Goal: Feedback & Contribution: Submit feedback/report problem

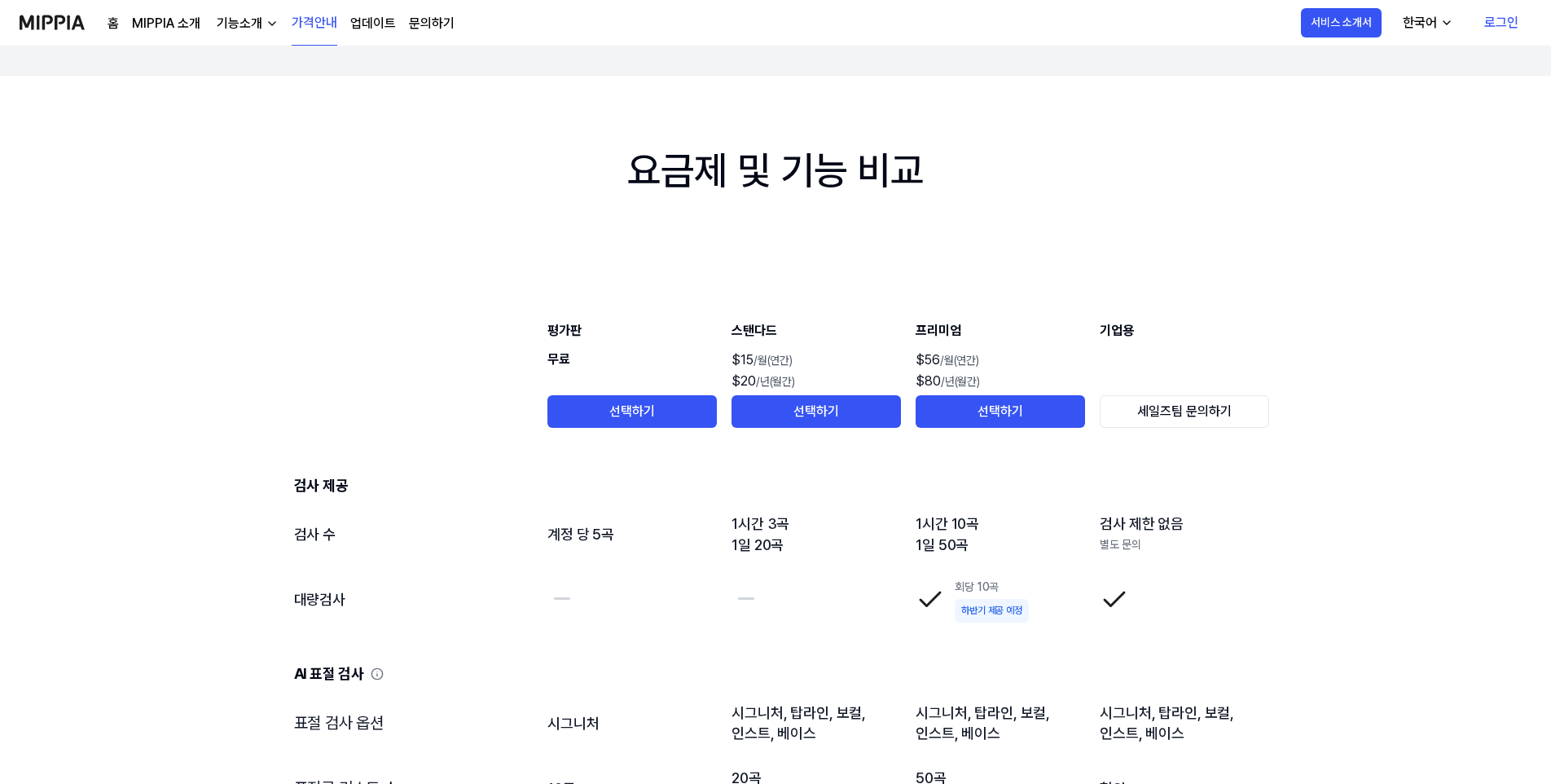
scroll to position [1548, 0]
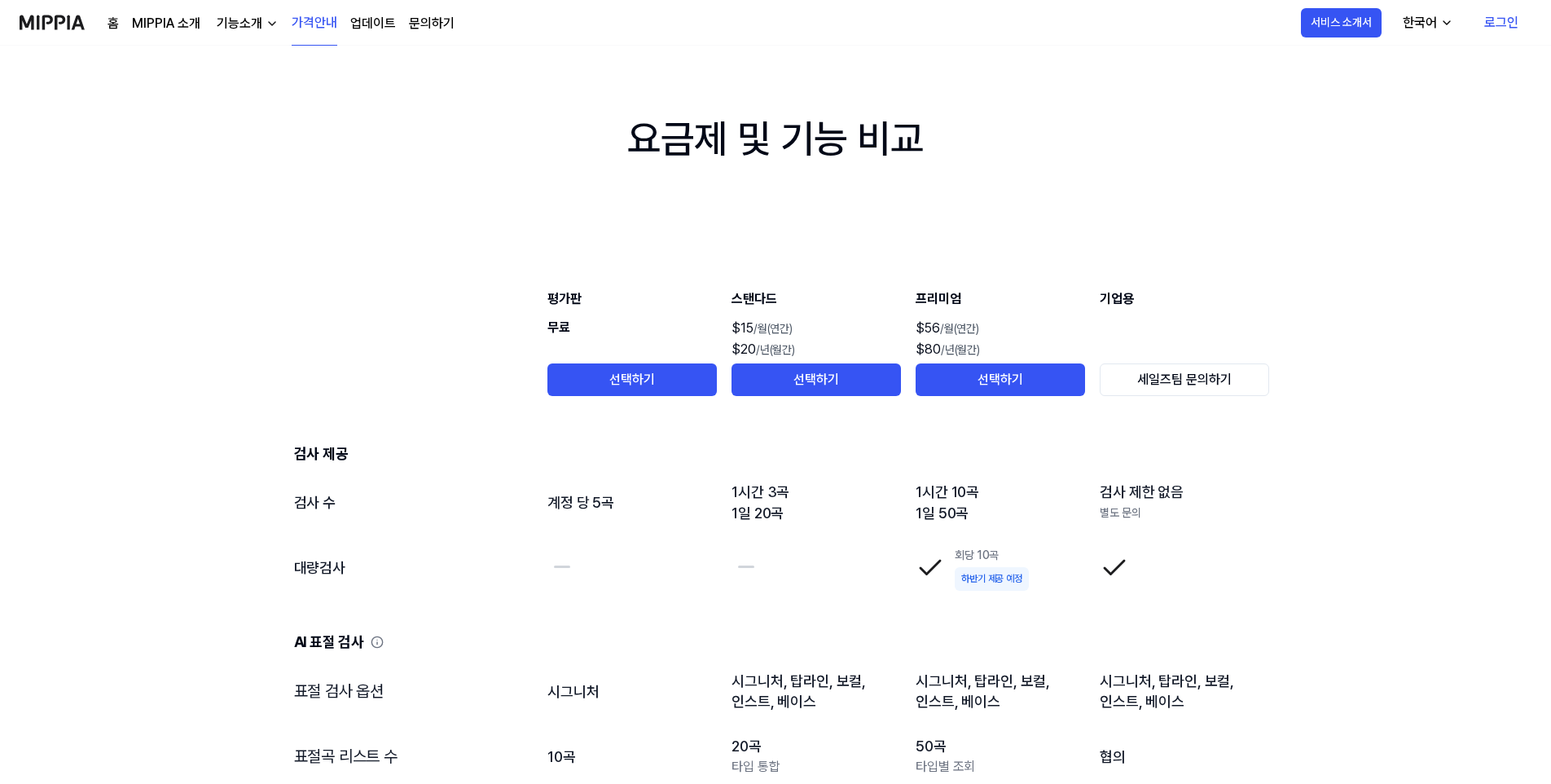
click at [53, 18] on img at bounding box center [53, 22] width 65 height 44
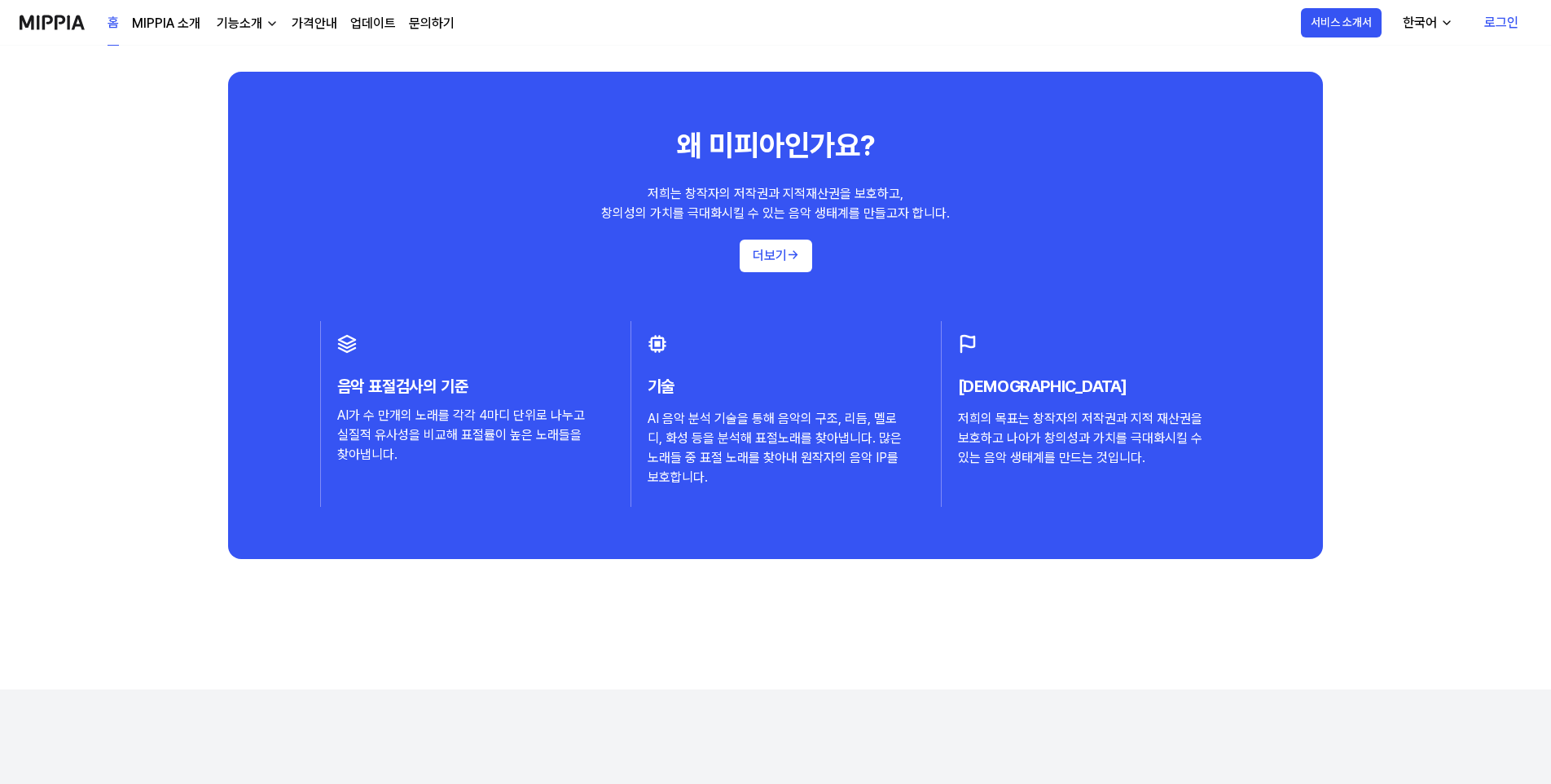
scroll to position [0, 0]
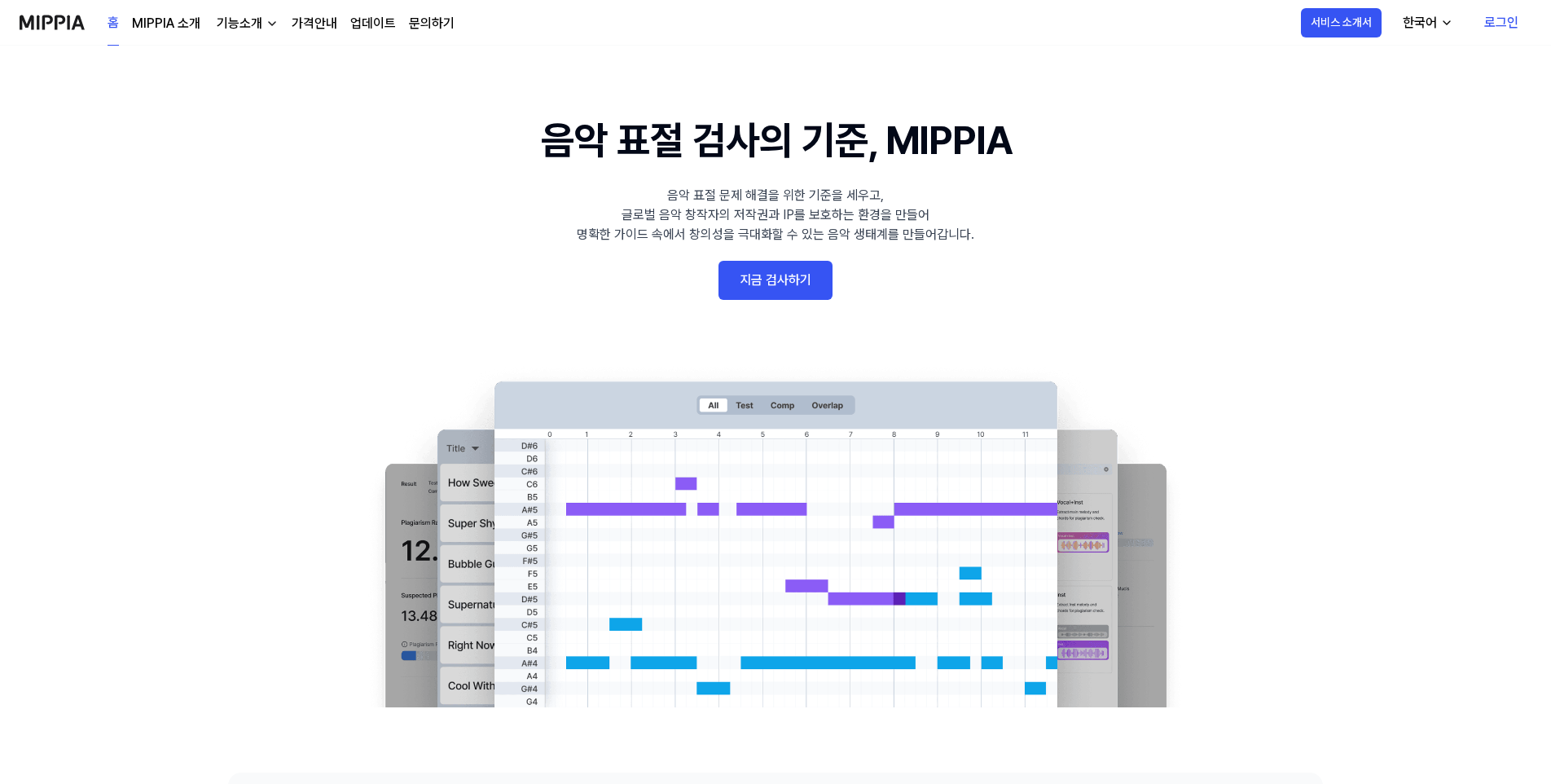
click at [801, 264] on link "지금 검사하기" at bounding box center [776, 280] width 114 height 39
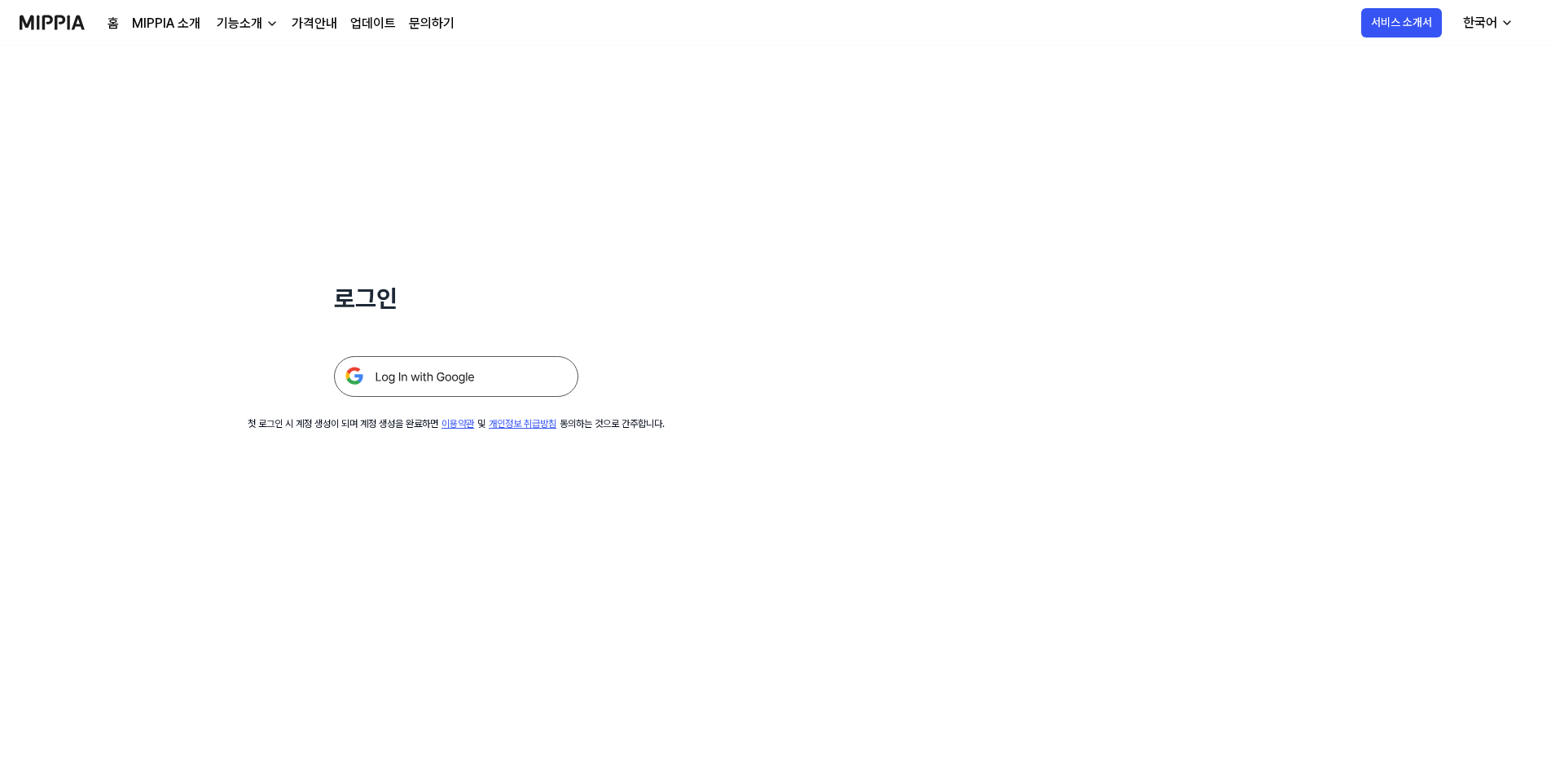
click at [426, 376] on img at bounding box center [456, 376] width 245 height 41
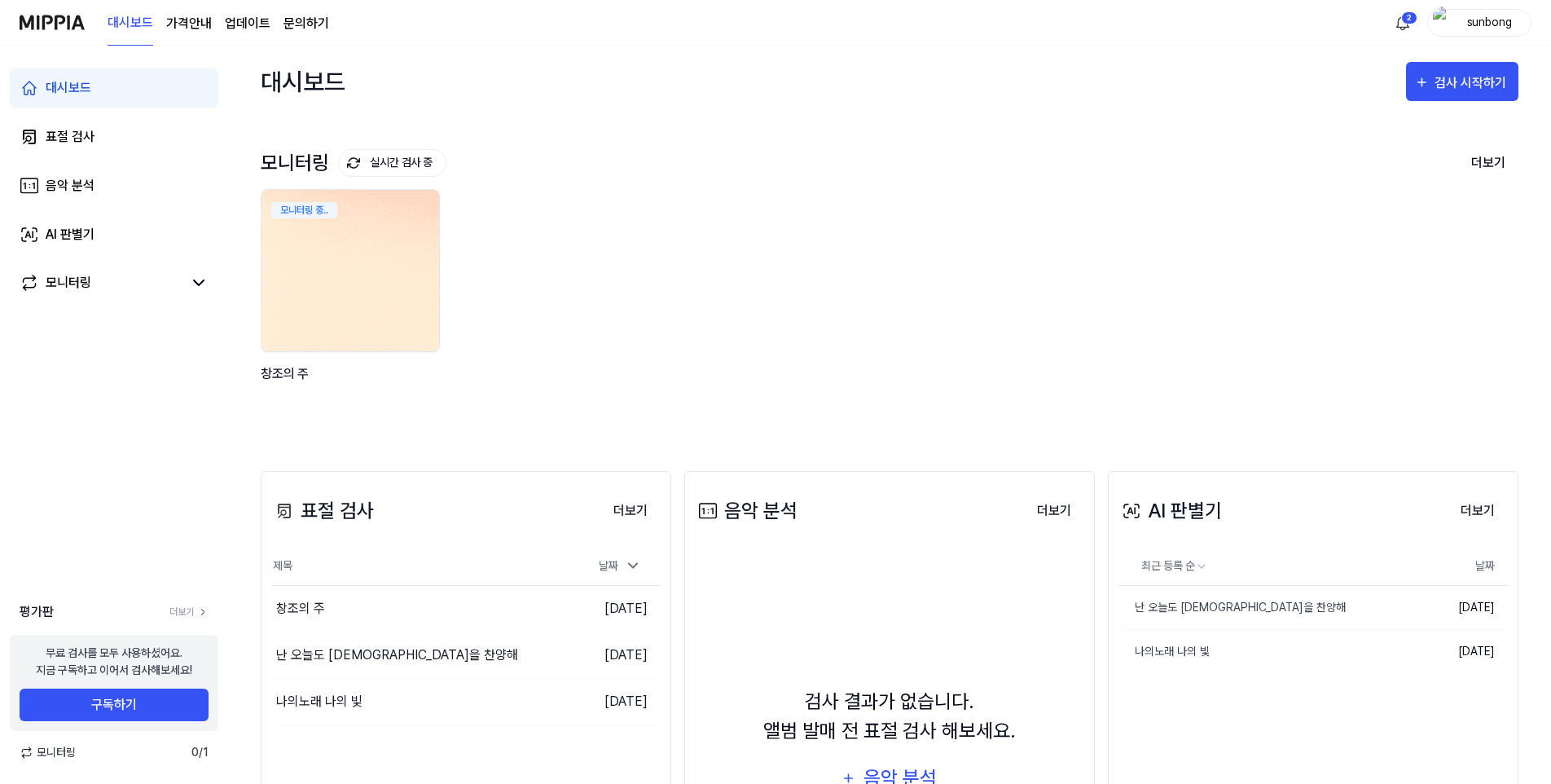
click at [350, 242] on img at bounding box center [351, 270] width 196 height 178
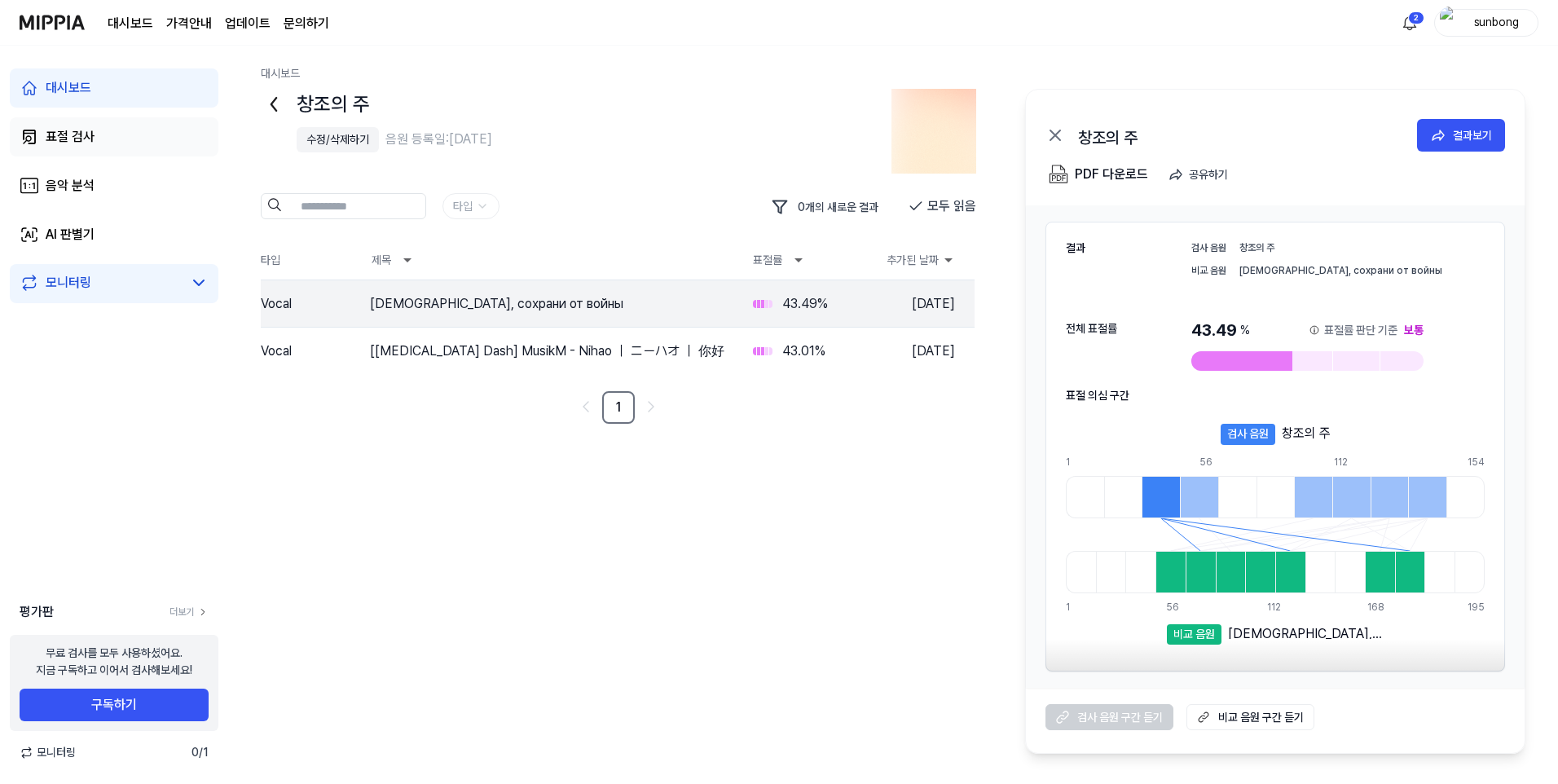
click at [78, 128] on div "표절 검사" at bounding box center [70, 137] width 49 height 20
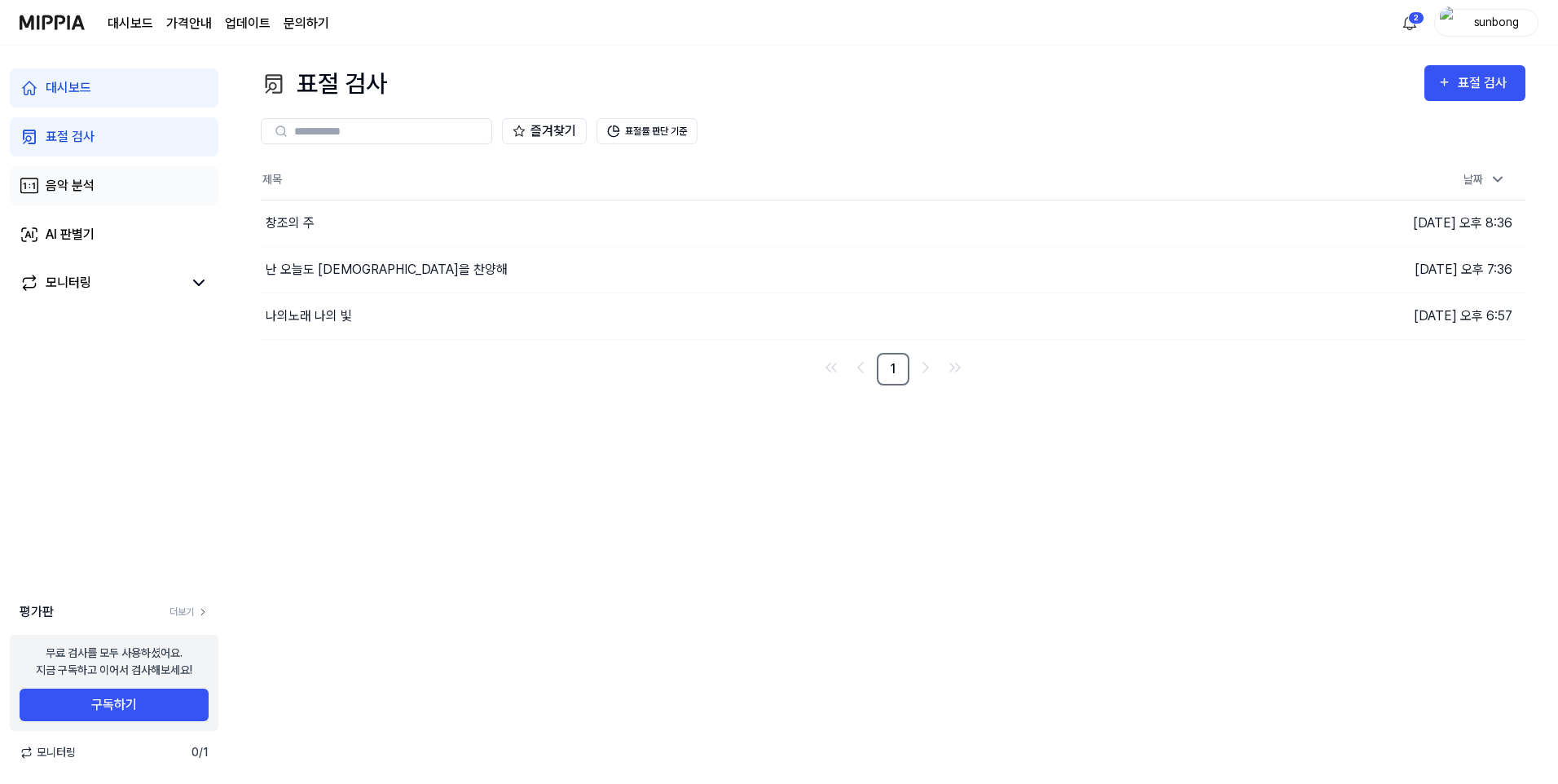
click at [73, 186] on div "음악 분석" at bounding box center [70, 186] width 49 height 20
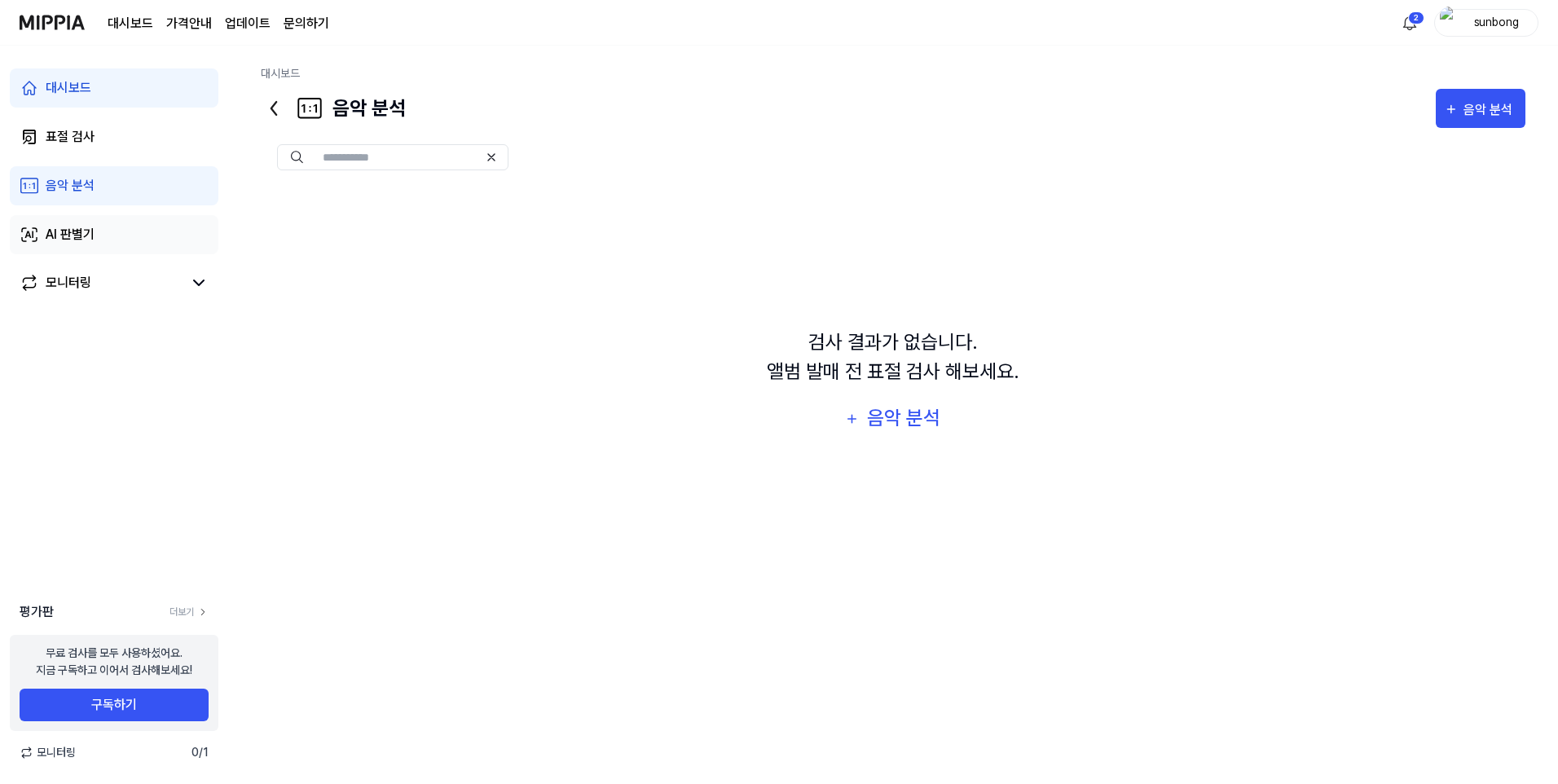
click at [67, 252] on link "AI 판별기" at bounding box center [114, 234] width 209 height 39
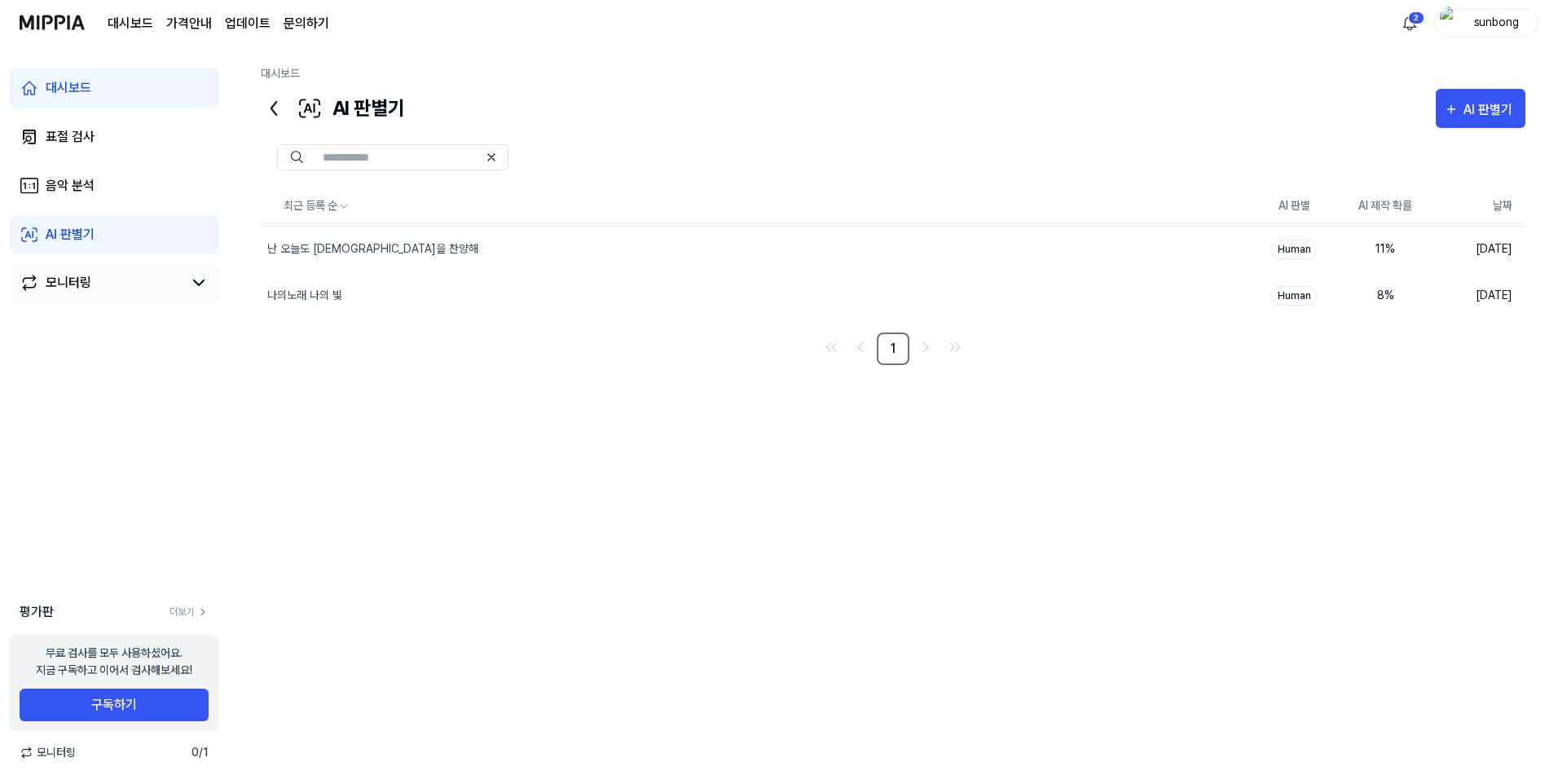
click at [79, 283] on div "모니터링" at bounding box center [68, 283] width 45 height 20
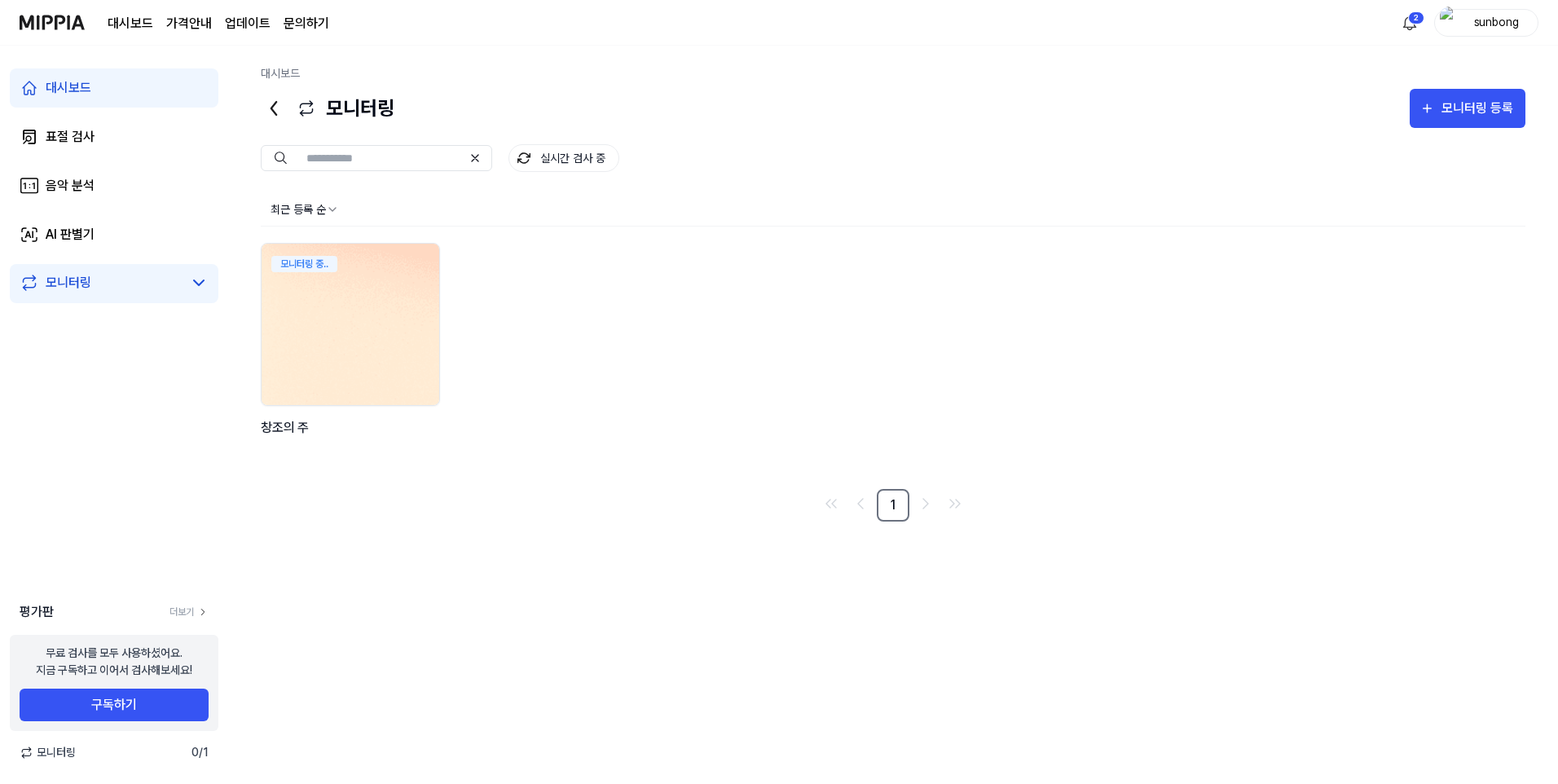
click at [382, 341] on img at bounding box center [351, 324] width 196 height 178
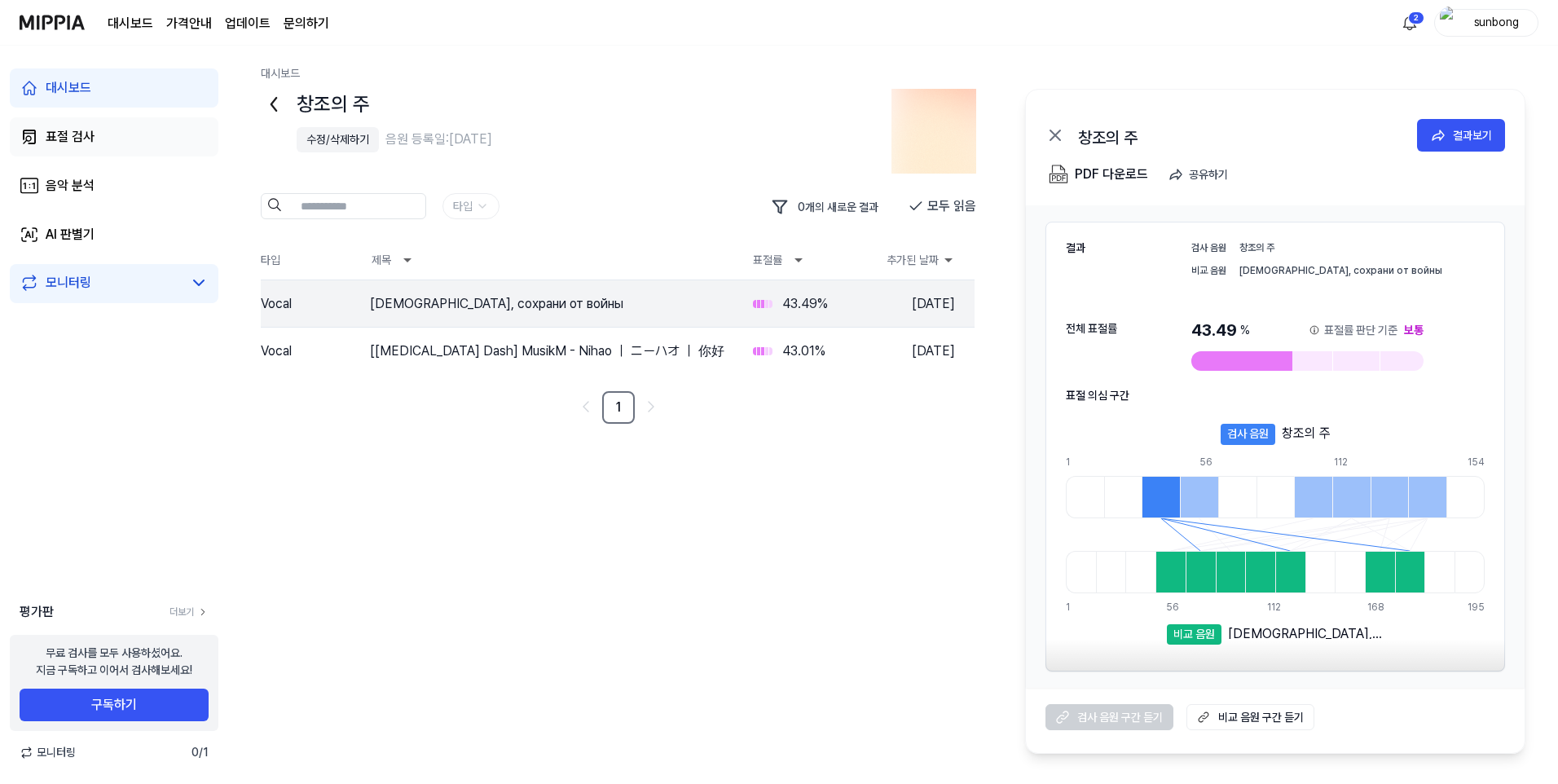
click at [53, 134] on div "표절 검사" at bounding box center [70, 137] width 49 height 20
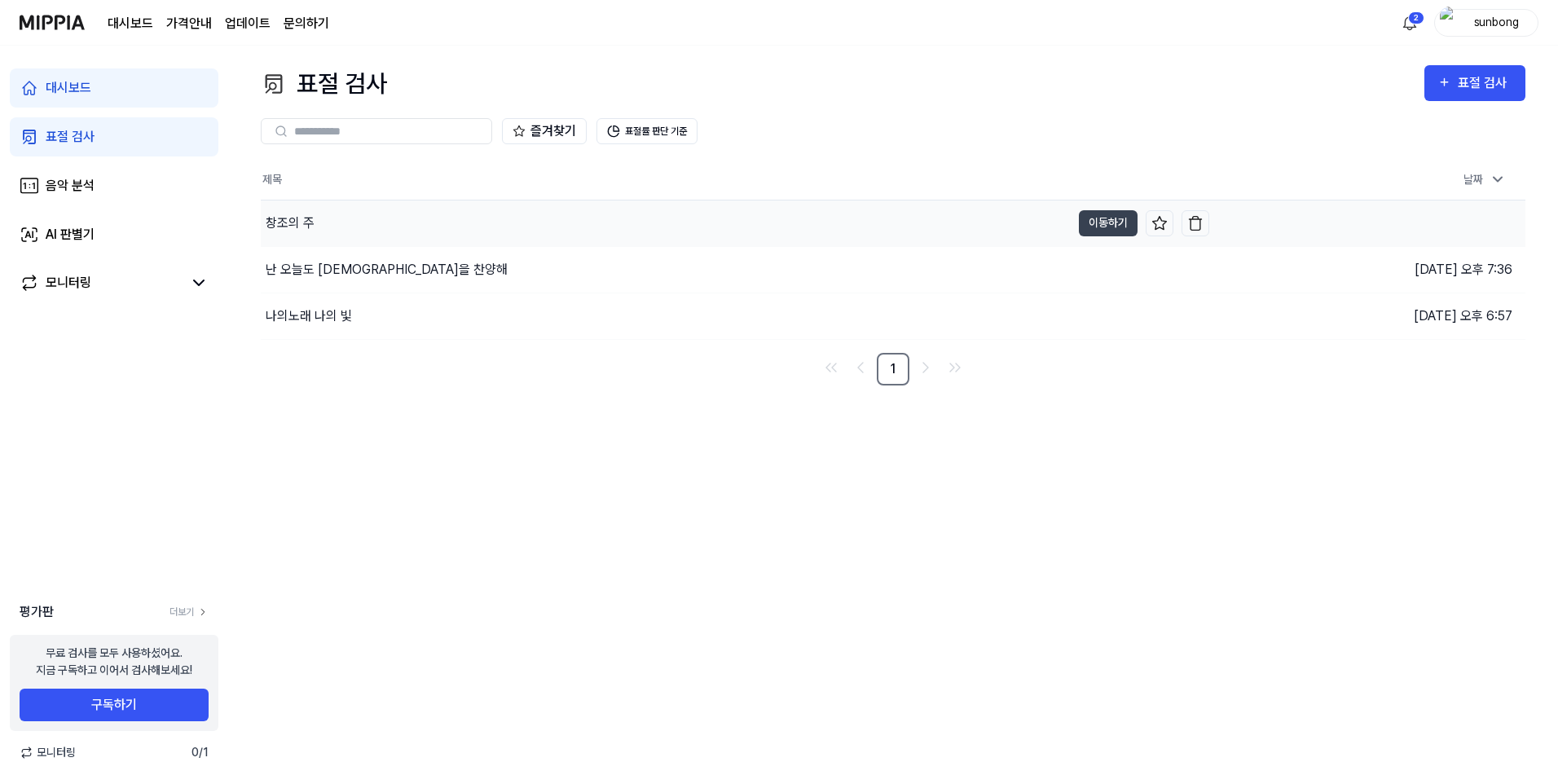
click at [302, 224] on div "창조의 주" at bounding box center [290, 223] width 49 height 20
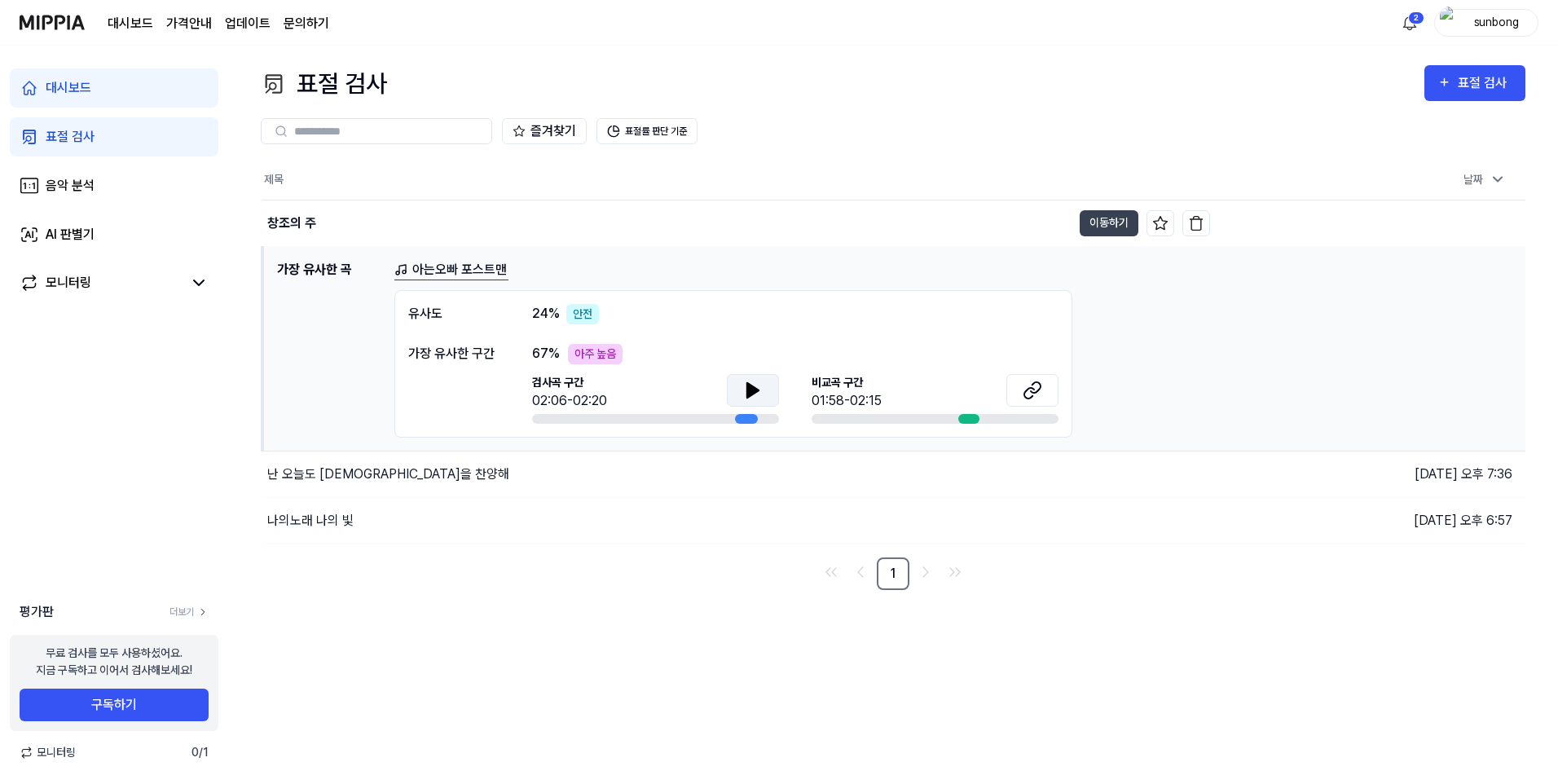
click at [747, 387] on icon at bounding box center [753, 390] width 12 height 15
click at [756, 388] on icon at bounding box center [756, 389] width 4 height 13
click at [750, 382] on icon at bounding box center [754, 391] width 20 height 20
click at [750, 386] on icon at bounding box center [753, 390] width 12 height 15
click at [124, 699] on button "구독하기" at bounding box center [114, 704] width 190 height 33
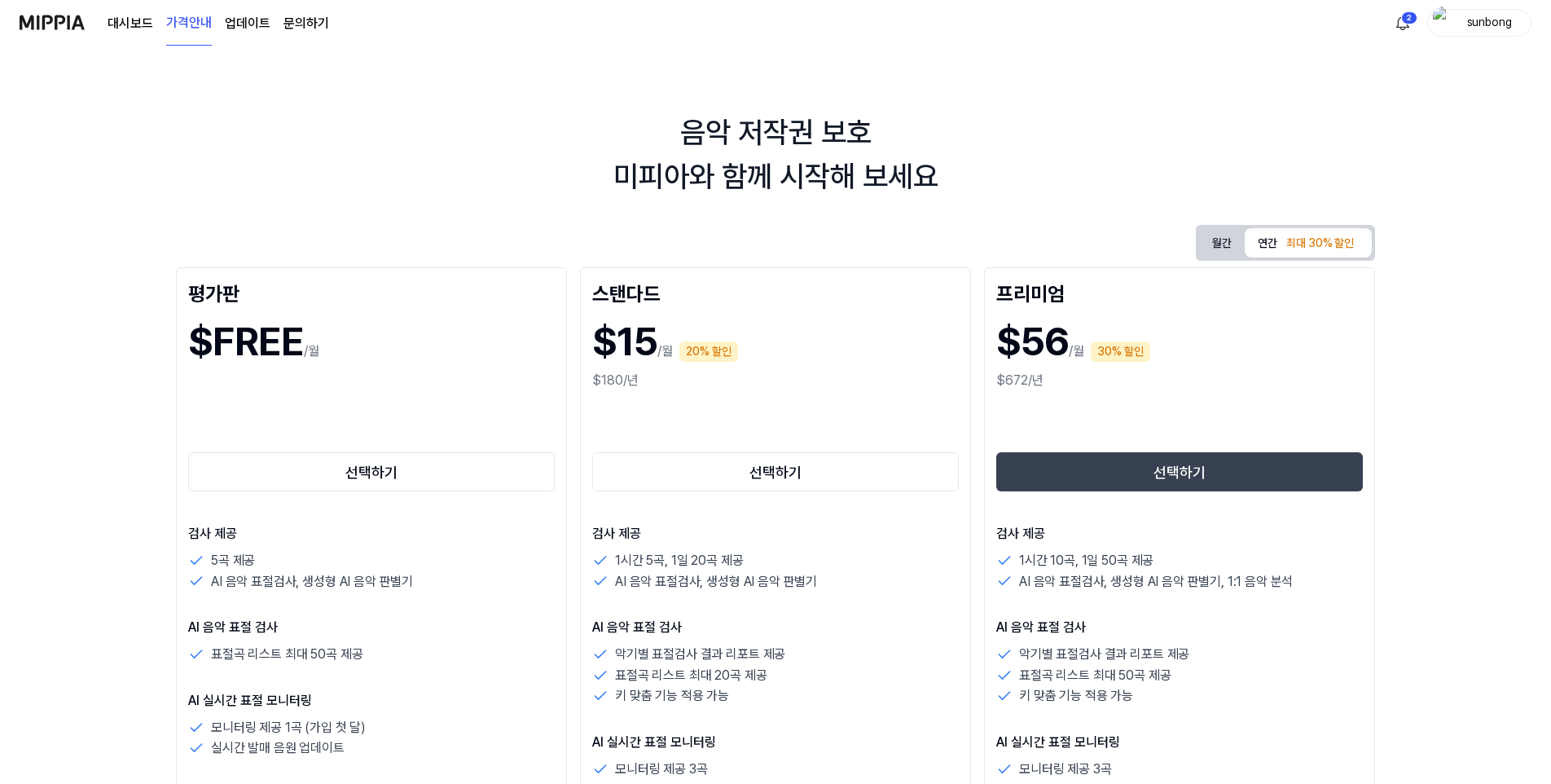
scroll to position [82, 0]
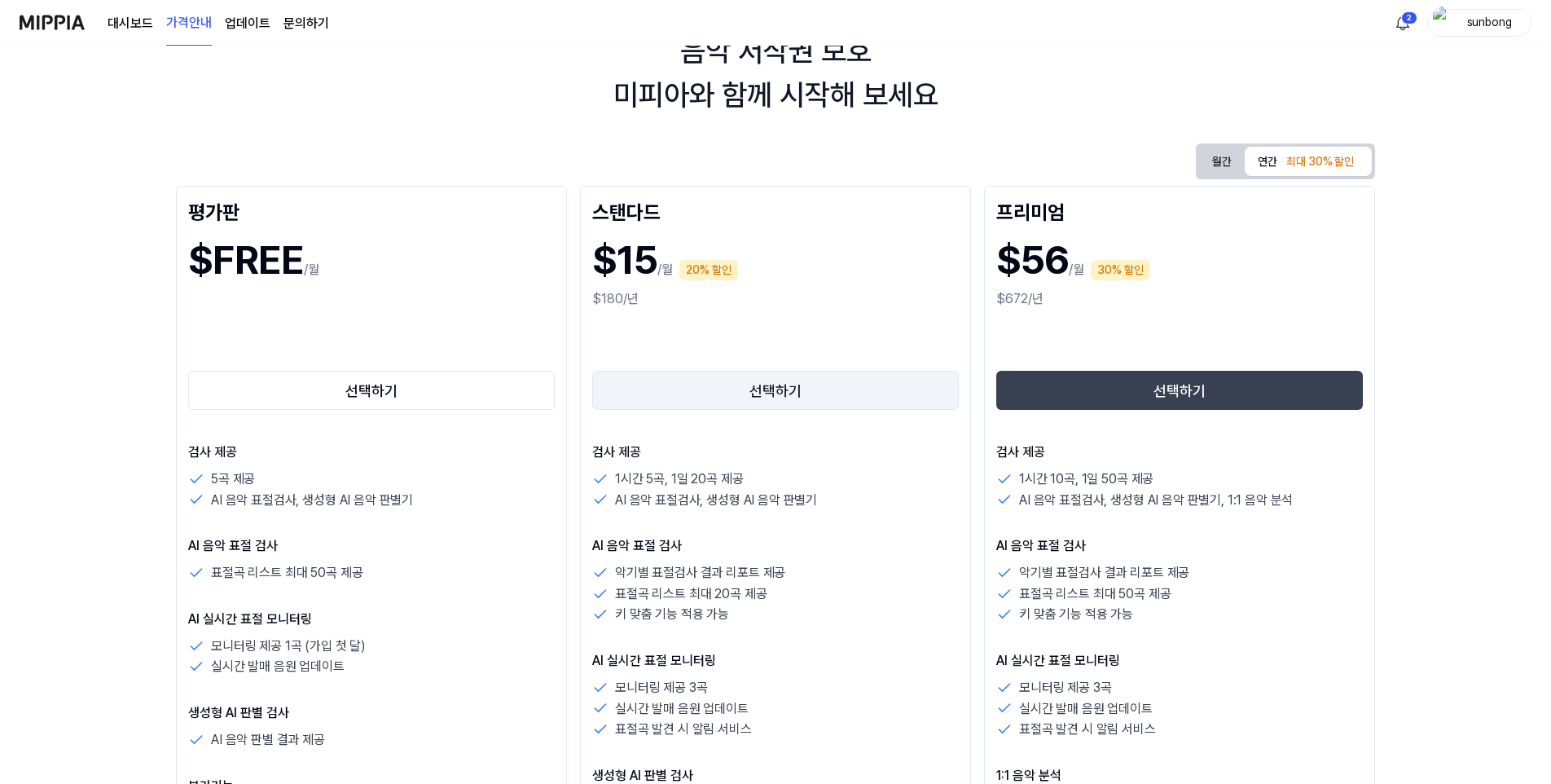
click at [810, 398] on button "선택하기" at bounding box center [775, 390] width 366 height 39
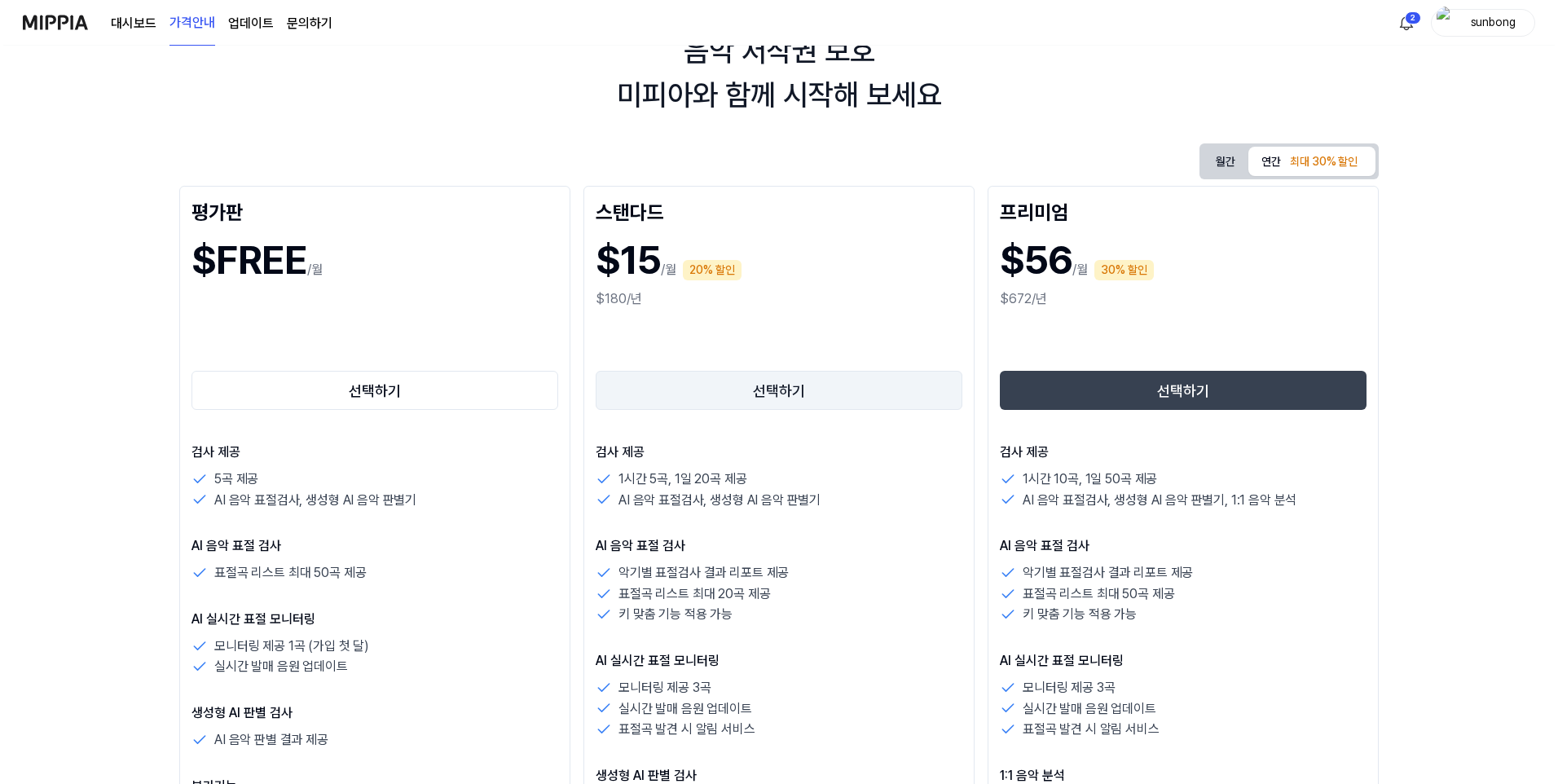
scroll to position [0, 0]
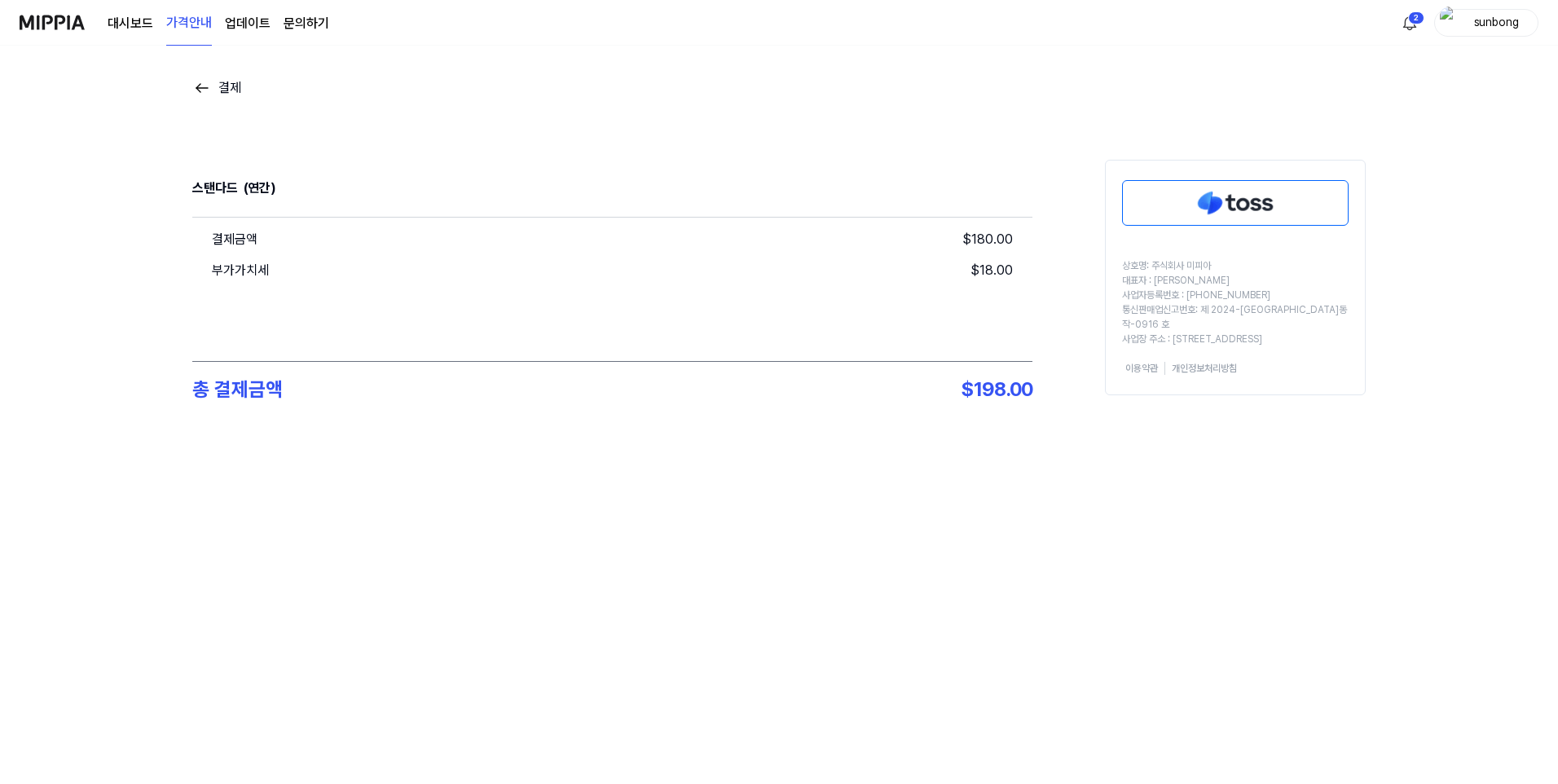
click at [197, 84] on img at bounding box center [202, 88] width 20 height 20
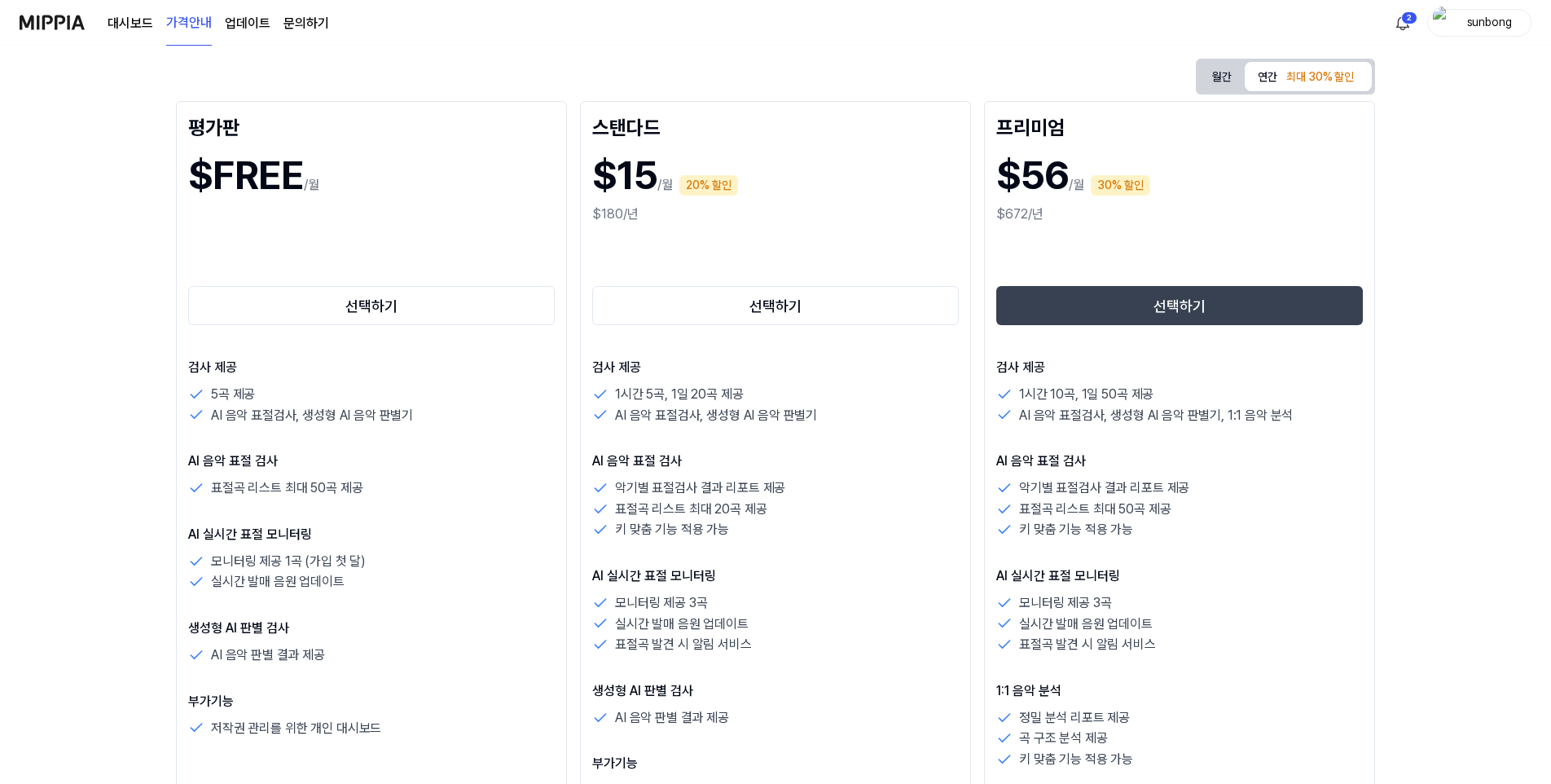
scroll to position [163, 0]
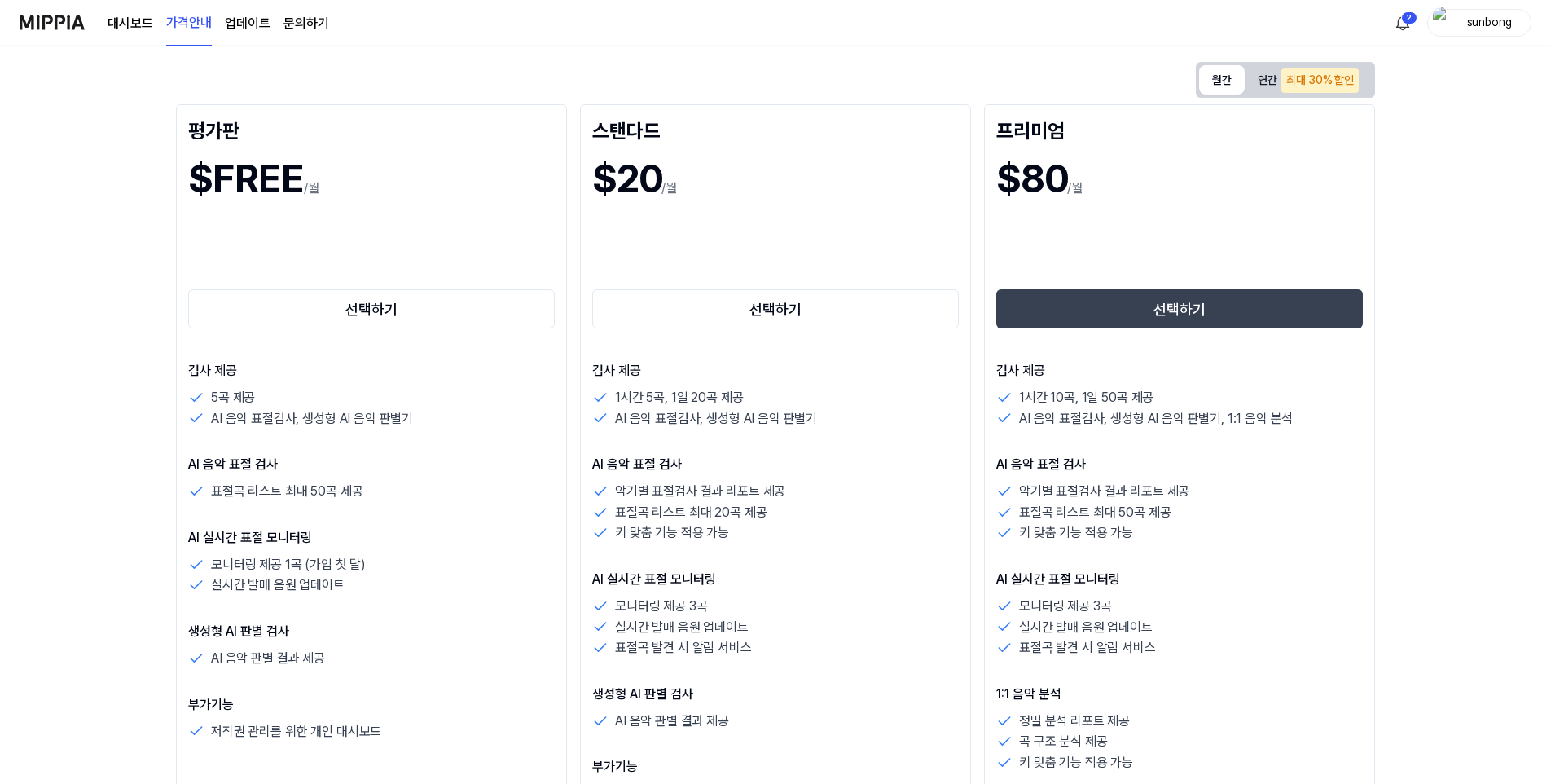
click at [1219, 74] on button "월간" at bounding box center [1222, 80] width 45 height 29
click at [790, 308] on button "선택하기" at bounding box center [775, 308] width 366 height 39
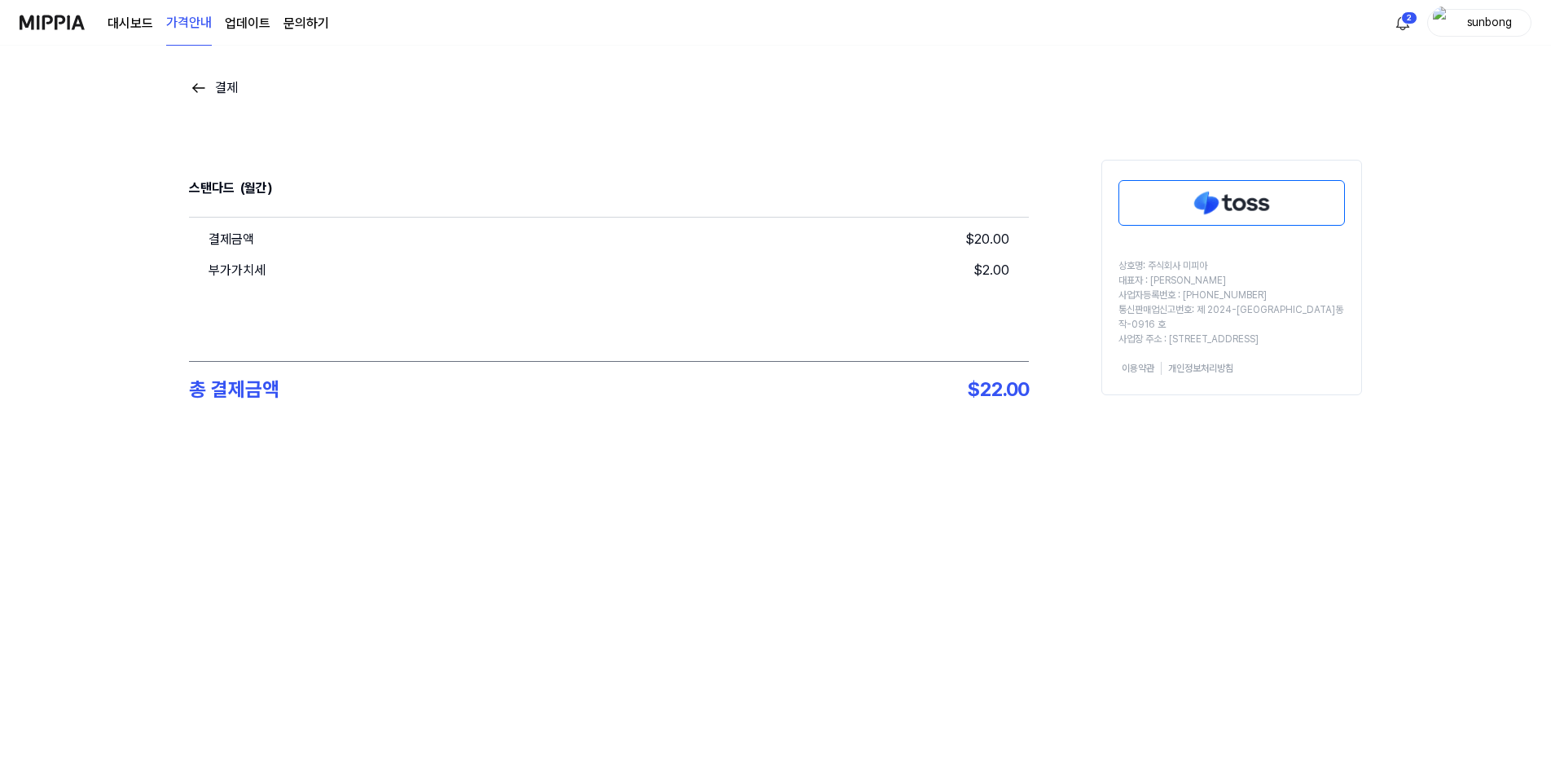
scroll to position [0, 0]
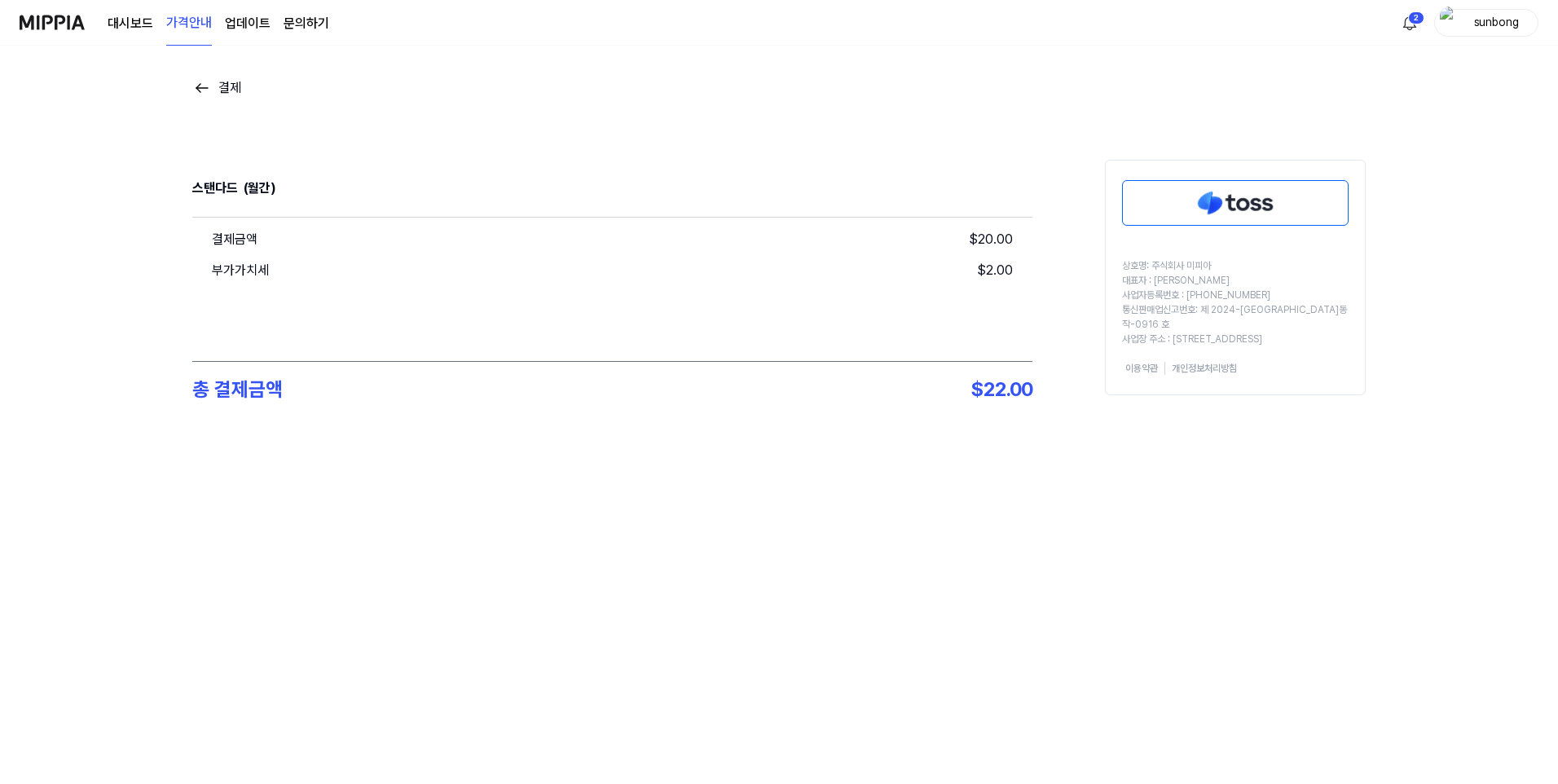
click at [1243, 200] on img at bounding box center [1235, 203] width 225 height 44
click at [1236, 196] on img at bounding box center [1235, 203] width 225 height 44
click at [1258, 207] on img at bounding box center [1235, 203] width 225 height 44
click at [213, 85] on button "결제" at bounding box center [217, 88] width 49 height 20
click at [185, 18] on page\) "가격안내" at bounding box center [189, 23] width 45 height 44
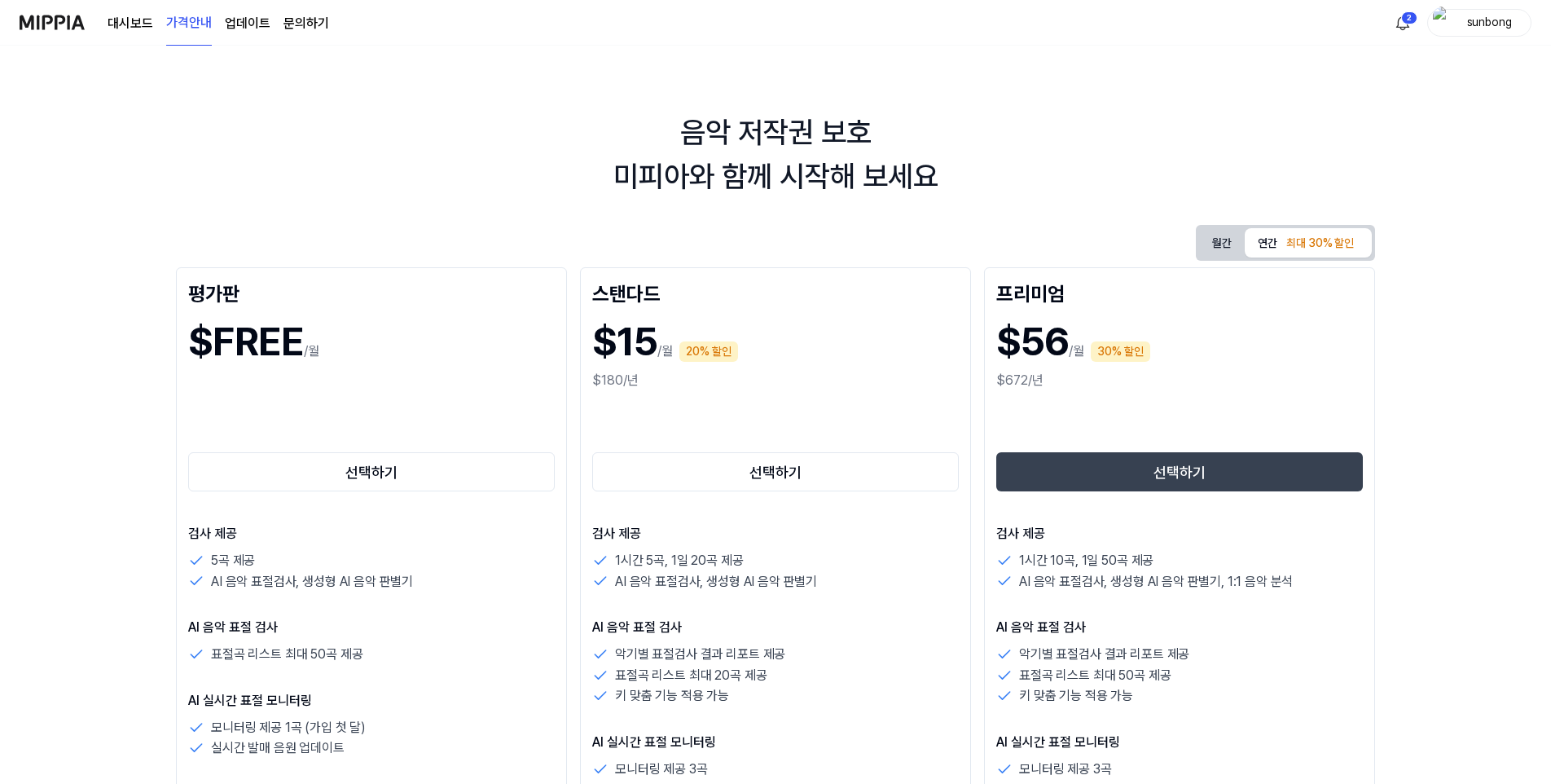
click at [1218, 237] on button "월간" at bounding box center [1222, 243] width 45 height 30
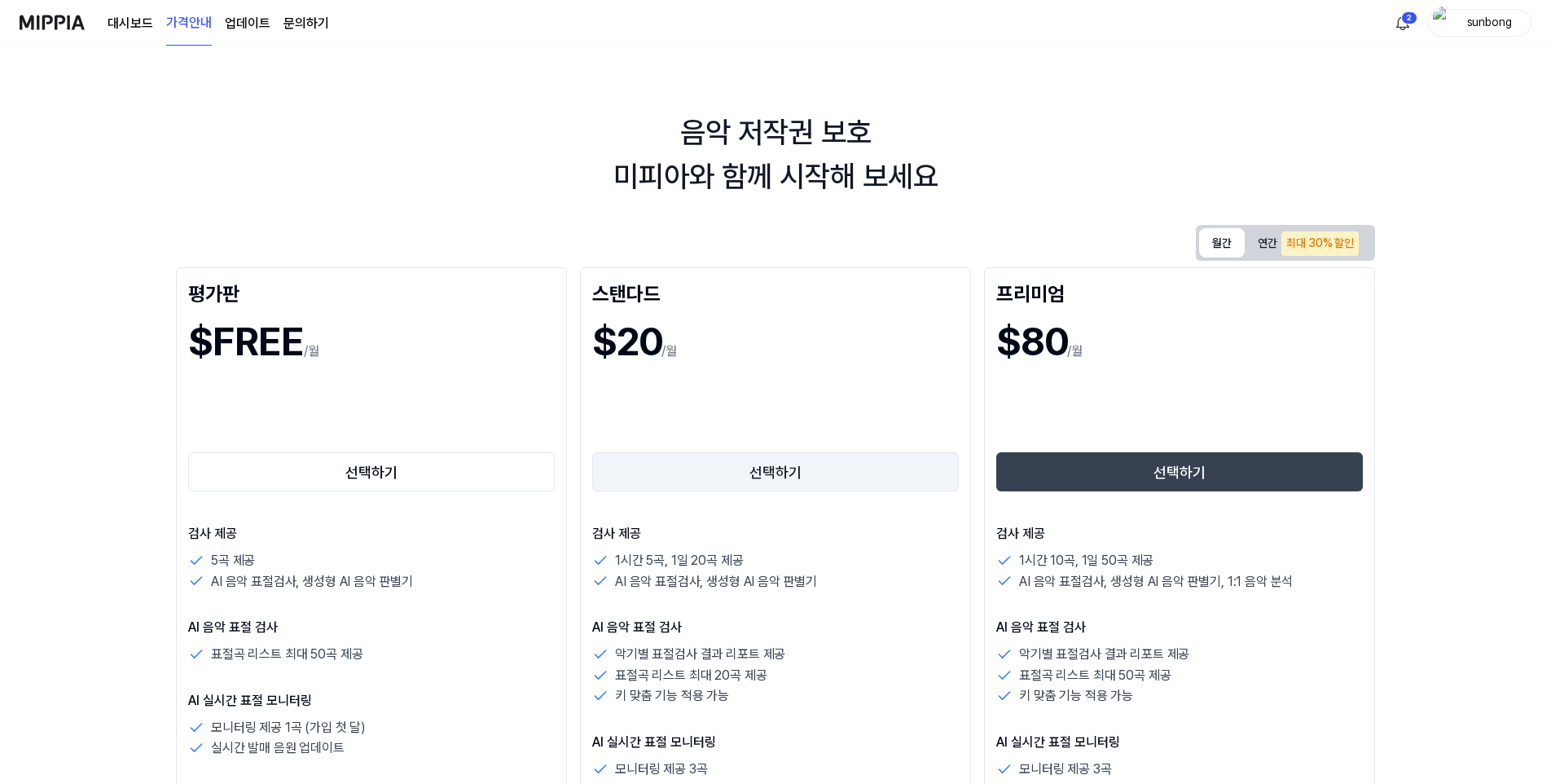
click at [772, 462] on button "선택하기" at bounding box center [775, 471] width 366 height 39
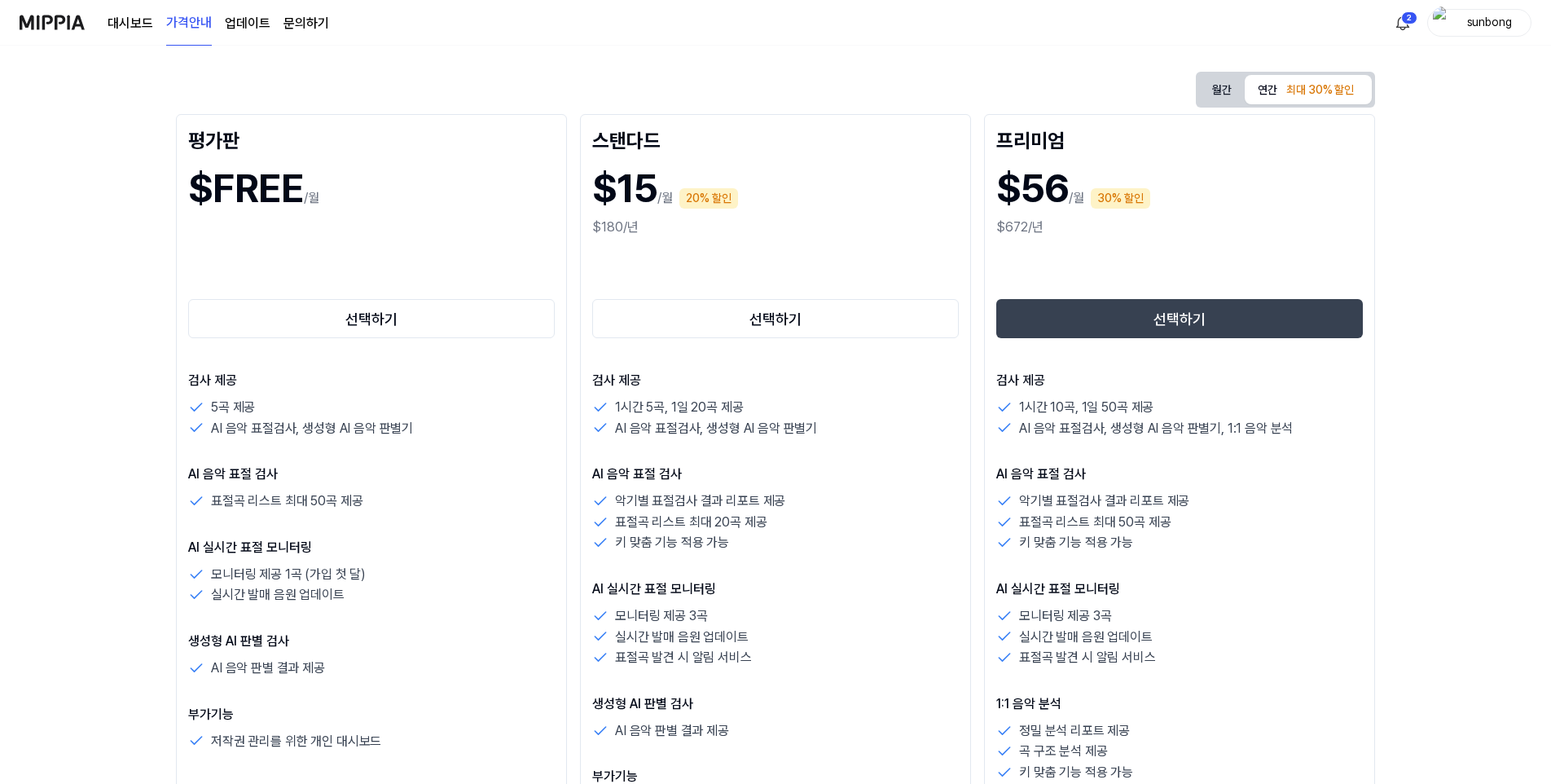
scroll to position [163, 0]
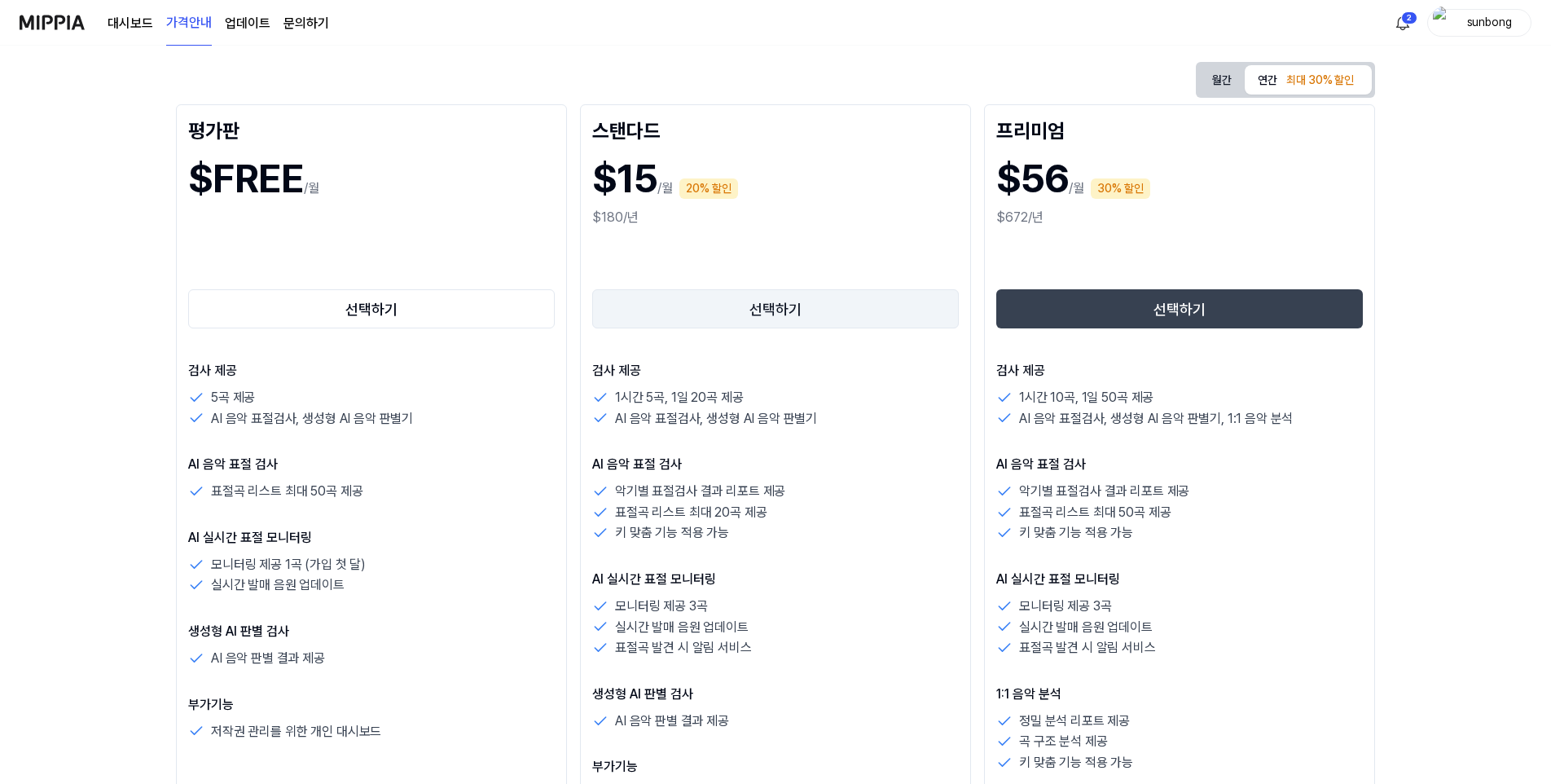
click at [771, 304] on button "선택하기" at bounding box center [775, 308] width 366 height 39
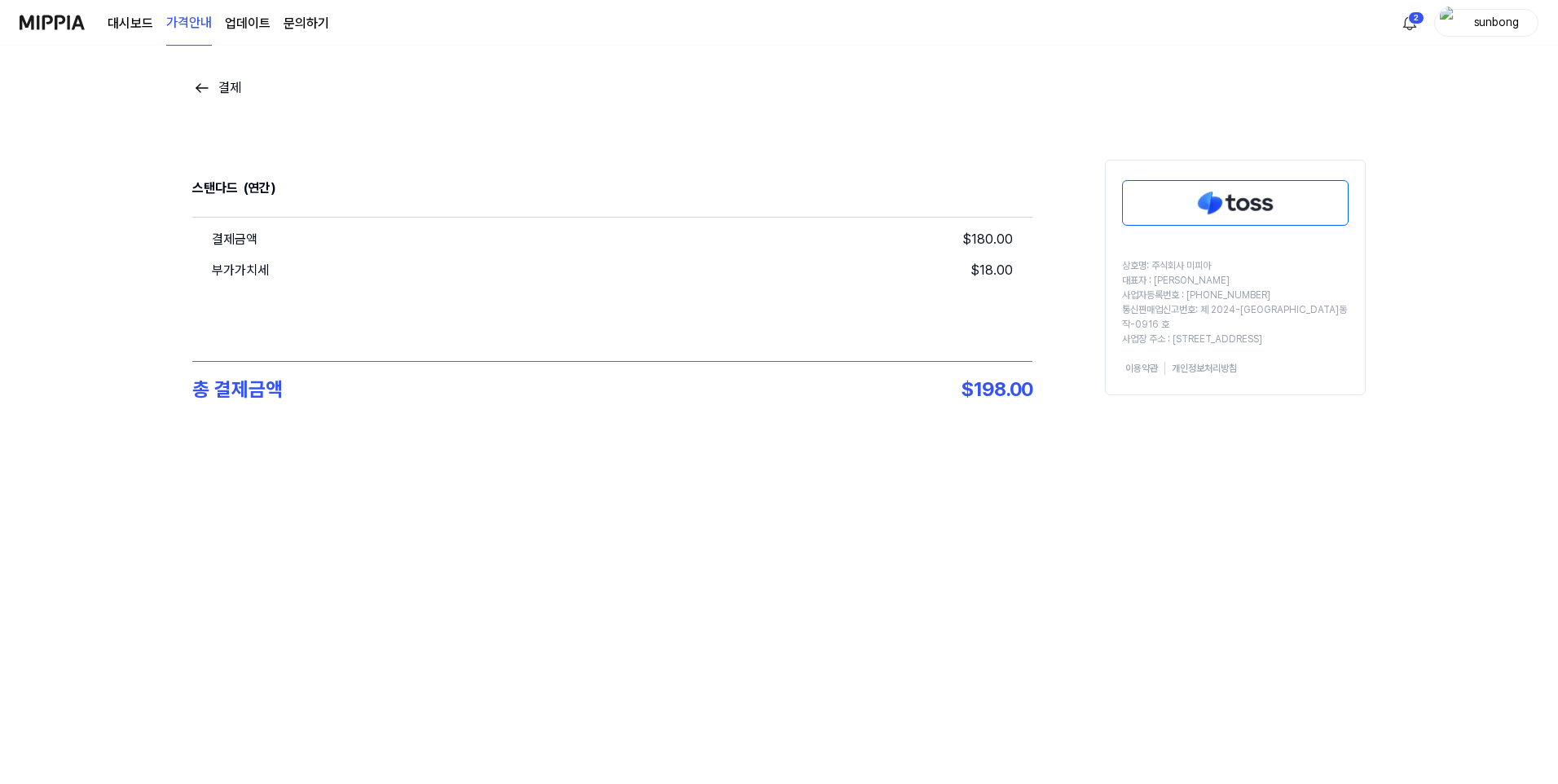
click at [1251, 207] on img at bounding box center [1235, 203] width 225 height 44
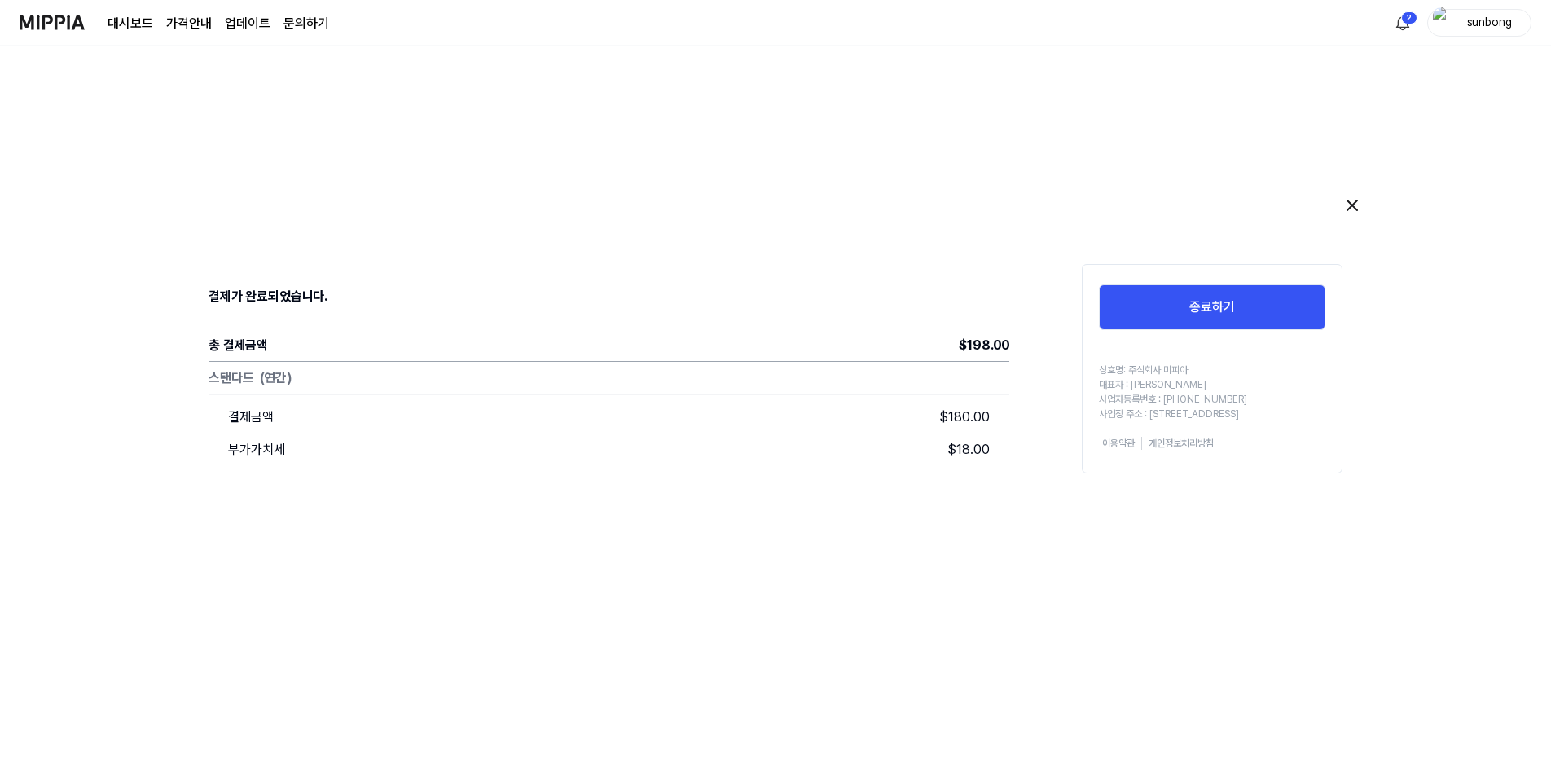
click at [586, 160] on div at bounding box center [775, 103] width 1551 height 117
drag, startPoint x: 63, startPoint y: 23, endPoint x: 64, endPoint y: 38, distance: 15.0
click at [63, 23] on img at bounding box center [53, 22] width 65 height 44
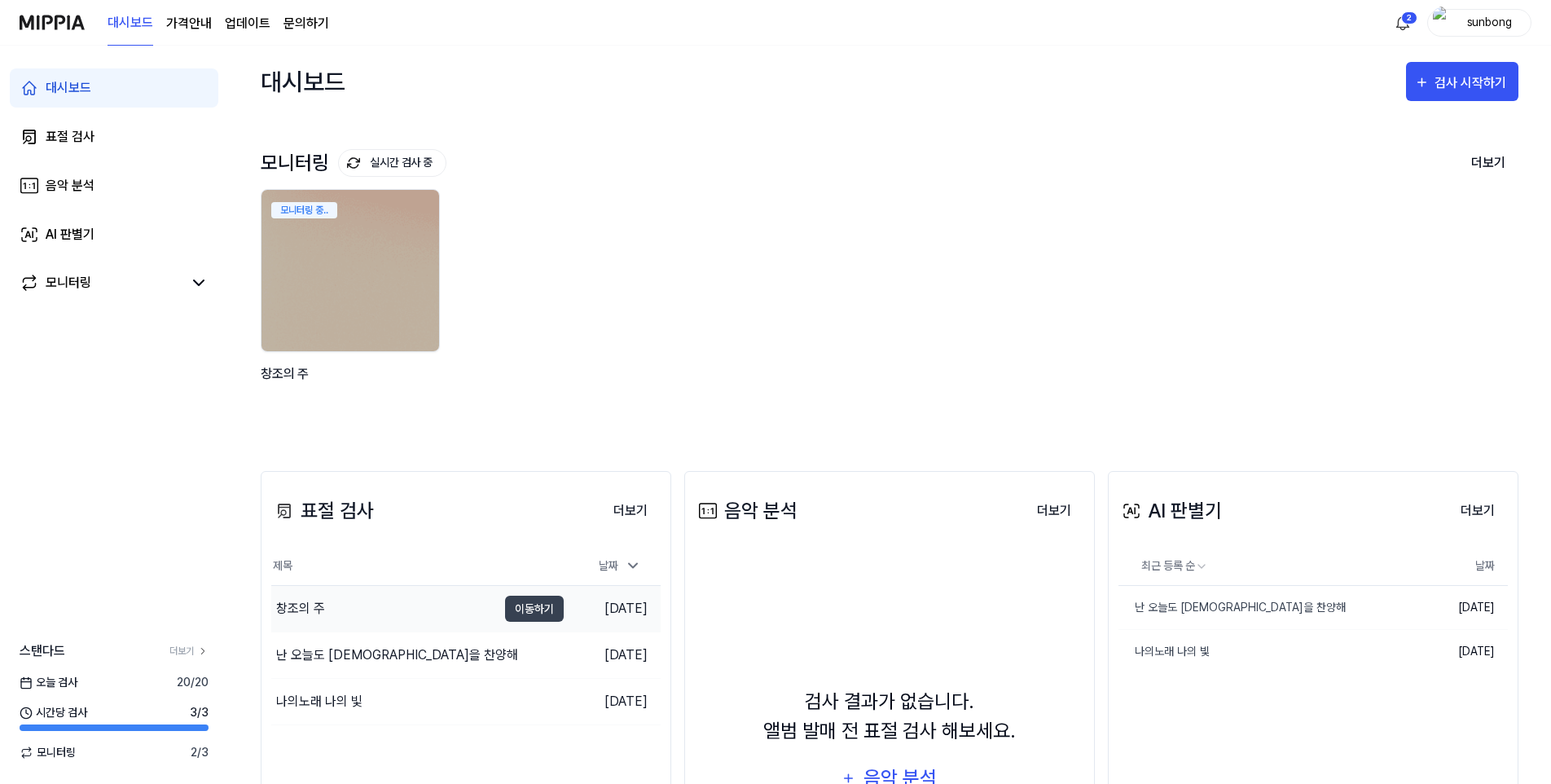
click at [303, 603] on div "창조의 주" at bounding box center [301, 609] width 49 height 20
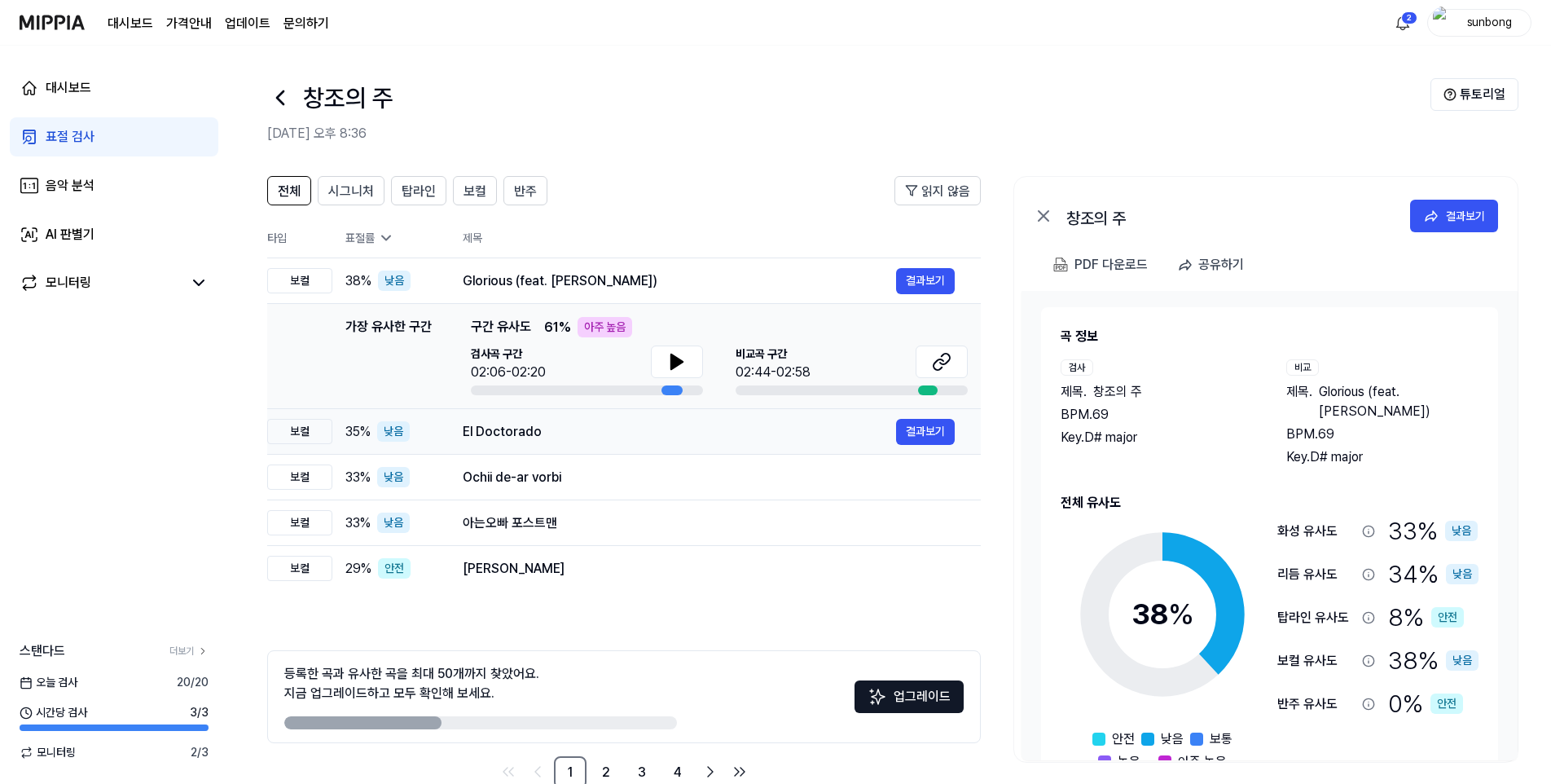
click at [506, 434] on div "El Doctorado" at bounding box center [679, 432] width 433 height 20
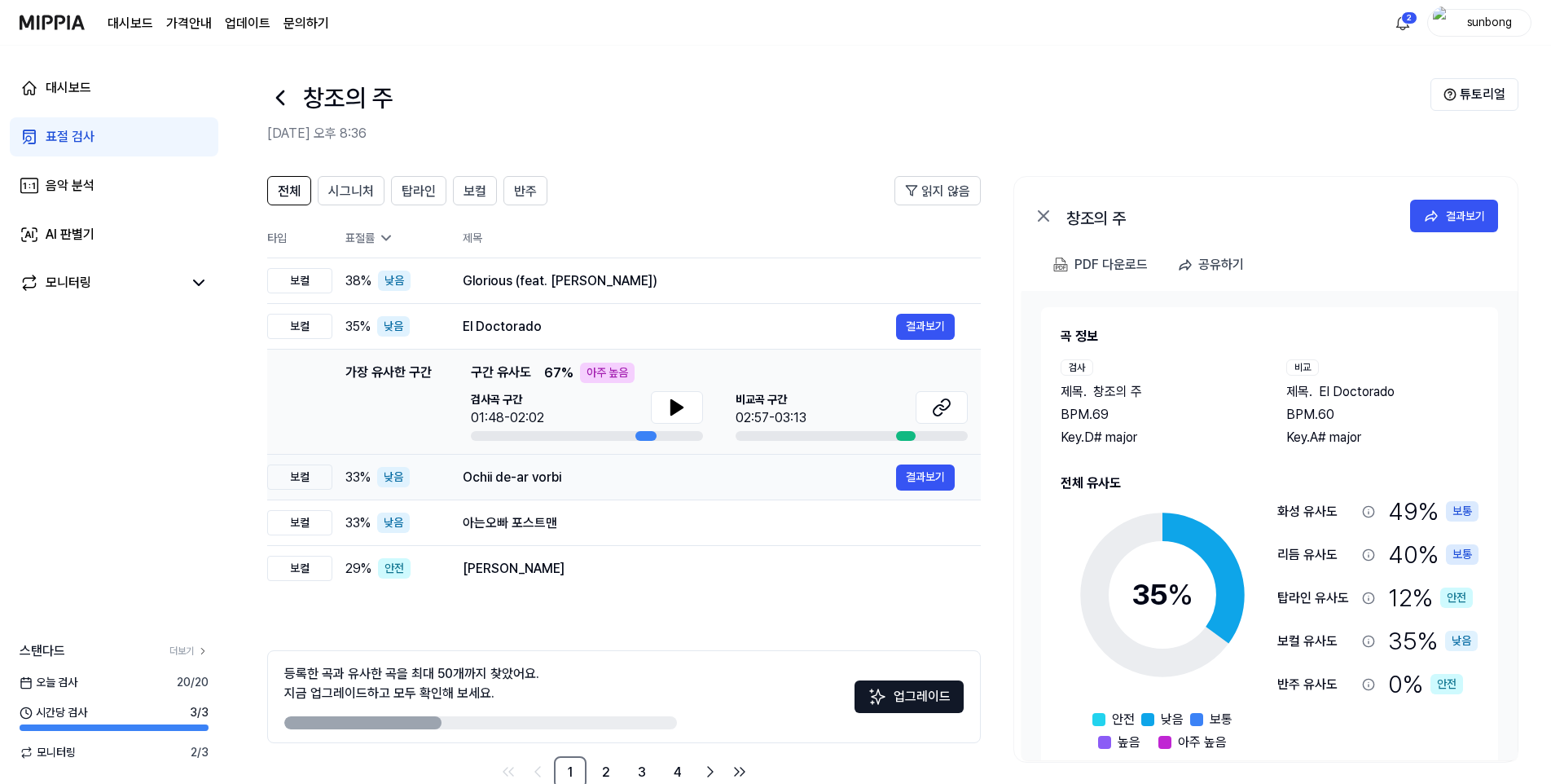
click at [519, 479] on div "Ochii de-ar vorbi" at bounding box center [679, 478] width 433 height 20
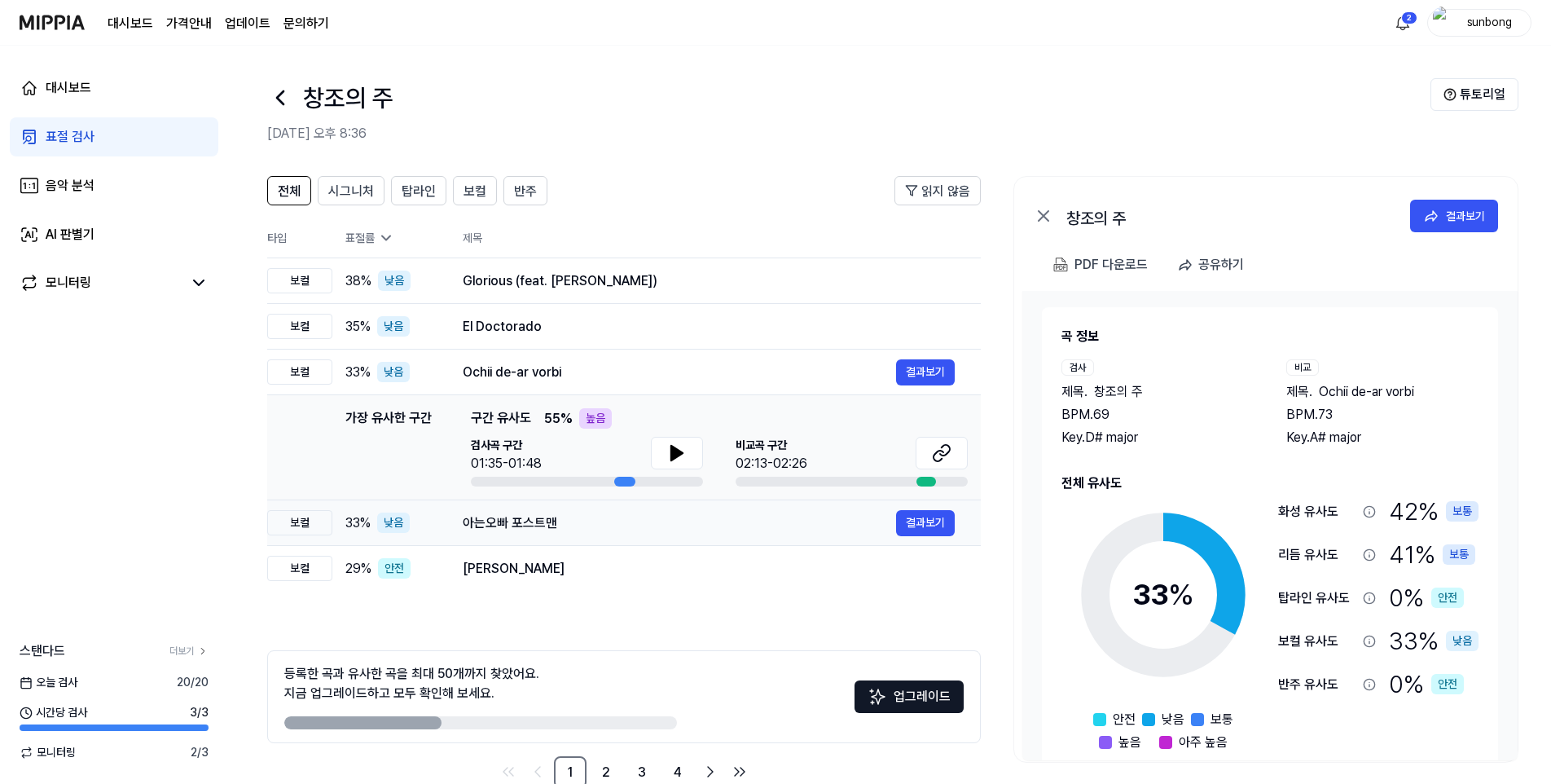
click at [512, 529] on div "아는오빠 포스트맨" at bounding box center [679, 523] width 433 height 20
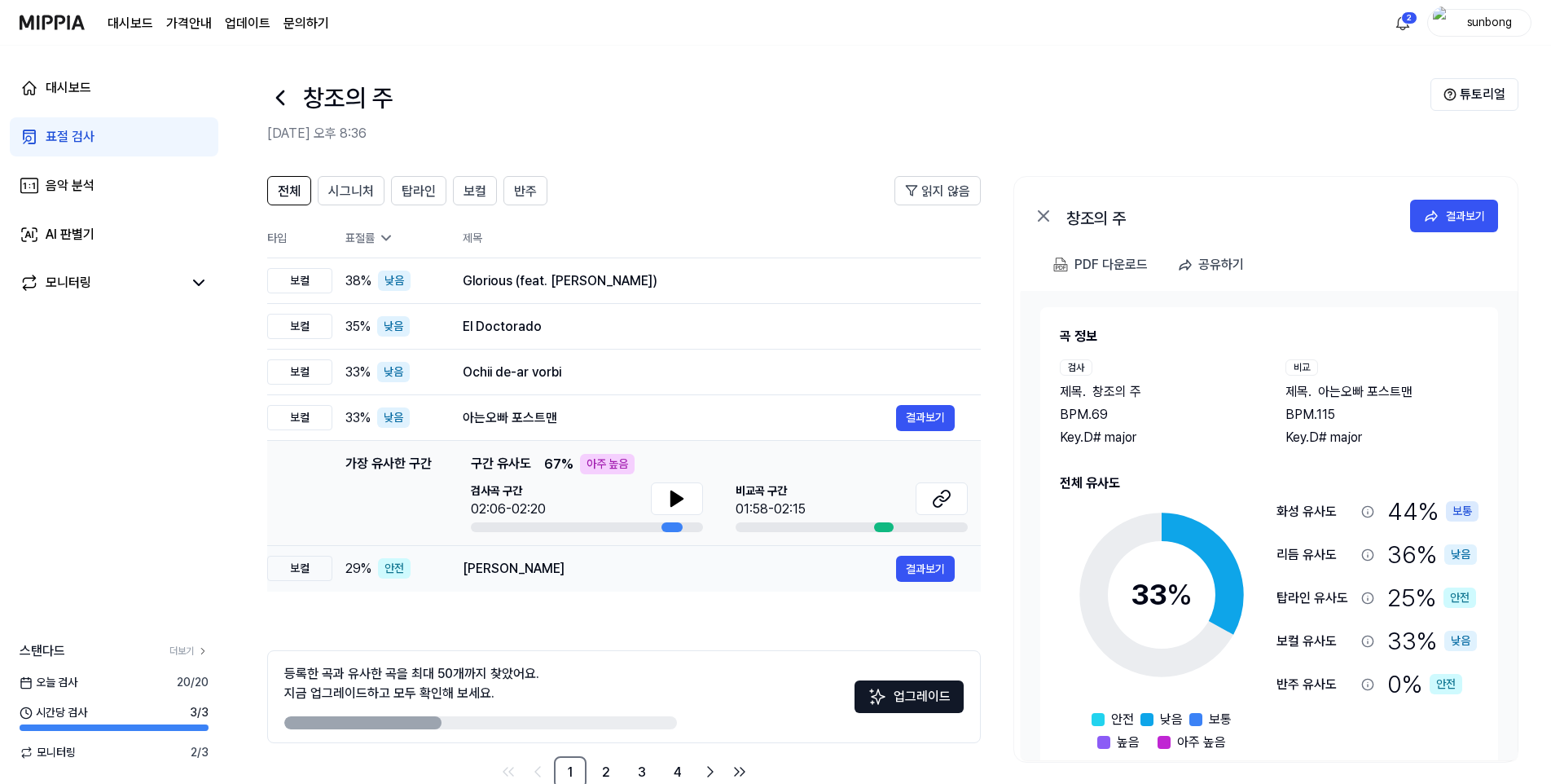
click at [505, 575] on div "[PERSON_NAME]" at bounding box center [679, 569] width 433 height 20
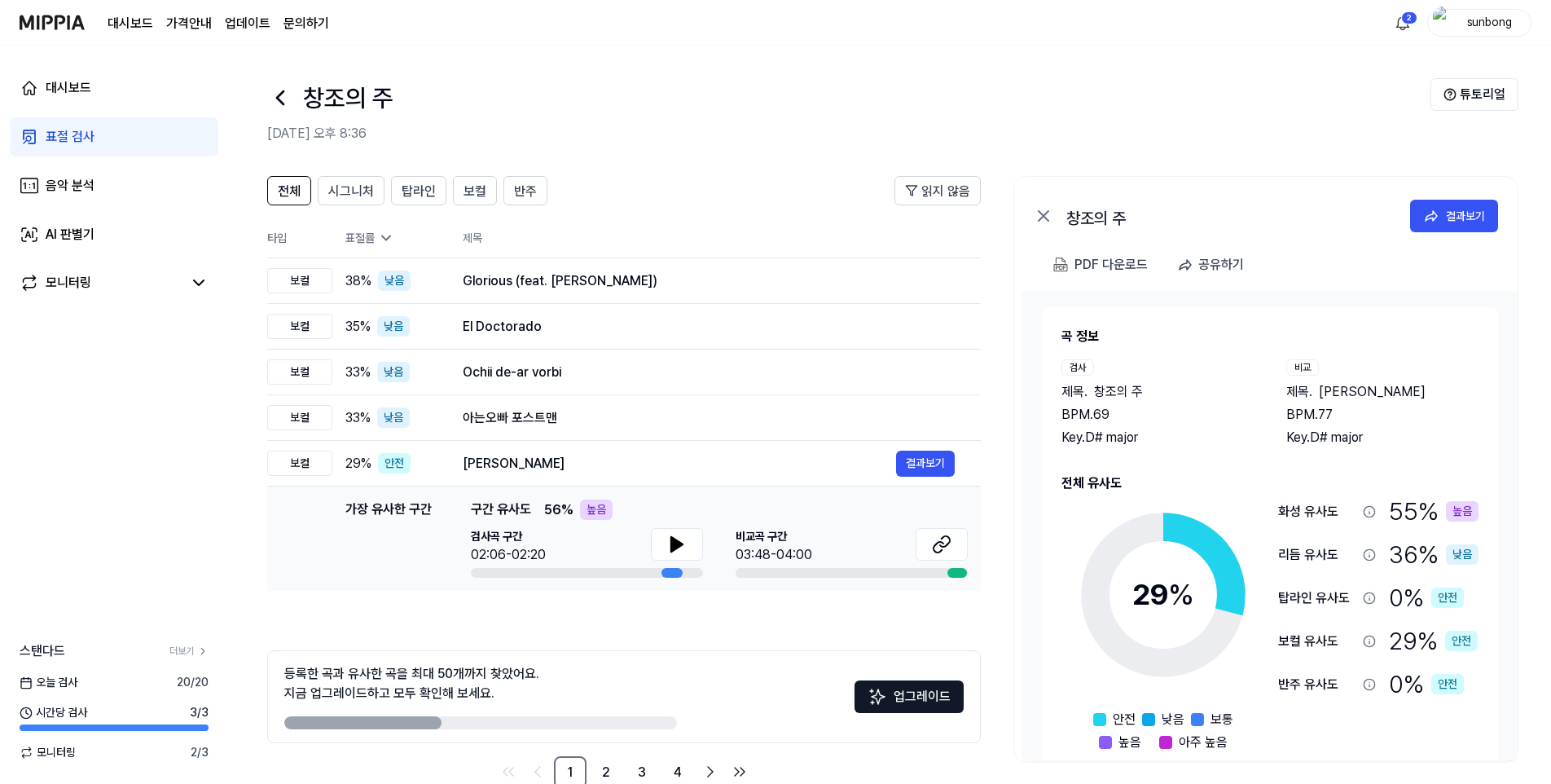
click at [70, 133] on div "표절 검사" at bounding box center [70, 137] width 49 height 20
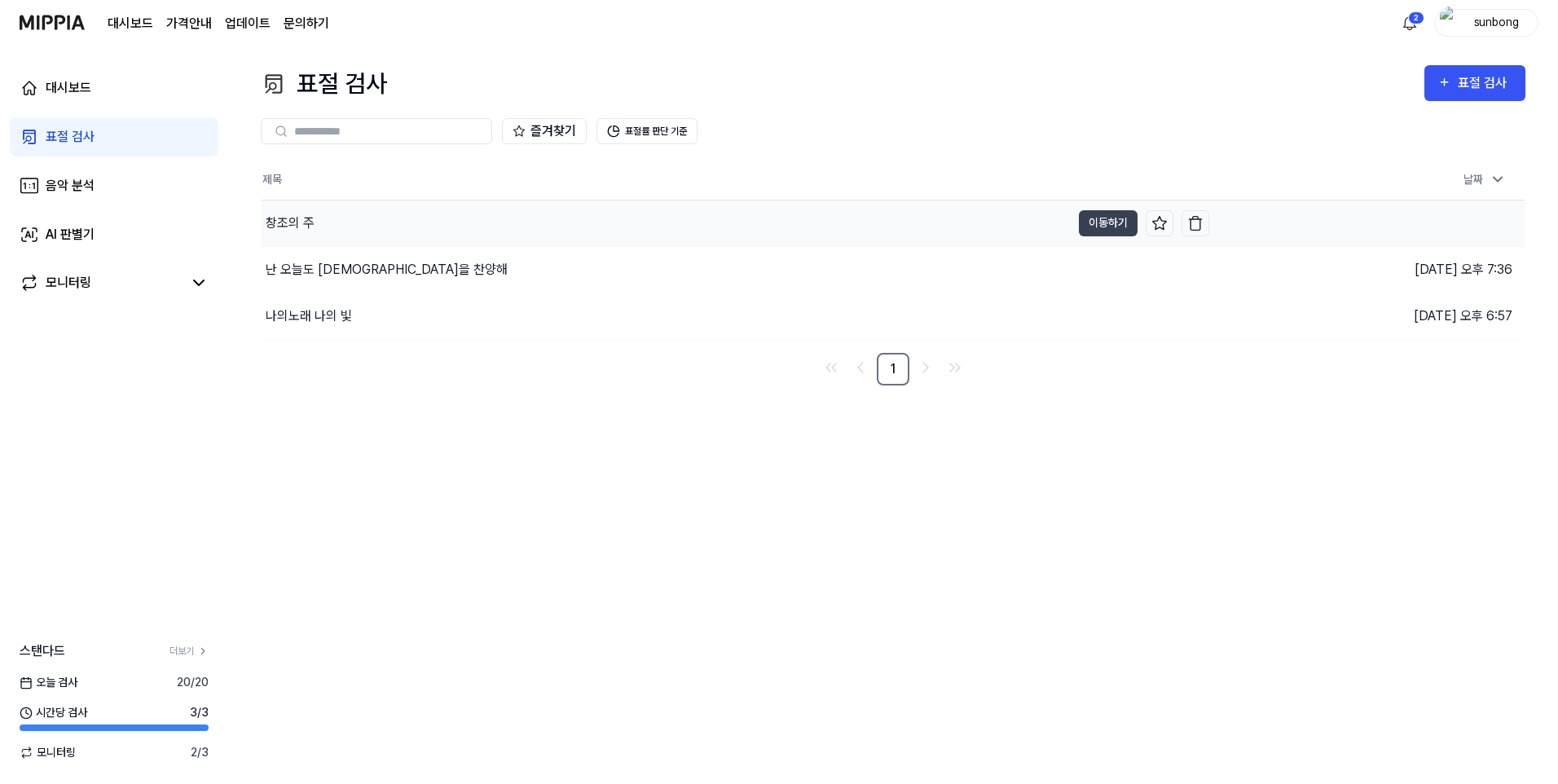
click at [307, 220] on div "창조의 주" at bounding box center [290, 223] width 49 height 20
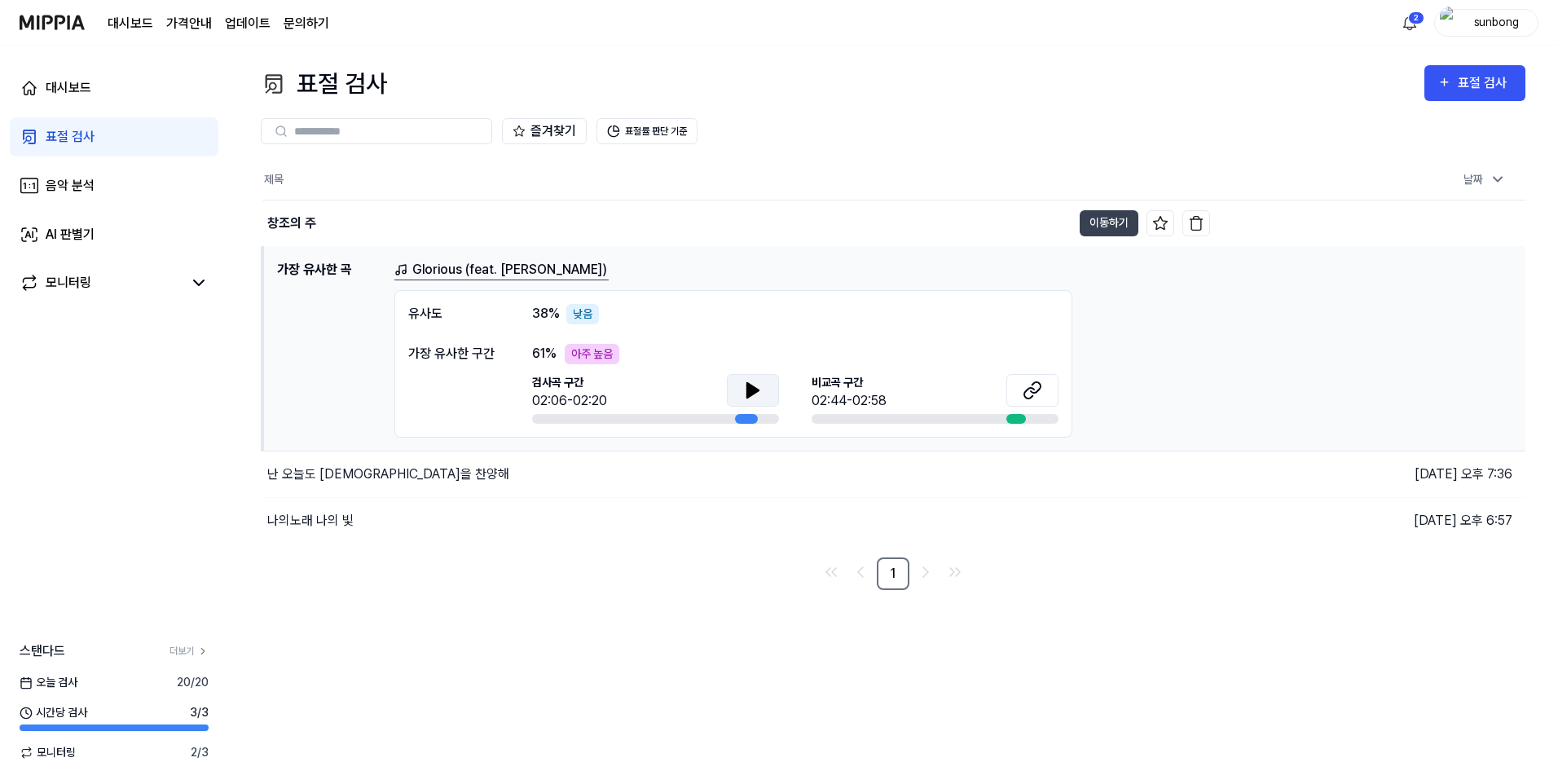
click at [758, 395] on icon at bounding box center [754, 391] width 20 height 20
click at [74, 283] on div "모니터링" at bounding box center [68, 283] width 45 height 20
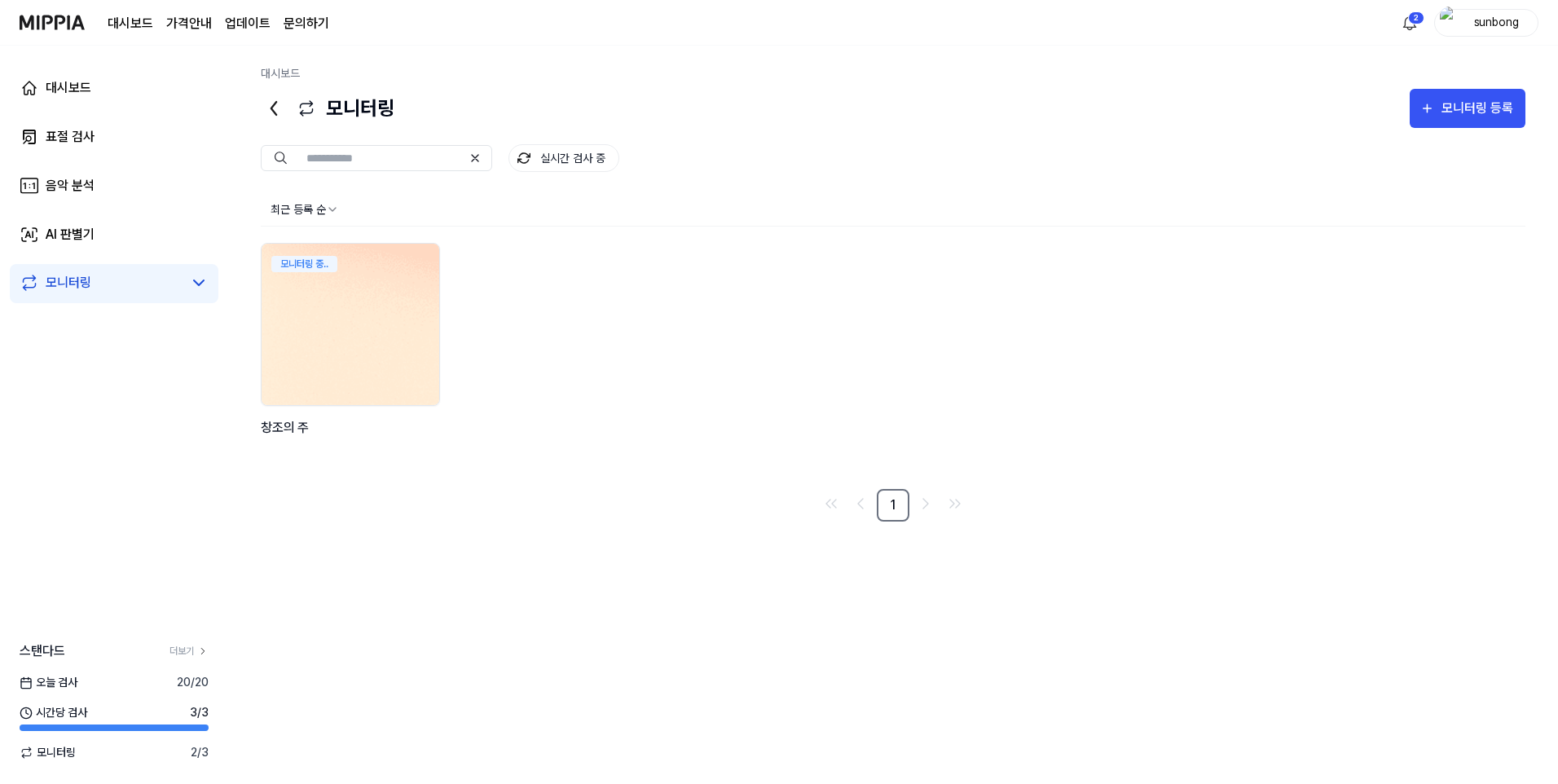
click at [354, 266] on div "모니터링 중.." at bounding box center [350, 262] width 178 height 36
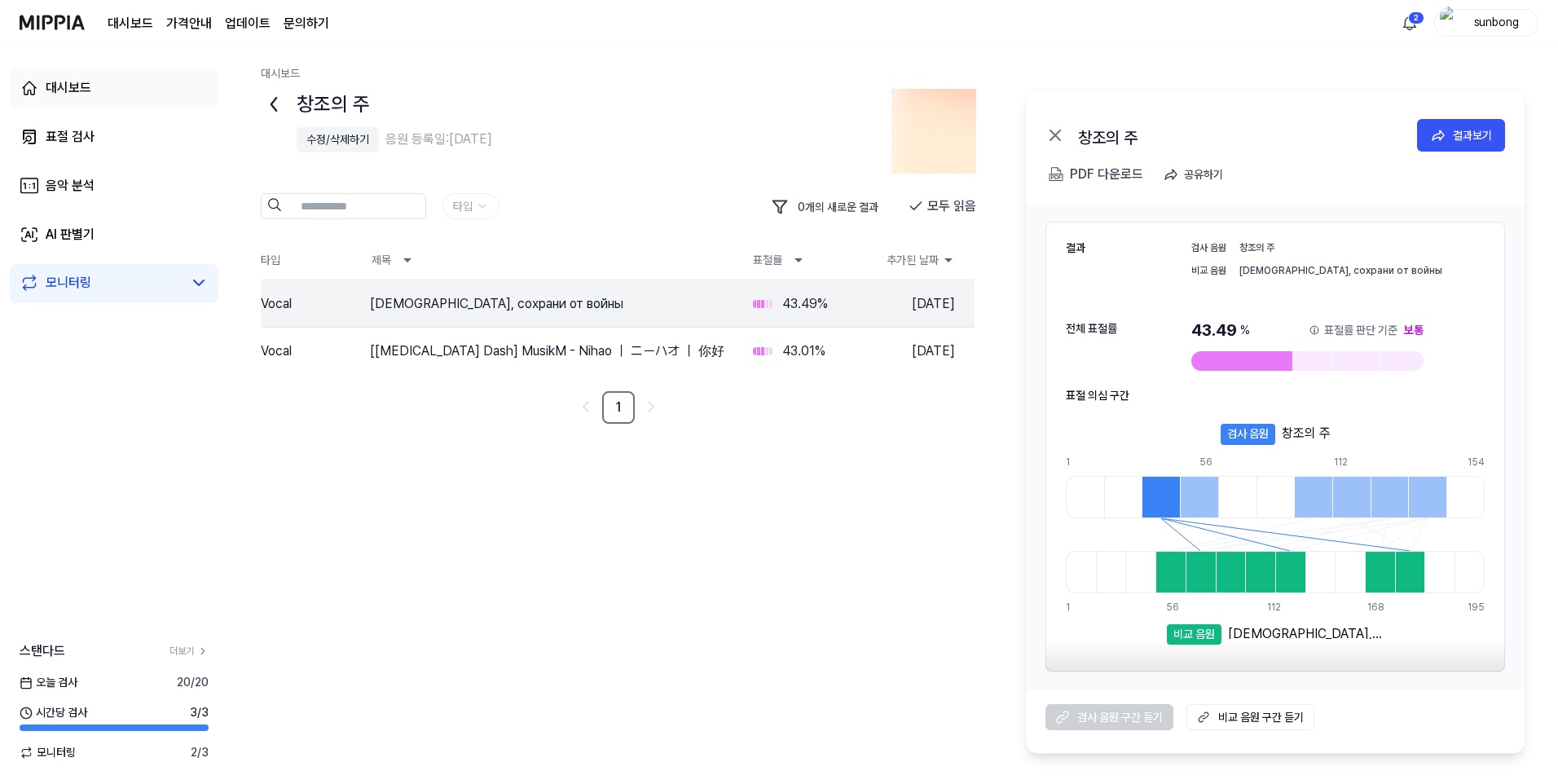
click at [74, 86] on div "대시보드" at bounding box center [68, 88] width 45 height 20
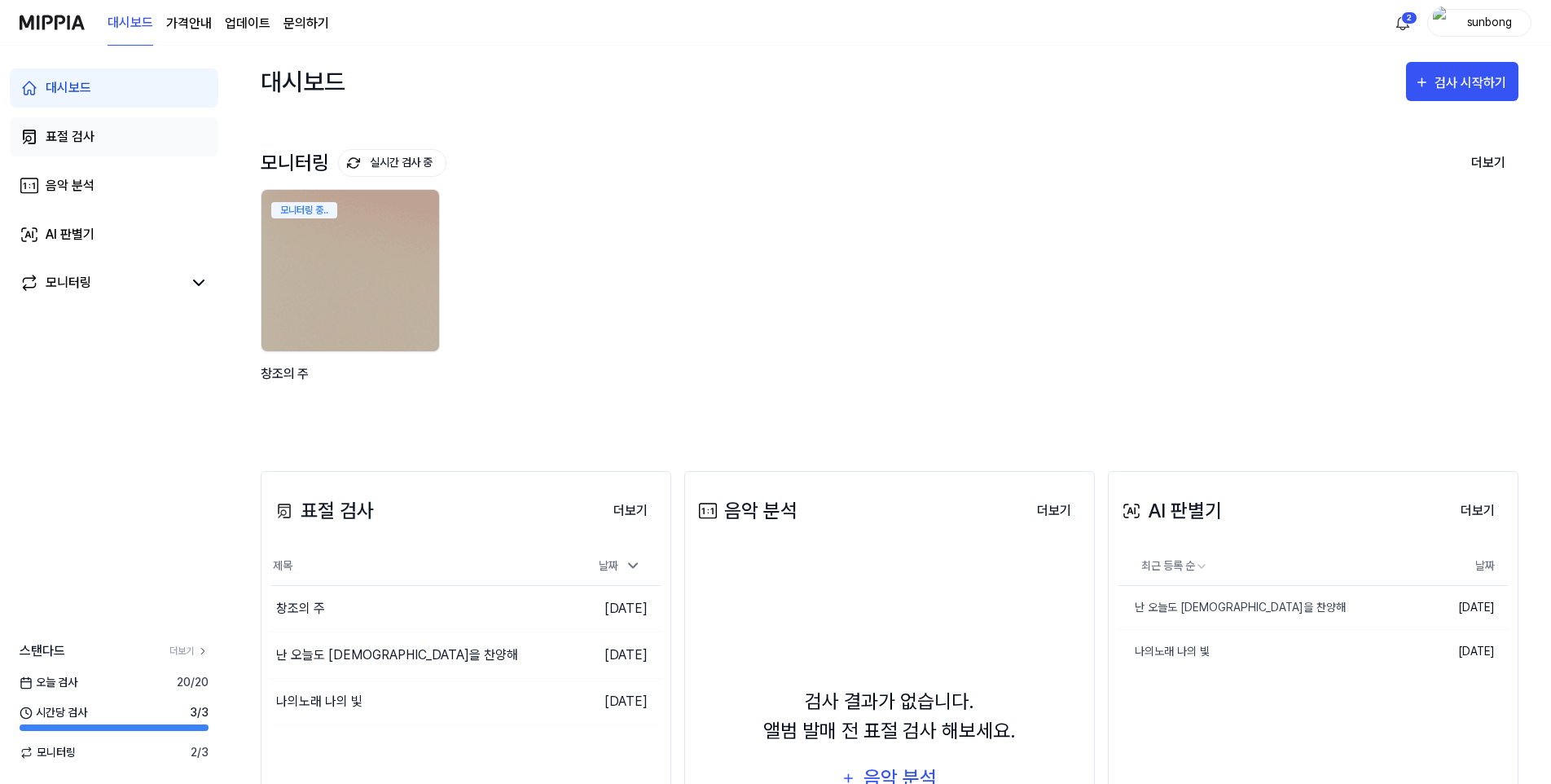
click at [68, 136] on div "표절 검사" at bounding box center [70, 137] width 49 height 20
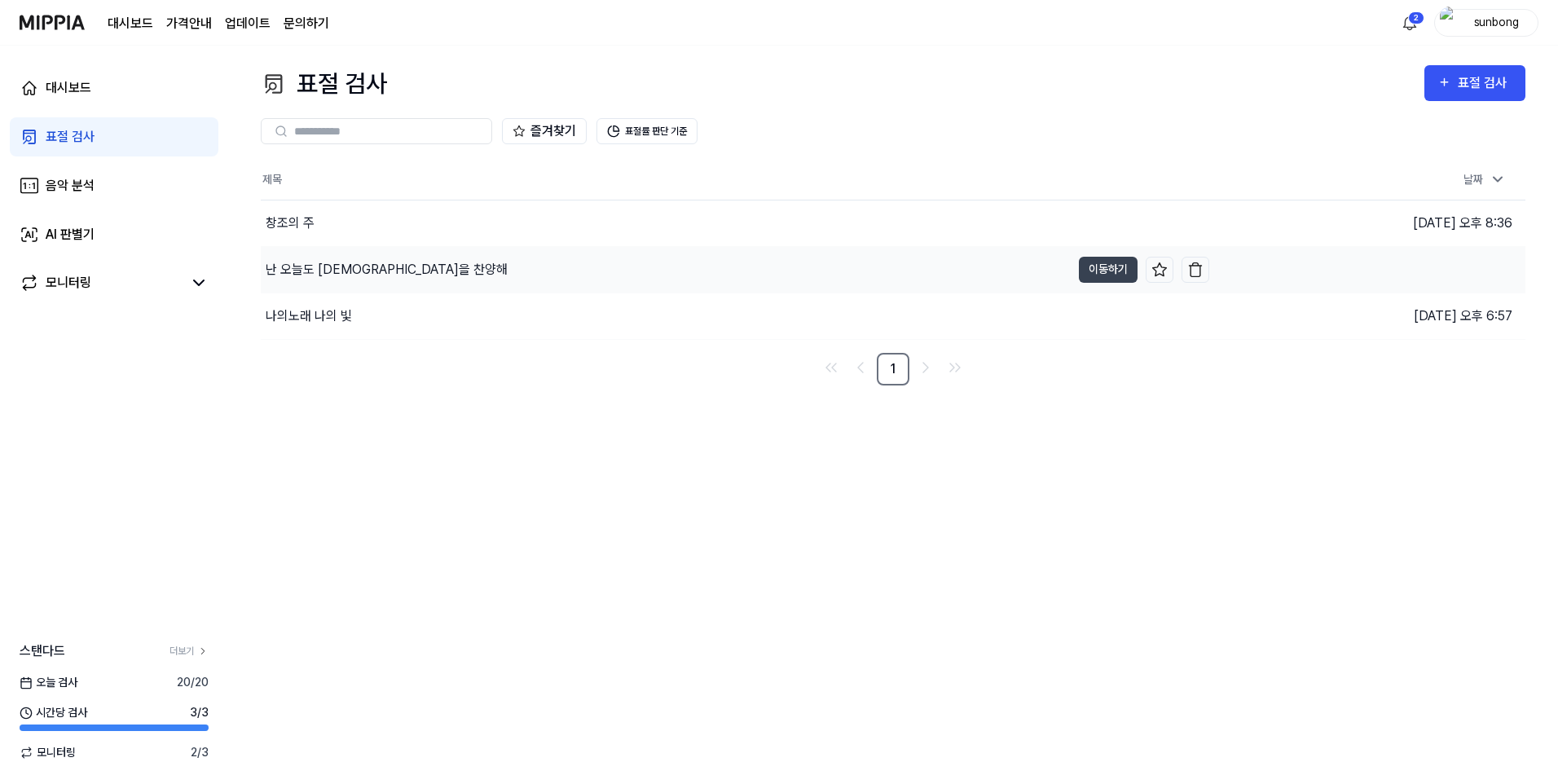
click at [326, 273] on div "난 오늘도 [DEMOGRAPHIC_DATA]을 찬양해" at bounding box center [386, 270] width 242 height 20
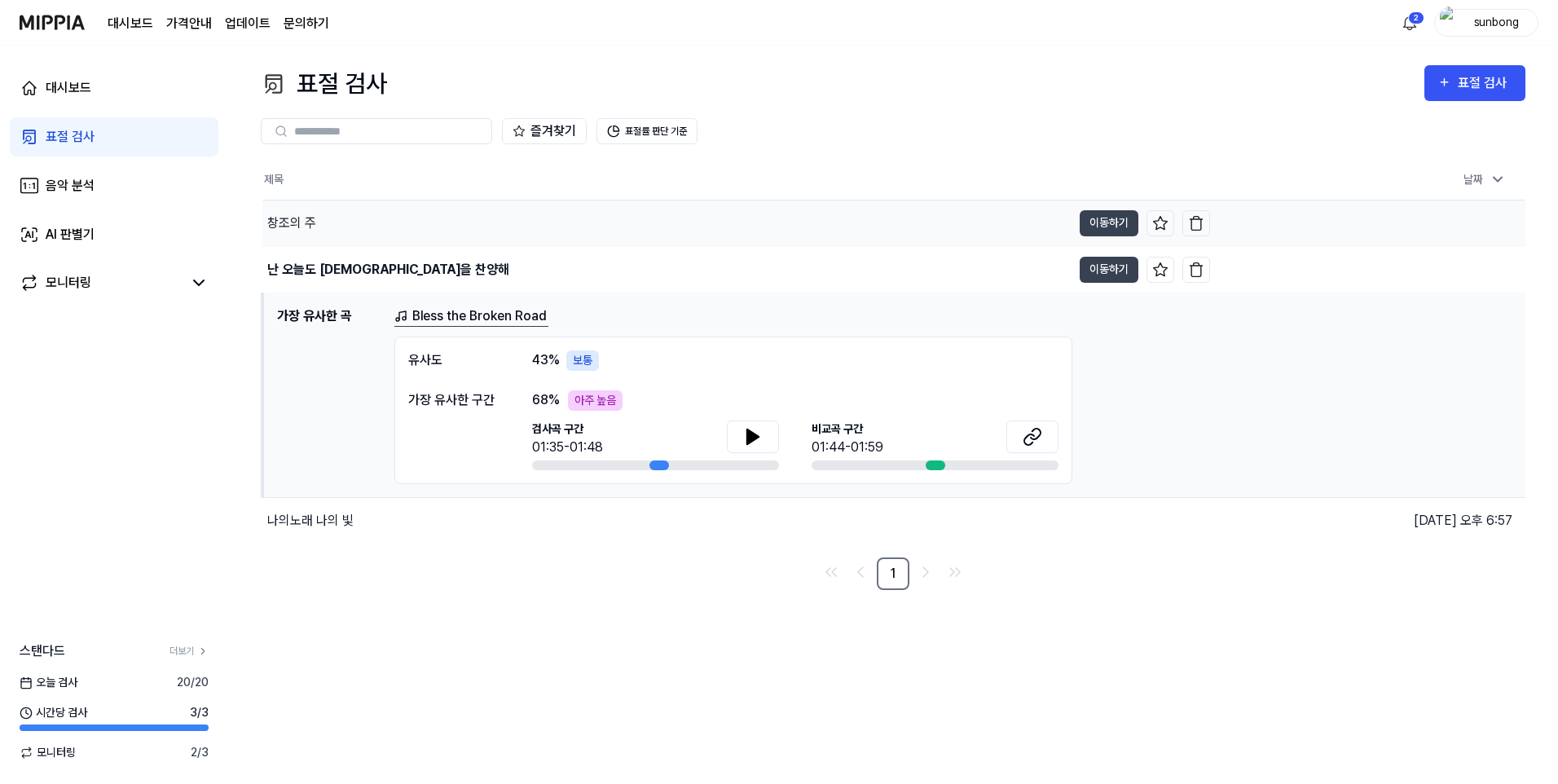
click at [297, 219] on div "창조의 주" at bounding box center [292, 223] width 49 height 20
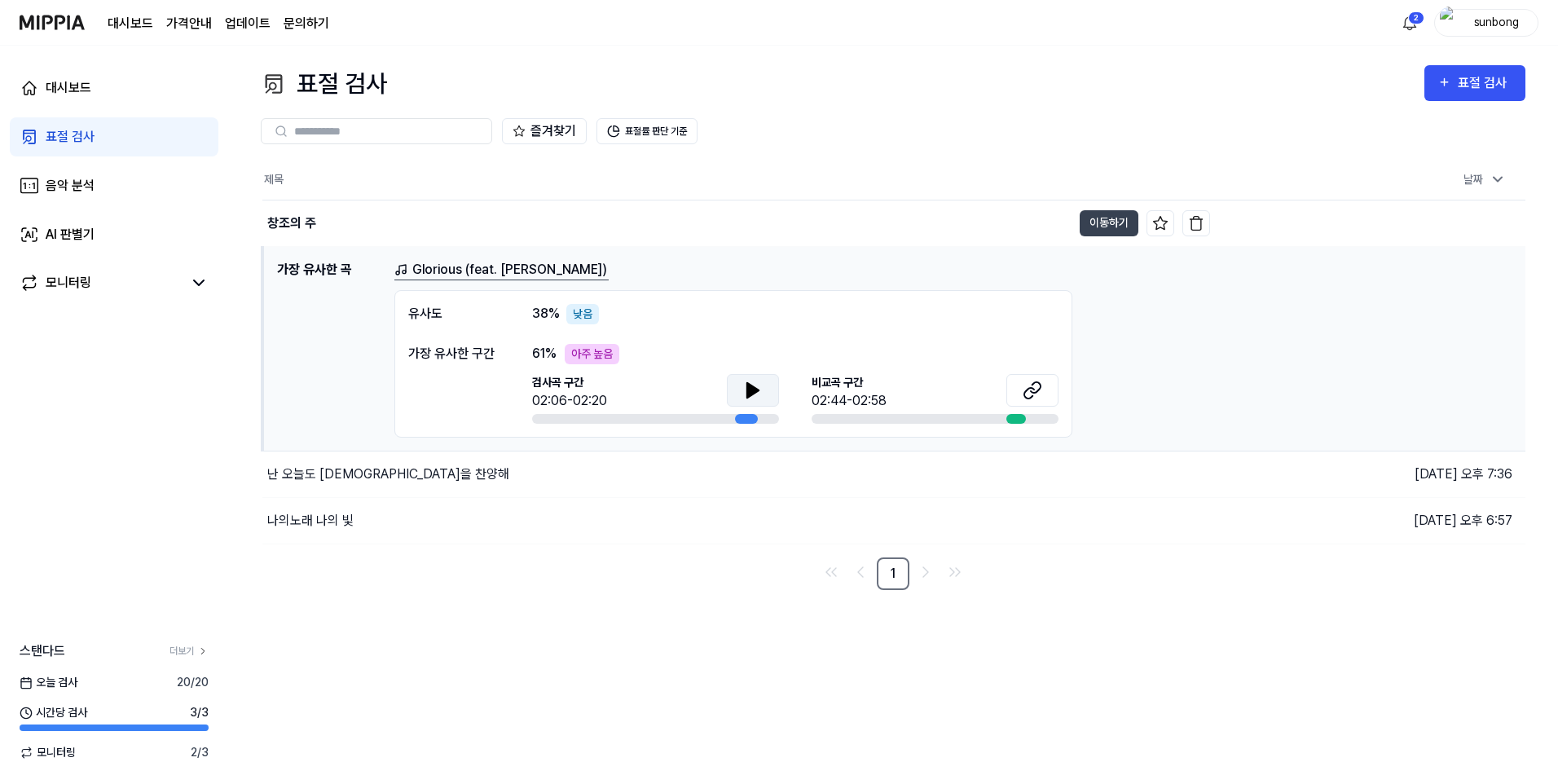
click at [749, 390] on icon at bounding box center [753, 390] width 12 height 15
click at [755, 387] on icon at bounding box center [756, 389] width 4 height 13
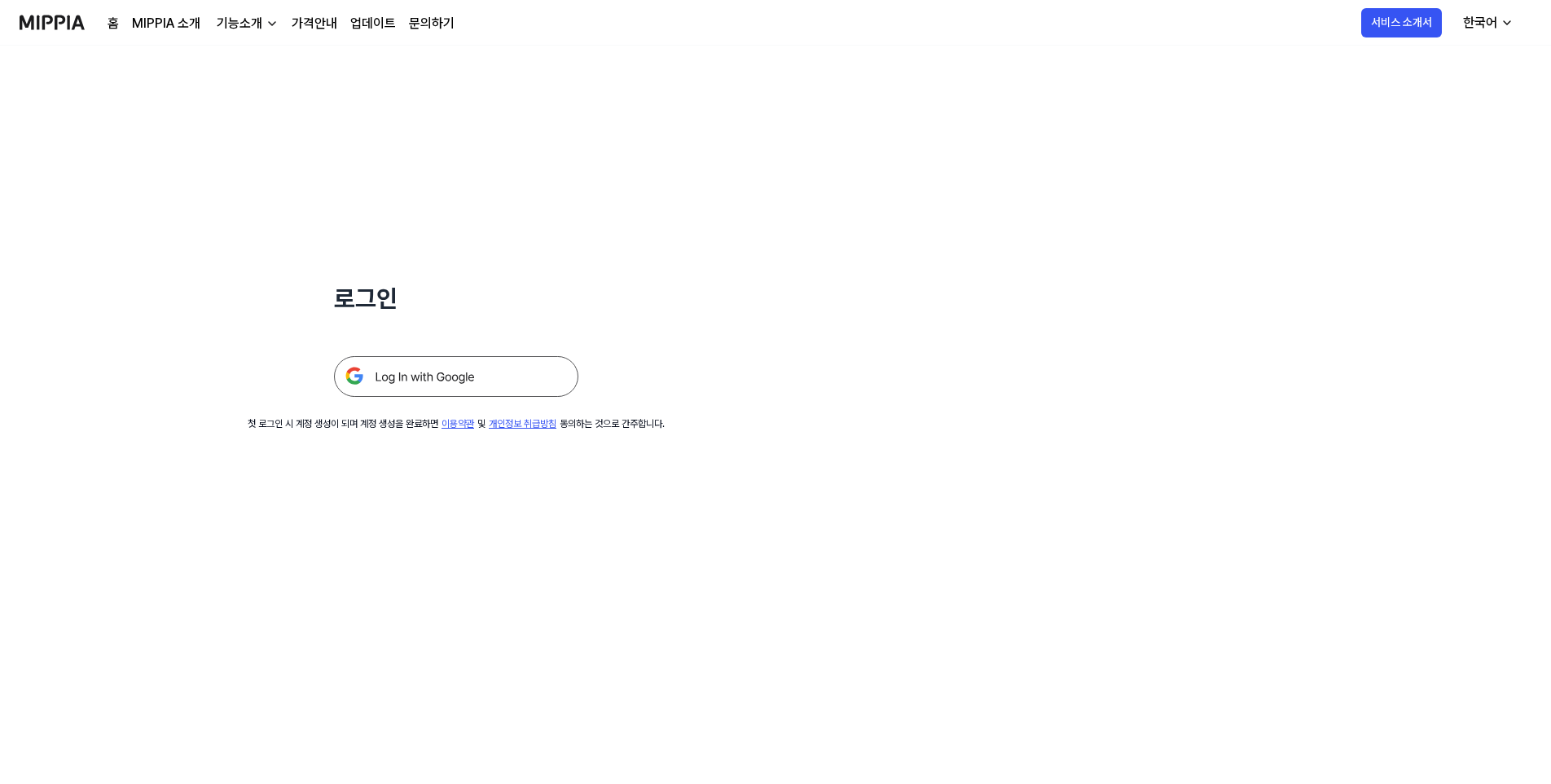
click at [440, 382] on img at bounding box center [456, 376] width 245 height 41
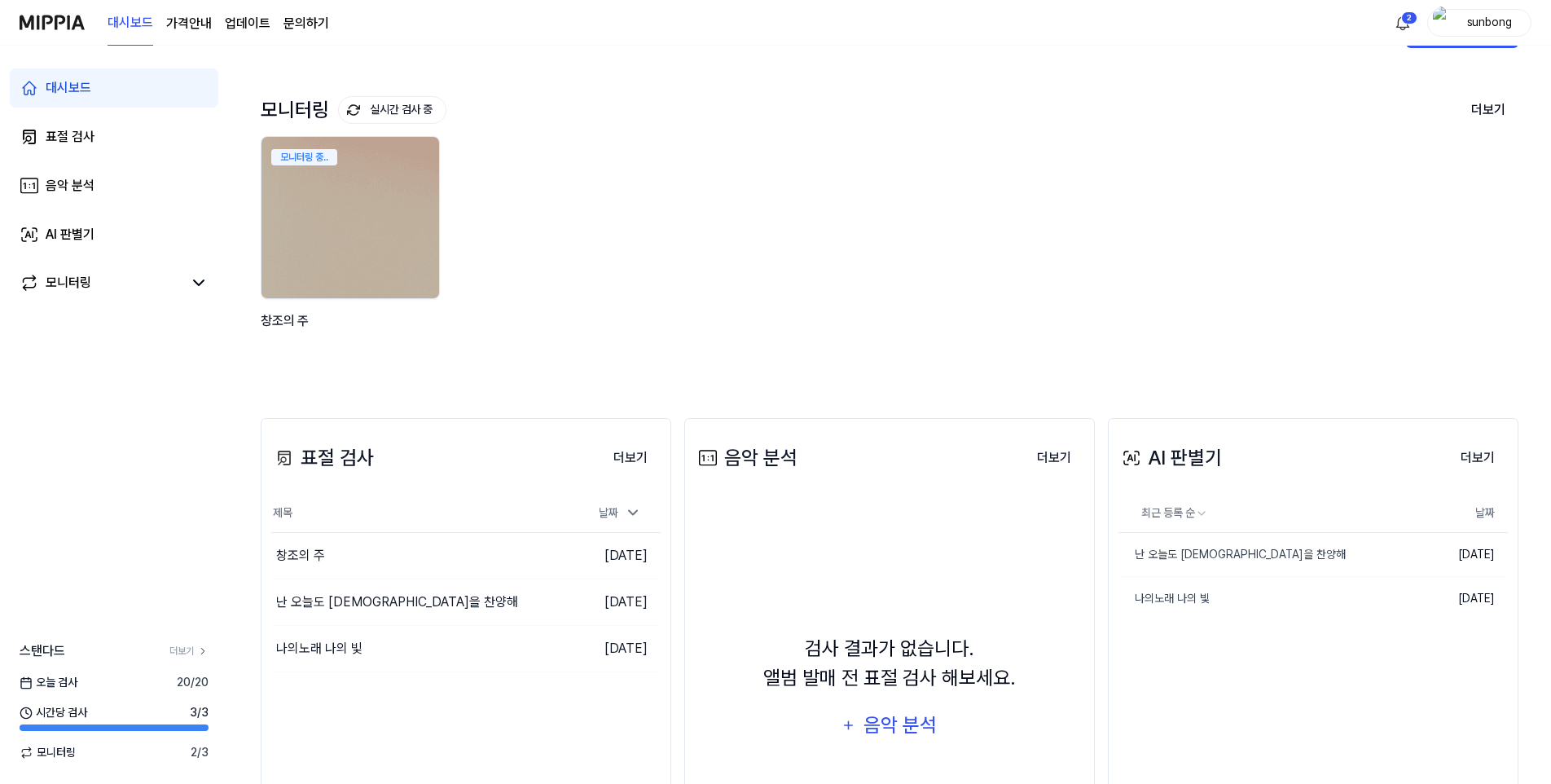
scroll to position [82, 0]
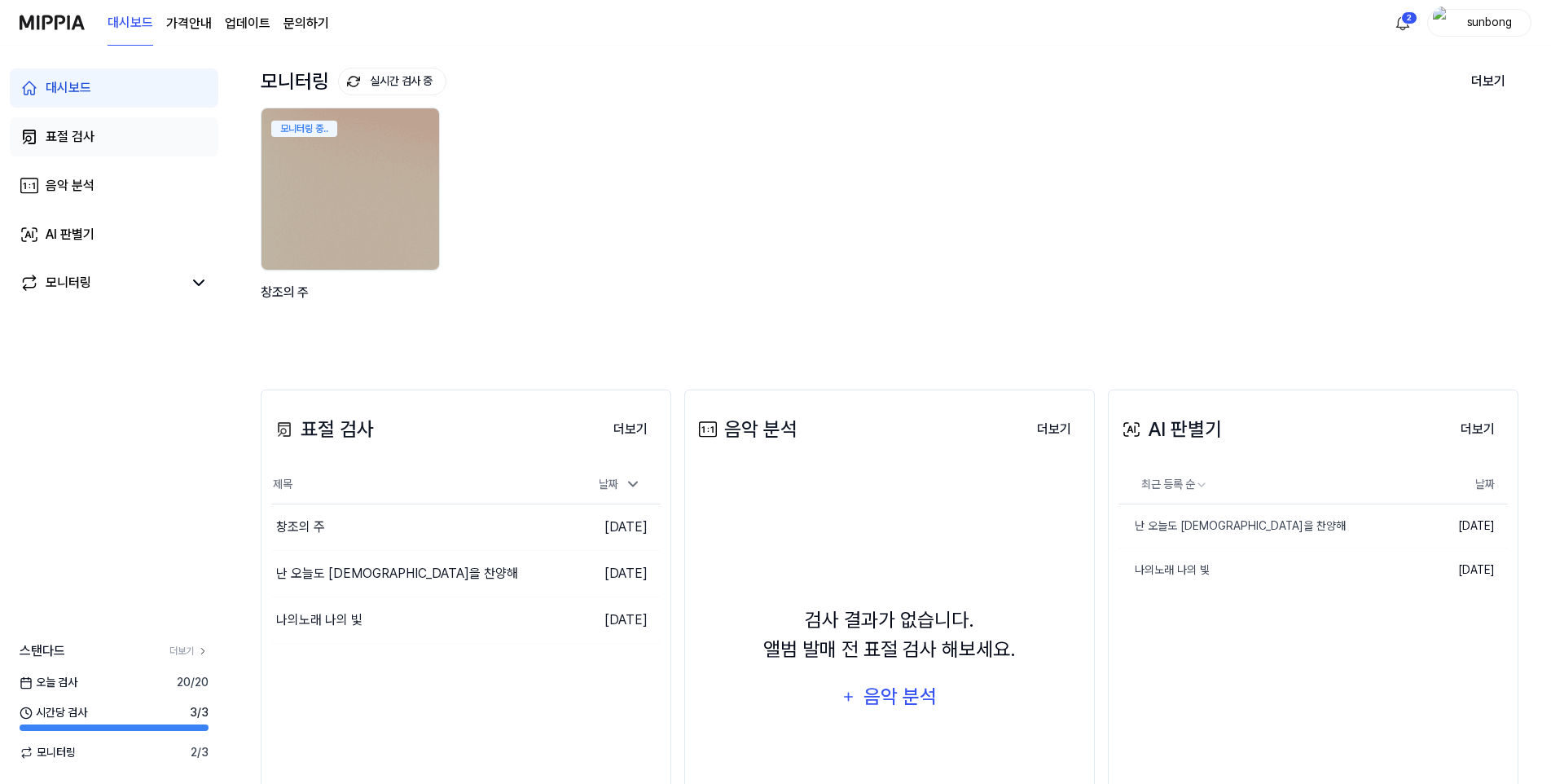
click at [60, 140] on div "표절 검사" at bounding box center [70, 137] width 49 height 20
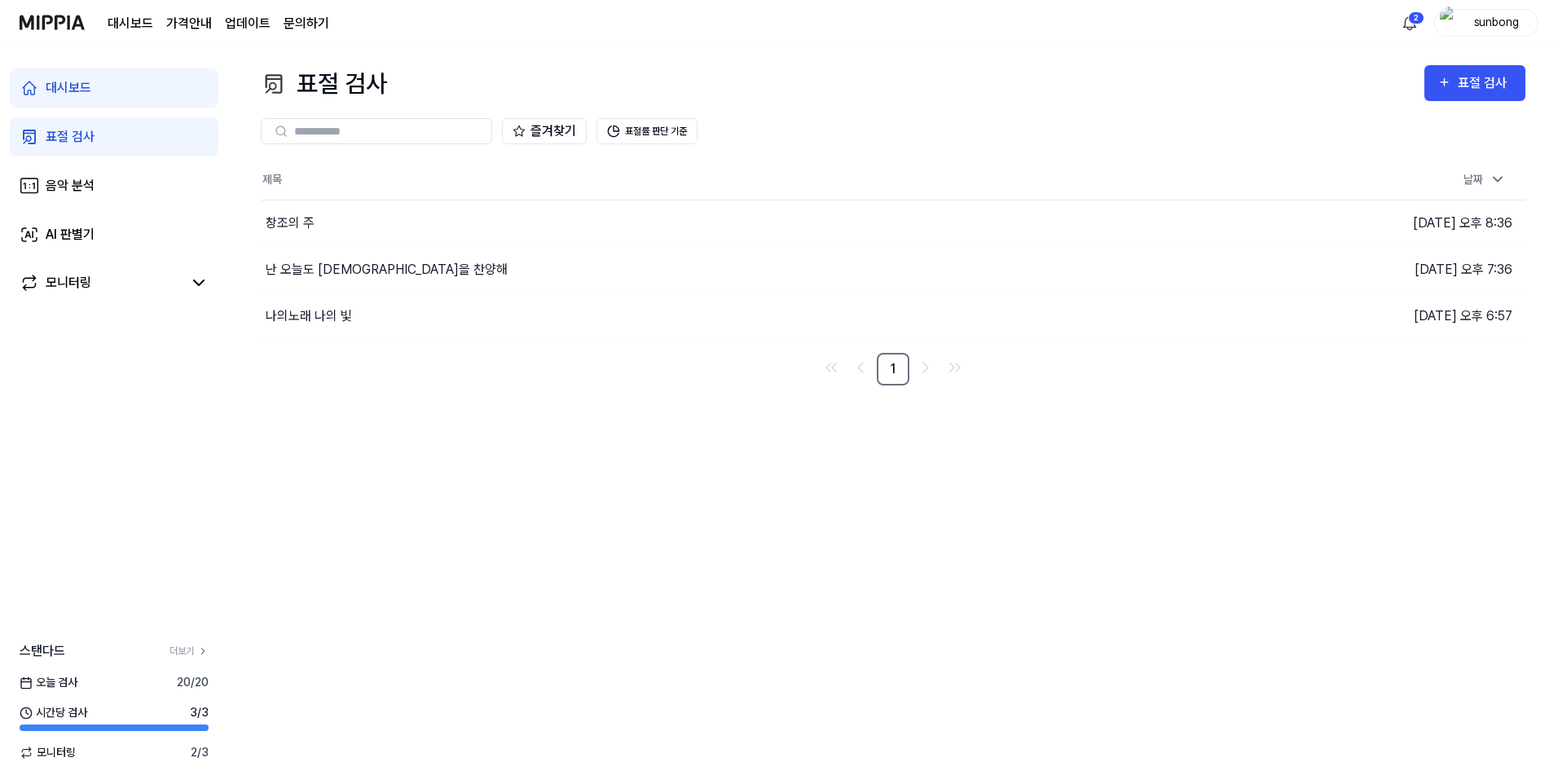
click at [56, 16] on img at bounding box center [53, 22] width 65 height 44
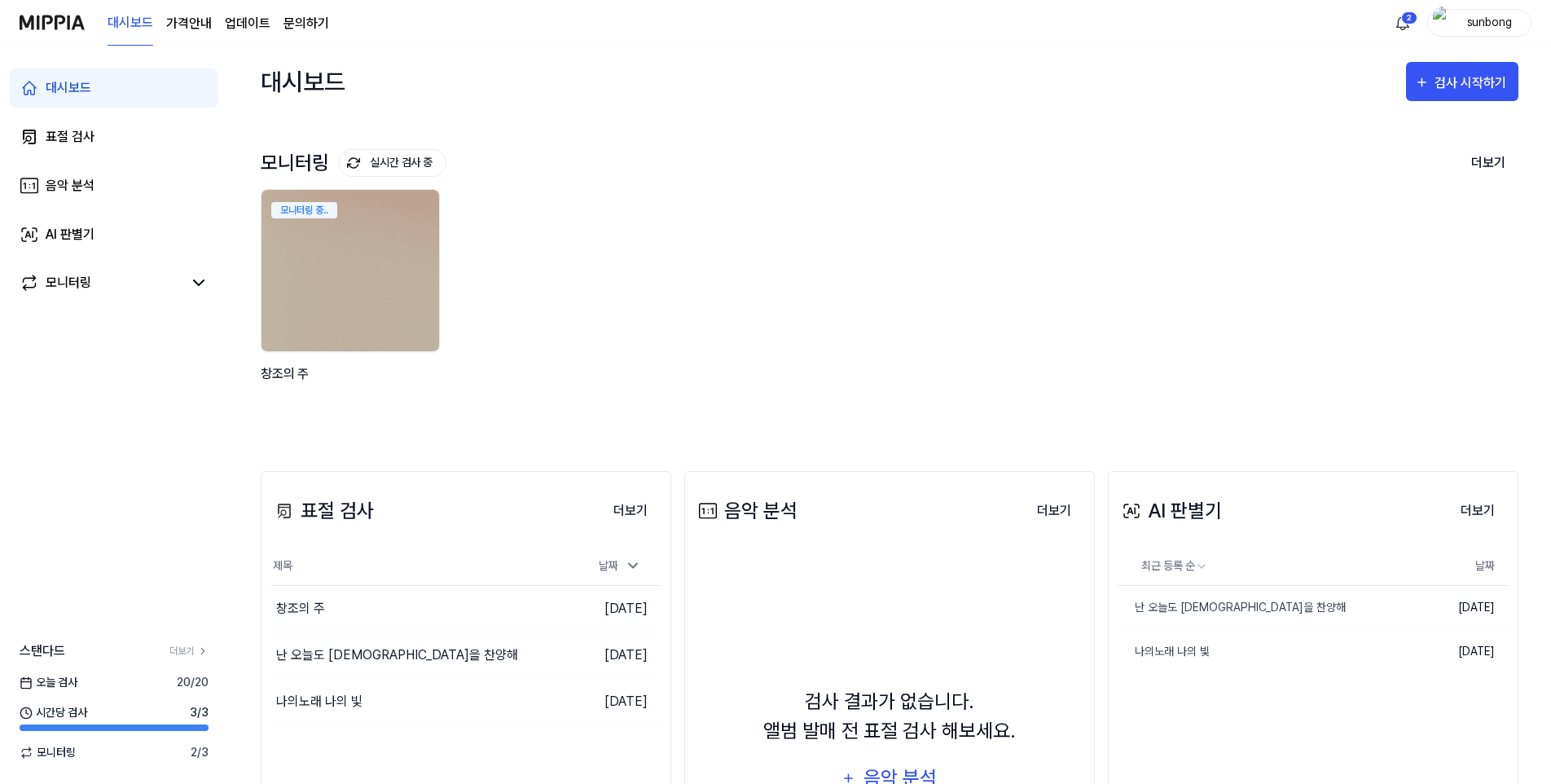
click at [316, 19] on link "문의하기" at bounding box center [306, 24] width 45 height 20
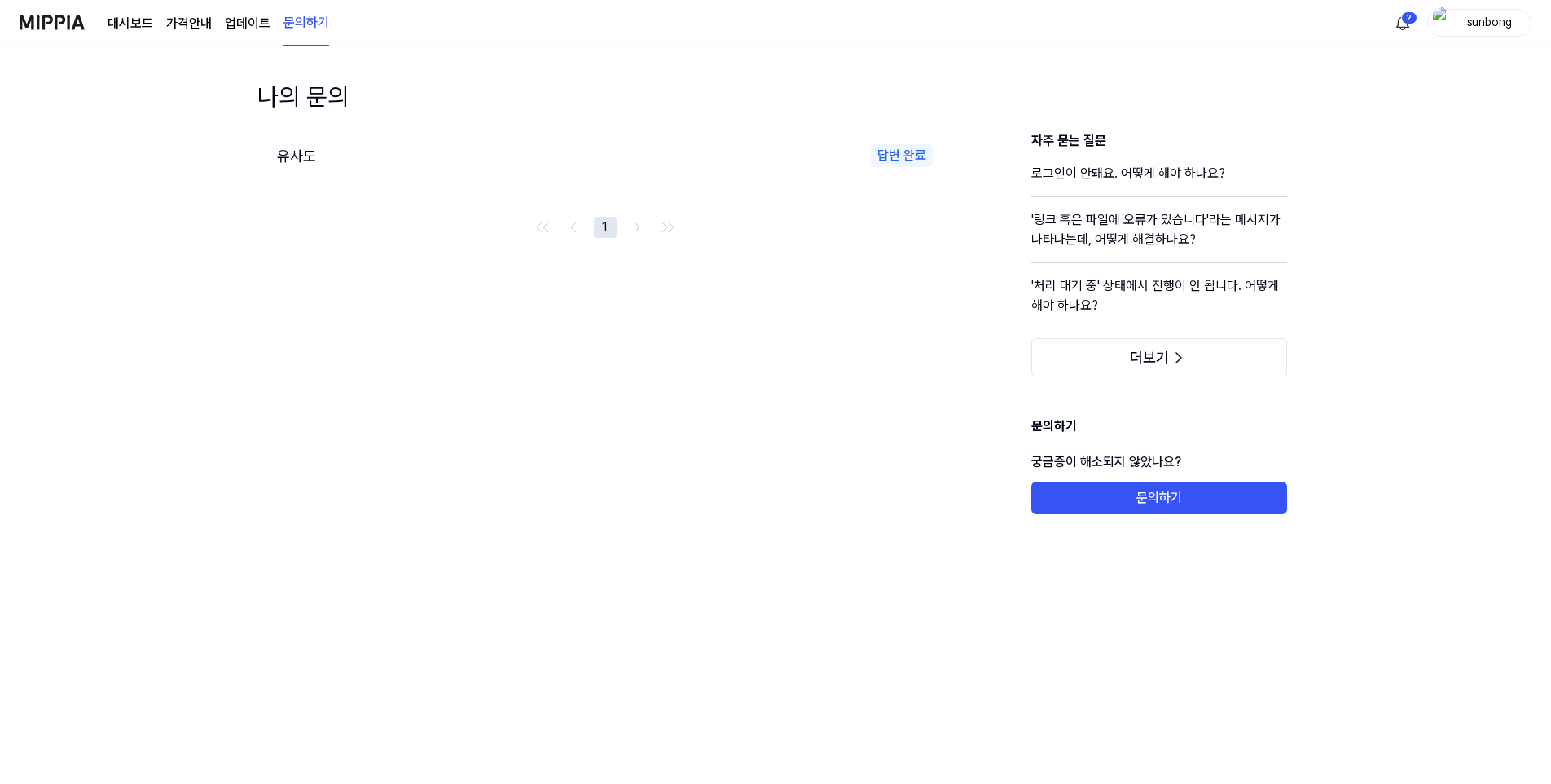
click at [54, 21] on img at bounding box center [53, 22] width 65 height 44
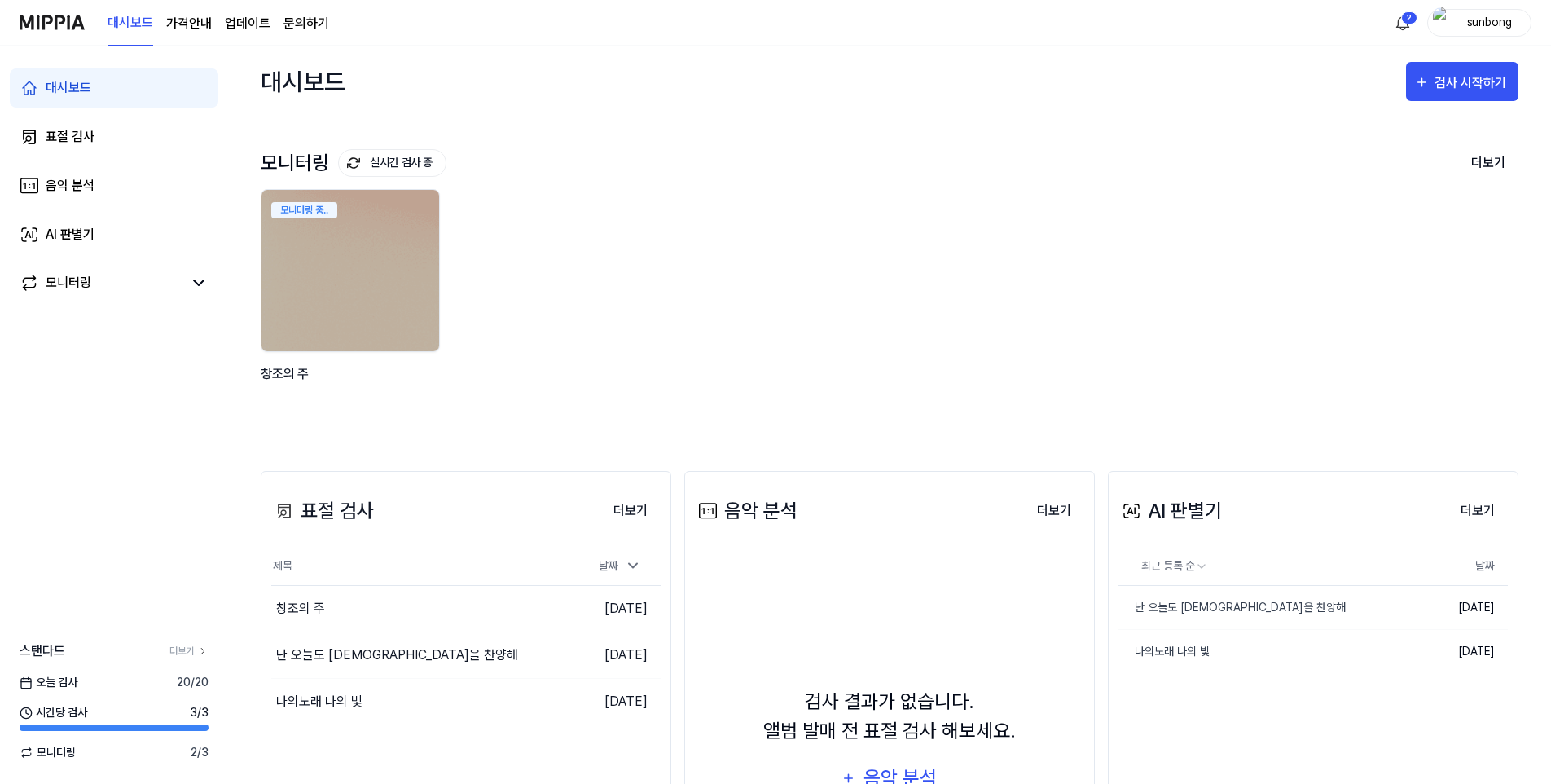
click at [294, 20] on link "문의하기" at bounding box center [306, 24] width 45 height 20
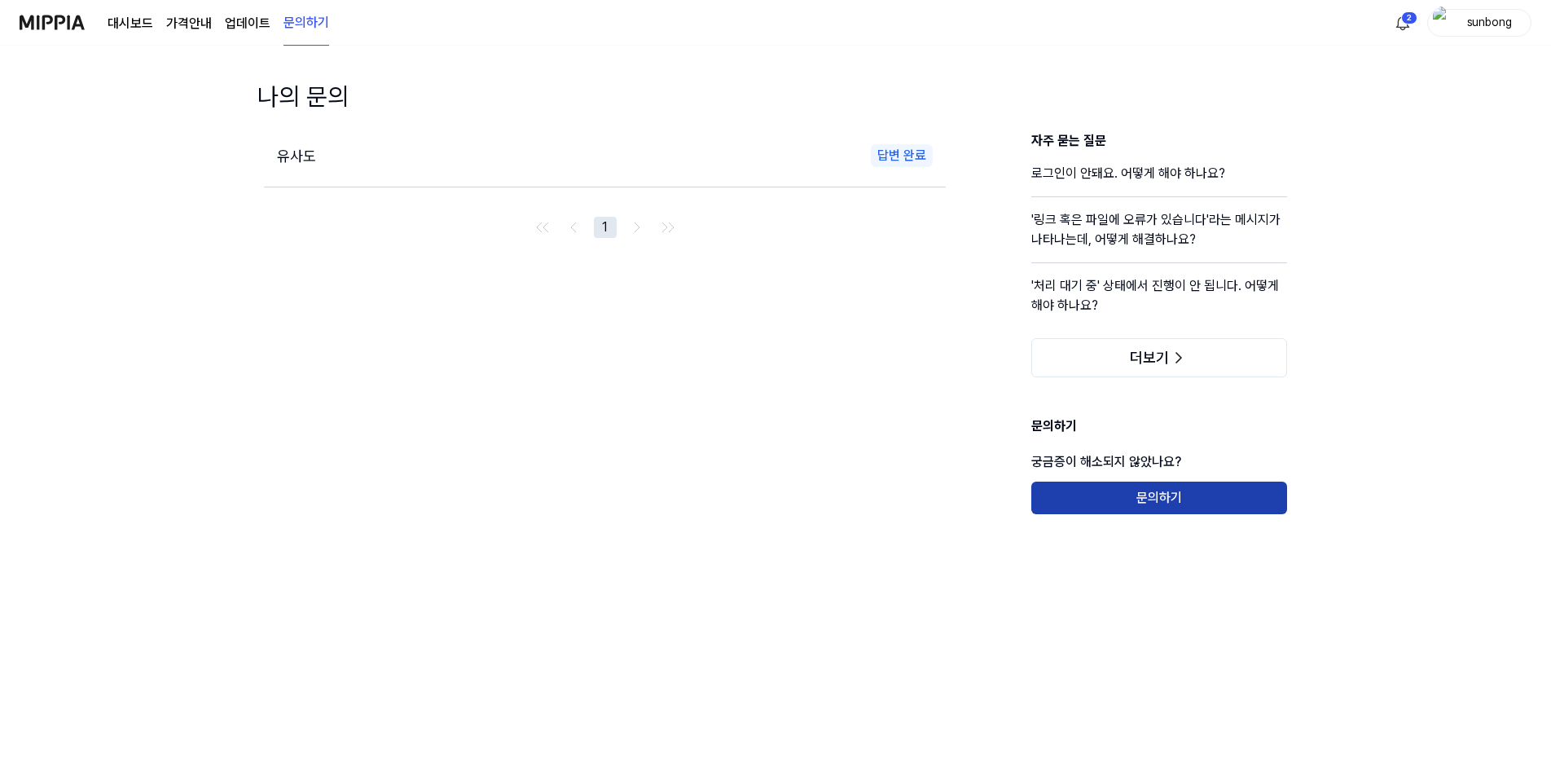
click at [1125, 494] on button "문의하기" at bounding box center [1159, 498] width 256 height 33
click at [300, 24] on link "문의하기" at bounding box center [306, 23] width 45 height 44
click at [46, 16] on img at bounding box center [53, 22] width 65 height 44
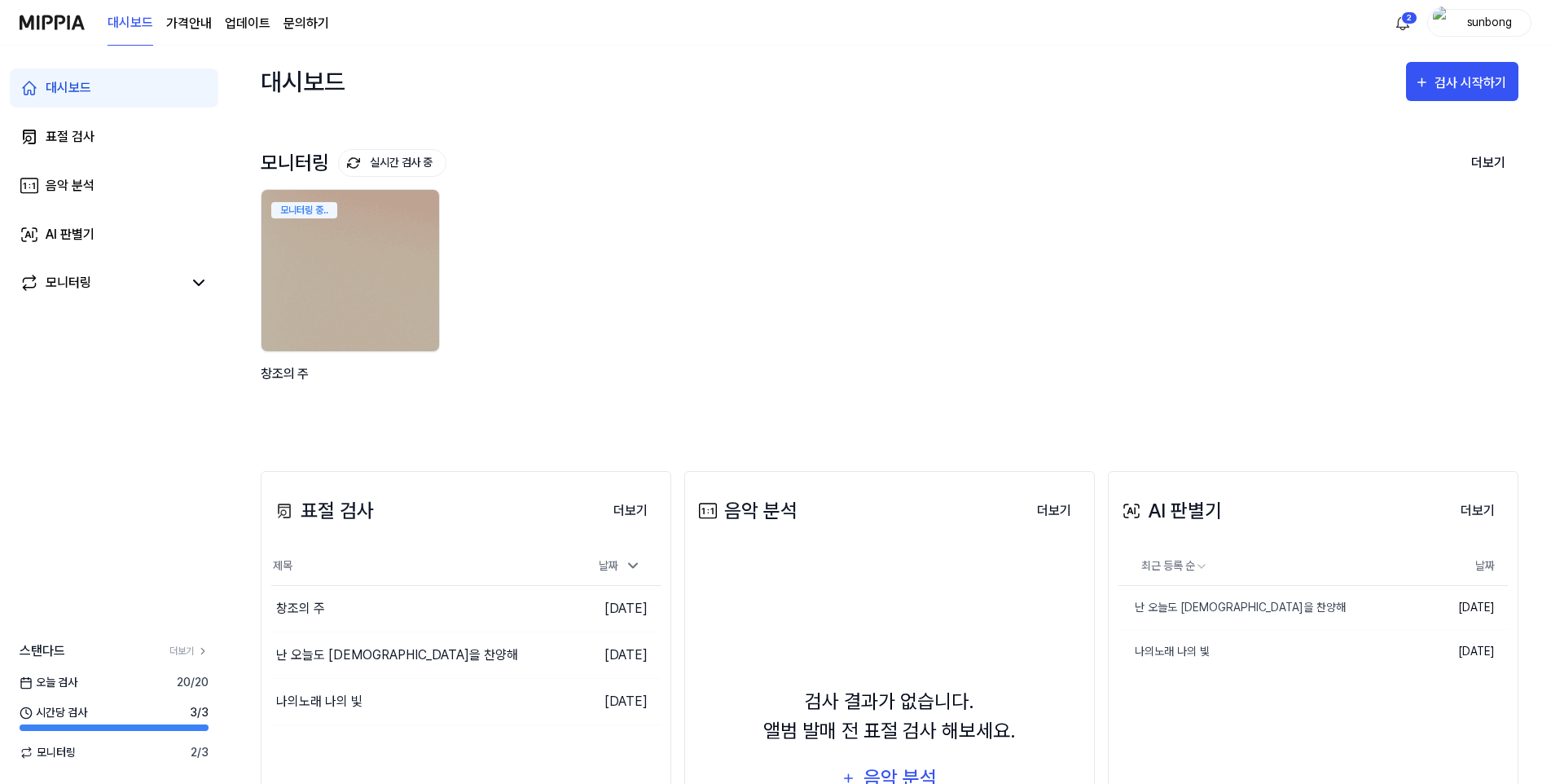
click at [319, 18] on link "문의하기" at bounding box center [306, 24] width 45 height 20
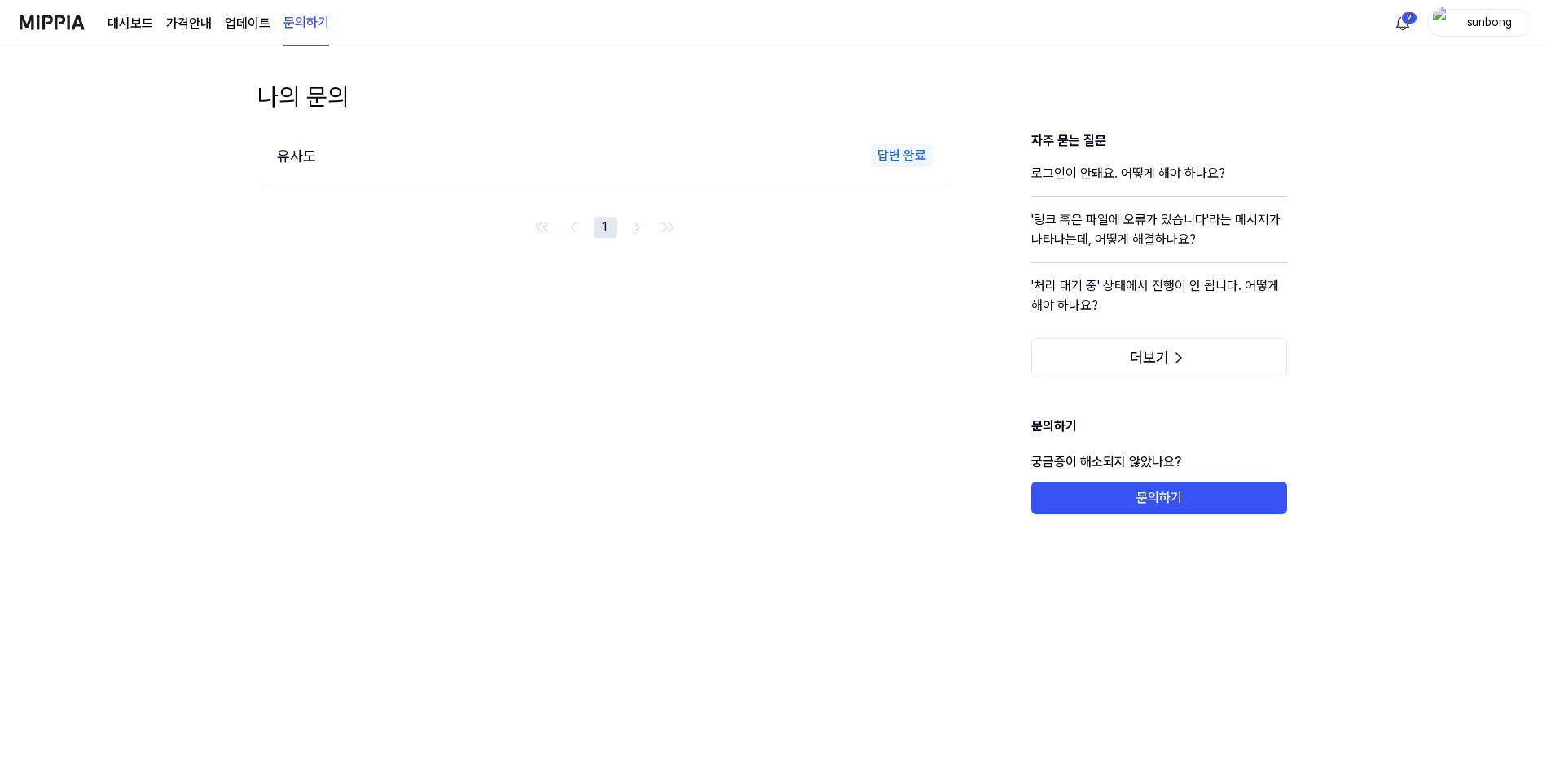
click at [297, 24] on link "문의하기" at bounding box center [306, 23] width 45 height 44
click at [1155, 503] on button "문의하기" at bounding box center [1159, 498] width 256 height 33
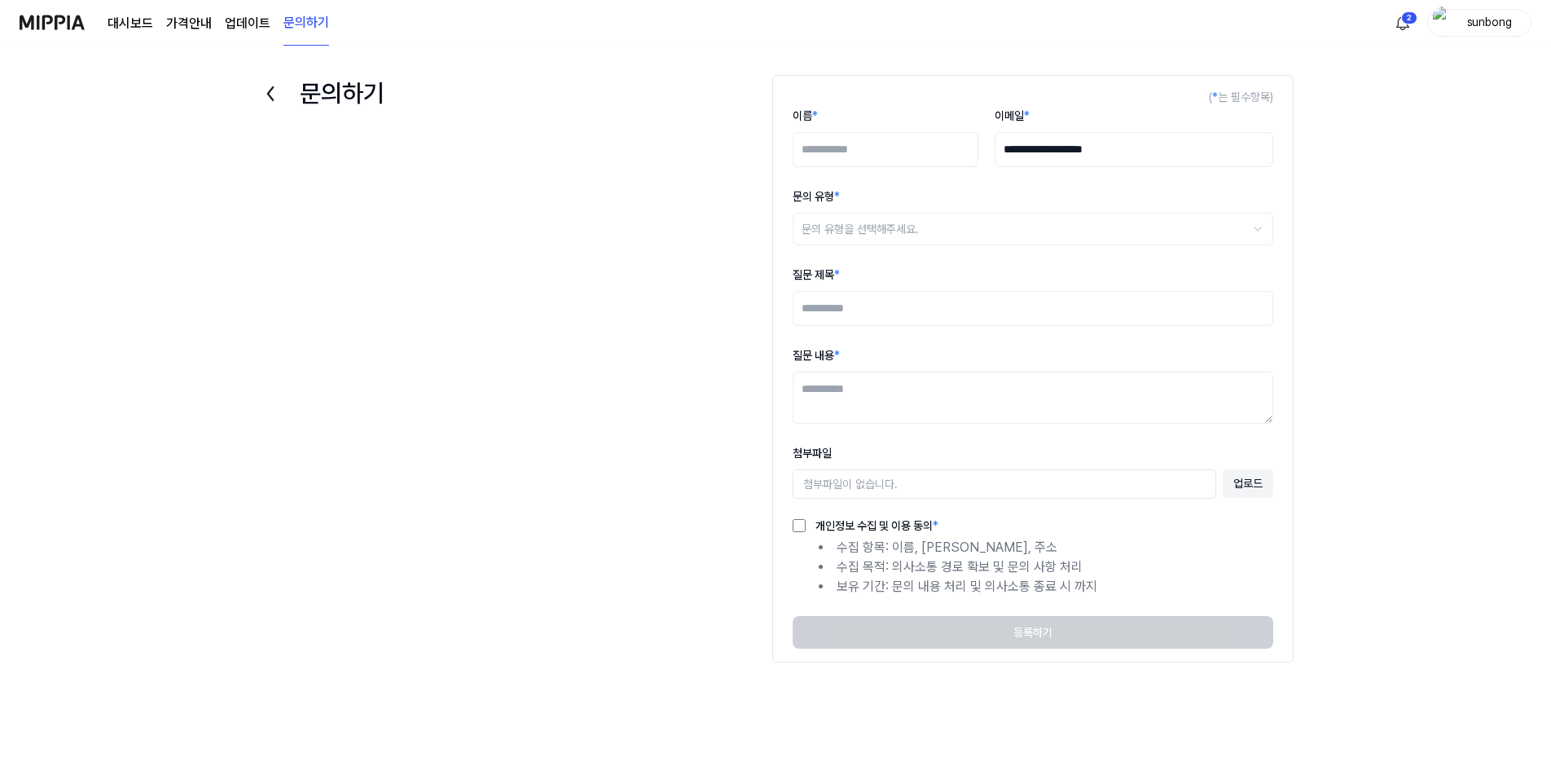
click at [836, 153] on input "이름 *" at bounding box center [885, 150] width 186 height 35
type input "***"
click at [905, 228] on html "**********" at bounding box center [775, 392] width 1551 height 784
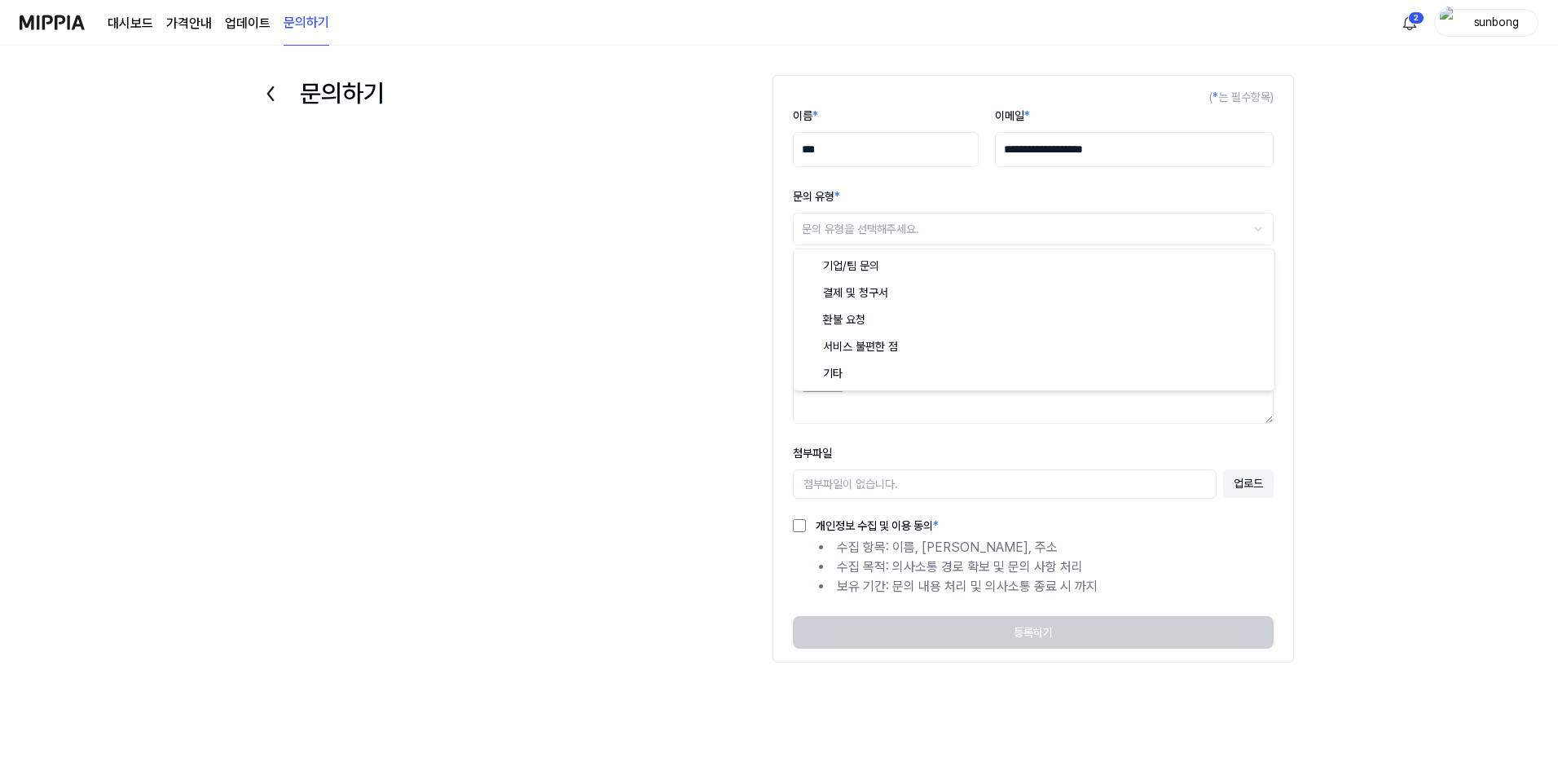
select select "******"
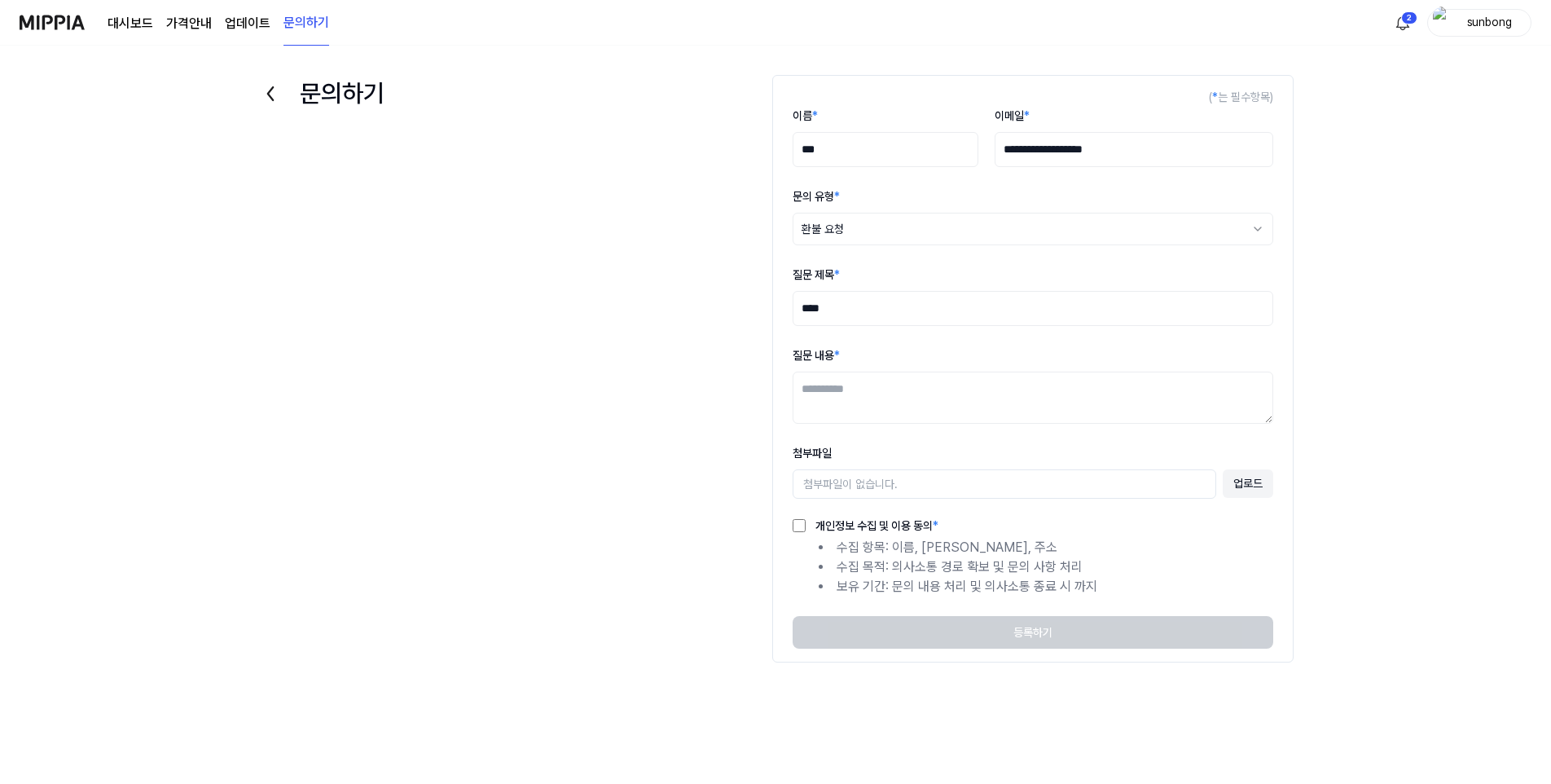
click at [855, 391] on textarea "질문 내용 *" at bounding box center [1032, 398] width 480 height 53
click at [984, 396] on textarea "**********" at bounding box center [1032, 398] width 480 height 53
click at [822, 414] on textarea "**********" at bounding box center [1032, 398] width 480 height 53
type textarea "**********"
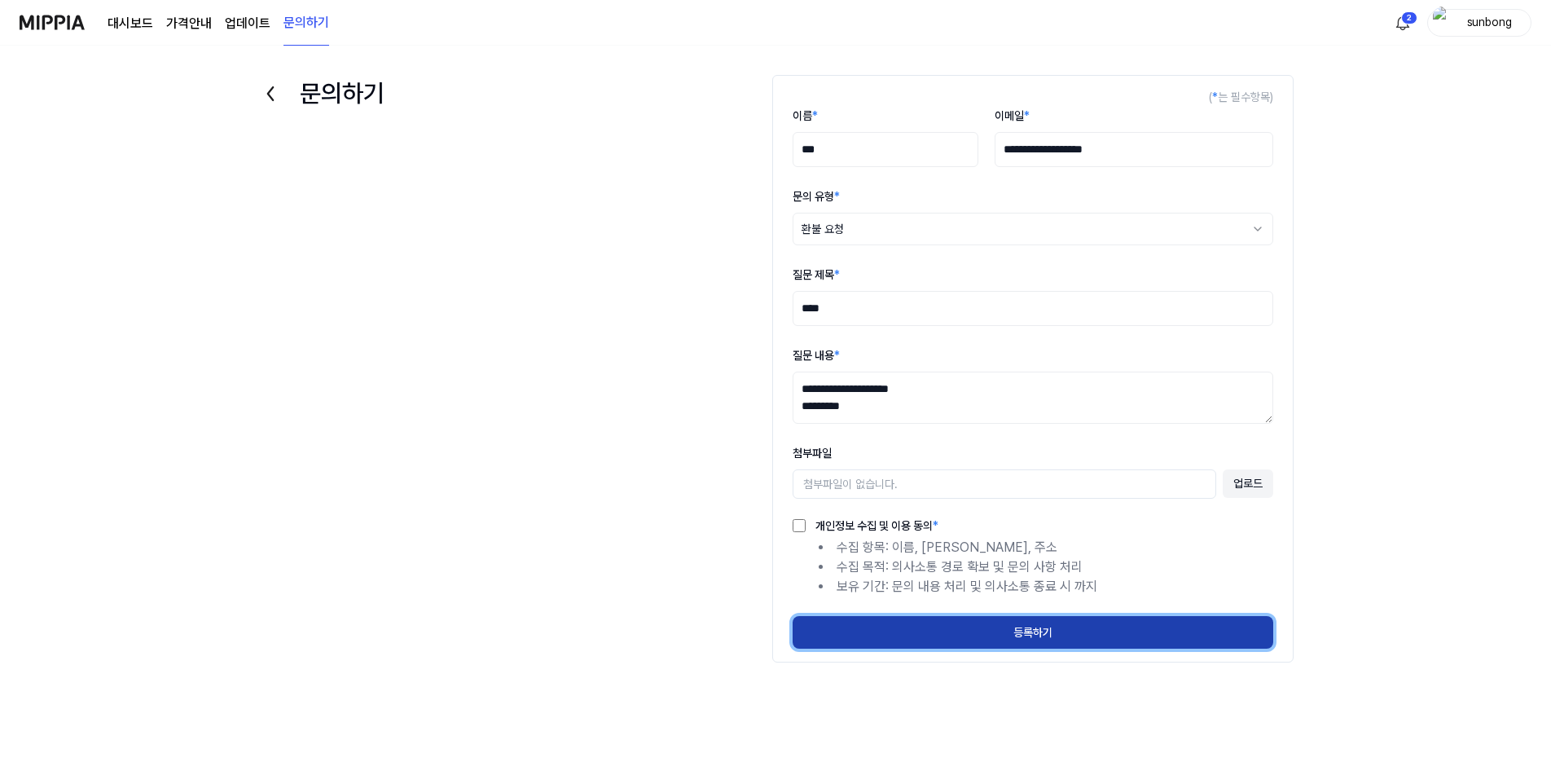
drag, startPoint x: 1035, startPoint y: 634, endPoint x: 1092, endPoint y: 536, distance: 113.4
click at [1035, 633] on button "등록하기" at bounding box center [1032, 632] width 480 height 33
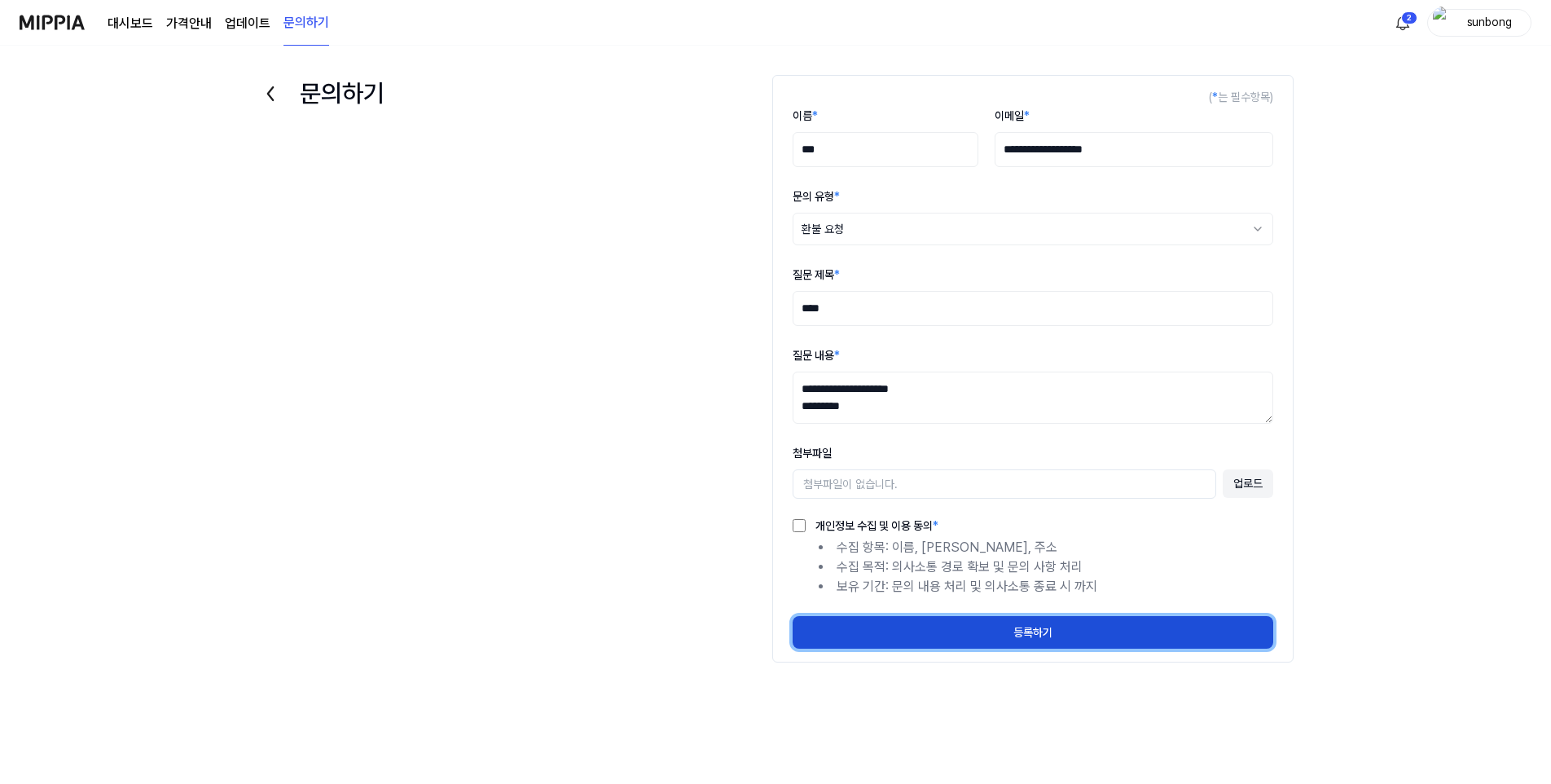
select select
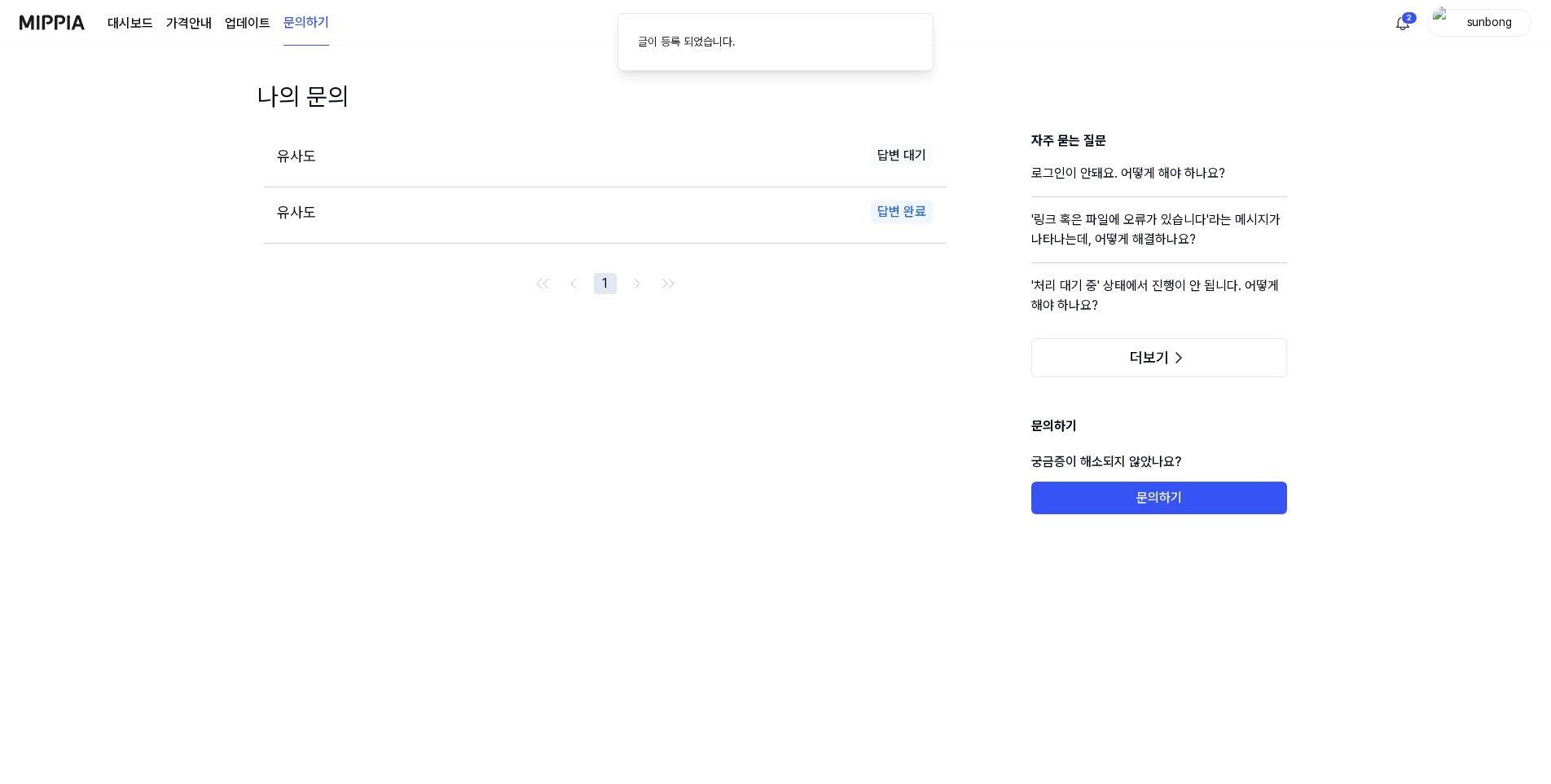
click at [294, 208] on span "유사도" at bounding box center [296, 212] width 39 height 17
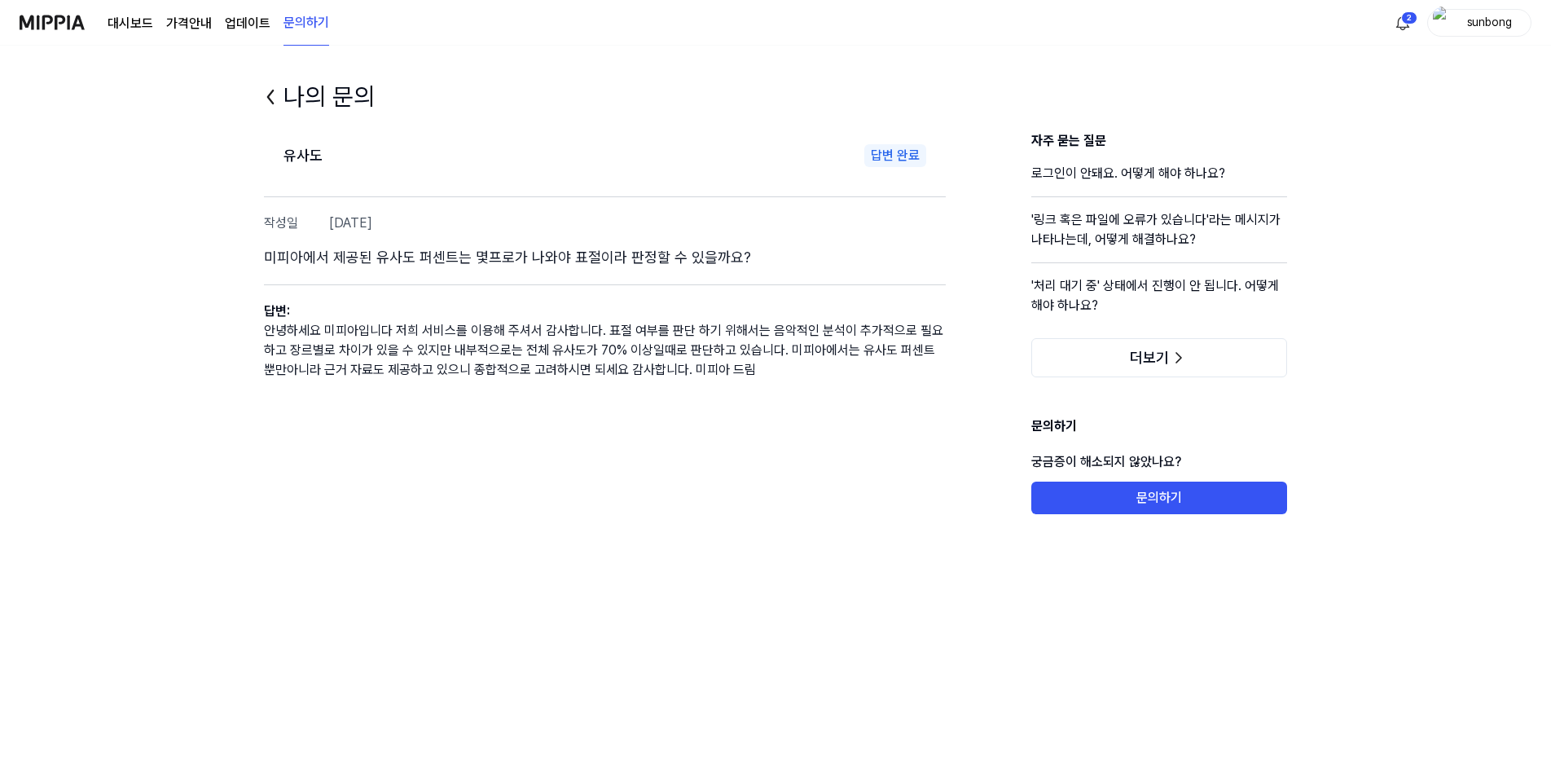
click at [721, 94] on header "나의 문의" at bounding box center [775, 104] width 1089 height 53
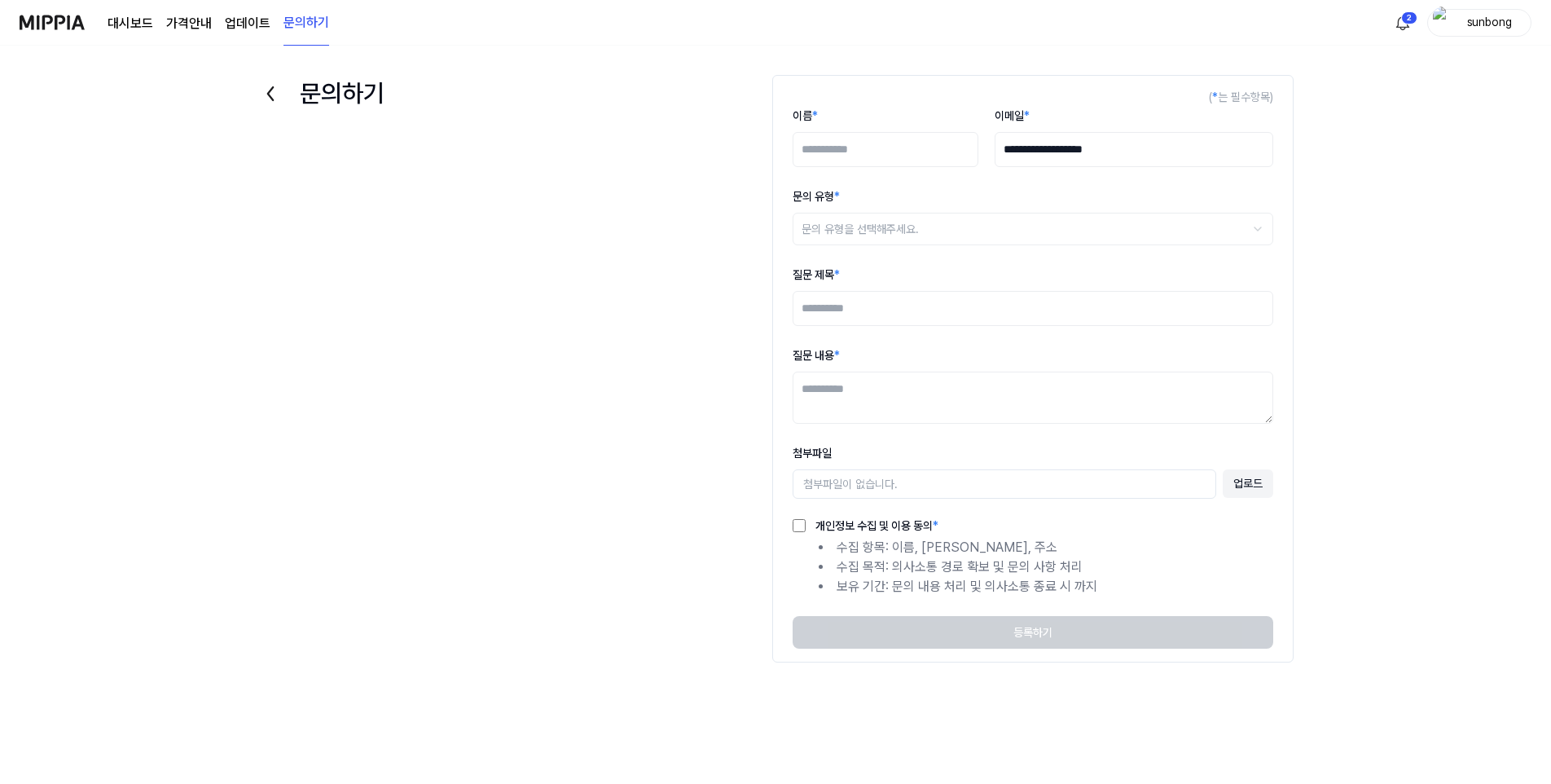
click at [342, 92] on h1 "문의하기" at bounding box center [342, 93] width 84 height 36
click at [270, 92] on icon at bounding box center [270, 93] width 26 height 26
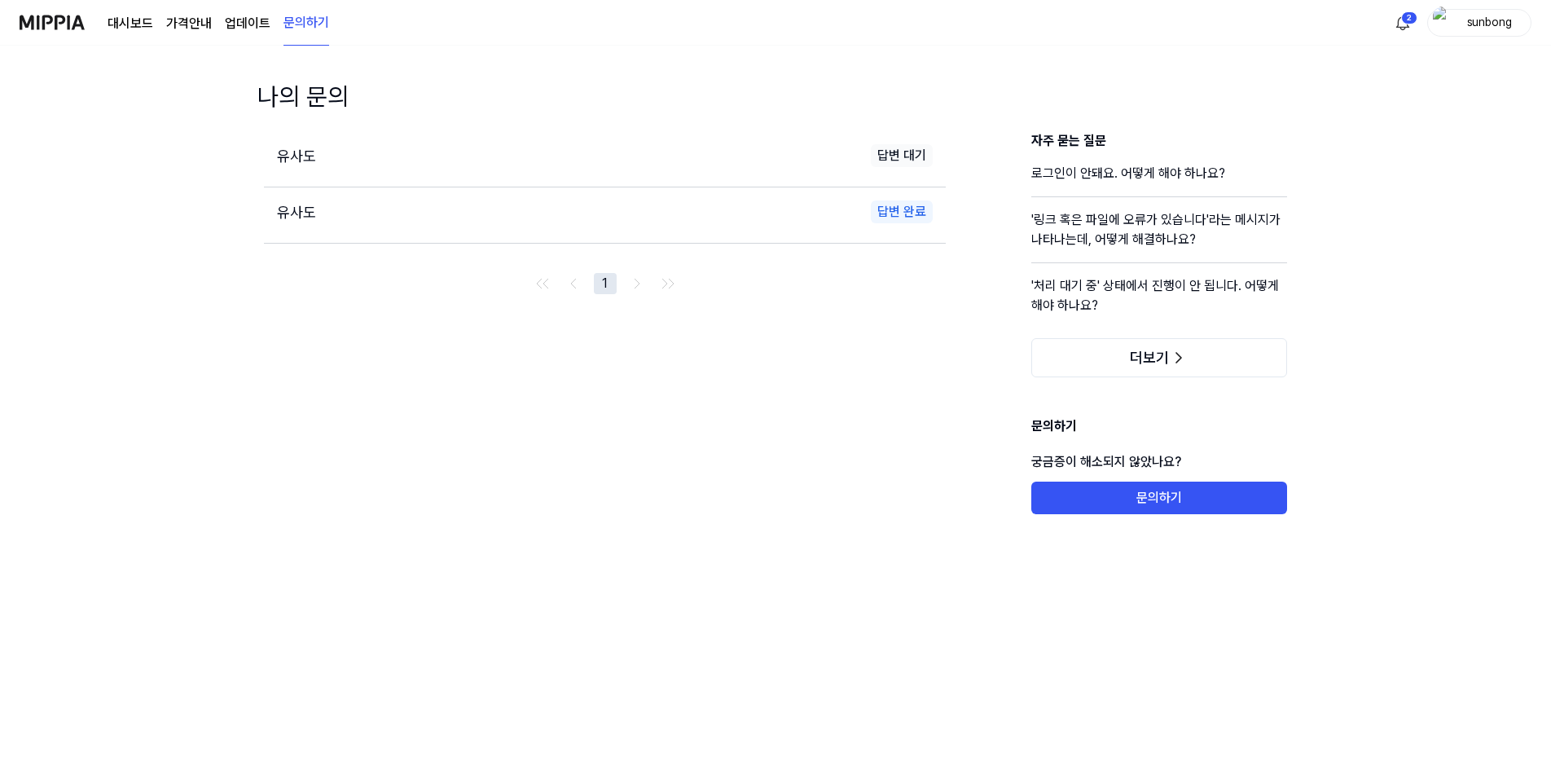
click at [292, 156] on span "유사도" at bounding box center [296, 156] width 39 height 17
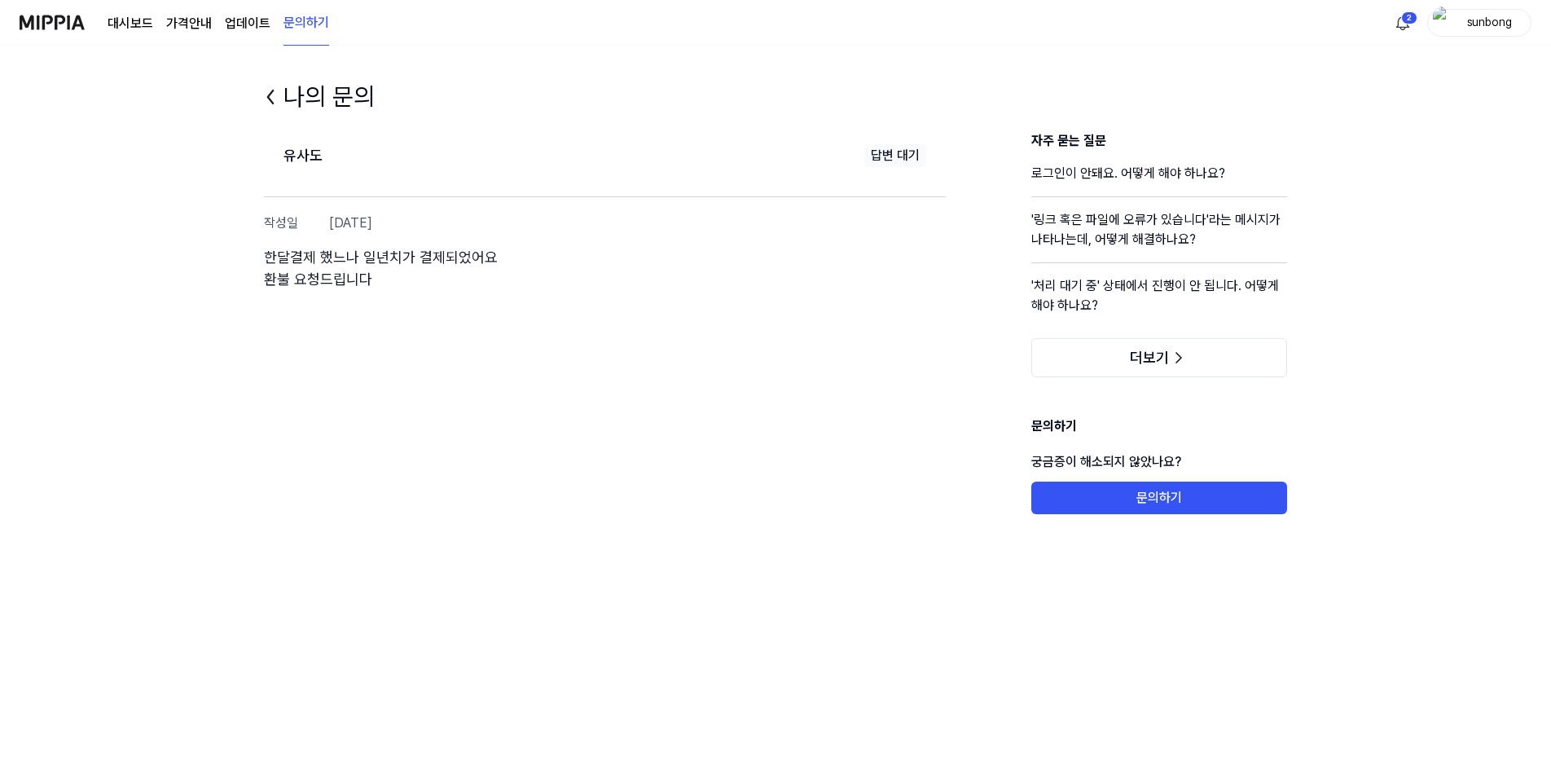
click at [1431, 289] on div "나의 문의 유사도 답변 대기 작성일 2025.08.28. 한달결제 했느나 일년치가 결제되었어요 환불 요청드립니다 자주 묻는 질문 로그인이 안돼…" at bounding box center [775, 447] width 1551 height 738
click at [1168, 487] on button "문의하기" at bounding box center [1159, 498] width 256 height 33
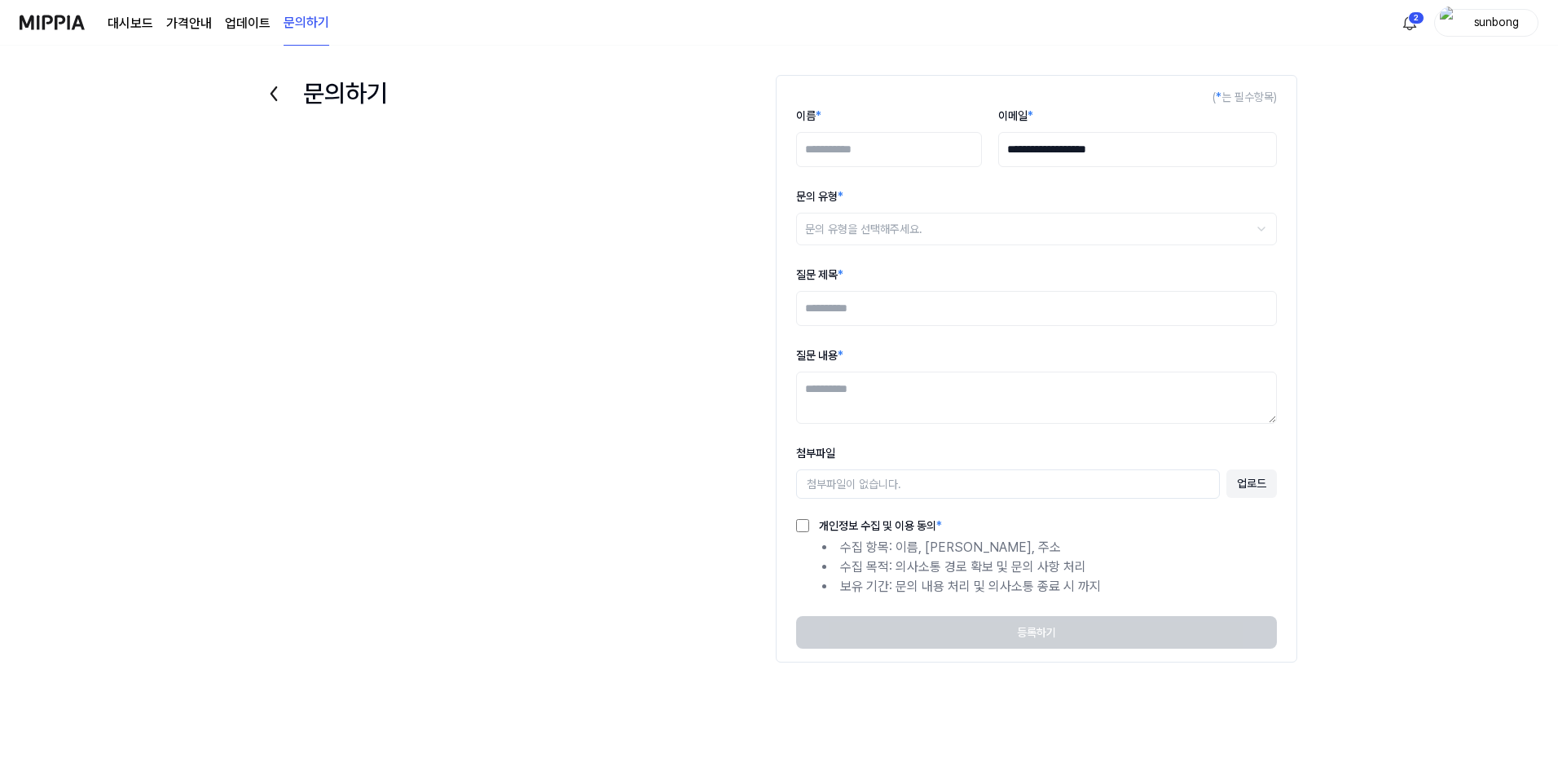
click at [869, 227] on html "**********" at bounding box center [779, 392] width 1558 height 784
select select "******"
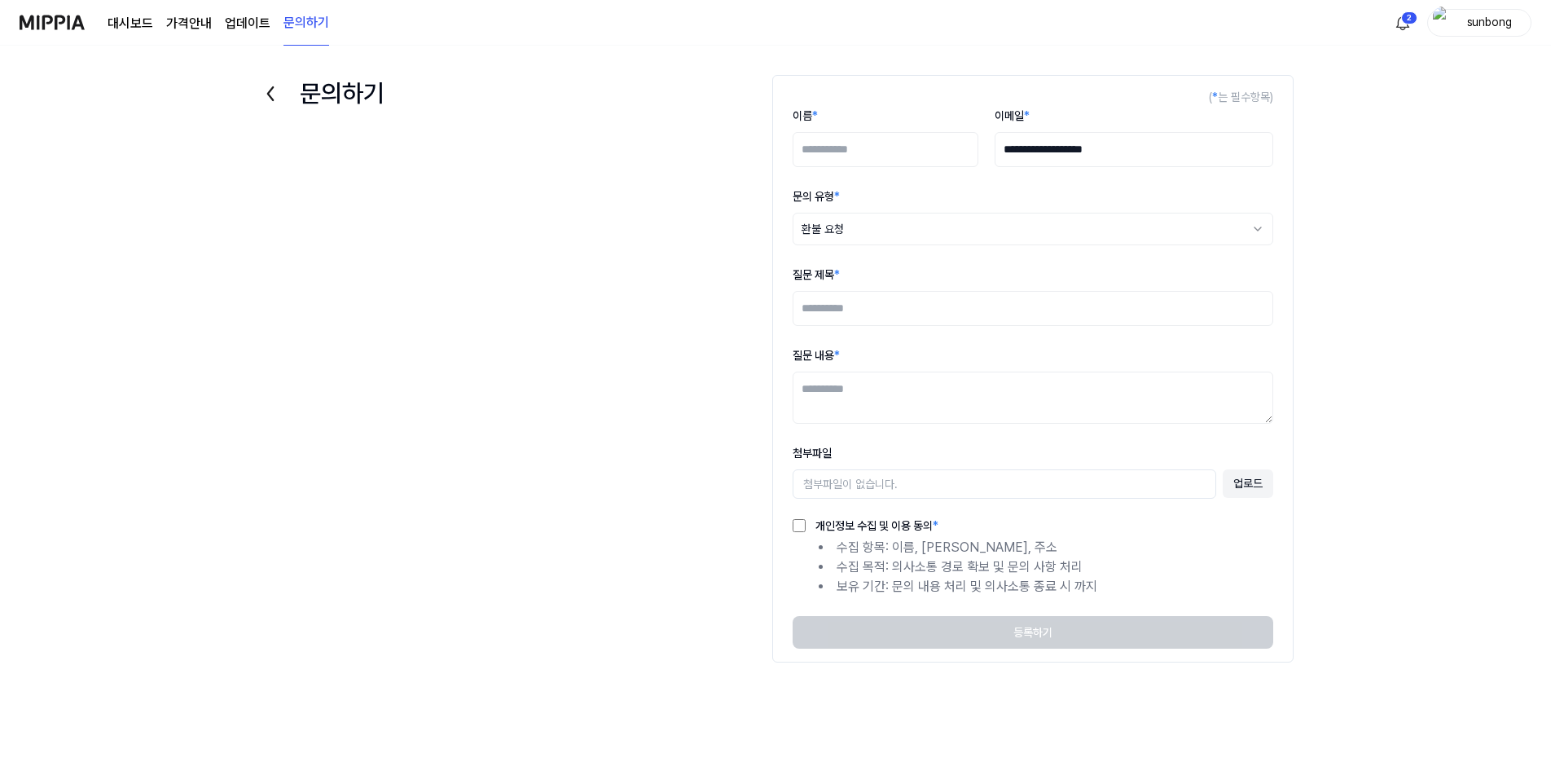
click at [873, 159] on input "이름 *" at bounding box center [885, 150] width 186 height 35
type input "***"
click at [889, 309] on input "질문 제목 *" at bounding box center [1032, 308] width 480 height 35
click at [868, 308] on input "질문 제목 *" at bounding box center [1032, 308] width 480 height 35
click at [1452, 305] on div "**********" at bounding box center [775, 431] width 1551 height 738
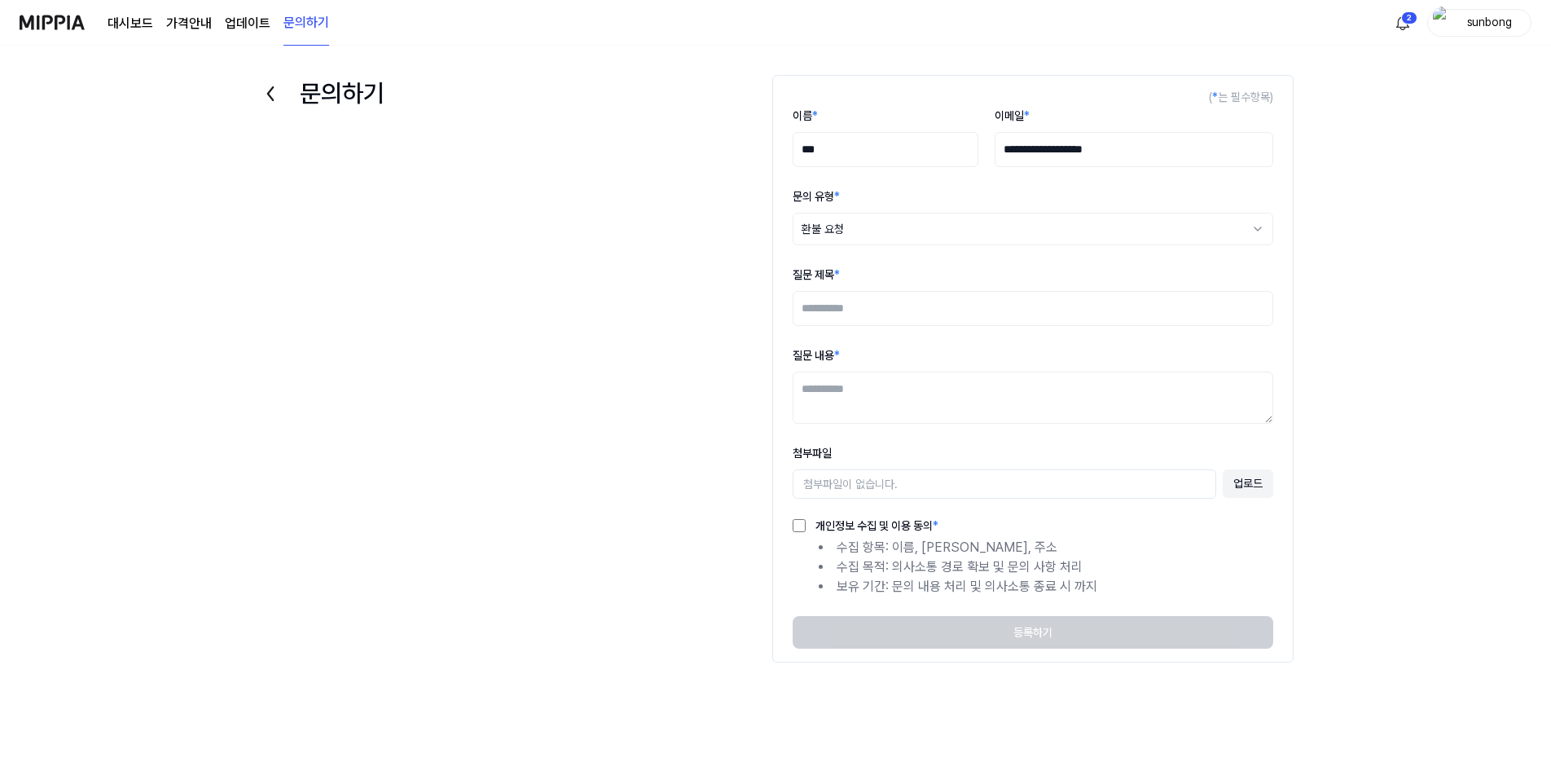
click at [885, 313] on input "질문 제목 *" at bounding box center [1032, 308] width 480 height 35
type input "*"
type input "********"
click at [890, 397] on textarea "질문 내용 *" at bounding box center [1032, 398] width 480 height 53
click at [885, 394] on textarea "**********" at bounding box center [1032, 398] width 480 height 53
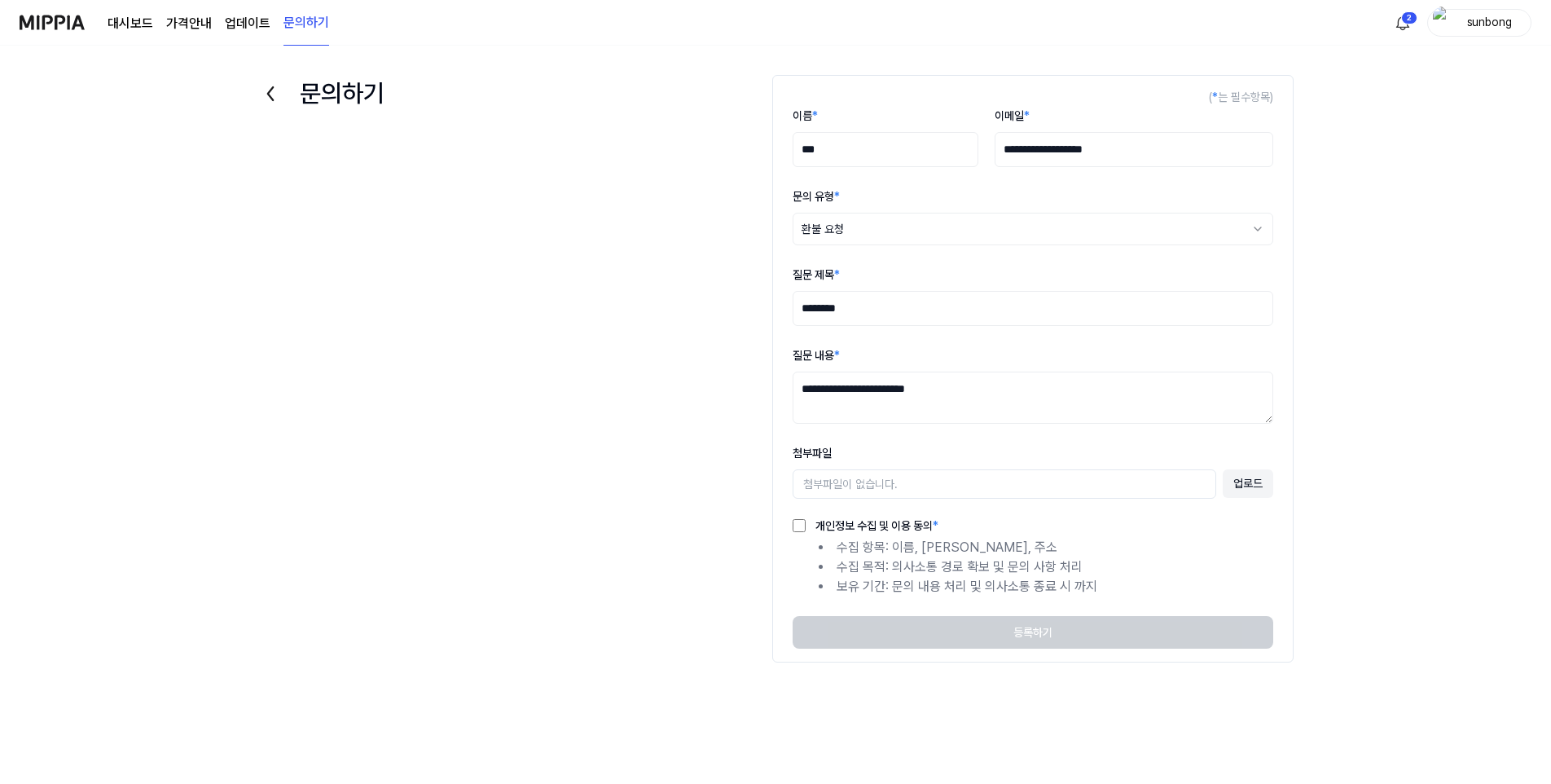
click at [833, 401] on textarea "**********" at bounding box center [1032, 398] width 480 height 53
click at [833, 411] on textarea "**********" at bounding box center [1032, 398] width 480 height 53
click at [1022, 397] on textarea "**********" at bounding box center [1032, 398] width 480 height 53
type textarea "**********"
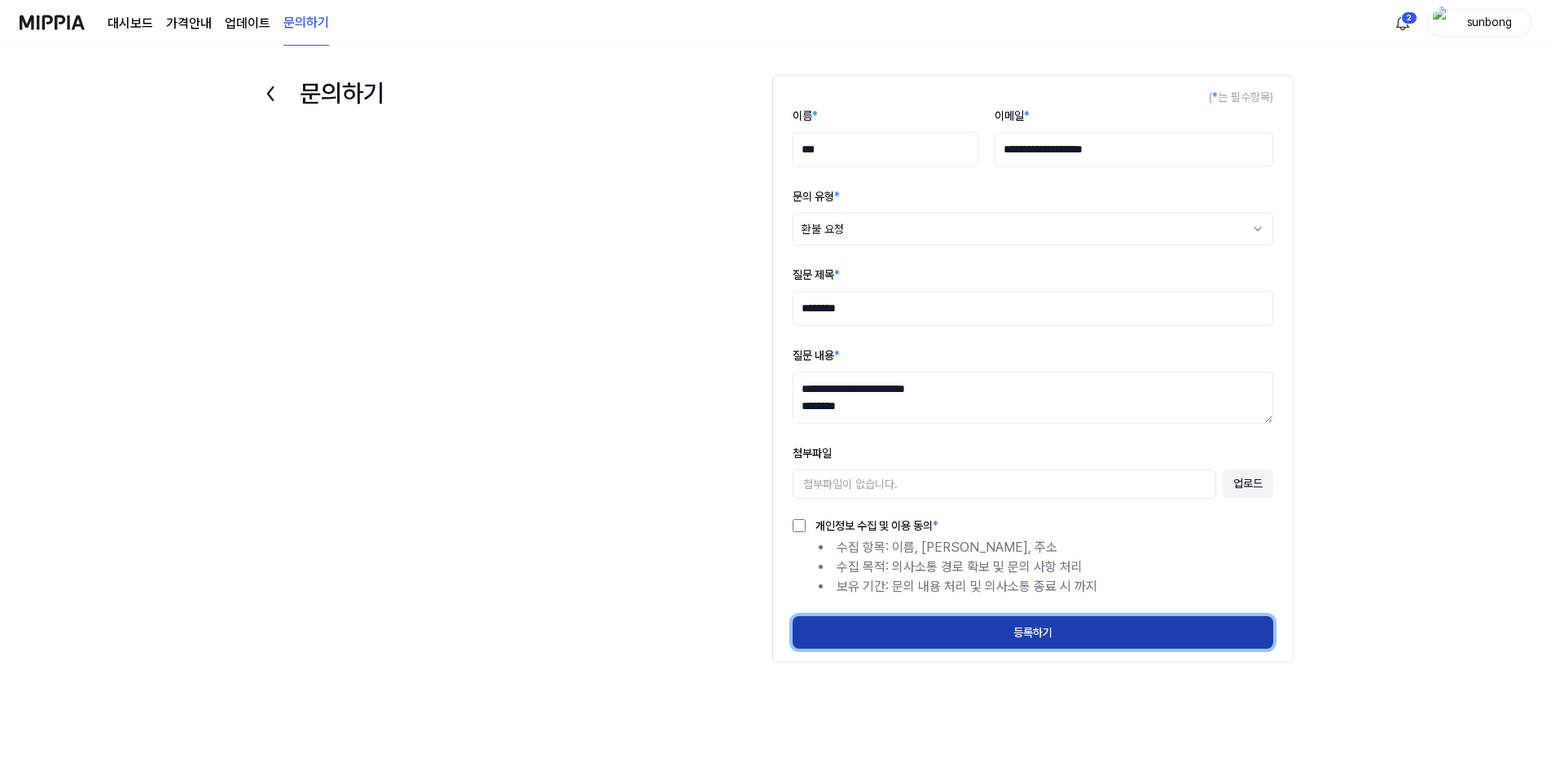
click at [1033, 634] on button "등록하기" at bounding box center [1032, 632] width 480 height 33
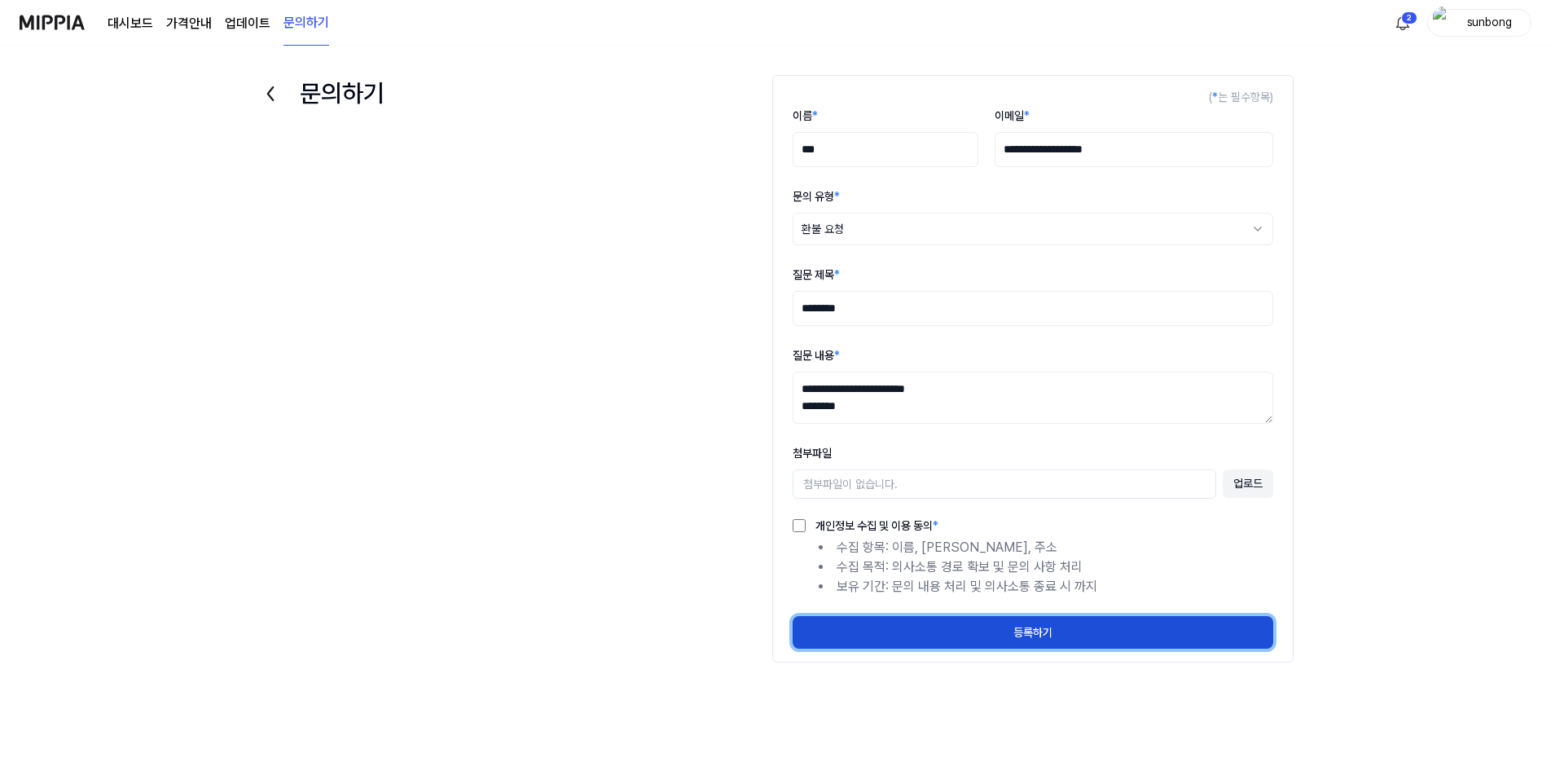
select select
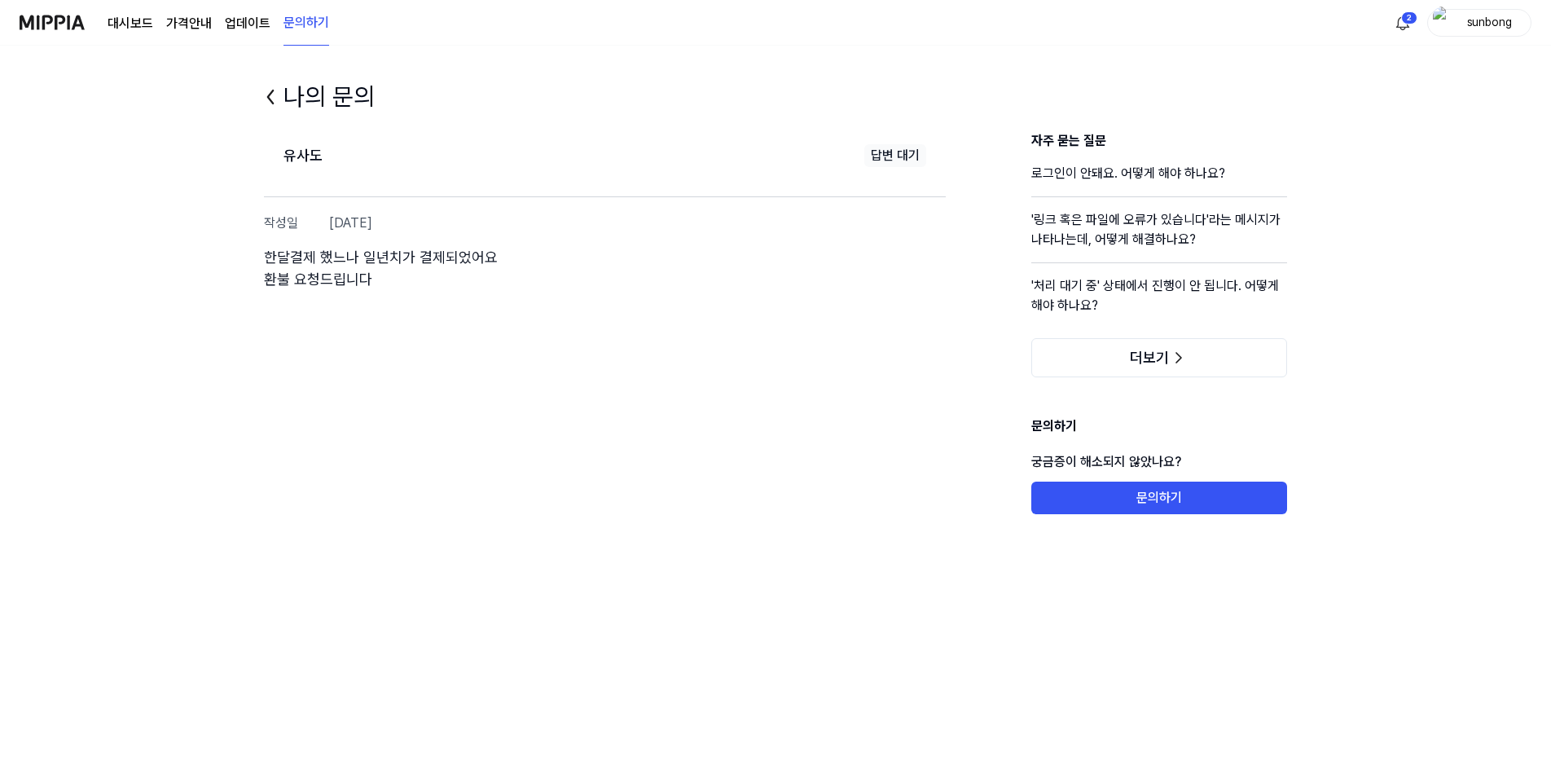
click at [71, 21] on img at bounding box center [53, 22] width 65 height 44
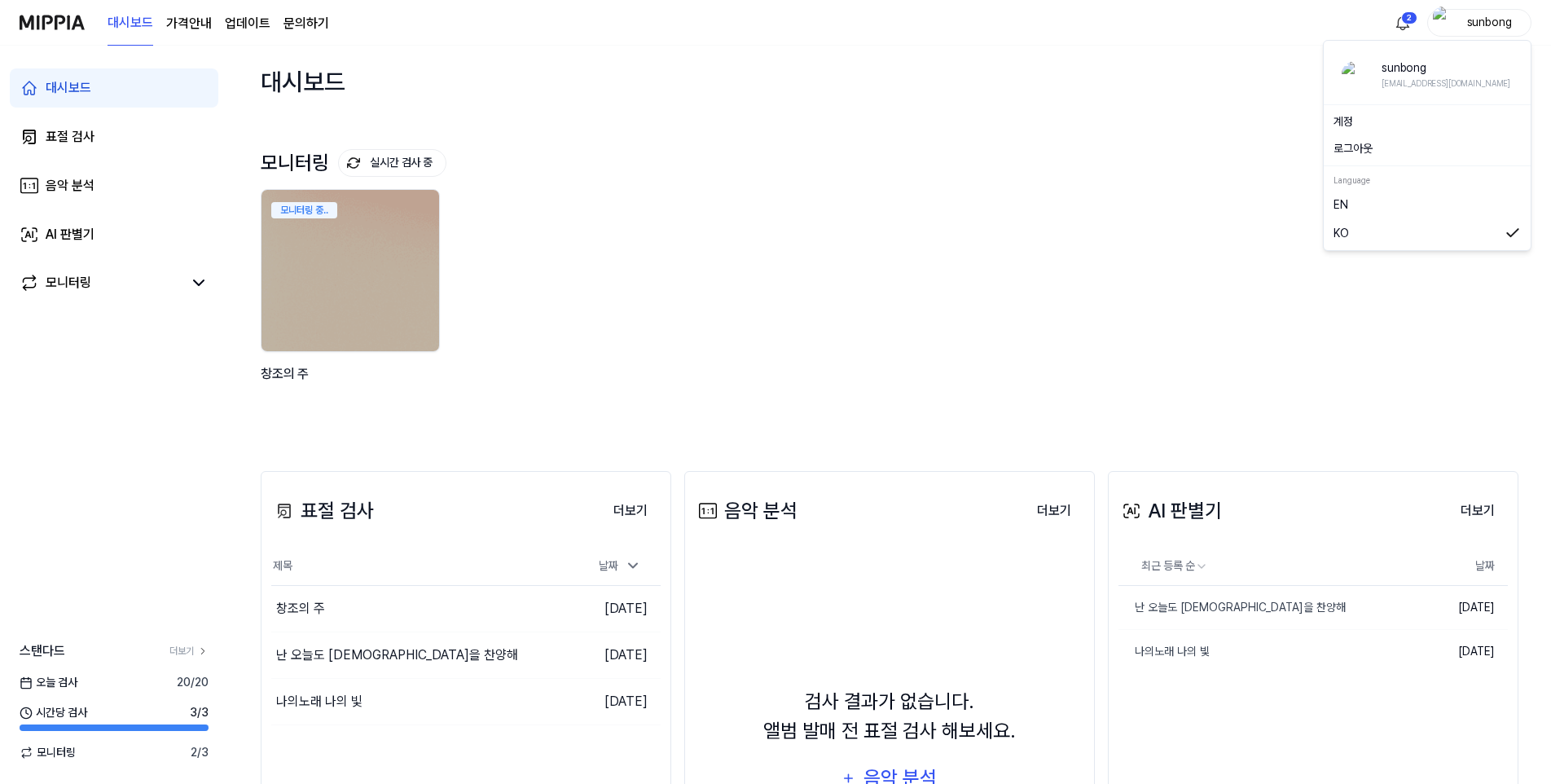
click at [1487, 20] on div "sunbong" at bounding box center [1489, 22] width 63 height 18
click at [1022, 118] on div "모니터링 실시간 검사 중 더보기 모니터링 모니터링 중.. 창조의 주" at bounding box center [890, 277] width 1258 height 321
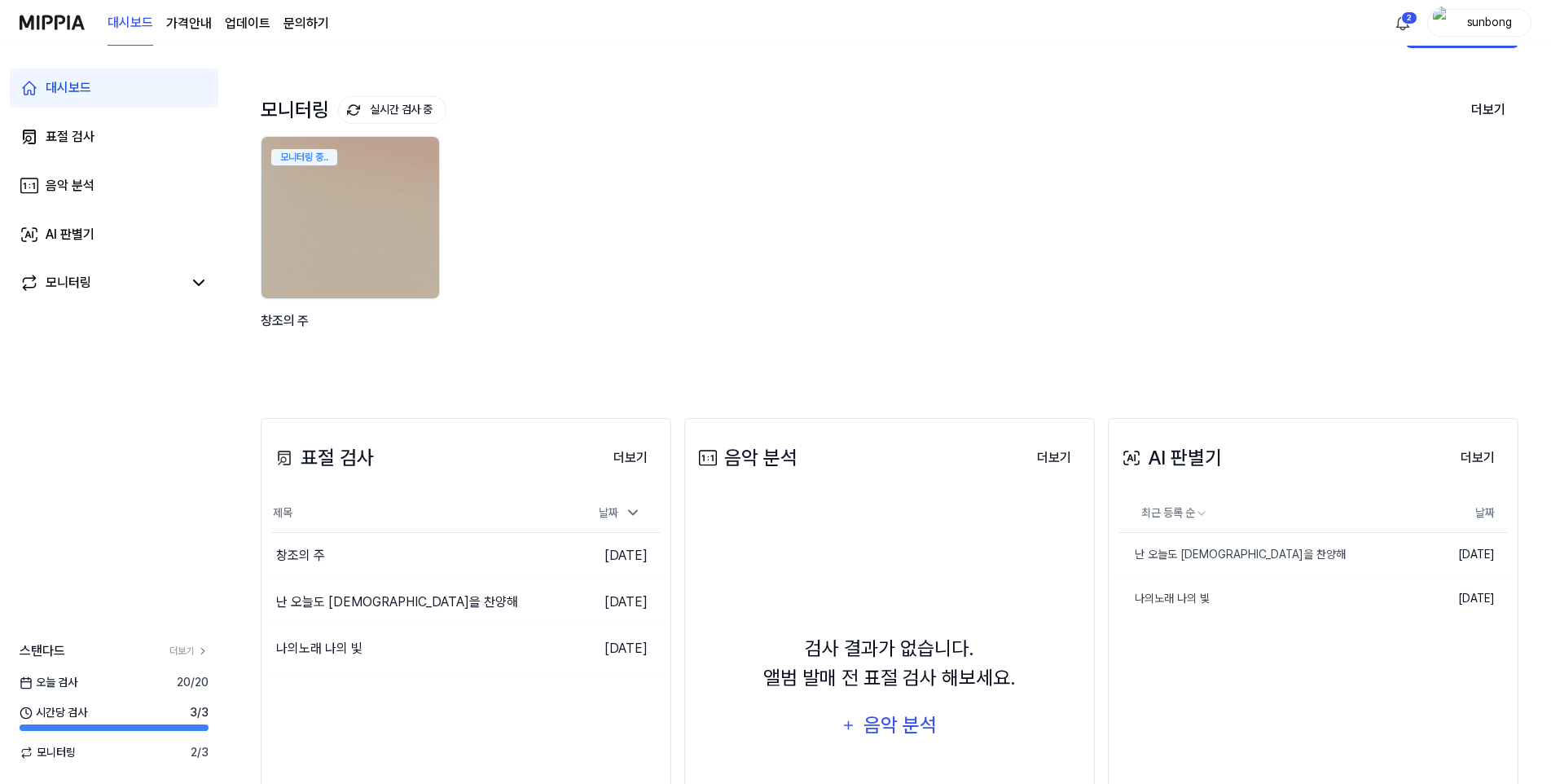
scroll to position [82, 0]
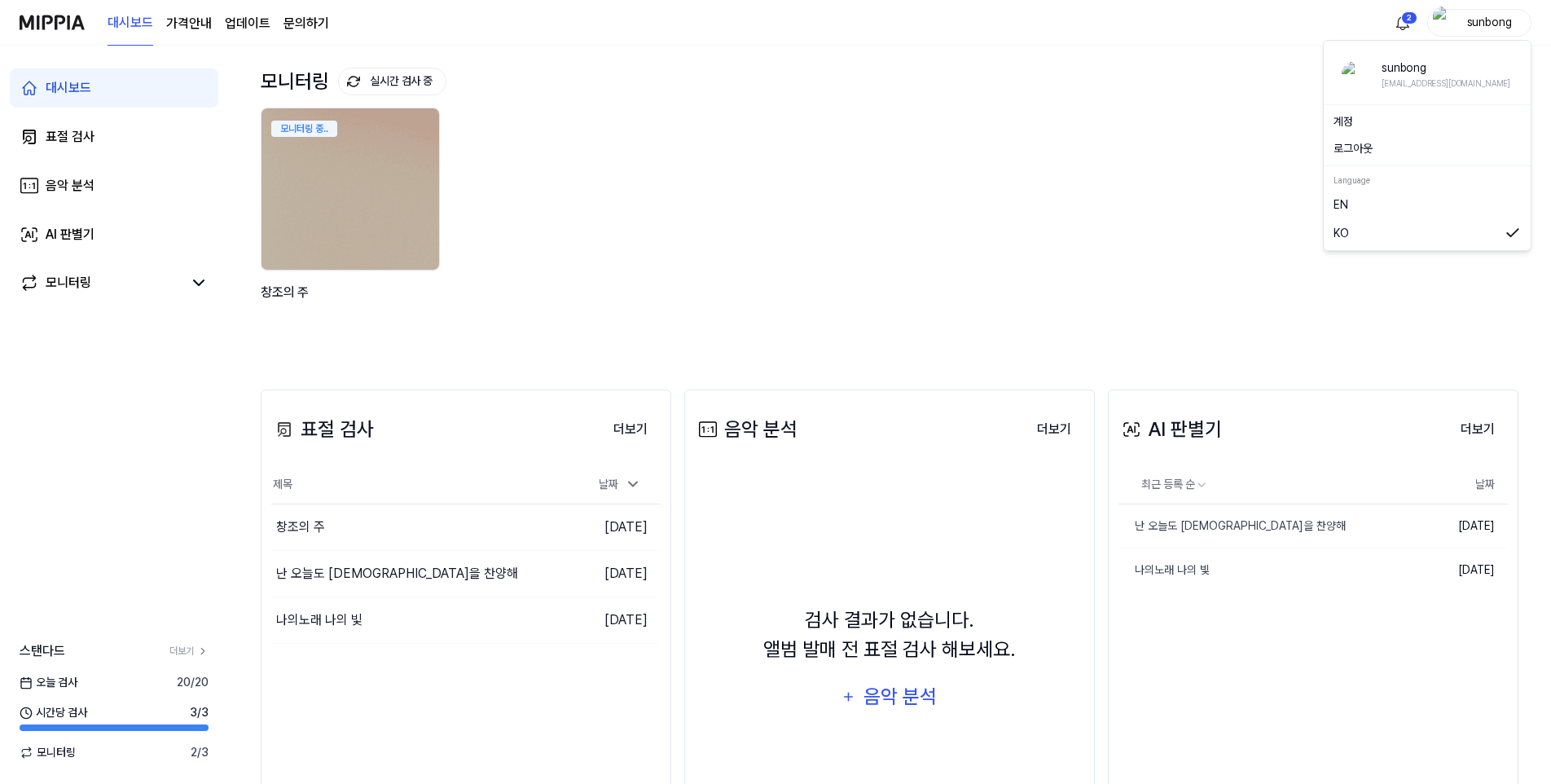
click at [1499, 23] on div "sunbong" at bounding box center [1489, 22] width 63 height 18
click at [1227, 87] on div "모니터링 실시간 검사 중 더보기" at bounding box center [890, 81] width 1258 height 26
click at [1488, 80] on button "더보기" at bounding box center [1488, 82] width 61 height 34
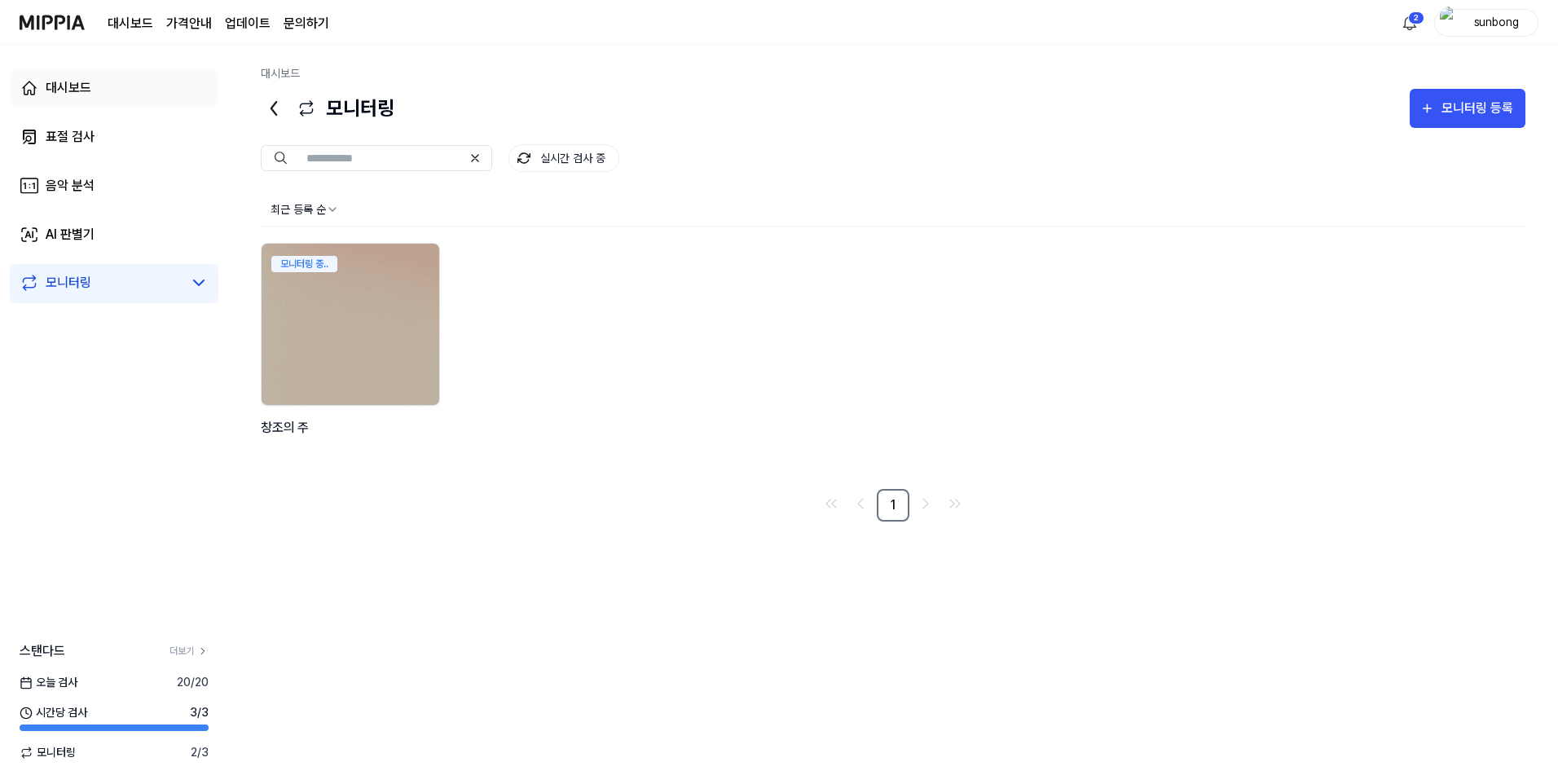
click at [73, 84] on div "대시보드" at bounding box center [68, 88] width 45 height 20
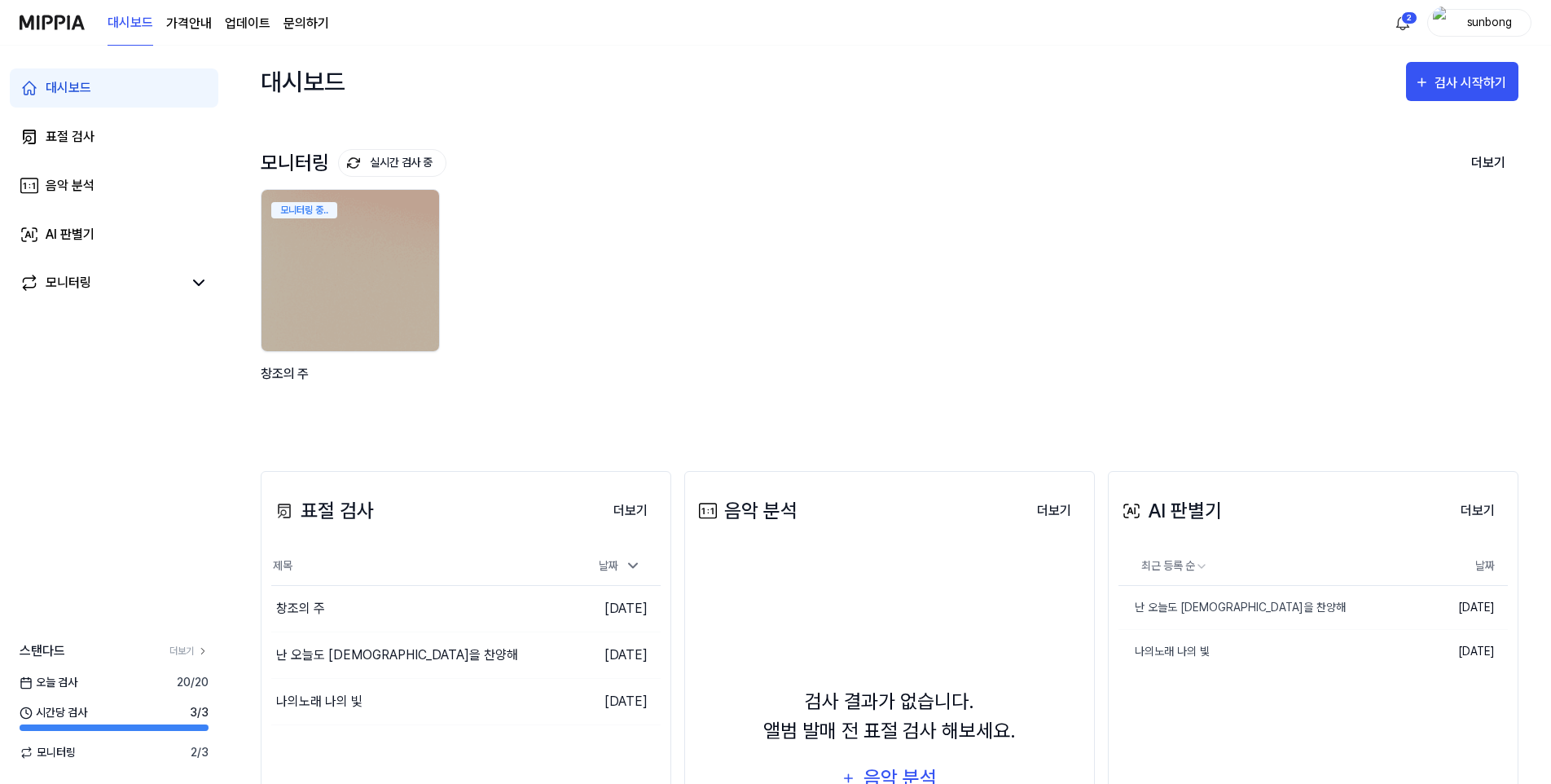
drag, startPoint x: 308, startPoint y: 27, endPoint x: 368, endPoint y: 35, distance: 60.5
click at [308, 26] on link "문의하기" at bounding box center [306, 24] width 45 height 20
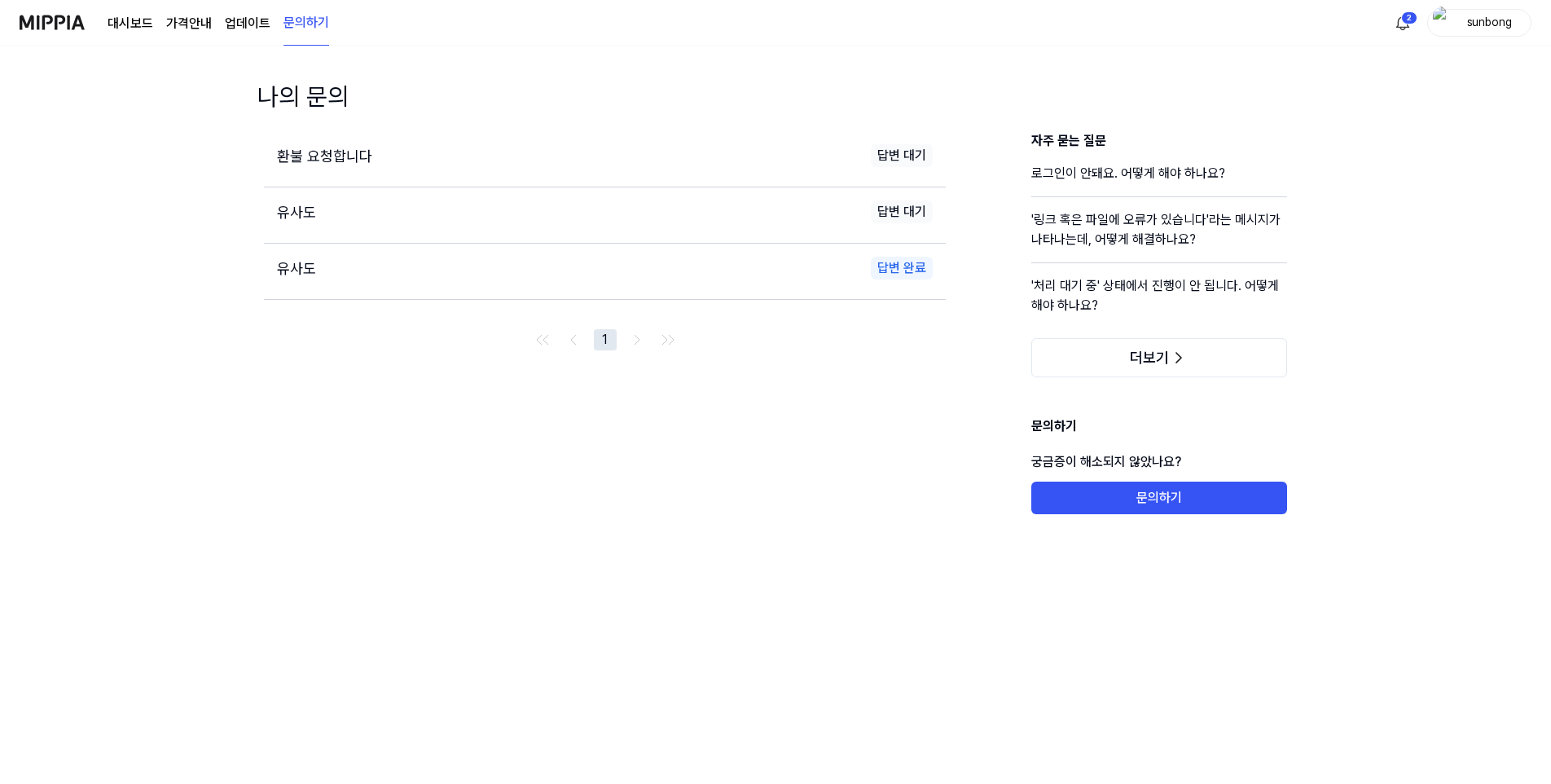
click at [346, 154] on span "환불 요청합니다" at bounding box center [325, 156] width 95 height 17
click at [301, 208] on span "유사도" at bounding box center [296, 212] width 39 height 17
click at [302, 262] on span "유사도" at bounding box center [296, 268] width 39 height 17
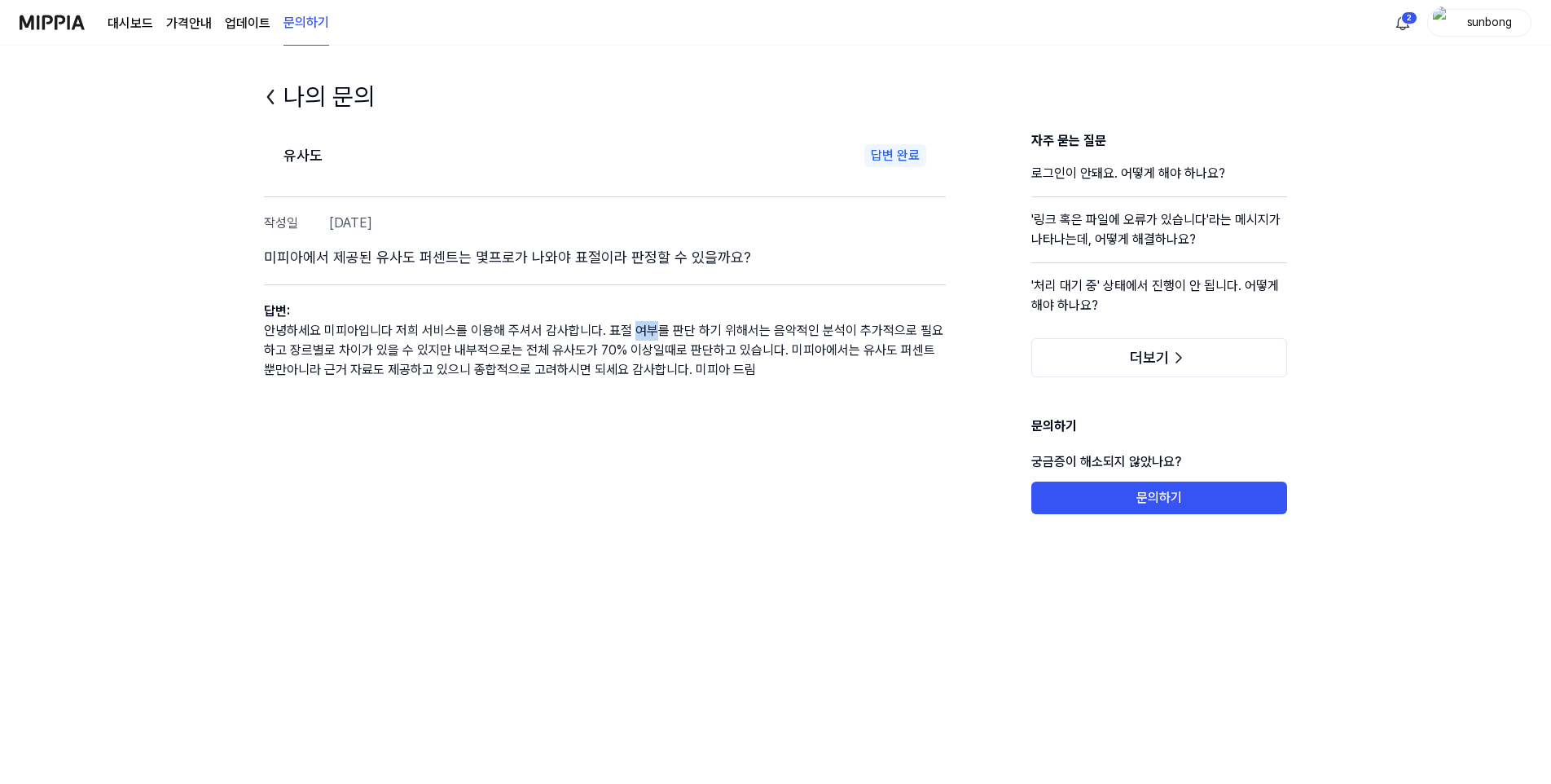
drag, startPoint x: 633, startPoint y: 331, endPoint x: 654, endPoint y: 331, distance: 21.0
click at [654, 331] on p "안녕하세요 미피아입니다 저희 서비스를 이용해 주셔서 감사합니다. 표절 여부를 판단 하기 위해서는 음악적인 분석이 추가적으로 필요하고 장르별로 …" at bounding box center [605, 350] width 682 height 59
drag, startPoint x: 654, startPoint y: 331, endPoint x: 940, endPoint y: 334, distance: 286.0
click at [940, 334] on p "안녕하세요 미피아입니다 저희 서비스를 이용해 주셔서 감사합니다. 표절 여부를 판단 하기 위해서는 음악적인 분석이 추가적으로 필요하고 장르별로 …" at bounding box center [605, 350] width 682 height 59
drag, startPoint x: 274, startPoint y: 352, endPoint x: 449, endPoint y: 349, distance: 175.0
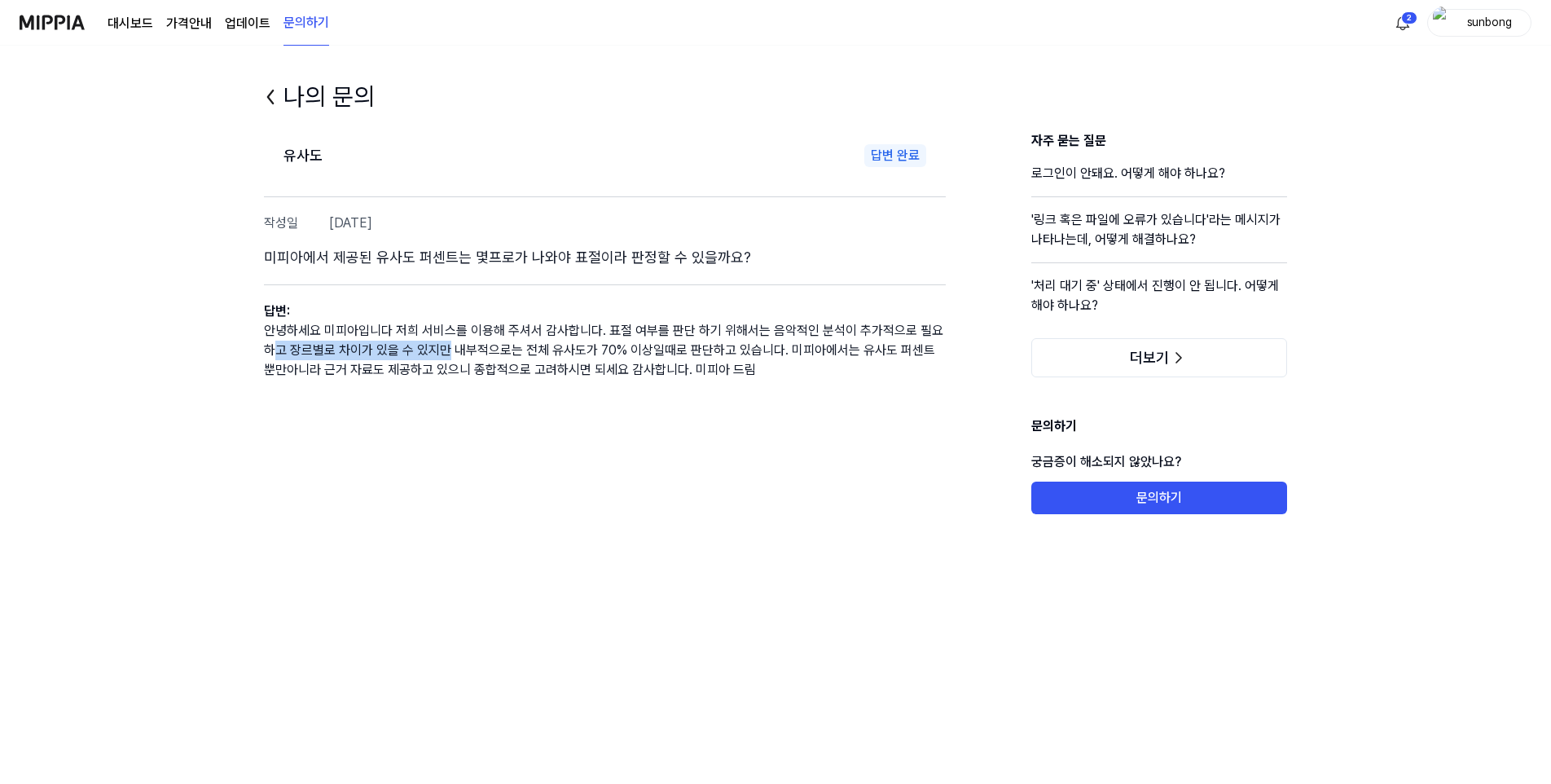
click at [449, 349] on p "안녕하세요 미피아입니다 저희 서비스를 이용해 주셔서 감사합니다. 표절 여부를 판단 하기 위해서는 음악적인 분석이 추가적으로 필요하고 장르별로 …" at bounding box center [605, 350] width 682 height 59
drag, startPoint x: 449, startPoint y: 349, endPoint x: 465, endPoint y: 344, distance: 16.8
click at [465, 344] on p "안녕하세요 미피아입니다 저희 서비스를 이용해 주셔서 감사합니다. 표절 여부를 판단 하기 위해서는 음악적인 분석이 추가적으로 필요하고 장르별로 …" at bounding box center [605, 350] width 682 height 59
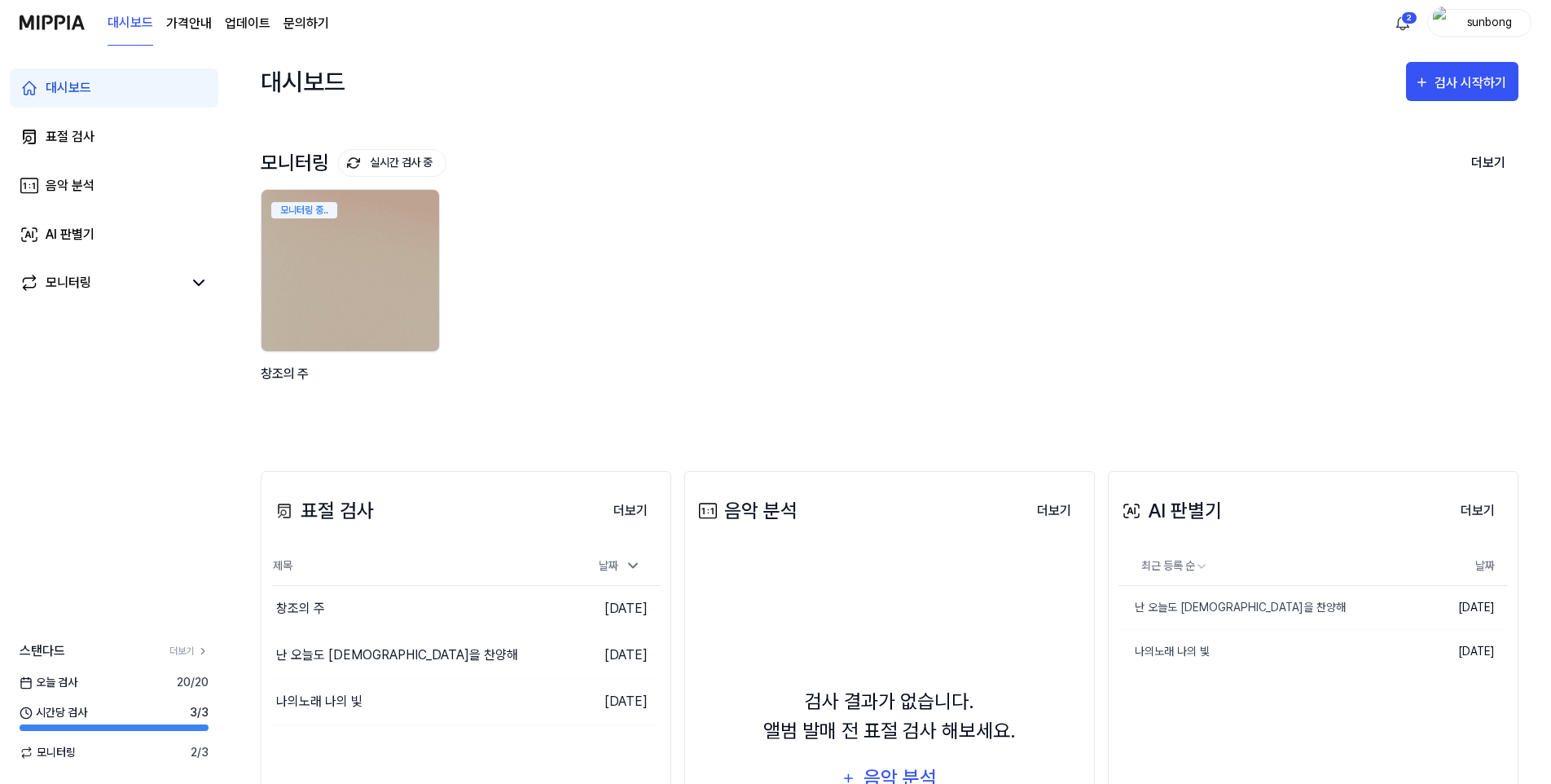
click at [764, 48] on div "대시보드 검사 시작하기" at bounding box center [890, 81] width 1258 height 72
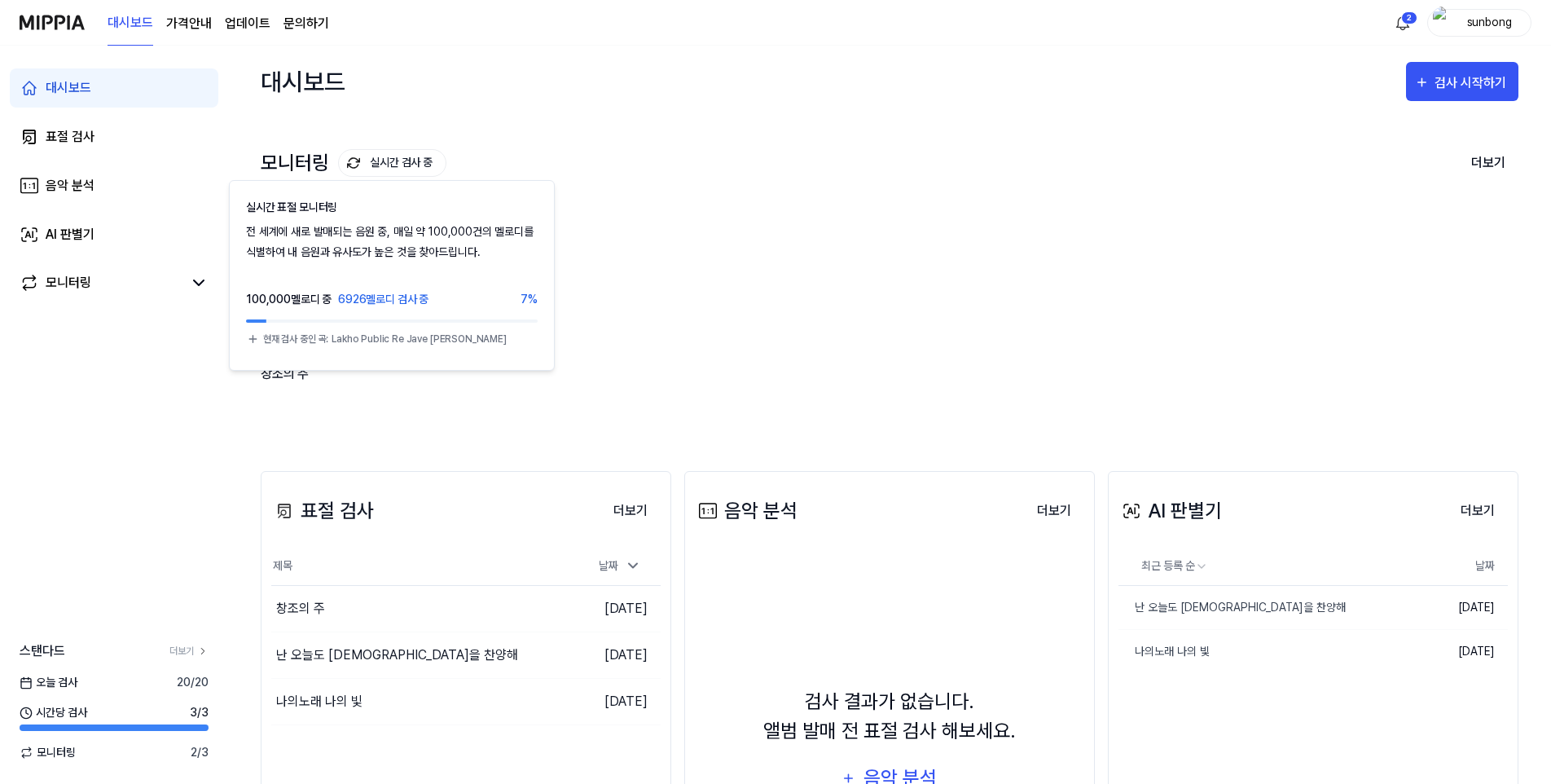
click at [404, 157] on button "실시간 검사 중" at bounding box center [393, 162] width 109 height 28
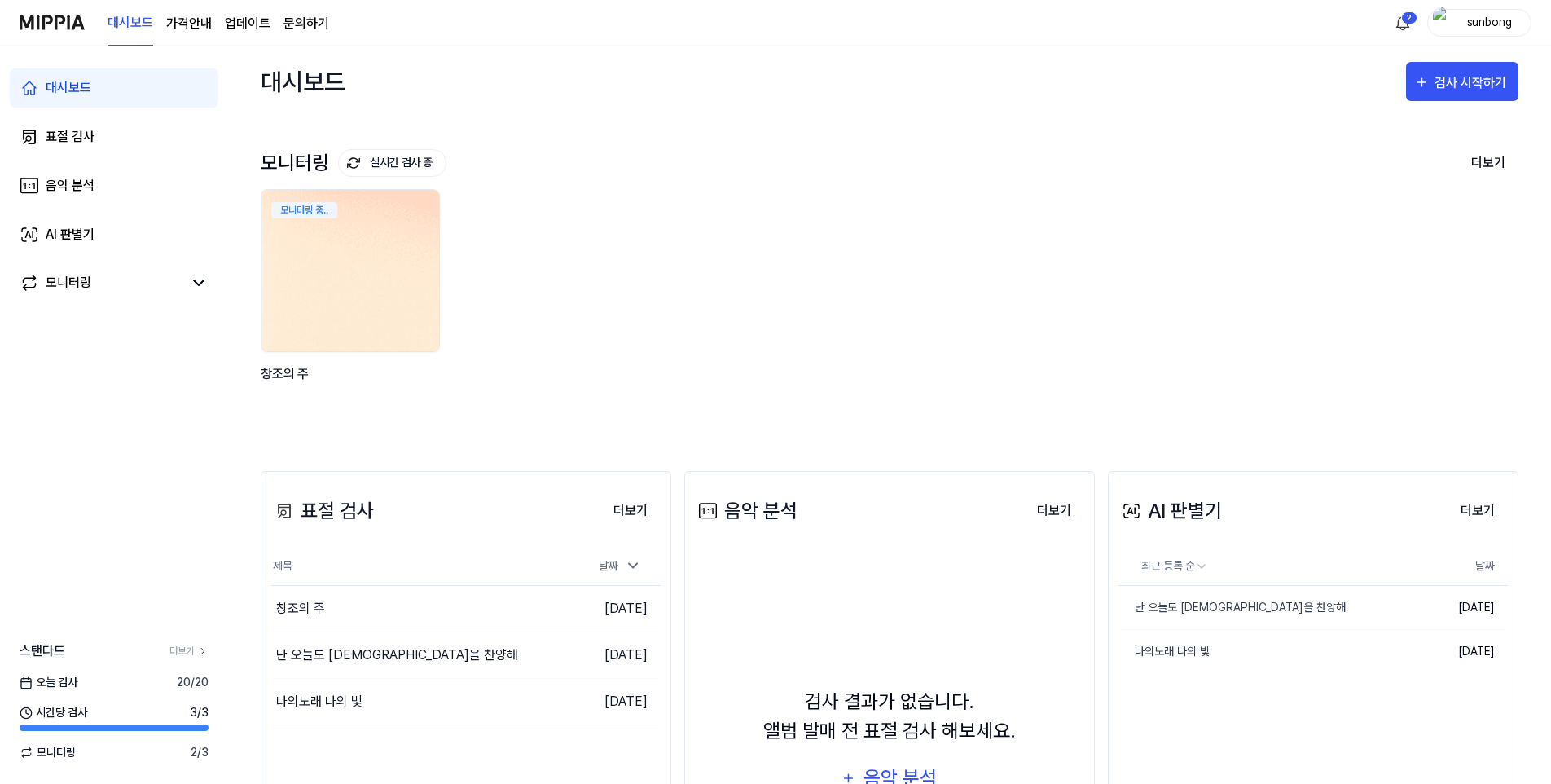
drag, startPoint x: 312, startPoint y: 211, endPoint x: 315, endPoint y: 221, distance: 10.4
click at [312, 210] on div "모니터링 중.." at bounding box center [304, 210] width 66 height 16
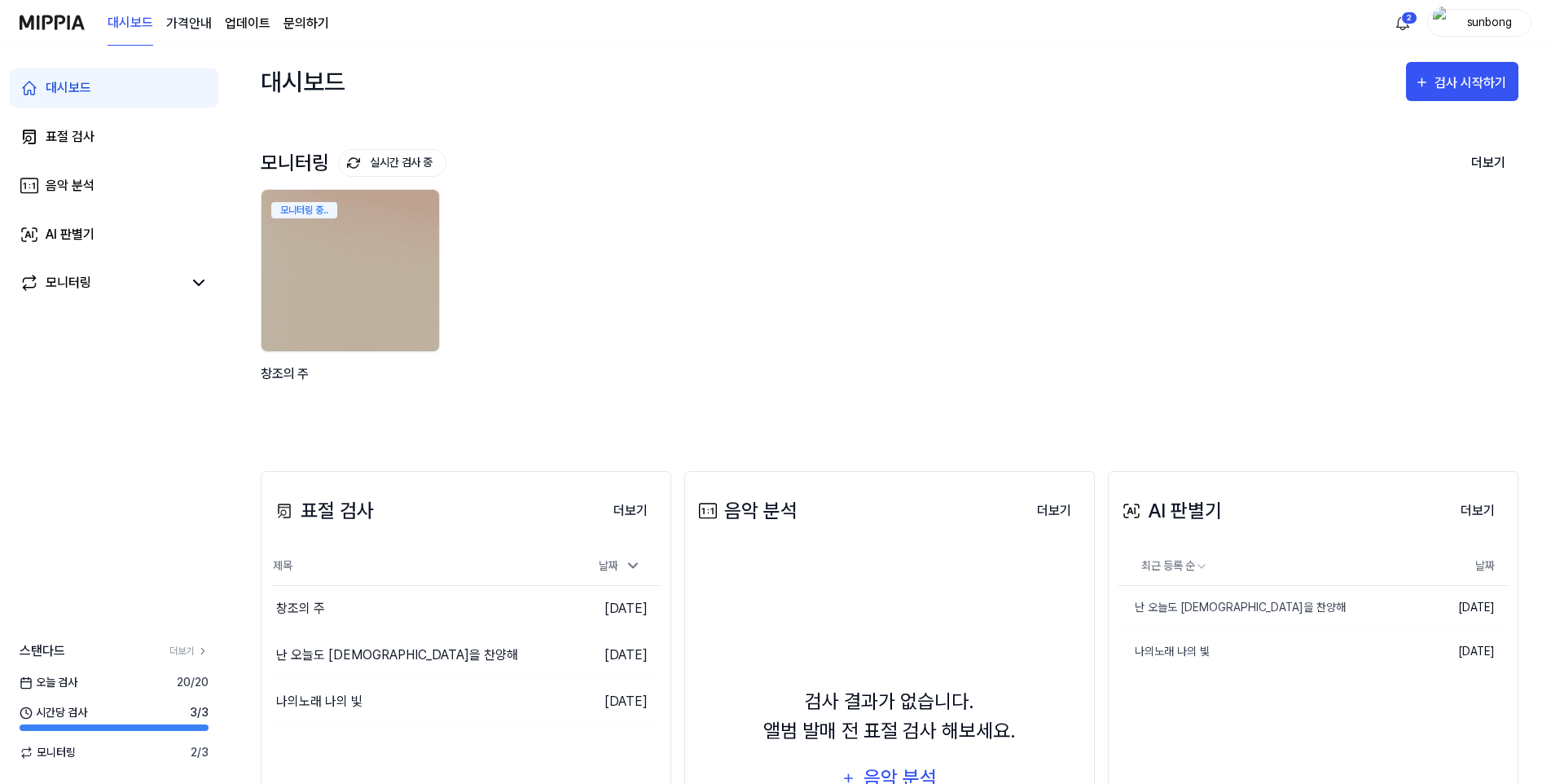
click at [197, 20] on 버튼 "가격안내" at bounding box center [189, 24] width 45 height 20
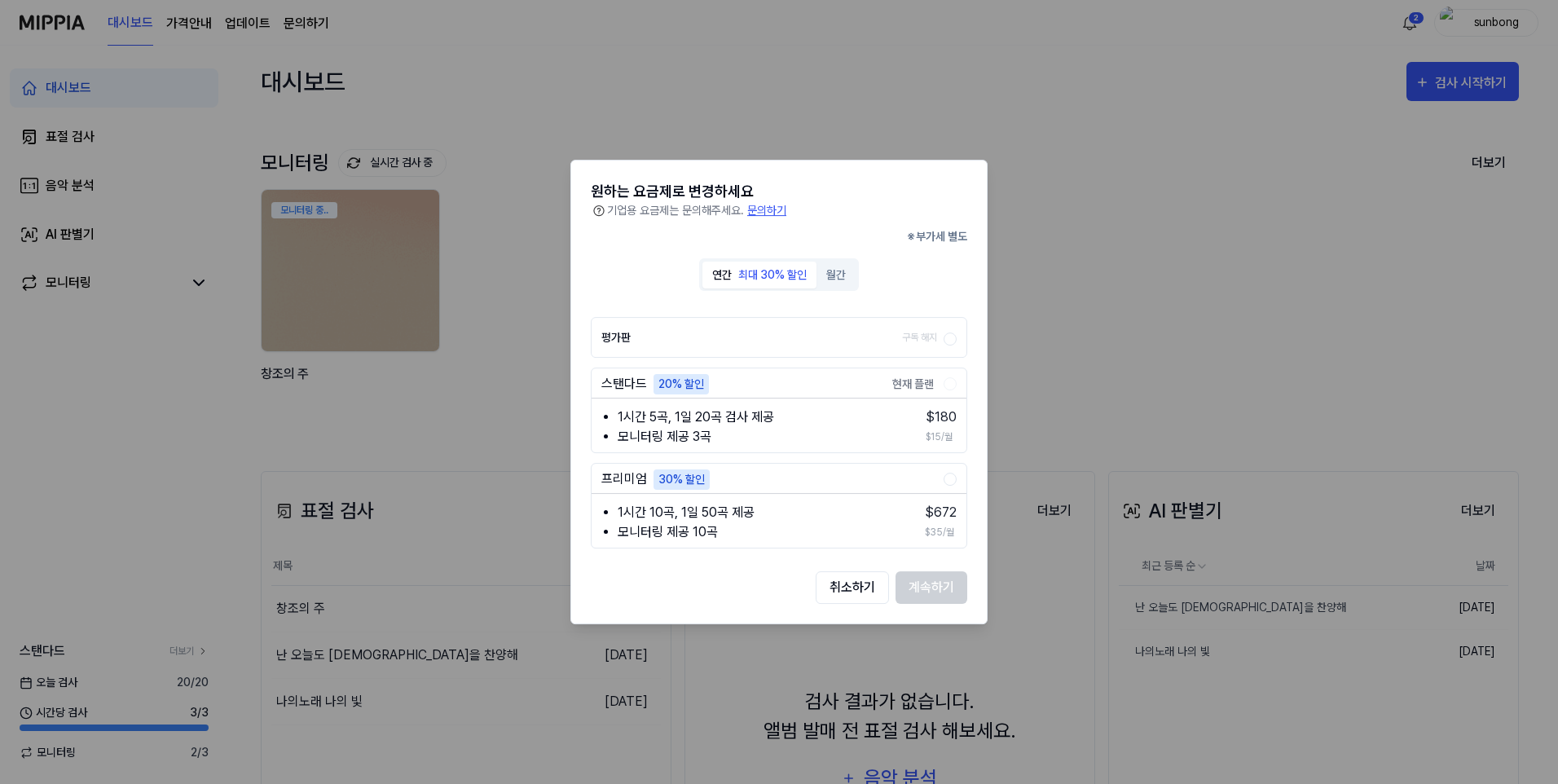
click at [852, 95] on div at bounding box center [779, 392] width 1558 height 784
click at [845, 591] on button "취소하기" at bounding box center [852, 587] width 73 height 33
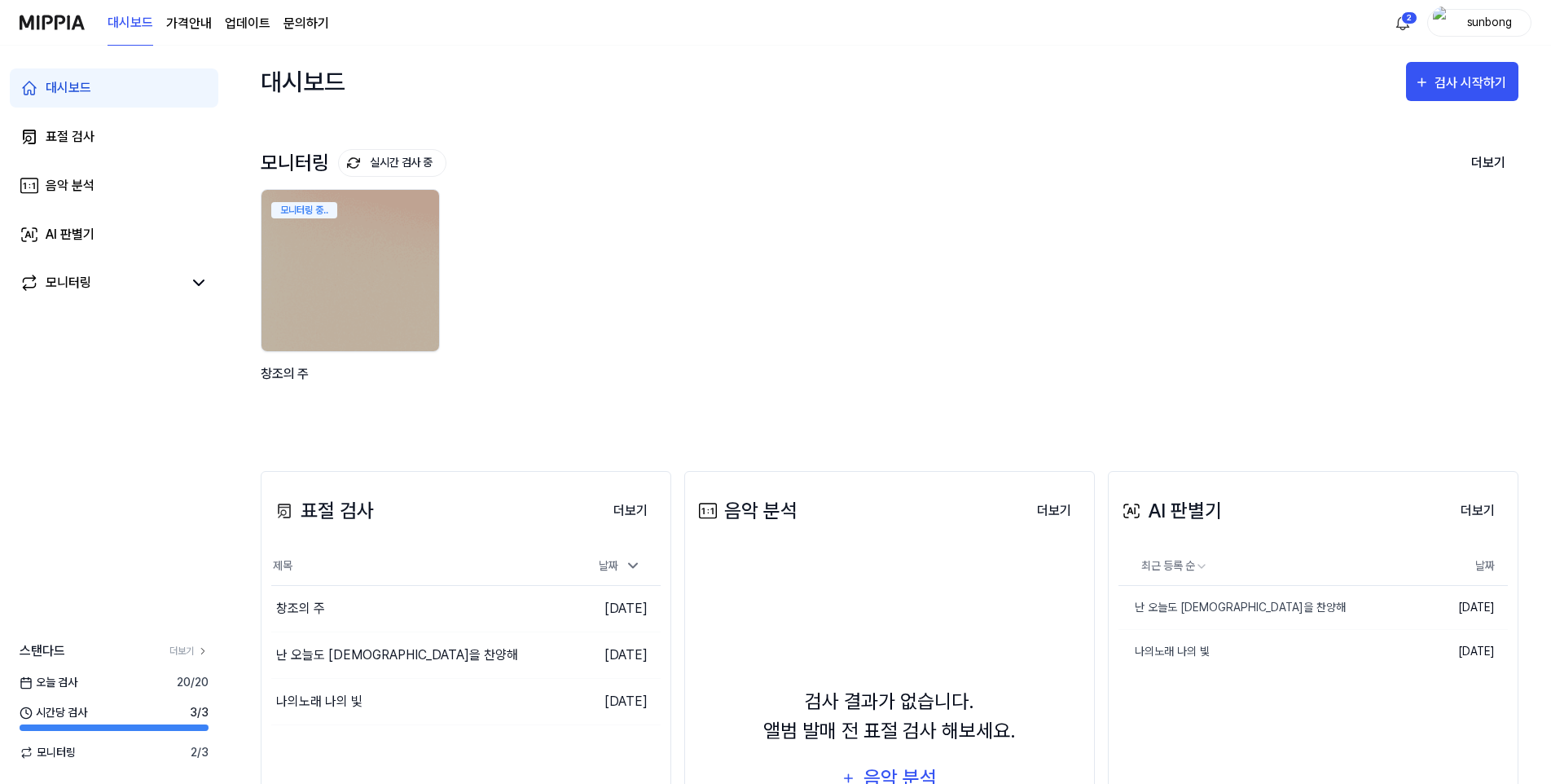
click at [996, 275] on div "모니터링 중.. 창조의 주" at bounding box center [877, 305] width 1258 height 233
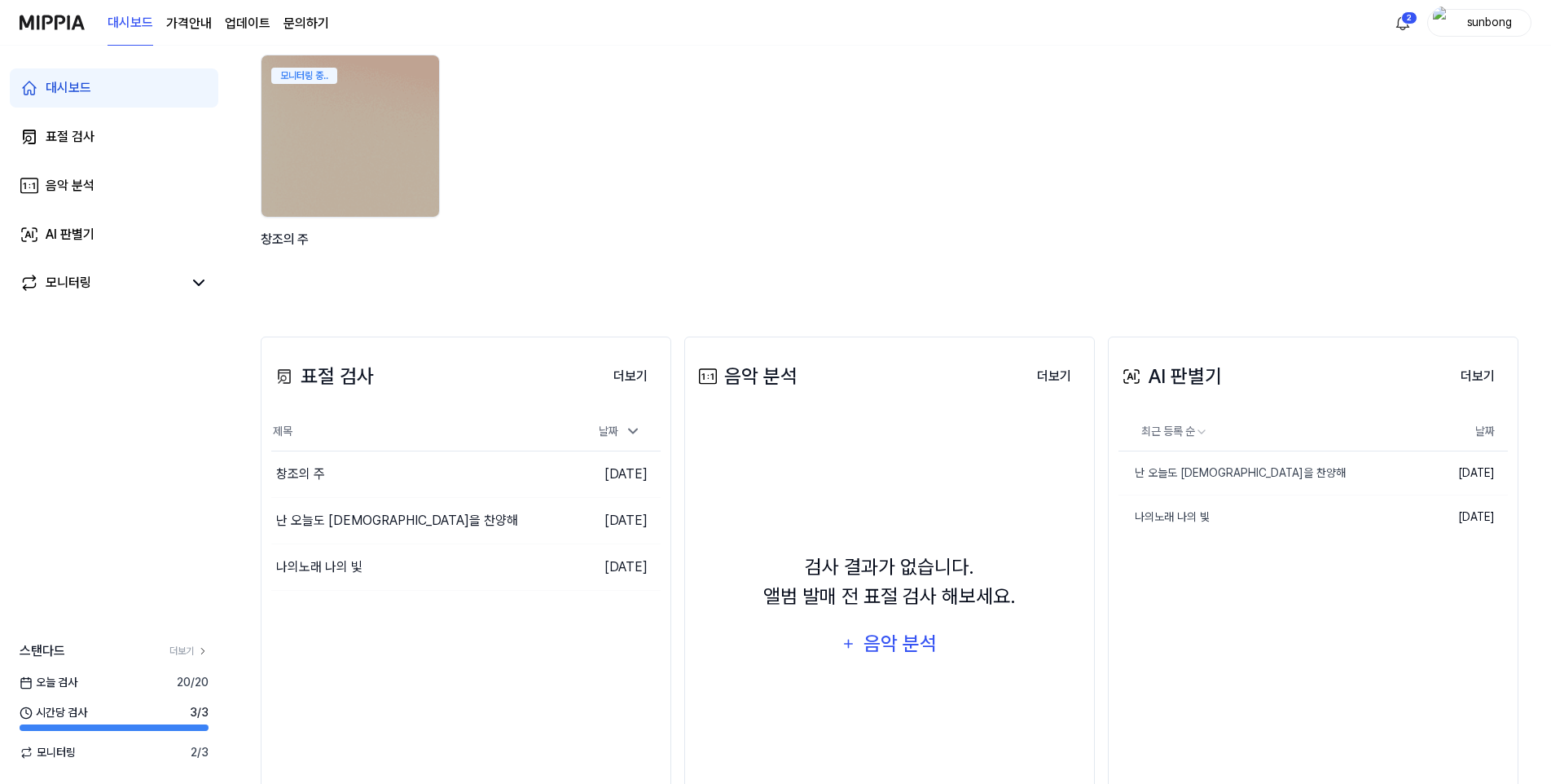
scroll to position [163, 0]
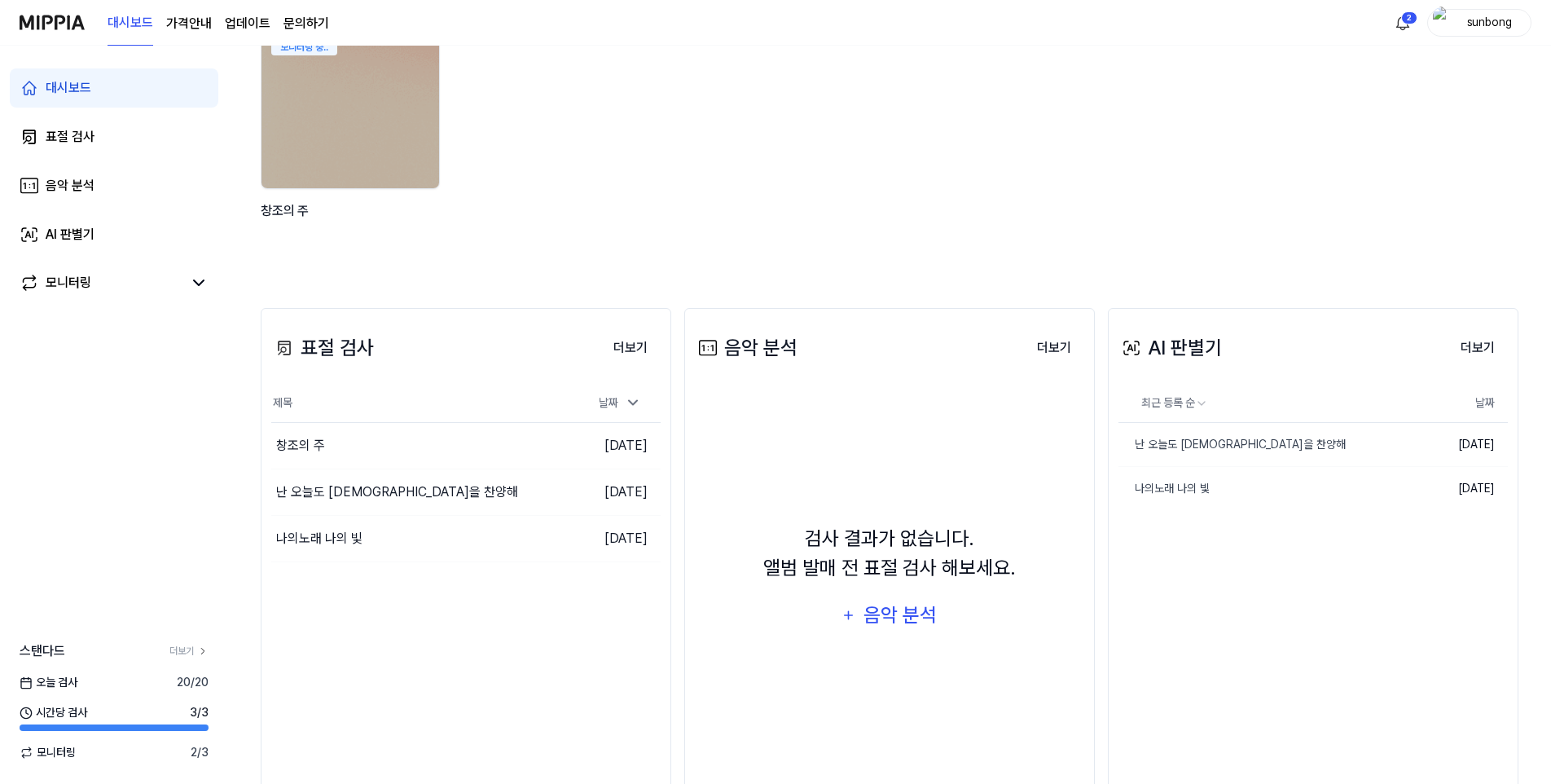
drag, startPoint x: 871, startPoint y: 142, endPoint x: 802, endPoint y: 171, distance: 74.8
click at [868, 140] on div "모니터링 중.. 창조의 주" at bounding box center [877, 142] width 1258 height 233
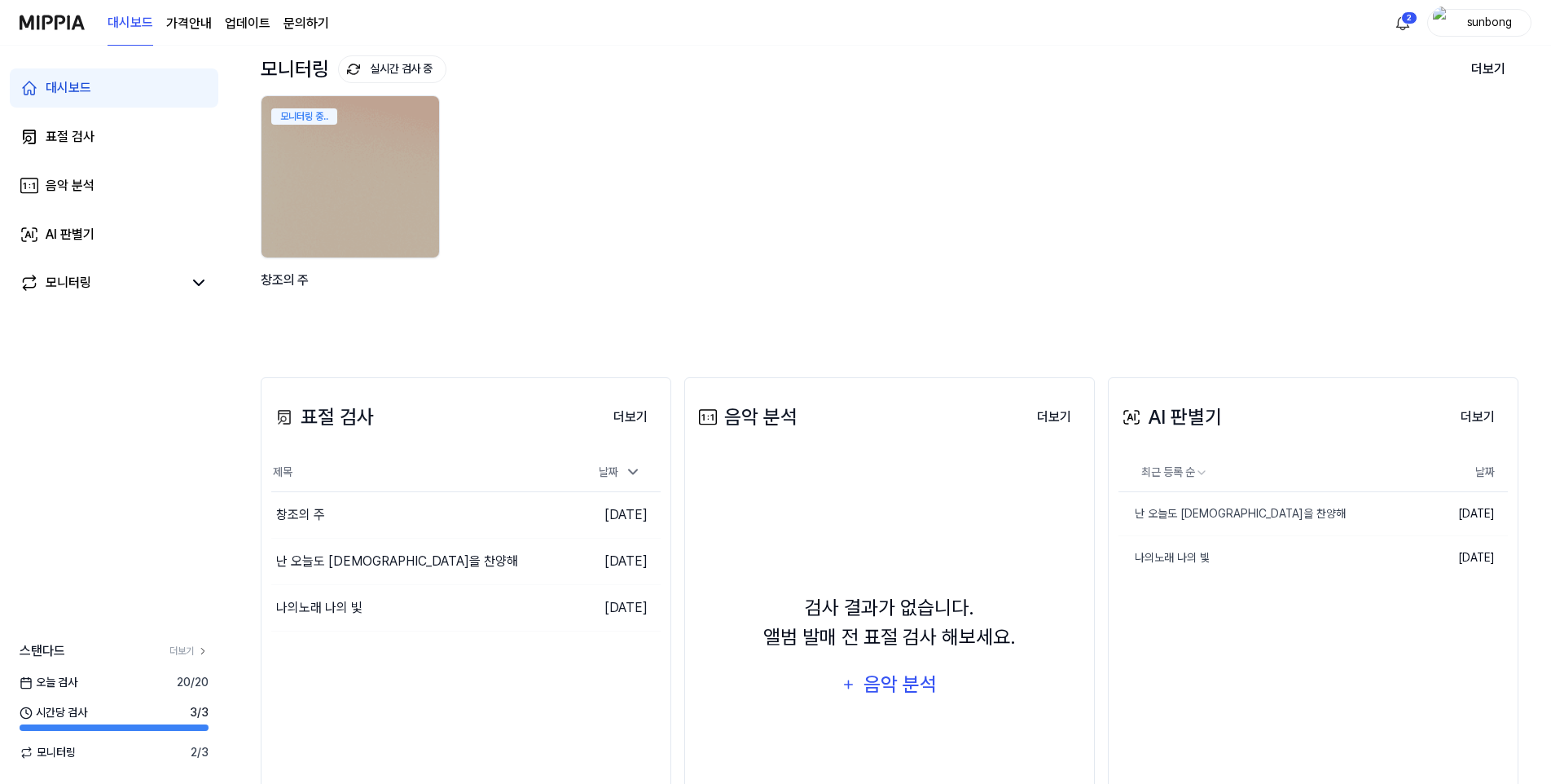
scroll to position [0, 0]
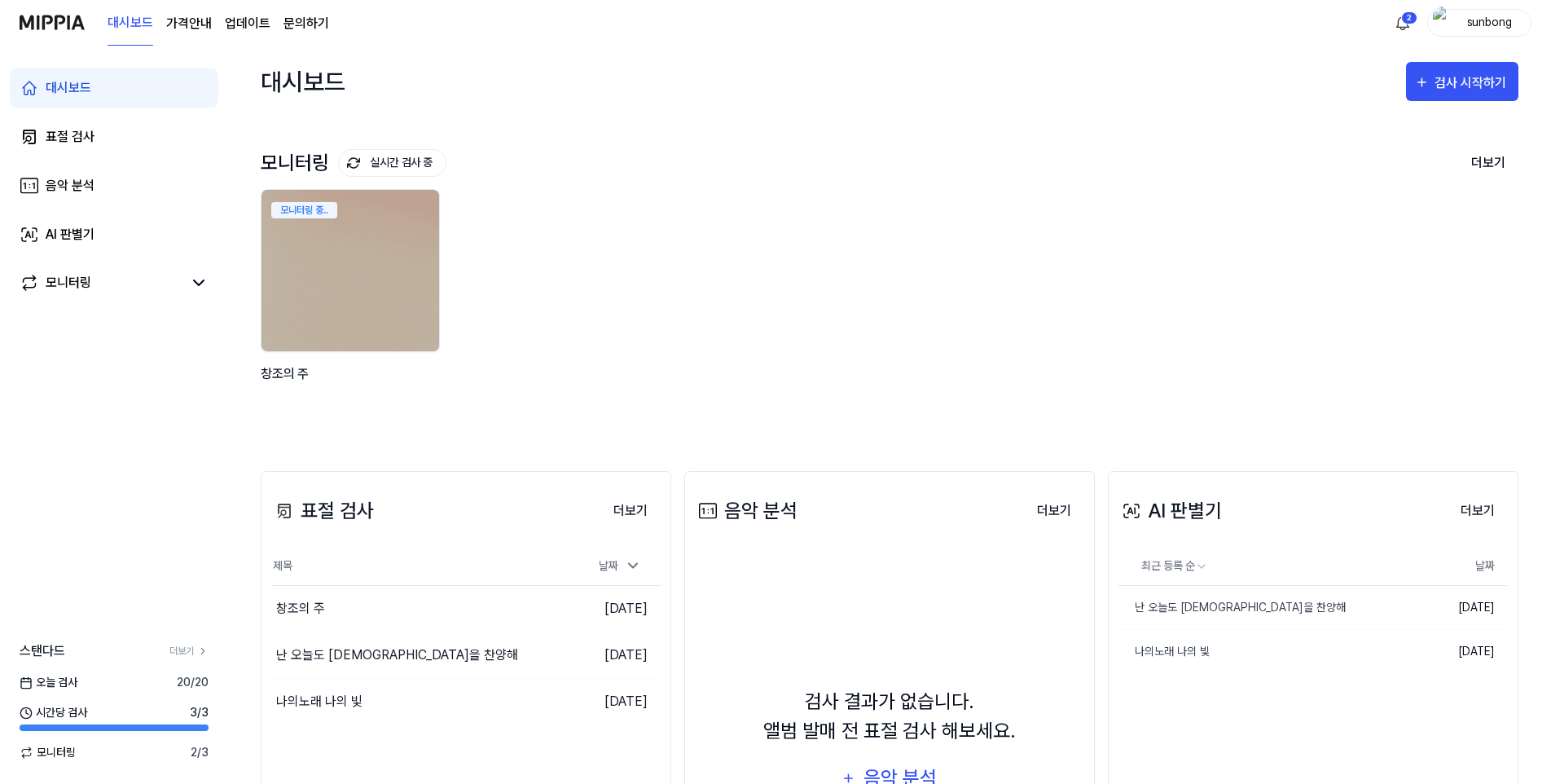
click at [59, 19] on img at bounding box center [53, 22] width 65 height 44
click at [65, 25] on img at bounding box center [53, 22] width 65 height 44
click at [71, 133] on div "표절 검사" at bounding box center [70, 137] width 49 height 20
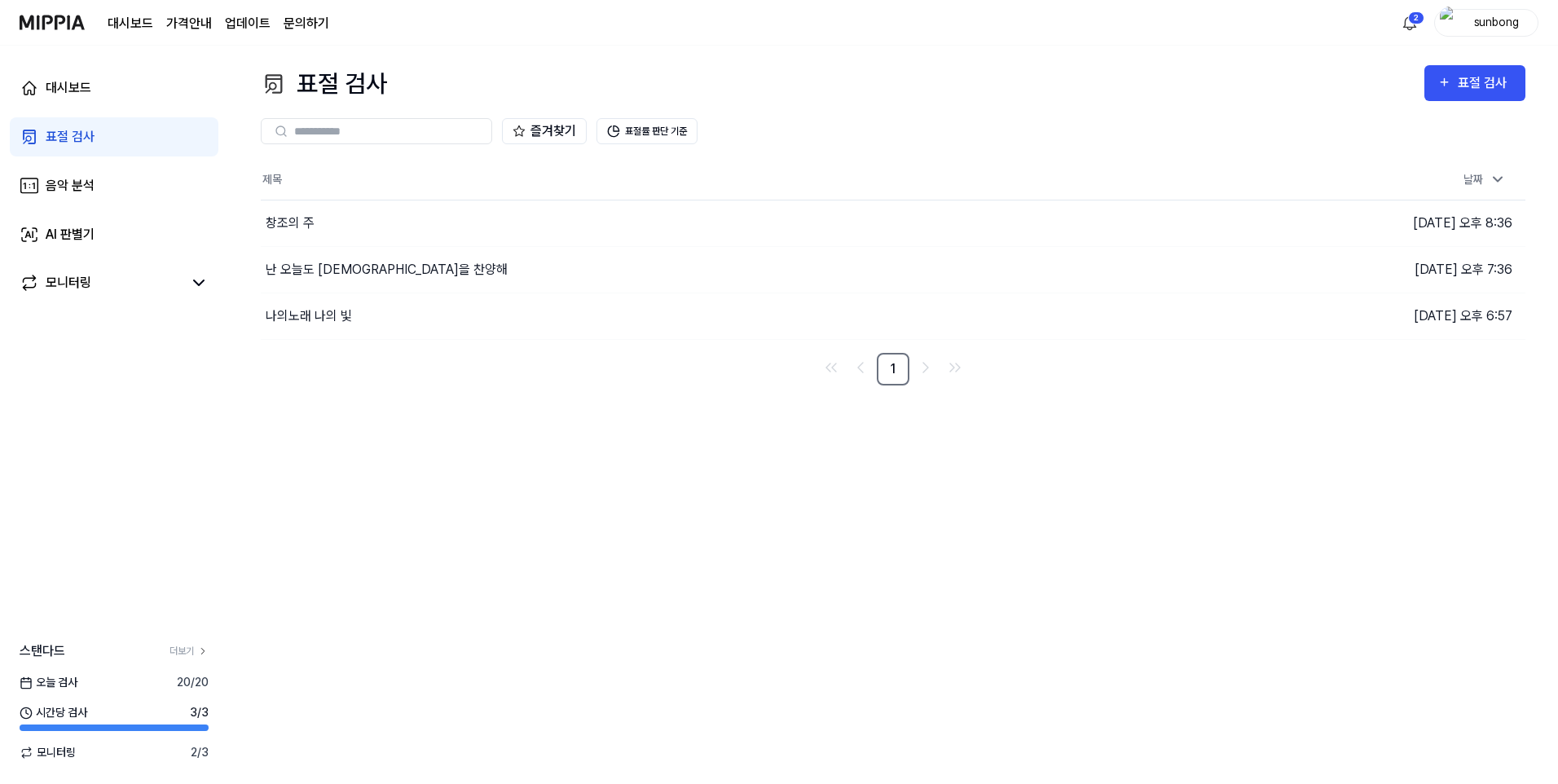
click at [95, 426] on div "대시보드 표절 검사 음악 분석 AI 판별기 모니터링 스탠다드 더보기 오늘 검사 20 / 20 시간당 검사 3 / 3 모니터링 2 / 3" at bounding box center [114, 414] width 229 height 738
click at [173, 405] on div "대시보드 표절 검사 음악 분석 AI 판별기 모니터링 스탠다드 더보기 오늘 검사 20 / 20 시간당 검사 3 / 3 모니터링 2 / 3" at bounding box center [114, 414] width 229 height 738
click at [79, 137] on div "표절 검사" at bounding box center [70, 137] width 49 height 20
click at [87, 138] on div "표절 검사" at bounding box center [70, 137] width 49 height 20
click at [1470, 77] on div "표절 검사" at bounding box center [1485, 82] width 54 height 21
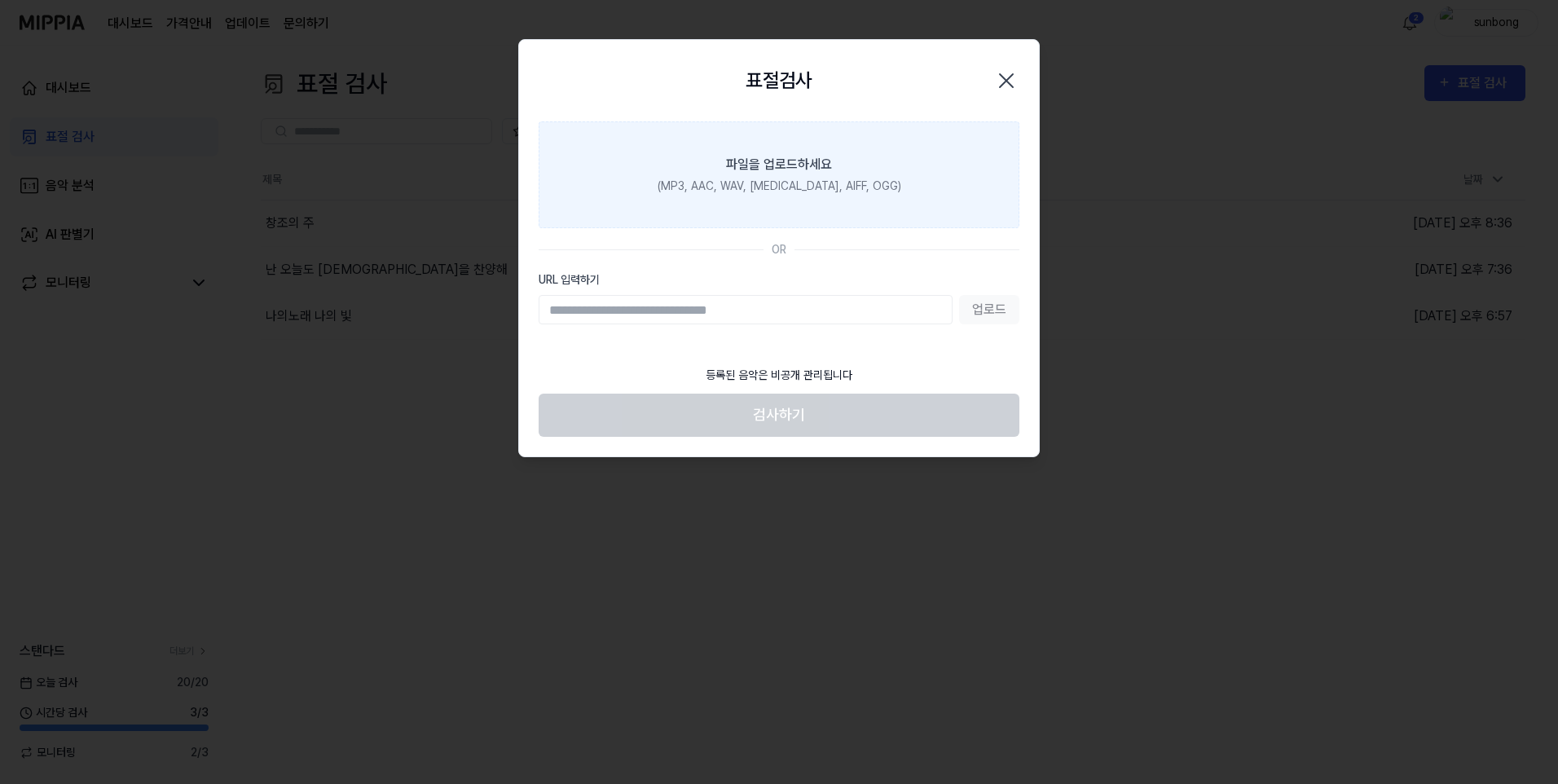
click at [782, 163] on div "파일을 업로드하세요" at bounding box center [779, 165] width 106 height 20
click at [0, 0] on input "파일을 업로드하세요 (MP3, AAC, WAV, [MEDICAL_DATA], AIFF, OGG)" at bounding box center [0, 0] width 0 height 0
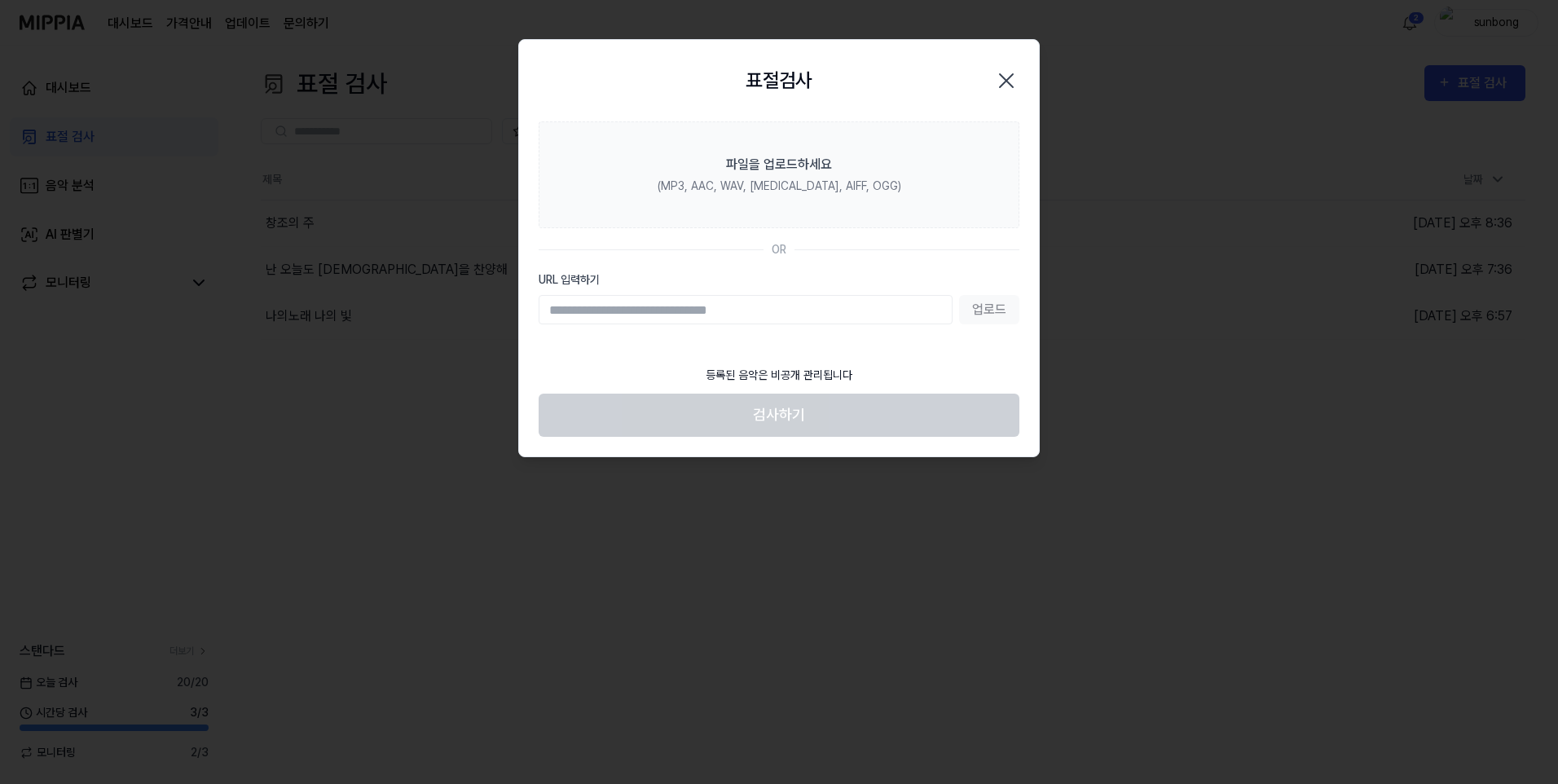
click at [999, 73] on icon "button" at bounding box center [1007, 81] width 26 height 26
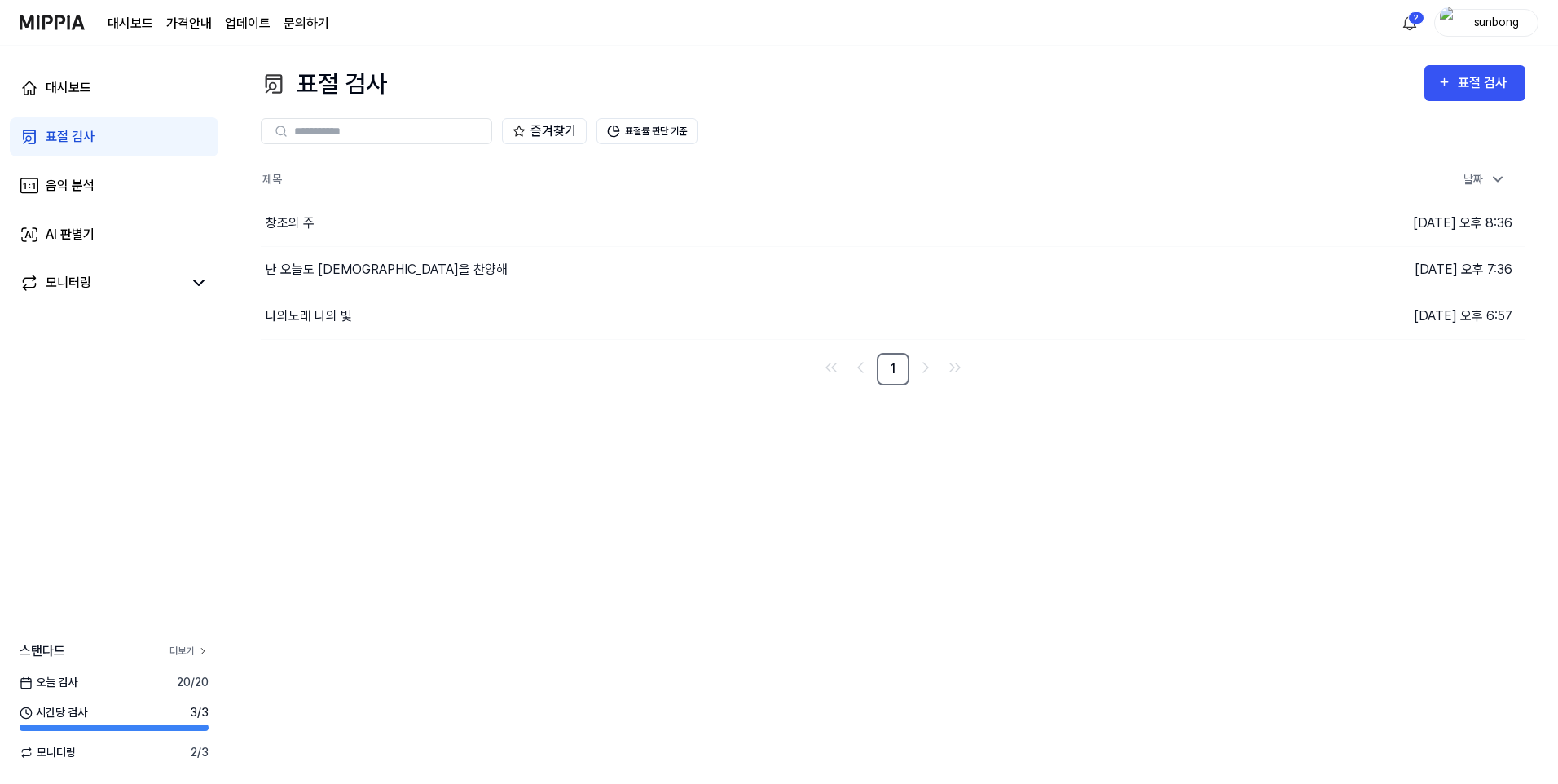
click at [179, 650] on link "더보기" at bounding box center [189, 651] width 39 height 15
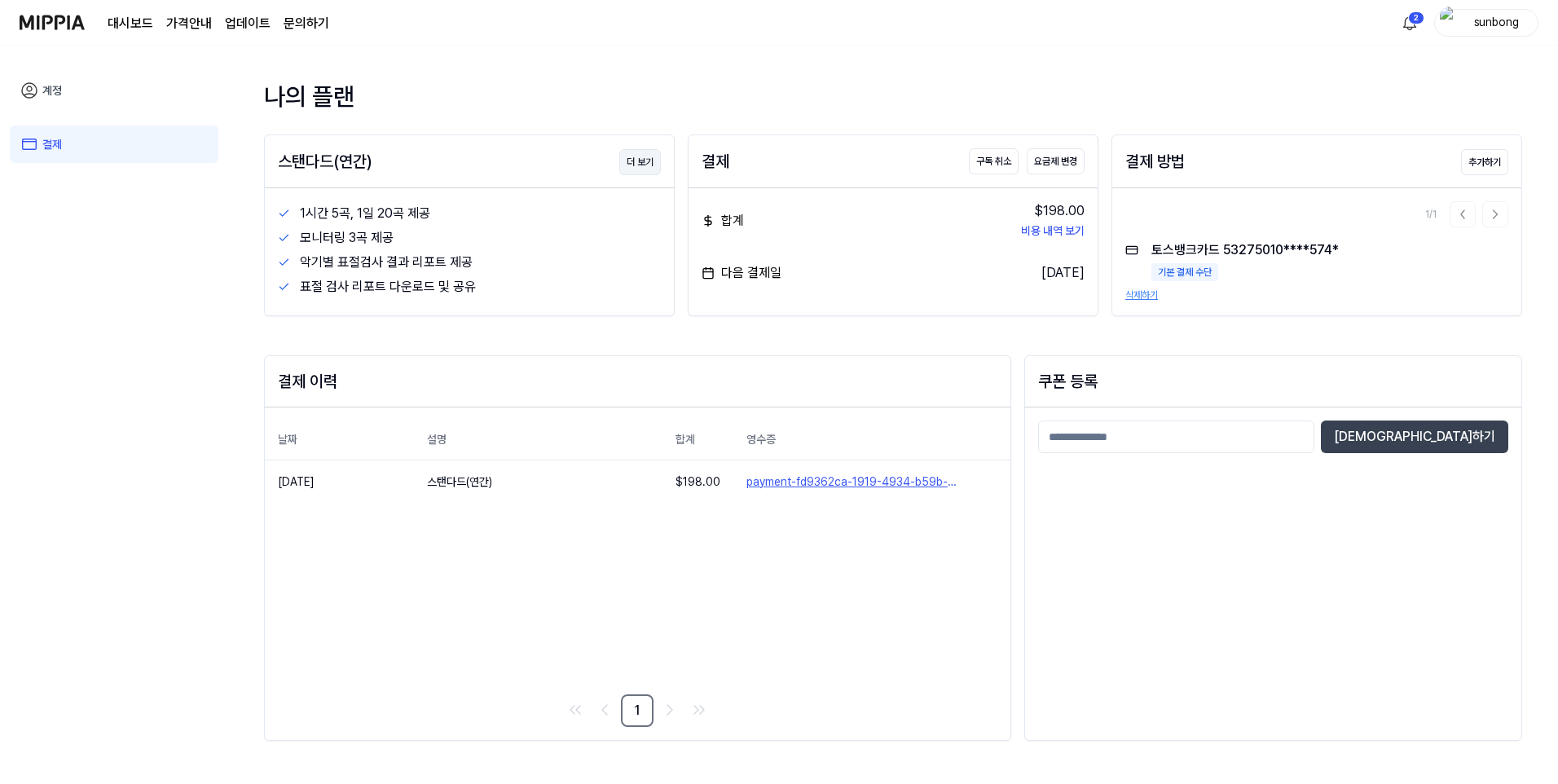
click at [647, 161] on button "더 보기" at bounding box center [640, 161] width 42 height 26
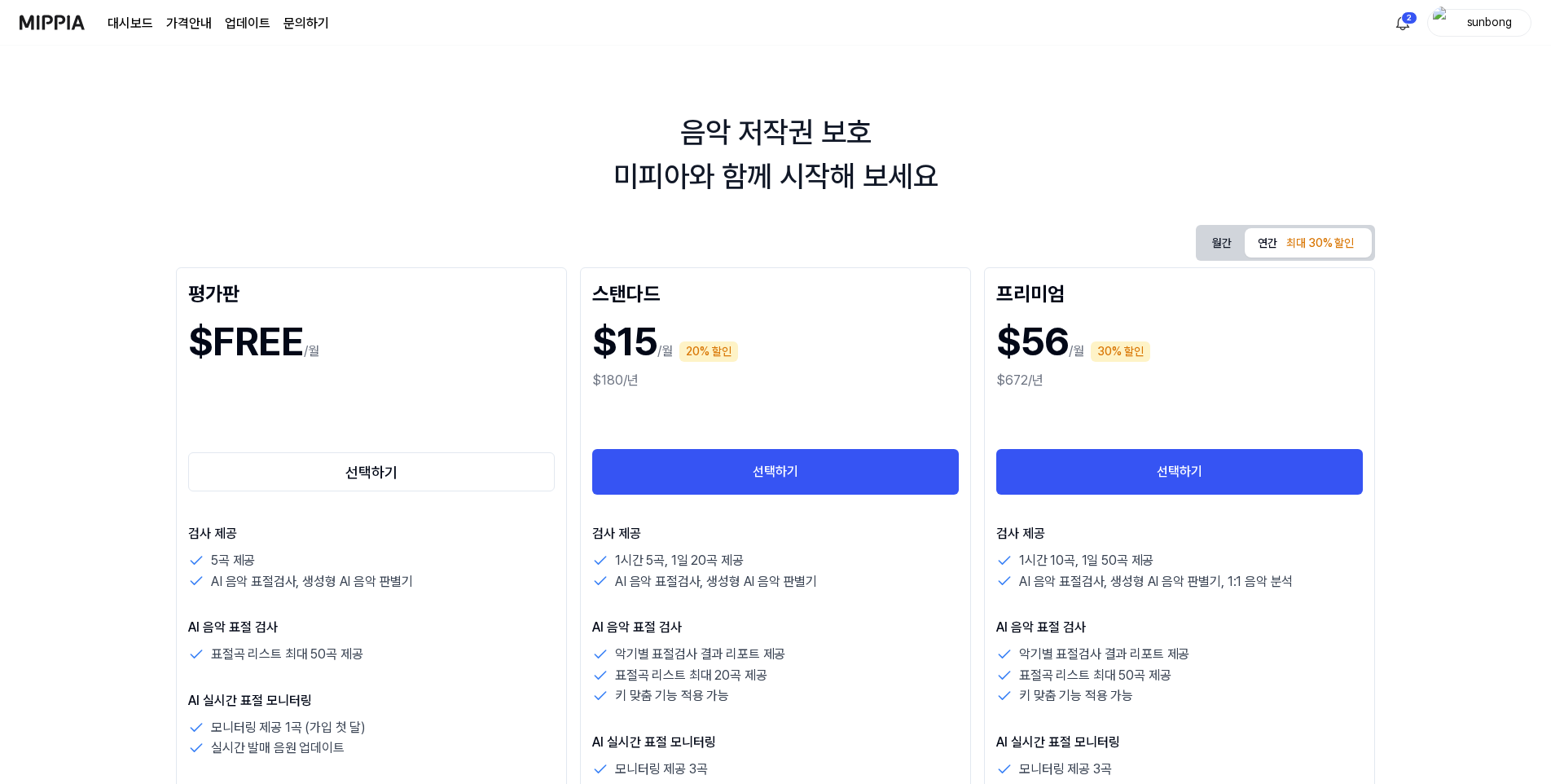
drag, startPoint x: 517, startPoint y: 161, endPoint x: 134, endPoint y: 172, distance: 383.2
click at [516, 157] on div "음악 저작권 보호 미피아와 함께 시작해 보세요" at bounding box center [775, 154] width 1551 height 88
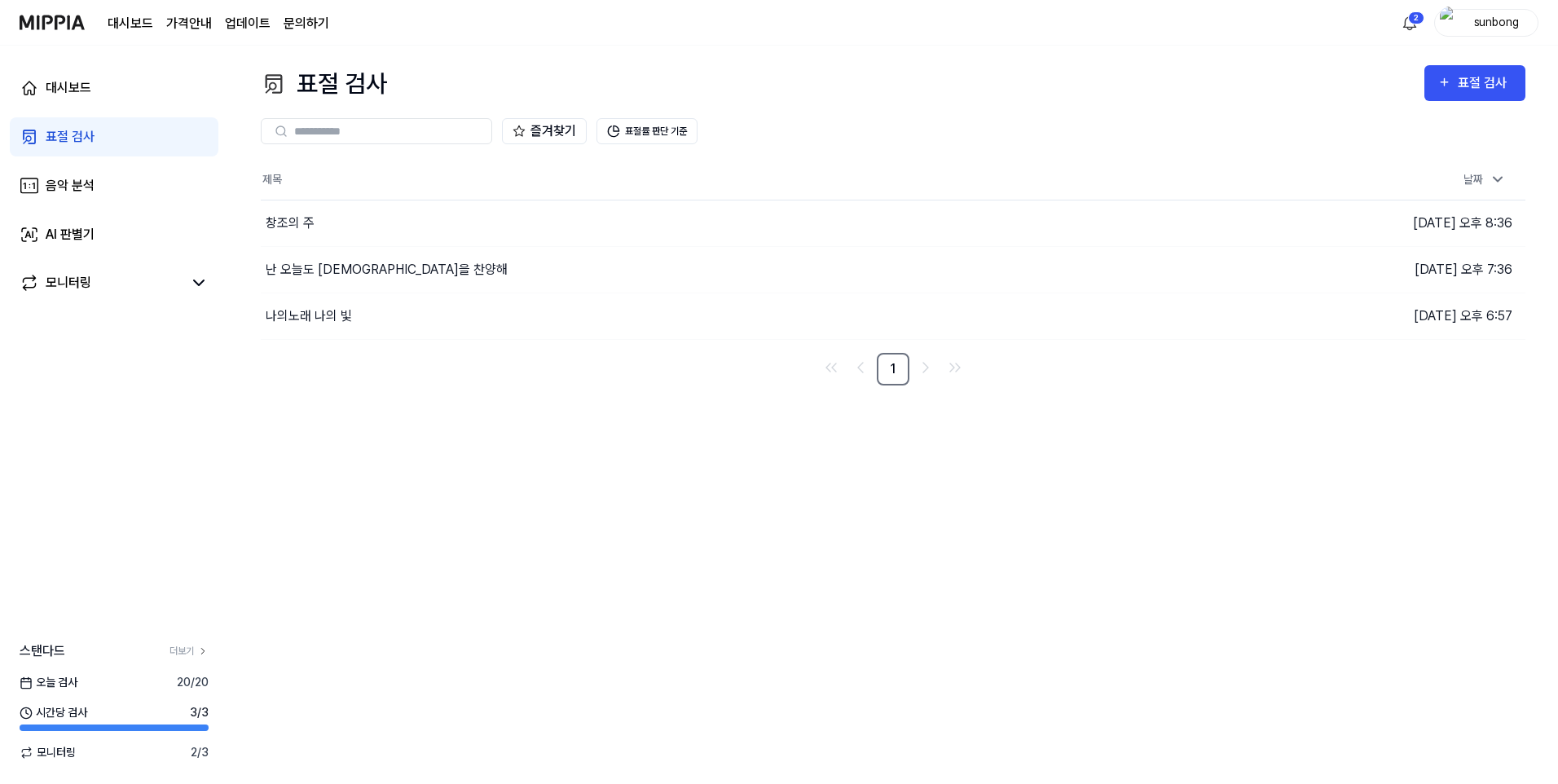
click at [312, 28] on link "문의하기" at bounding box center [307, 24] width 45 height 20
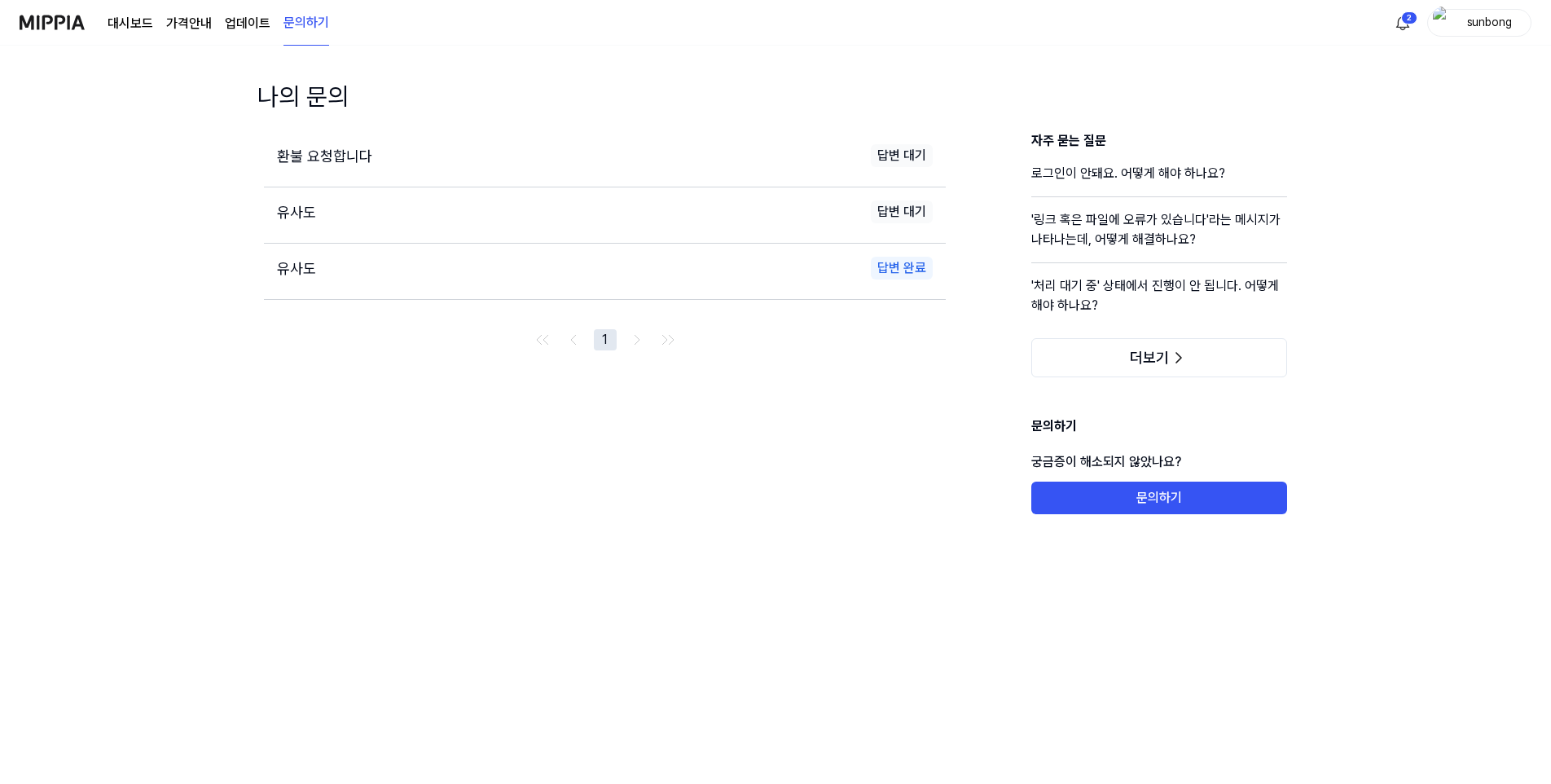
click at [342, 149] on span "환불 요청합니다" at bounding box center [325, 156] width 95 height 17
click at [294, 211] on span "유사도" at bounding box center [296, 212] width 39 height 17
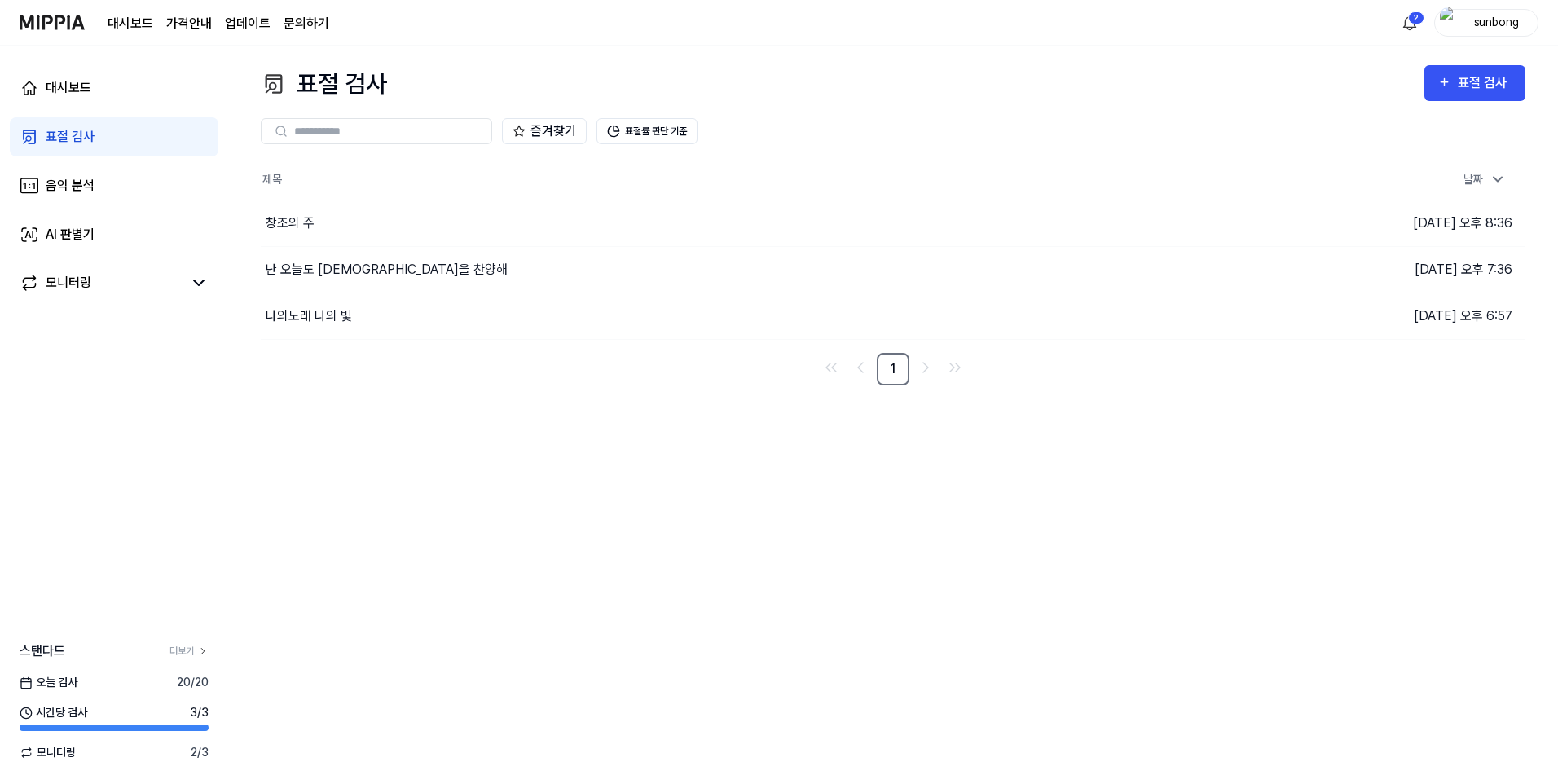
click at [752, 68] on div "표절 검사 표절 검사" at bounding box center [893, 83] width 1265 height 36
click at [201, 20] on 버튼 "가격안내" at bounding box center [189, 24] width 45 height 20
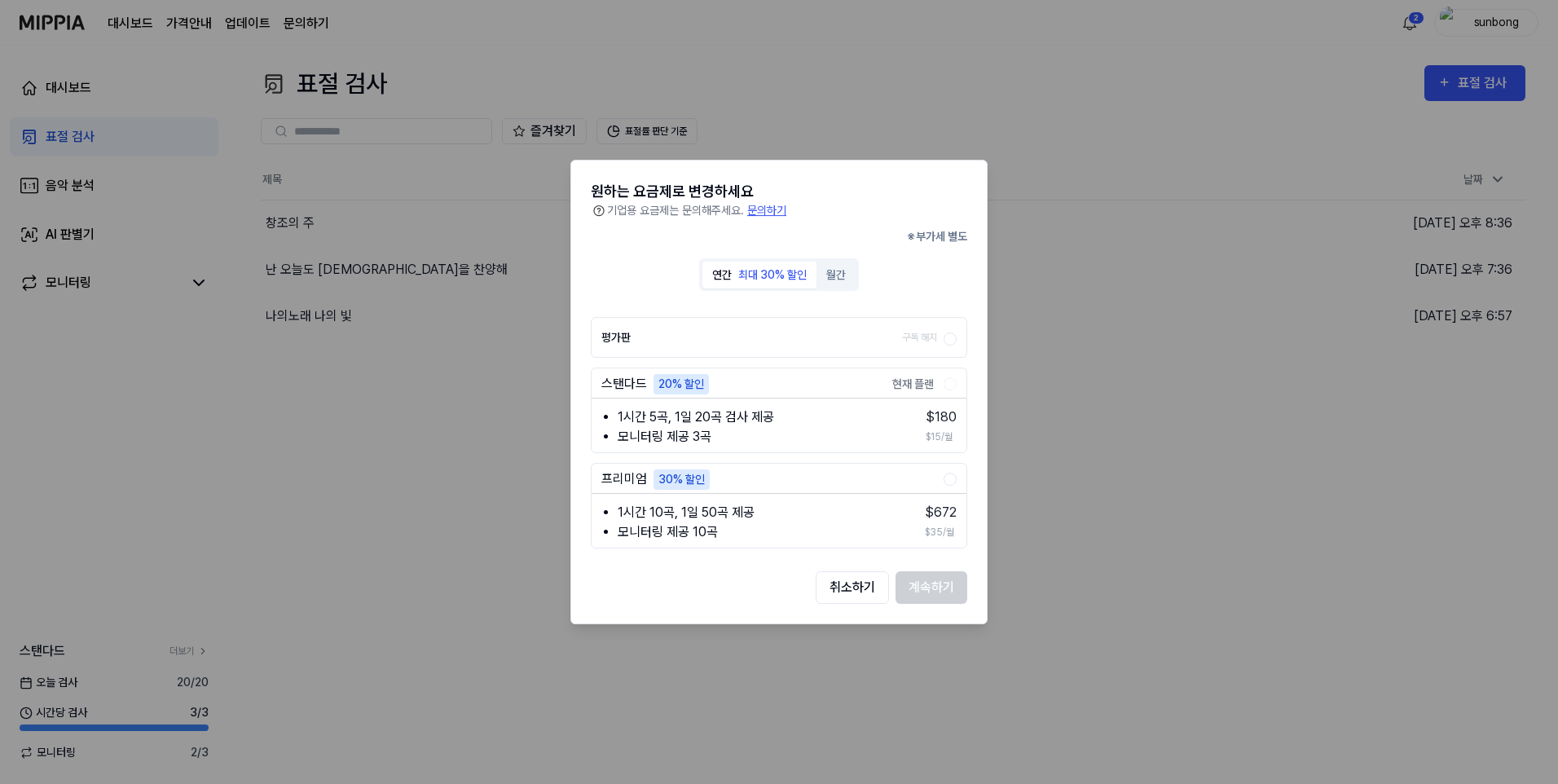
click at [677, 382] on div "20% 할인" at bounding box center [681, 384] width 55 height 20
click at [663, 414] on li "1시간 5곡, 1일 20곡 검사 제공" at bounding box center [760, 417] width 286 height 20
click at [619, 386] on div "스탠다드" at bounding box center [624, 384] width 45 height 20
click at [638, 382] on div "스탠다드" at bounding box center [624, 384] width 45 height 20
click at [838, 272] on button "월간" at bounding box center [836, 275] width 39 height 27
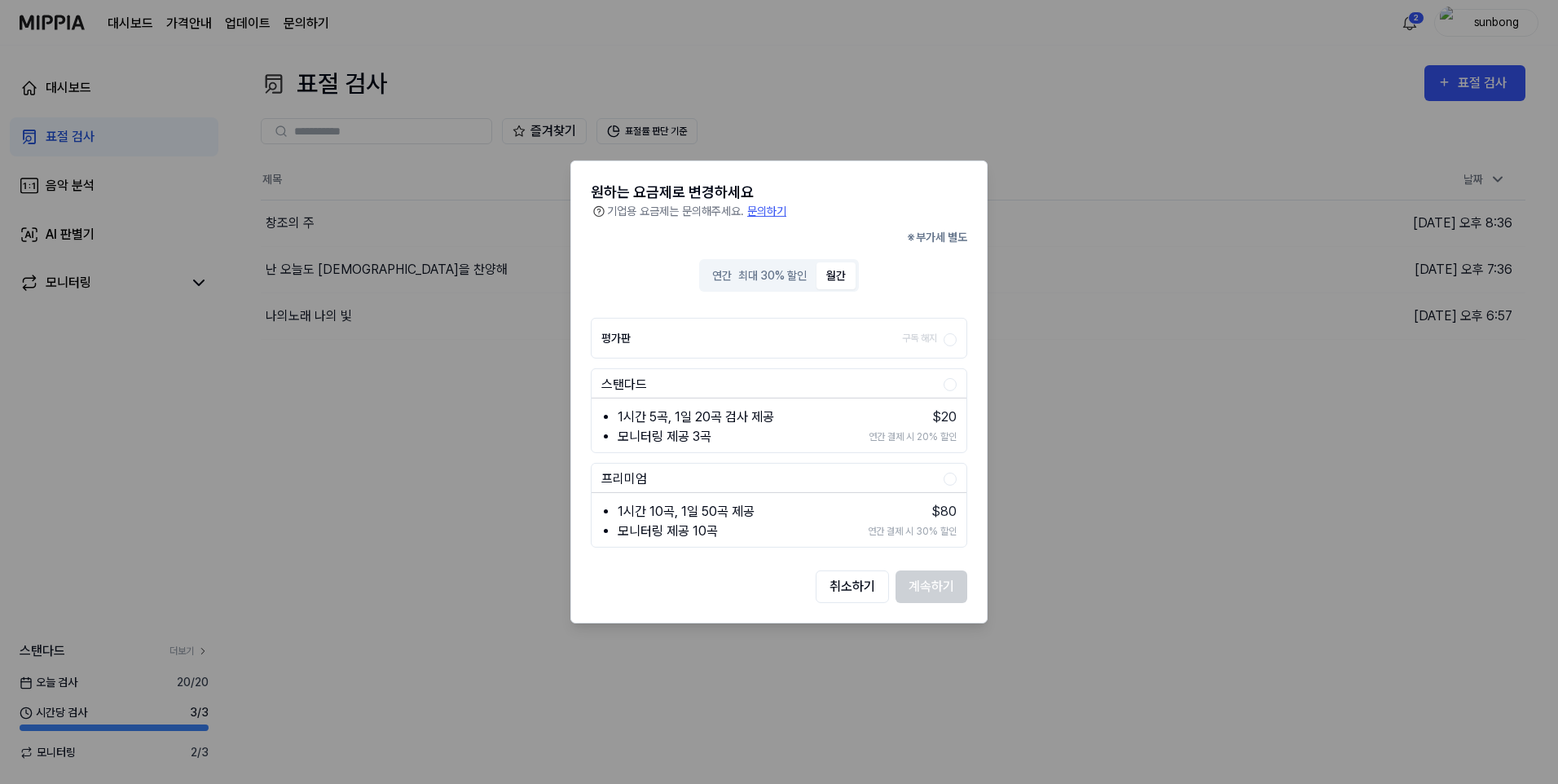
click at [836, 273] on button "월간" at bounding box center [836, 275] width 39 height 27
click at [733, 422] on li "1시간 5곡, 1일 20곡 검사 제공" at bounding box center [732, 417] width 229 height 20
click at [753, 377] on label "스탠다드" at bounding box center [772, 384] width 342 height 20
click at [944, 378] on button "스탠다드" at bounding box center [950, 384] width 13 height 13
click at [938, 583] on button "계속하기" at bounding box center [931, 586] width 72 height 33
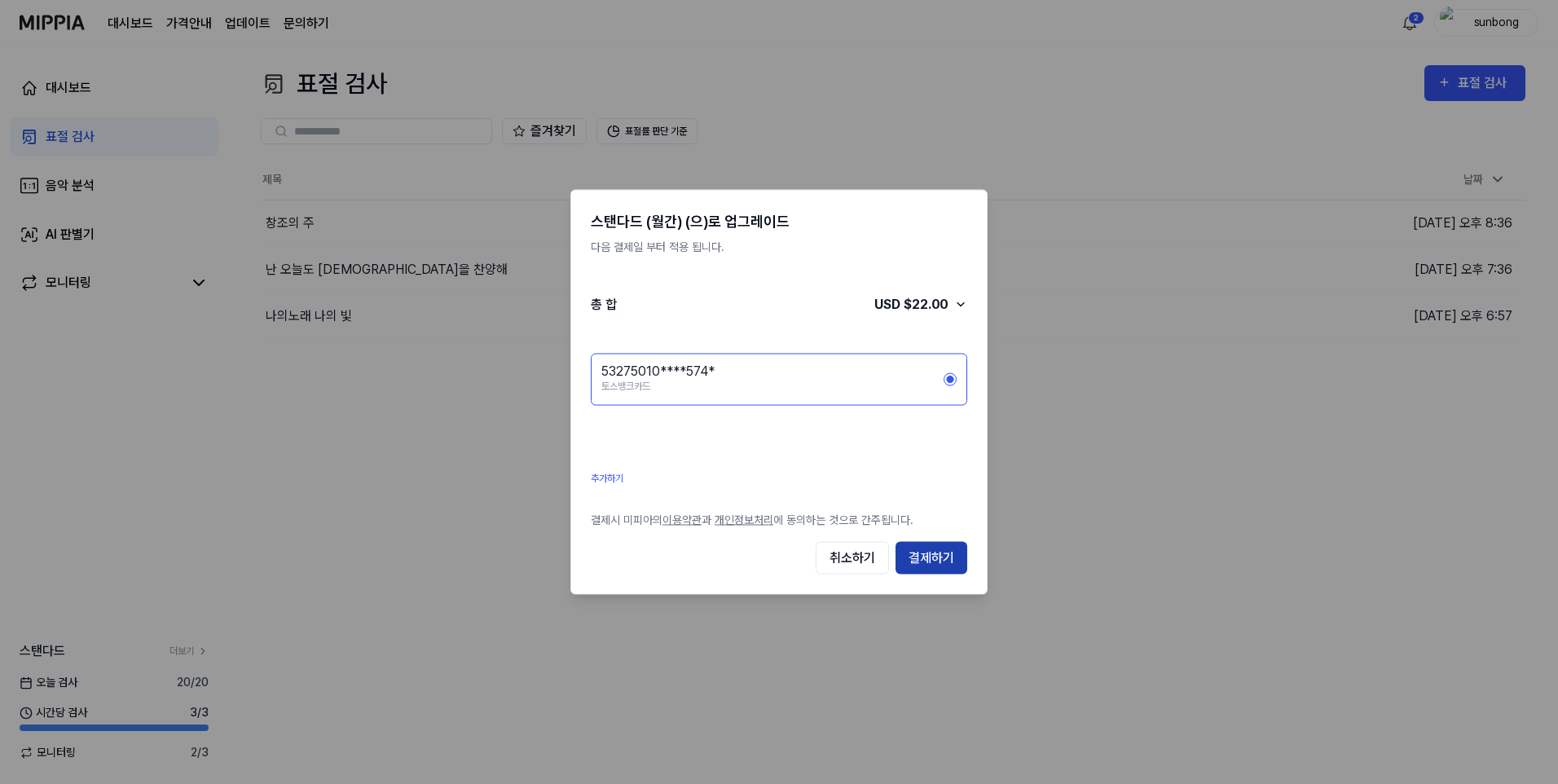
click at [931, 556] on button "결제하기" at bounding box center [931, 558] width 72 height 33
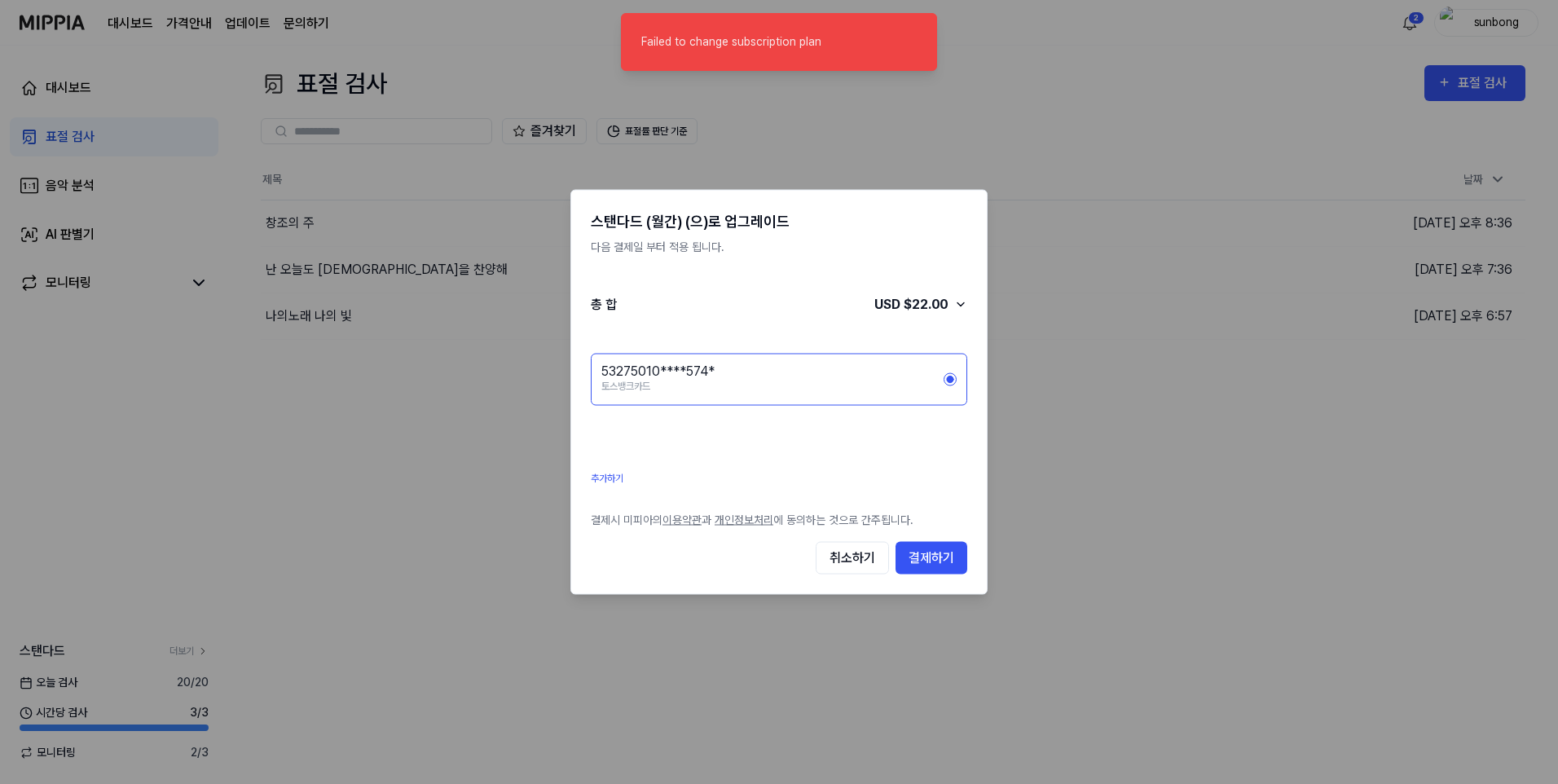
click at [1034, 54] on div at bounding box center [779, 392] width 1558 height 784
click at [472, 42] on div at bounding box center [779, 392] width 1558 height 784
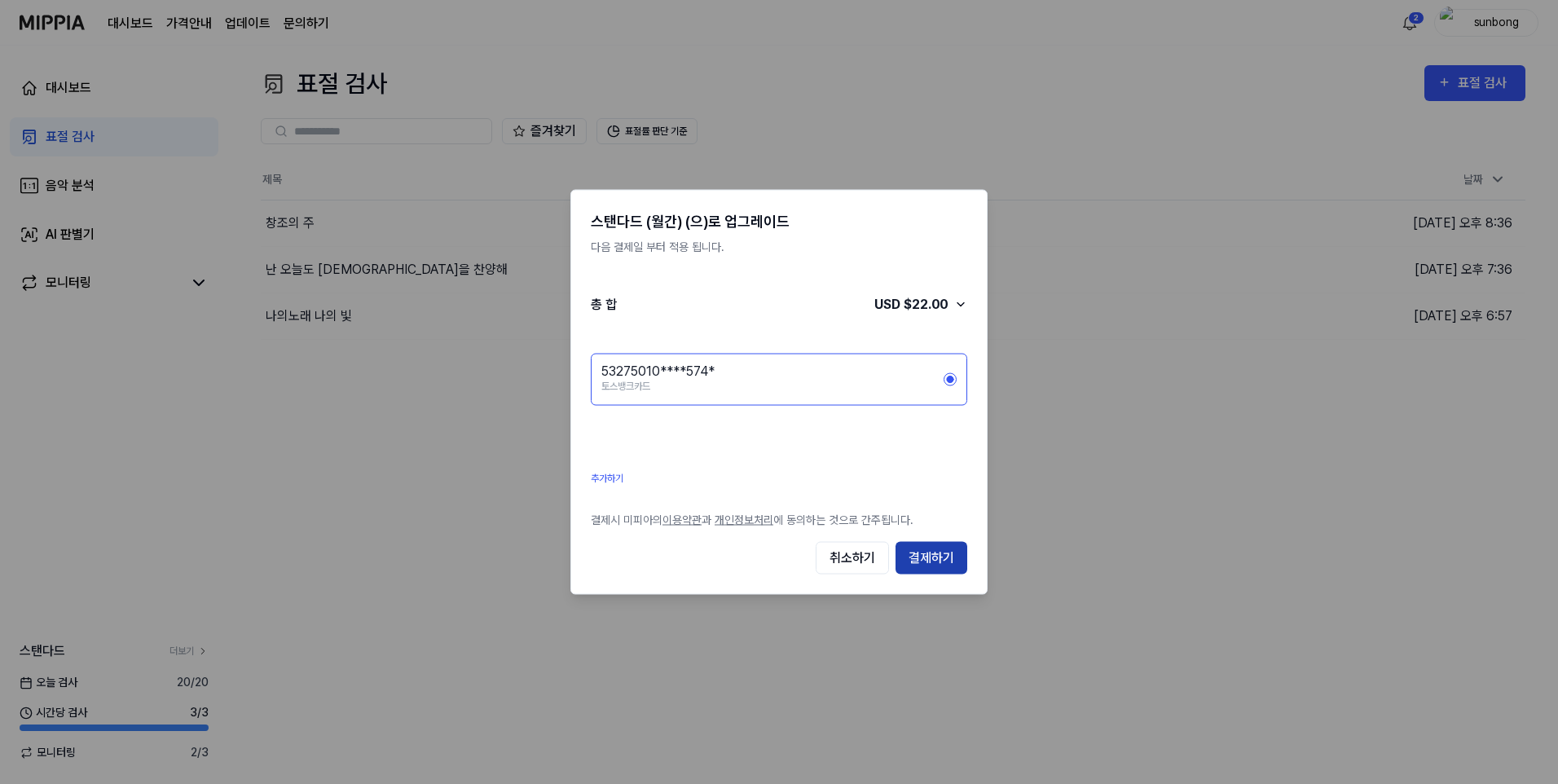
click at [946, 559] on button "결제하기" at bounding box center [931, 558] width 72 height 33
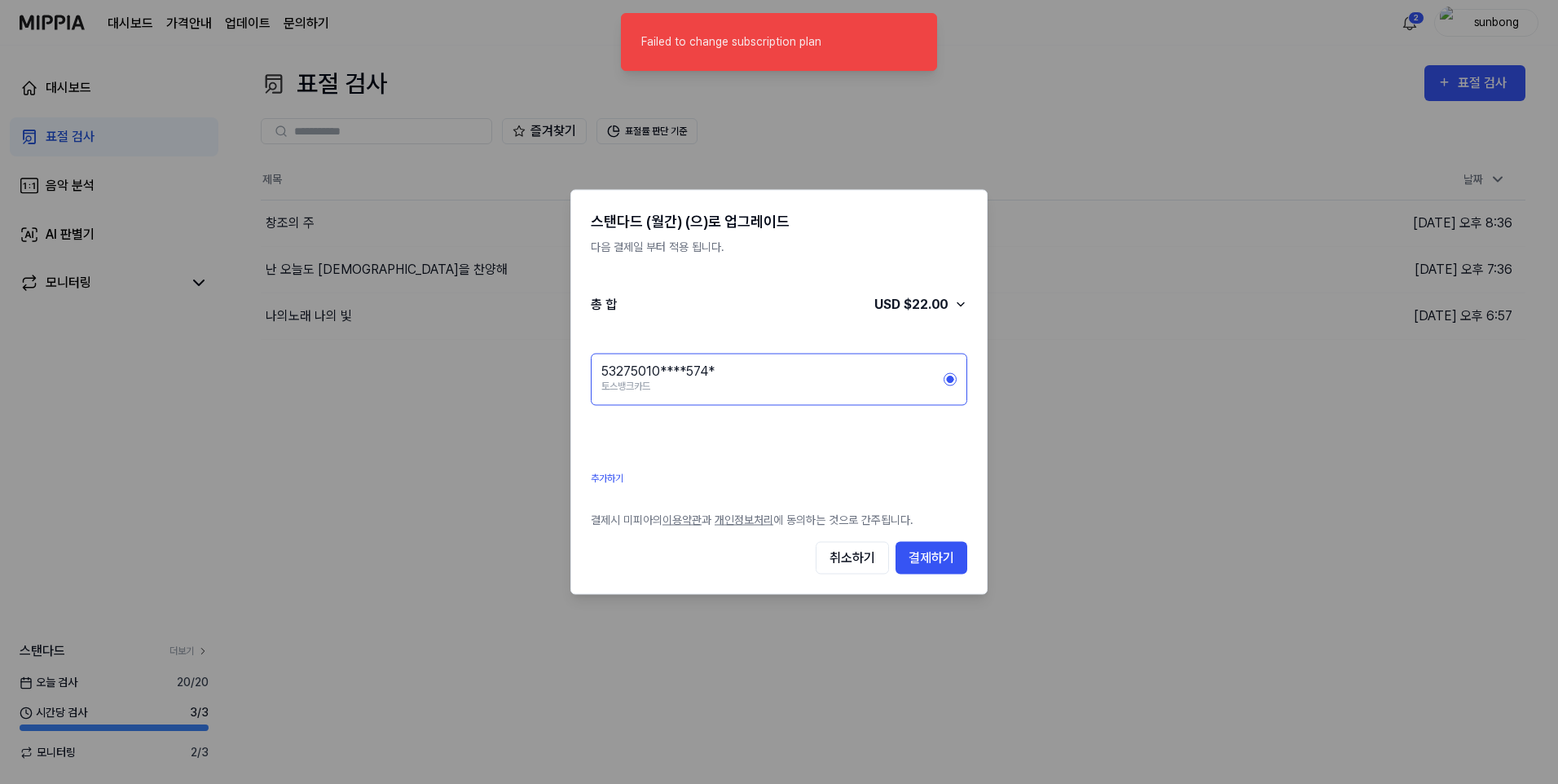
click at [880, 115] on div at bounding box center [779, 392] width 1558 height 784
click at [825, 131] on div at bounding box center [779, 392] width 1558 height 784
click at [524, 48] on div at bounding box center [779, 392] width 1558 height 784
click at [1136, 76] on div at bounding box center [779, 392] width 1558 height 784
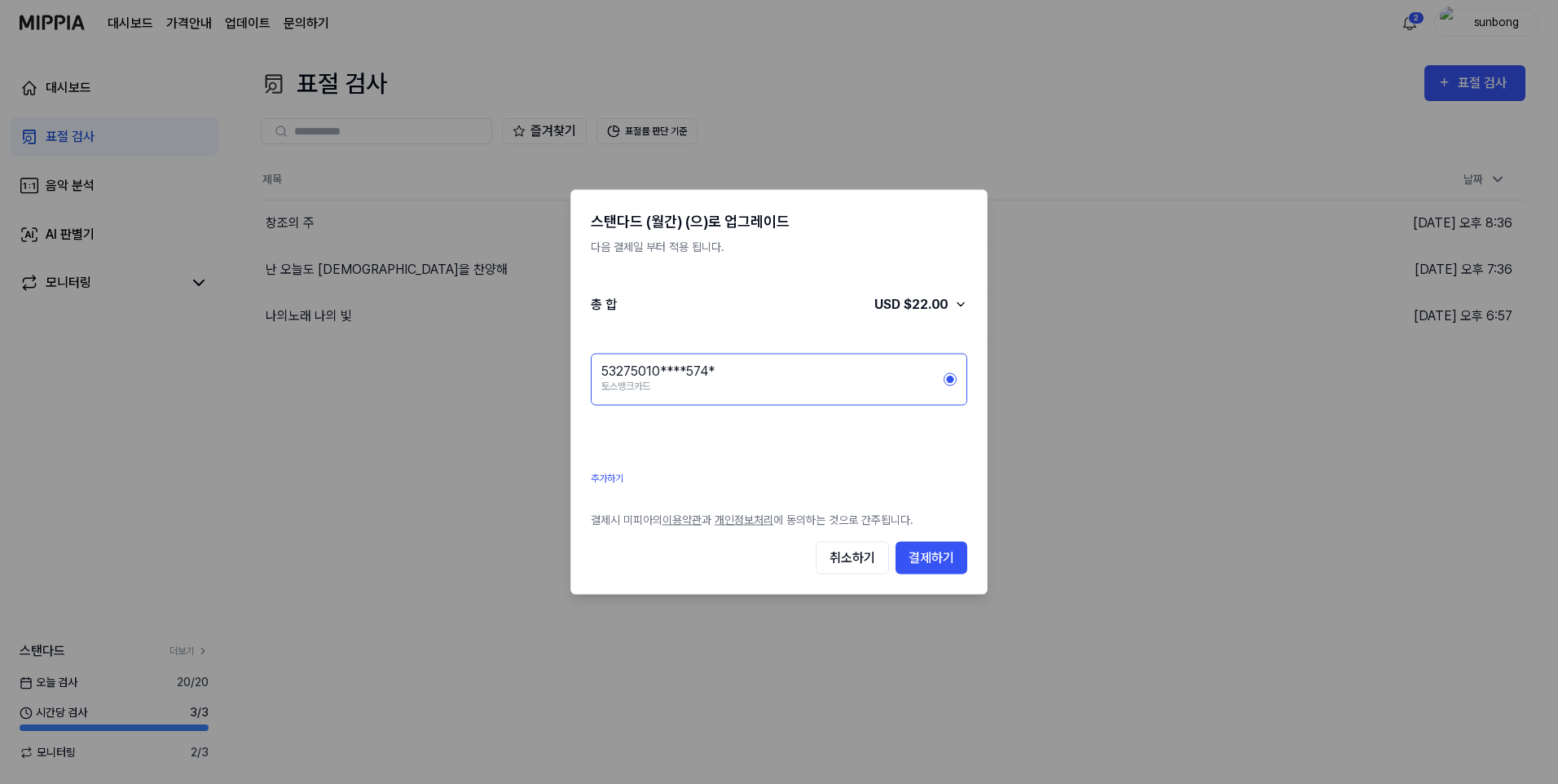
click at [599, 476] on link "추가하기" at bounding box center [643, 478] width 104 height 15
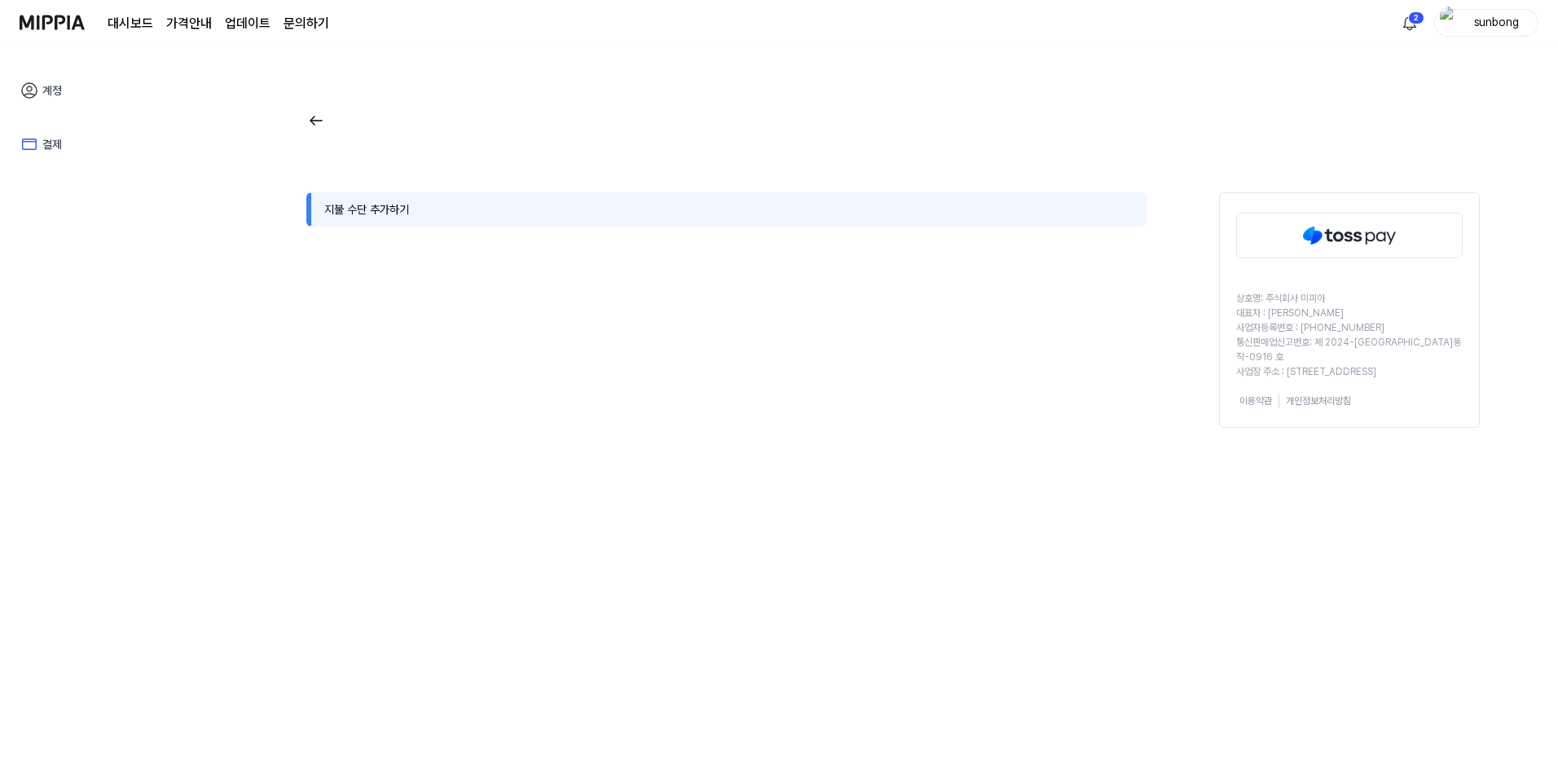
click at [372, 216] on div "지불 수단 추가하기" at bounding box center [726, 209] width 841 height 34
click at [375, 209] on div "지불 수단 추가하기" at bounding box center [726, 209] width 841 height 34
click at [56, 140] on link "결제" at bounding box center [114, 143] width 209 height 37
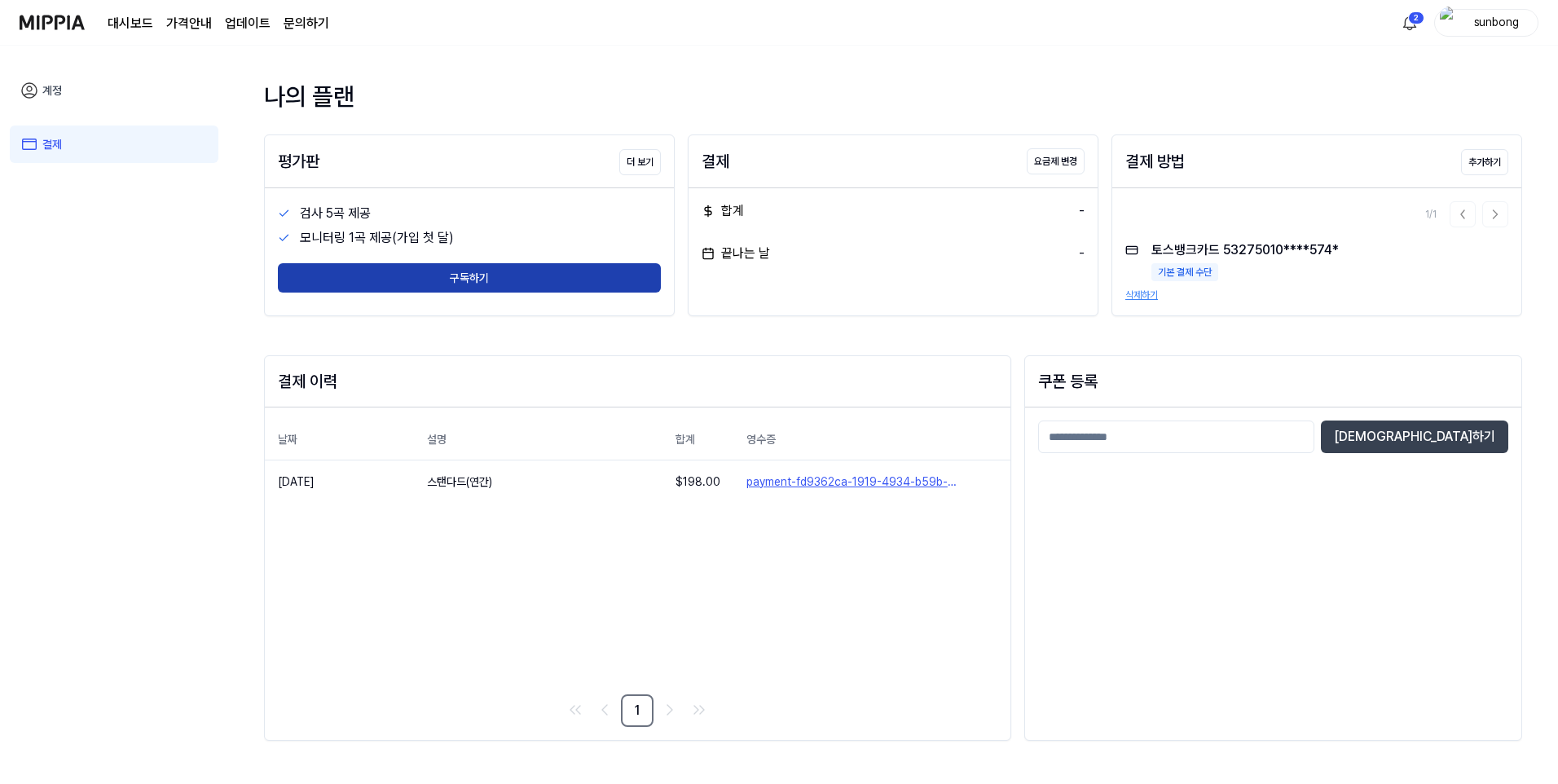
click at [479, 274] on button "구독하기" at bounding box center [469, 277] width 383 height 29
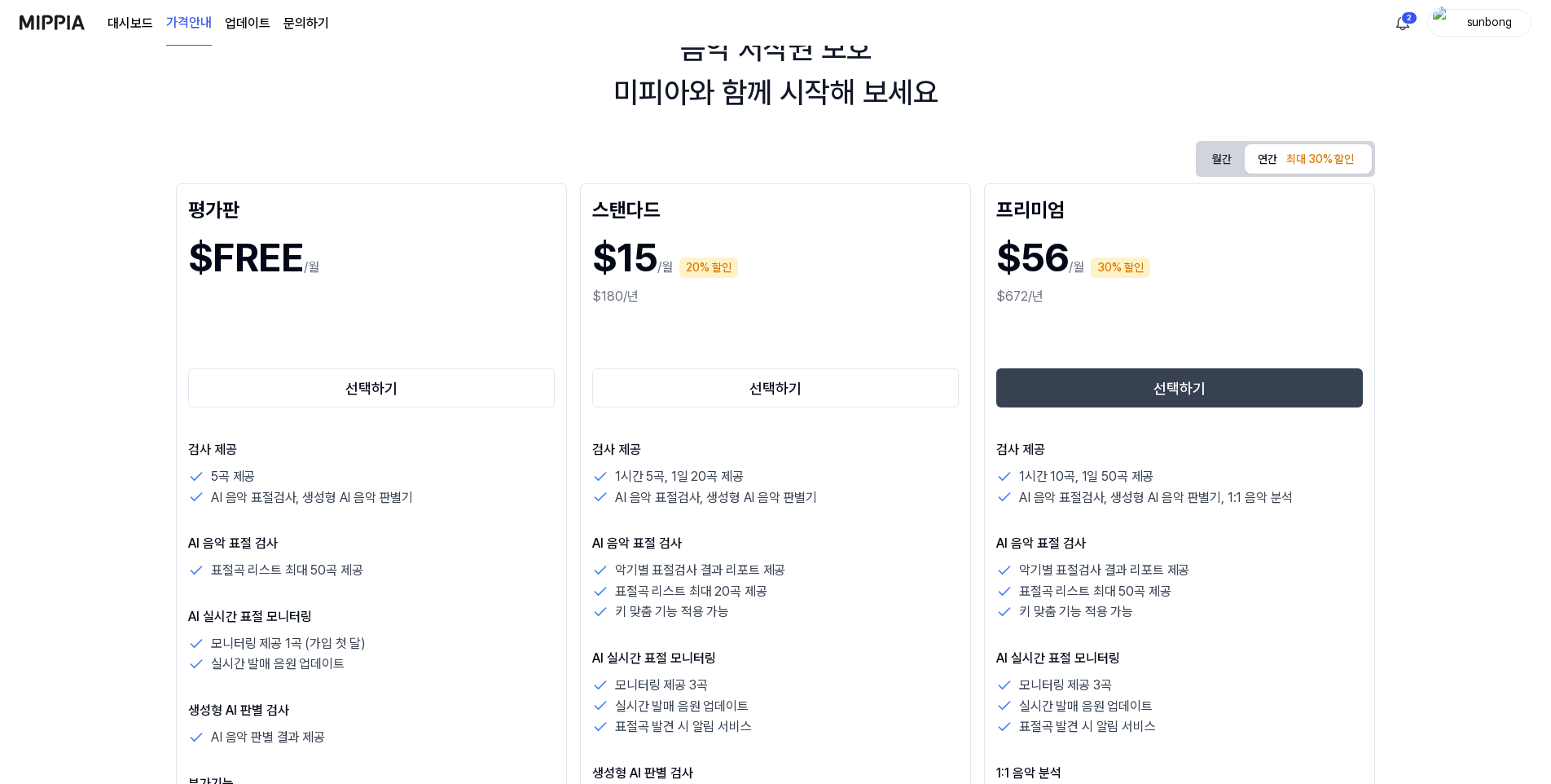
scroll to position [82, 0]
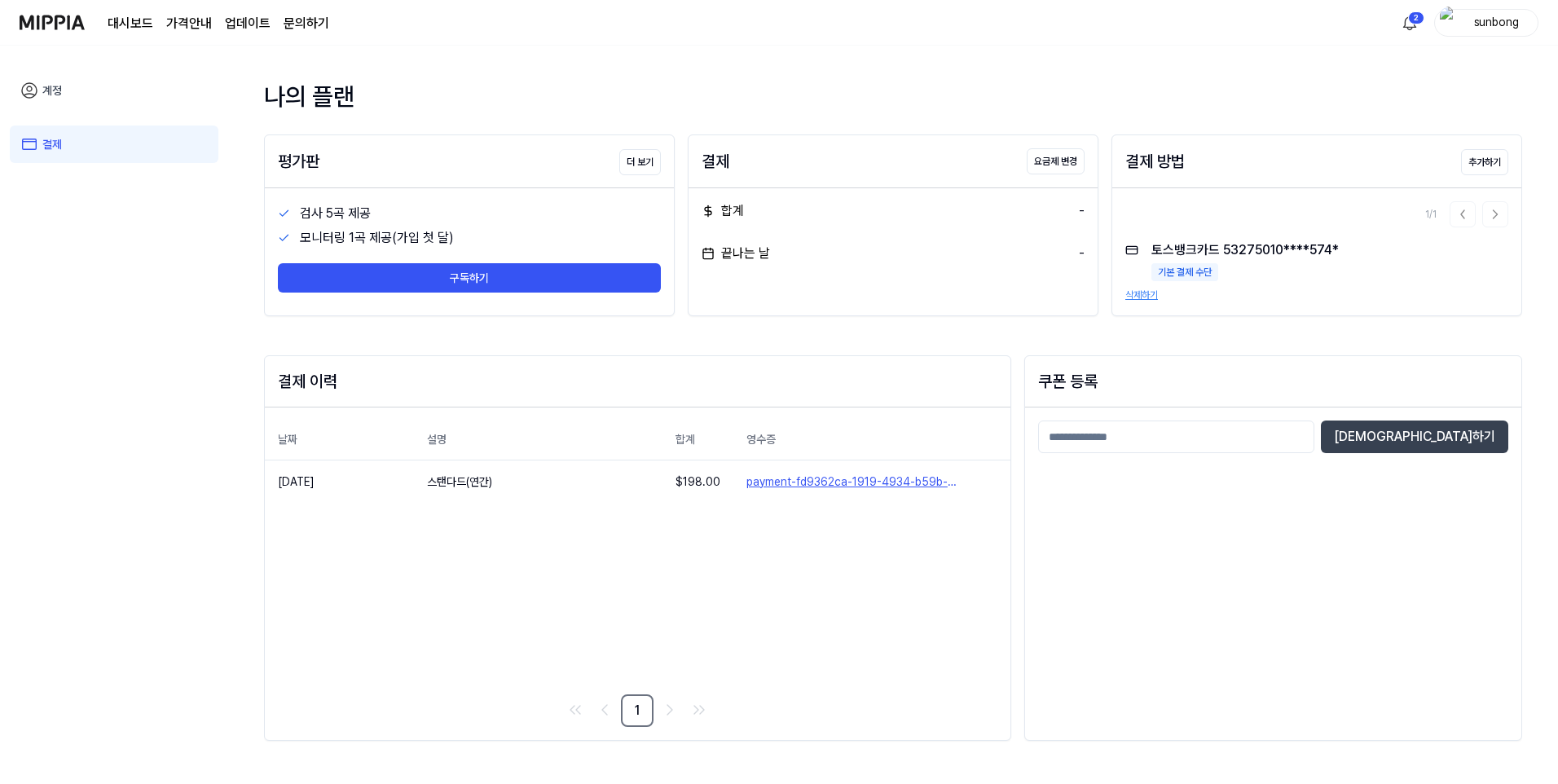
click at [50, 145] on link "결제" at bounding box center [114, 143] width 209 height 37
click at [1053, 160] on button "요금제 변경" at bounding box center [1056, 161] width 58 height 26
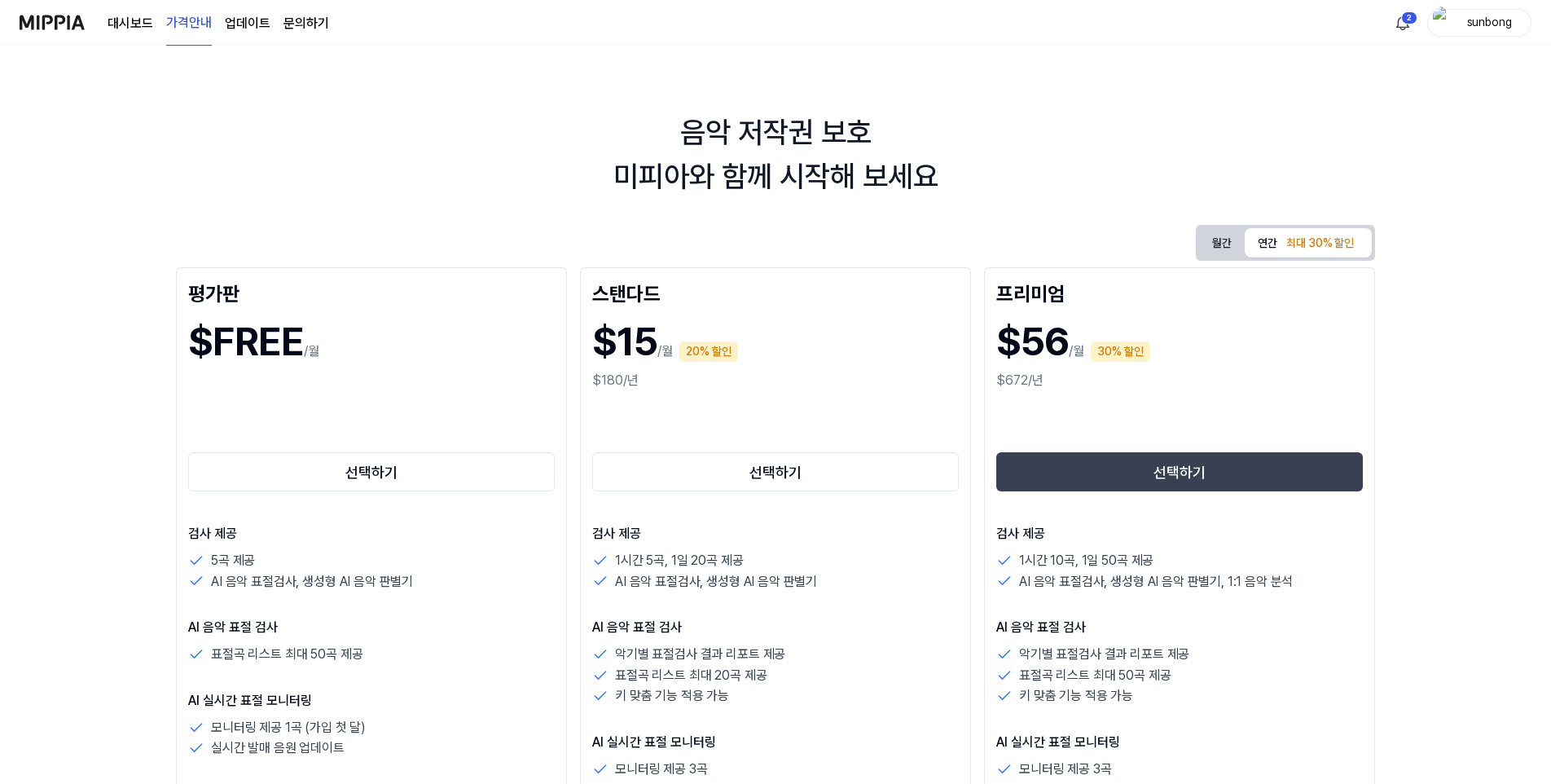
scroll to position [245, 0]
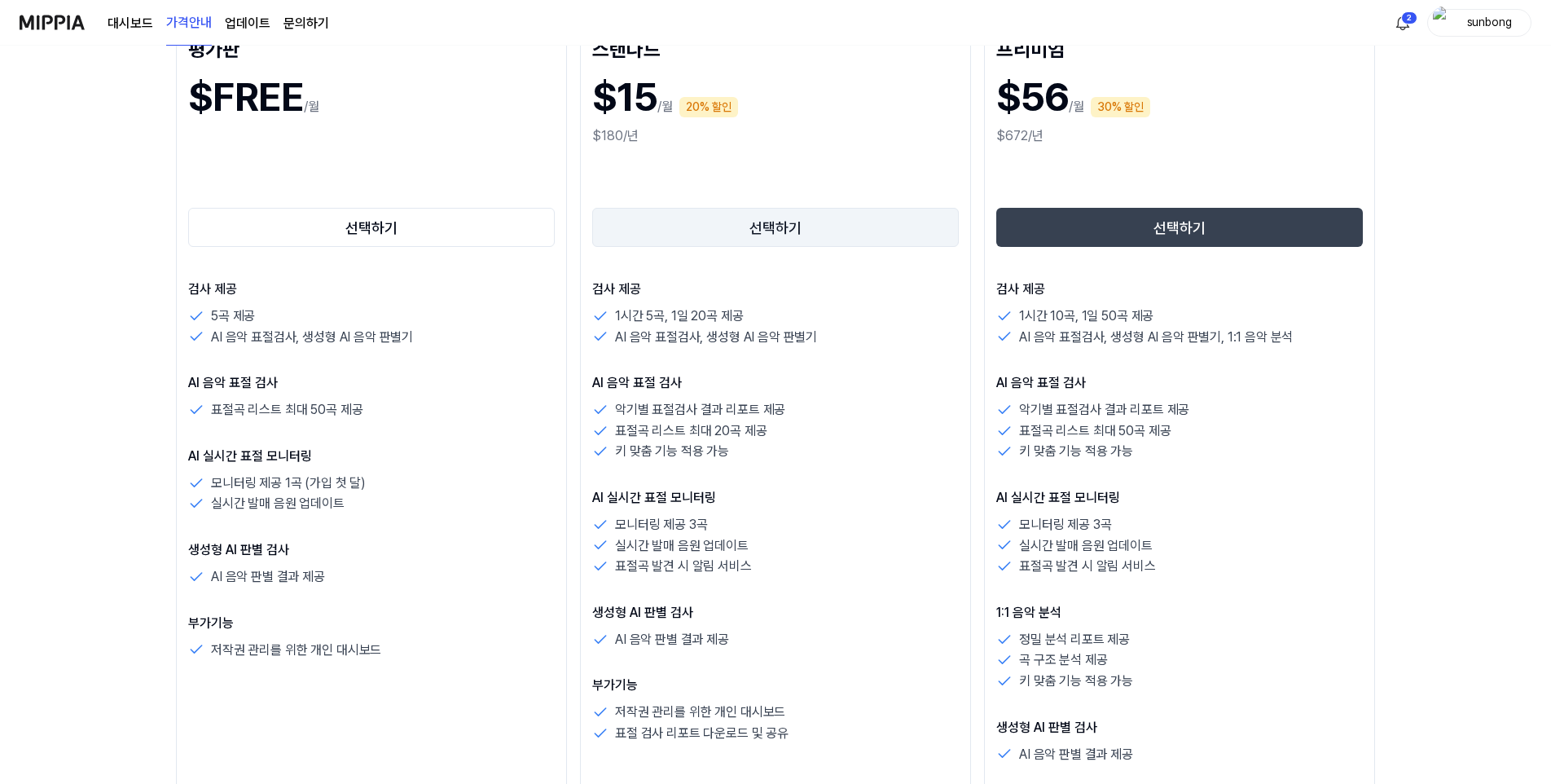
click at [768, 218] on button "선택하기" at bounding box center [775, 227] width 366 height 39
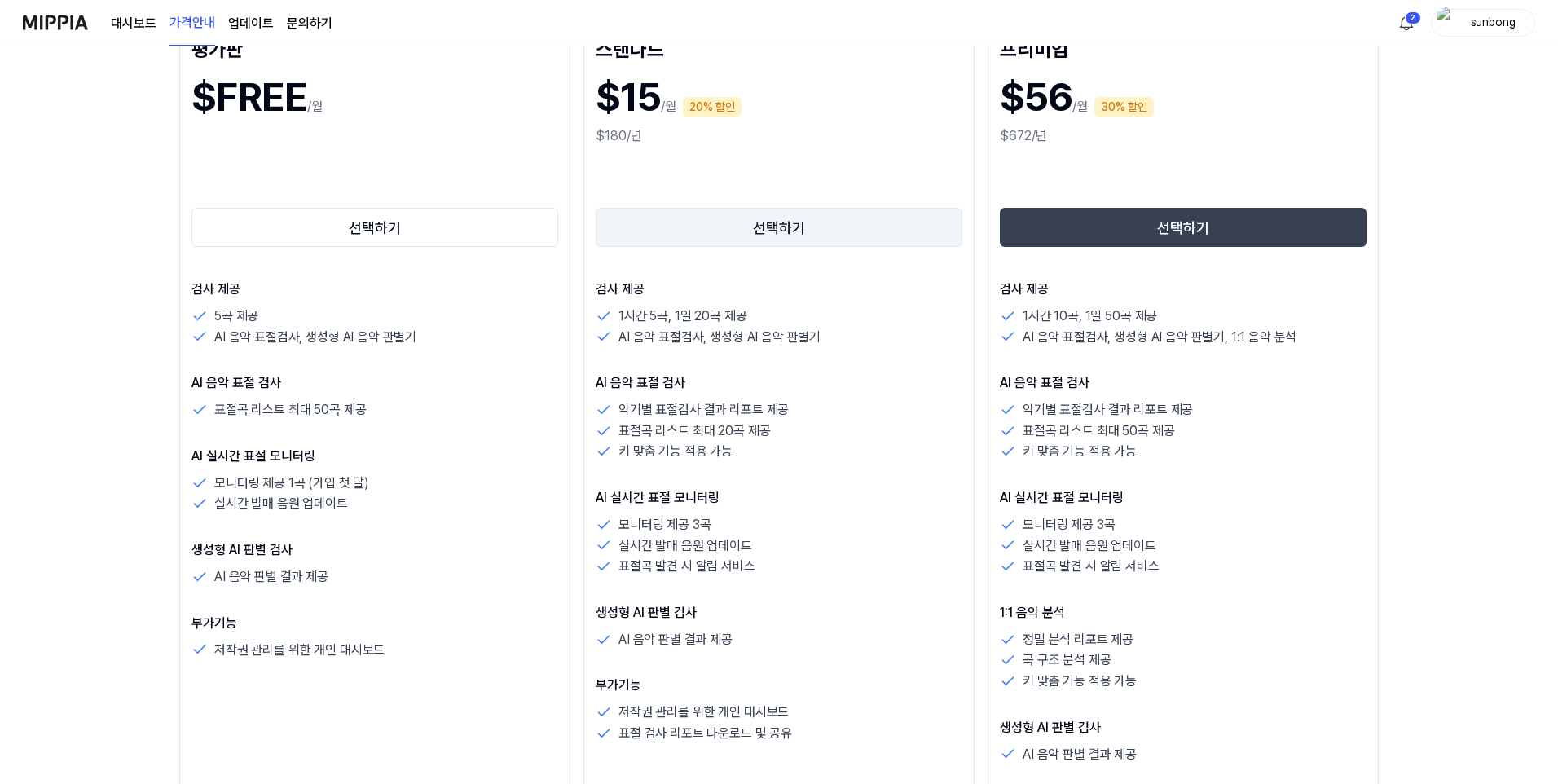
scroll to position [0, 0]
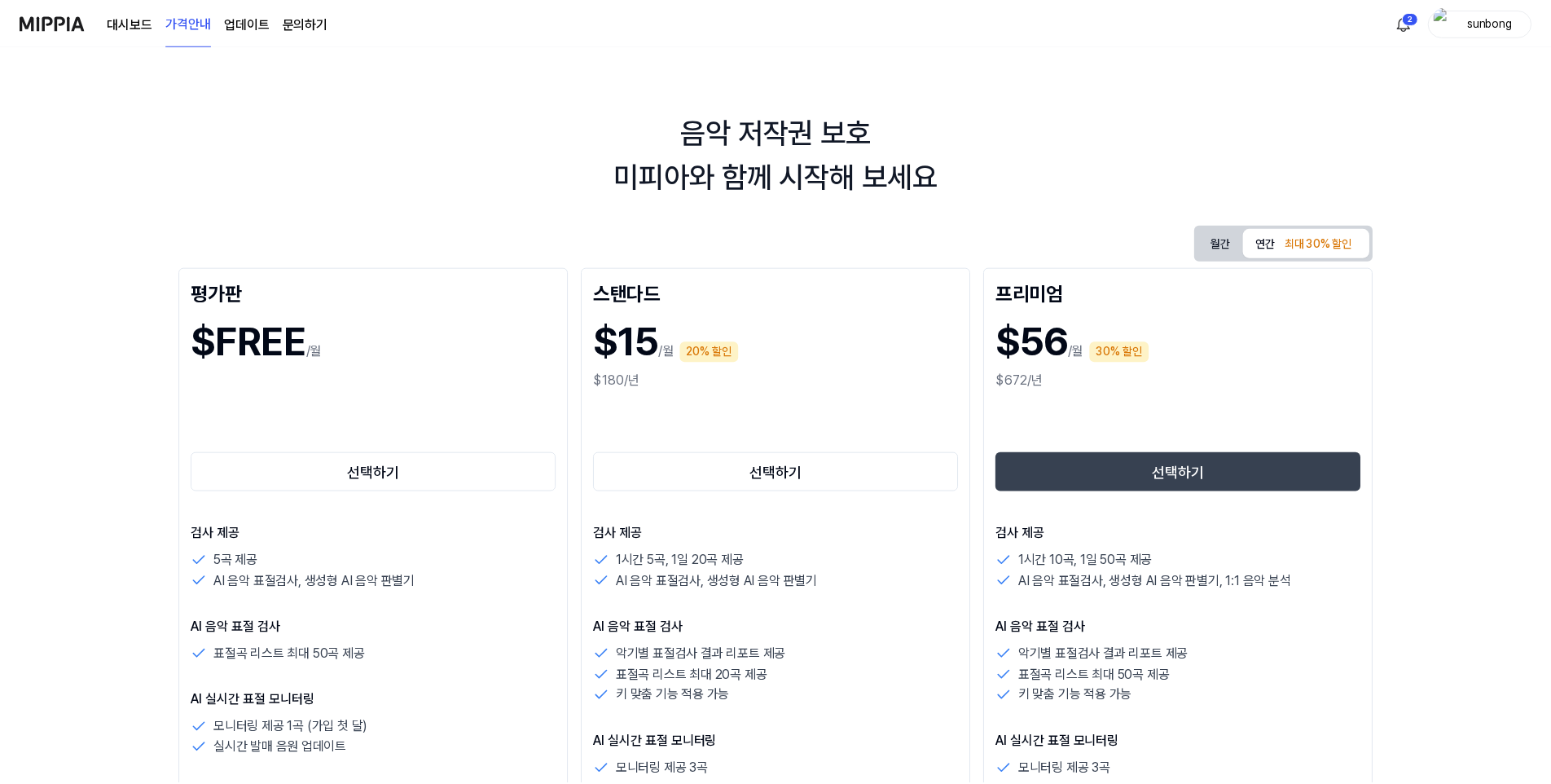
scroll to position [245, 0]
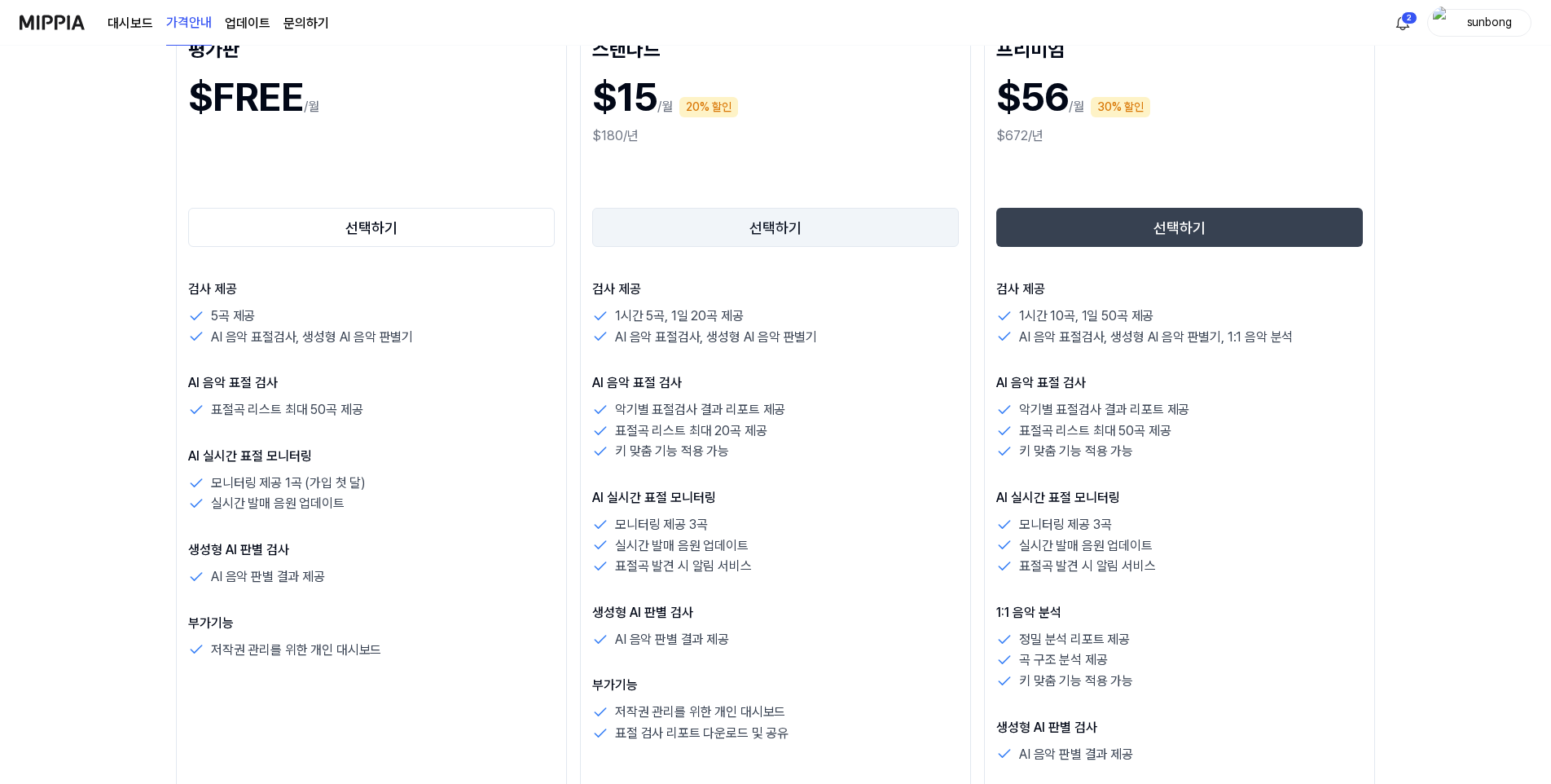
click at [769, 222] on button "선택하기" at bounding box center [775, 227] width 366 height 39
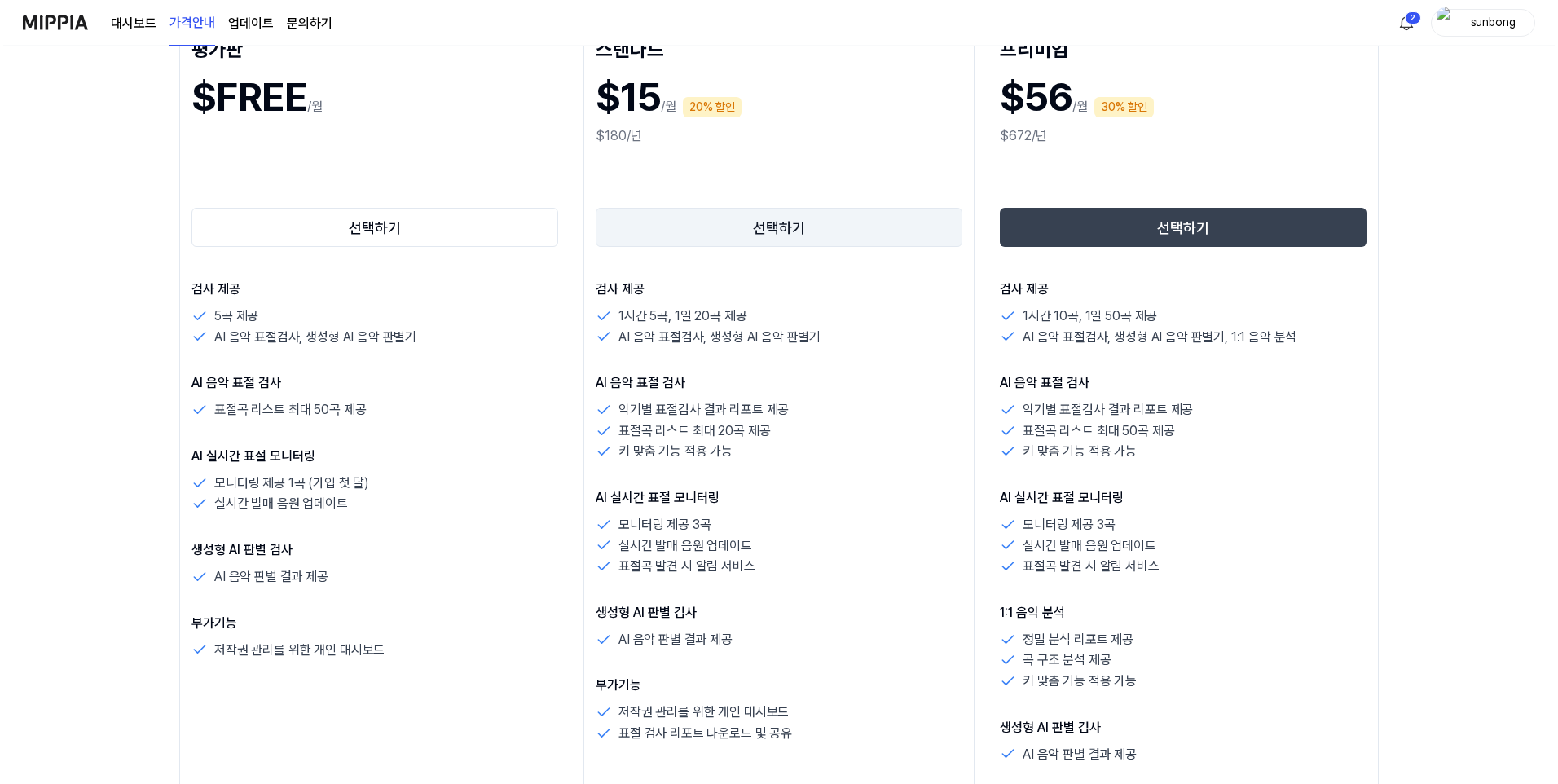
scroll to position [0, 0]
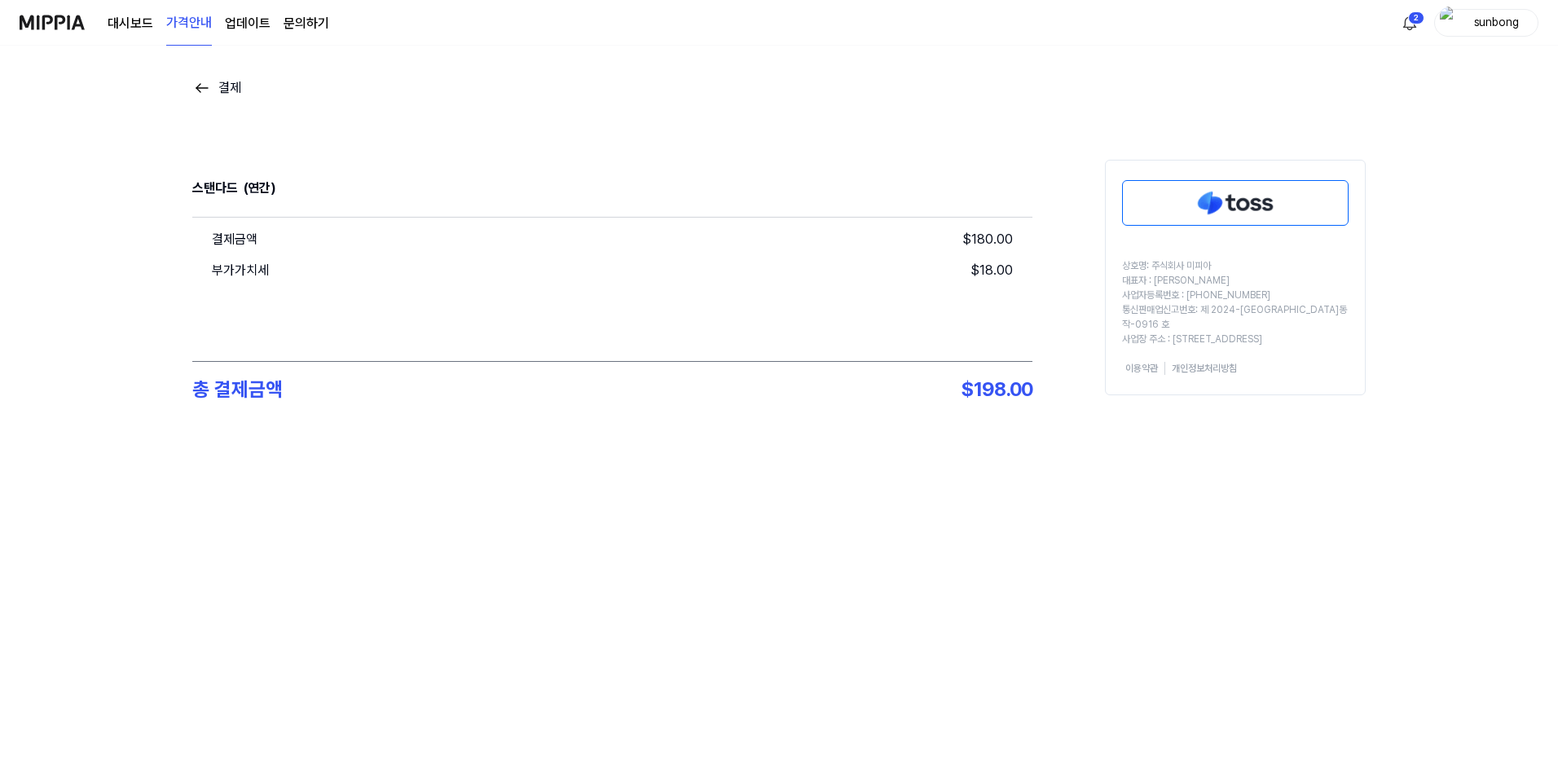
click at [200, 81] on img at bounding box center [202, 88] width 20 height 20
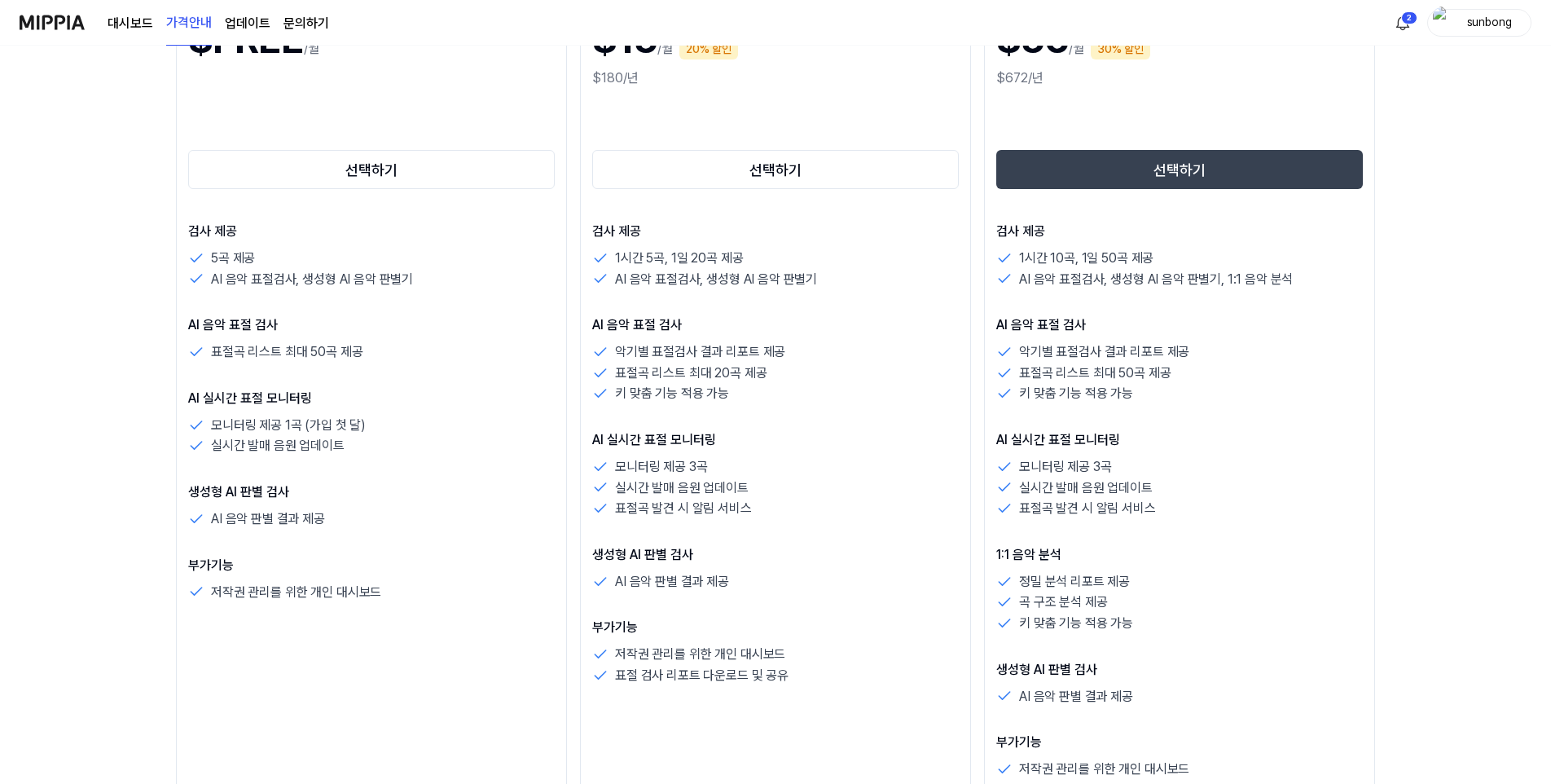
scroll to position [163, 0]
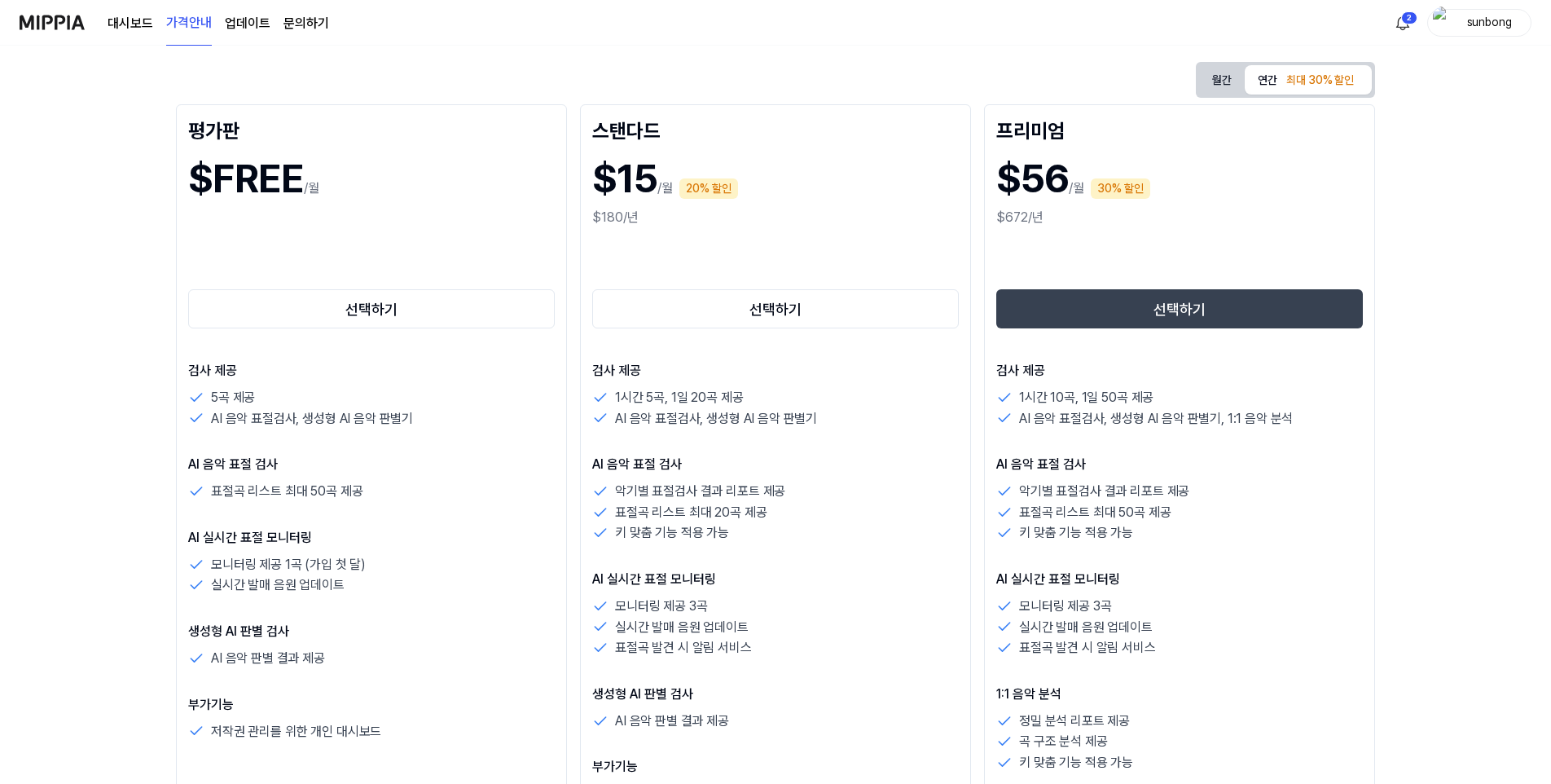
click at [632, 180] on h1 "$15" at bounding box center [625, 178] width 65 height 59
click at [1217, 78] on button "월간" at bounding box center [1222, 80] width 45 height 30
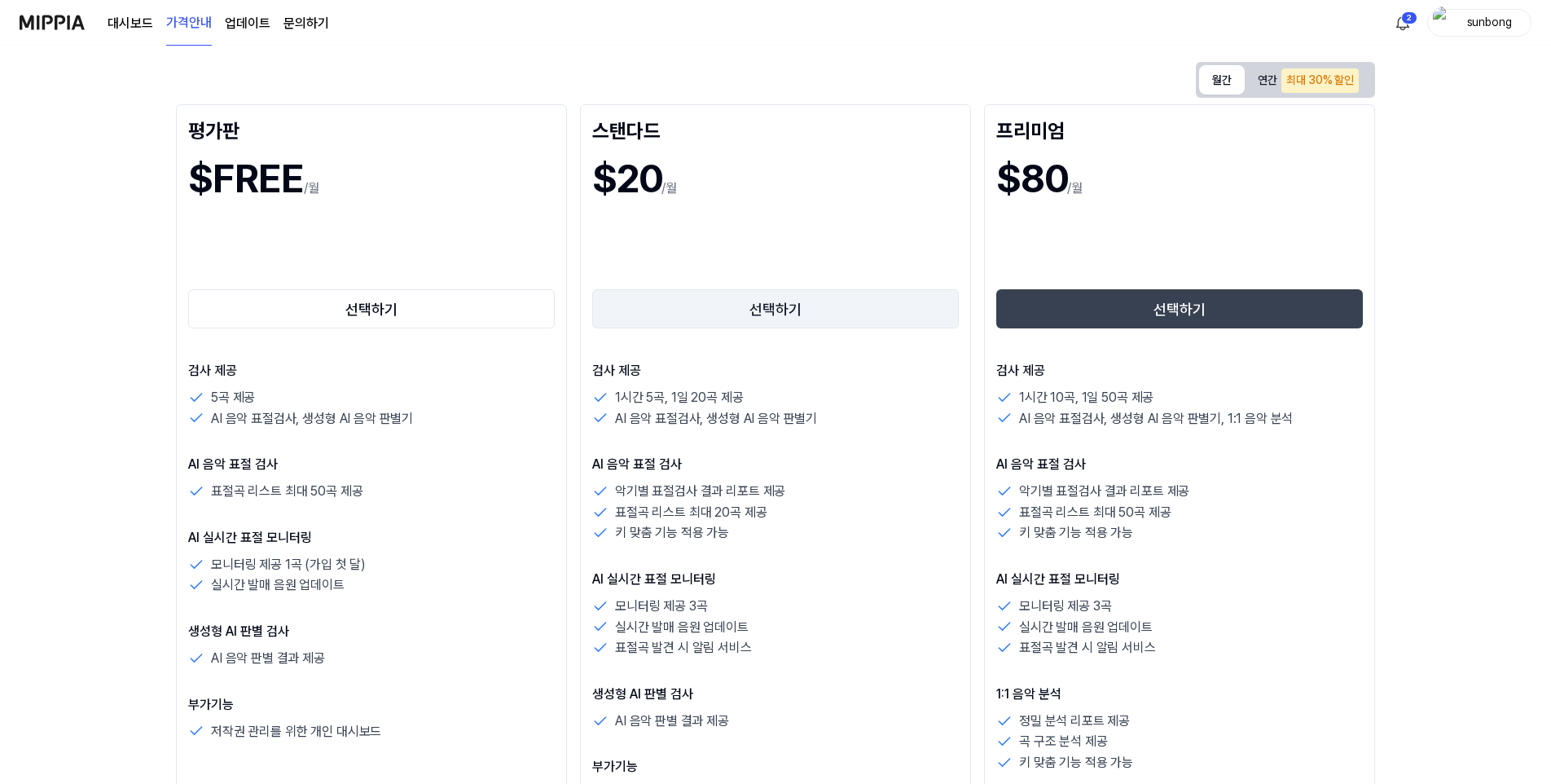
click at [767, 304] on button "선택하기" at bounding box center [775, 308] width 366 height 39
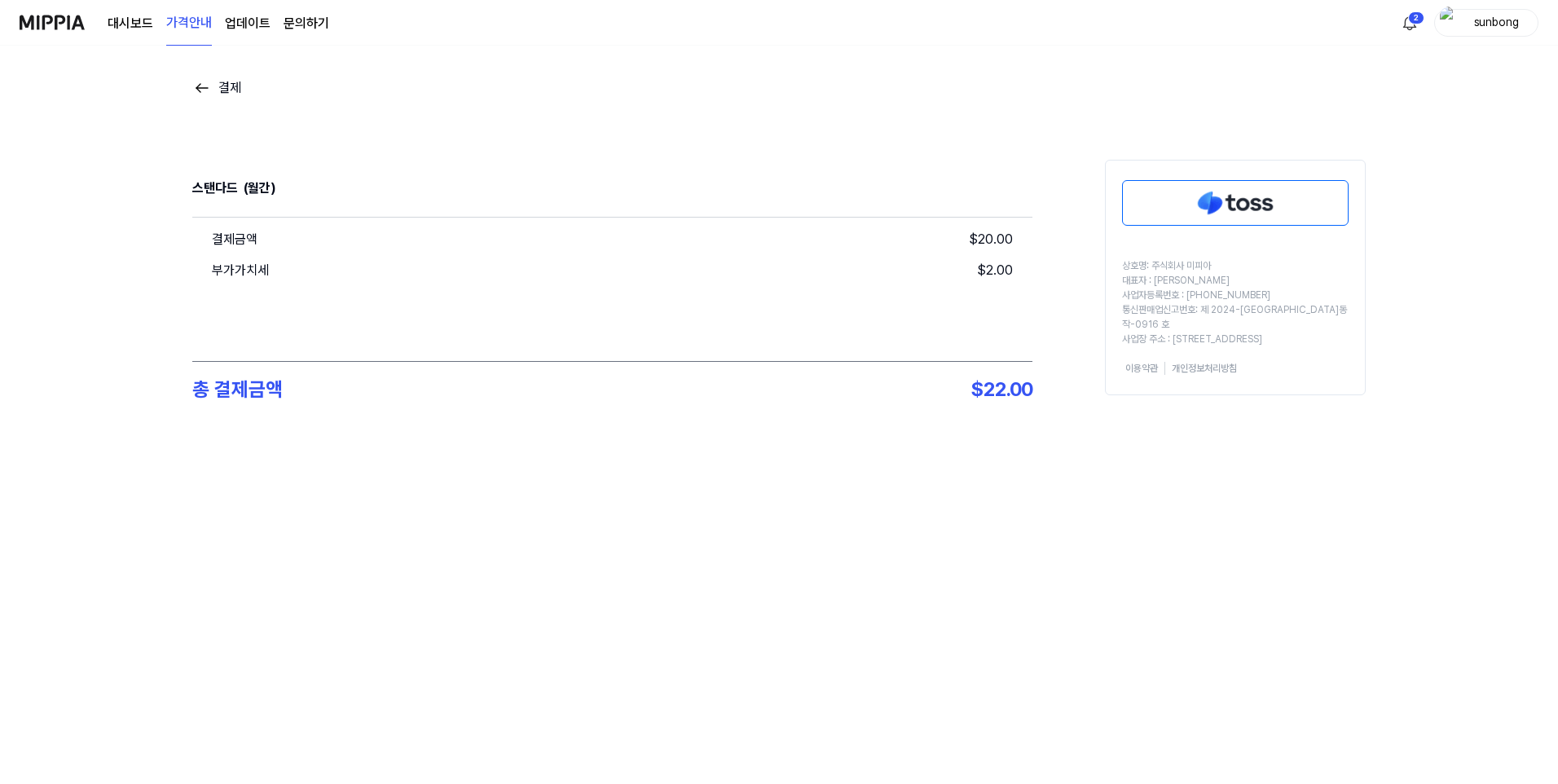
click at [1229, 199] on img at bounding box center [1235, 203] width 225 height 44
click at [1248, 198] on img at bounding box center [1235, 203] width 225 height 44
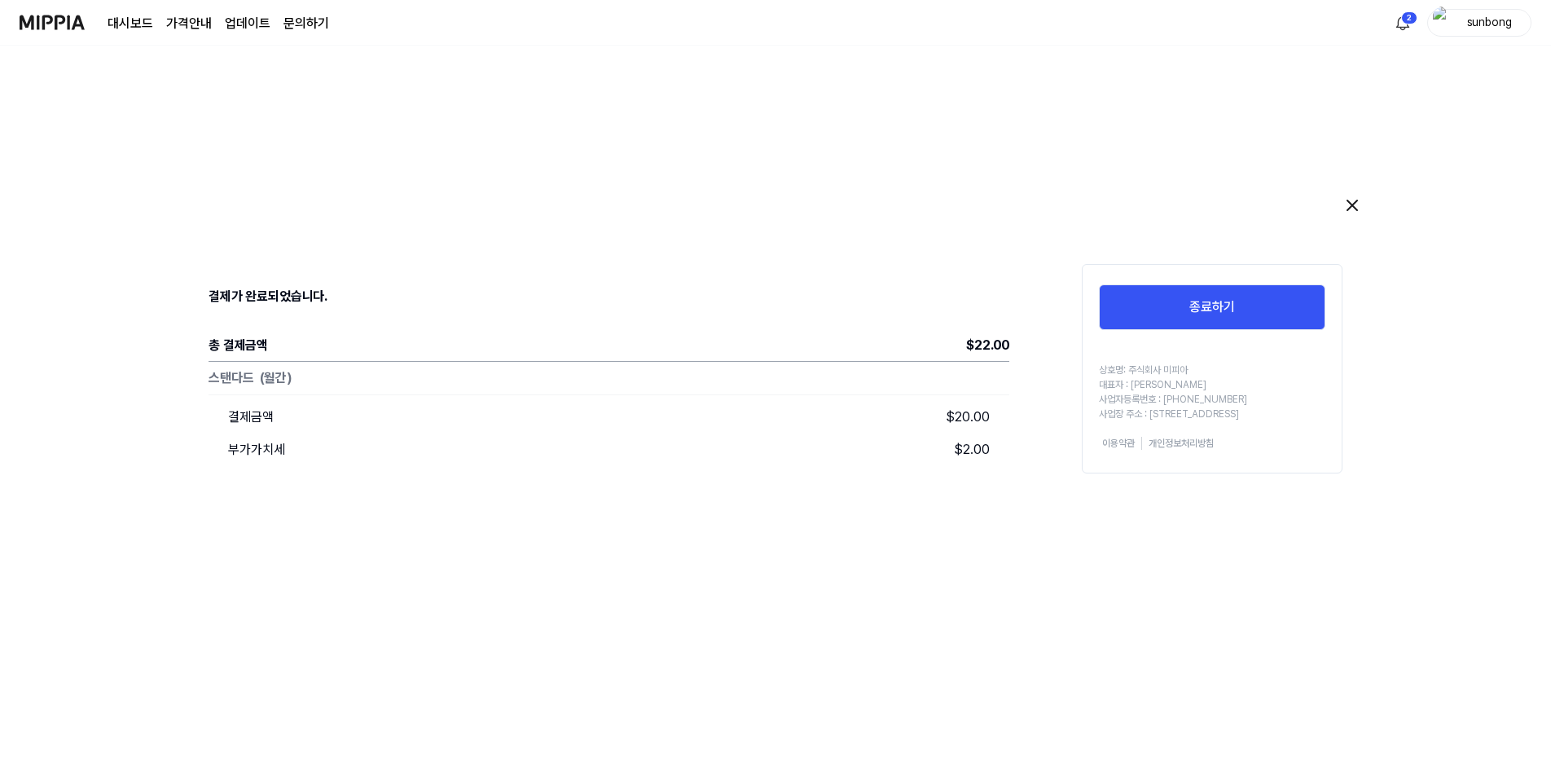
click at [56, 16] on img at bounding box center [53, 22] width 65 height 44
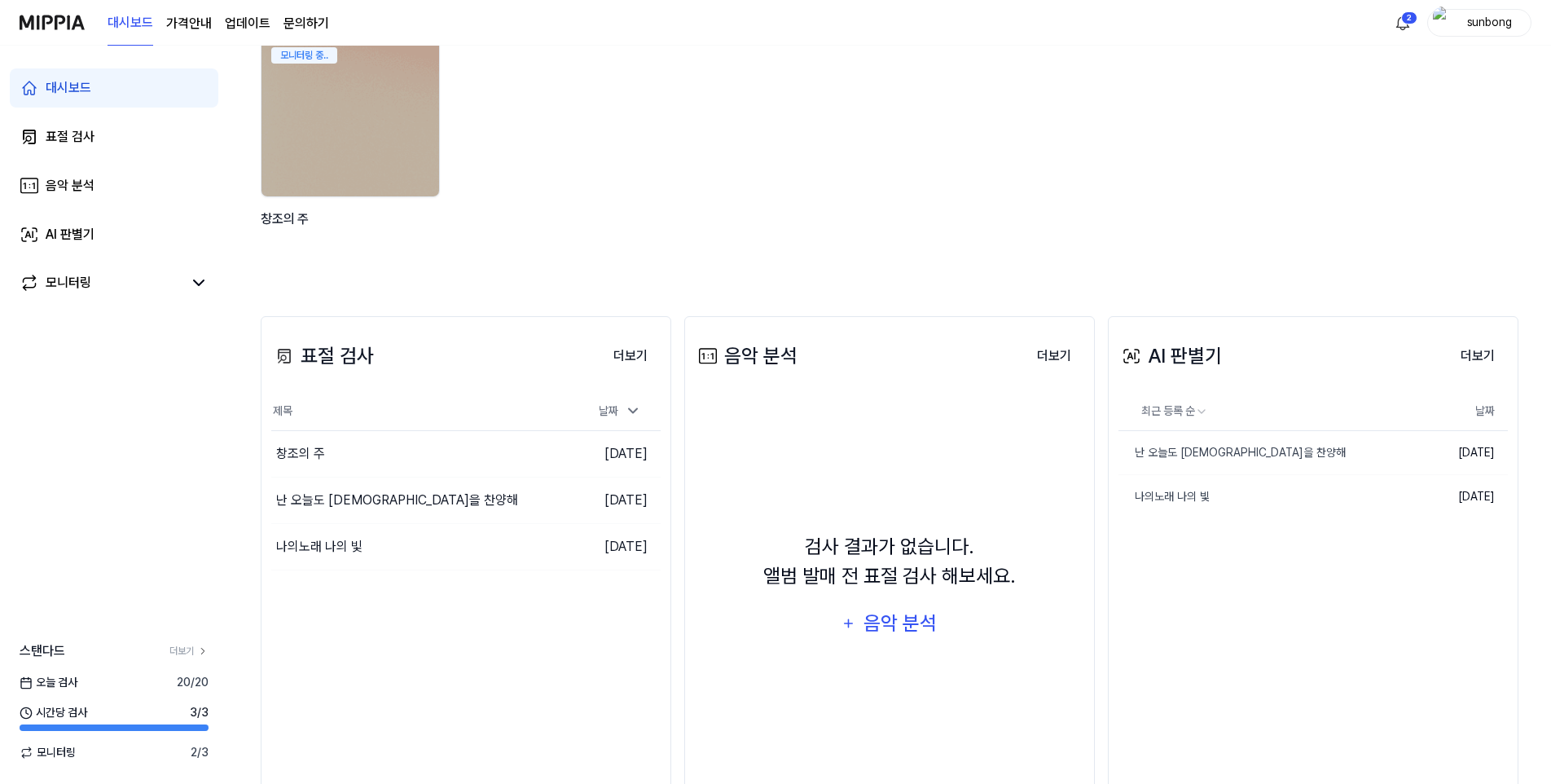
scroll to position [126, 0]
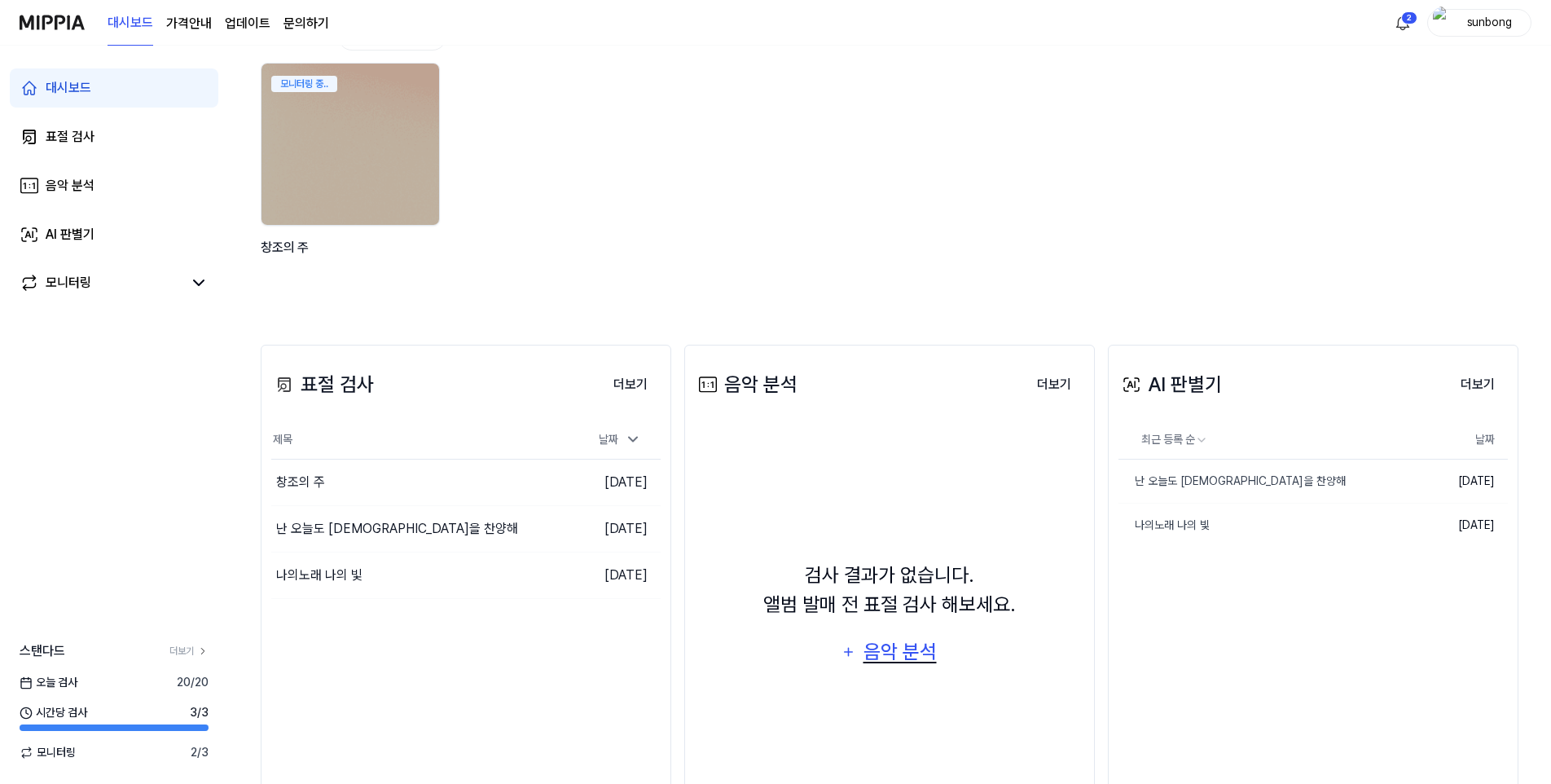
click at [889, 657] on div "음악 분석" at bounding box center [899, 652] width 77 height 31
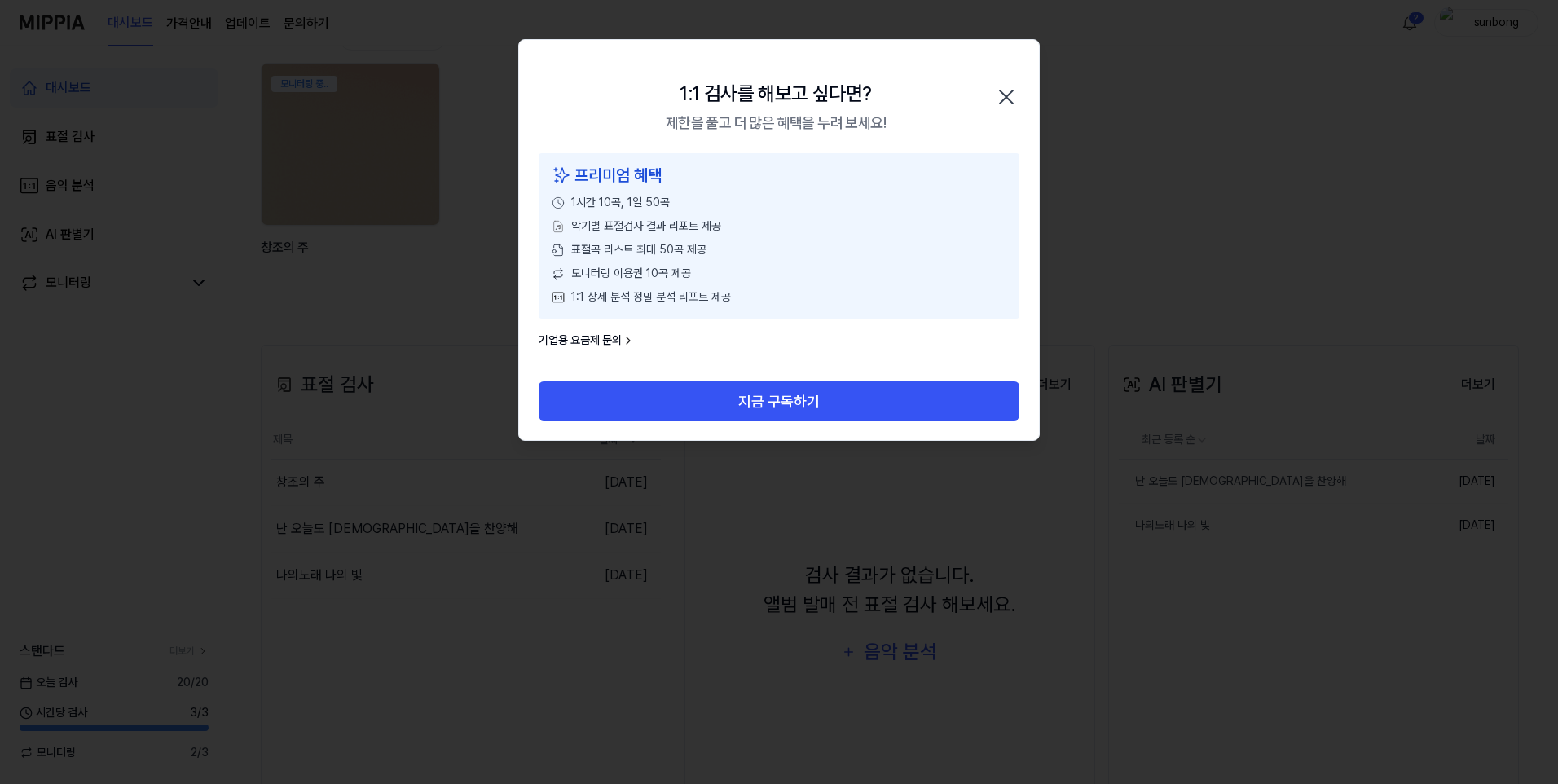
click at [1011, 99] on icon "button" at bounding box center [1007, 97] width 26 height 26
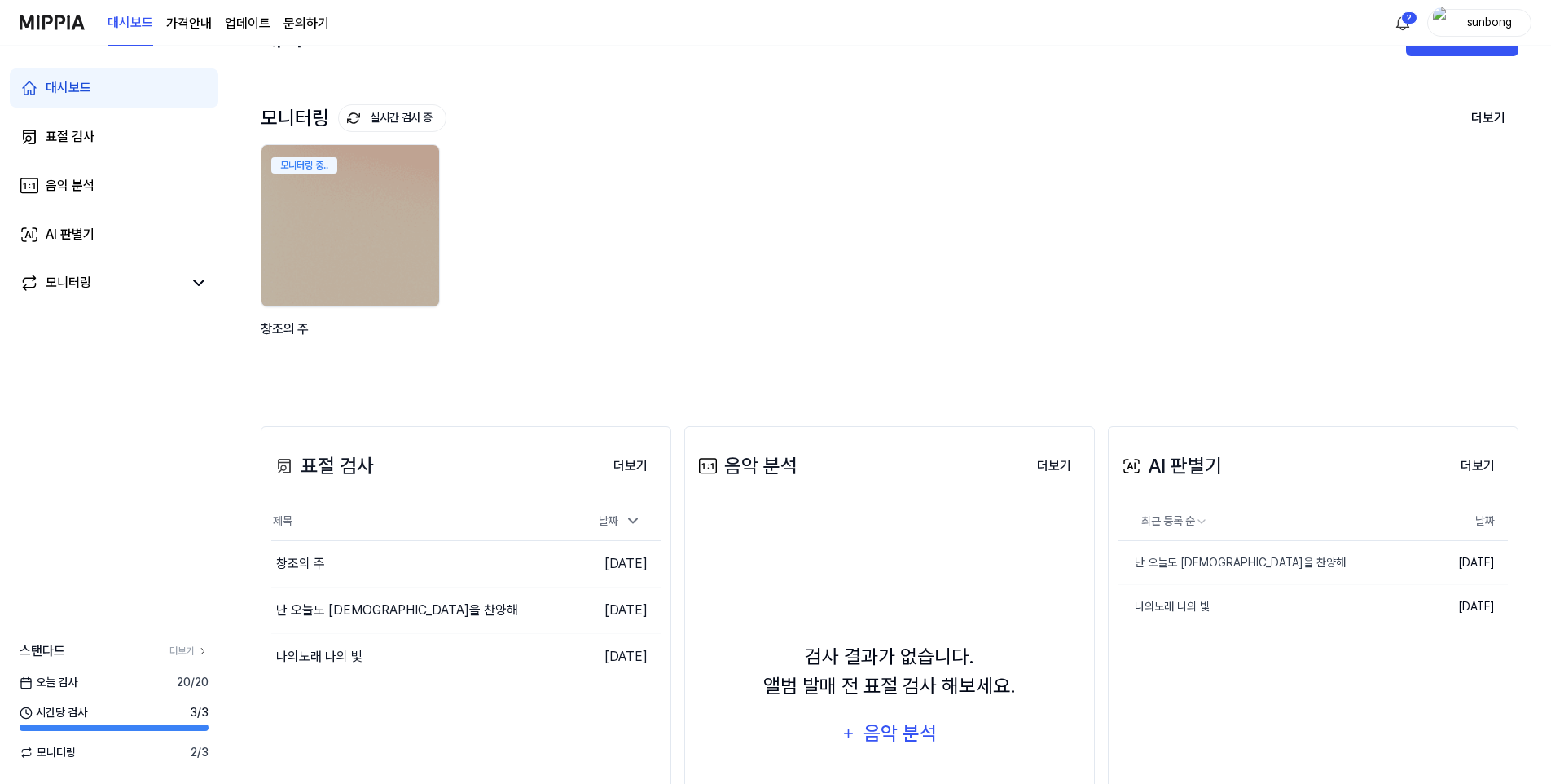
scroll to position [0, 0]
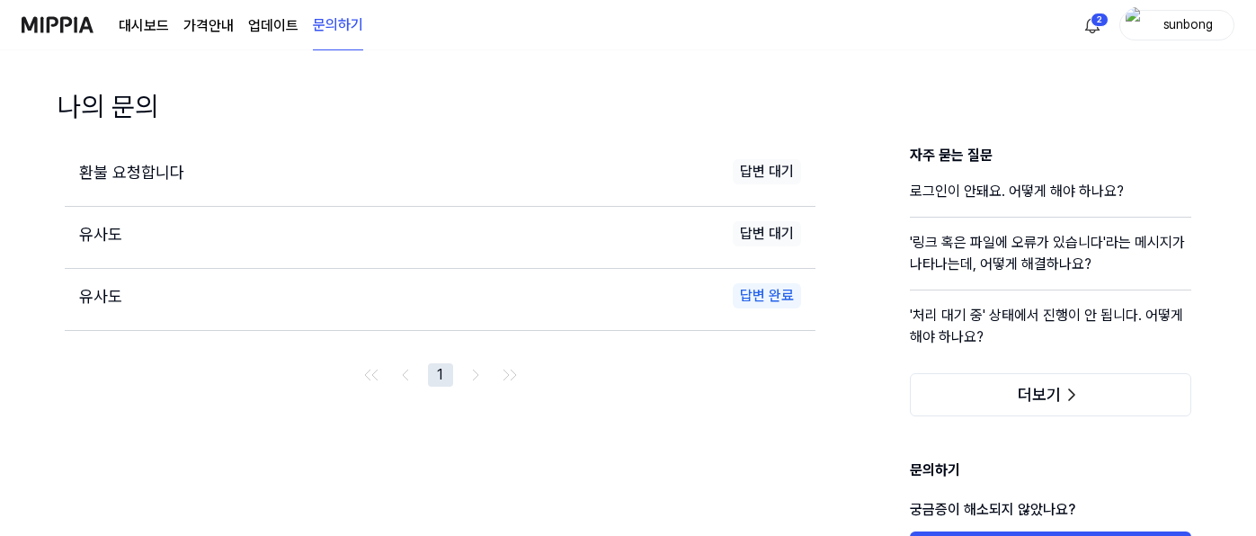
click at [140, 21] on link "대시보드" at bounding box center [144, 26] width 50 height 22
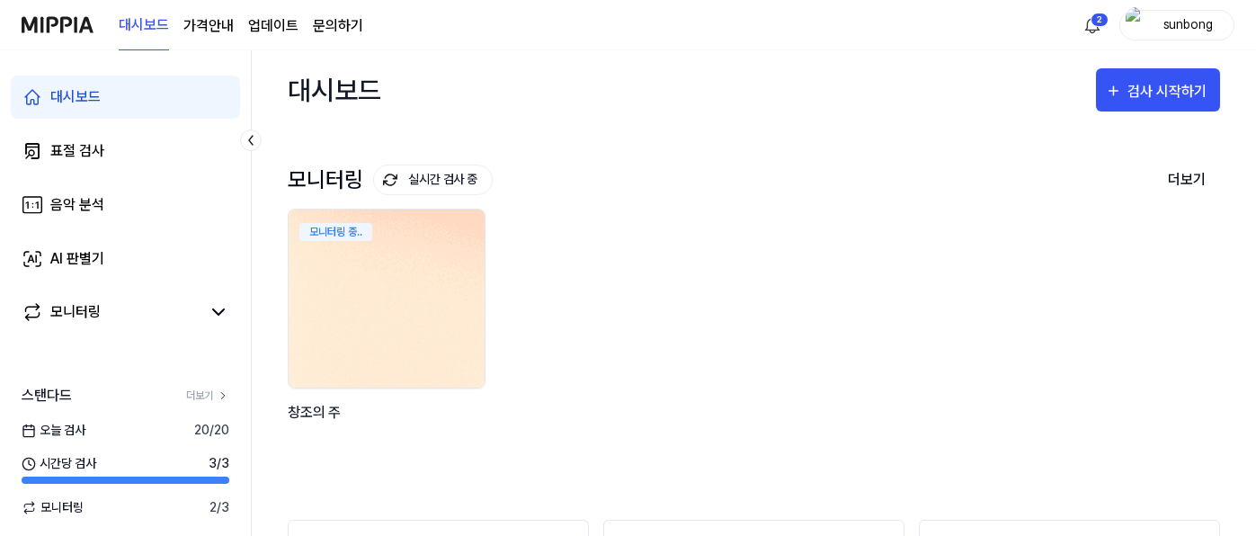
click at [383, 304] on img at bounding box center [387, 298] width 216 height 196
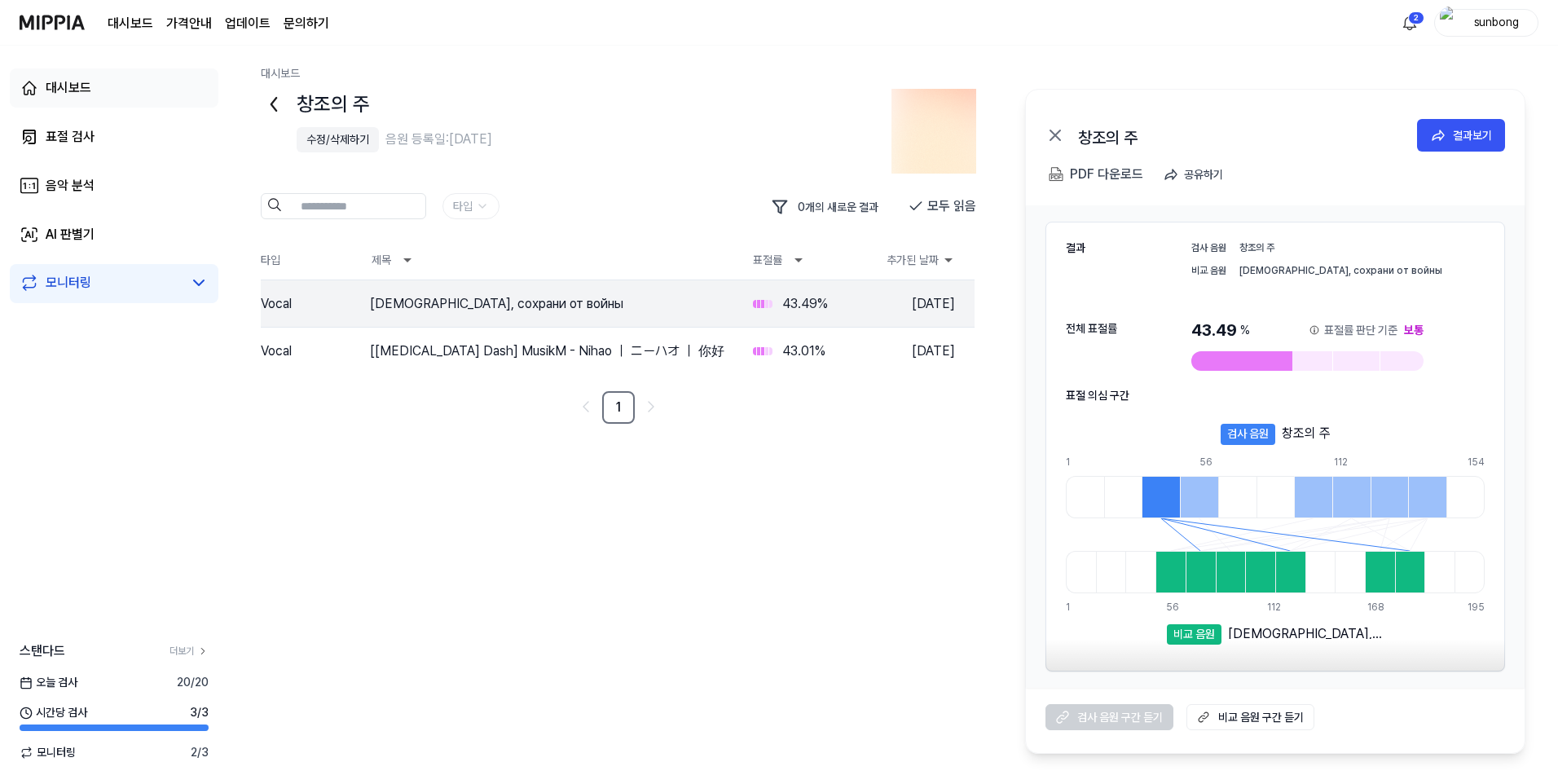
click at [74, 87] on div "대시보드" at bounding box center [68, 88] width 45 height 20
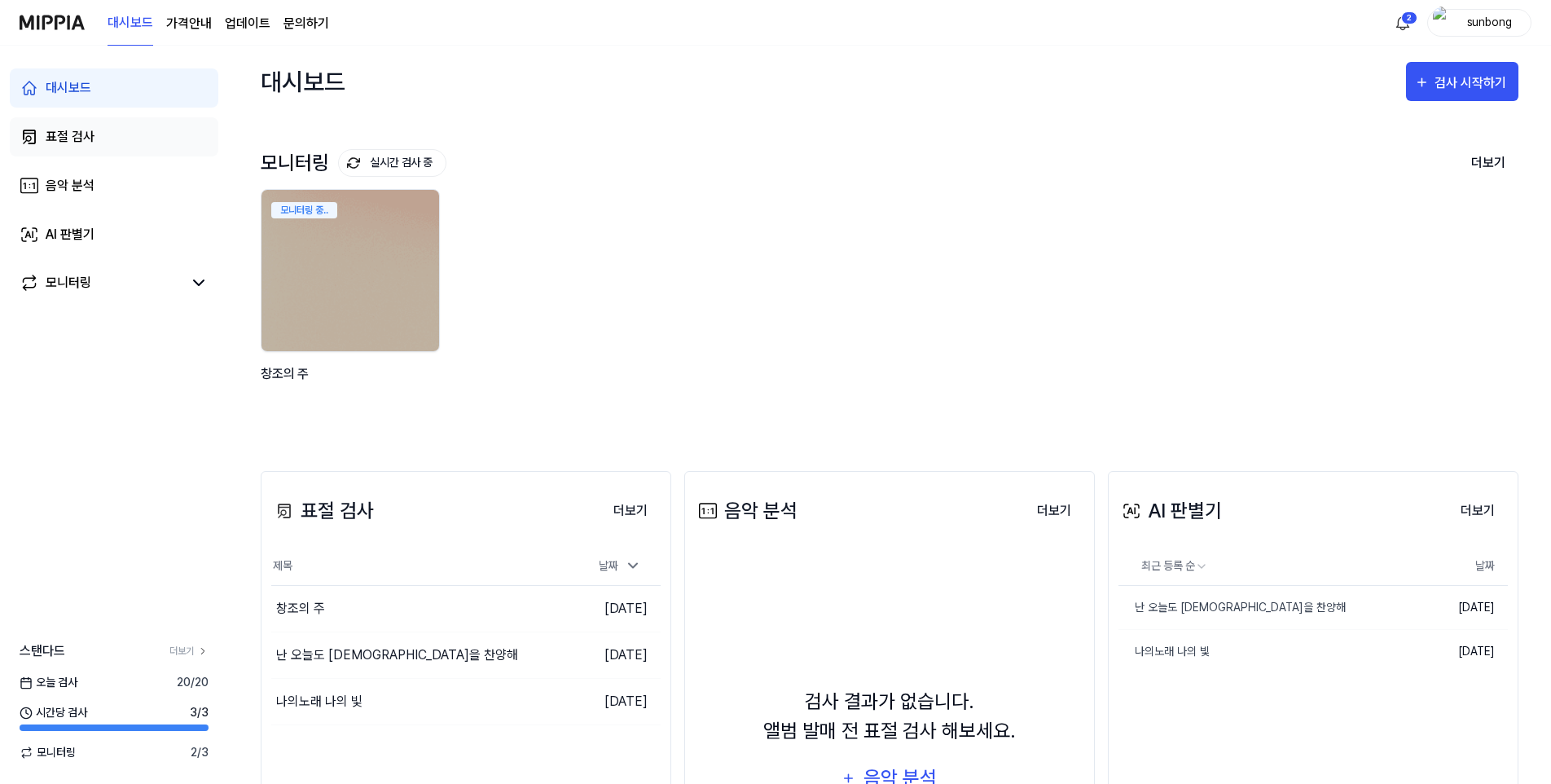
click at [77, 133] on div "표절 검사" at bounding box center [70, 137] width 49 height 20
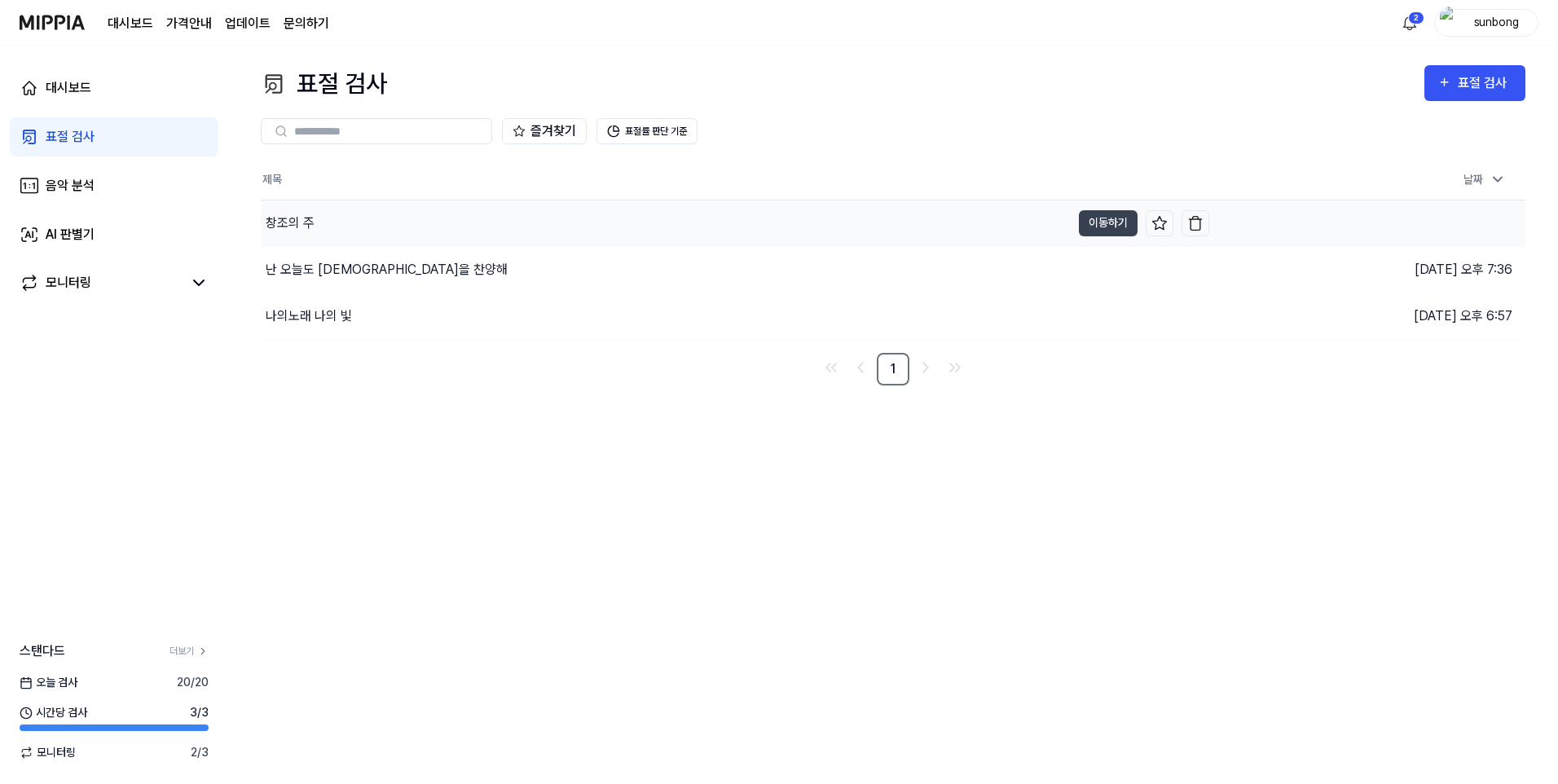
click at [300, 221] on div "창조의 주" at bounding box center [290, 223] width 49 height 20
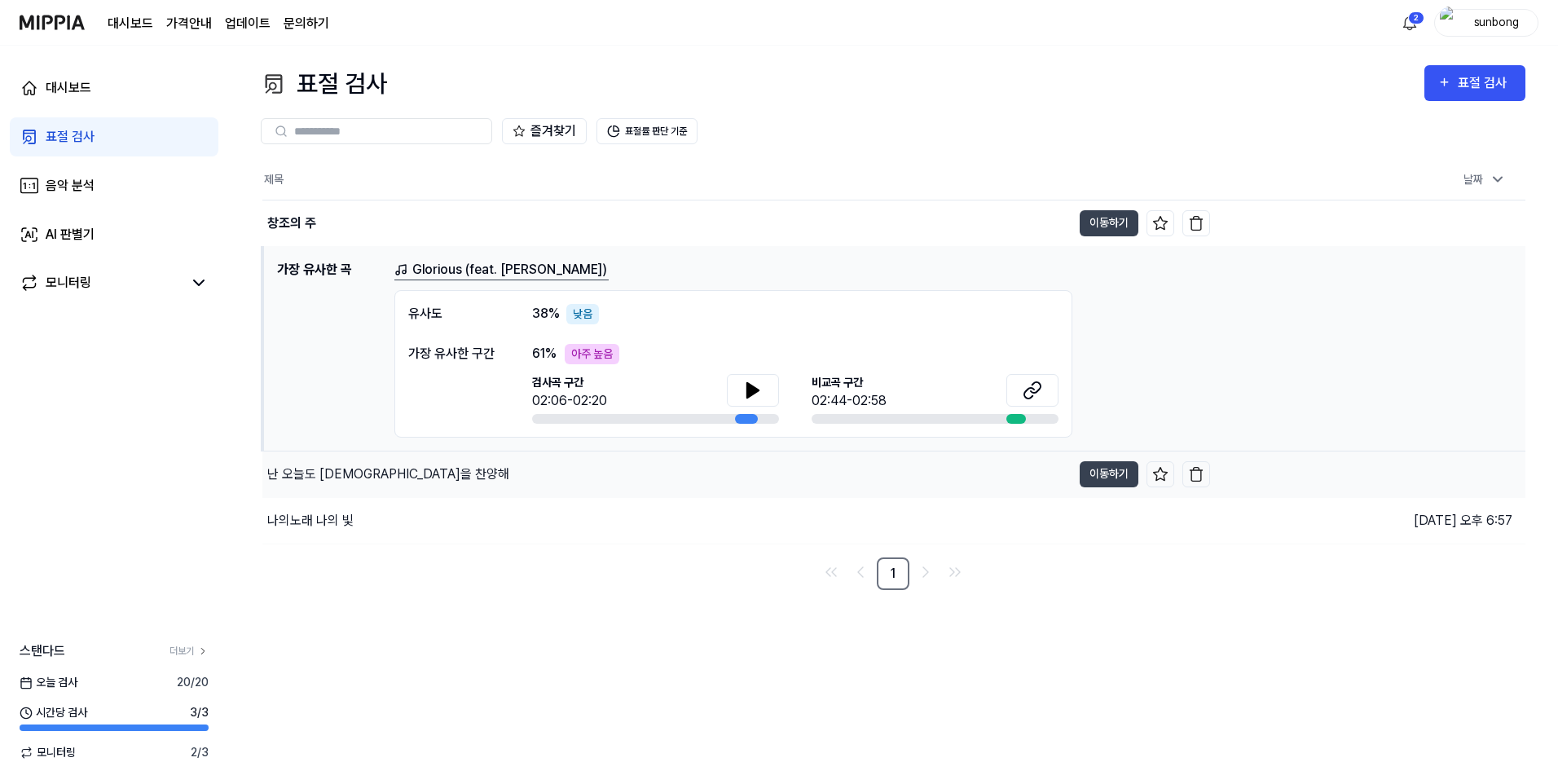
click at [349, 466] on div "난 오늘도 [DEMOGRAPHIC_DATA]을 찬양해" at bounding box center [388, 474] width 242 height 20
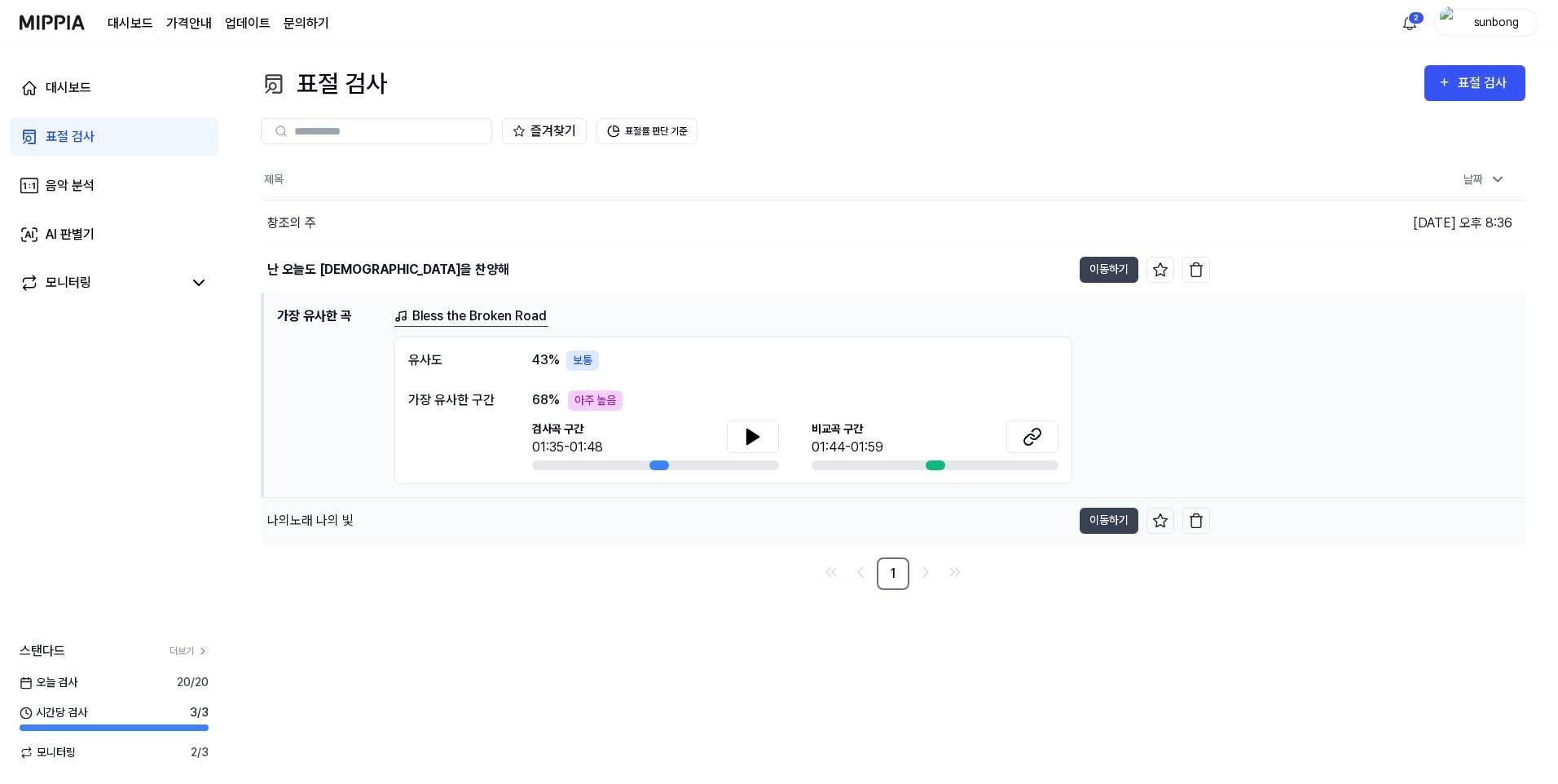
click at [338, 485] on div "나의노래 나의 빛" at bounding box center [310, 521] width 86 height 20
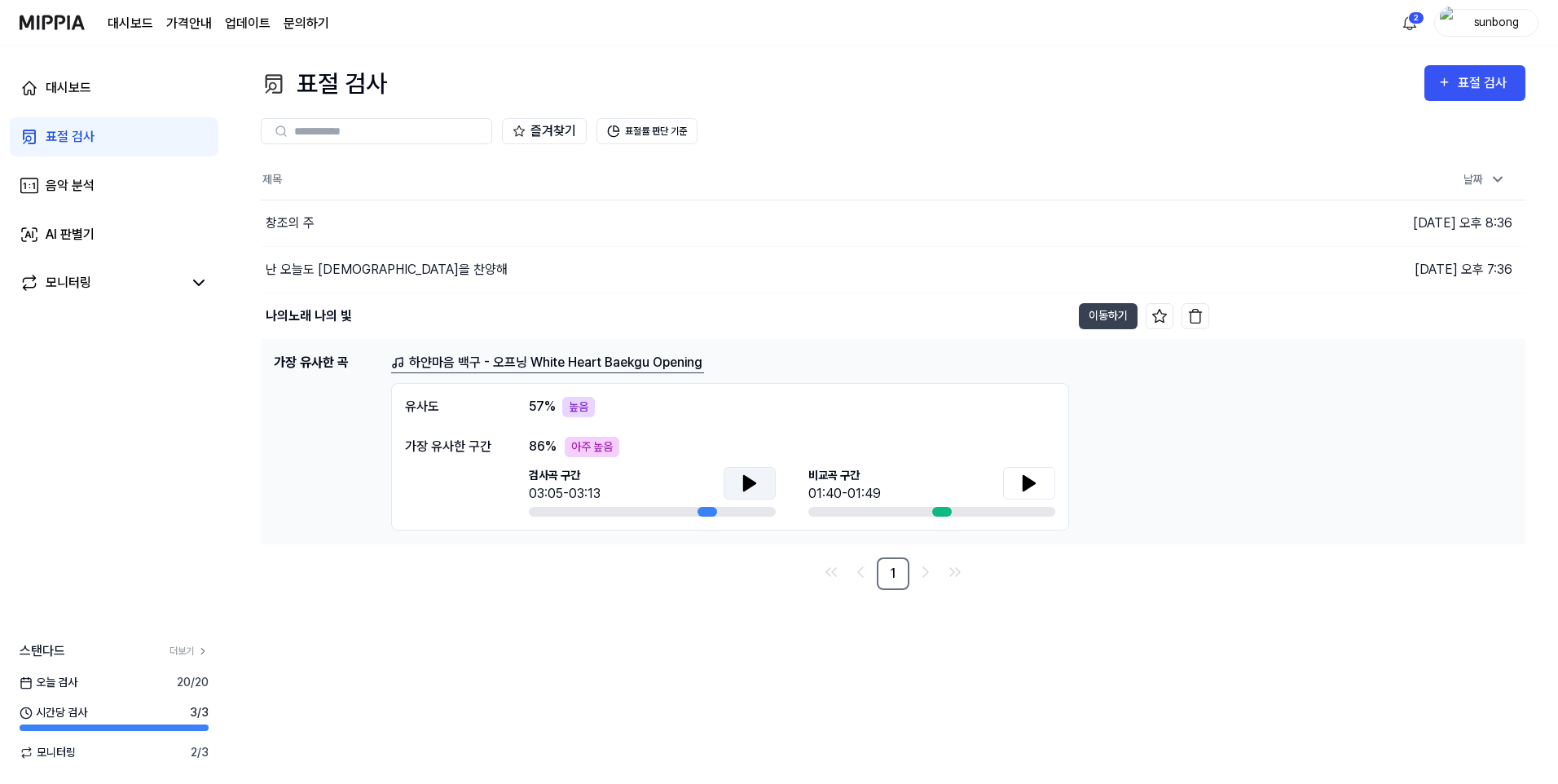
click at [749, 485] on icon at bounding box center [750, 483] width 12 height 15
click at [90, 138] on div "표절 검사" at bounding box center [70, 137] width 49 height 20
click at [69, 87] on div "대시보드" at bounding box center [68, 88] width 45 height 20
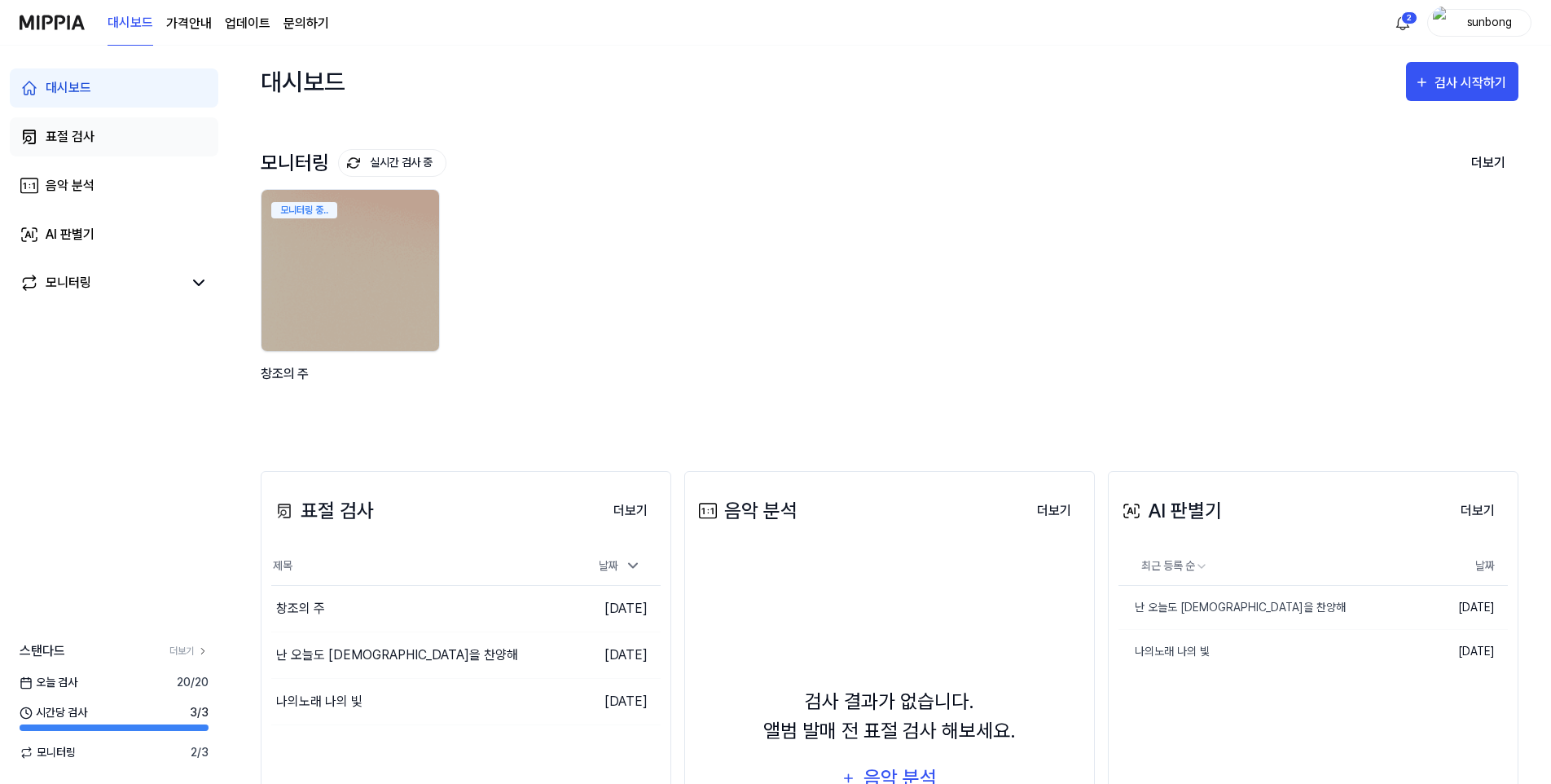
click at [61, 138] on div "표절 검사" at bounding box center [70, 137] width 49 height 20
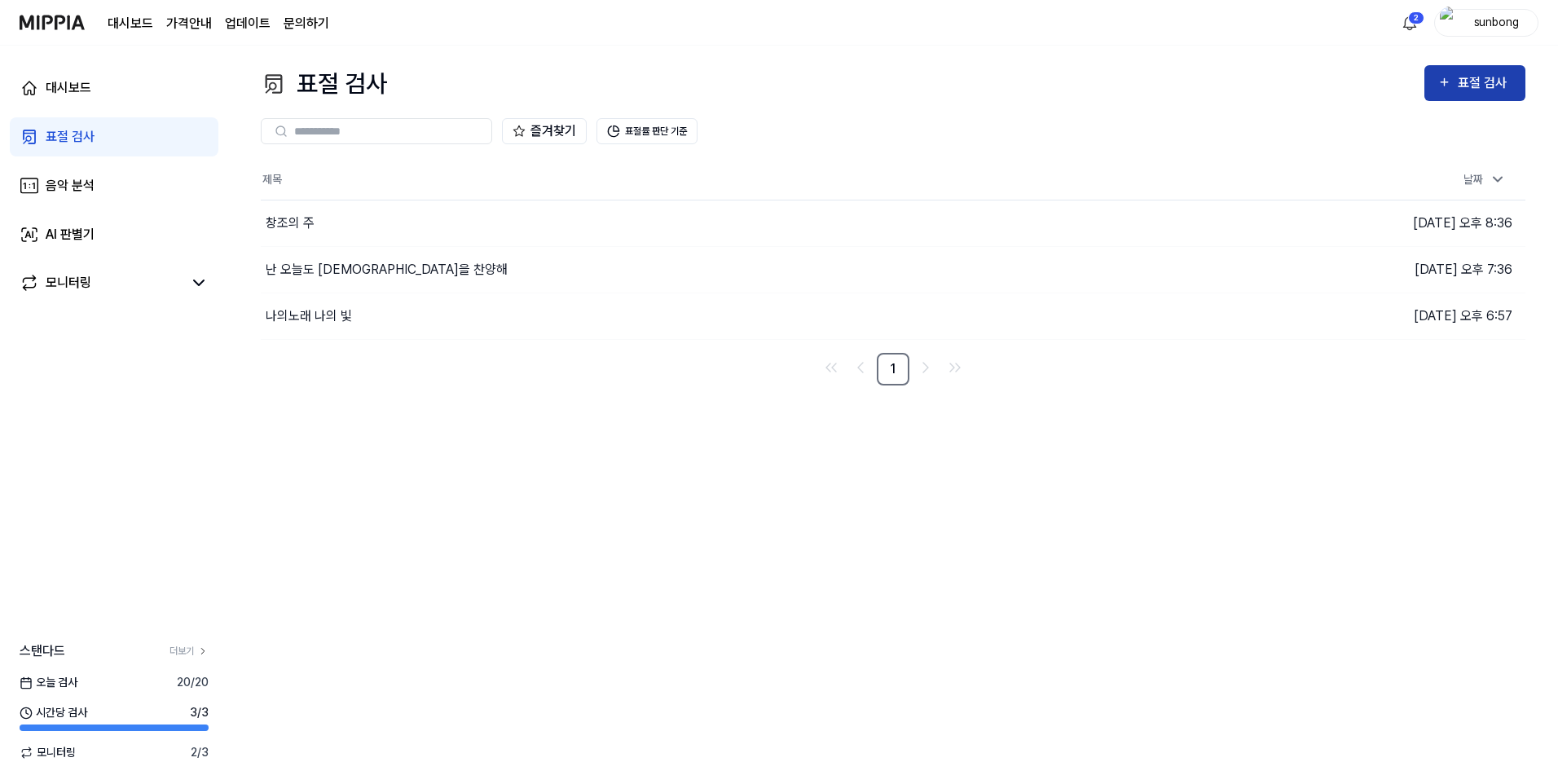
click at [1138, 82] on div "표절 검사" at bounding box center [1485, 82] width 54 height 21
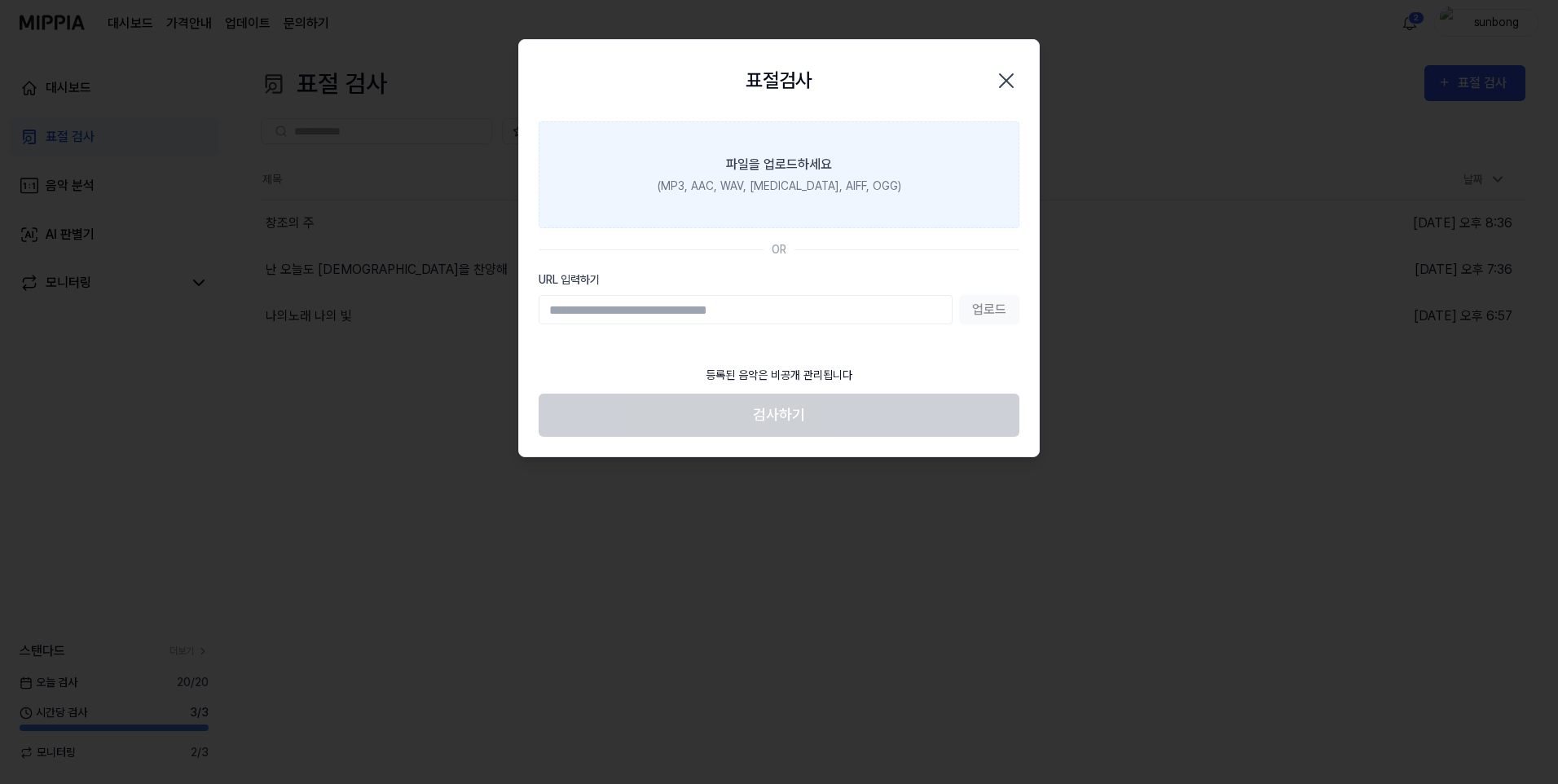
click at [768, 181] on div "(MP3, AAC, WAV, [MEDICAL_DATA], AIFF, OGG)" at bounding box center [779, 186] width 244 height 17
click at [0, 0] on input "파일을 업로드하세요 (MP3, AAC, WAV, FLAC, AIFF, OGG)" at bounding box center [0, 0] width 0 height 0
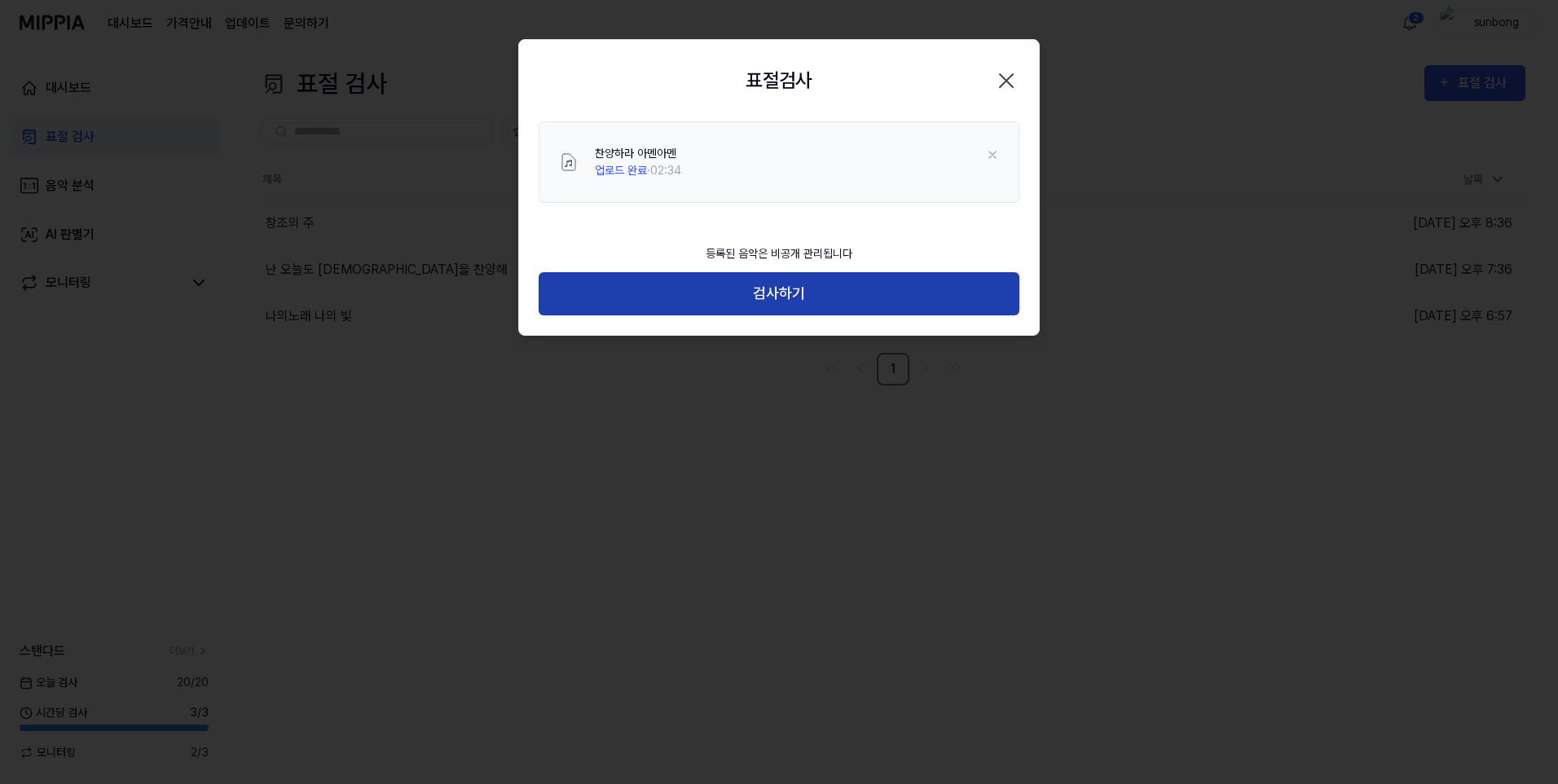
click at [782, 290] on button "검사하기" at bounding box center [779, 294] width 481 height 44
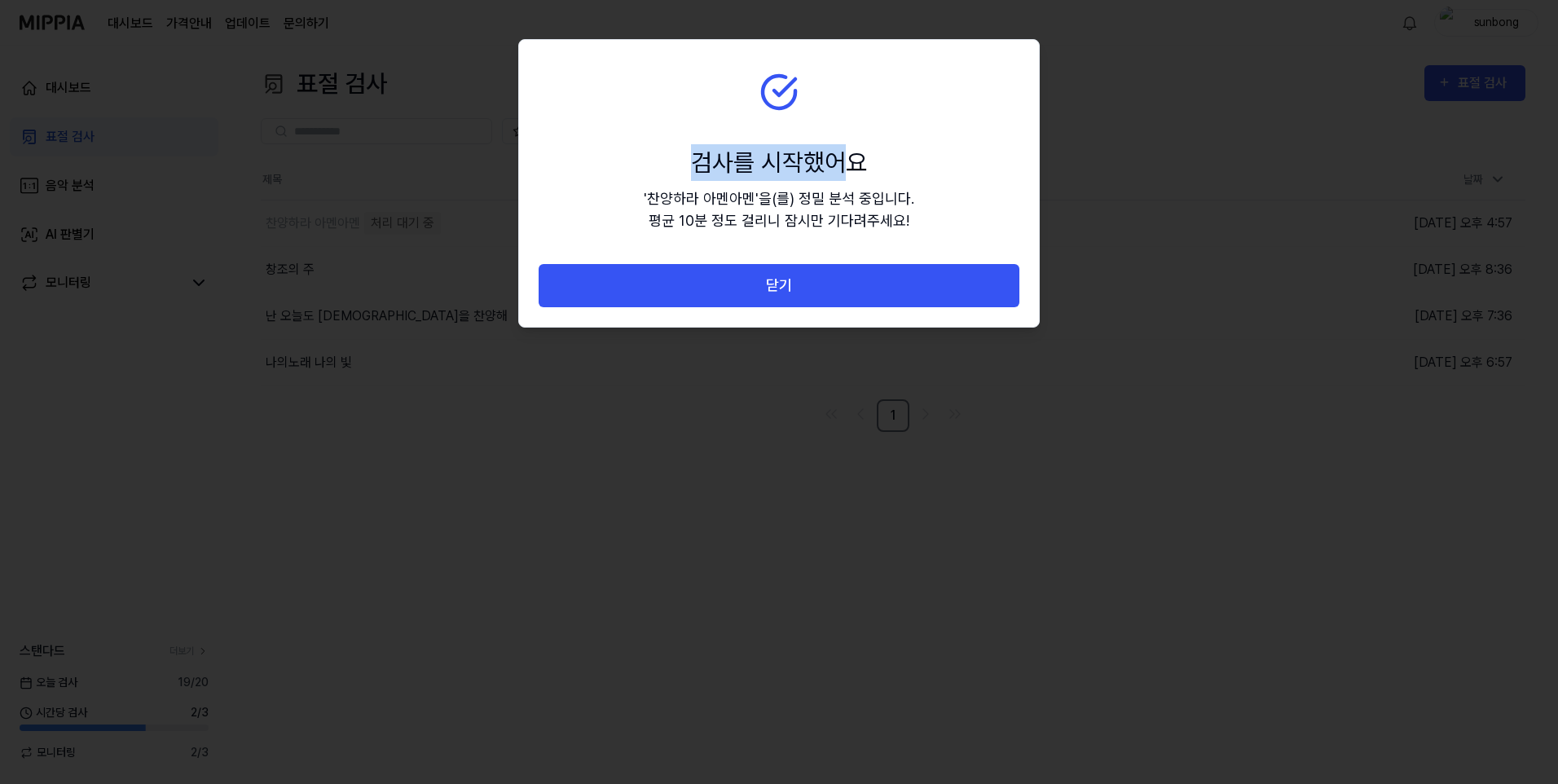
drag, startPoint x: 842, startPoint y: 61, endPoint x: 838, endPoint y: 134, distance: 73.1
click at [838, 134] on section "검사를 시작했어요 ' 찬양하라 아멘아멘 ' 을(를) 정밀 분석 중입니다. 평균 10분 정도 걸리니 잠시만 기다려주세요!" at bounding box center [778, 151] width 520 height 224
drag, startPoint x: 838, startPoint y: 134, endPoint x: 825, endPoint y: 207, distance: 74.1
click at [823, 205] on div "' 찬양하라 아멘아멘 ' 을(를) 정밀 분석 중입니다. 평균 10분 정도 걸리니 잠시만 기다려주세요!" at bounding box center [779, 209] width 270 height 44
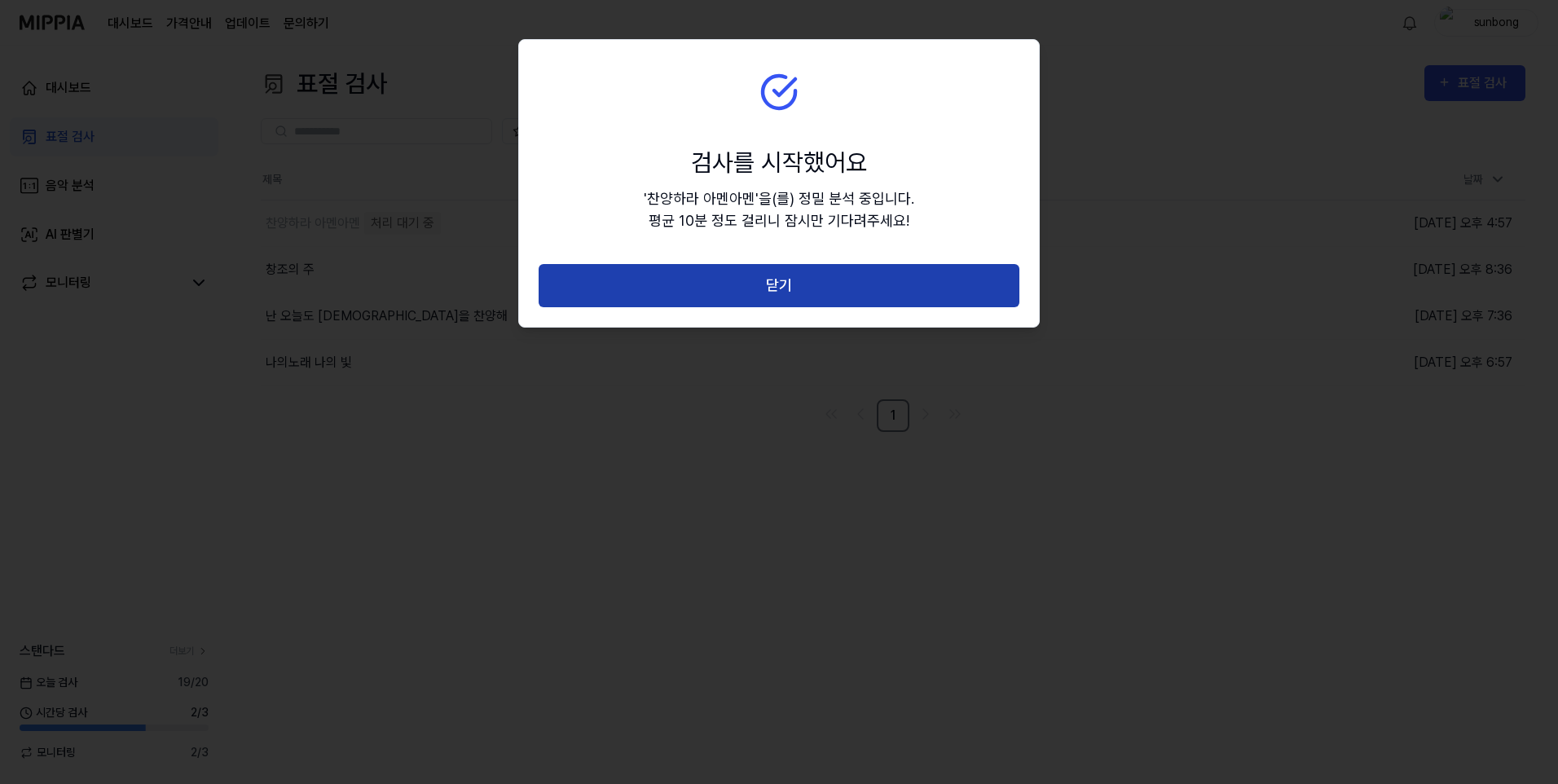
click at [798, 266] on button "닫기" at bounding box center [779, 286] width 481 height 44
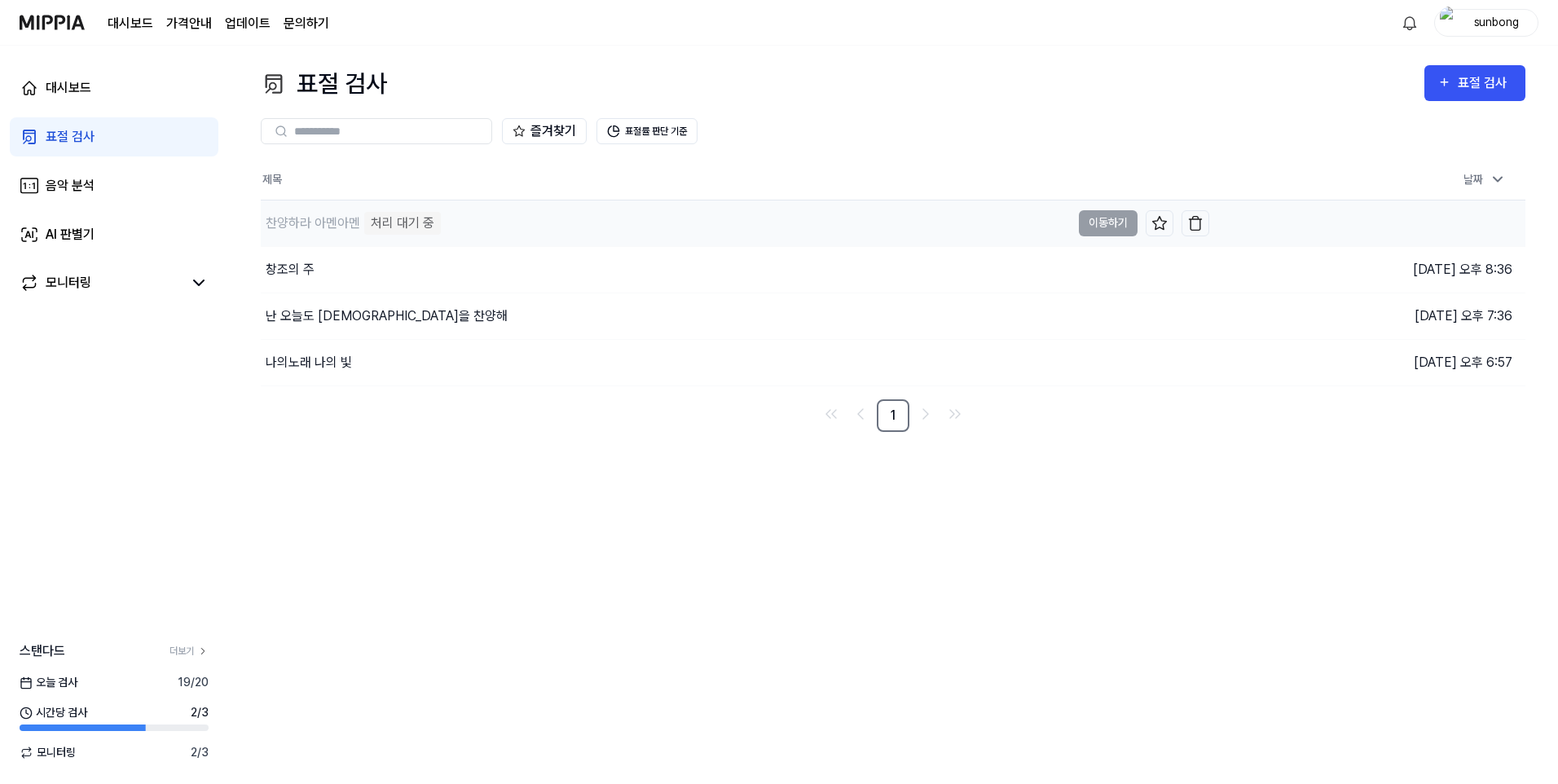
click at [360, 221] on div "찬양하라 아멘아멘 처리 대기 중" at bounding box center [351, 223] width 180 height 23
click at [411, 223] on div "처리 대기 중" at bounding box center [403, 223] width 76 height 23
click at [61, 142] on div "표절 검사" at bounding box center [70, 137] width 49 height 20
click at [73, 191] on div "음악 분석" at bounding box center [70, 186] width 49 height 20
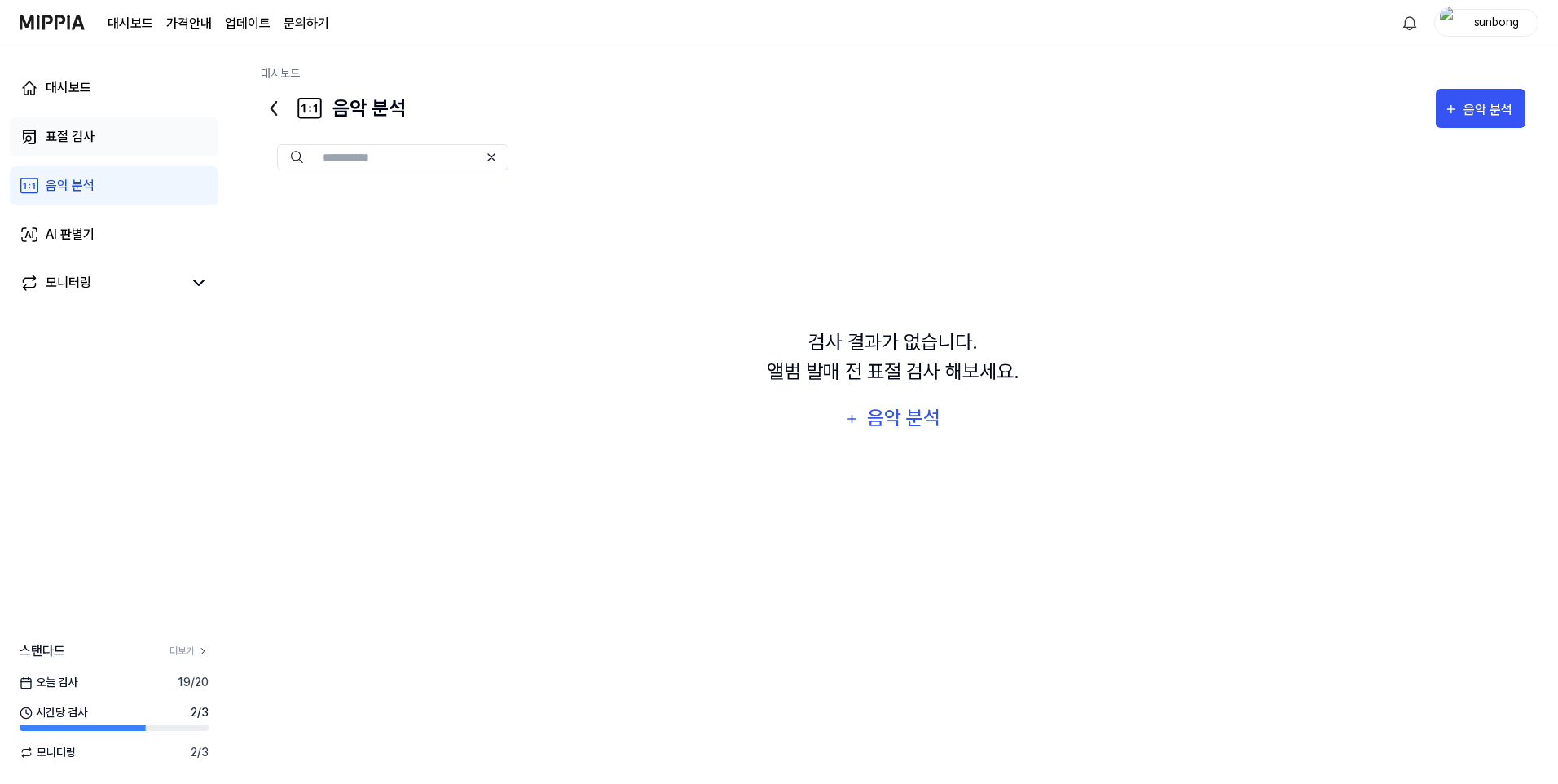
click at [68, 130] on div "표절 검사" at bounding box center [70, 137] width 49 height 20
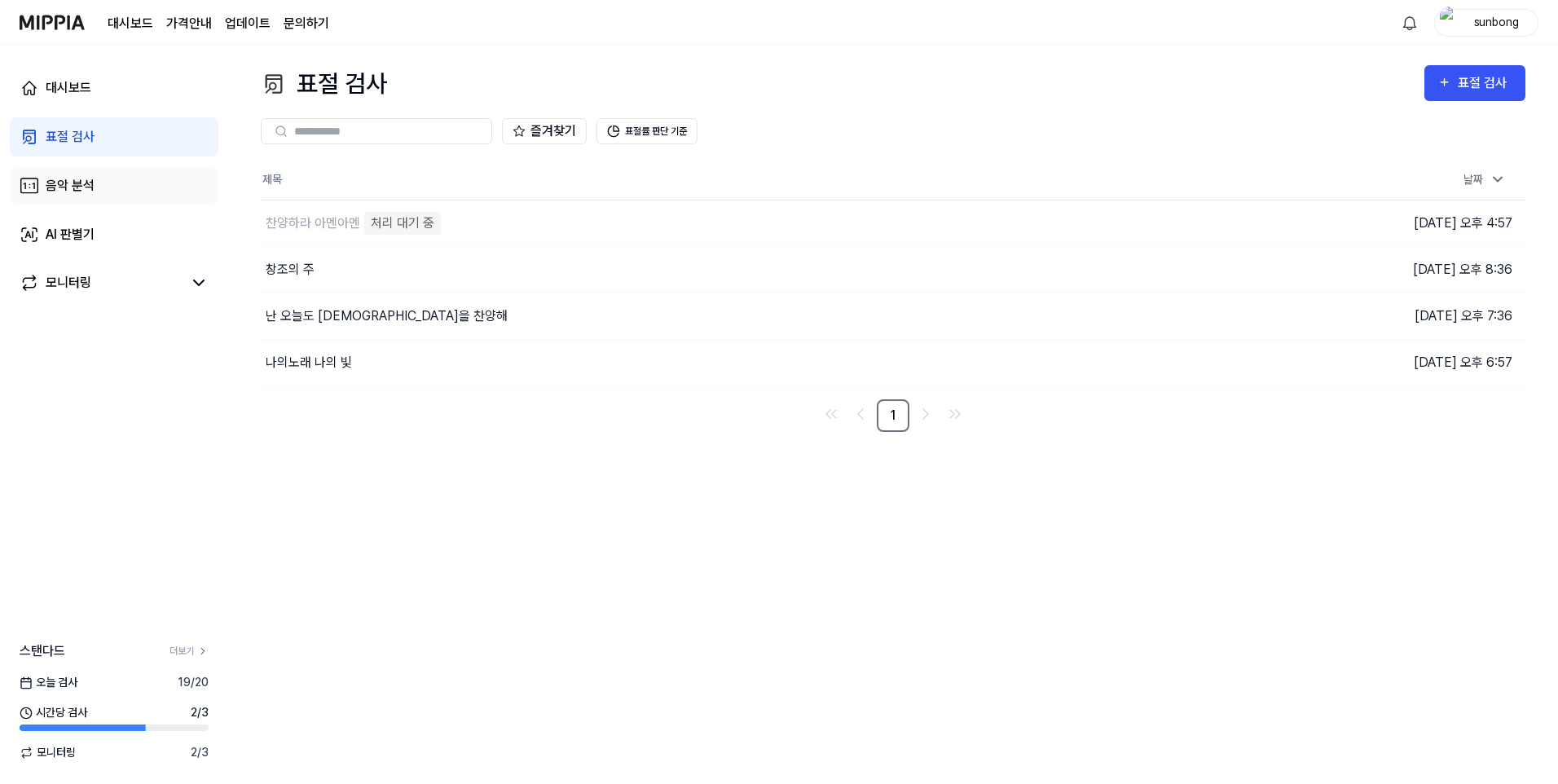
click at [71, 196] on link "음악 분석" at bounding box center [114, 185] width 209 height 39
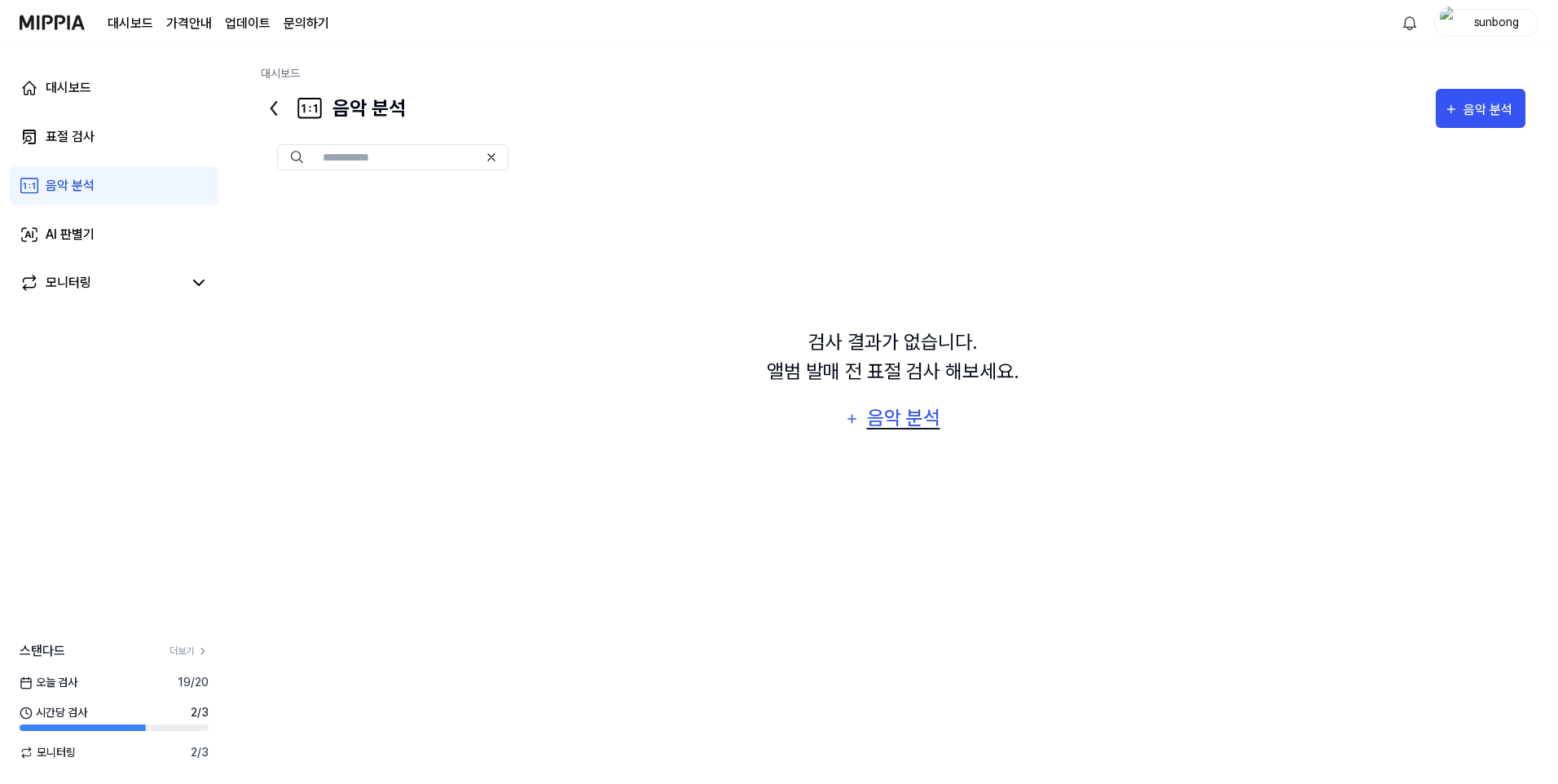
click at [905, 418] on div "음악 분석" at bounding box center [903, 418] width 77 height 31
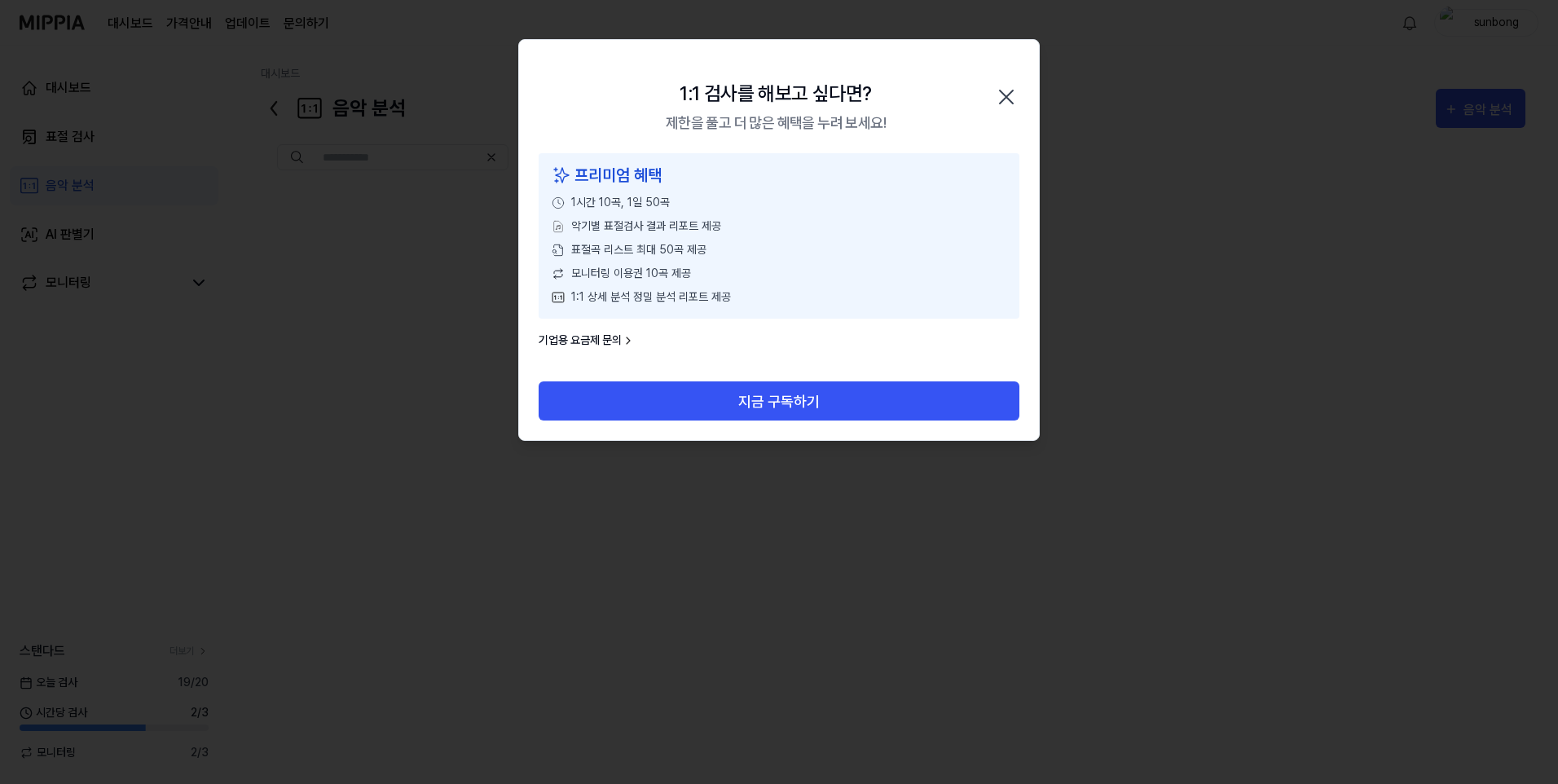
click at [1003, 93] on icon "button" at bounding box center [1007, 97] width 13 height 13
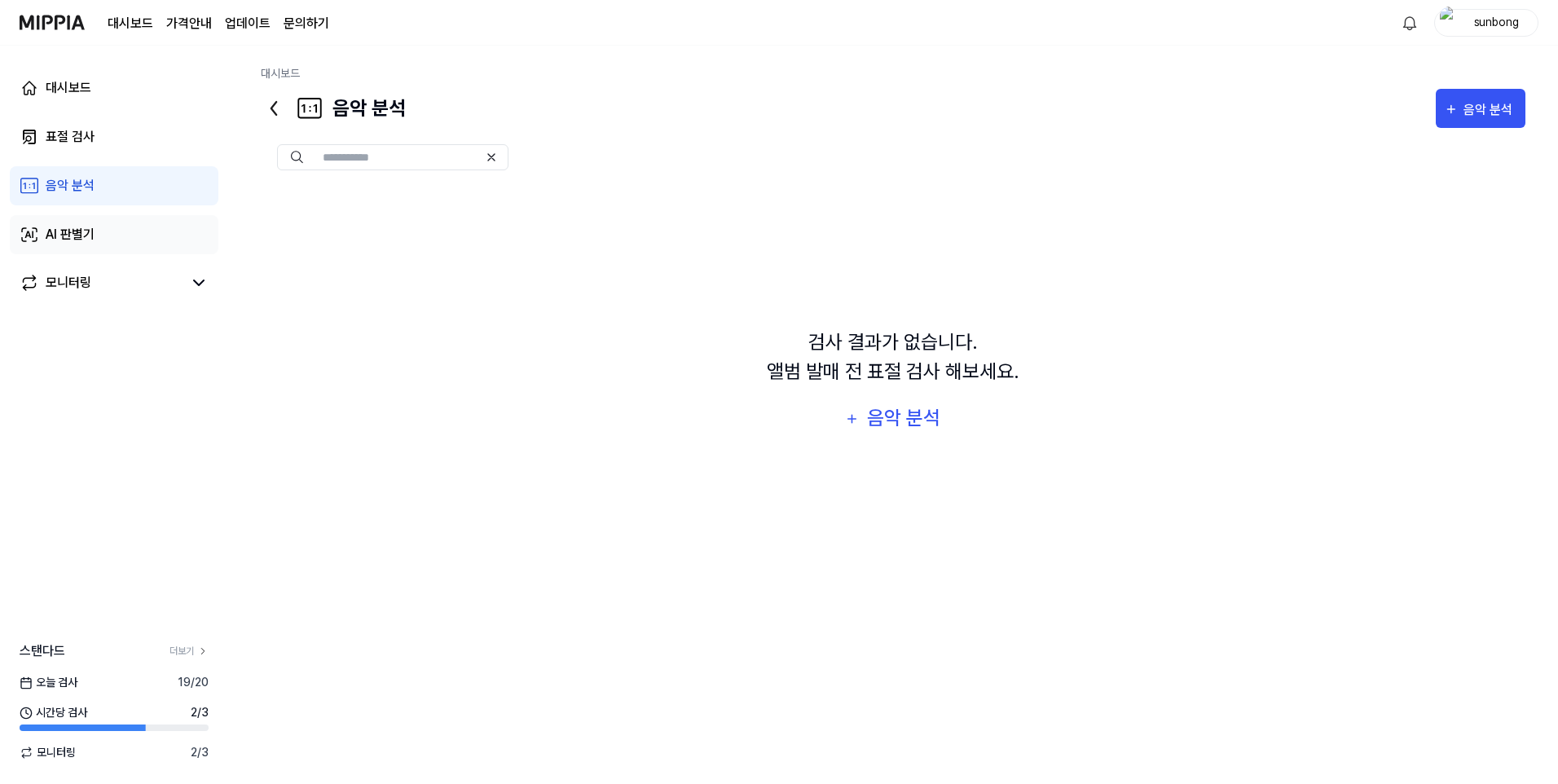
click at [79, 229] on div "AI 판별기" at bounding box center [70, 235] width 49 height 20
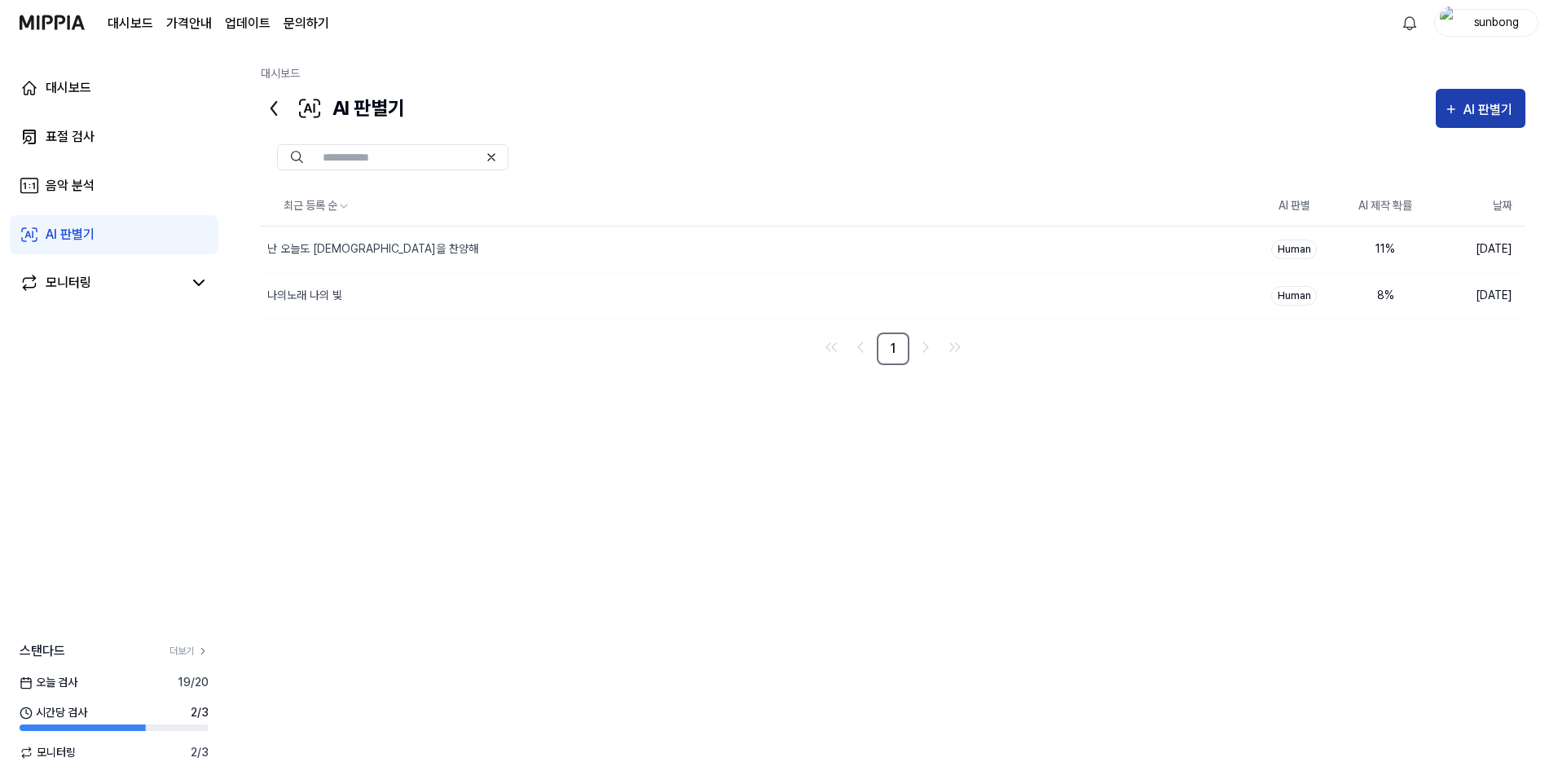
click at [1138, 103] on div "AI 판별기" at bounding box center [1490, 110] width 54 height 21
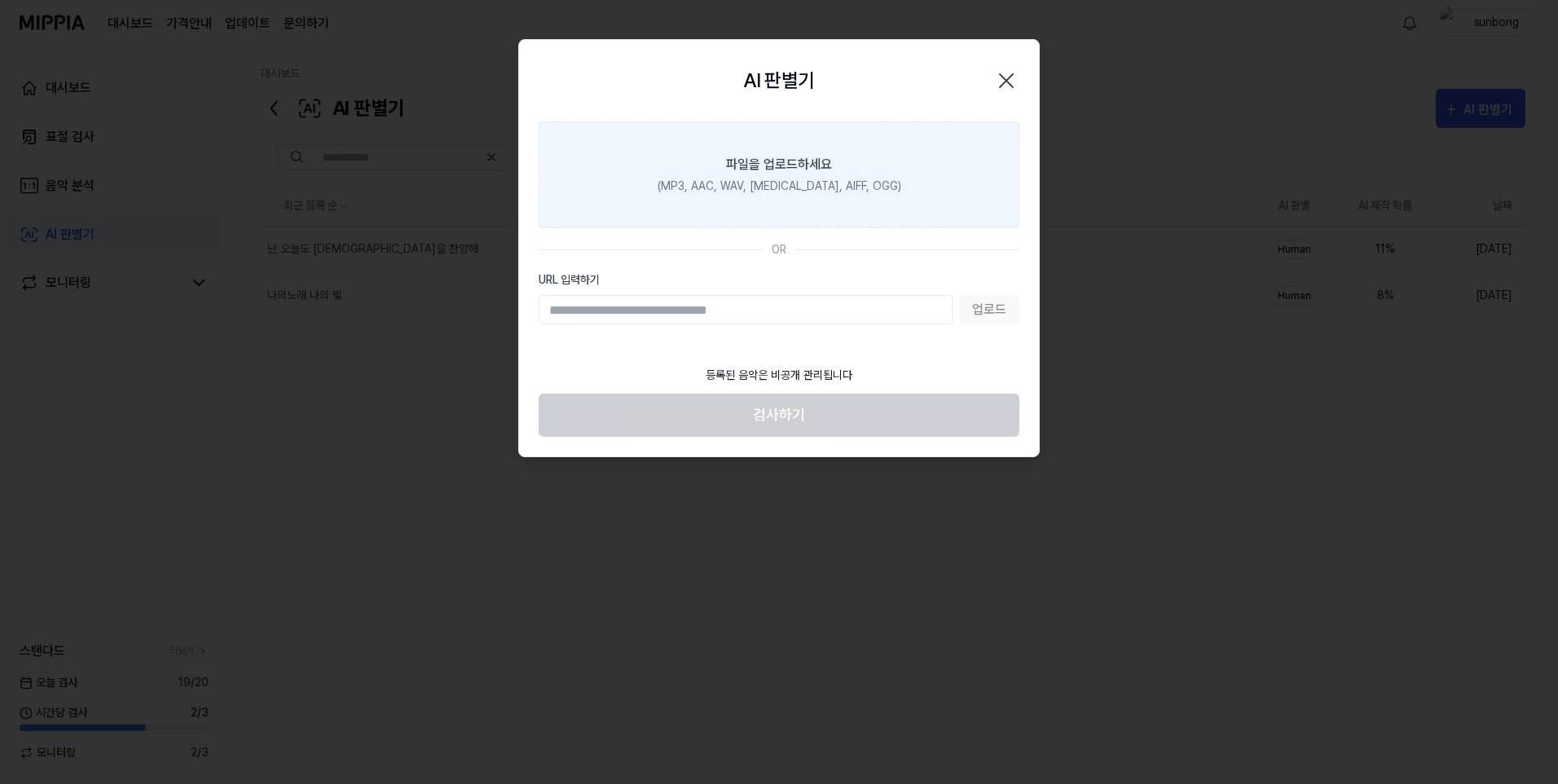
click at [784, 181] on div "(MP3, AAC, WAV, [MEDICAL_DATA], AIFF, OGG)" at bounding box center [779, 186] width 244 height 17
click at [0, 0] on input "파일을 업로드하세요 (MP3, AAC, WAV, FLAC, AIFF, OGG)" at bounding box center [0, 0] width 0 height 0
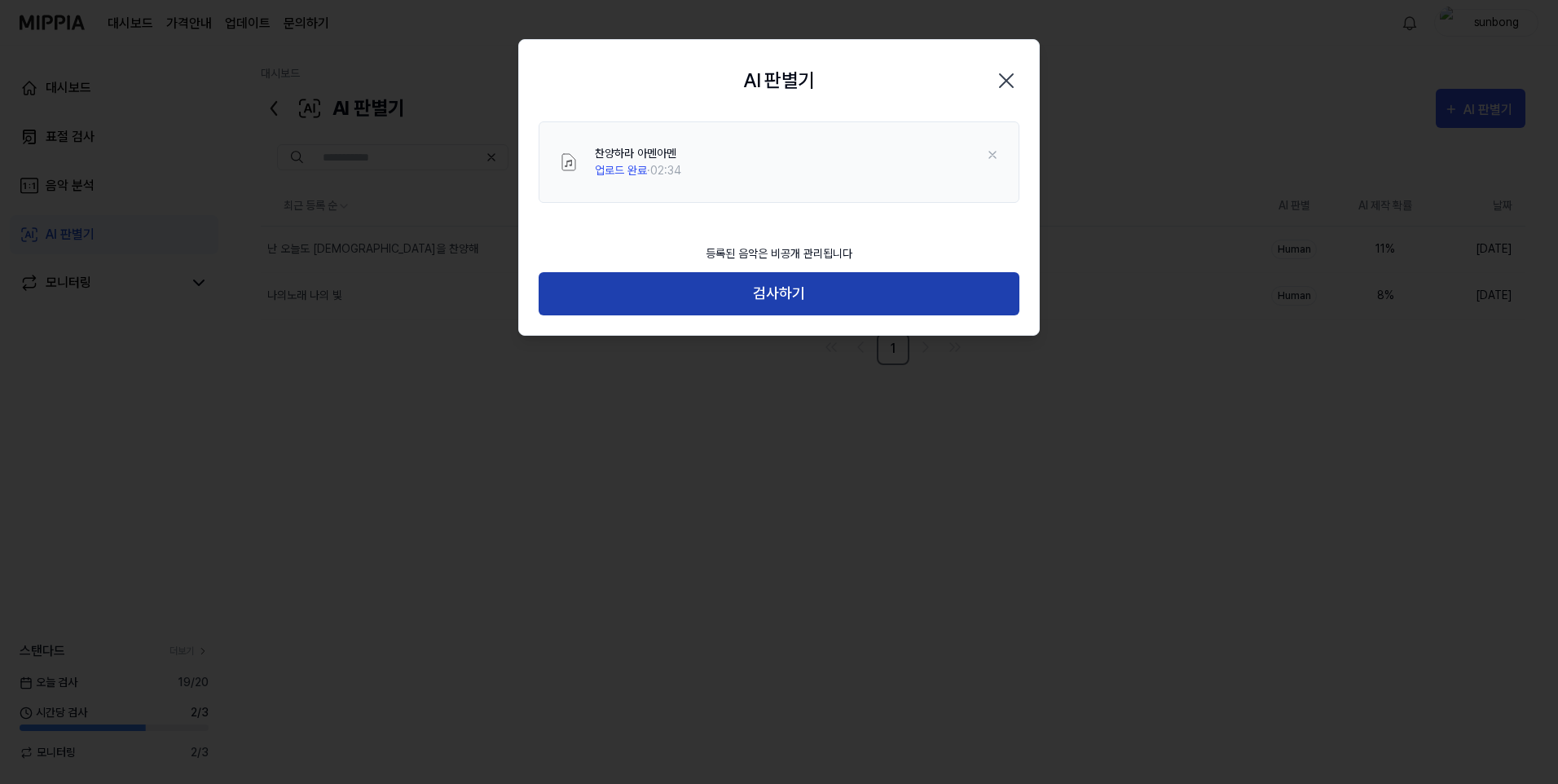
click at [773, 290] on button "검사하기" at bounding box center [779, 294] width 481 height 44
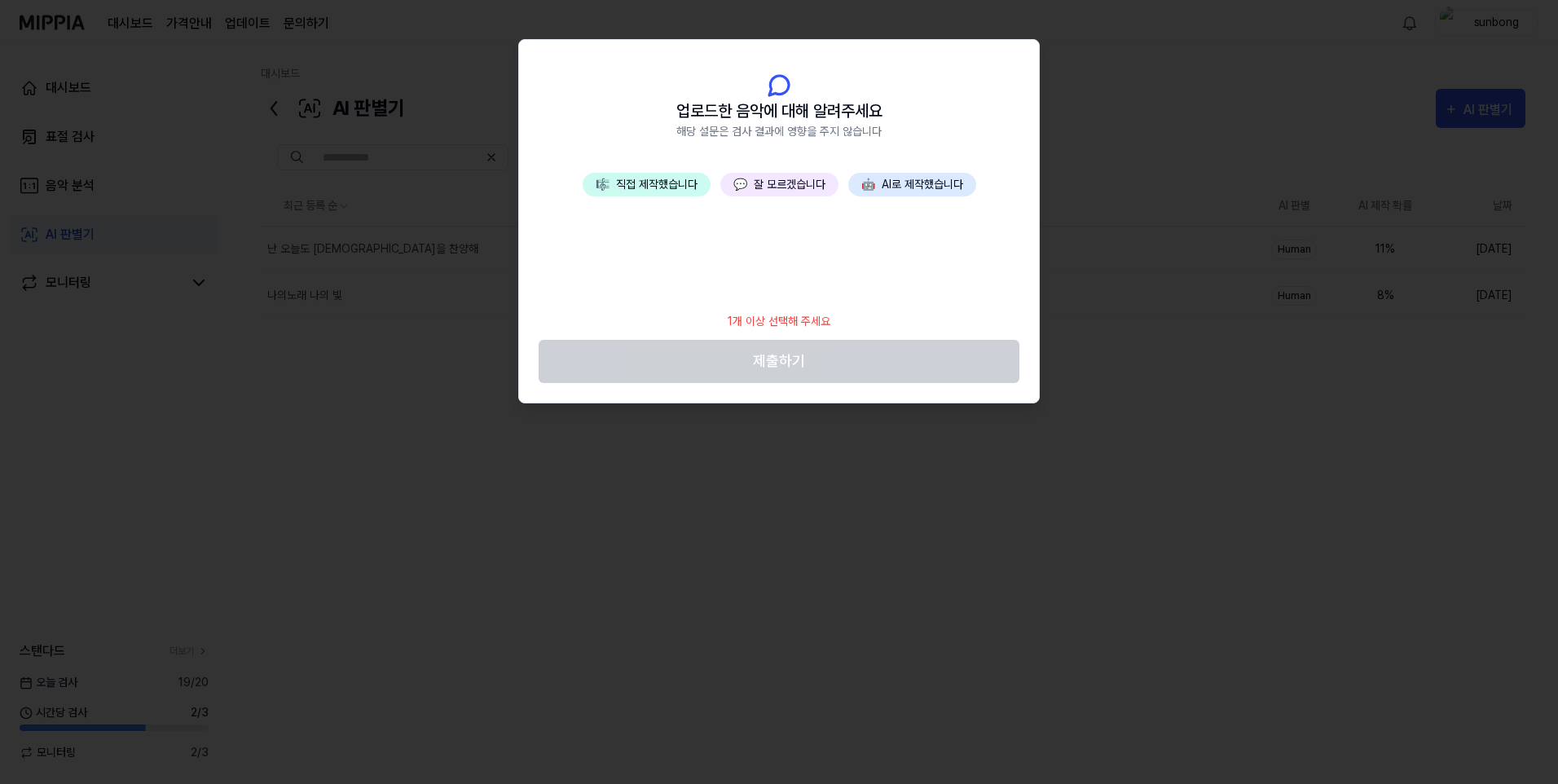
click at [784, 181] on button "💬 잘 모르겠습니다" at bounding box center [779, 185] width 118 height 24
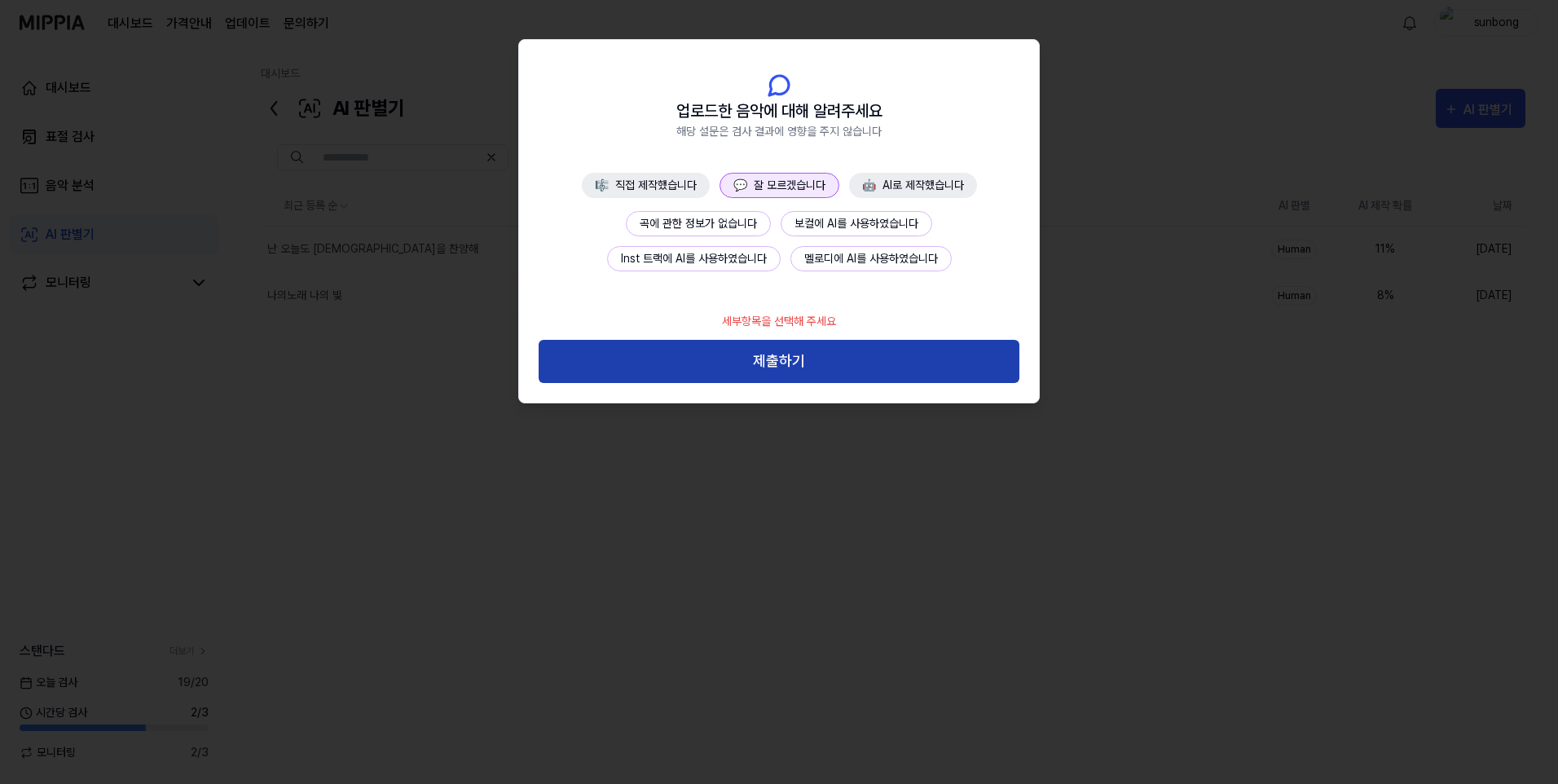
click at [784, 354] on button "제출하기" at bounding box center [779, 362] width 481 height 44
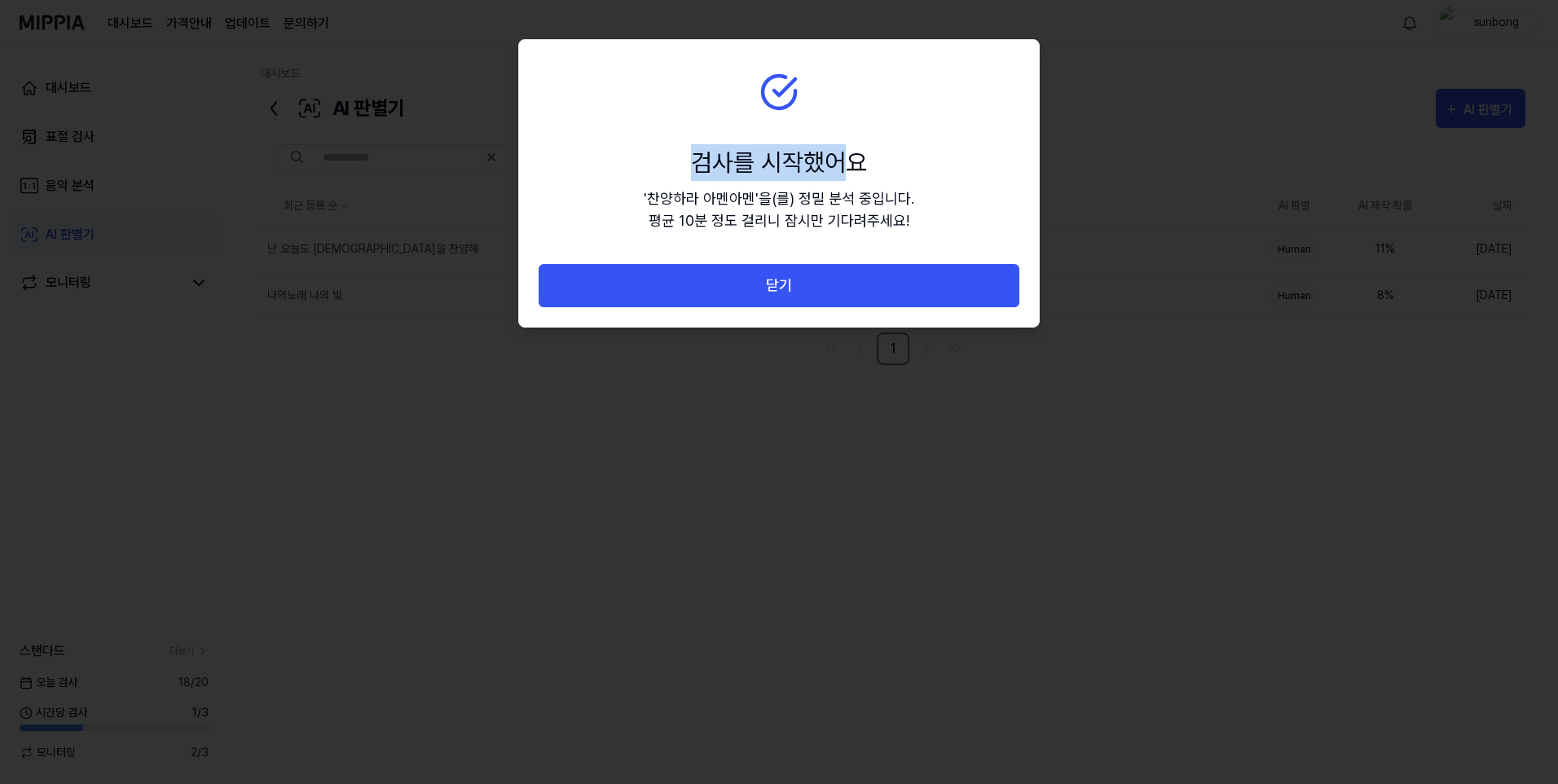
drag, startPoint x: 817, startPoint y: 44, endPoint x: 856, endPoint y: 91, distance: 61.1
click at [856, 91] on section "검사를 시작했어요 ' 찬양하라 아멘아멘 ' 을(를) 정밀 분석 중입니다. 평균 10분 정도 걸리니 잠시만 기다려주세요!" at bounding box center [778, 151] width 520 height 224
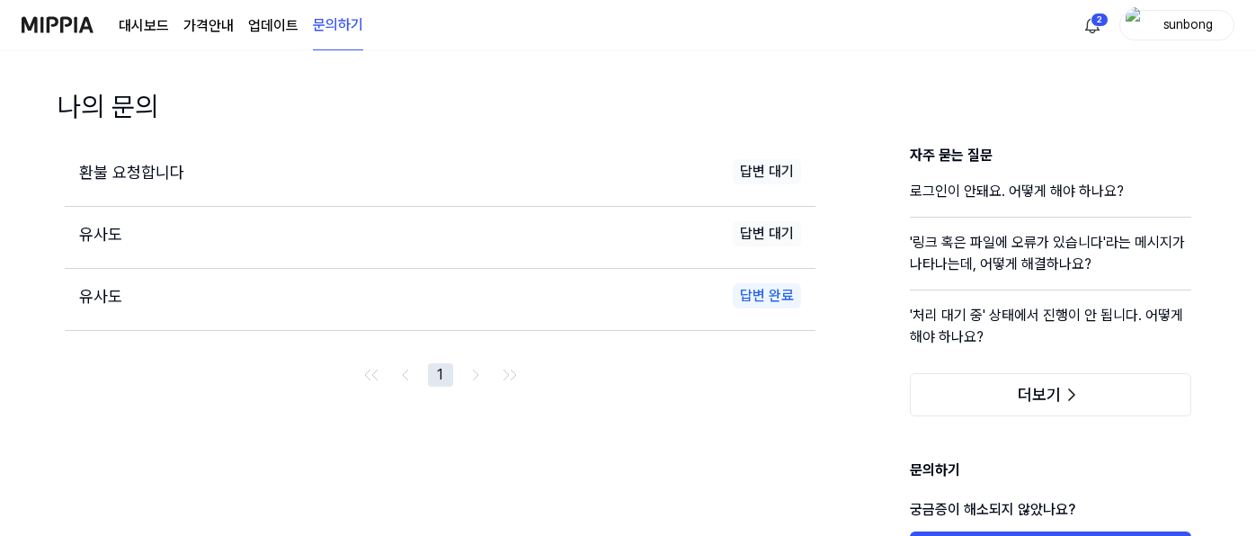
click at [71, 22] on img at bounding box center [58, 24] width 72 height 49
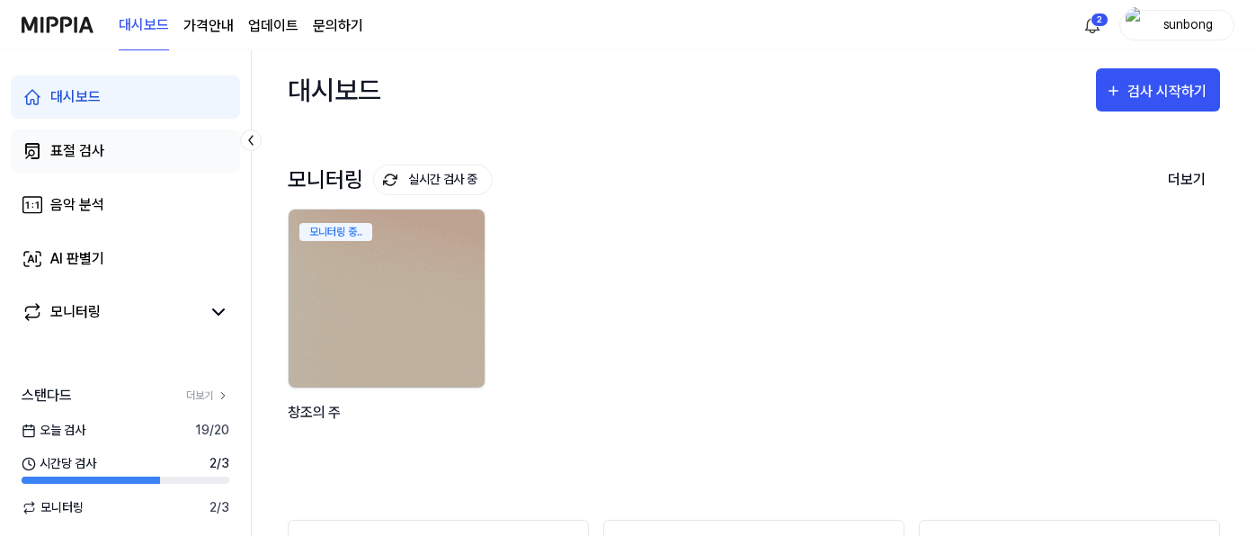
click at [81, 155] on div "표절 검사" at bounding box center [77, 151] width 54 height 22
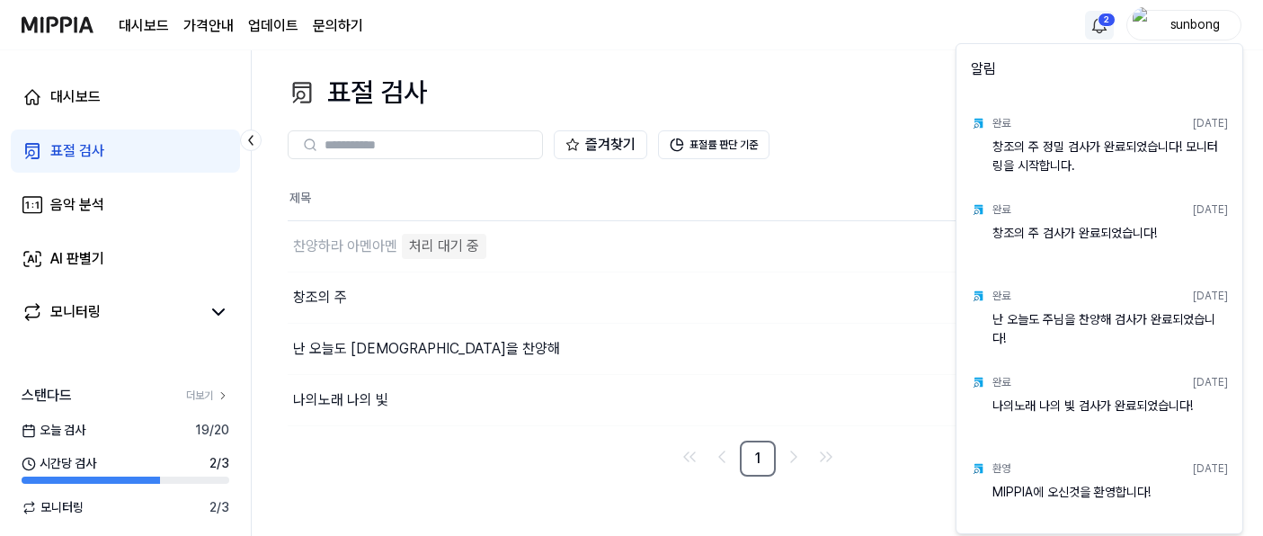
click at [1107, 22] on html "대시보드 가격안내 업데이트 문의하기 2 sunbong 대시보드 표절 검사 음악 분석 AI 판별기 모니터링 스탠다드 더보기 [DATE] 검사 1…" at bounding box center [631, 268] width 1263 height 536
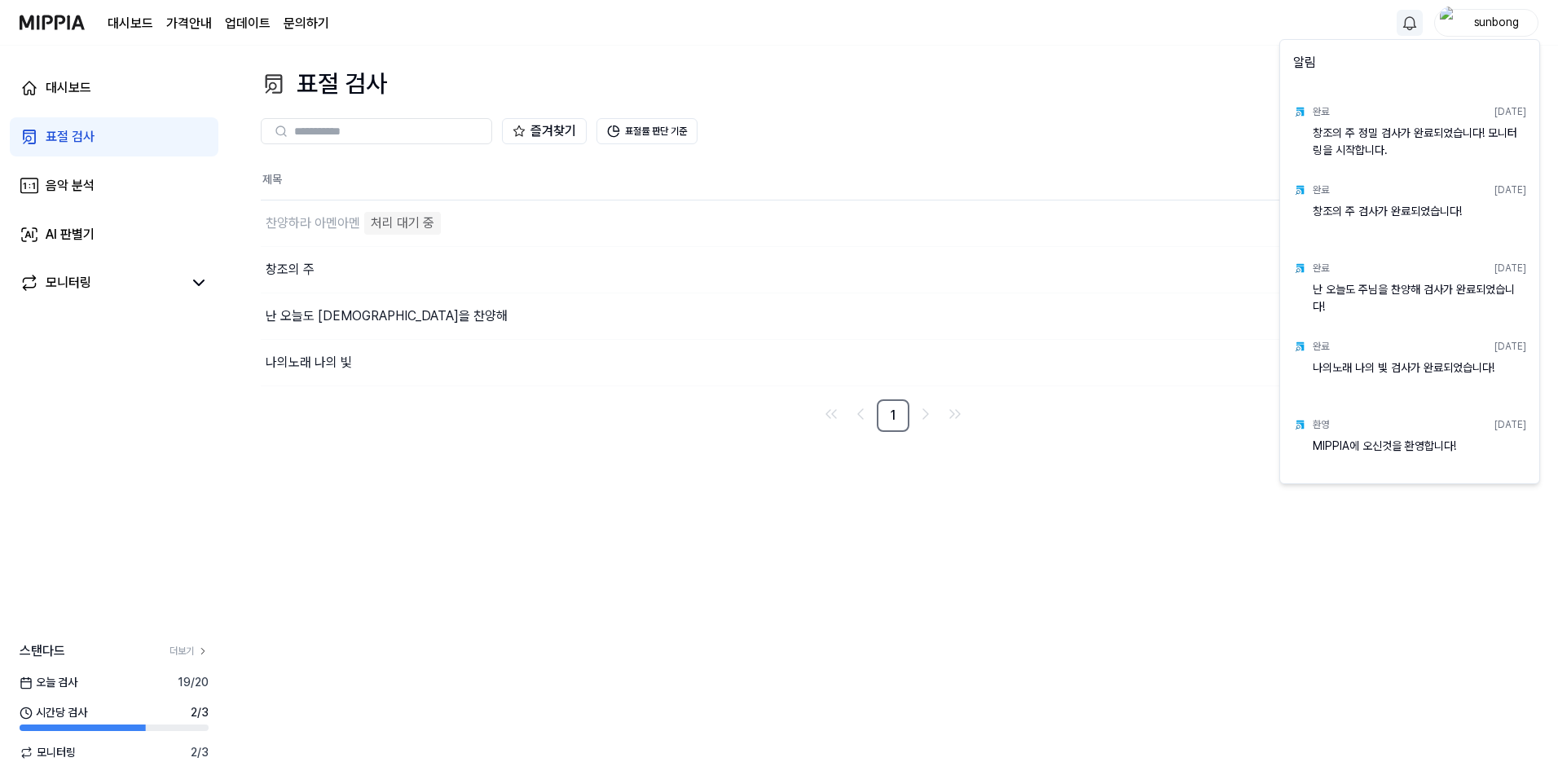
click at [63, 20] on html "대시보드 가격안내 업데이트 문의하기 sunbong 대시보드 표절 검사 음악 분석 AI 판별기 모니터링 스탠다드 더보기 [DATE] 검사 19 …" at bounding box center [779, 392] width 1558 height 784
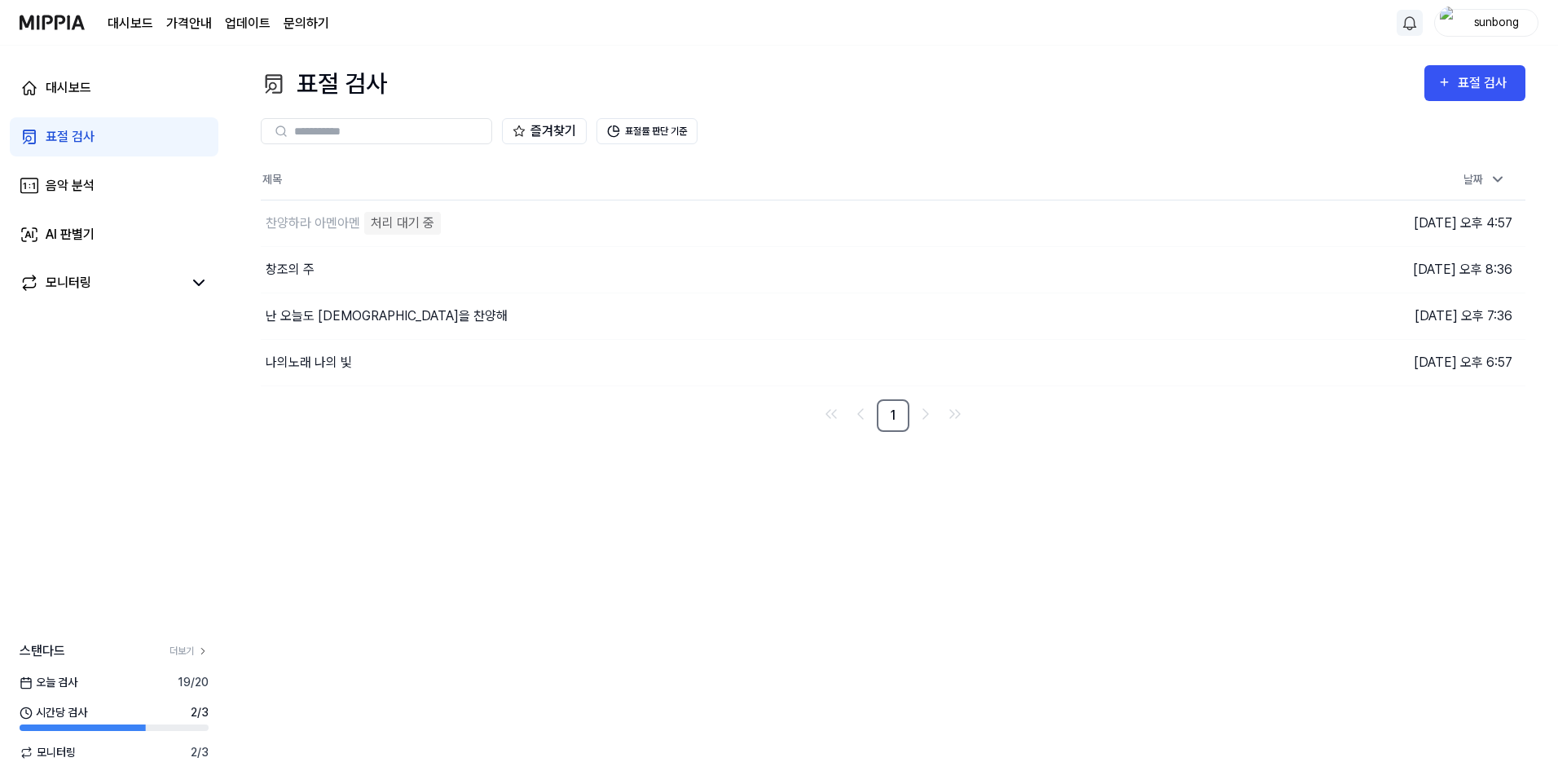
click at [62, 20] on img at bounding box center [53, 22] width 65 height 44
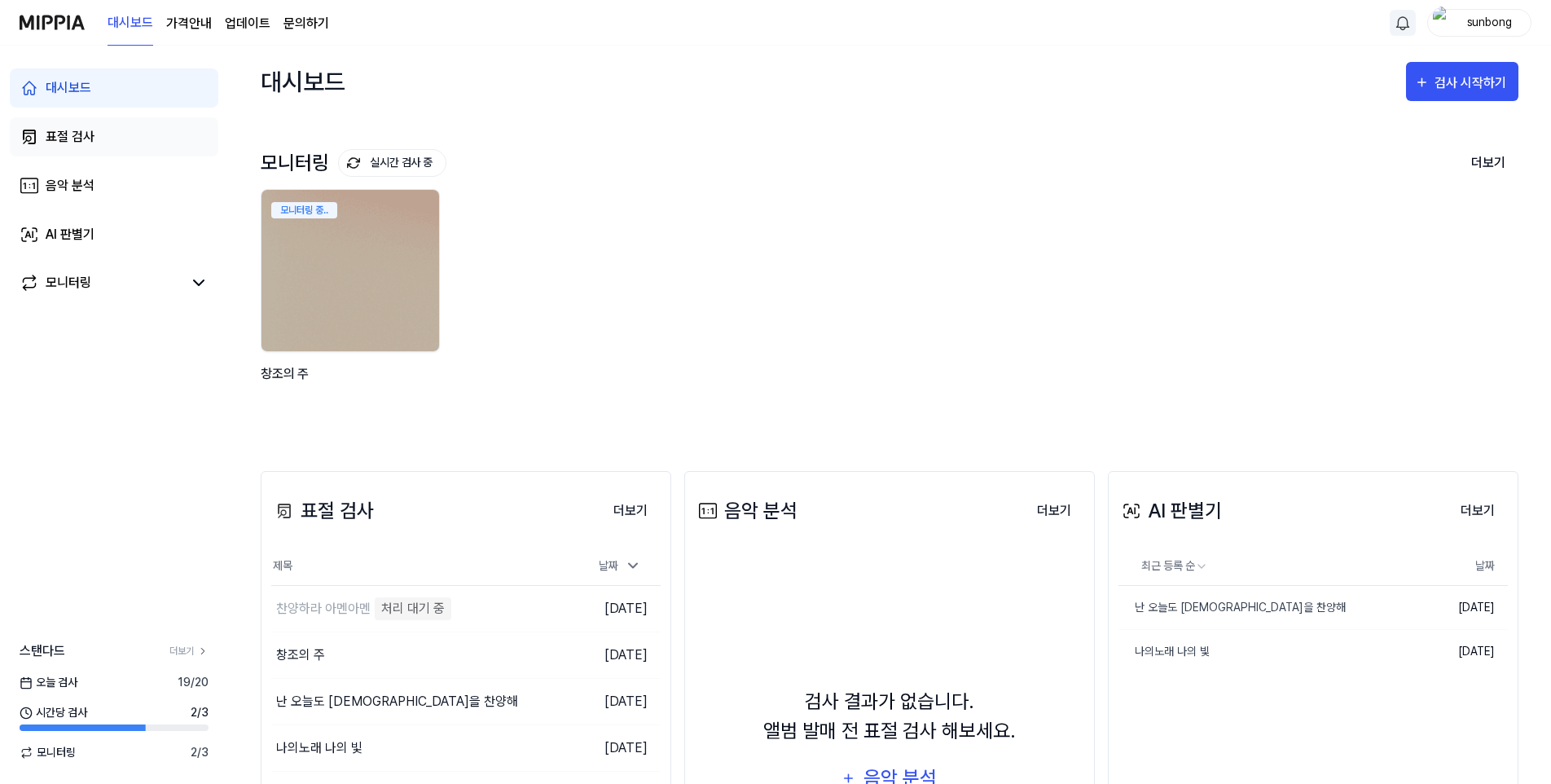
click at [68, 133] on div "표절 검사" at bounding box center [70, 137] width 49 height 20
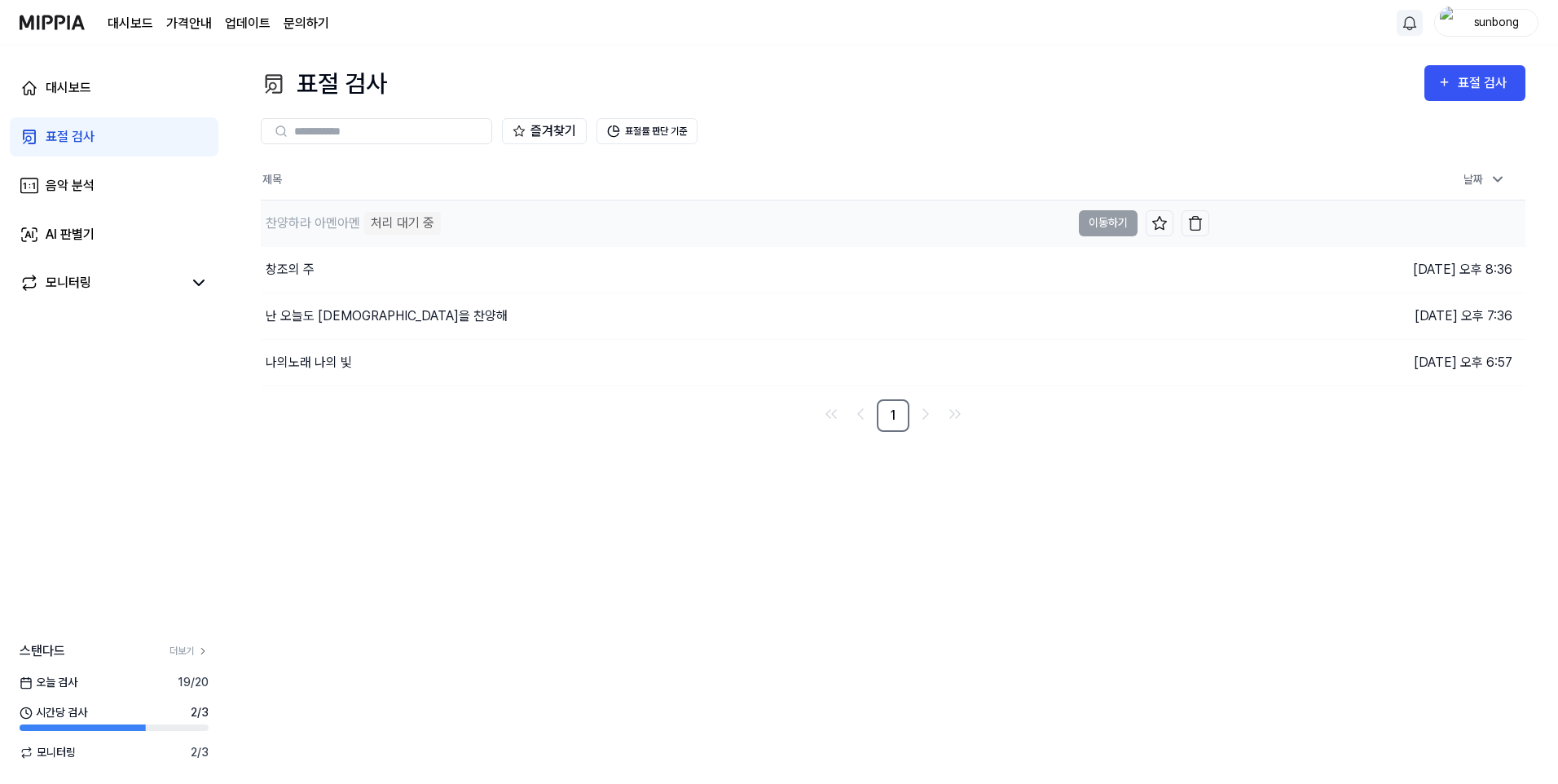
click at [395, 227] on div "처리 대기 중" at bounding box center [403, 223] width 76 height 23
click at [402, 217] on div "처리 대기 중" at bounding box center [403, 223] width 76 height 23
click at [1110, 223] on td "찬양하라 아멘아멘 처리 대기 중 이동하기" at bounding box center [735, 223] width 949 height 45
click at [325, 227] on div "찬양하라 아멘아멘" at bounding box center [313, 223] width 94 height 20
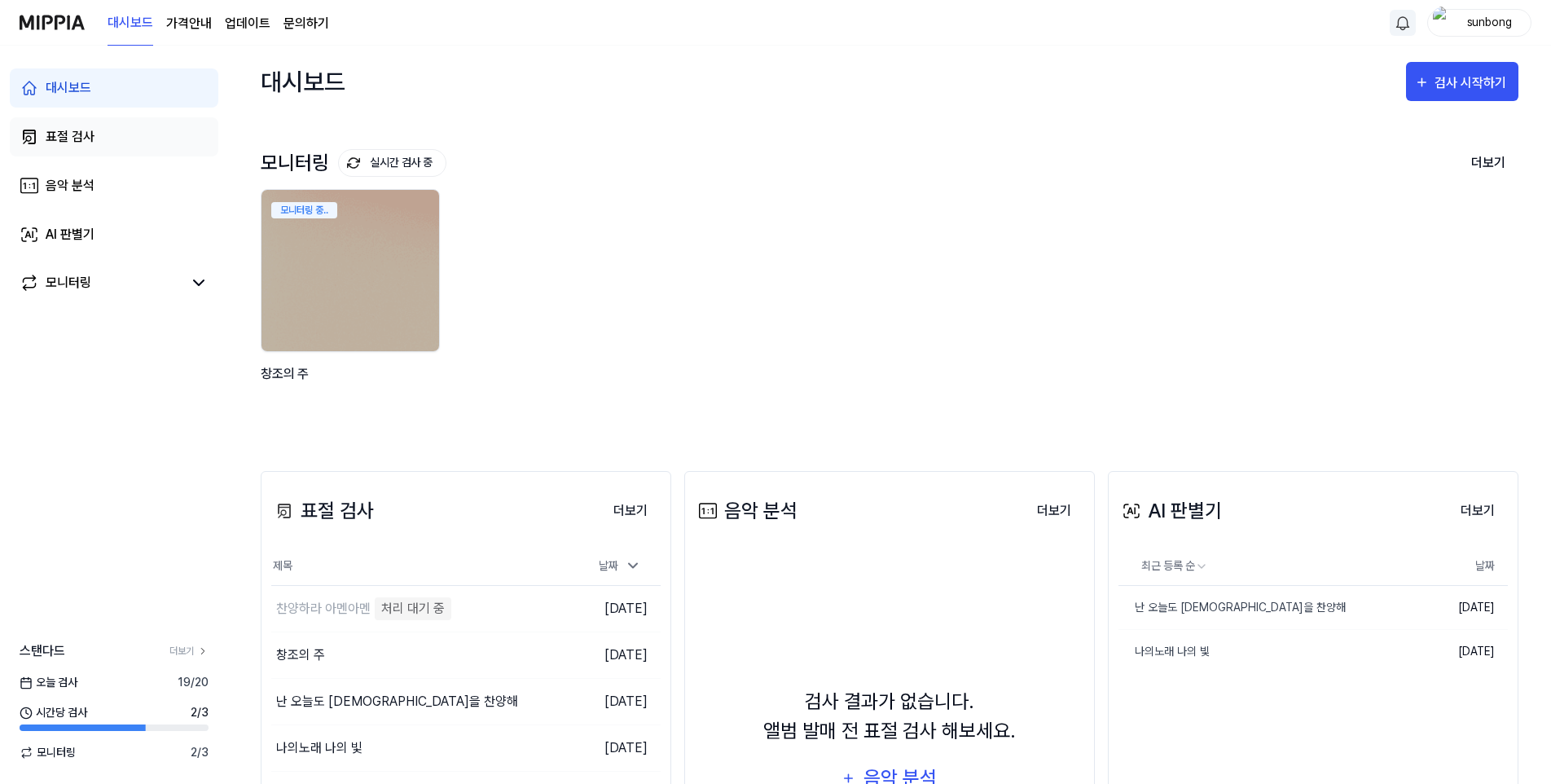
click at [67, 132] on div "표절 검사" at bounding box center [70, 137] width 49 height 20
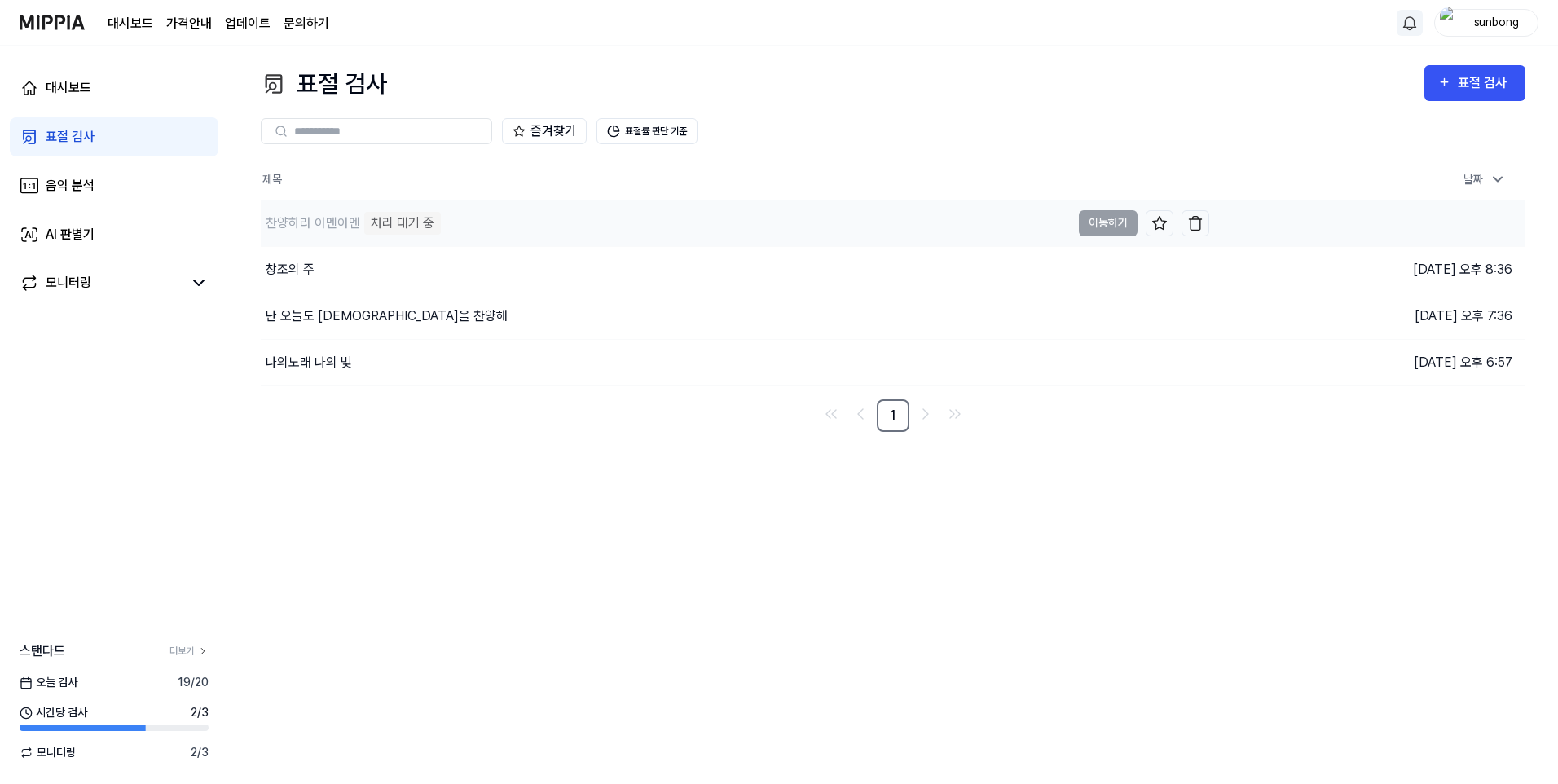
click at [344, 221] on div "찬양하라 아멘아멘" at bounding box center [313, 223] width 94 height 20
click at [321, 221] on div "찬양하라 아멘아멘" at bounding box center [313, 223] width 94 height 20
click at [412, 225] on div "처리 대기 중" at bounding box center [403, 223] width 76 height 23
click at [647, 137] on button "표절률 판단 기준" at bounding box center [647, 131] width 101 height 26
click at [294, 267] on div "창조의 주" at bounding box center [290, 270] width 49 height 20
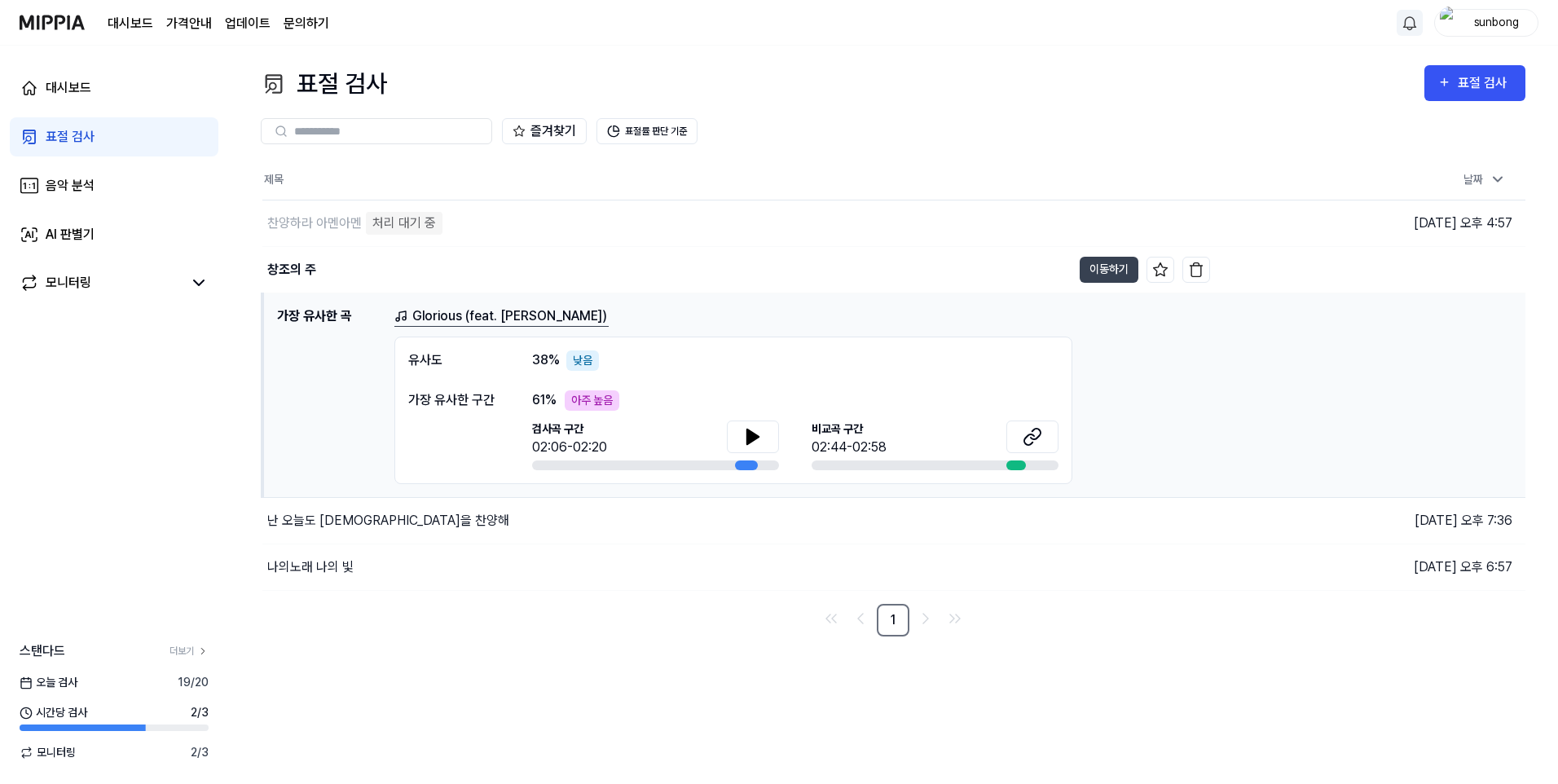
click at [517, 312] on link "Glorious (feat. [PERSON_NAME])" at bounding box center [501, 316] width 214 height 20
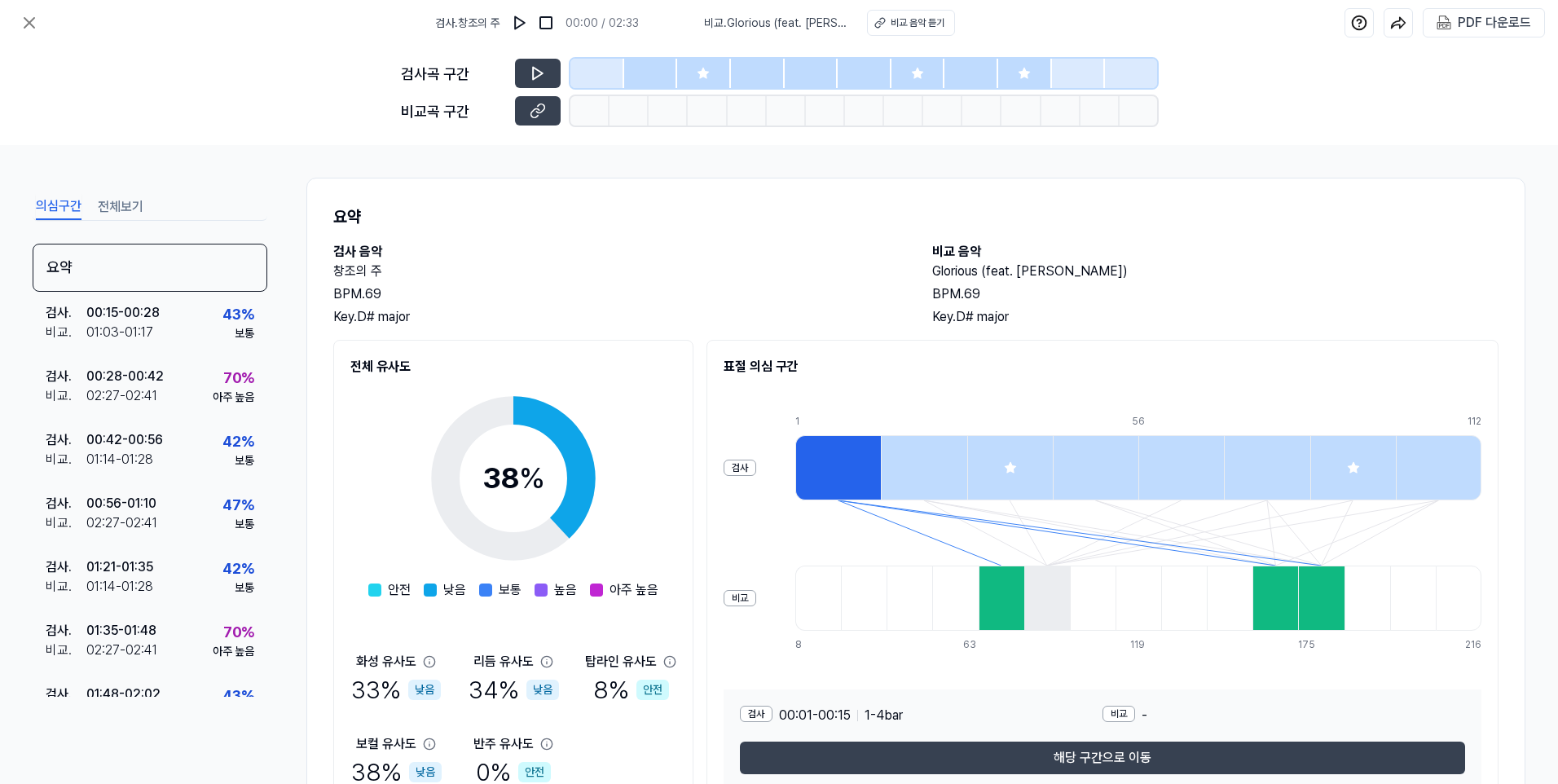
click at [701, 74] on icon at bounding box center [703, 73] width 11 height 11
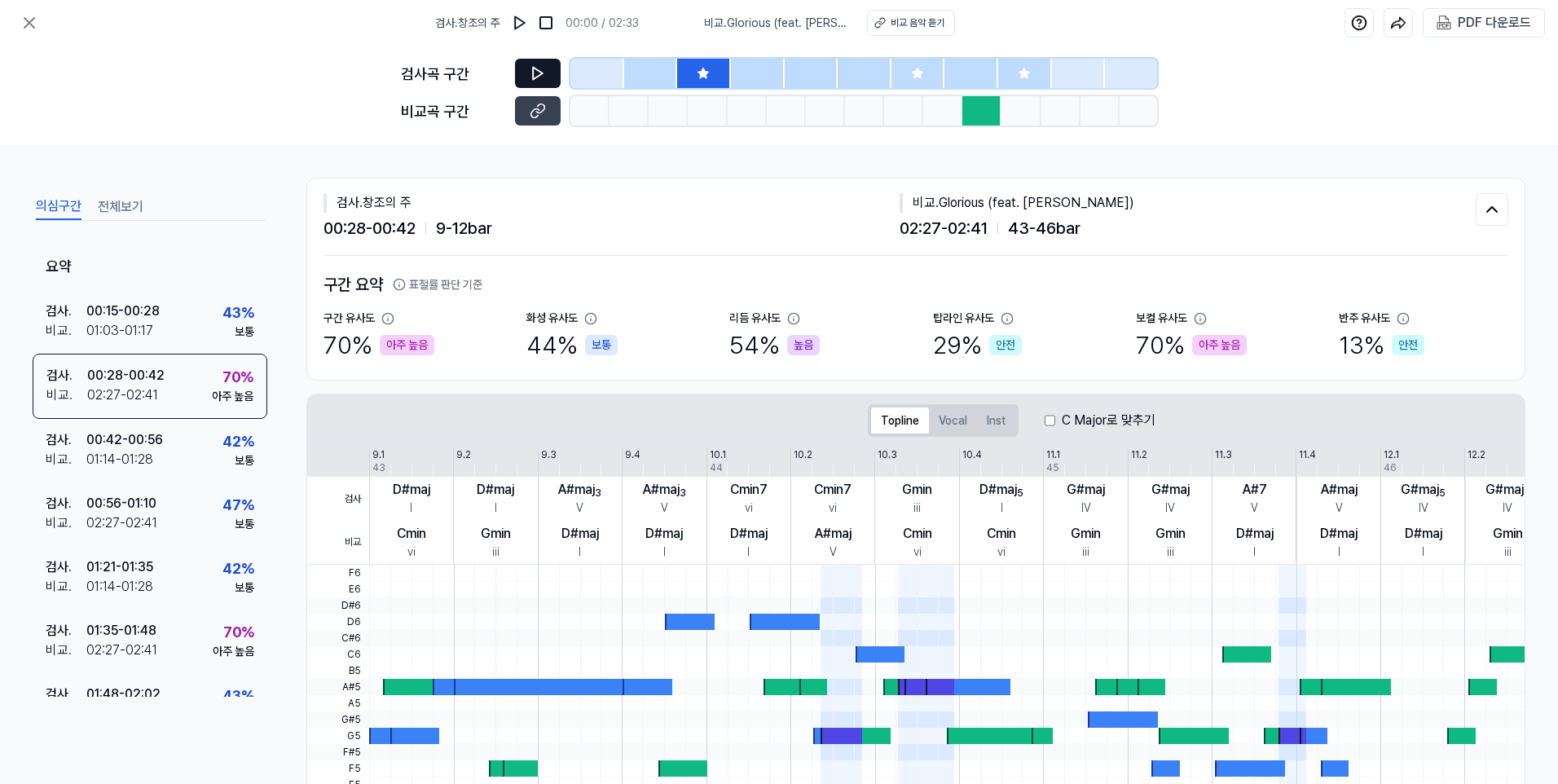
click at [535, 67] on icon at bounding box center [538, 73] width 16 height 16
click at [530, 66] on icon at bounding box center [538, 73] width 16 height 16
click at [994, 105] on div at bounding box center [981, 111] width 39 height 29
click at [672, 108] on div at bounding box center [667, 111] width 39 height 29
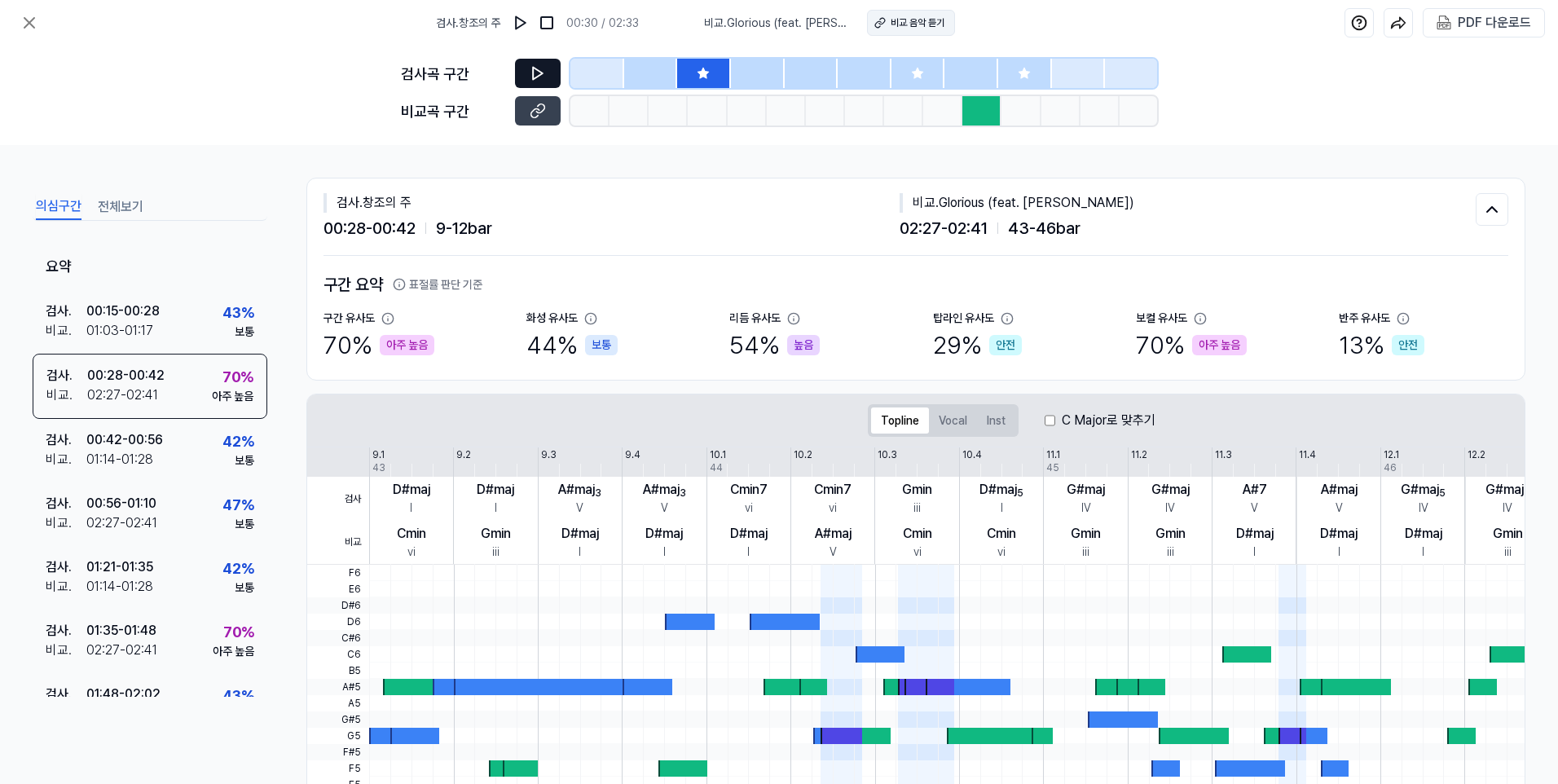
click at [904, 24] on div "비교 음악 듣기" at bounding box center [917, 23] width 54 height 15
click at [520, 21] on img at bounding box center [521, 23] width 16 height 16
click at [523, 20] on img at bounding box center [521, 23] width 16 height 16
click at [733, 26] on span "비교 . Glorious (feat. Skylar Grey)" at bounding box center [774, 23] width 143 height 17
click at [901, 18] on div "비교 음악 듣기" at bounding box center [916, 23] width 54 height 15
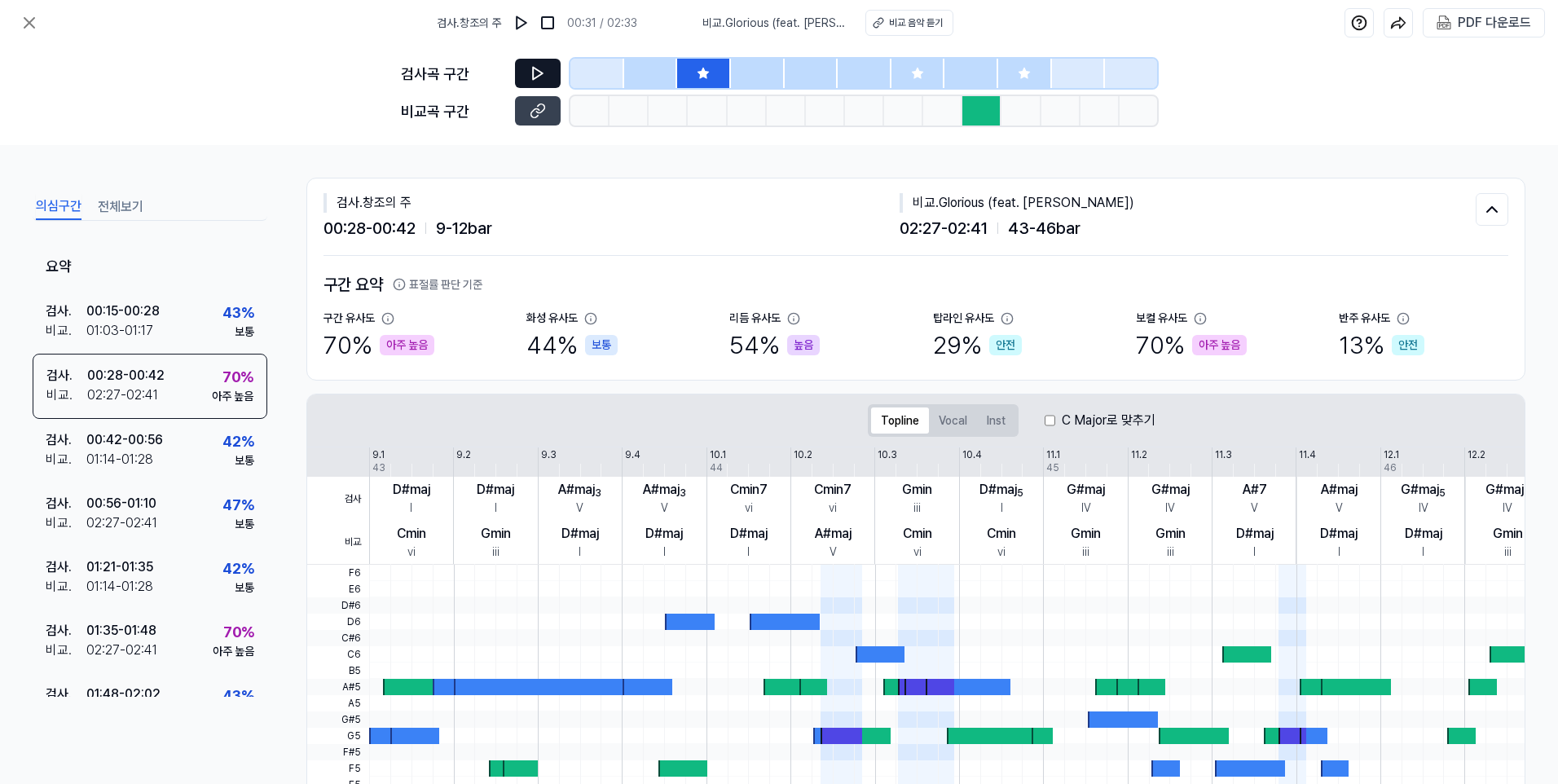
scroll to position [163, 0]
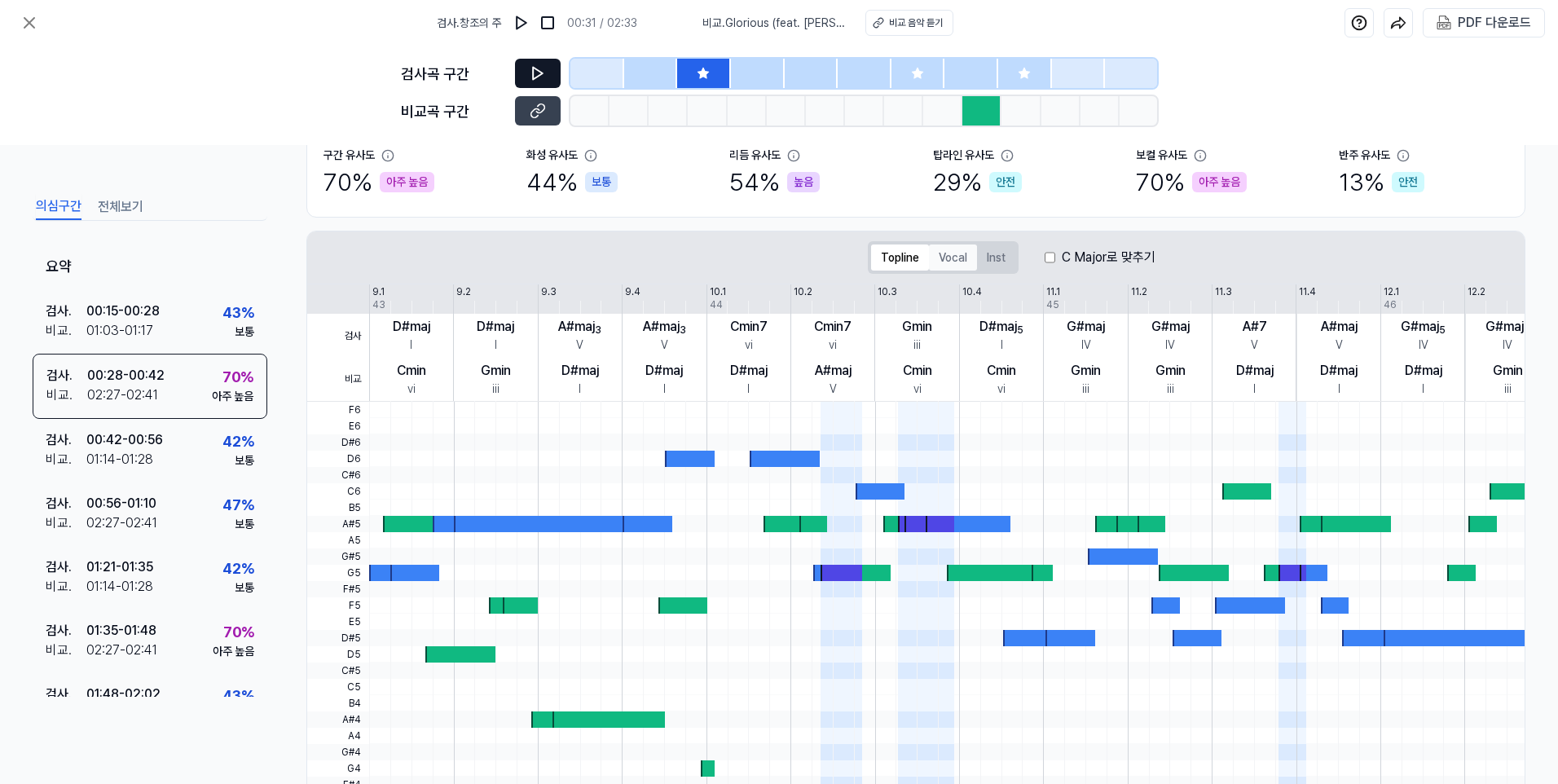
click at [963, 256] on button "Vocal" at bounding box center [953, 257] width 48 height 26
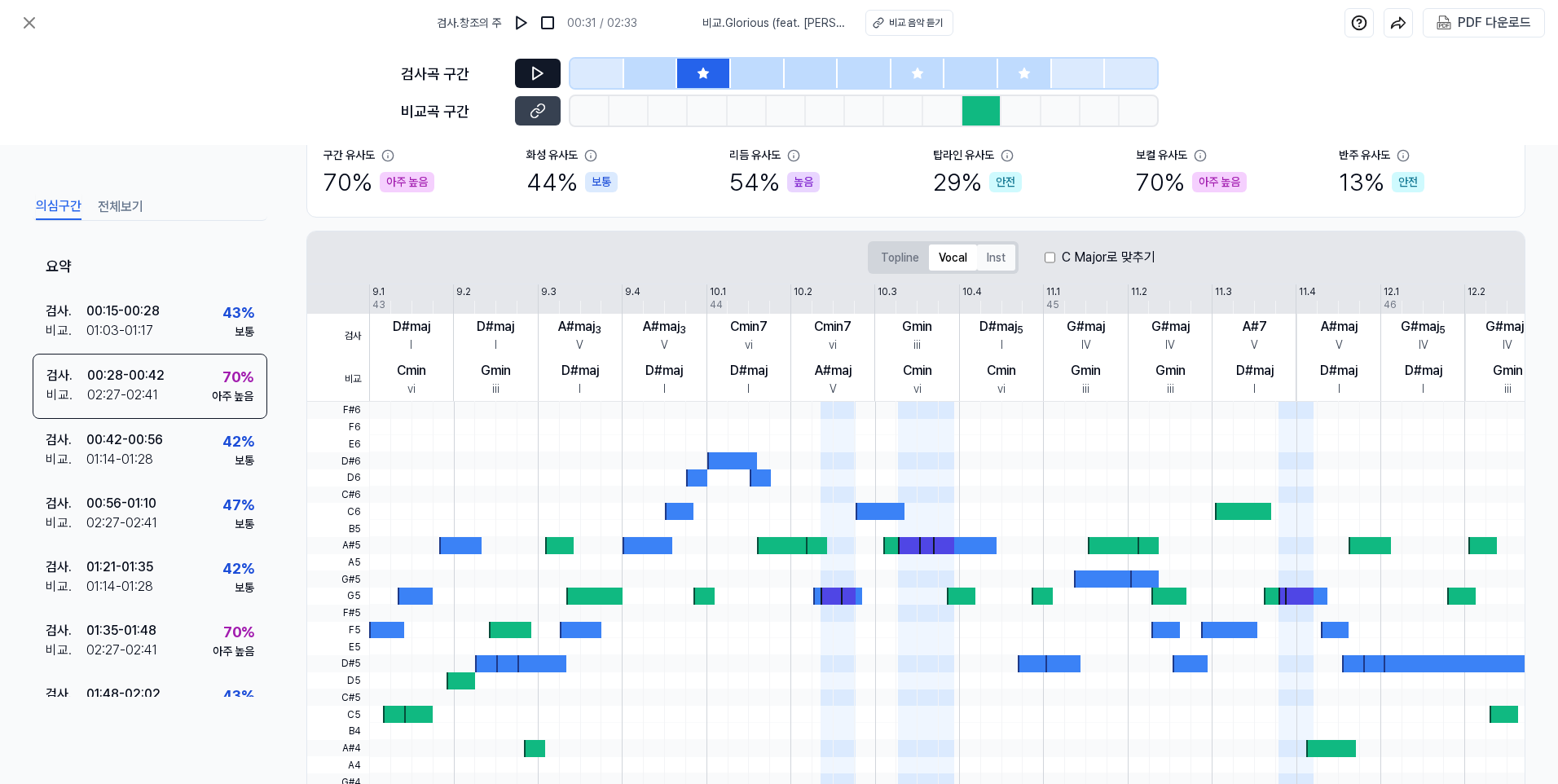
click at [990, 254] on button "Inst" at bounding box center [997, 257] width 38 height 26
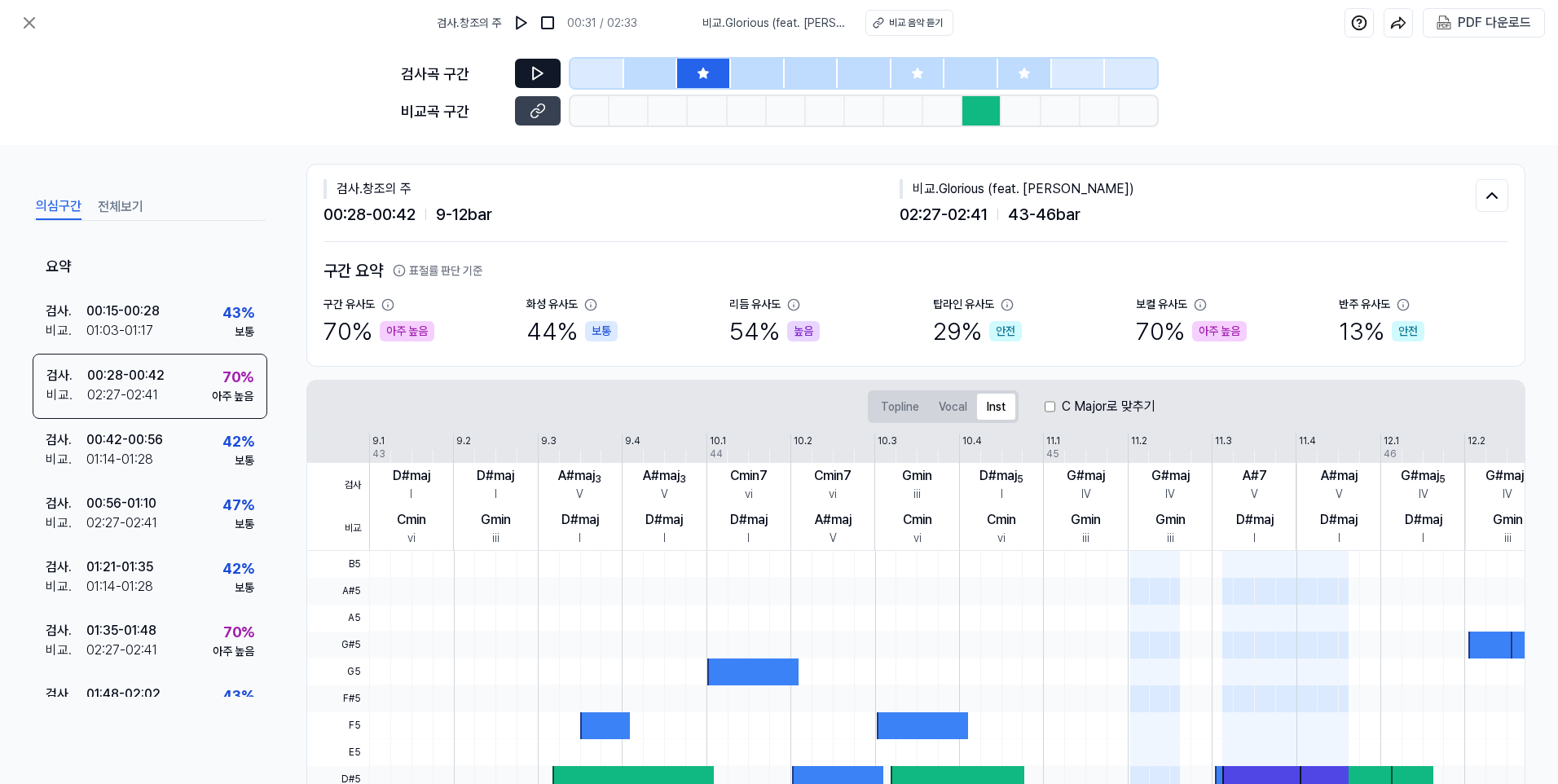
scroll to position [0, 0]
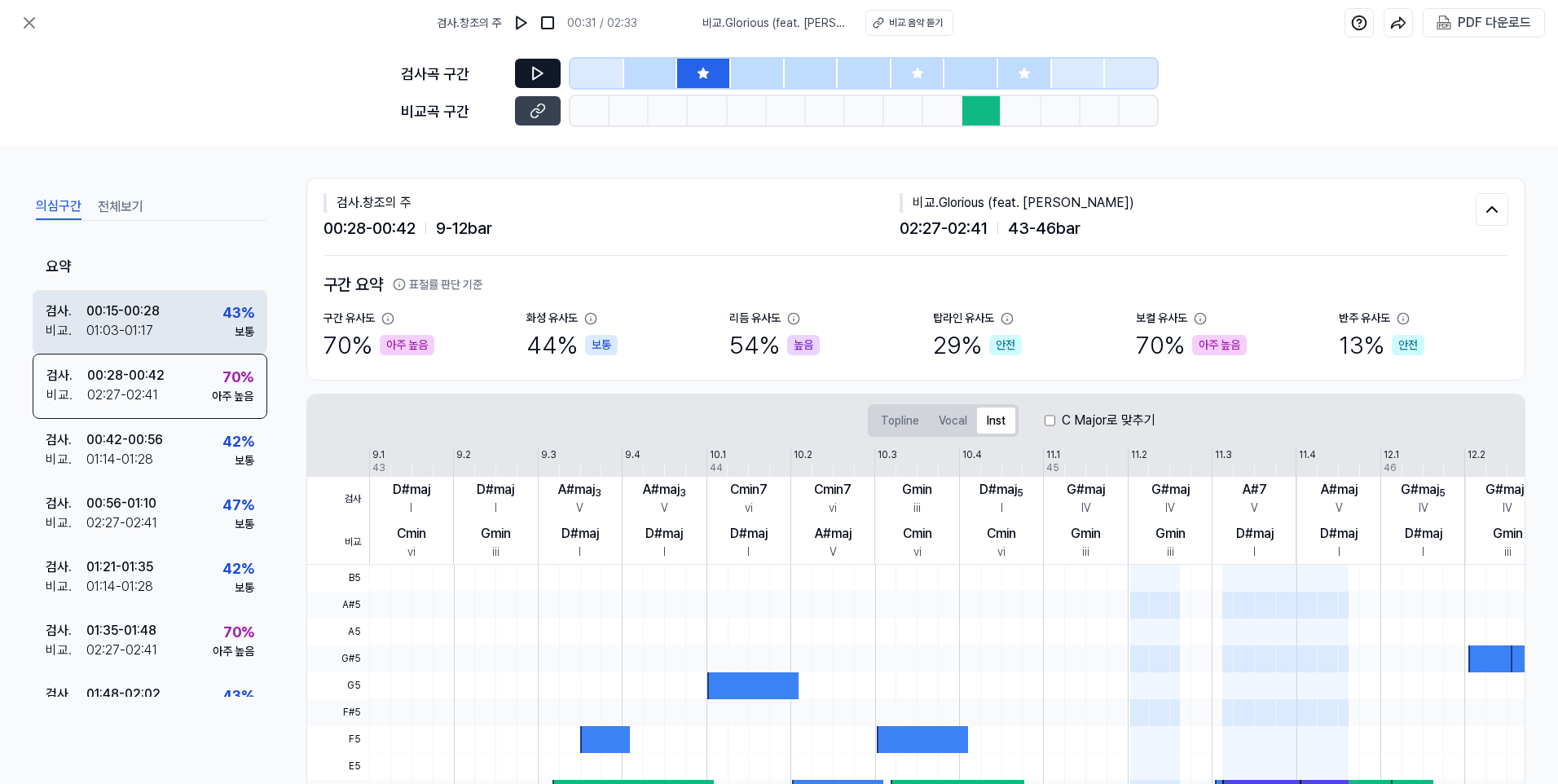
click at [210, 320] on div "검사 . 00:15 - 00:28 비교 . 01:03 - 01:17 43 % 보통" at bounding box center [150, 322] width 235 height 63
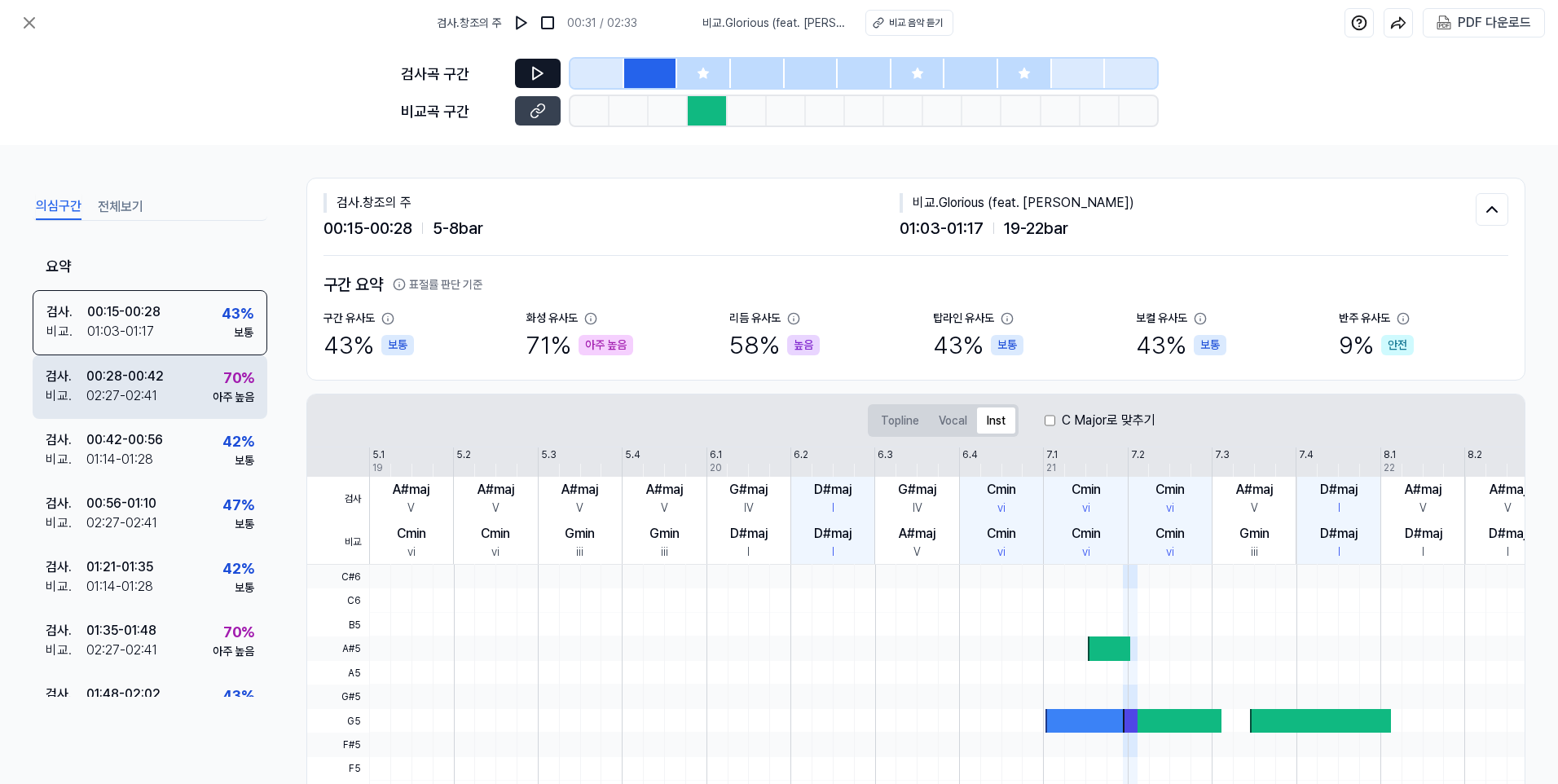
click at [201, 392] on div "검사 . 00:28 - 00:42 비교 . 02:27 - 02:41 70 % 아주 높음" at bounding box center [150, 387] width 235 height 63
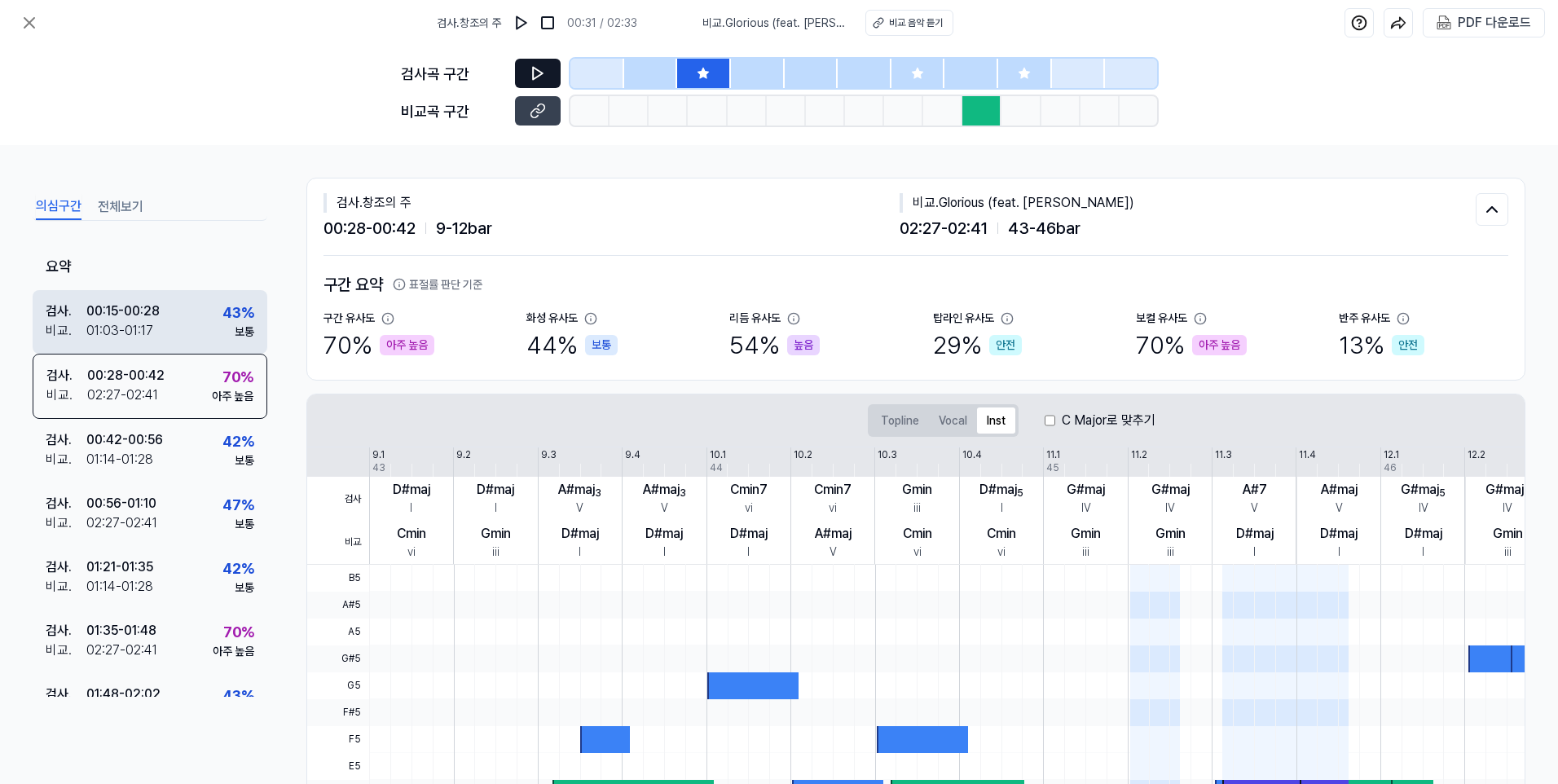
click at [201, 319] on div "검사 . 00:15 - 00:28 비교 . 01:03 - 01:17 43 % 보통" at bounding box center [150, 322] width 235 height 63
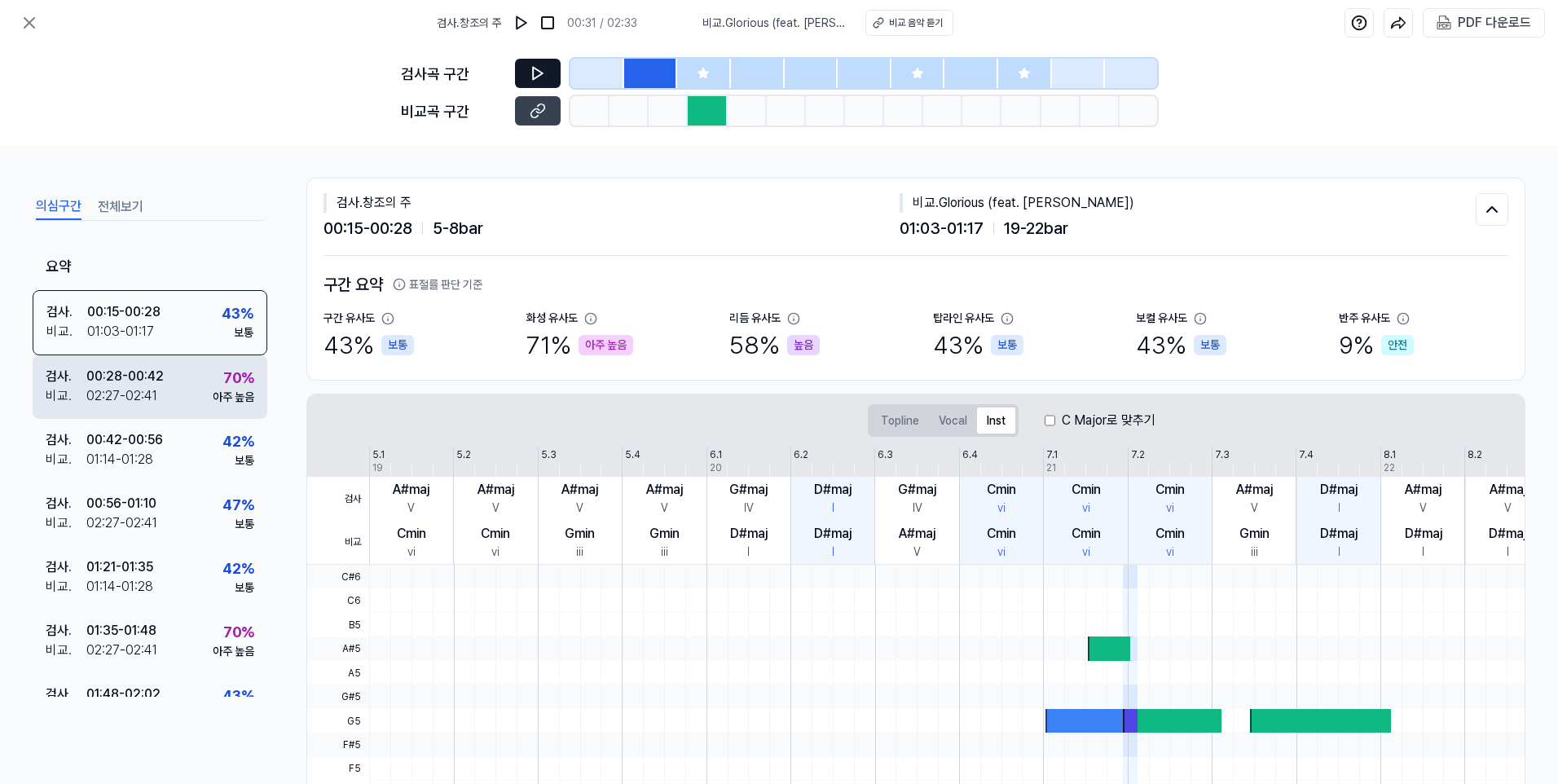
click at [198, 398] on div "검사 . 00:28 - 00:42 비교 . 02:27 - 02:41 70 % 아주 높음" at bounding box center [150, 387] width 235 height 63
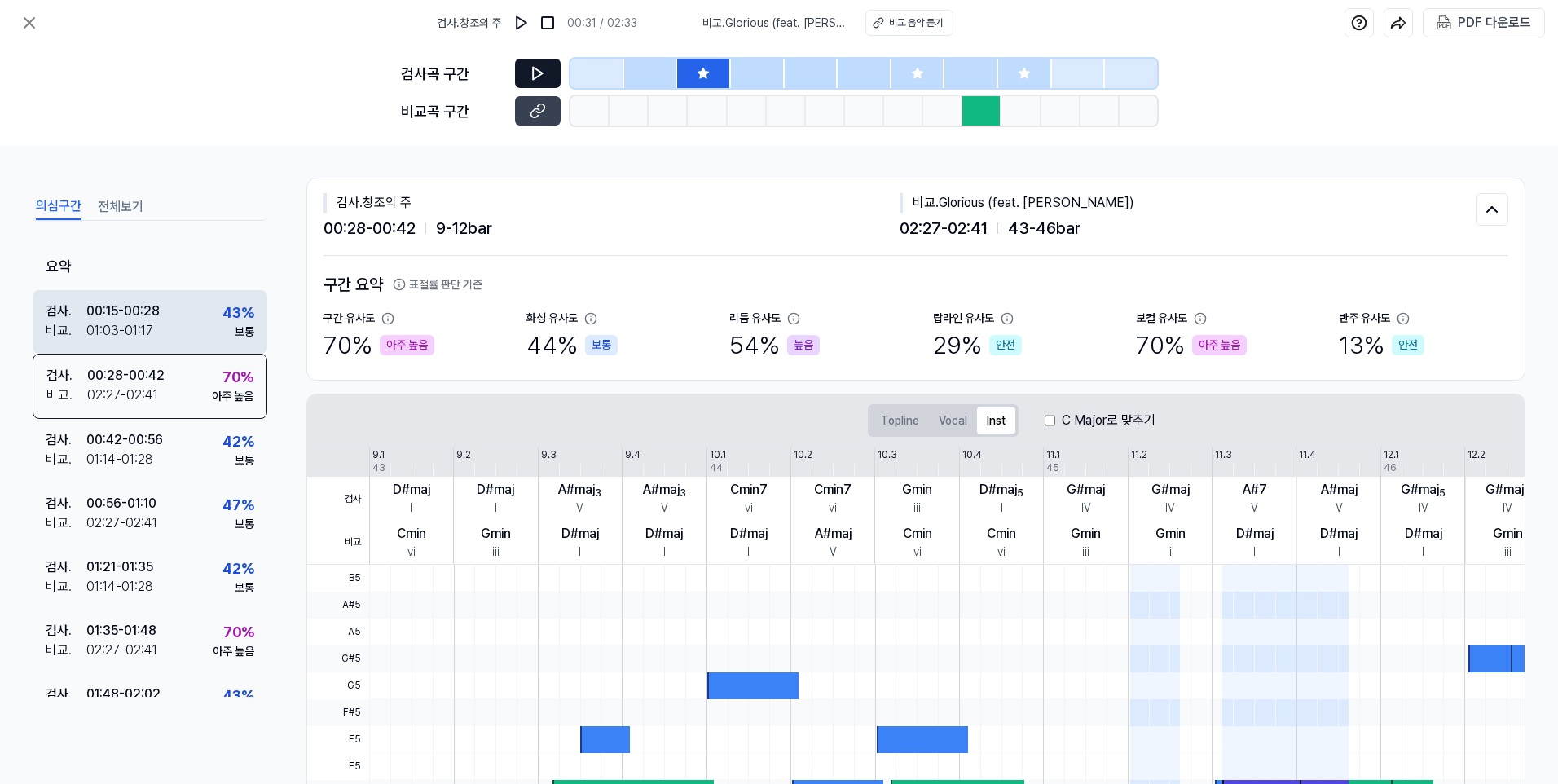
click at [201, 319] on div "검사 . 00:15 - 00:28 비교 . 01:03 - 01:17 43 % 보통" at bounding box center [150, 322] width 235 height 63
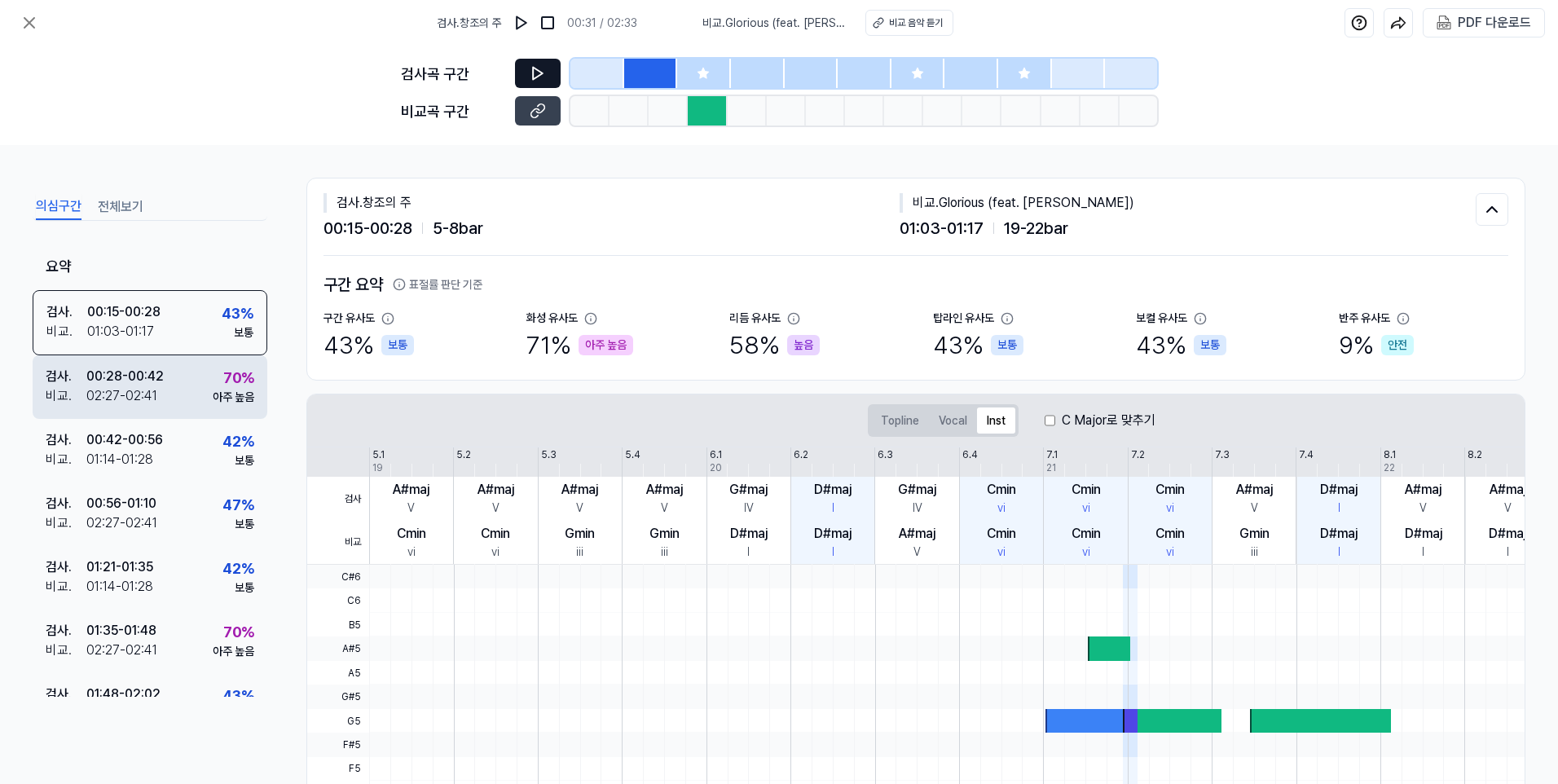
click at [223, 370] on div "70 %" at bounding box center [239, 377] width 31 height 22
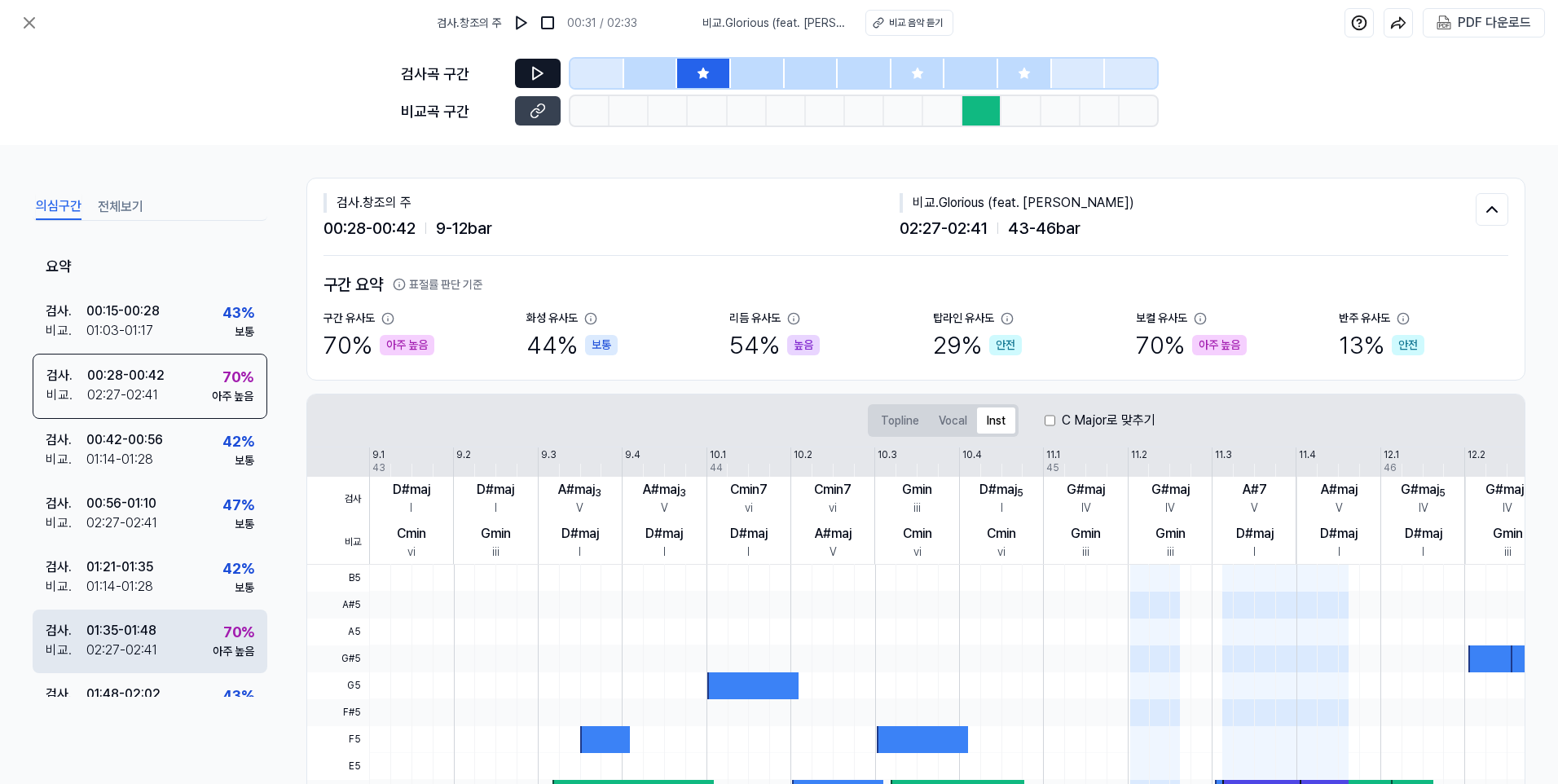
click at [229, 485] on div "70 %" at bounding box center [239, 632] width 31 height 22
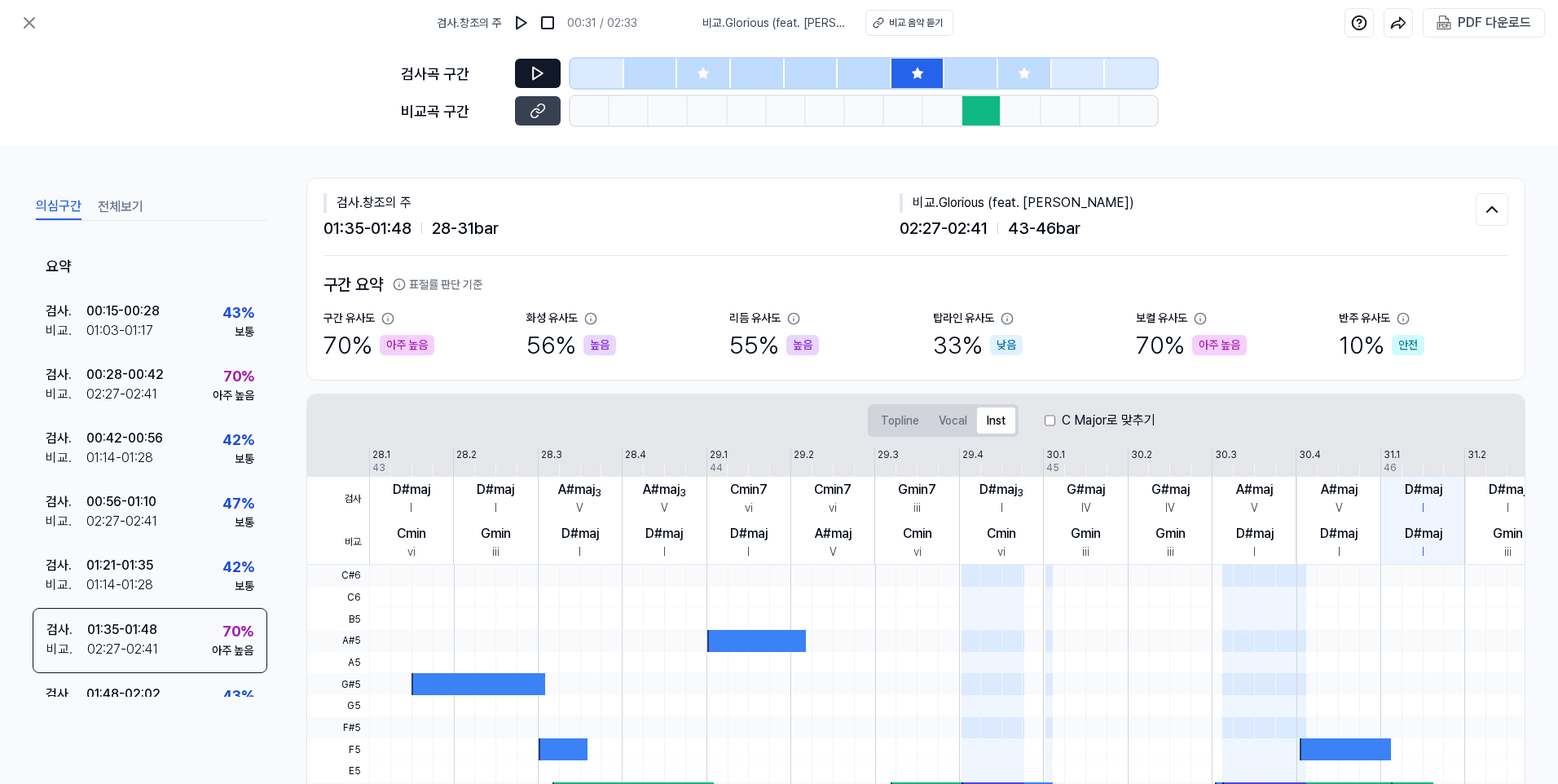
click at [1138, 341] on div "아주 높음" at bounding box center [1220, 344] width 54 height 20
click at [1138, 324] on div "보컬 유사도" at bounding box center [1162, 318] width 52 height 17
click at [1138, 318] on icon at bounding box center [1201, 318] width 13 height 13
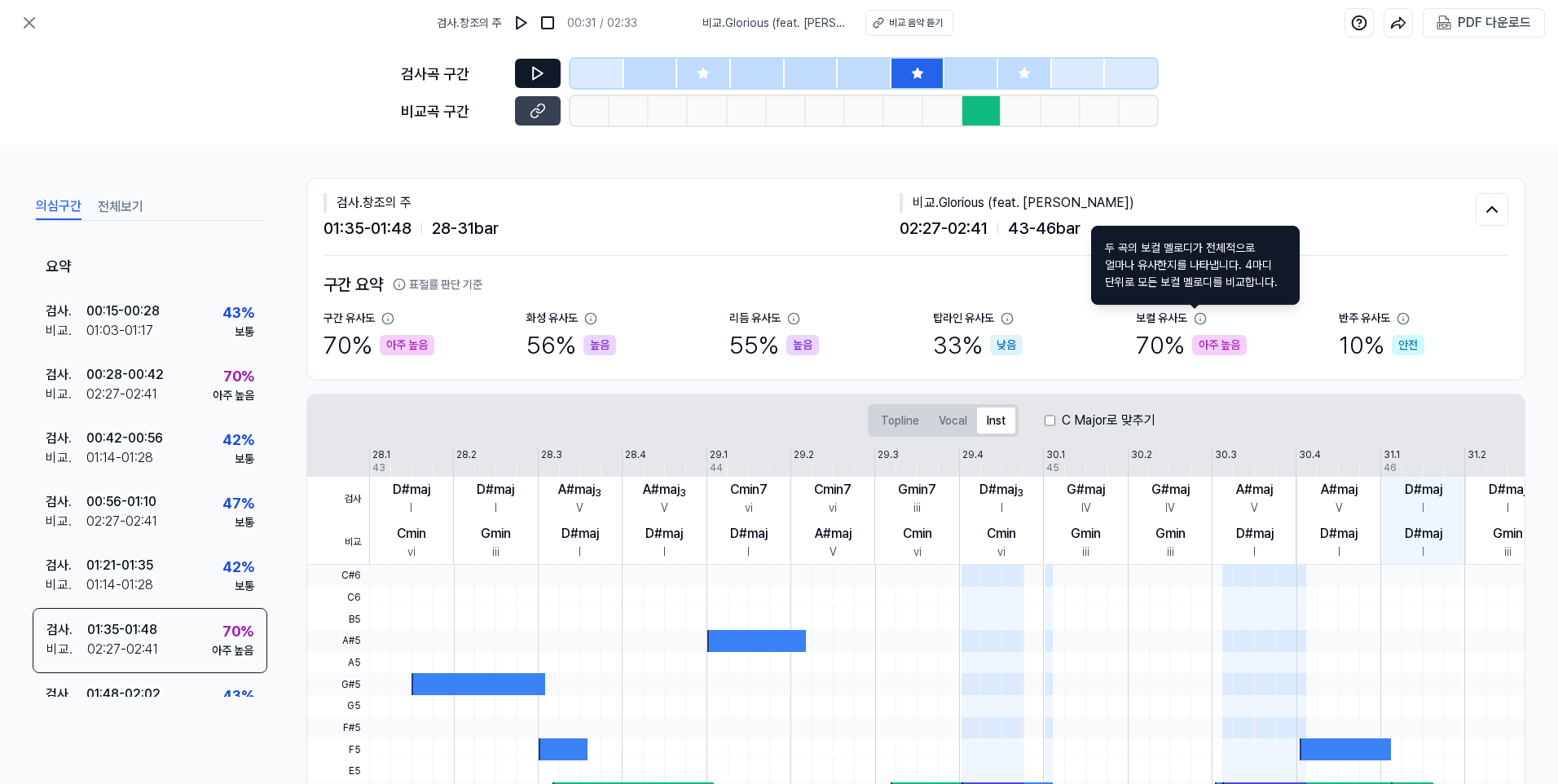
click at [1079, 318] on div "탑라인 유사도 33 % 낮음" at bounding box center [1018, 336] width 170 height 53
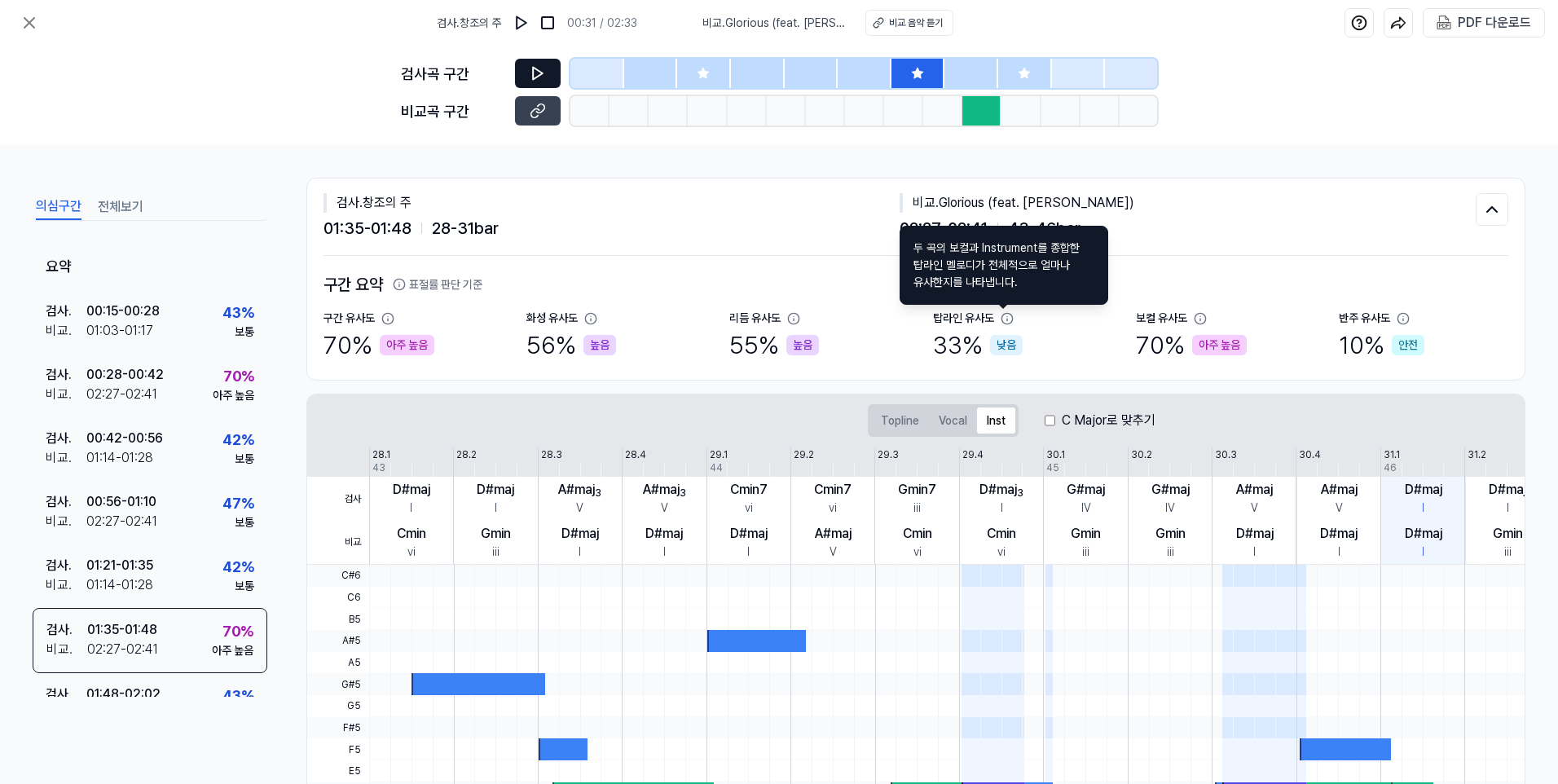
click at [1001, 318] on icon at bounding box center [1008, 318] width 13 height 13
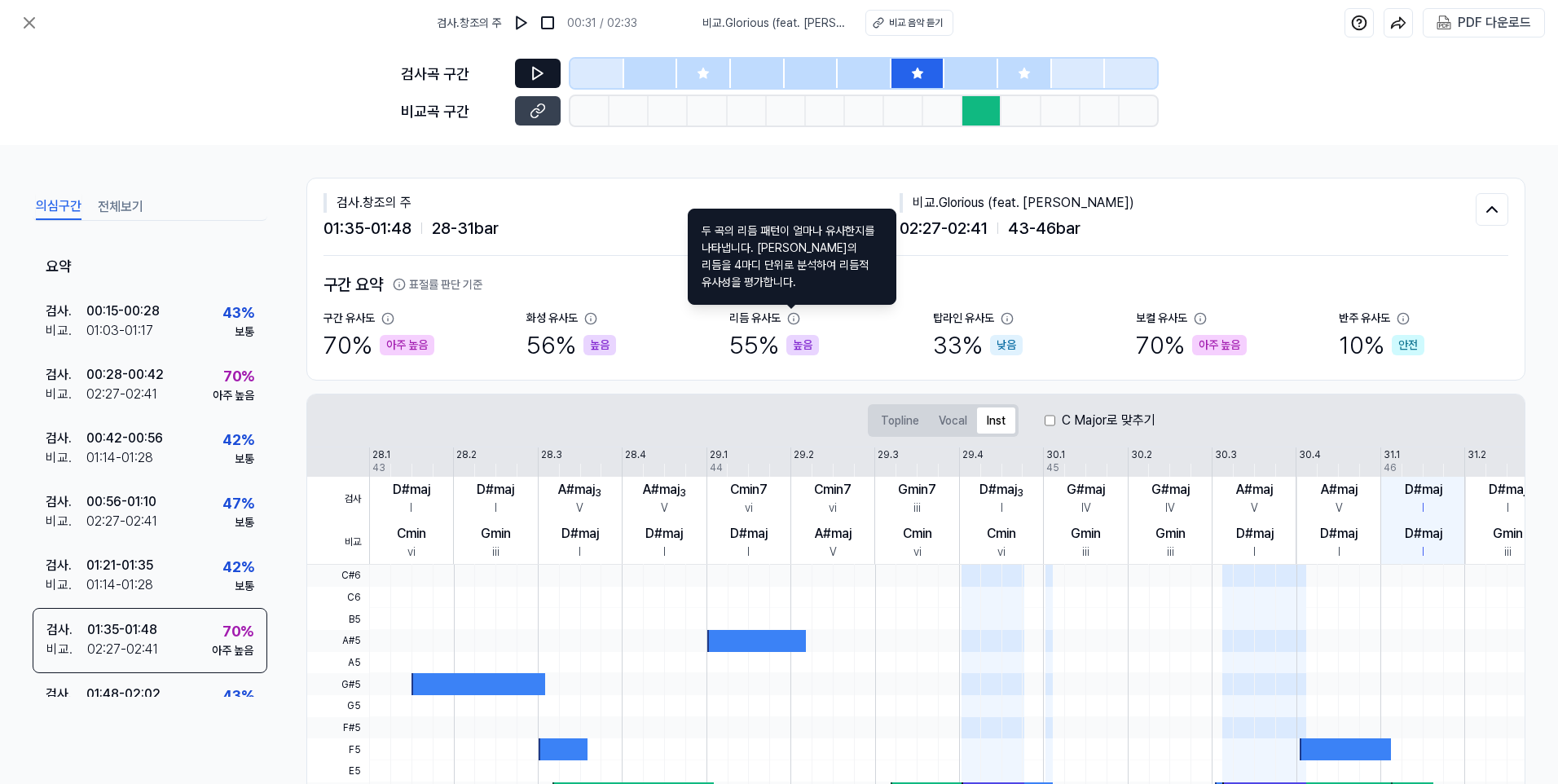
click at [787, 318] on icon at bounding box center [794, 318] width 13 height 13
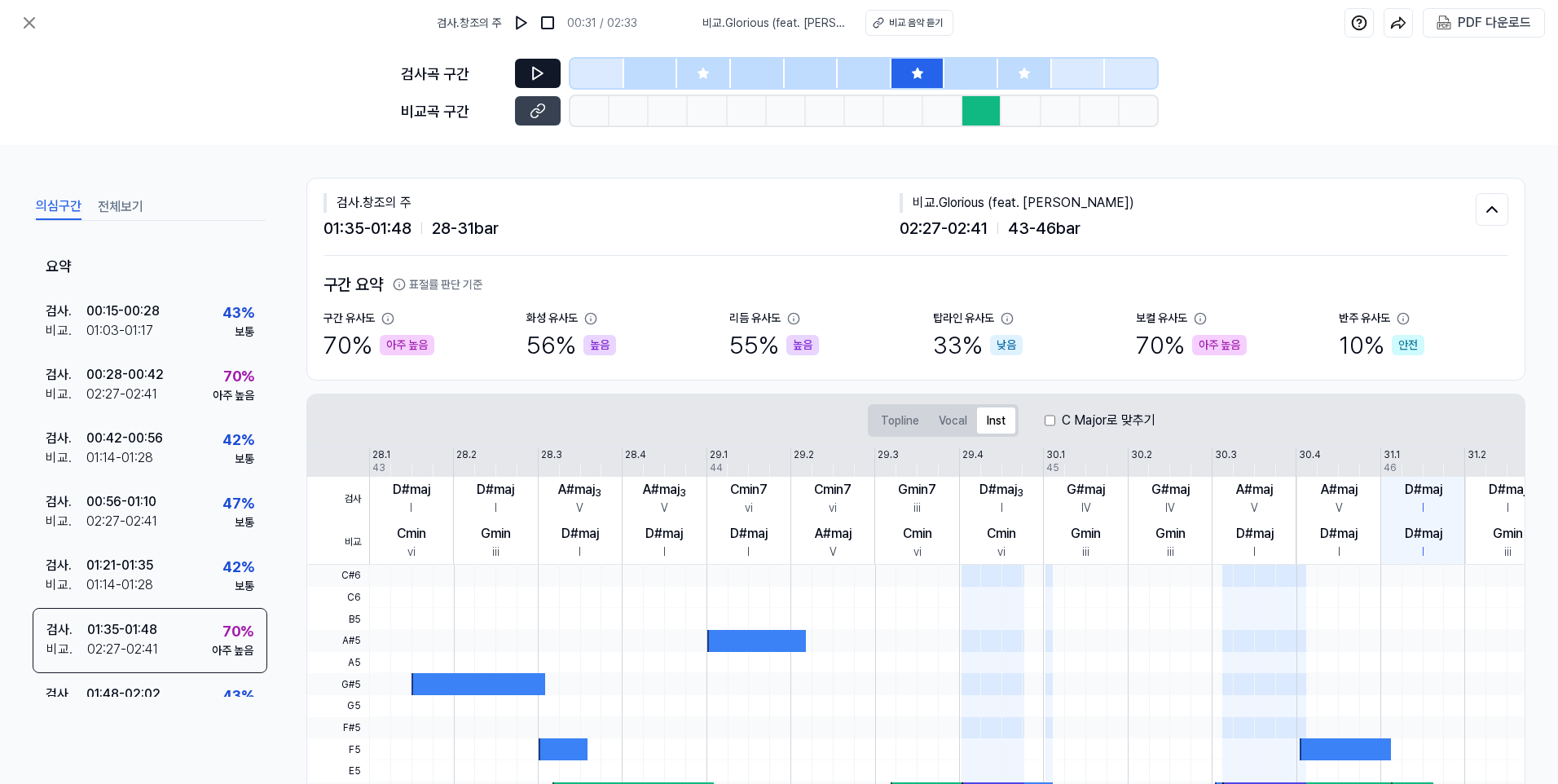
click at [787, 318] on icon at bounding box center [794, 318] width 13 height 13
click at [653, 294] on h2 "구간 요약 표절률 판단 기준" at bounding box center [916, 284] width 1185 height 24
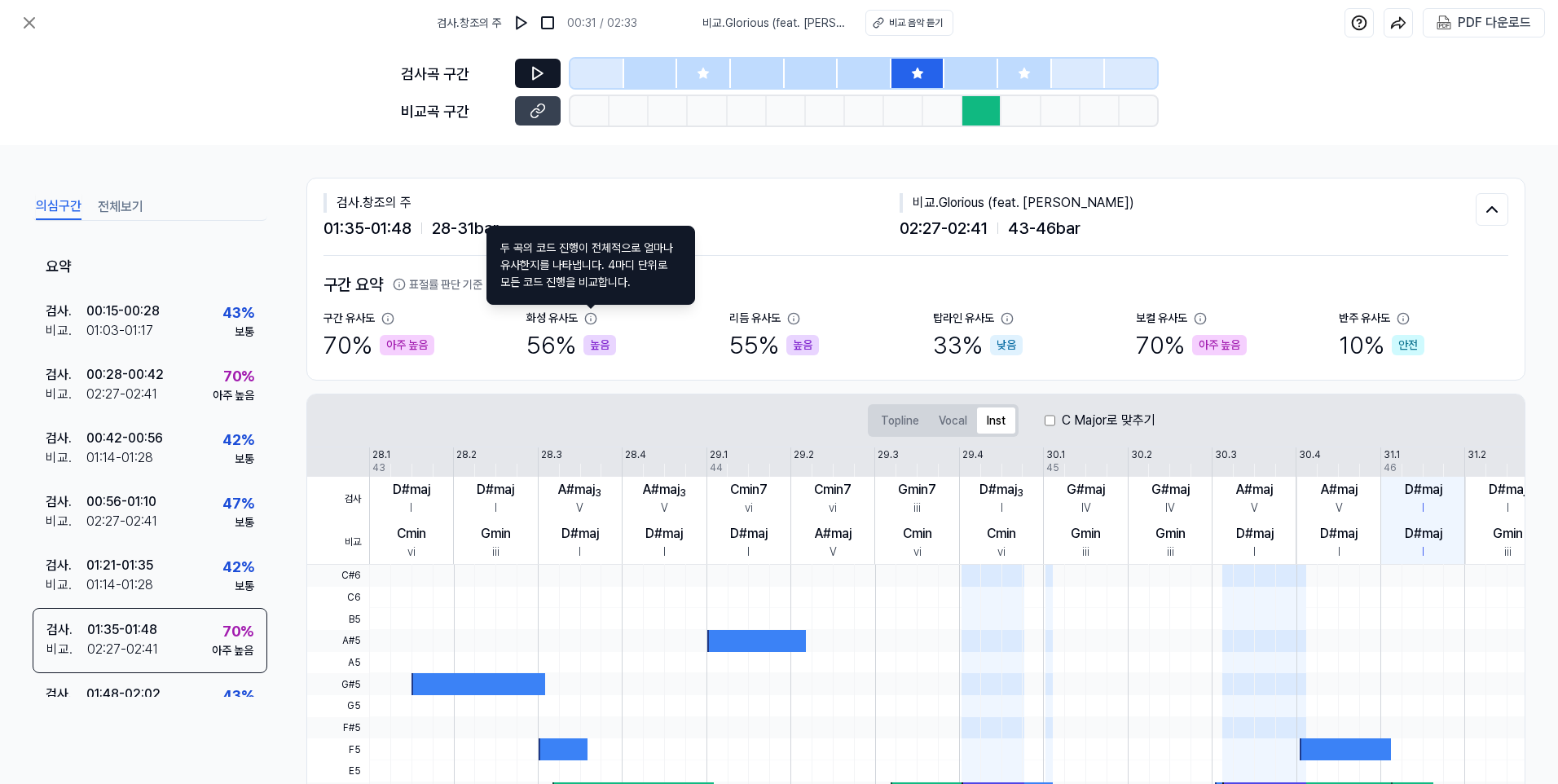
click at [589, 318] on icon at bounding box center [590, 318] width 13 height 13
click at [590, 320] on icon at bounding box center [591, 318] width 11 height 11
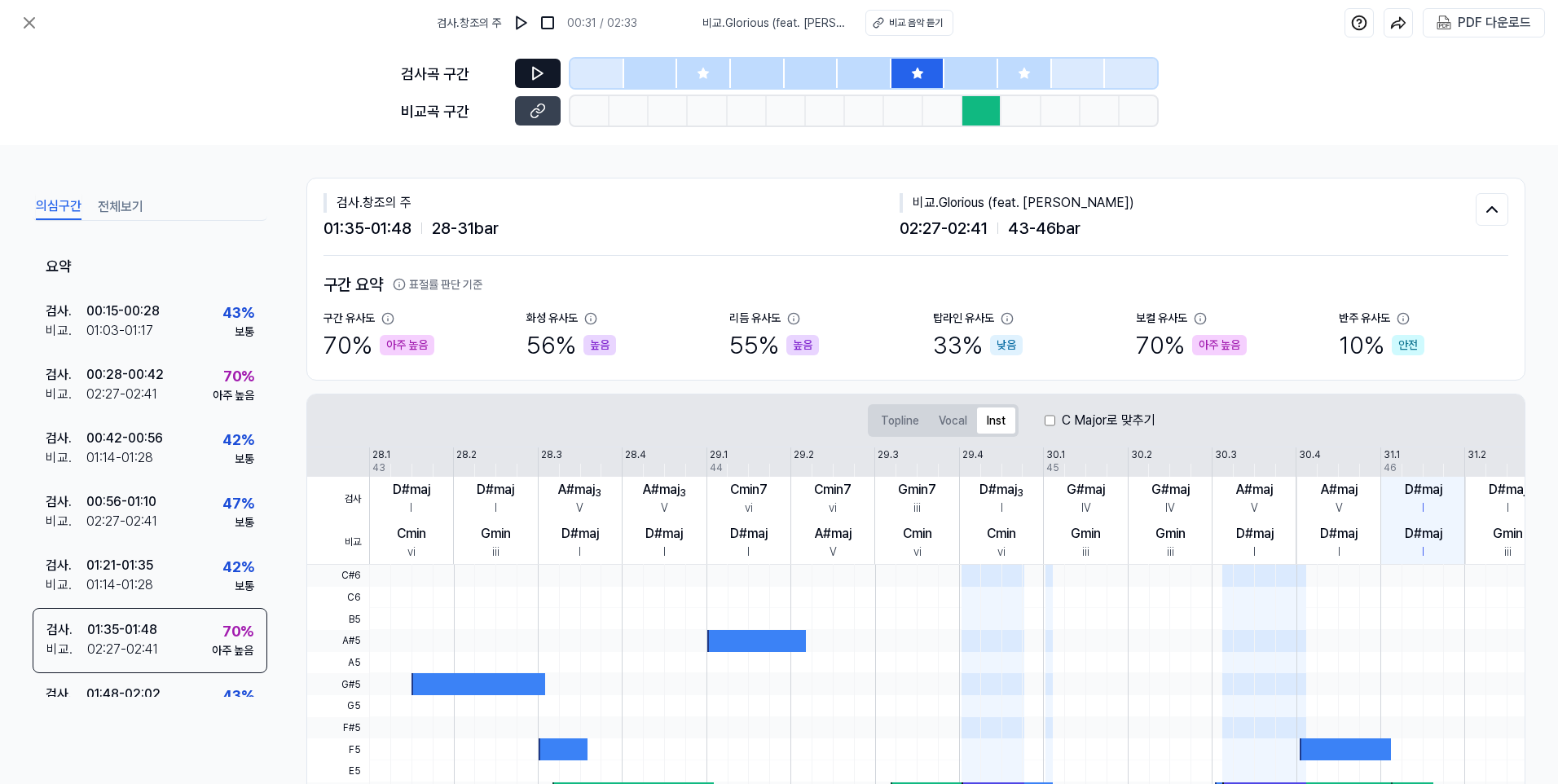
click at [590, 320] on icon at bounding box center [591, 318] width 11 height 11
click at [568, 224] on div "01:35 - 01:48 28 - 31 bar" at bounding box center [611, 227] width 576 height 24
click at [1014, 237] on span "43 - 46 bar" at bounding box center [1045, 227] width 73 height 24
click at [1138, 206] on button at bounding box center [1493, 209] width 33 height 33
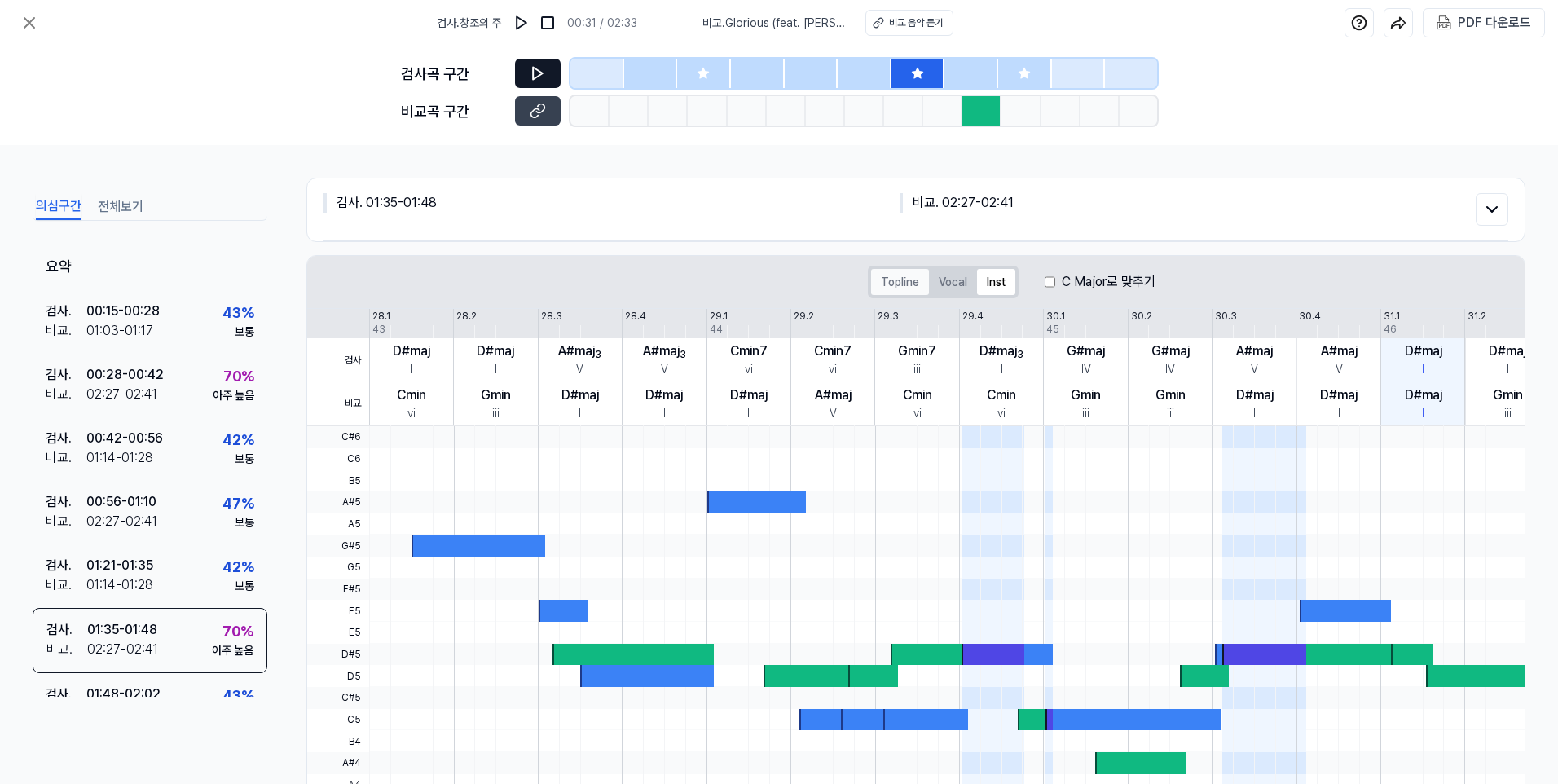
click at [906, 278] on button "Topline" at bounding box center [901, 282] width 58 height 26
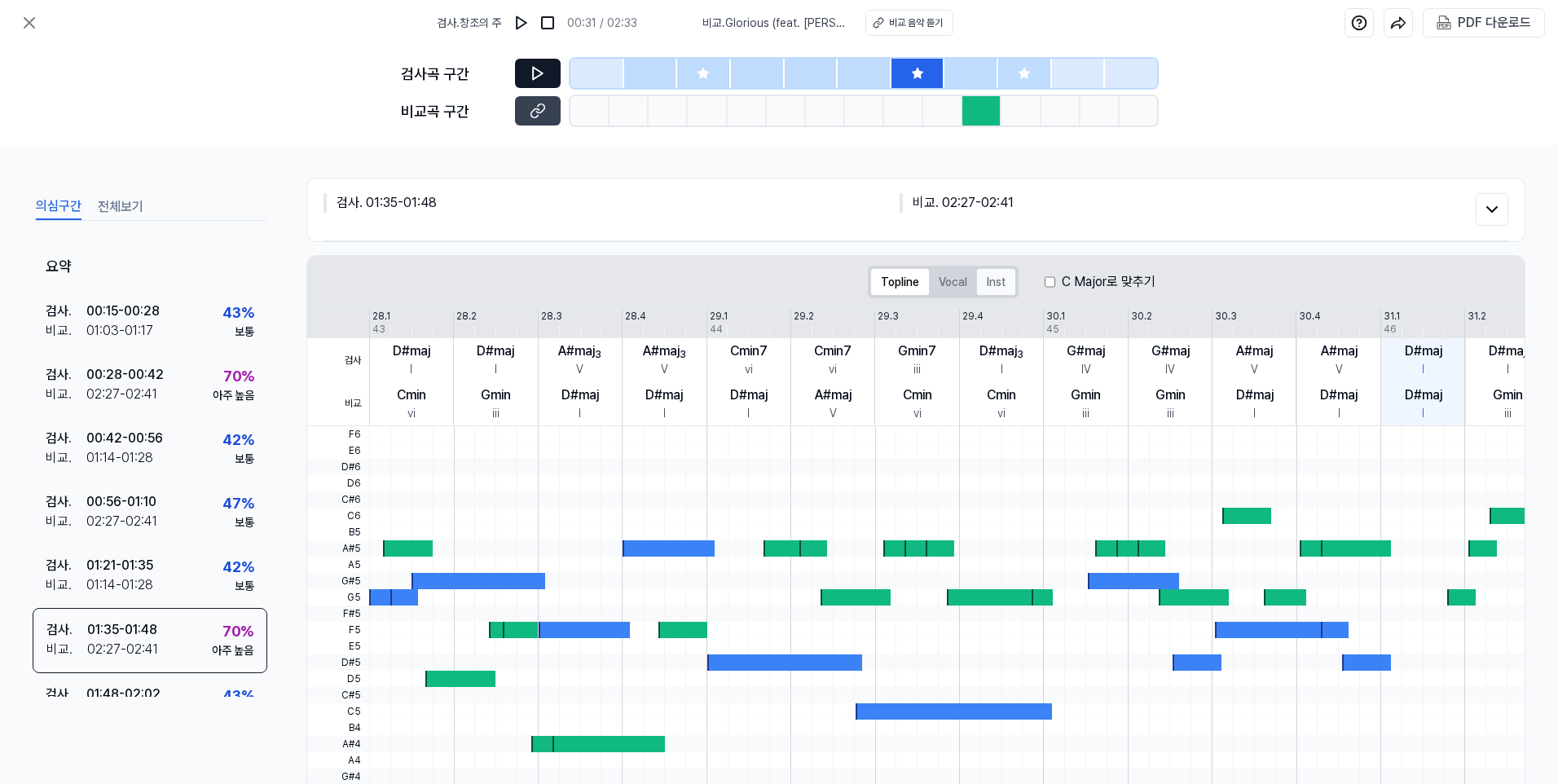
click at [988, 283] on button "Inst" at bounding box center [997, 282] width 38 height 26
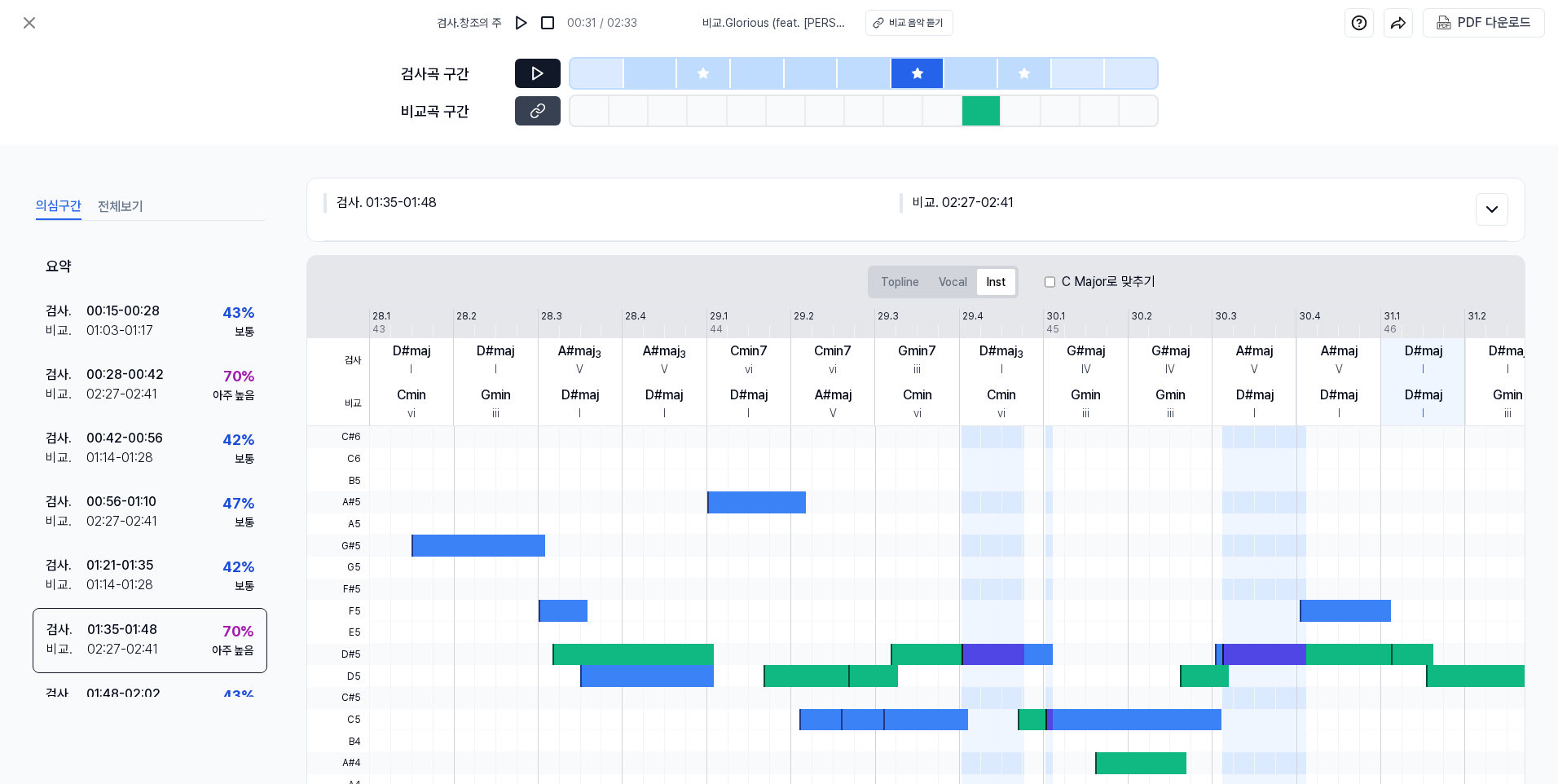
click at [690, 73] on div at bounding box center [704, 73] width 54 height 29
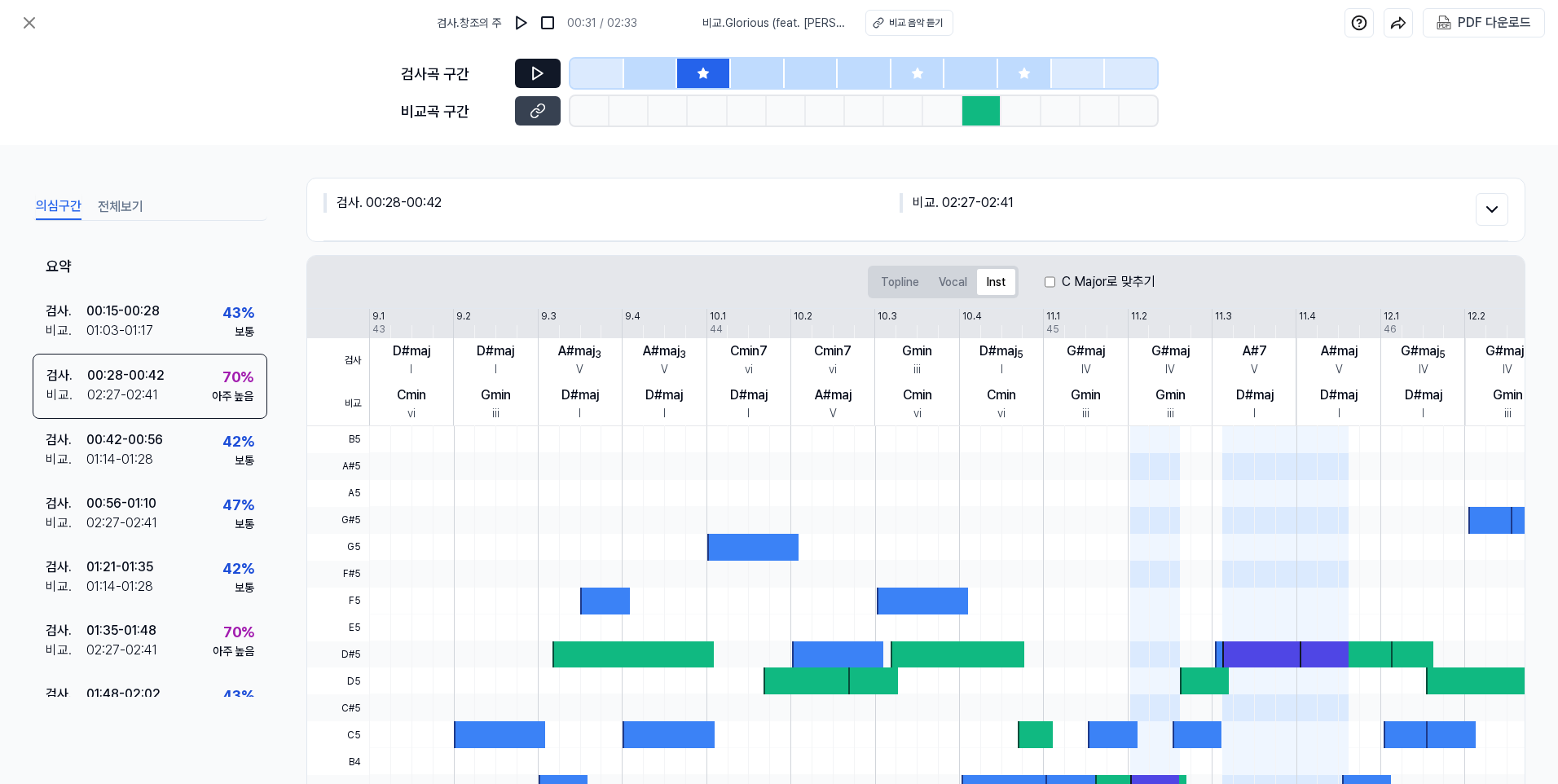
click at [540, 73] on icon at bounding box center [538, 73] width 10 height 12
click at [538, 68] on icon at bounding box center [538, 73] width 16 height 16
click at [541, 74] on icon at bounding box center [538, 73] width 10 height 12
click at [536, 72] on icon at bounding box center [535, 73] width 3 height 11
click at [895, 284] on button "Topline" at bounding box center [901, 282] width 58 height 26
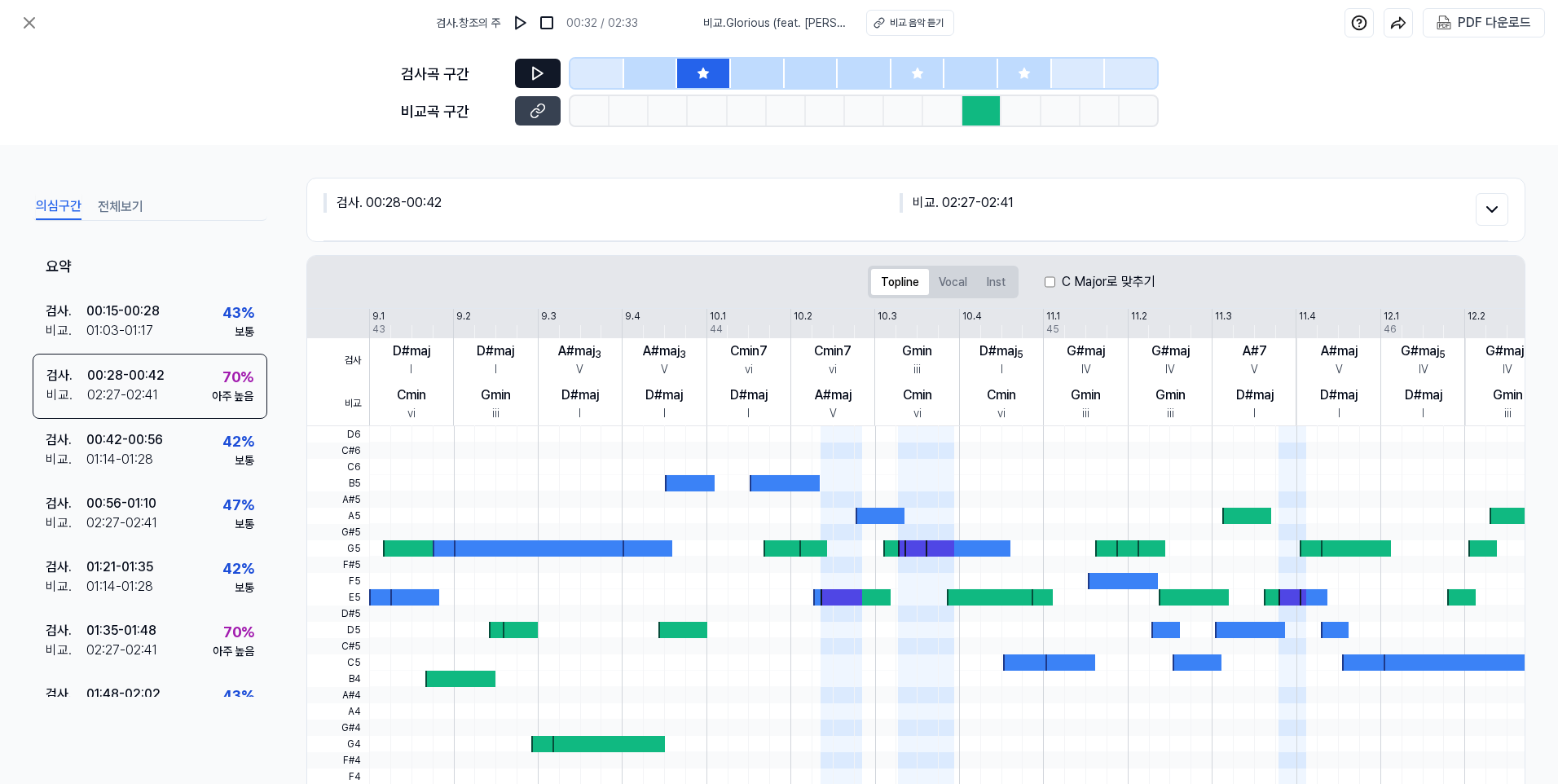
click at [533, 69] on icon at bounding box center [538, 73] width 10 height 12
click at [950, 280] on button "Vocal" at bounding box center [953, 282] width 48 height 26
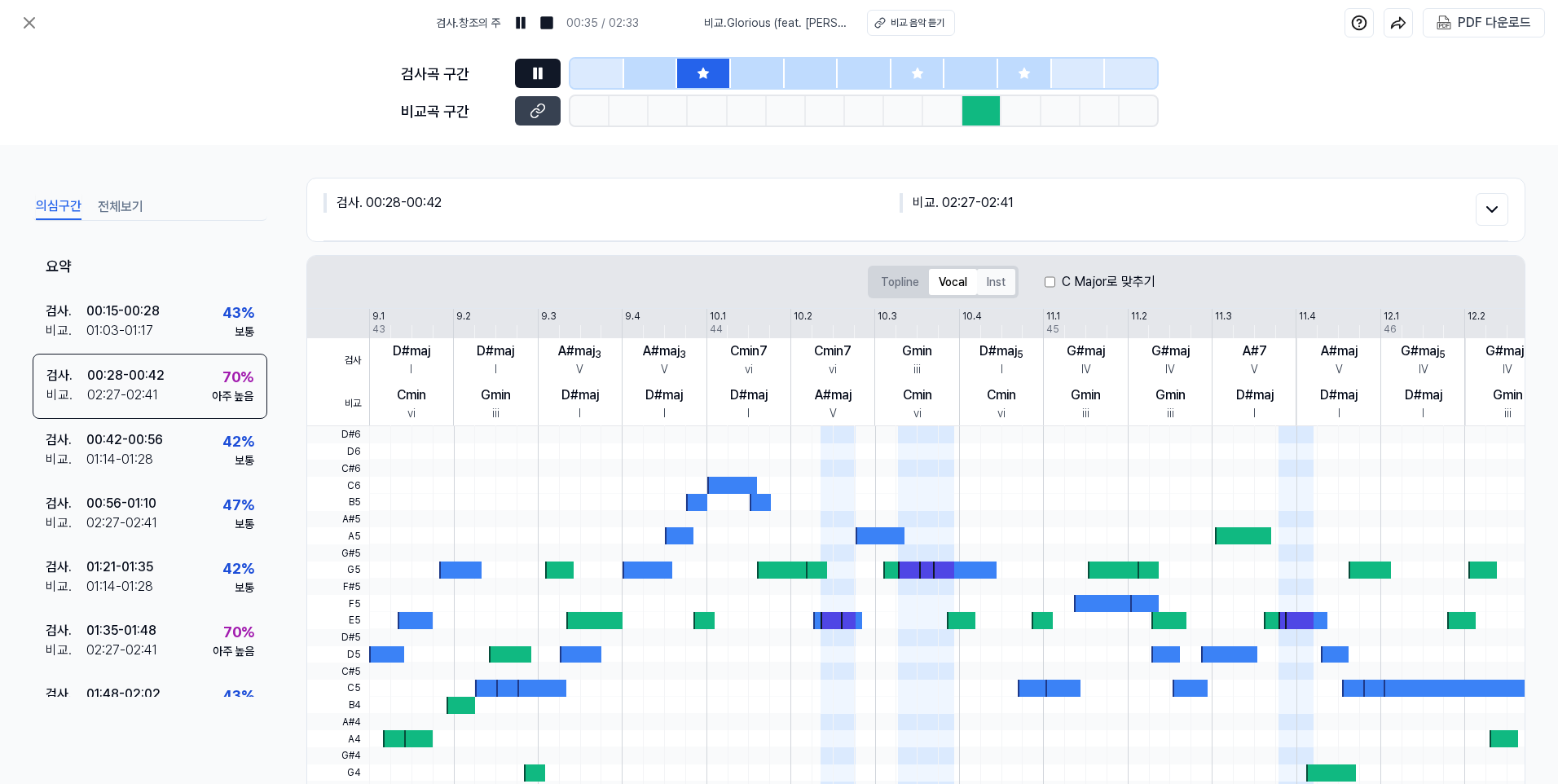
click at [1000, 279] on button "Inst" at bounding box center [997, 282] width 38 height 26
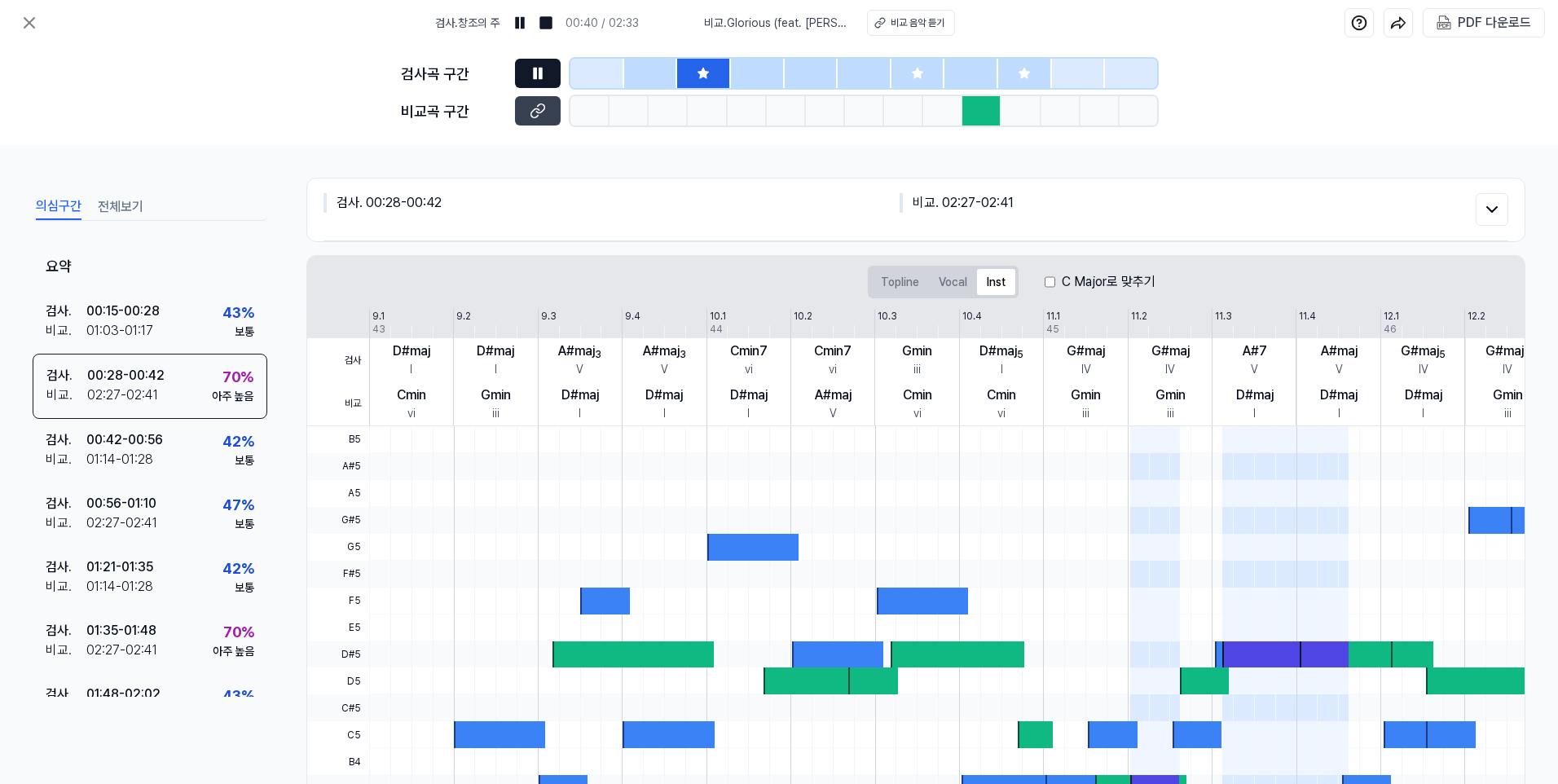
click at [1060, 285] on div "C Major로 맞추기" at bounding box center [1100, 282] width 111 height 20
click at [922, 70] on icon at bounding box center [918, 73] width 13 height 13
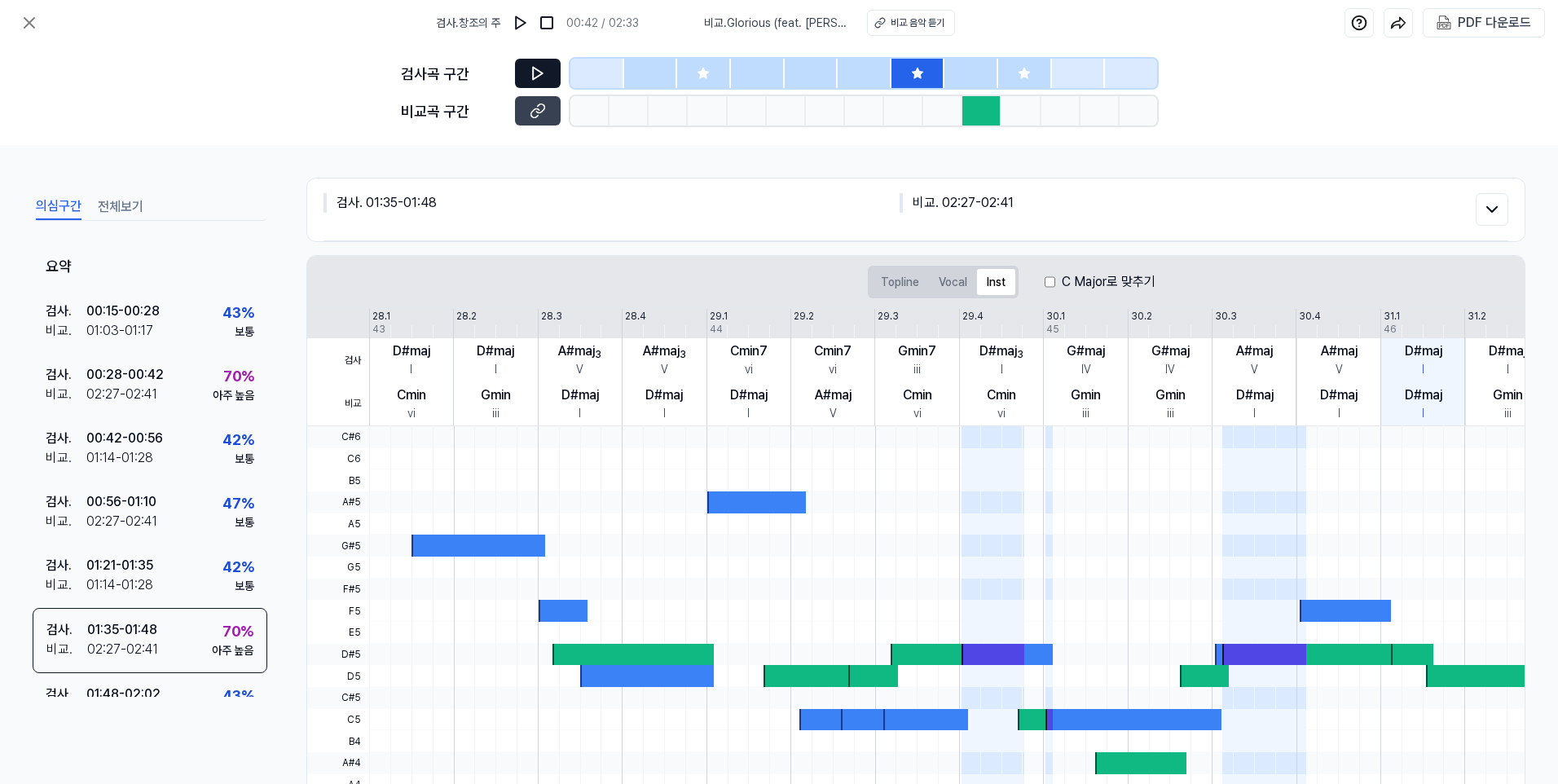
click at [538, 74] on icon at bounding box center [538, 73] width 16 height 16
drag, startPoint x: 1021, startPoint y: 73, endPoint x: 1012, endPoint y: 85, distance: 15.0
click at [1021, 73] on icon at bounding box center [1024, 73] width 11 height 11
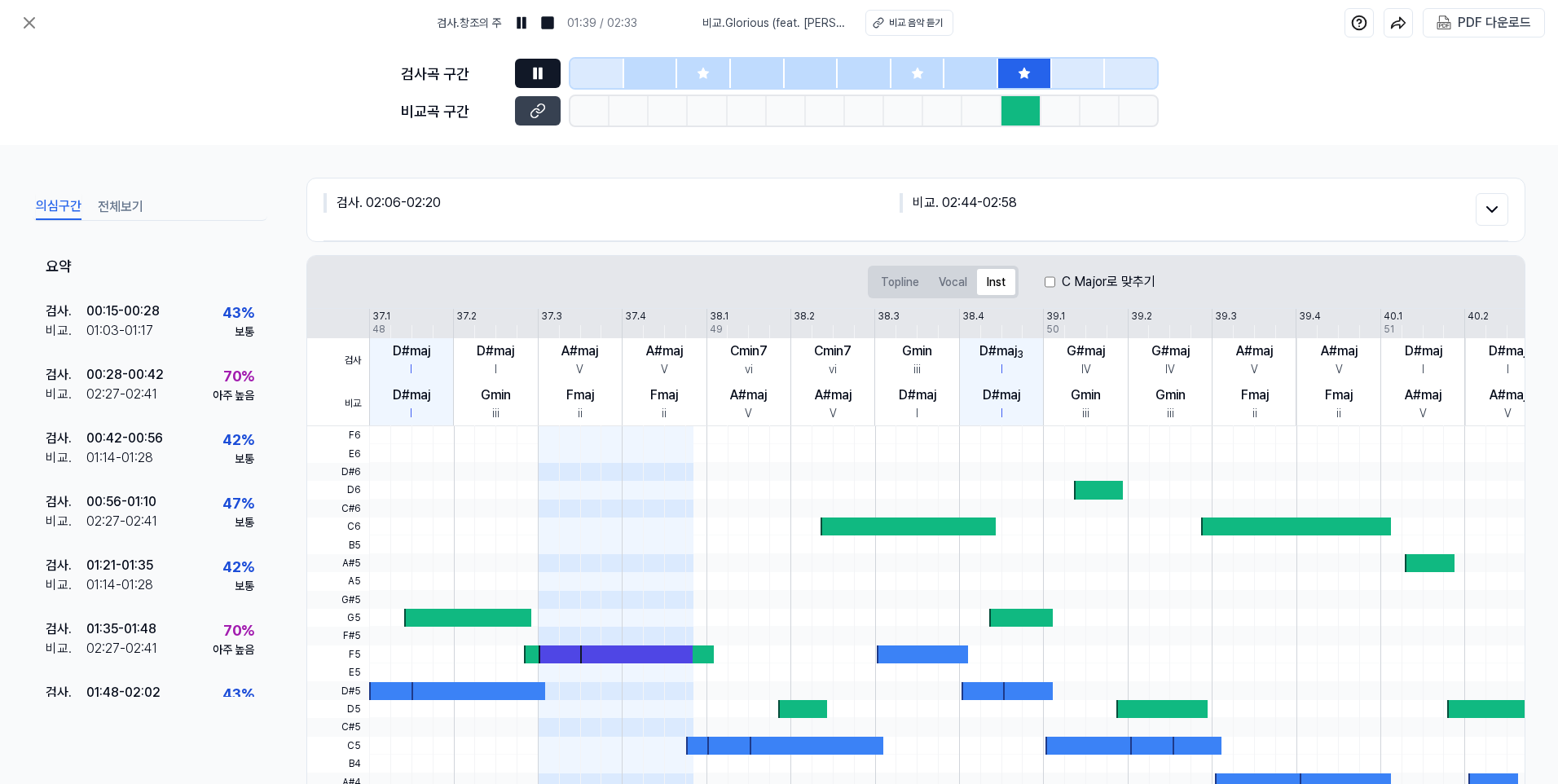
click at [536, 70] on icon at bounding box center [535, 73] width 3 height 11
click at [1031, 69] on div at bounding box center [1025, 73] width 54 height 29
click at [528, 76] on button at bounding box center [538, 73] width 45 height 29
click at [543, 73] on icon at bounding box center [538, 73] width 16 height 16
click at [545, 76] on icon at bounding box center [538, 73] width 16 height 16
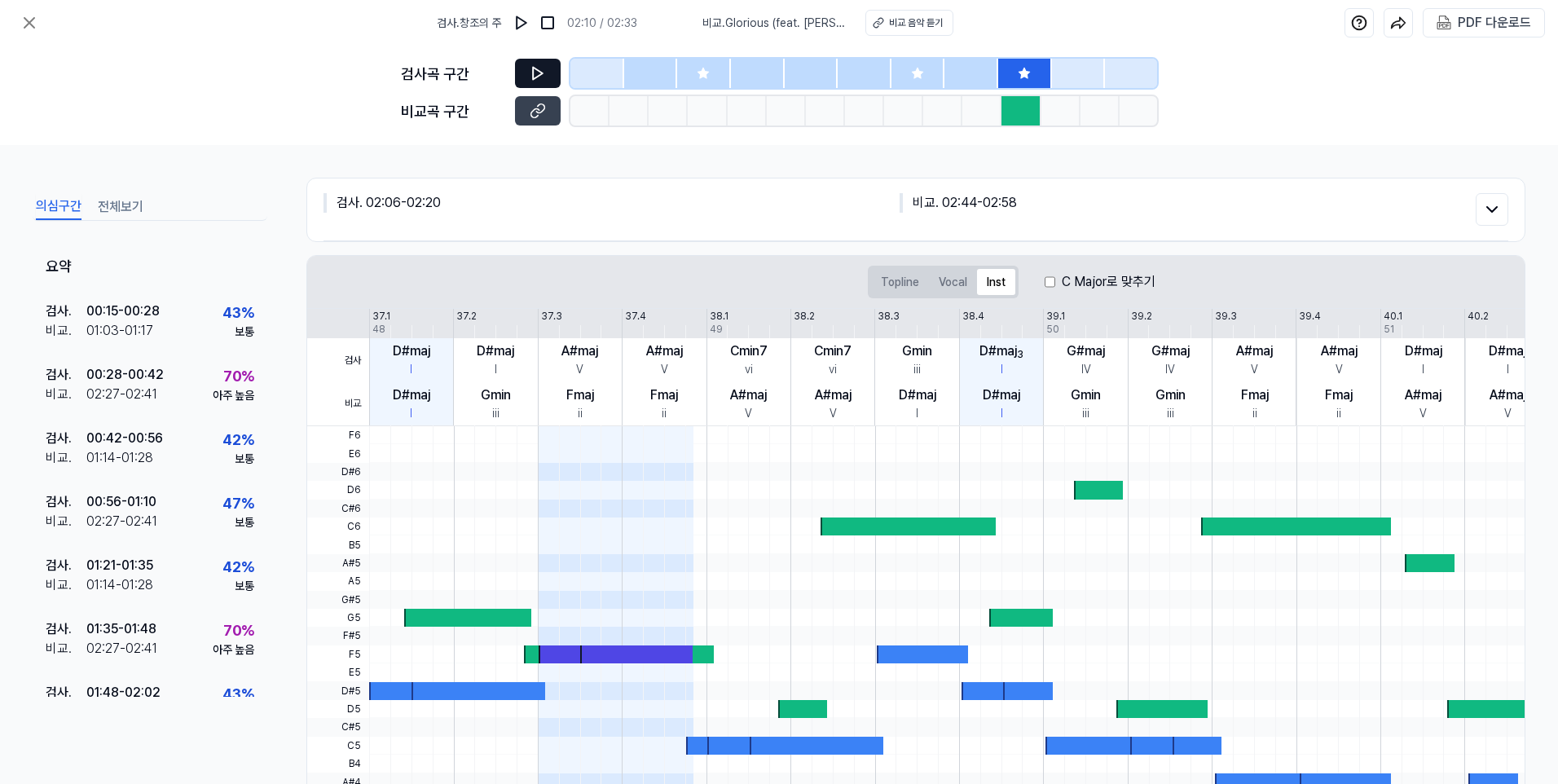
click at [697, 61] on div at bounding box center [704, 73] width 54 height 29
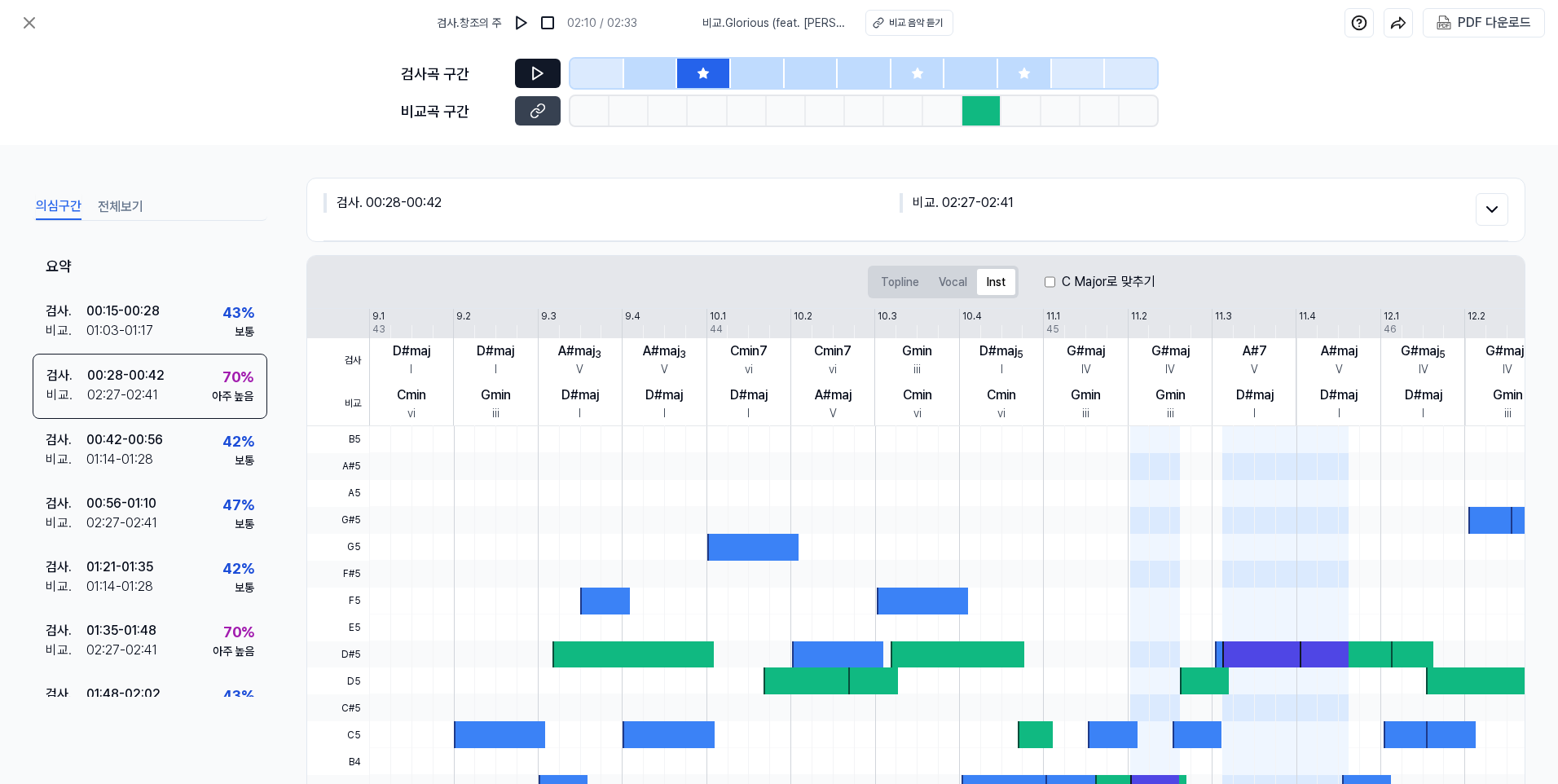
click at [537, 63] on button at bounding box center [538, 73] width 45 height 29
click at [543, 73] on icon at bounding box center [538, 73] width 16 height 16
click at [165, 321] on div "검사 . 00:15 - 00:28 비교 . 01:03 - 01:17 43 % 보통" at bounding box center [150, 322] width 235 height 63
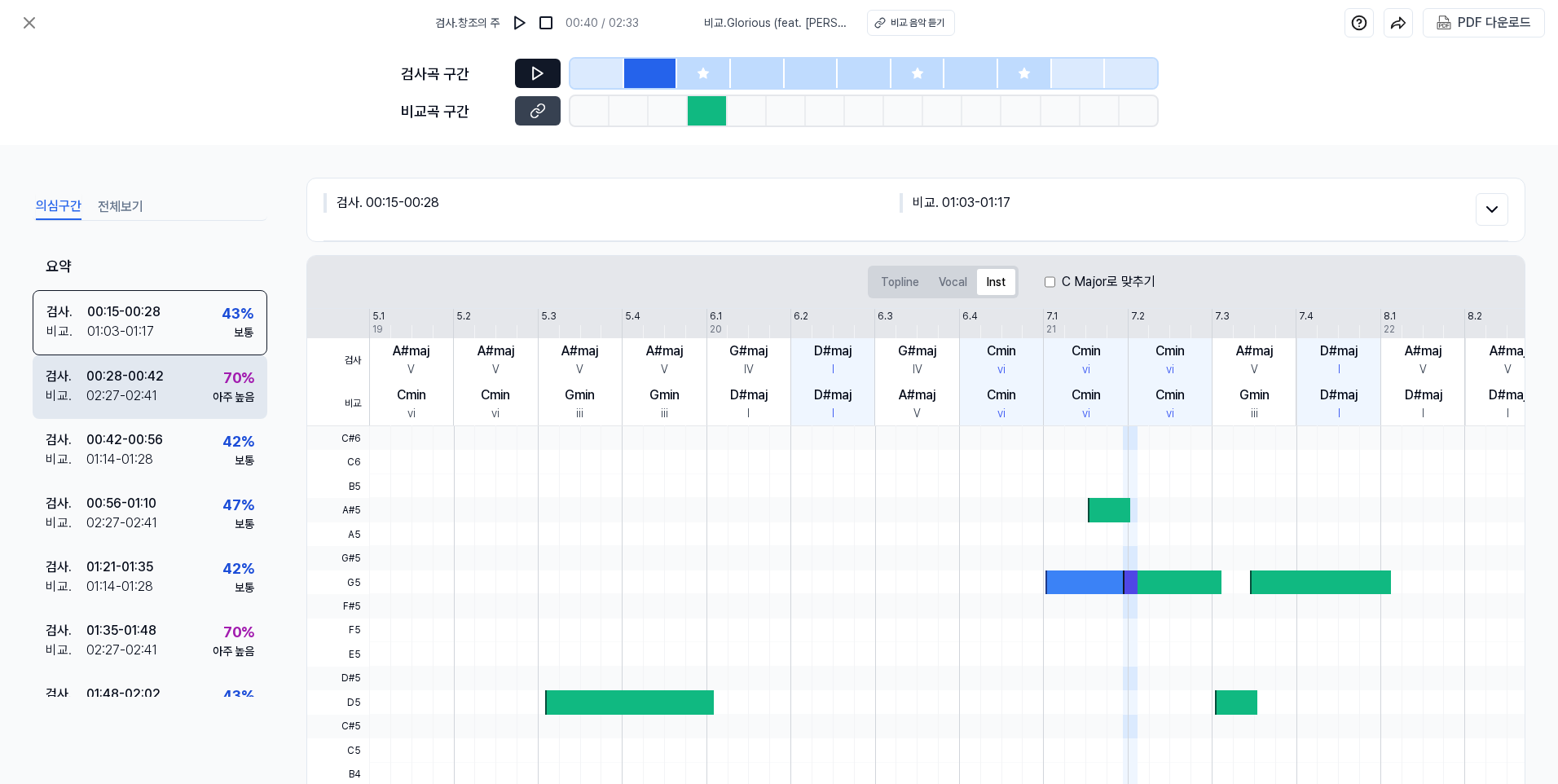
click at [178, 386] on div "검사 . 00:28 - 00:42 비교 . 02:27 - 02:41 70 % 아주 높음" at bounding box center [150, 387] width 235 height 63
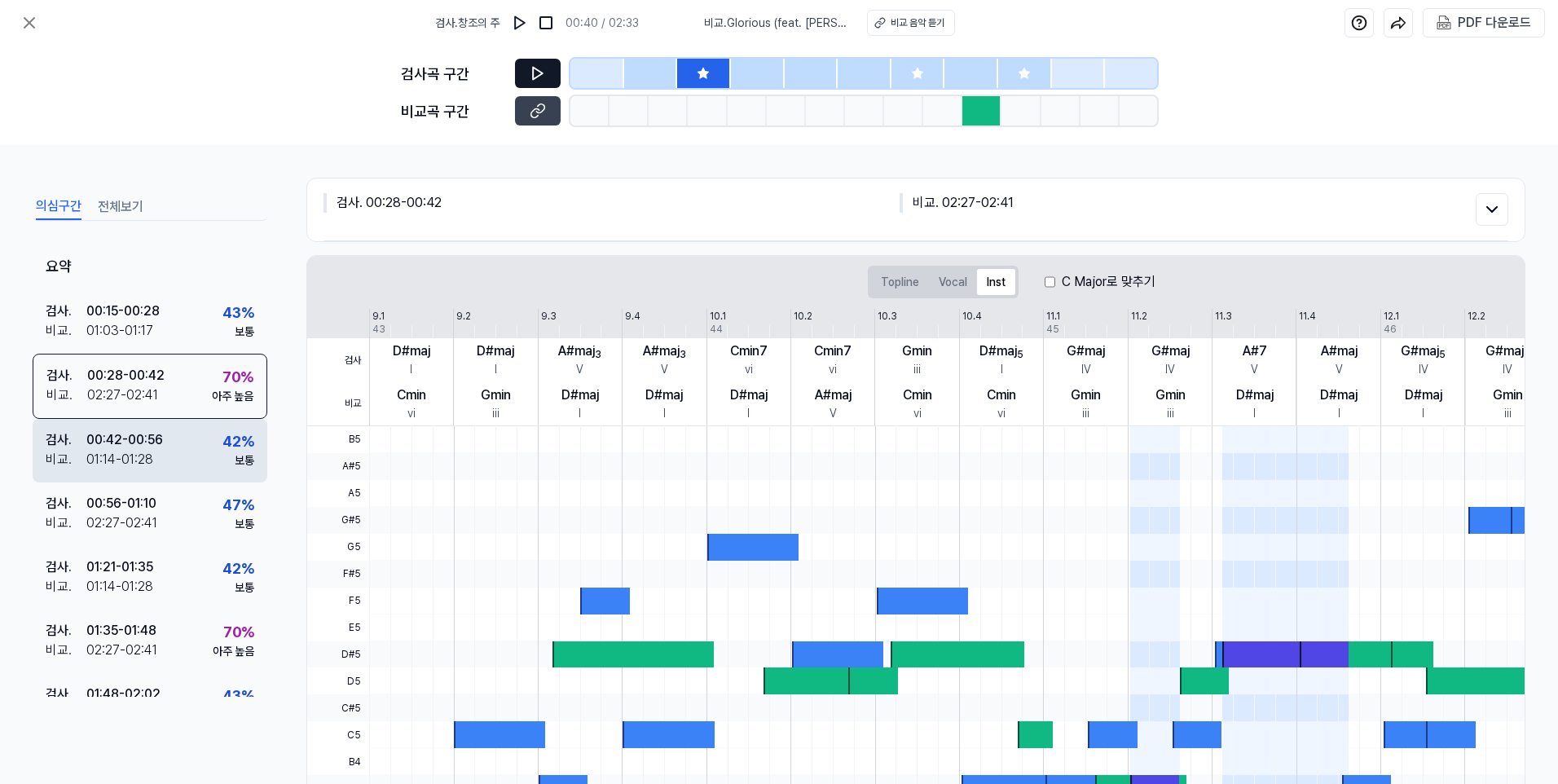
click at [171, 450] on div "검사 . 00:42 - 00:56 비교 . 01:14 - 01:28 42 % 보통" at bounding box center [150, 450] width 235 height 63
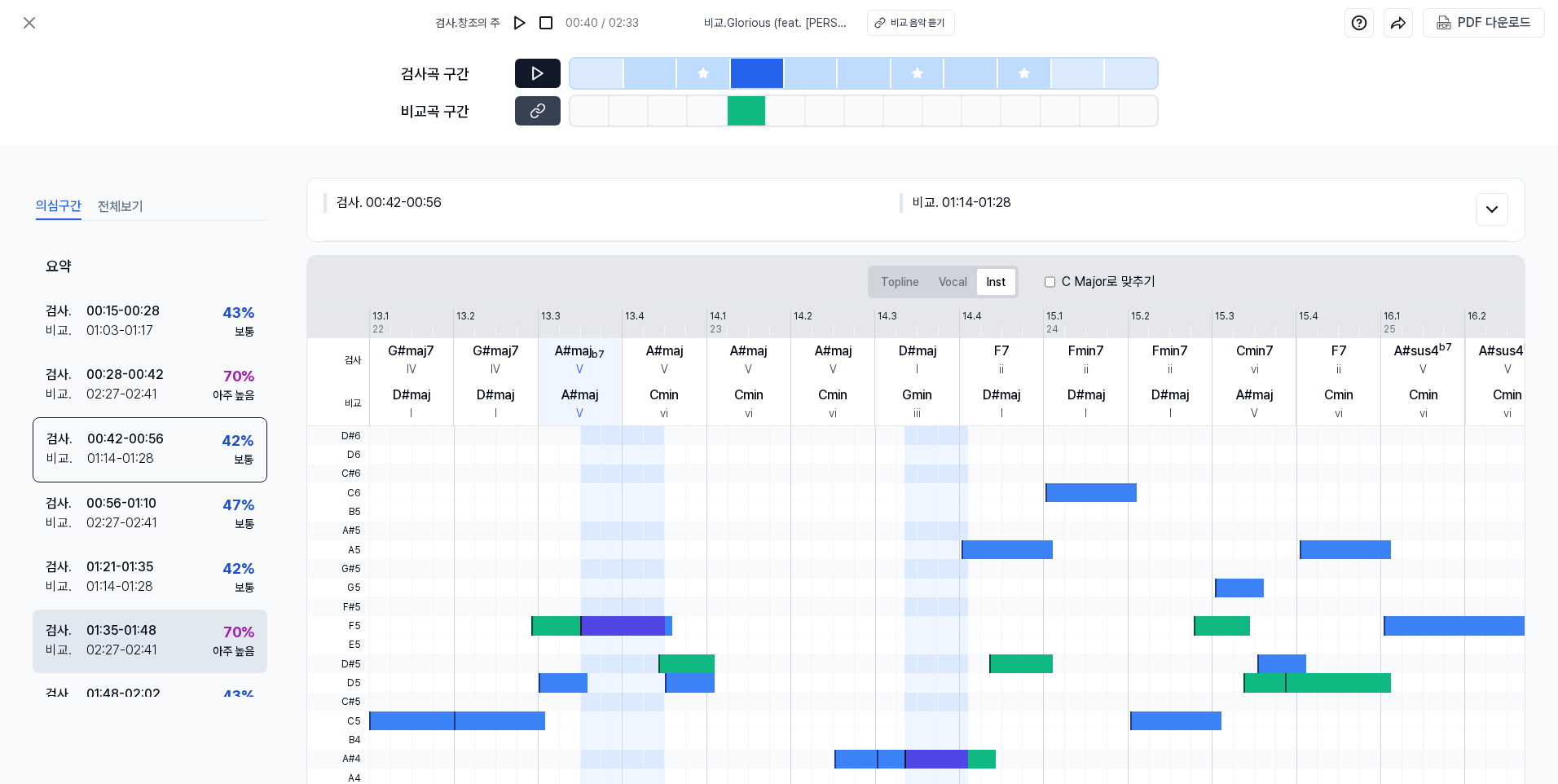
click at [190, 485] on div "검사 . 01:35 - 01:48 비교 . 02:27 - 02:41 70 % 아주 높음" at bounding box center [150, 641] width 235 height 63
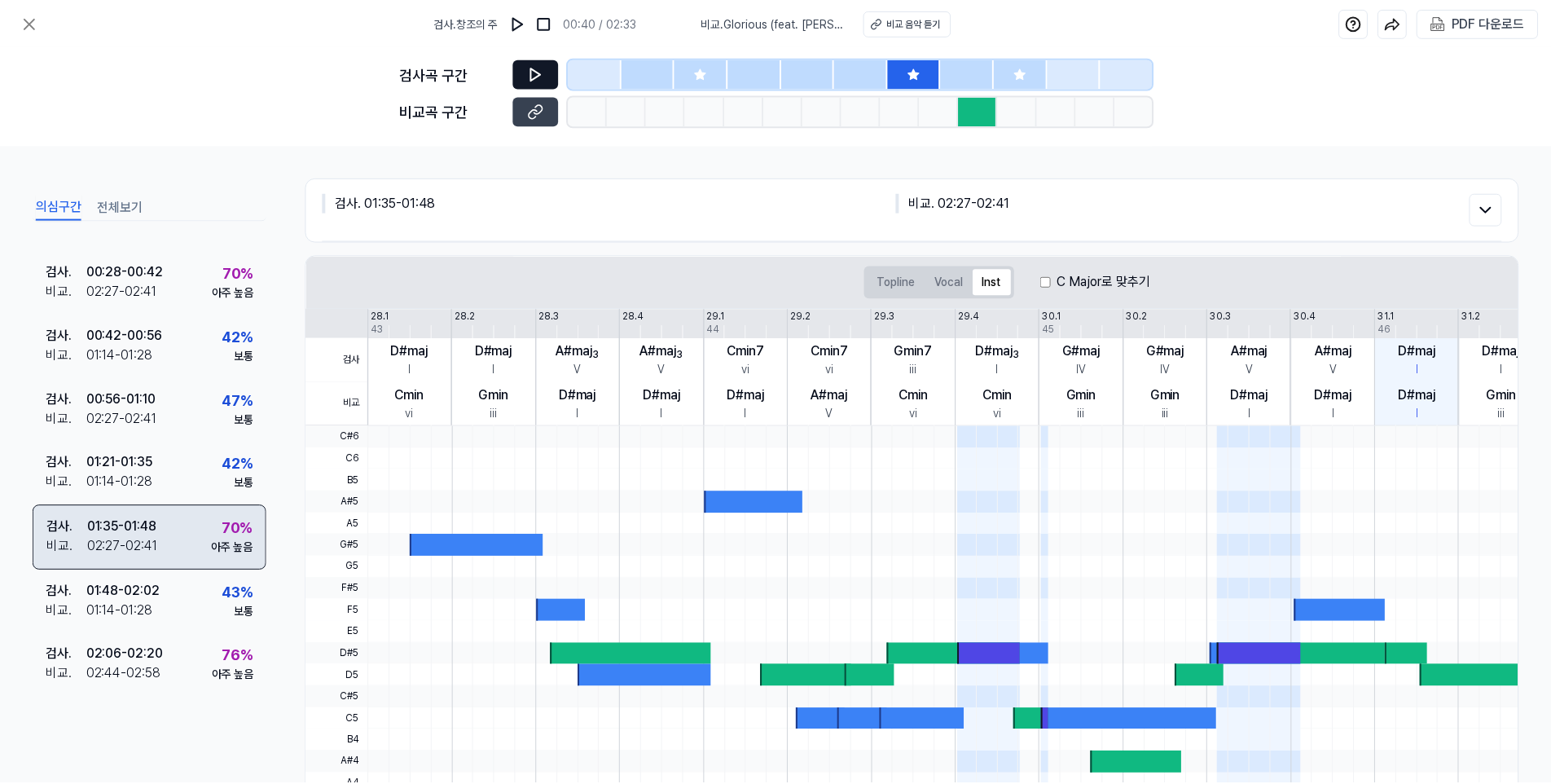
scroll to position [103, 0]
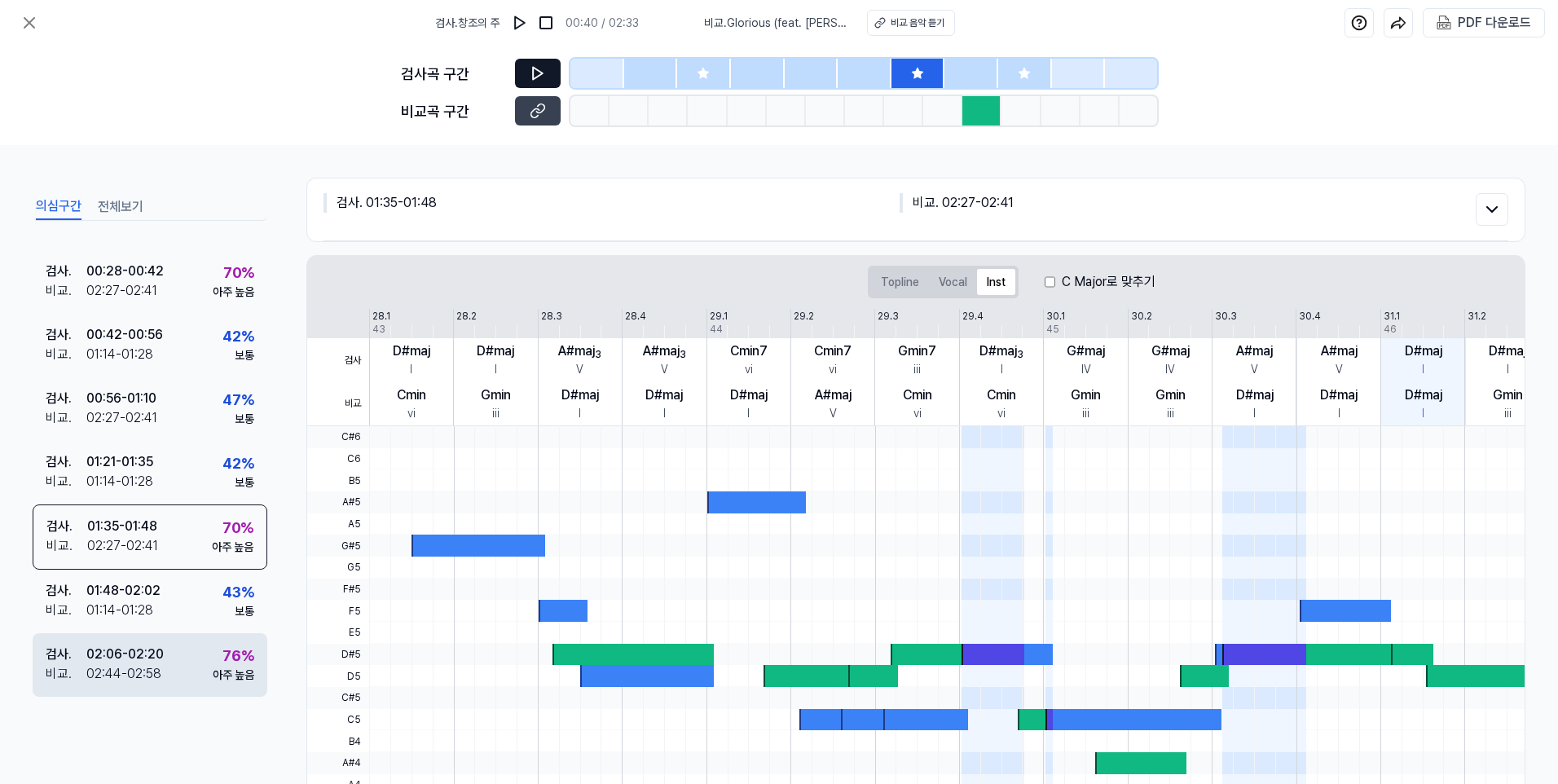
click at [199, 485] on div "검사 . 02:06 - 02:20 비교 . 02:44 - 02:58 76 % 아주 높음" at bounding box center [150, 664] width 235 height 63
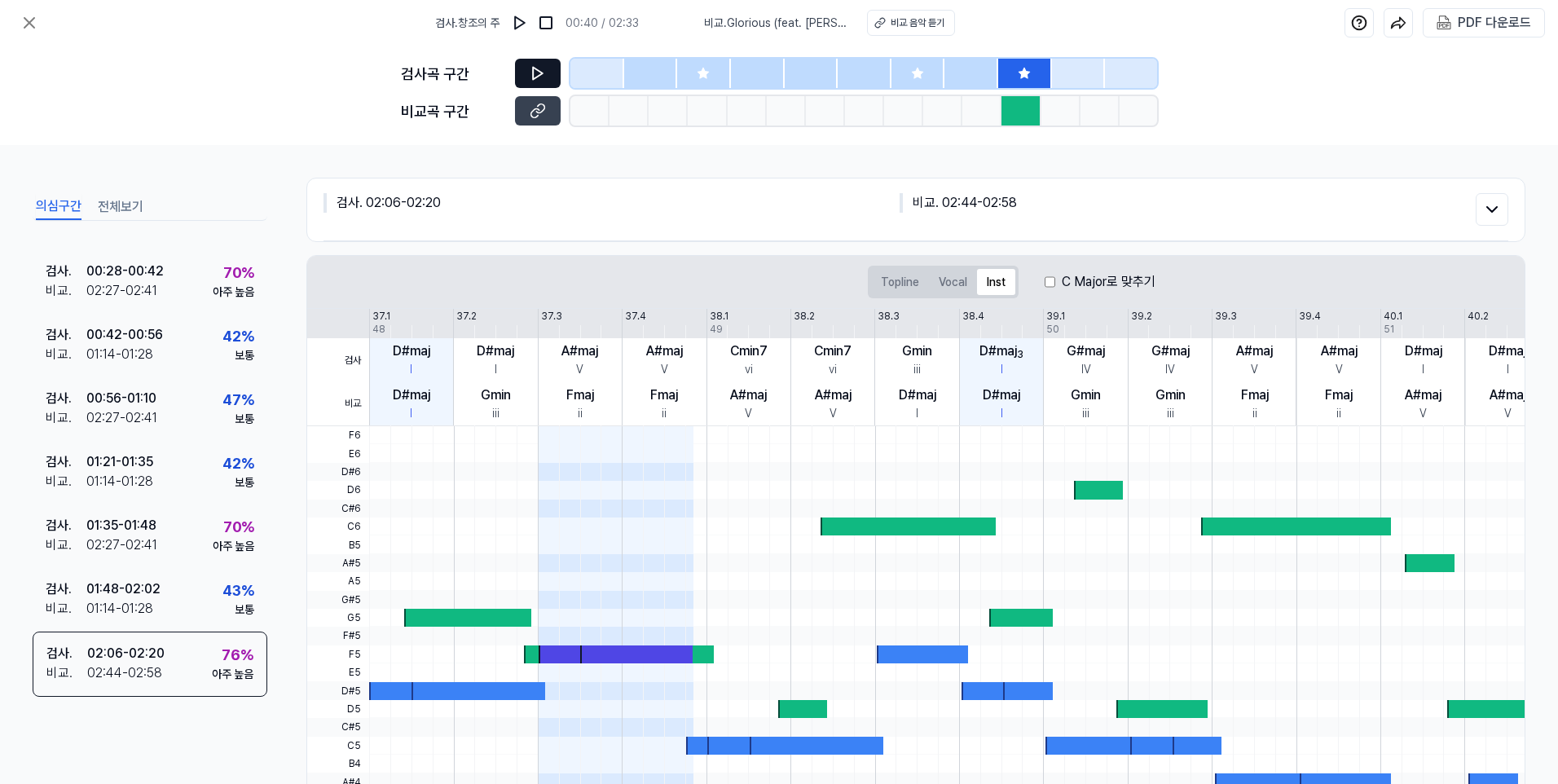
click at [547, 70] on button at bounding box center [538, 73] width 45 height 29
click at [535, 72] on icon at bounding box center [538, 73] width 16 height 16
click at [230, 60] on div "검사곡 구간 비교곡 구간" at bounding box center [779, 95] width 1558 height 100
click at [21, 23] on icon at bounding box center [30, 23] width 20 height 20
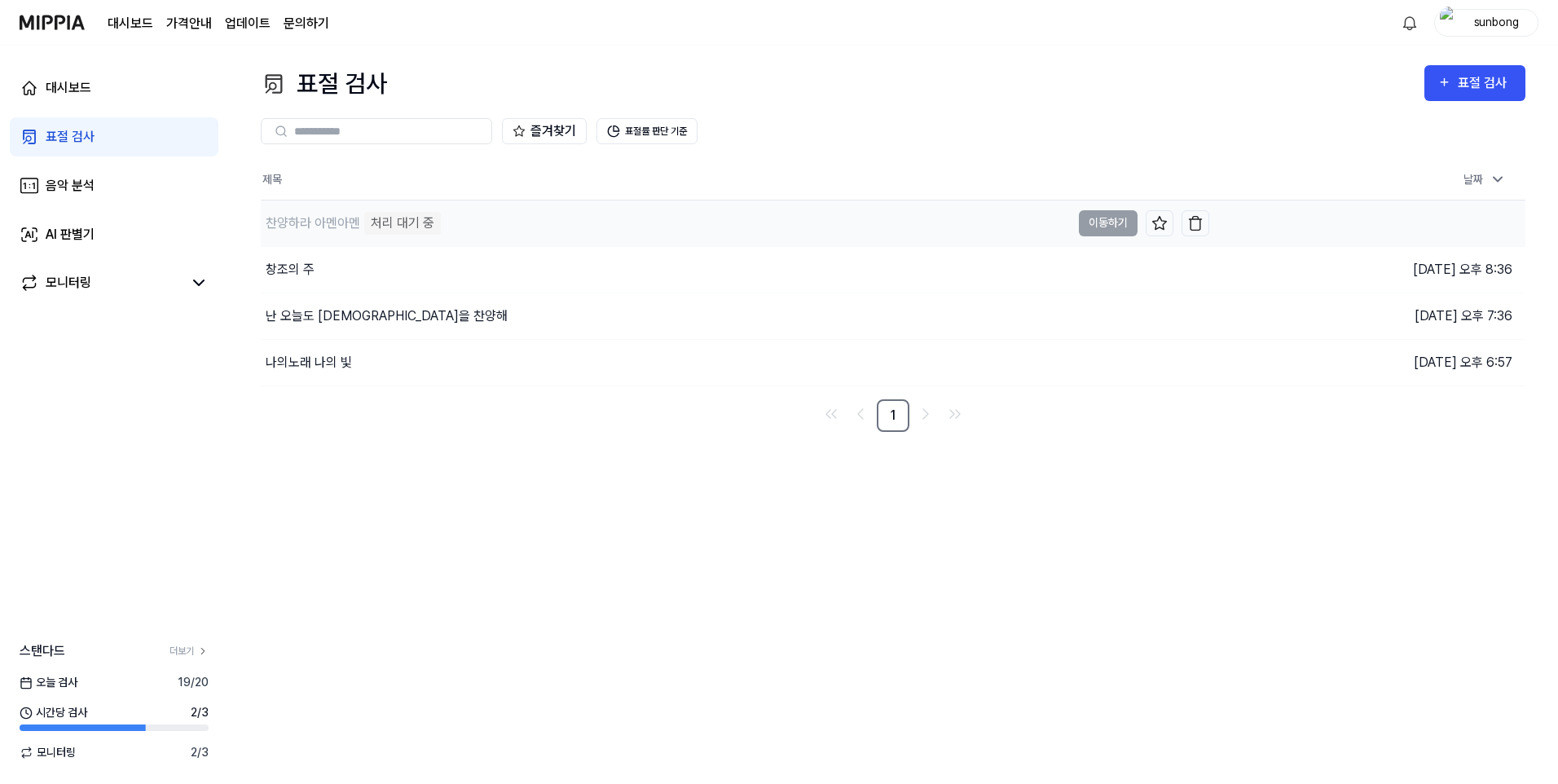
click at [334, 222] on div "찬양하라 아멘아멘" at bounding box center [313, 223] width 94 height 20
click at [410, 224] on div "처리 대기 중" at bounding box center [403, 223] width 76 height 23
click at [629, 233] on div "찬양하라 아멘아멘 처리 대기 중" at bounding box center [666, 223] width 810 height 45
click at [425, 218] on div "처리 대기 중" at bounding box center [403, 223] width 76 height 23
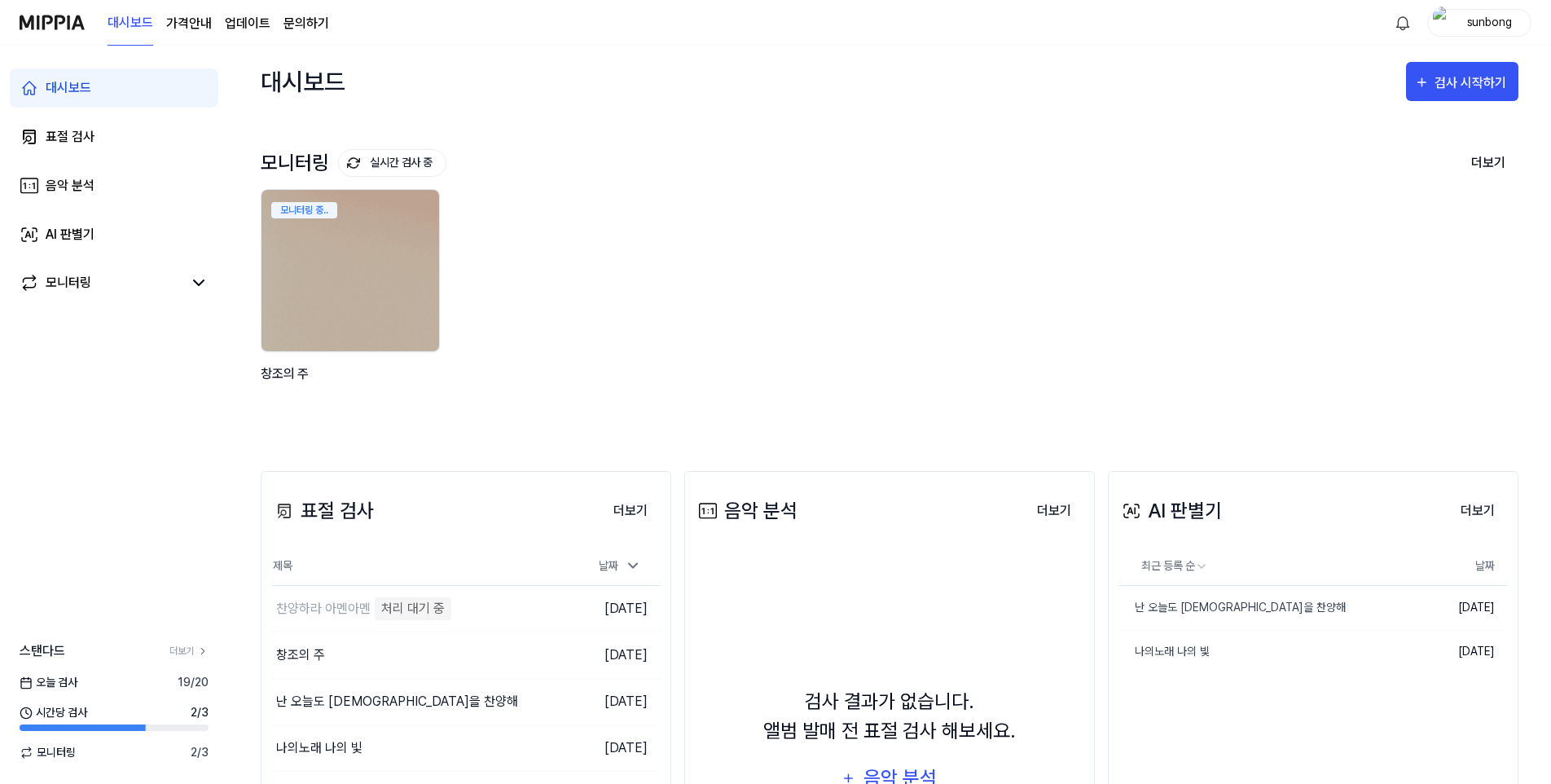
scroll to position [82, 0]
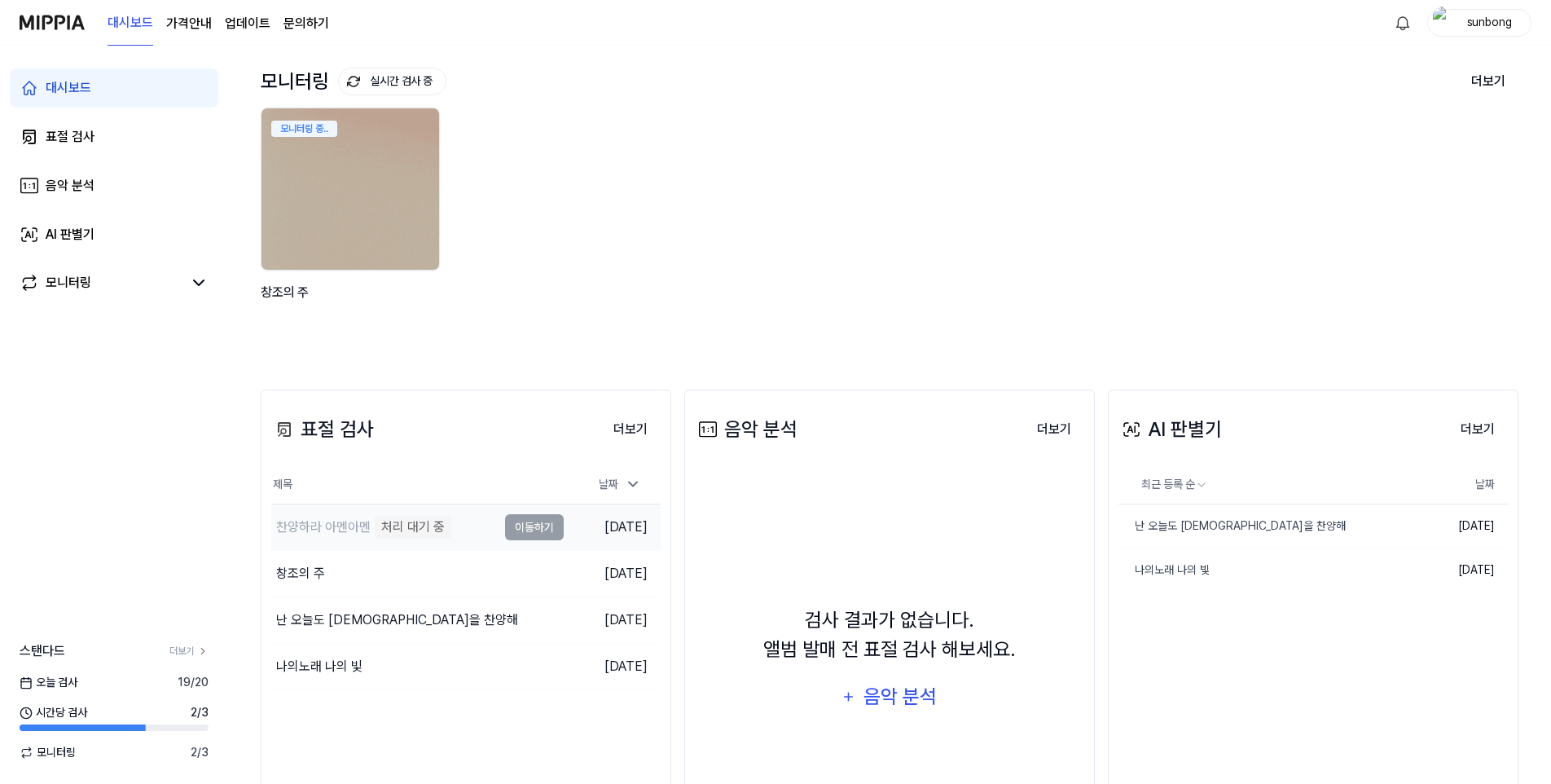
click at [402, 485] on div "처리 대기 중" at bounding box center [412, 527] width 76 height 23
click at [314, 485] on div "찬양하라 아멘아멘" at bounding box center [324, 528] width 94 height 20
click at [633, 485] on icon at bounding box center [633, 484] width 8 height 4
click at [633, 483] on icon at bounding box center [633, 485] width 8 height 4
click at [770, 141] on div "모니터링 중.. 창조의 주" at bounding box center [877, 224] width 1258 height 233
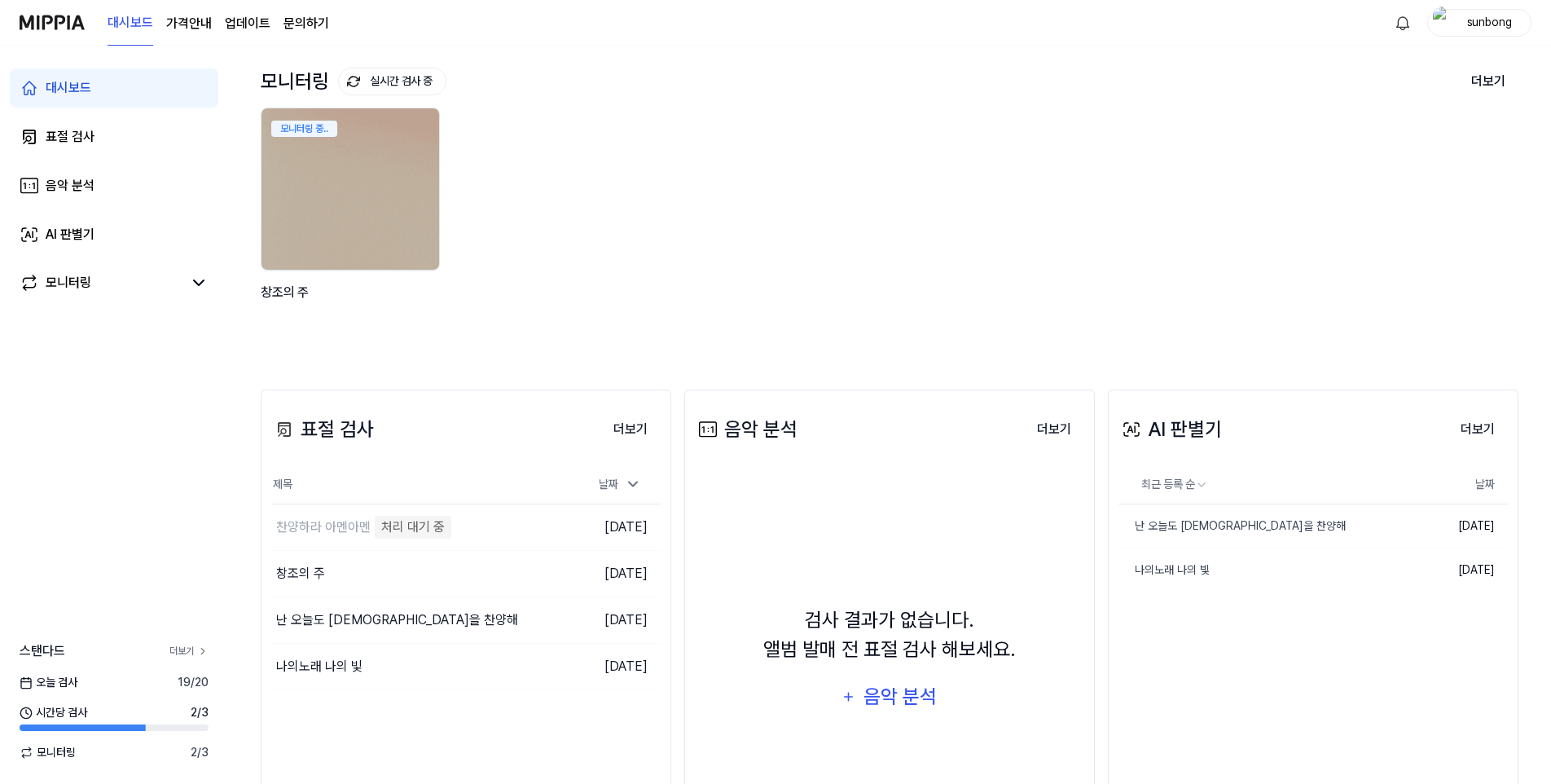
click at [199, 485] on icon at bounding box center [202, 651] width 12 height 12
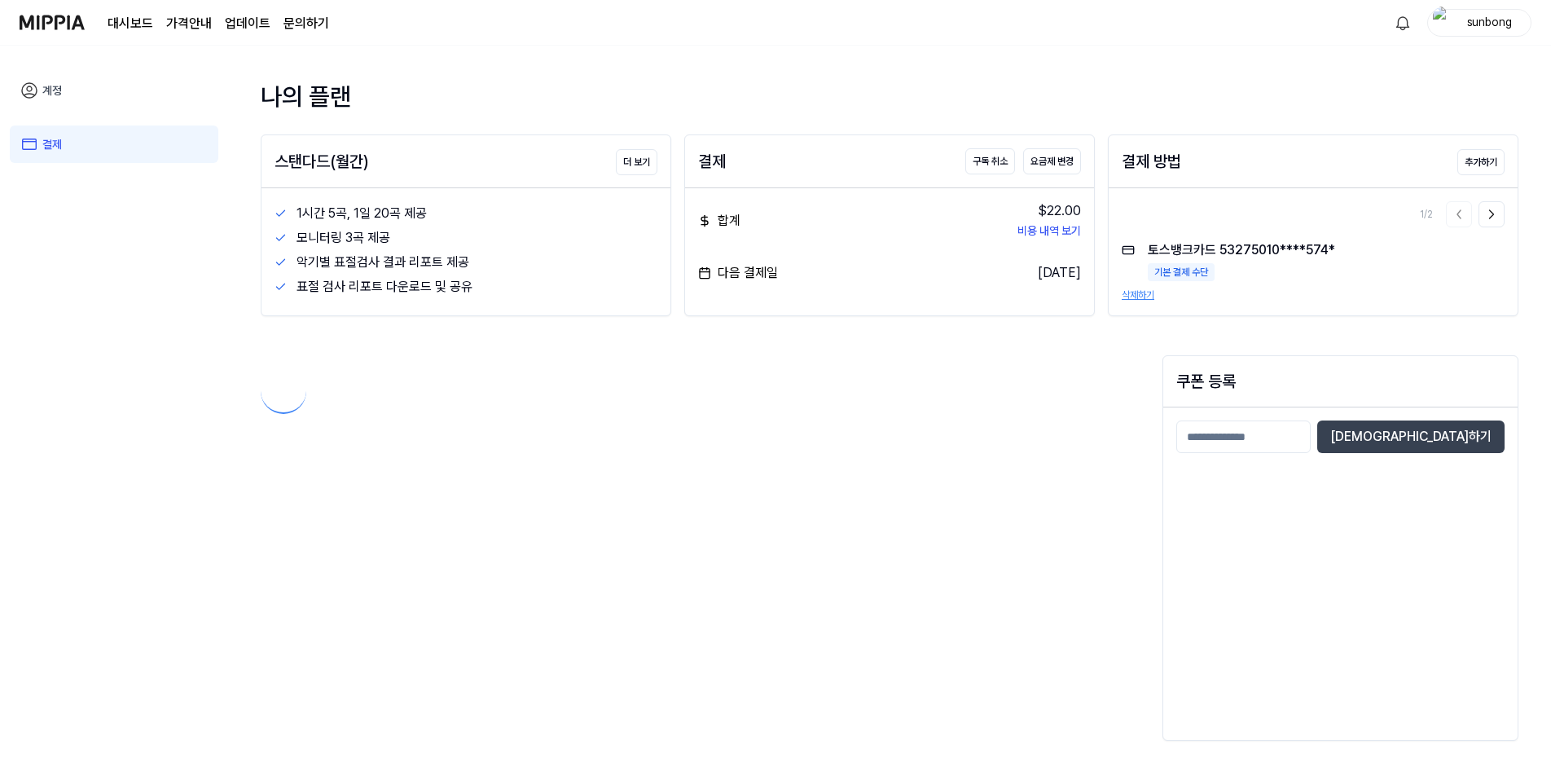
scroll to position [0, 0]
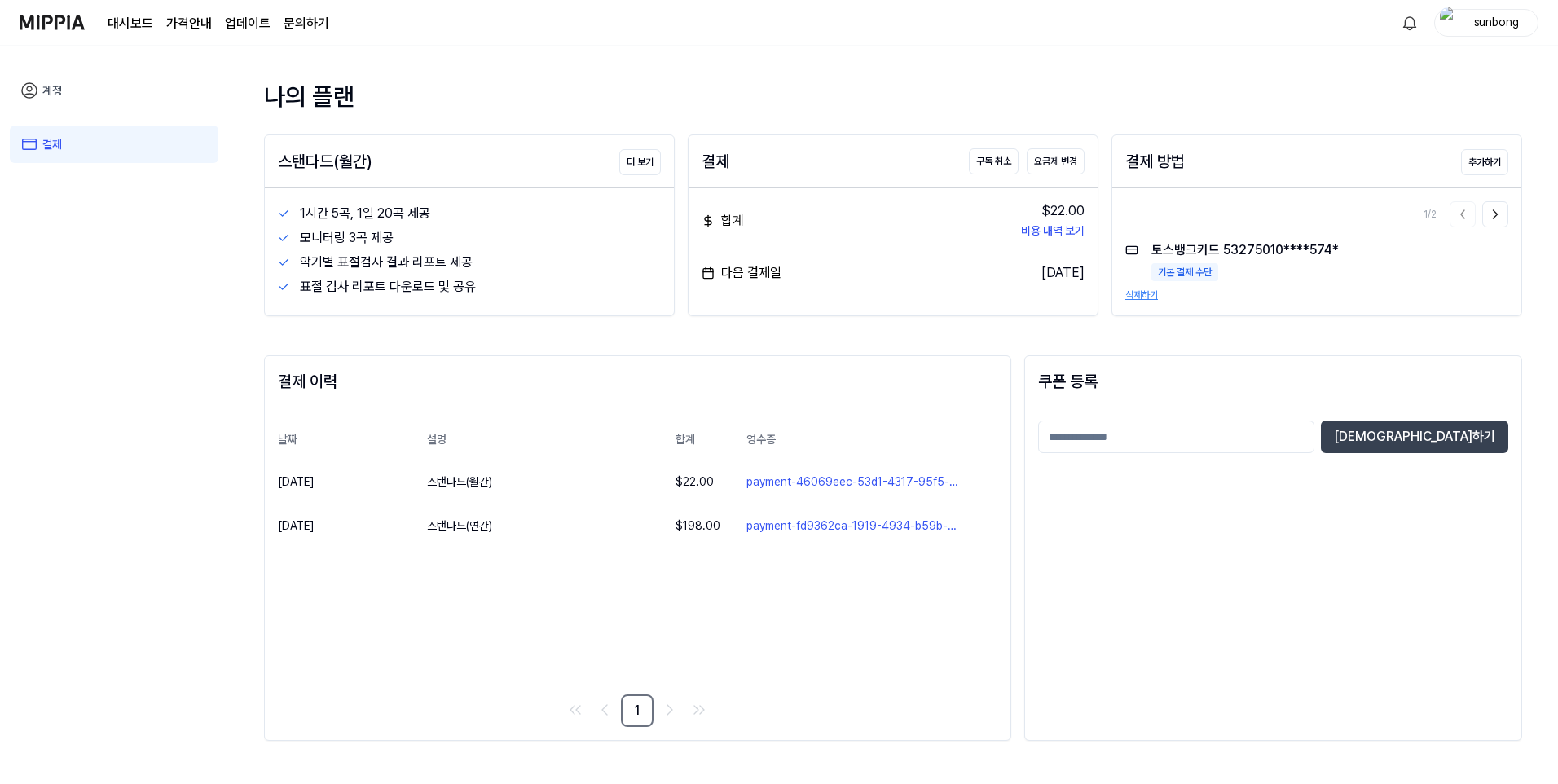
drag, startPoint x: 1085, startPoint y: 271, endPoint x: 1002, endPoint y: 270, distance: 83.0
click at [1002, 270] on div "합계 $22.00 비용 내역 보기 다음 결제일 2025.09.28." at bounding box center [892, 242] width 409 height 108
drag, startPoint x: 1002, startPoint y: 270, endPoint x: 961, endPoint y: 280, distance: 42.2
click at [961, 280] on div "다음 결제일 2025.09.28." at bounding box center [893, 273] width 383 height 20
click at [862, 482] on link "payment-46069eec-53d1-4317-95f5-c517db586260" at bounding box center [872, 481] width 251 height 17
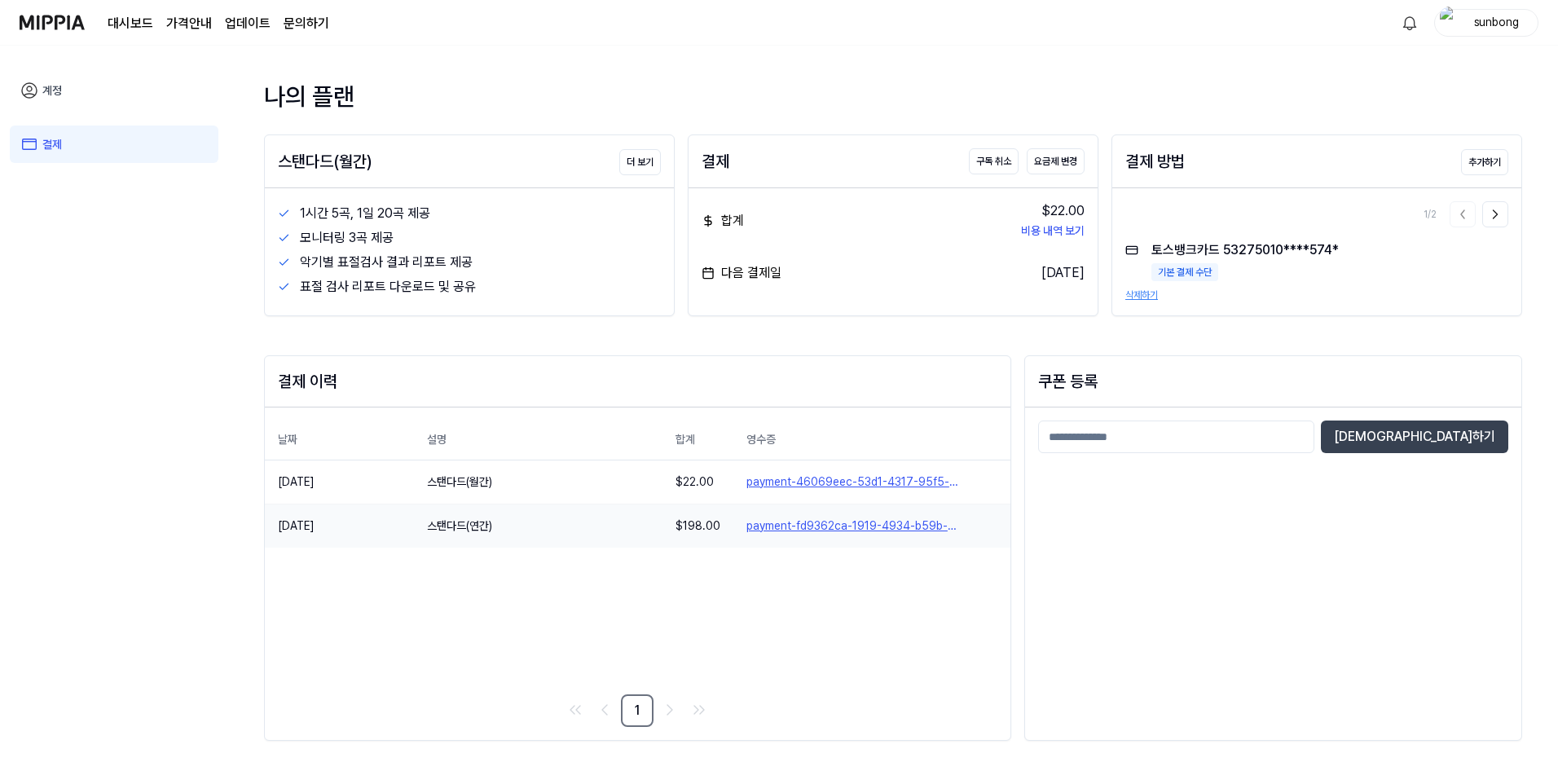
click at [831, 485] on link "payment-fd9362ca-1919-4934-b59b-dbc1c20e3938" at bounding box center [872, 526] width 251 height 17
click at [134, 16] on link "대시보드" at bounding box center [131, 24] width 45 height 20
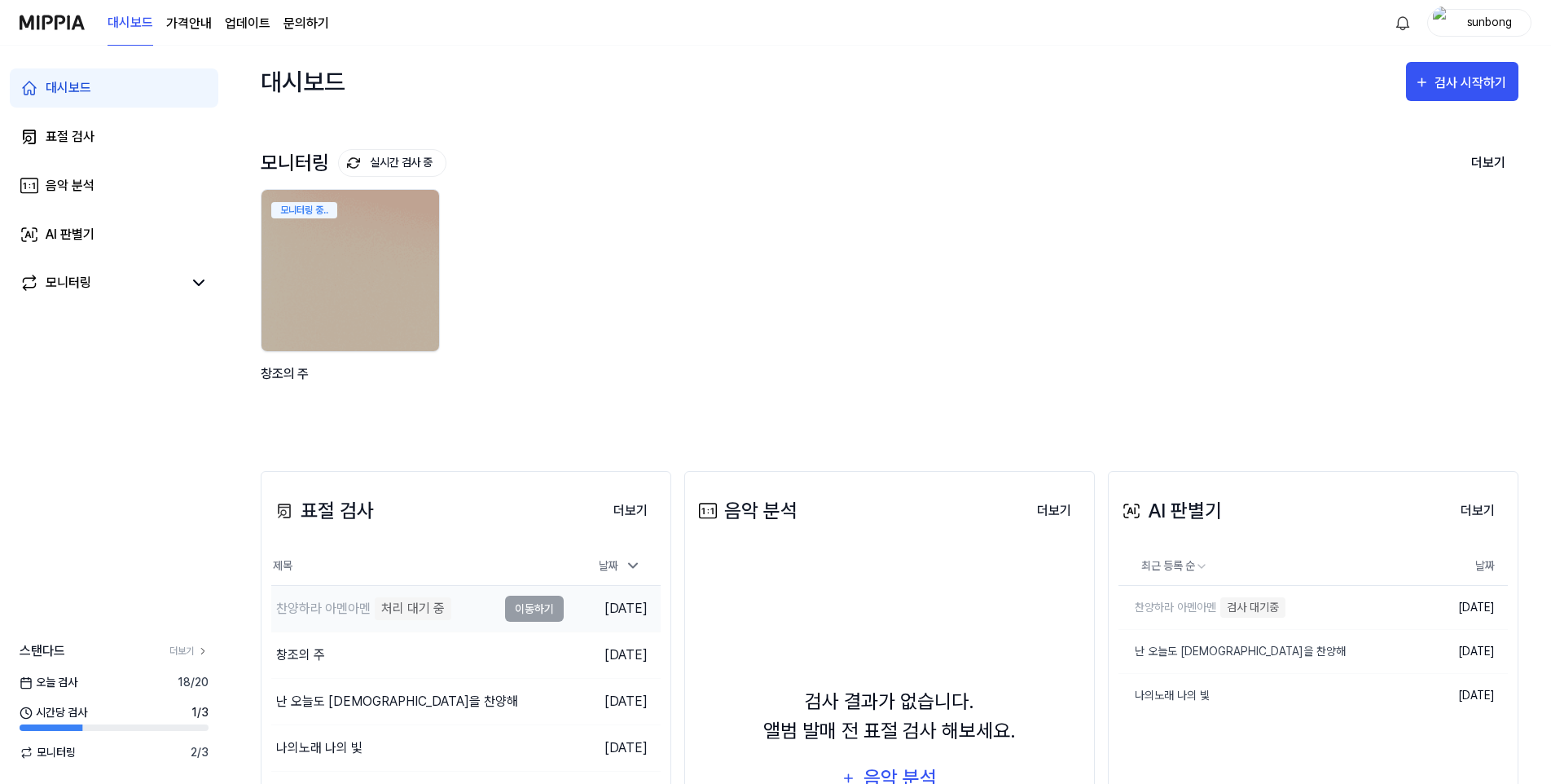
click at [360, 485] on div "찬양하라 아멘아멘" at bounding box center [324, 609] width 94 height 20
click at [531, 485] on td "찬양하라 아멘아멘 처리 대기 중 이동하기" at bounding box center [417, 608] width 293 height 45
click at [80, 285] on div "모니터링" at bounding box center [68, 283] width 45 height 20
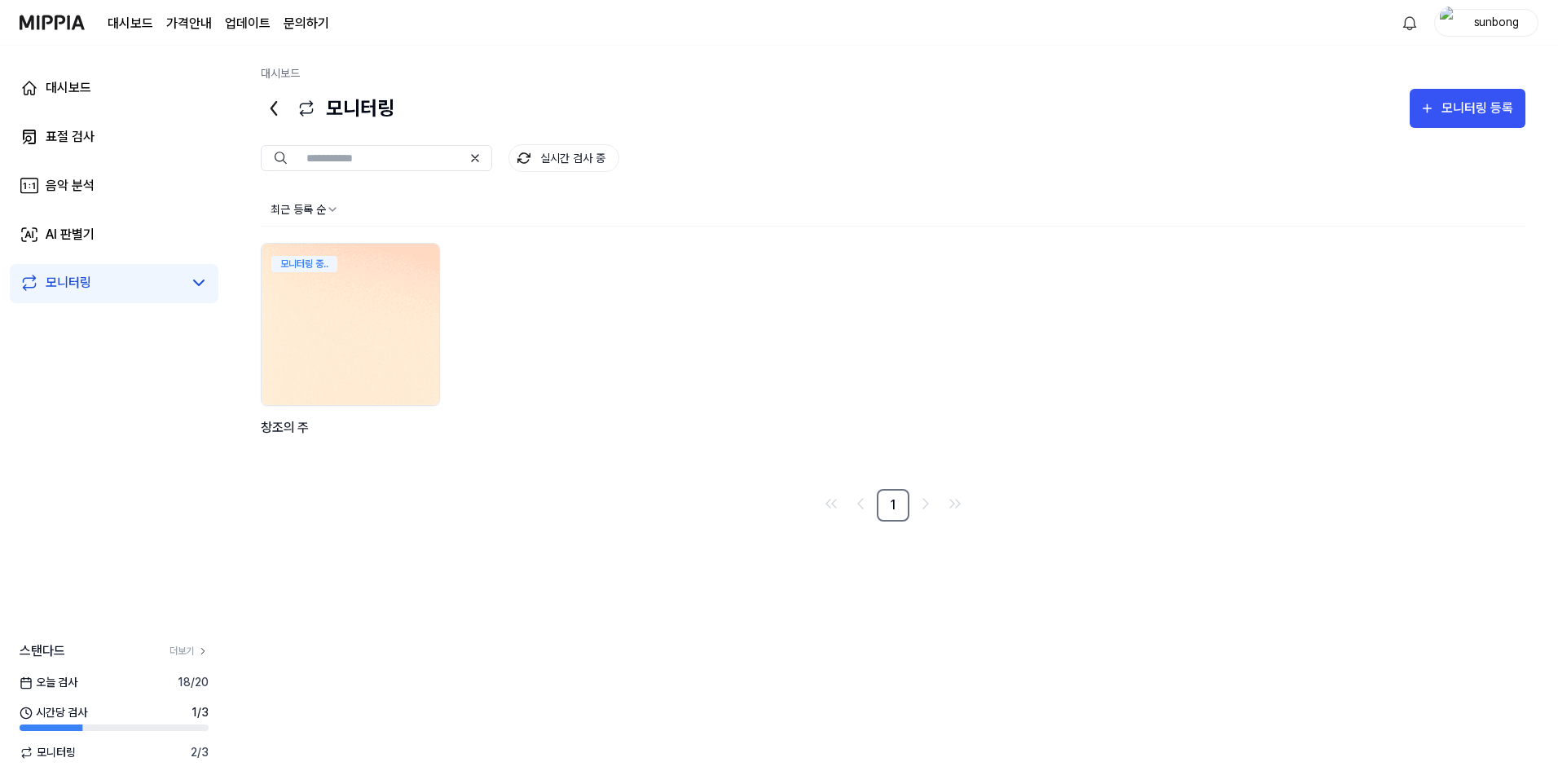
click at [336, 316] on img at bounding box center [351, 324] width 196 height 178
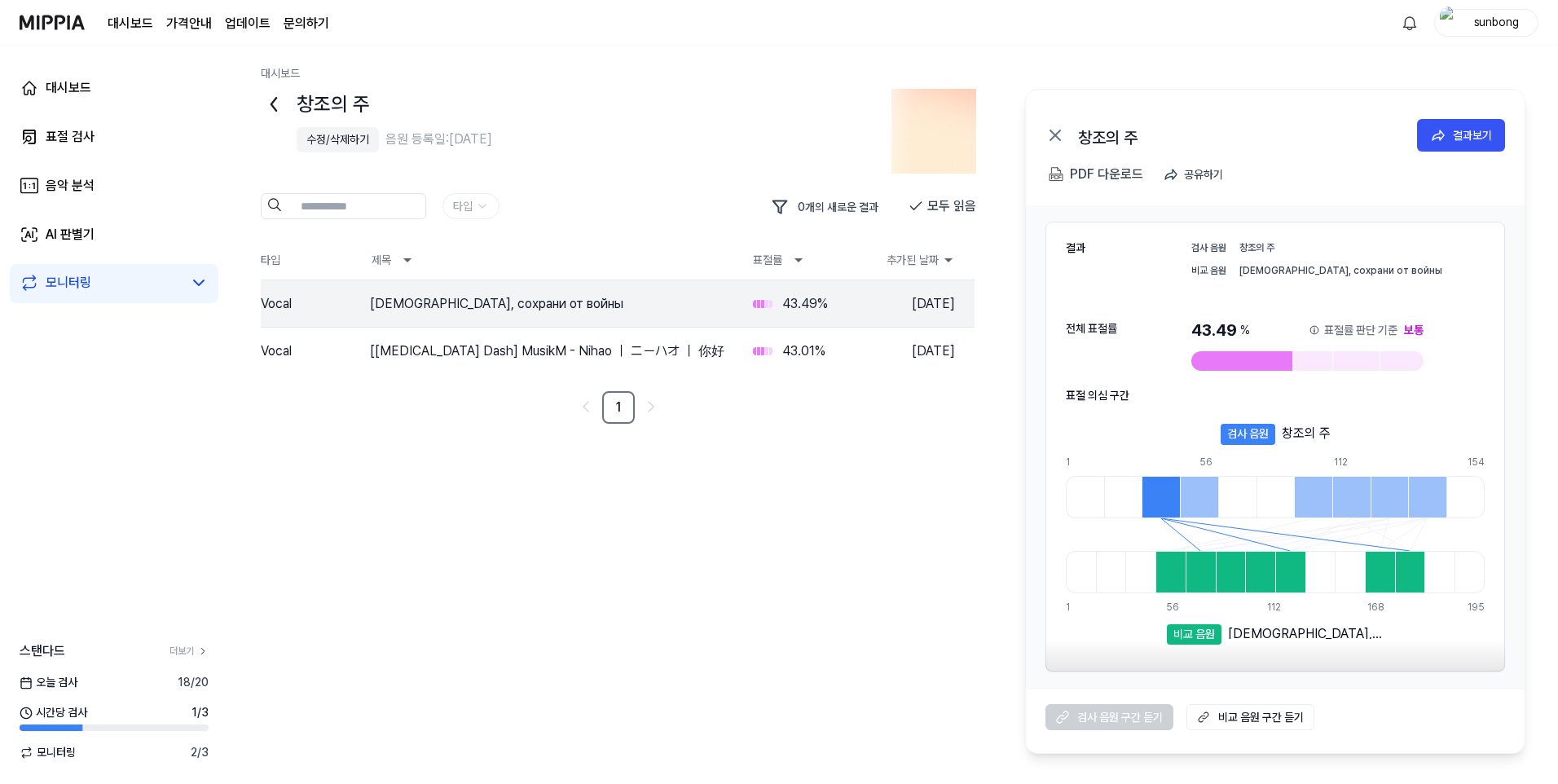
click at [1138, 485] on div at bounding box center [1161, 497] width 38 height 43
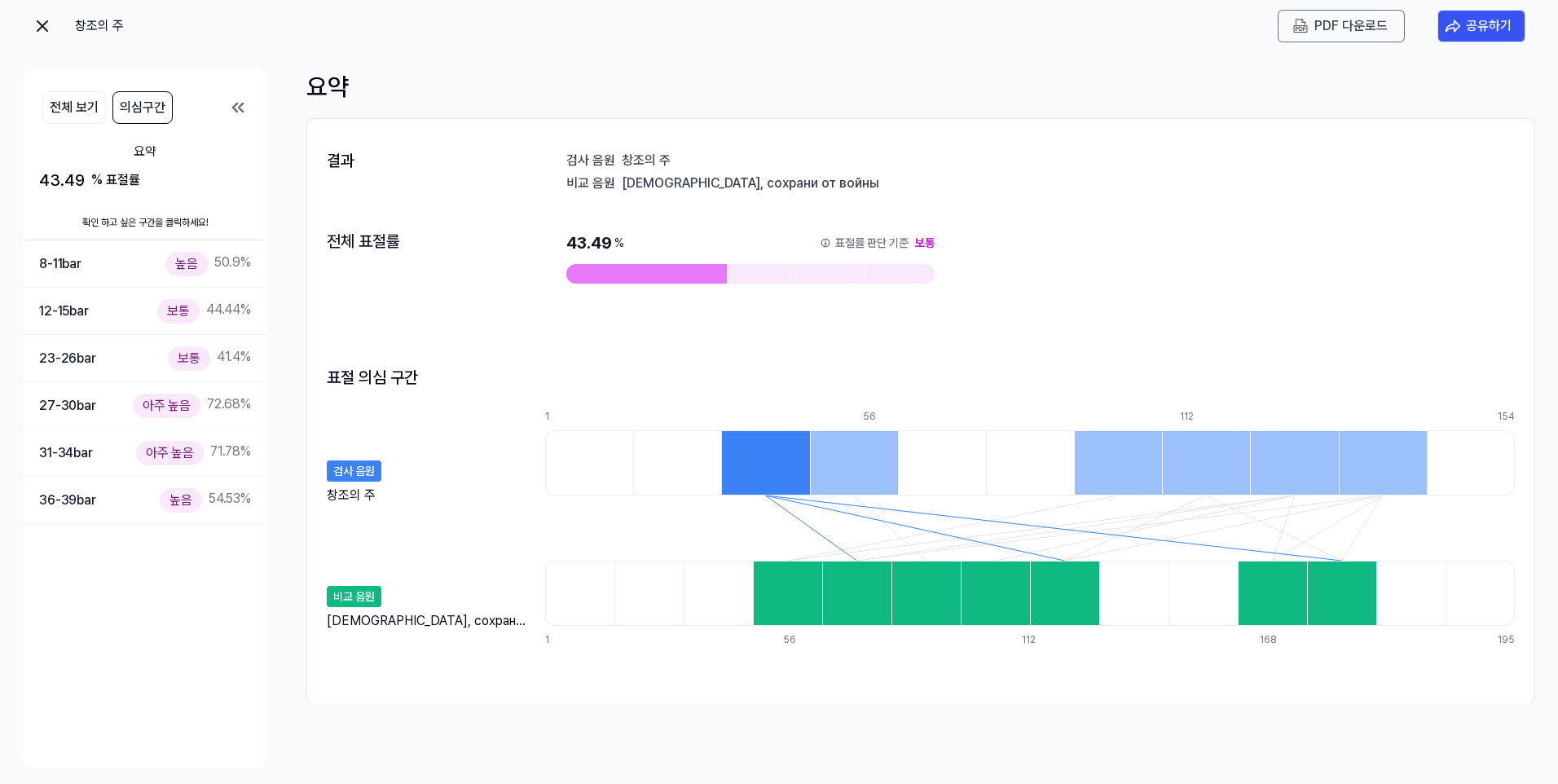
click at [770, 472] on div at bounding box center [764, 463] width 88 height 65
click at [771, 472] on div at bounding box center [764, 463] width 88 height 65
click at [772, 469] on div at bounding box center [764, 463] width 88 height 65
click at [188, 406] on div "아주 높음" at bounding box center [166, 405] width 68 height 24
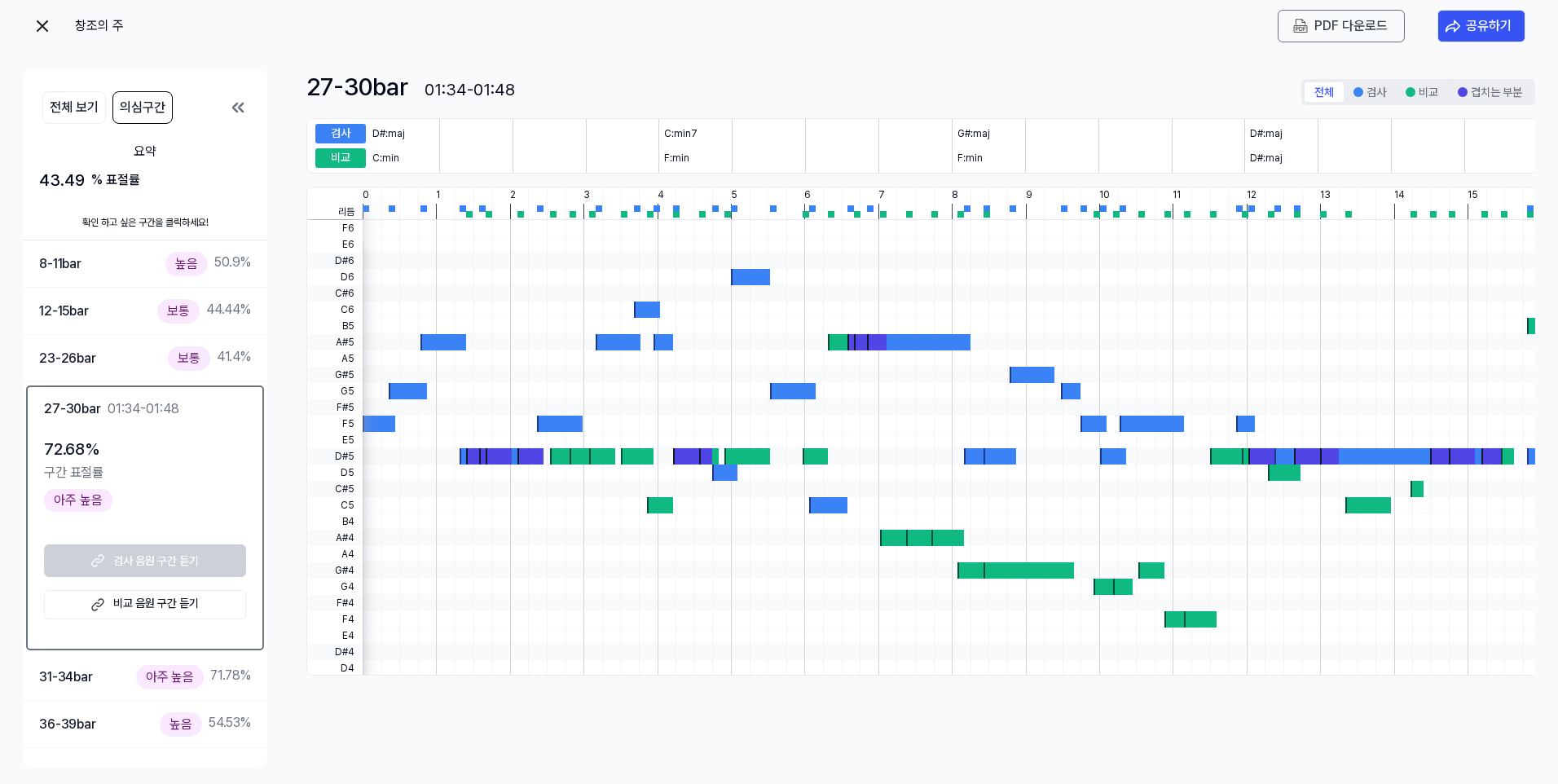
click at [173, 485] on link "비교 음원 구간 듣기" at bounding box center [145, 605] width 202 height 29
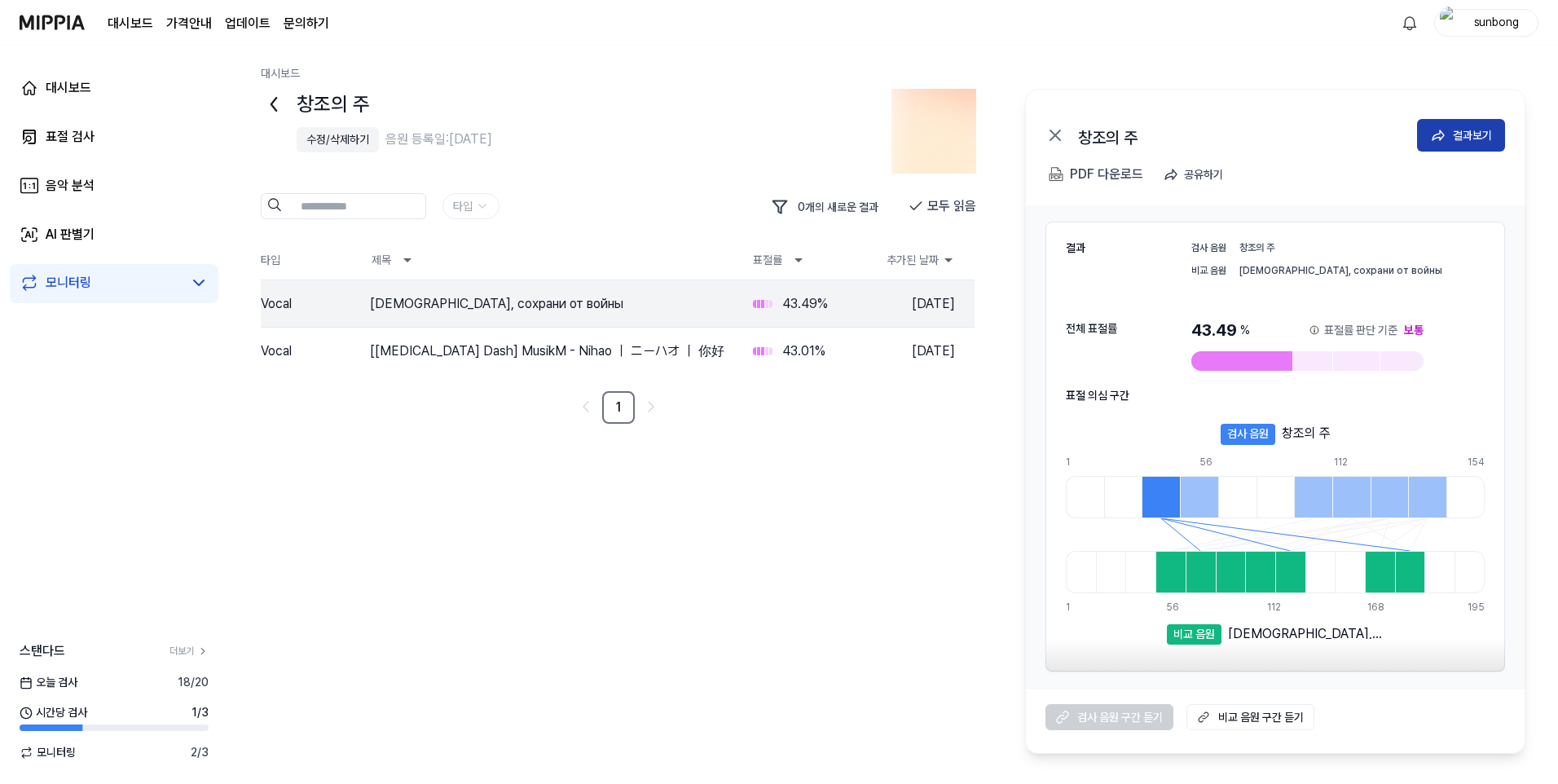
click at [1138, 126] on div "결과보기" at bounding box center [1472, 135] width 39 height 18
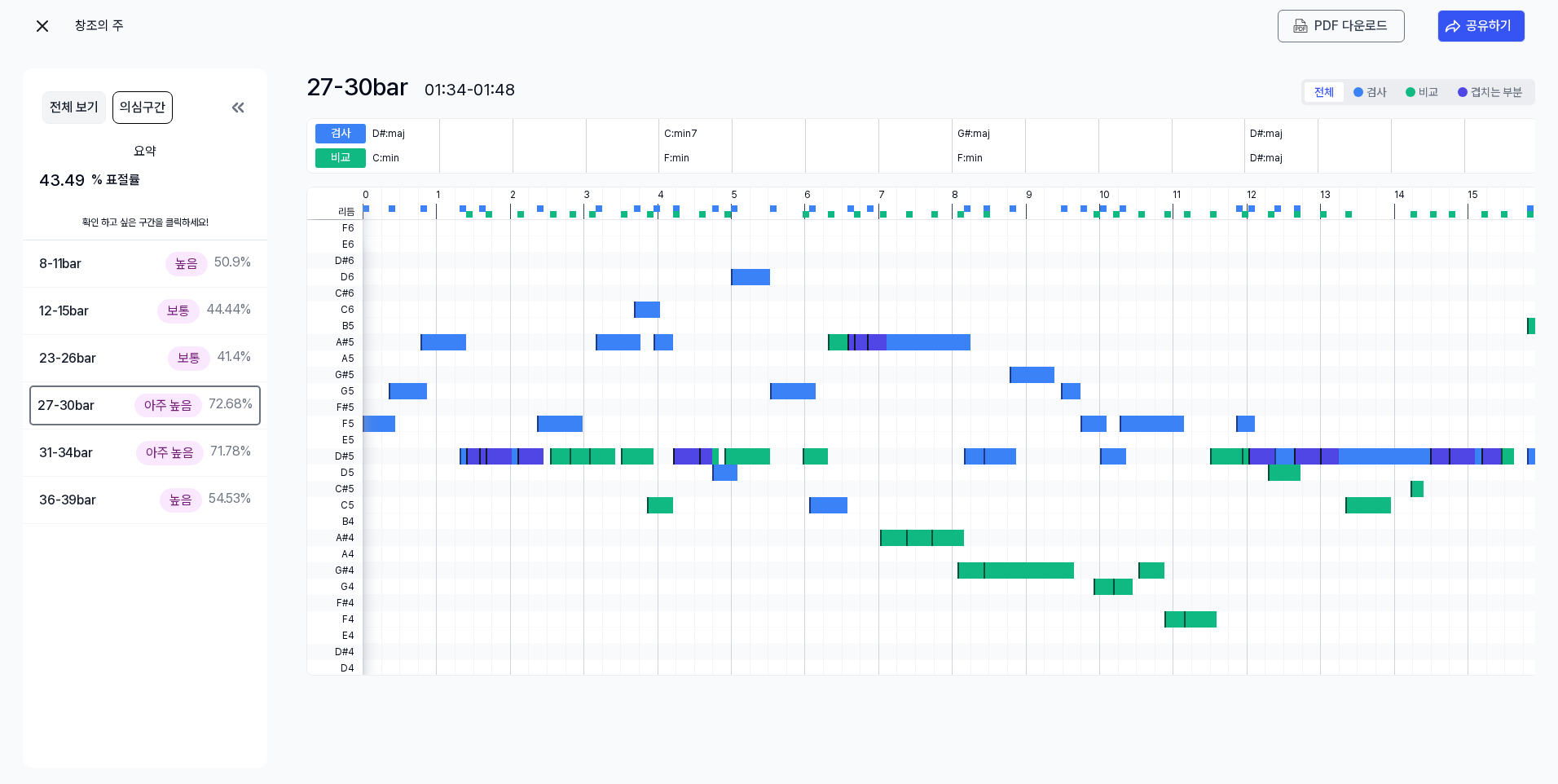
click at [70, 105] on button "전체 보기" at bounding box center [74, 108] width 63 height 33
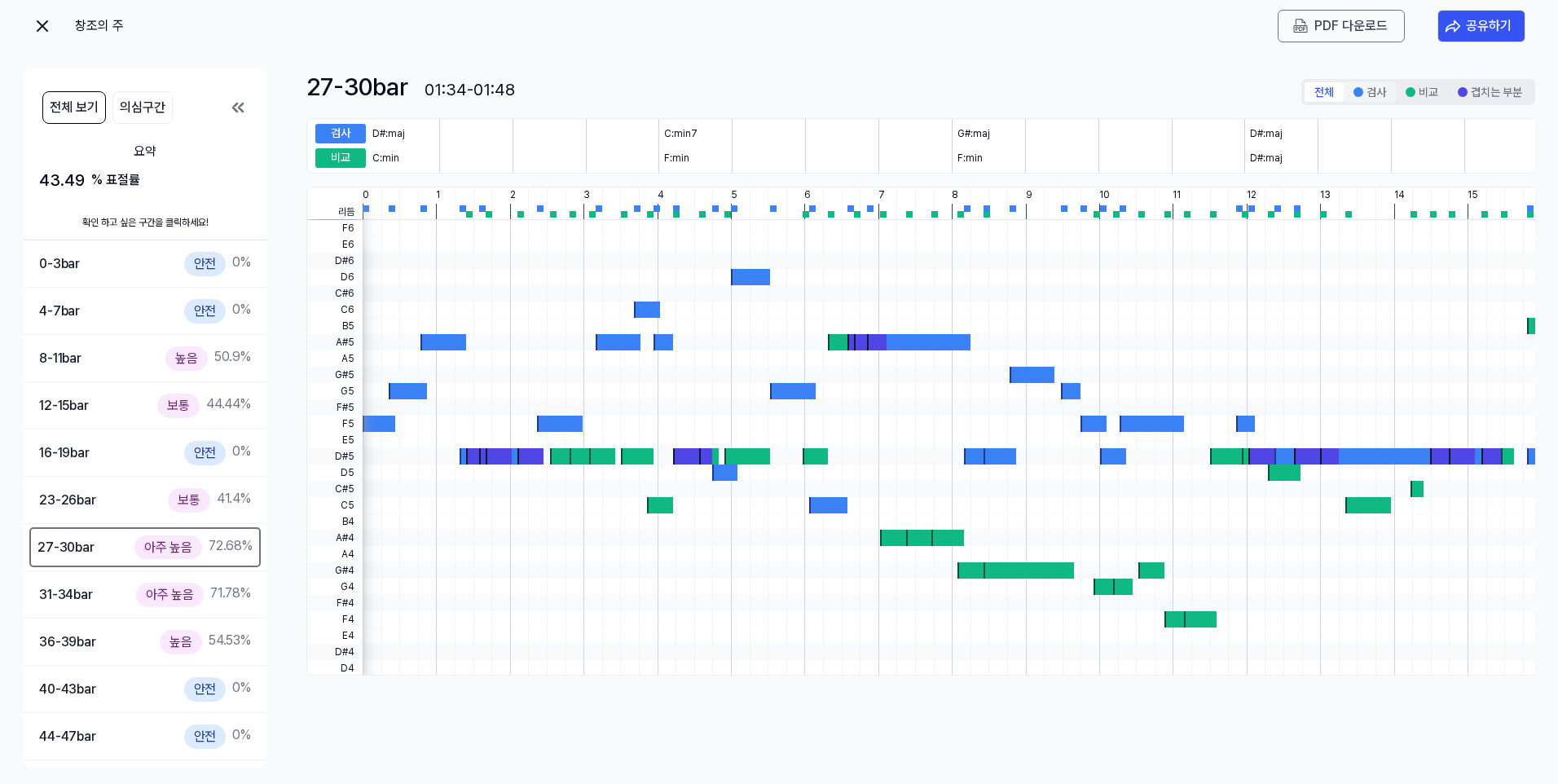
click at [1138, 90] on button "검사" at bounding box center [1370, 92] width 53 height 20
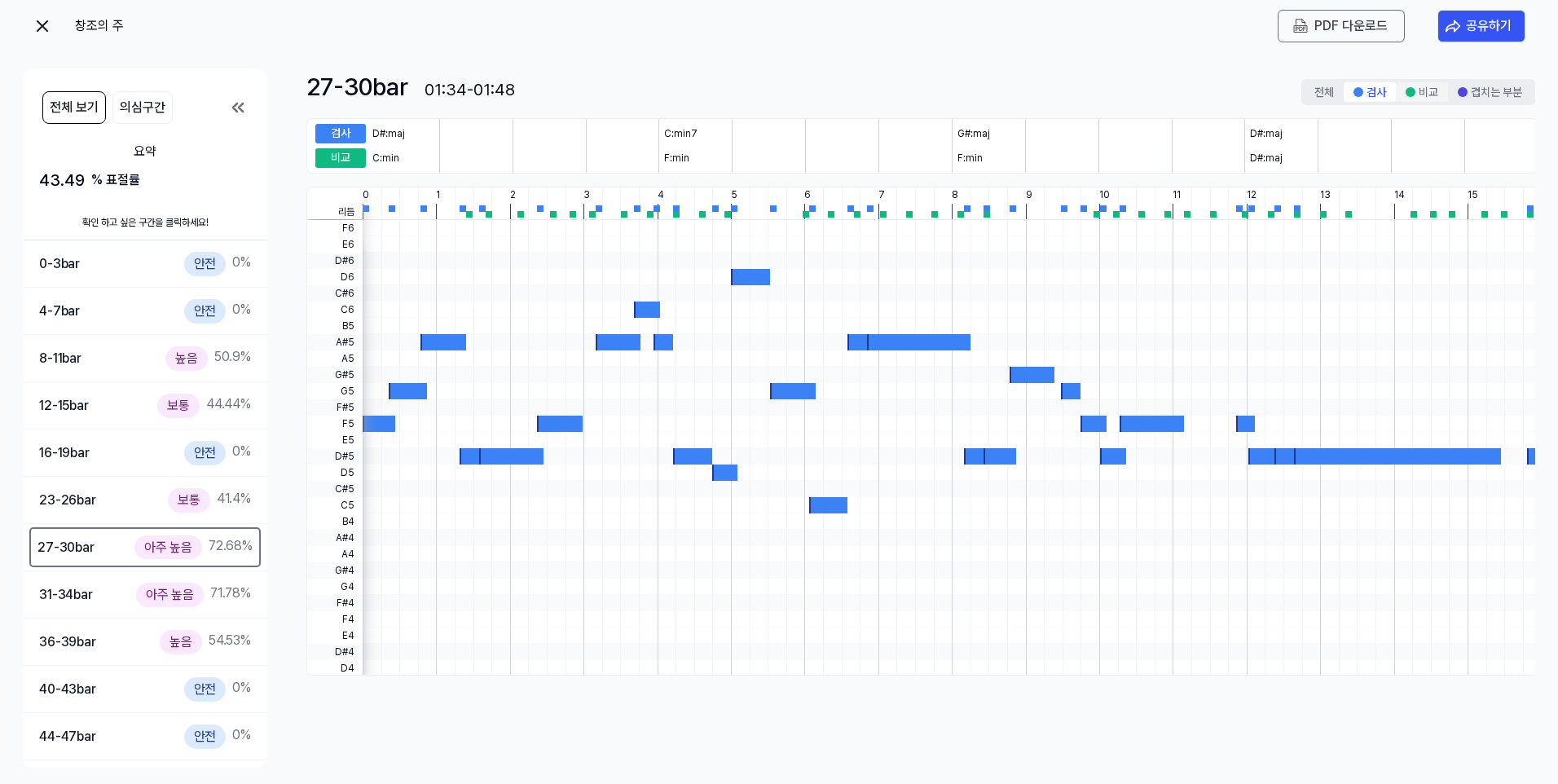
click at [1138, 92] on button "비교" at bounding box center [1423, 92] width 53 height 20
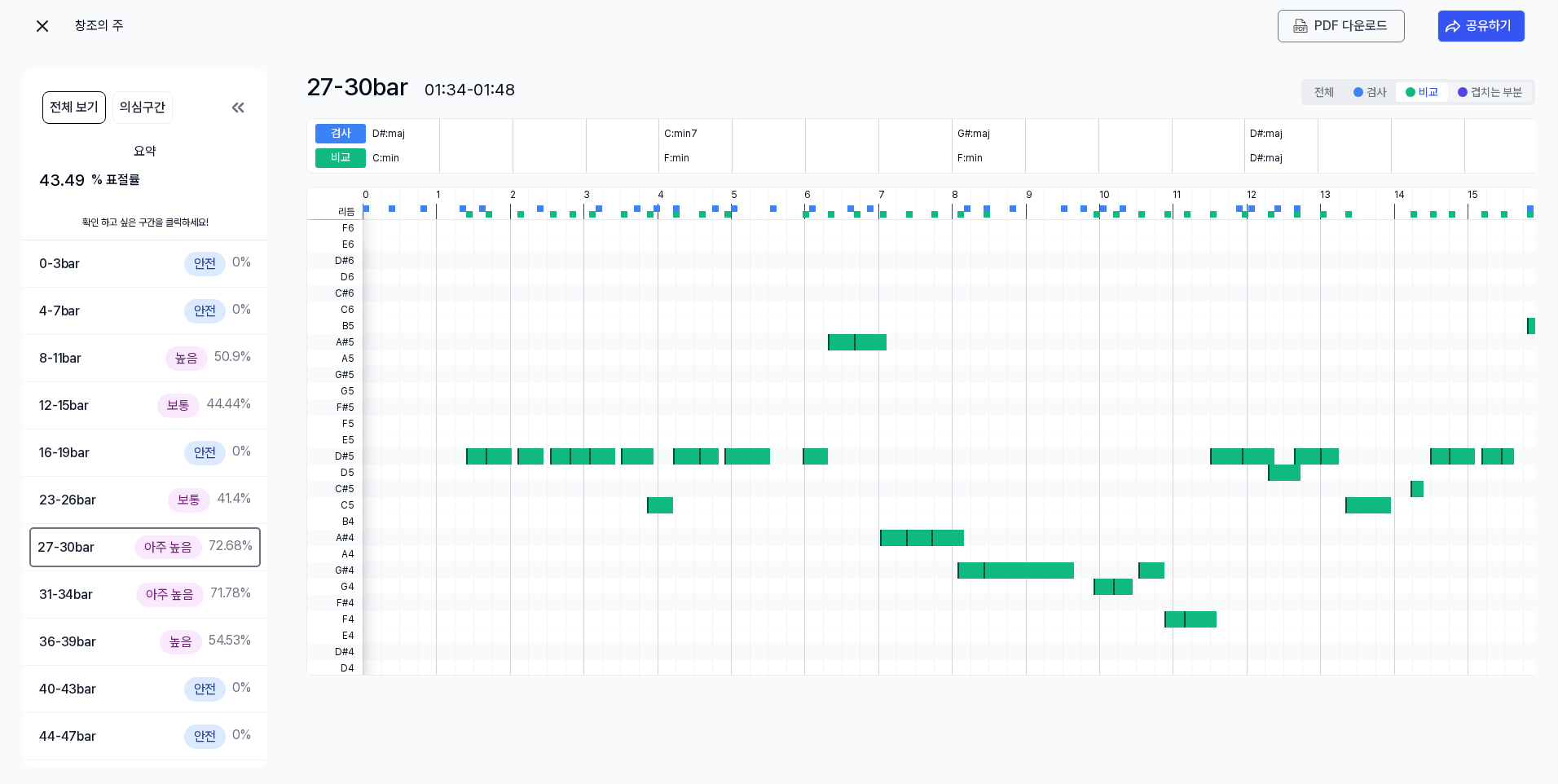
click at [1138, 92] on button "겹치는 부분" at bounding box center [1490, 92] width 84 height 20
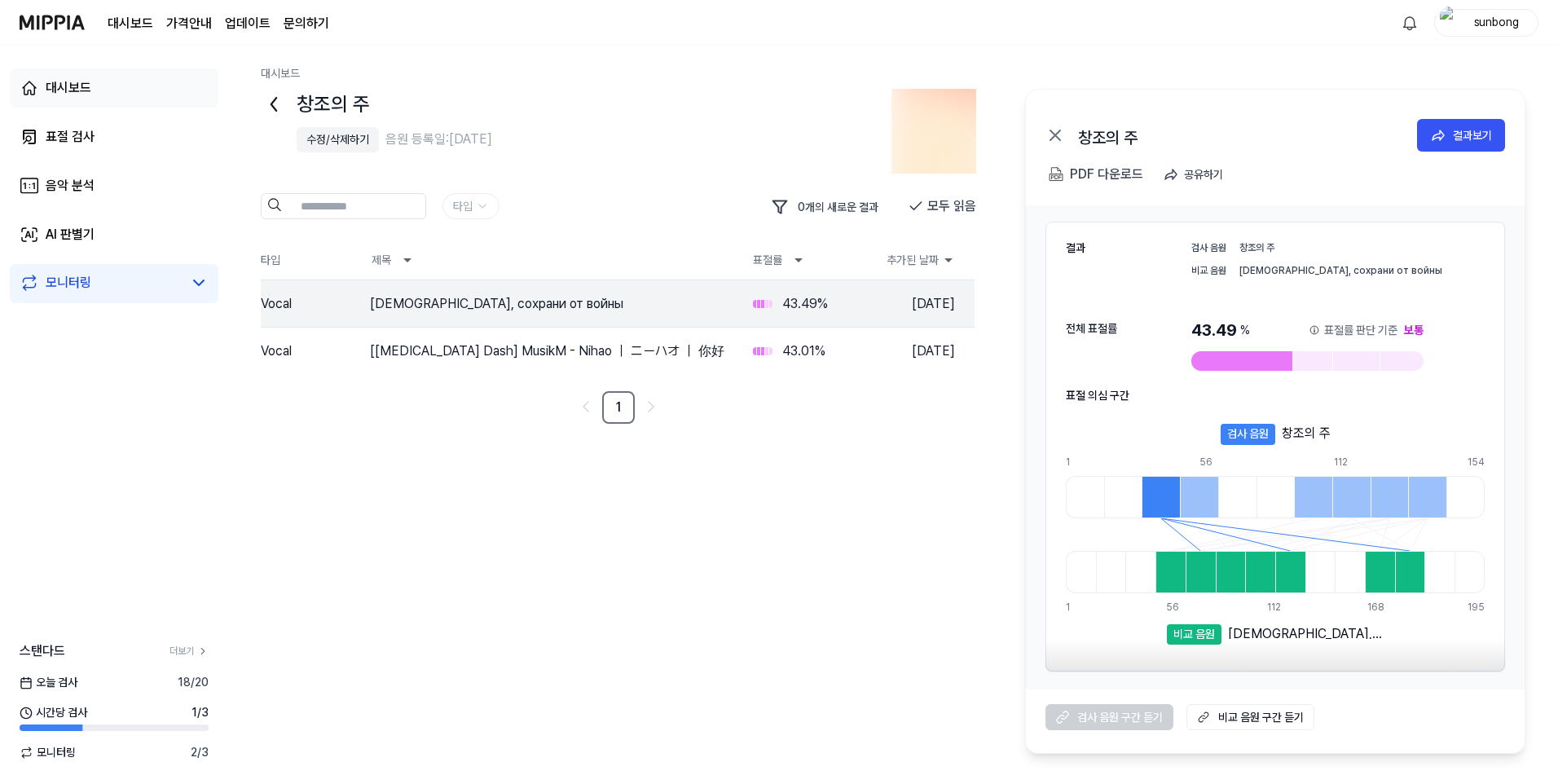
click at [79, 89] on div "대시보드" at bounding box center [68, 88] width 45 height 20
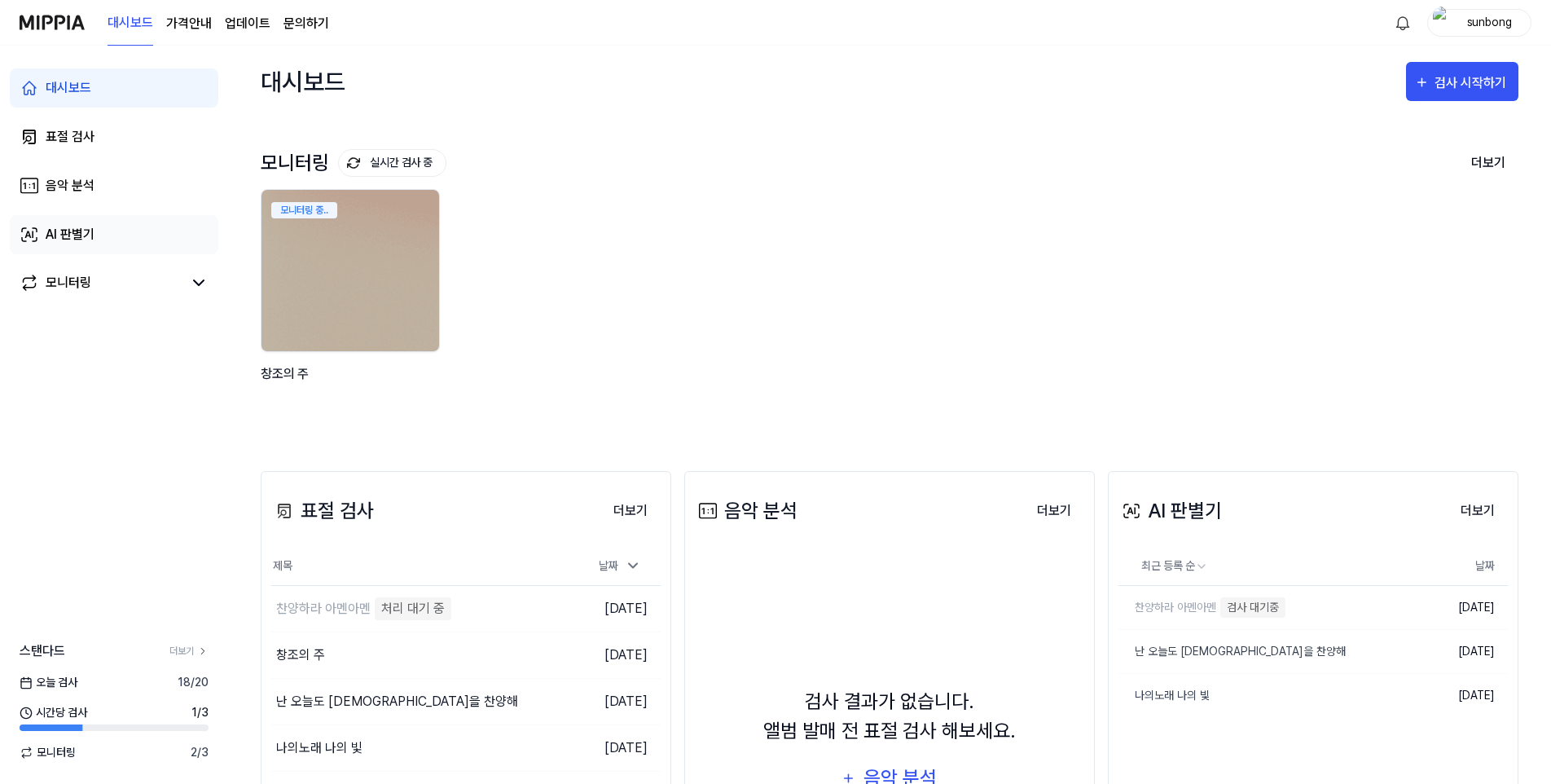
click at [71, 232] on div "AI 판별기" at bounding box center [70, 235] width 49 height 20
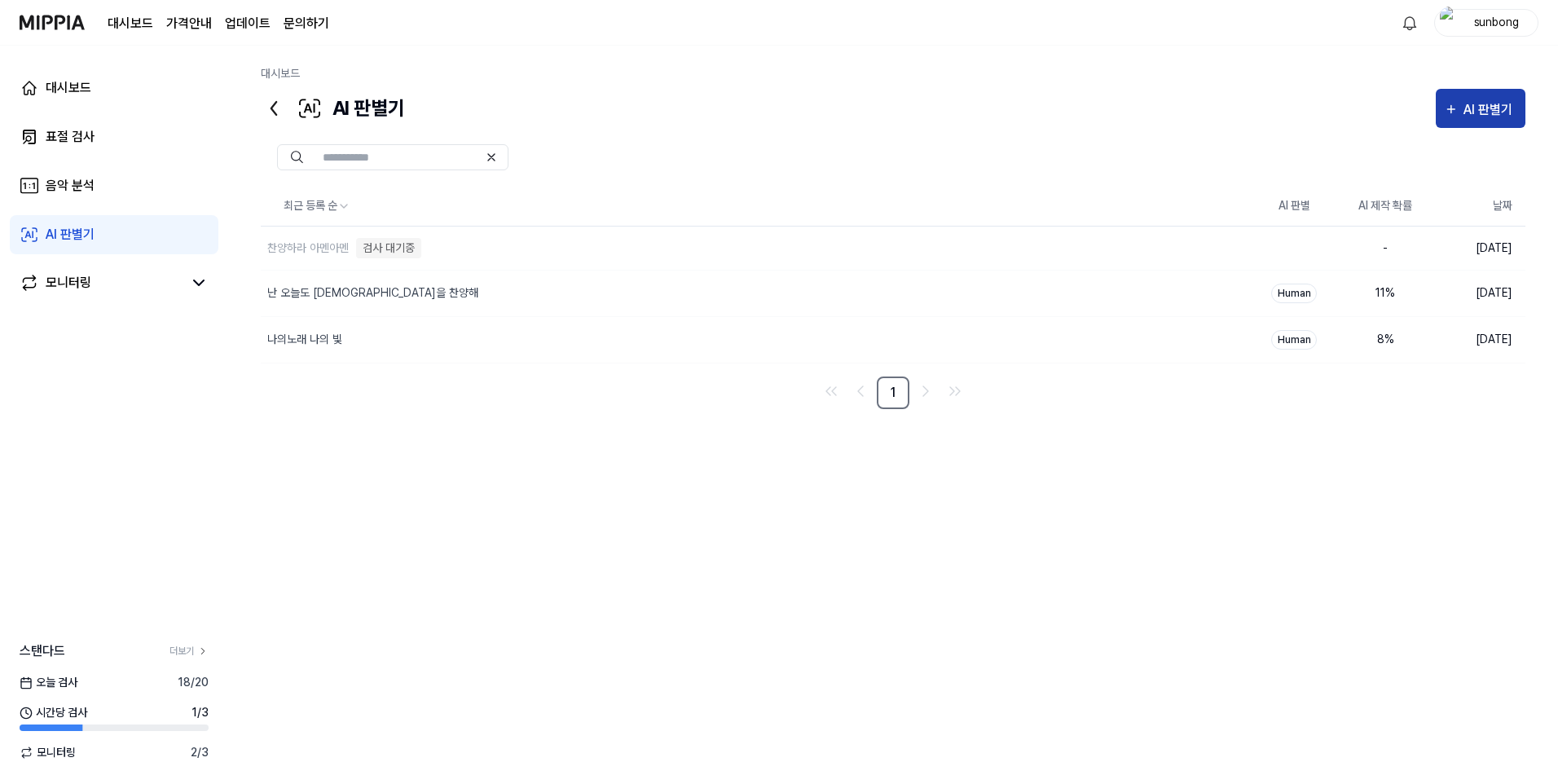
click at [1138, 105] on div "AI 판별기" at bounding box center [1490, 110] width 54 height 21
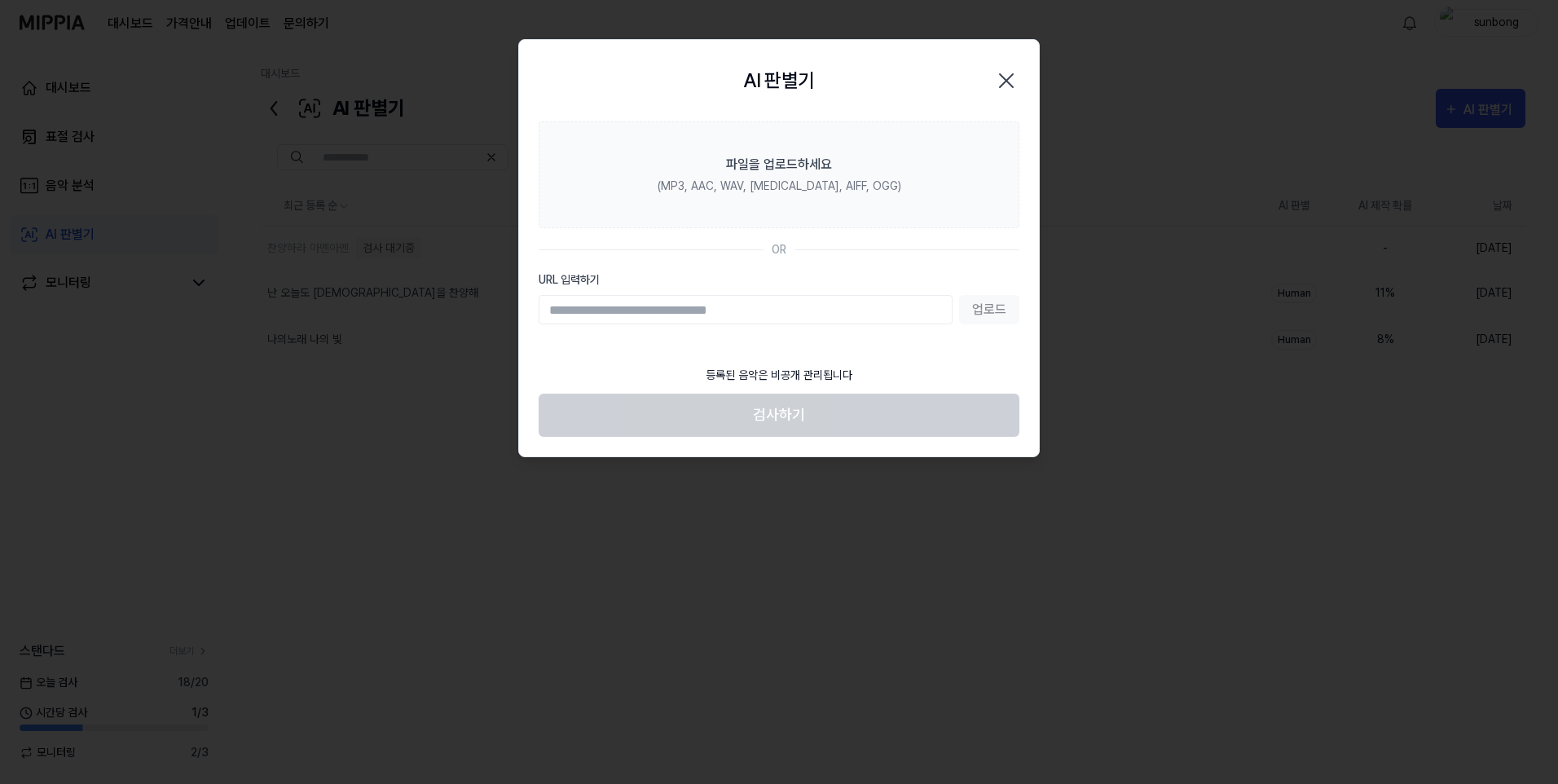
click at [1006, 82] on icon "button" at bounding box center [1007, 81] width 13 height 13
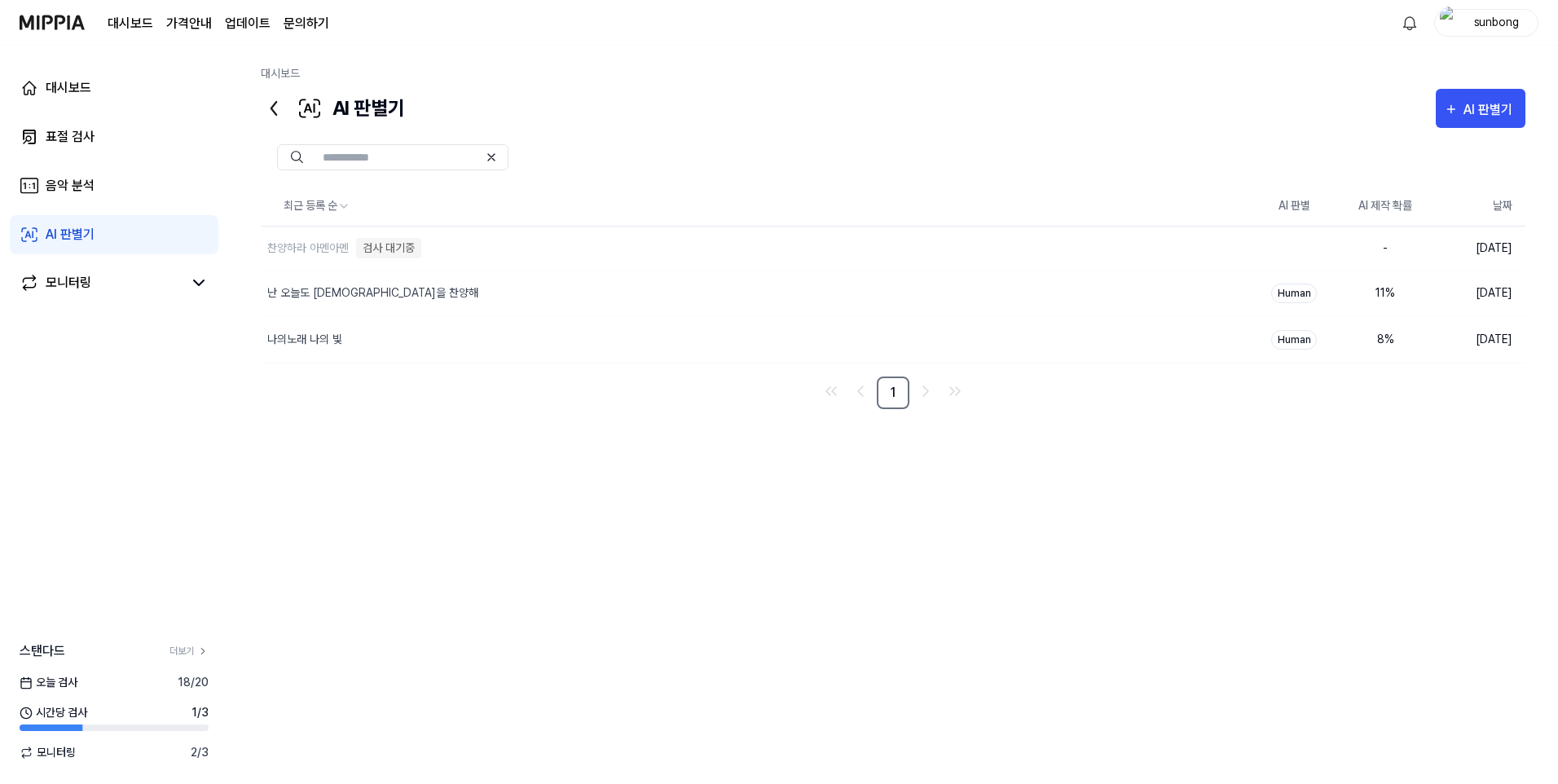
click at [784, 72] on div "대시보드" at bounding box center [893, 77] width 1265 height 24
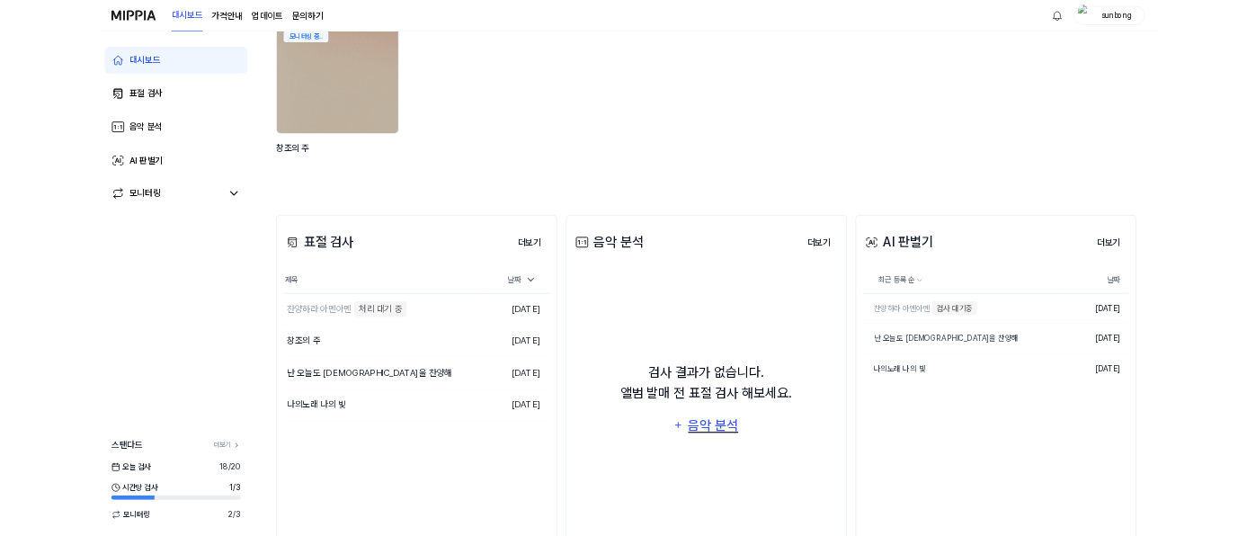
scroll to position [180, 0]
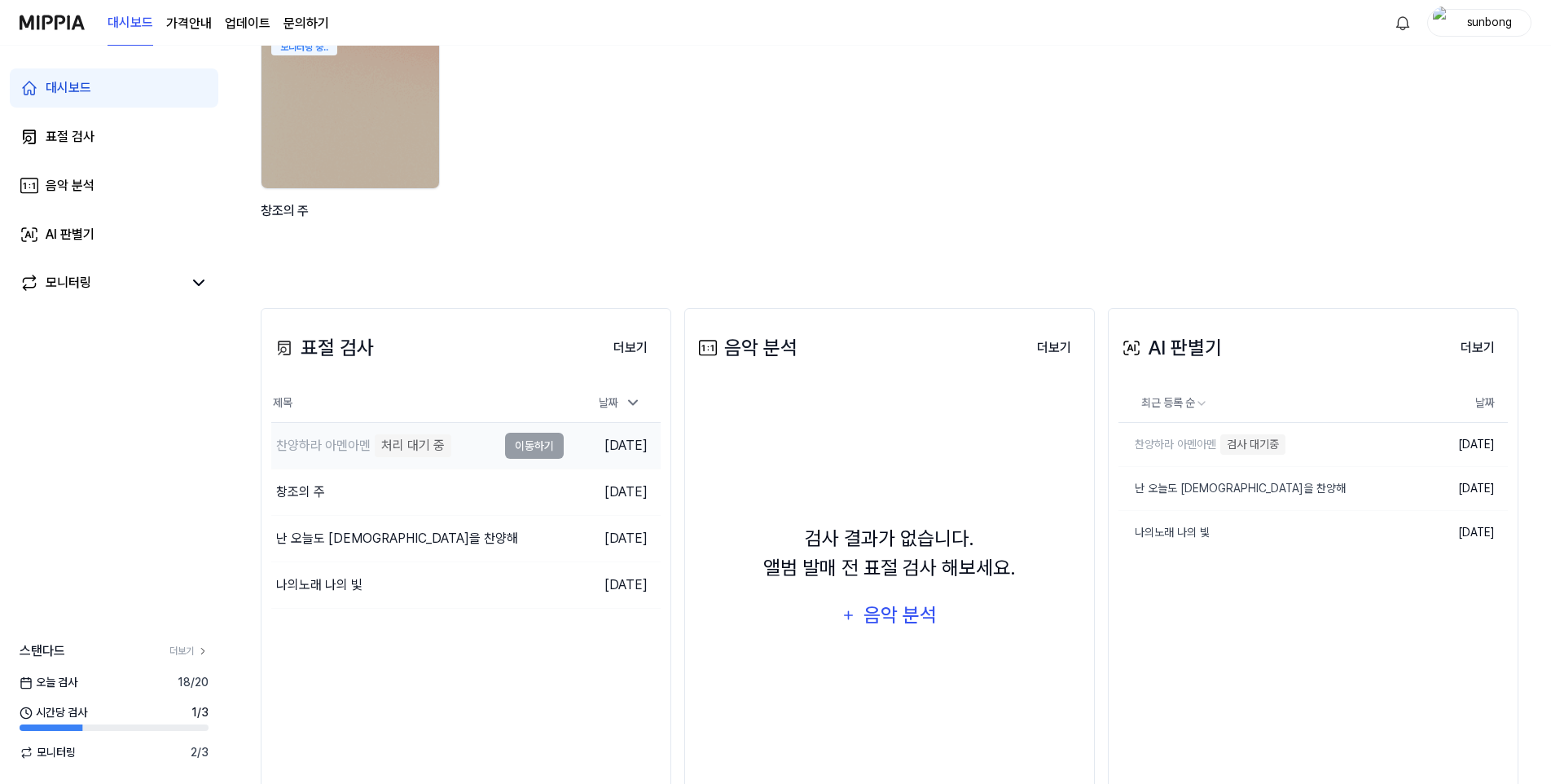
click at [334, 444] on div "찬양하라 아멘아멘" at bounding box center [324, 446] width 94 height 20
click at [528, 442] on td "찬양하라 아멘아멘 처리 대기 중 이동하기" at bounding box center [417, 445] width 293 height 45
click at [659, 105] on div "모니터링 중.. 창조의 주" at bounding box center [877, 142] width 1258 height 233
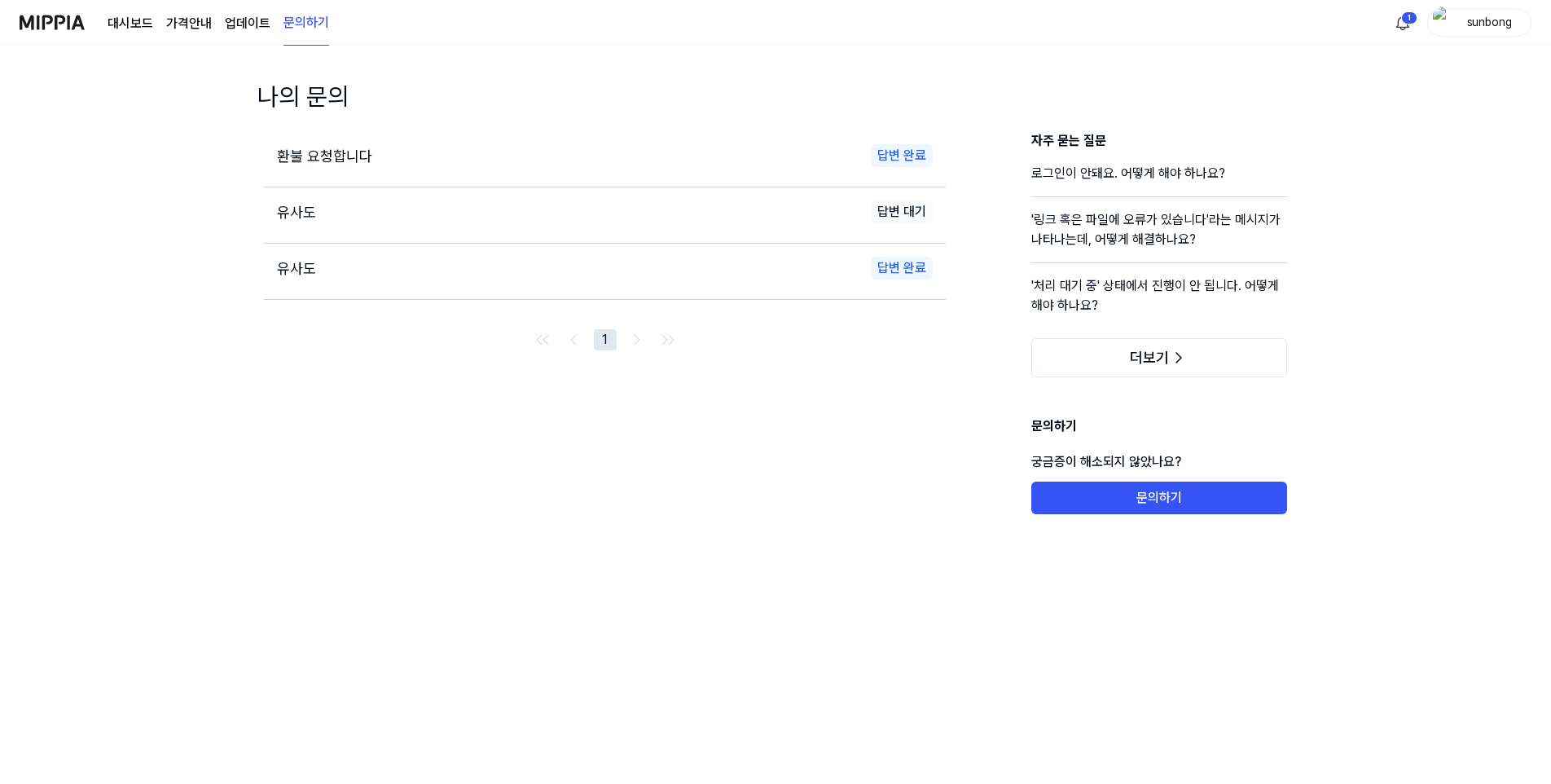
drag, startPoint x: 135, startPoint y: 24, endPoint x: 137, endPoint y: 36, distance: 12.2
click at [135, 24] on link "대시보드" at bounding box center [131, 24] width 45 height 20
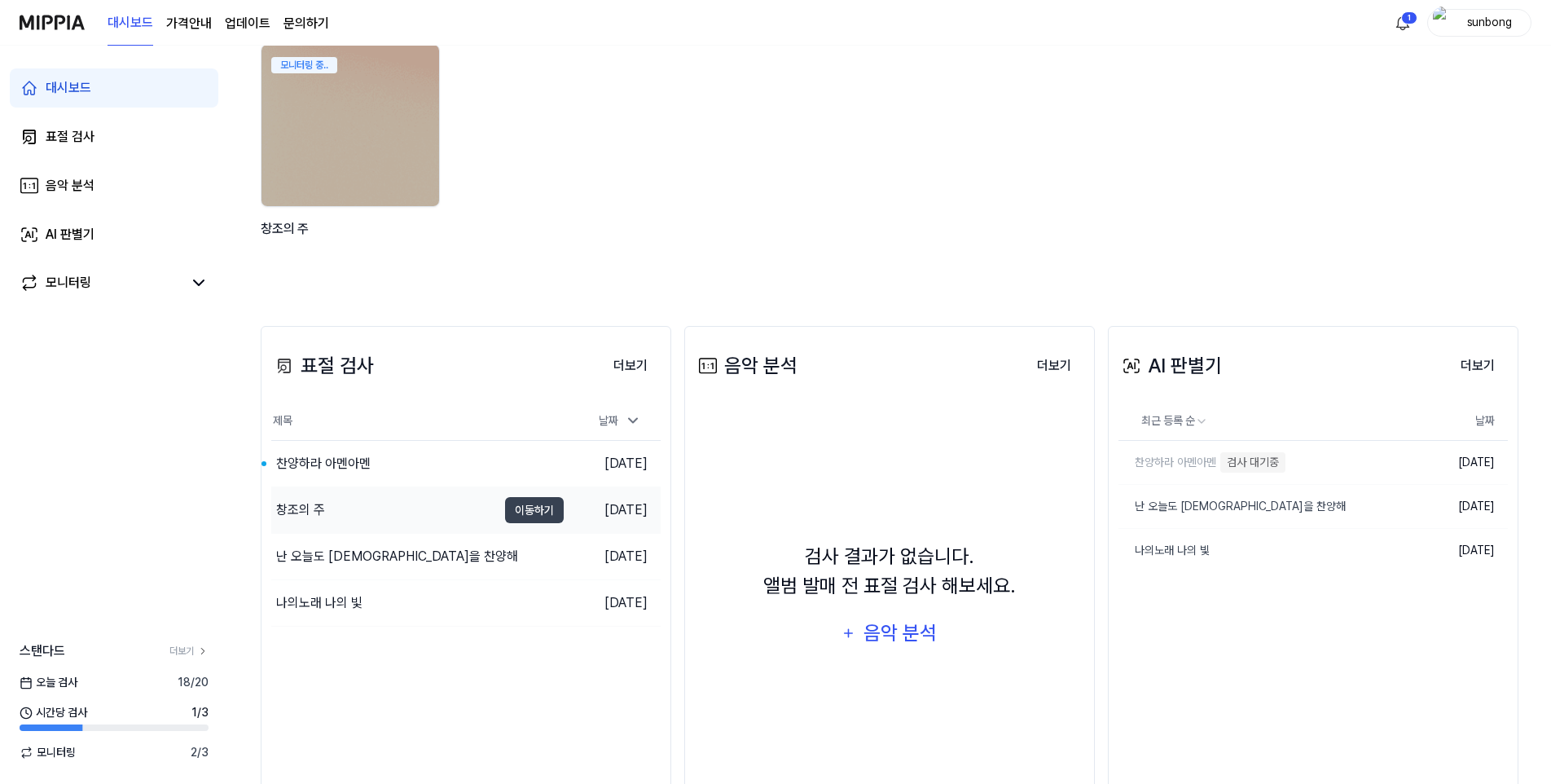
scroll to position [163, 0]
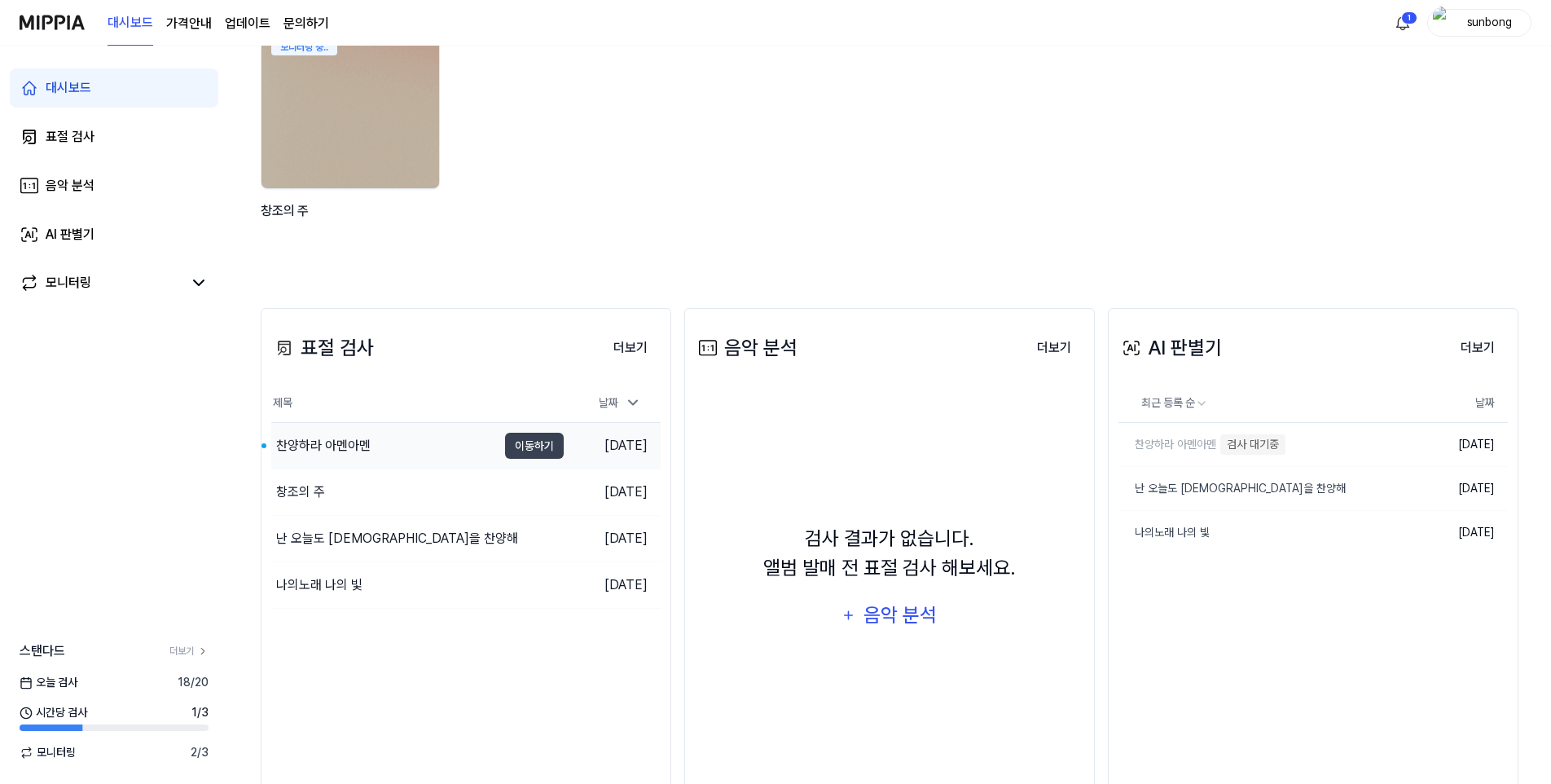
click at [354, 441] on div "찬양하라 아멘아멘" at bounding box center [324, 446] width 94 height 20
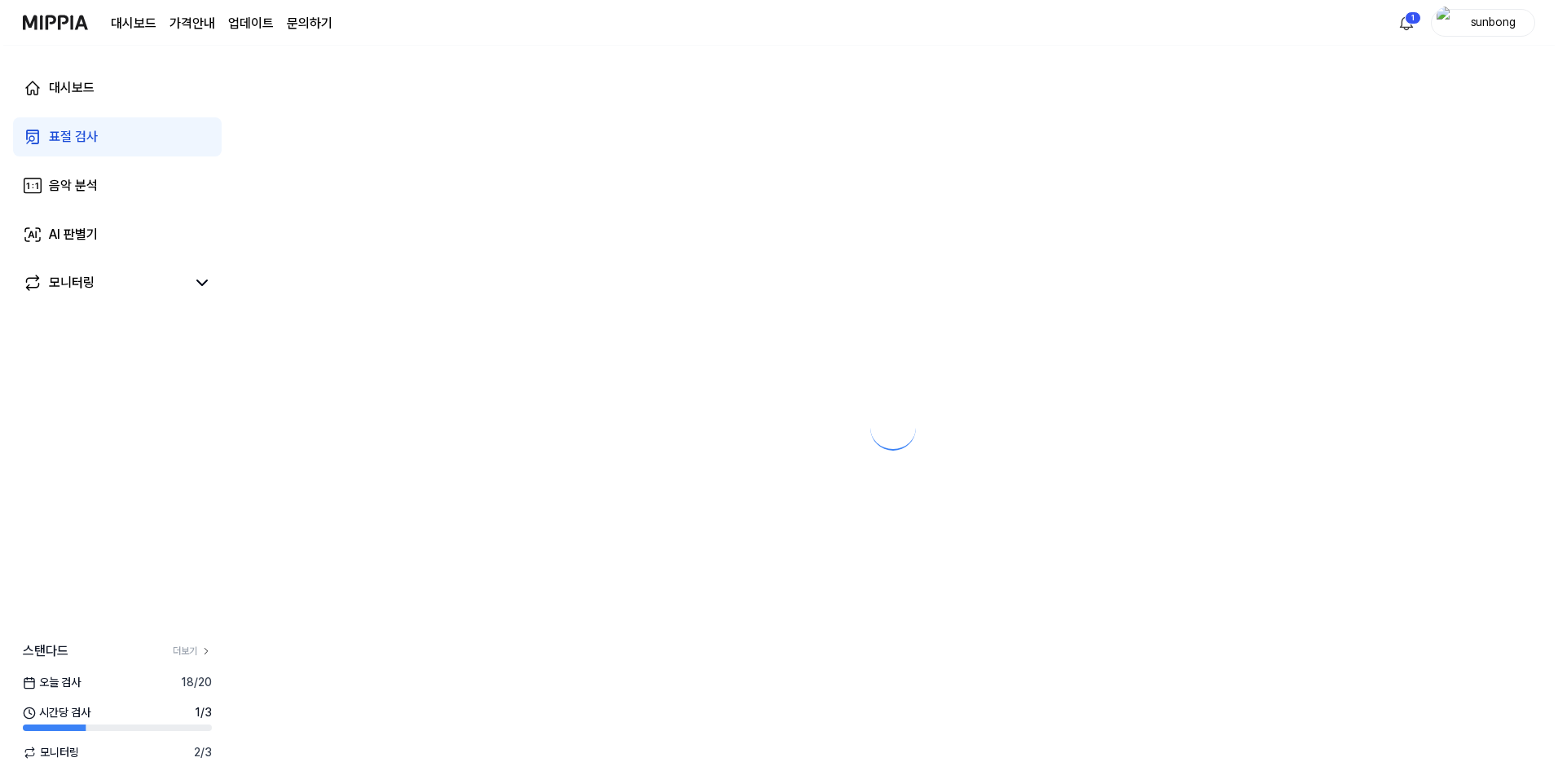
scroll to position [0, 0]
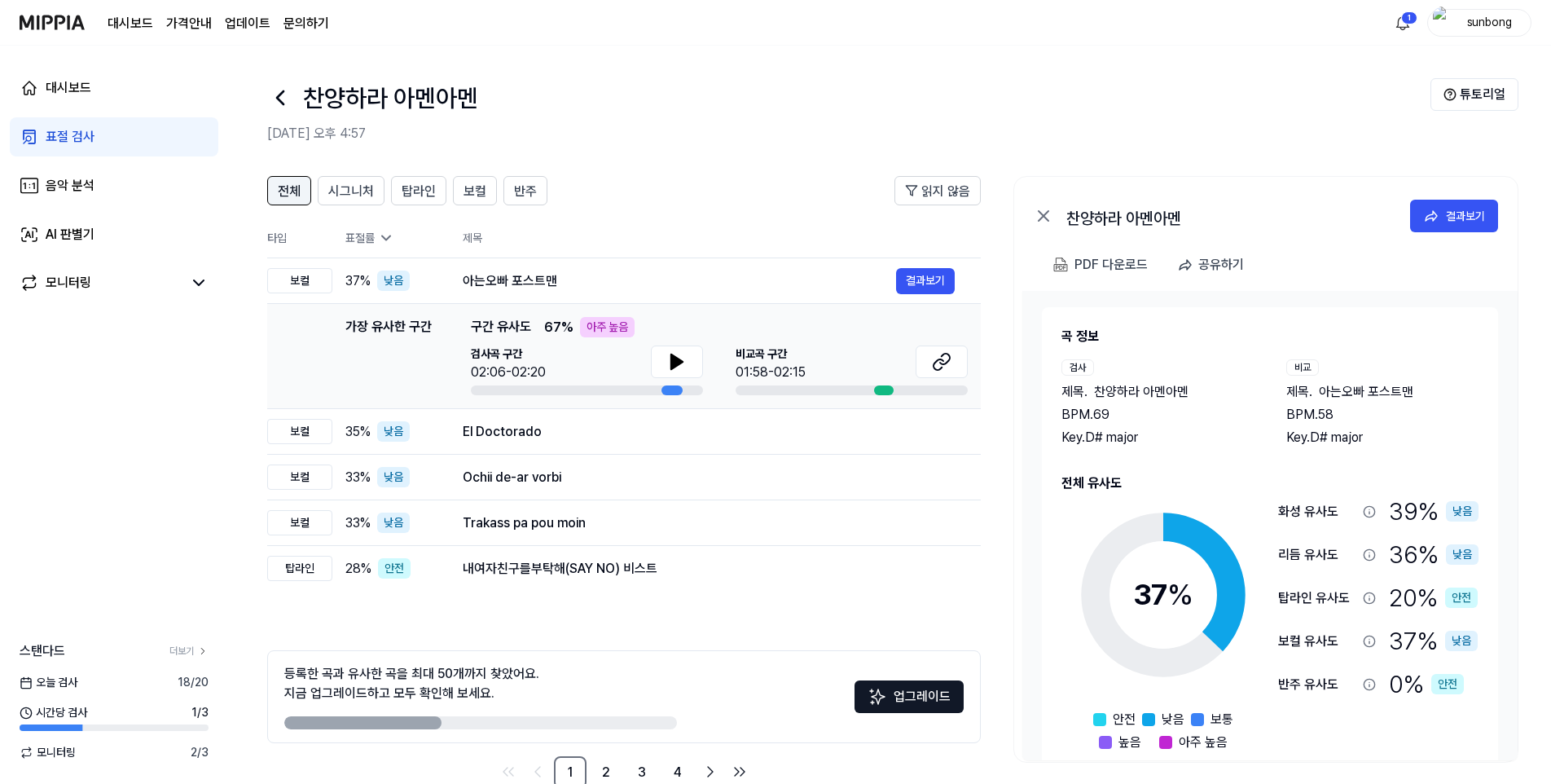
click at [296, 186] on span "전체" at bounding box center [288, 191] width 23 height 20
click at [76, 138] on div "표절 검사" at bounding box center [70, 137] width 49 height 20
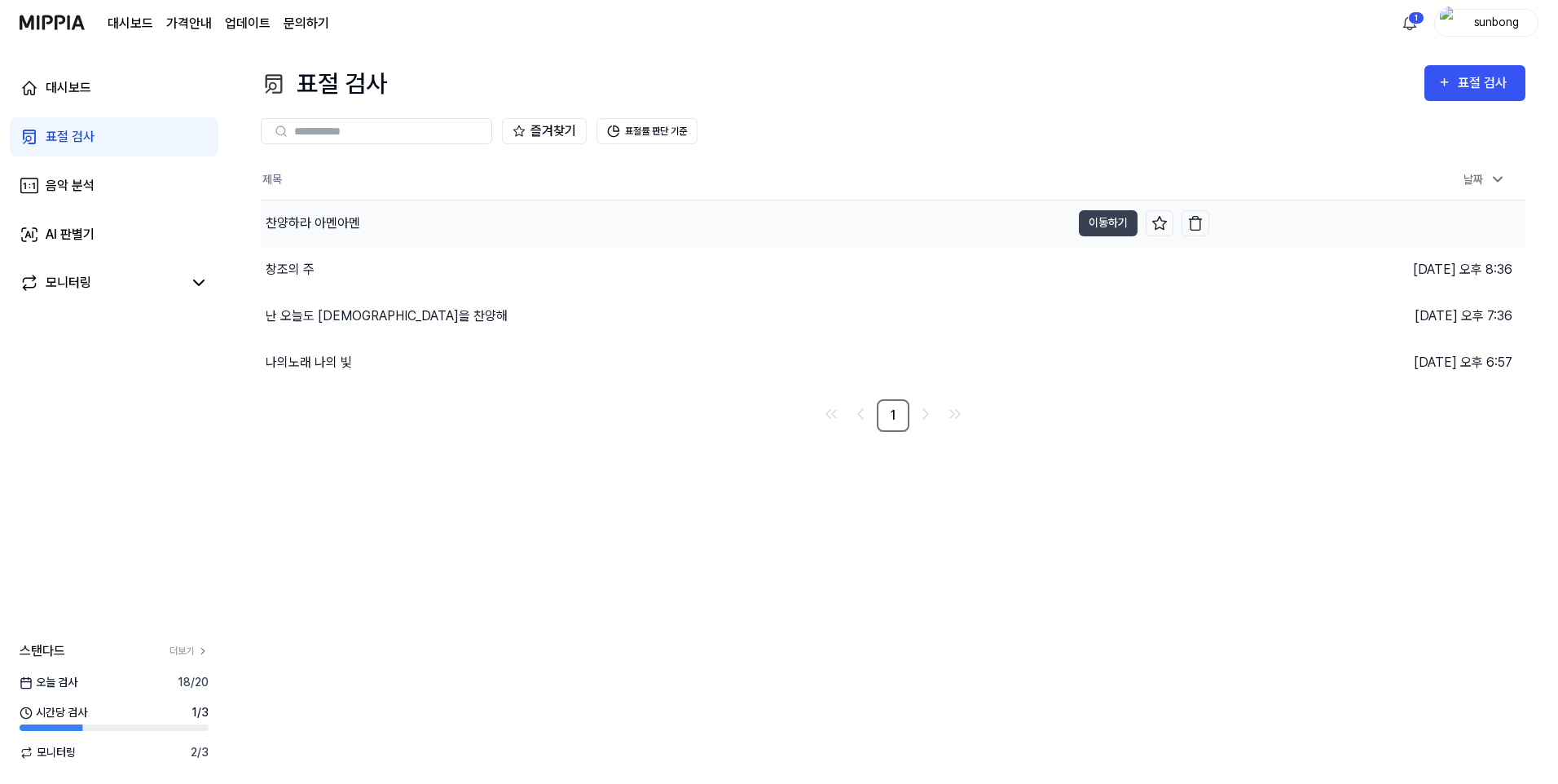
click at [326, 225] on div "찬양하라 아멘아멘" at bounding box center [313, 223] width 94 height 20
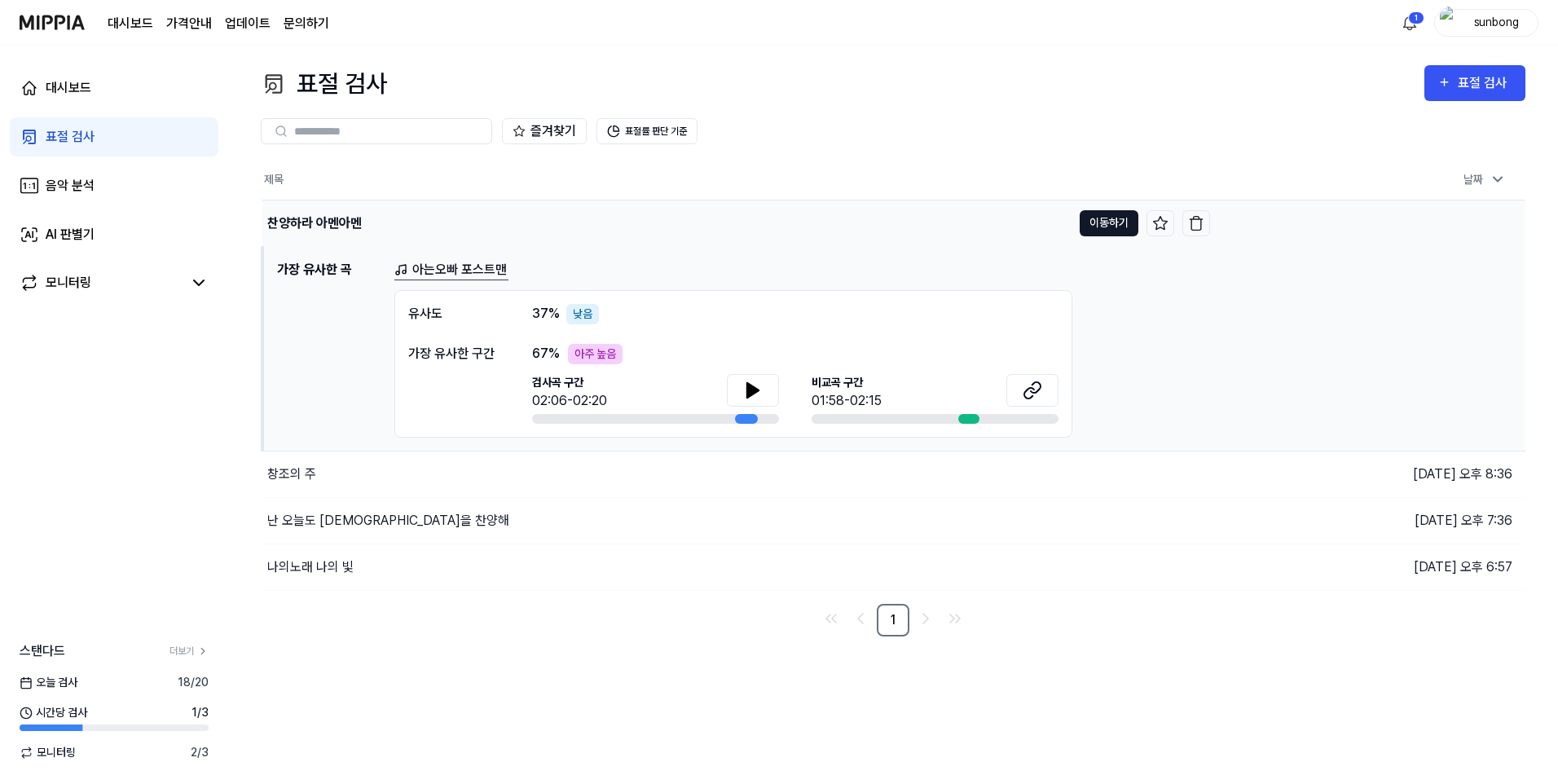
click at [1110, 225] on button "이동하기" at bounding box center [1109, 223] width 59 height 26
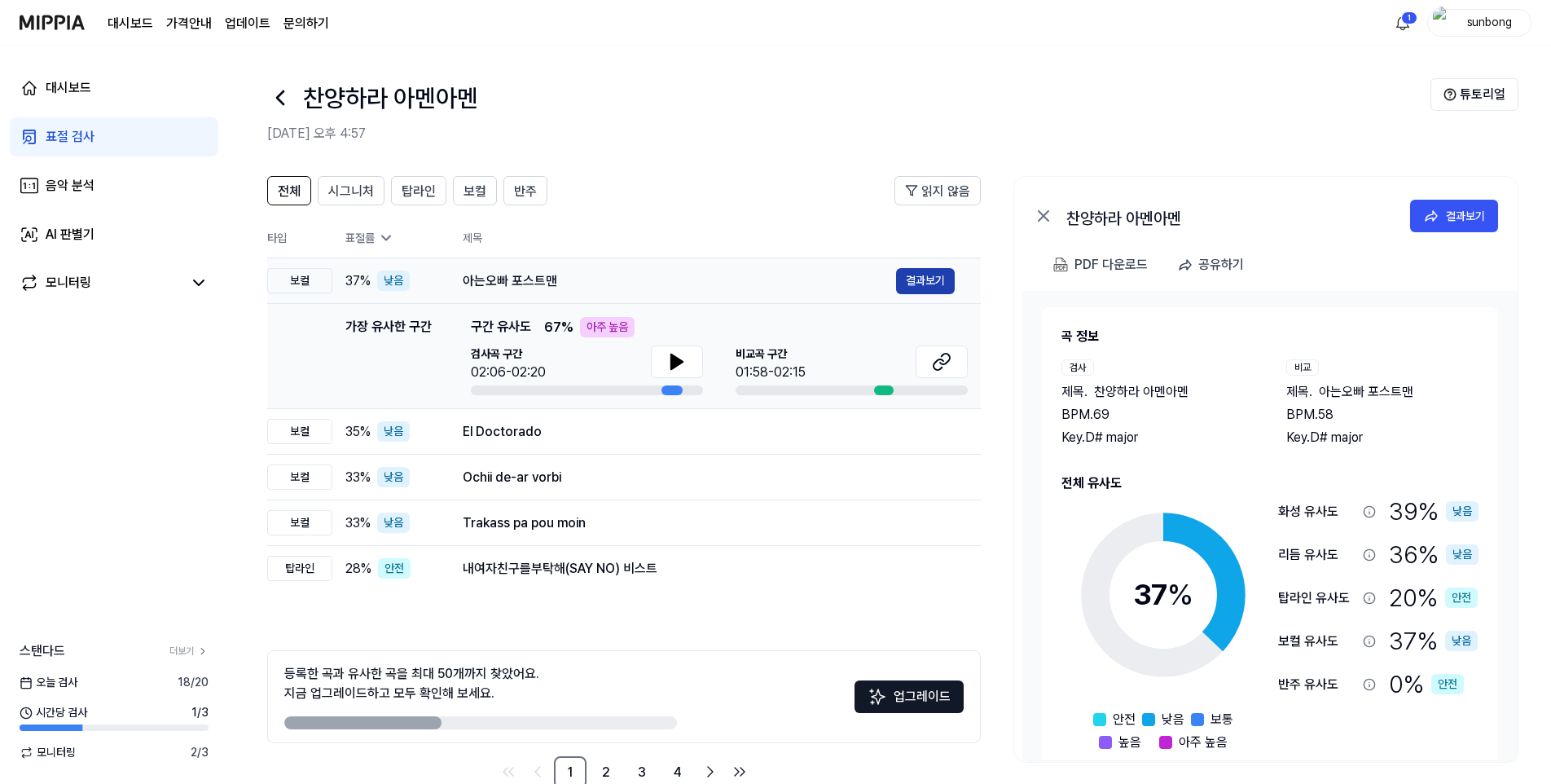
click at [926, 272] on button "결과보기" at bounding box center [926, 281] width 59 height 26
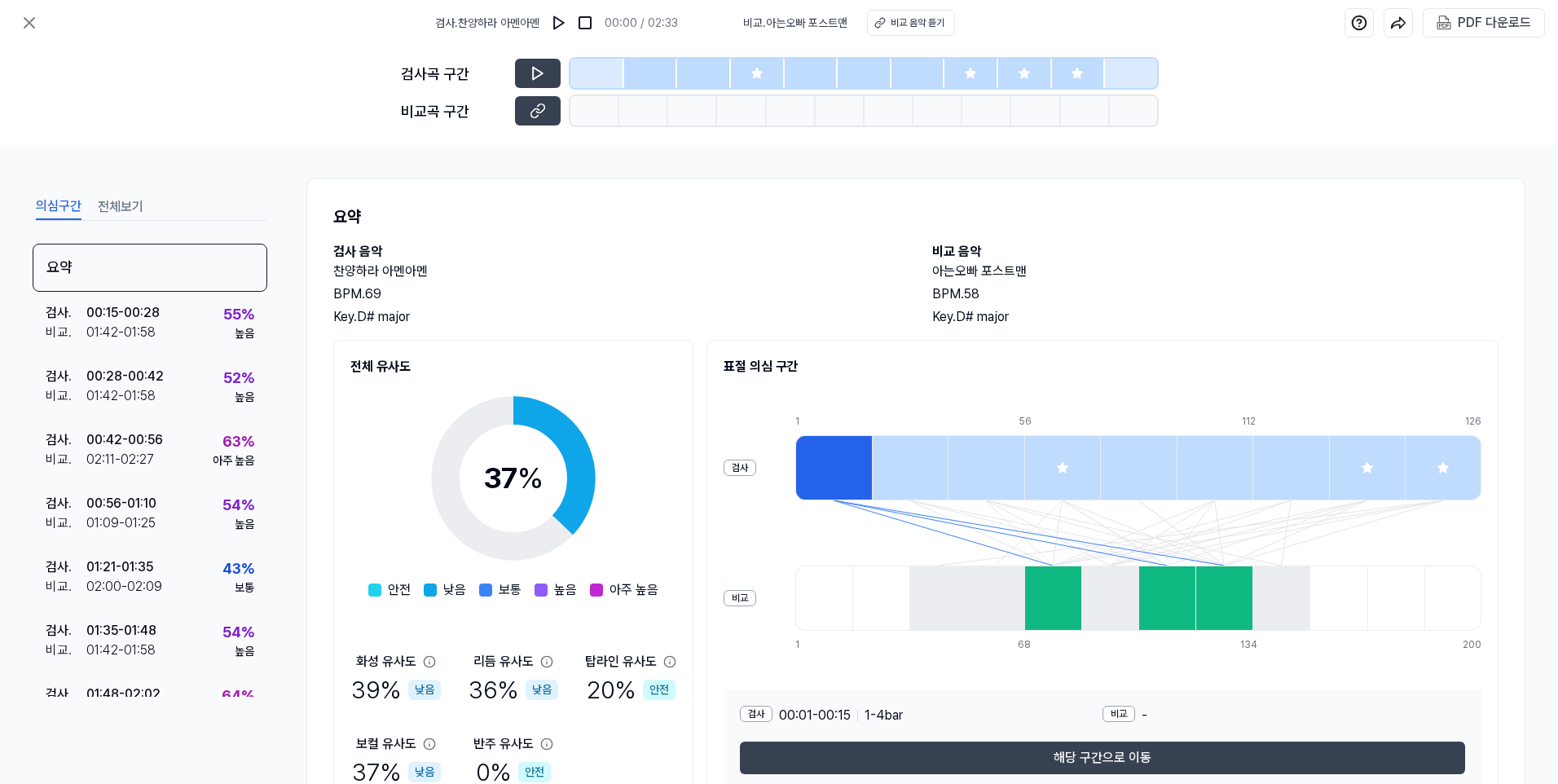
click at [751, 69] on icon at bounding box center [757, 73] width 13 height 13
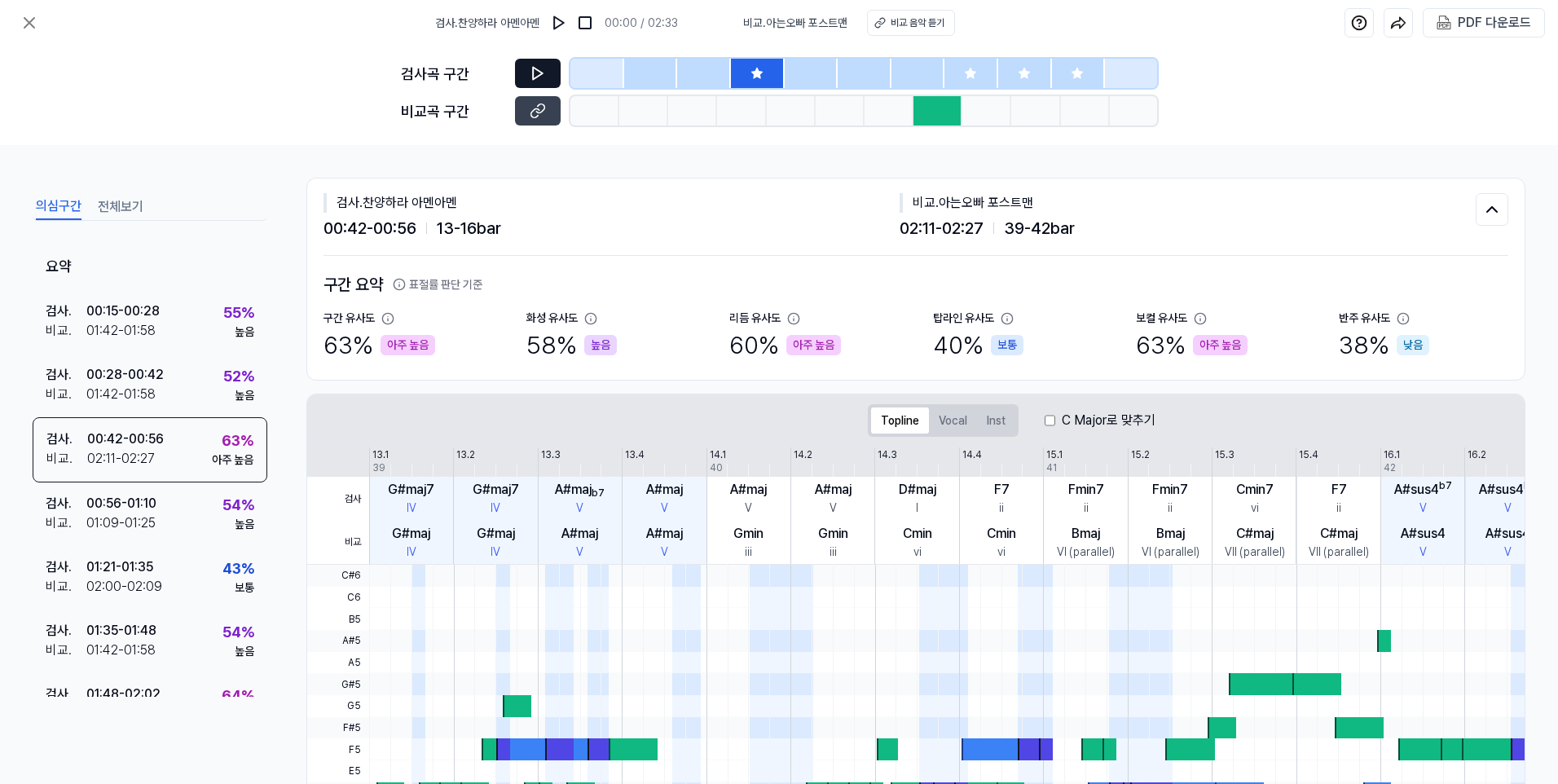
click at [530, 73] on icon at bounding box center [538, 73] width 16 height 16
click at [967, 67] on icon at bounding box center [970, 73] width 13 height 13
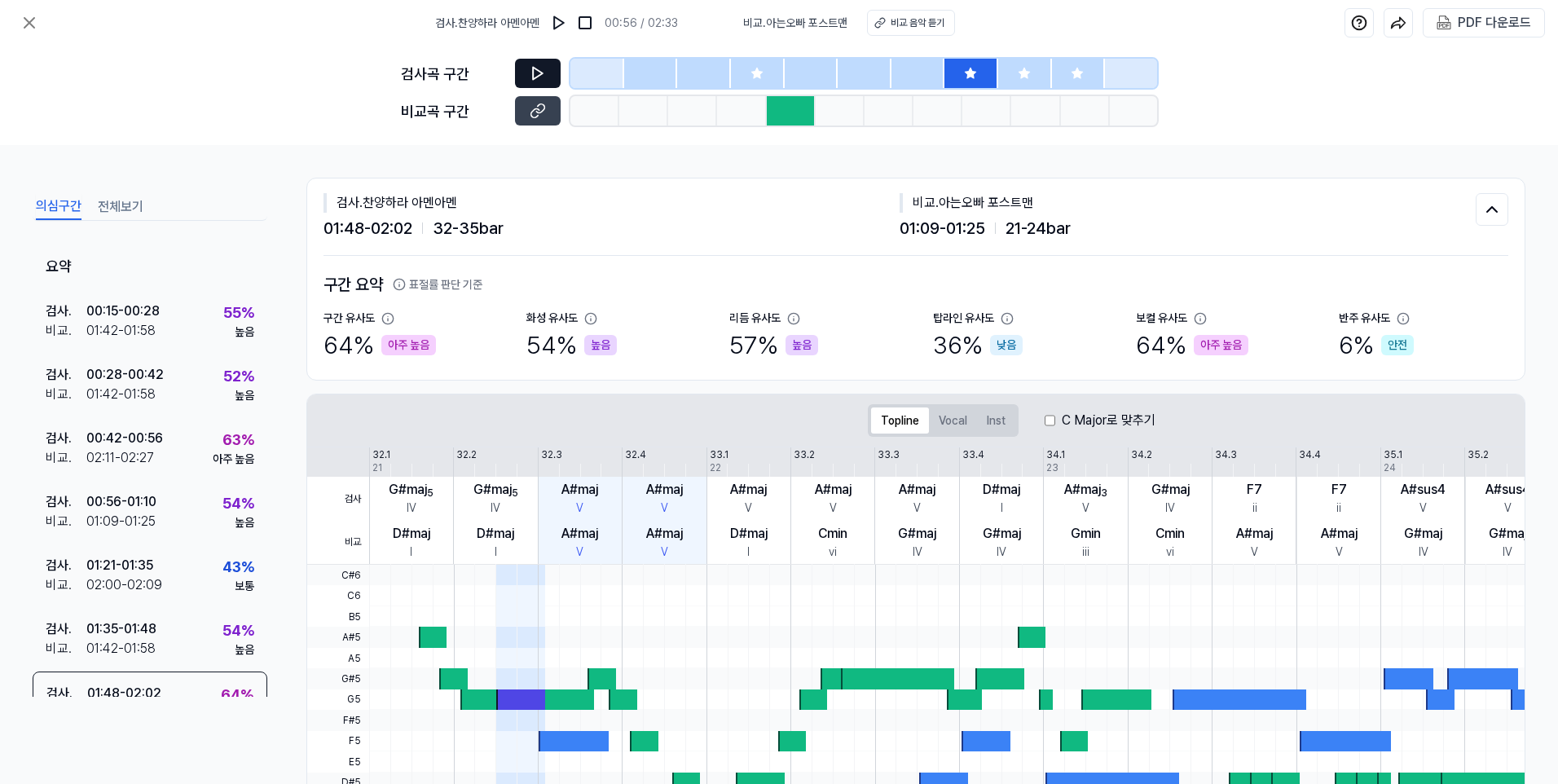
click at [967, 67] on icon at bounding box center [970, 73] width 13 height 13
drag, startPoint x: 967, startPoint y: 67, endPoint x: 1028, endPoint y: 79, distance: 62.2
click at [1015, 75] on div at bounding box center [1025, 73] width 54 height 29
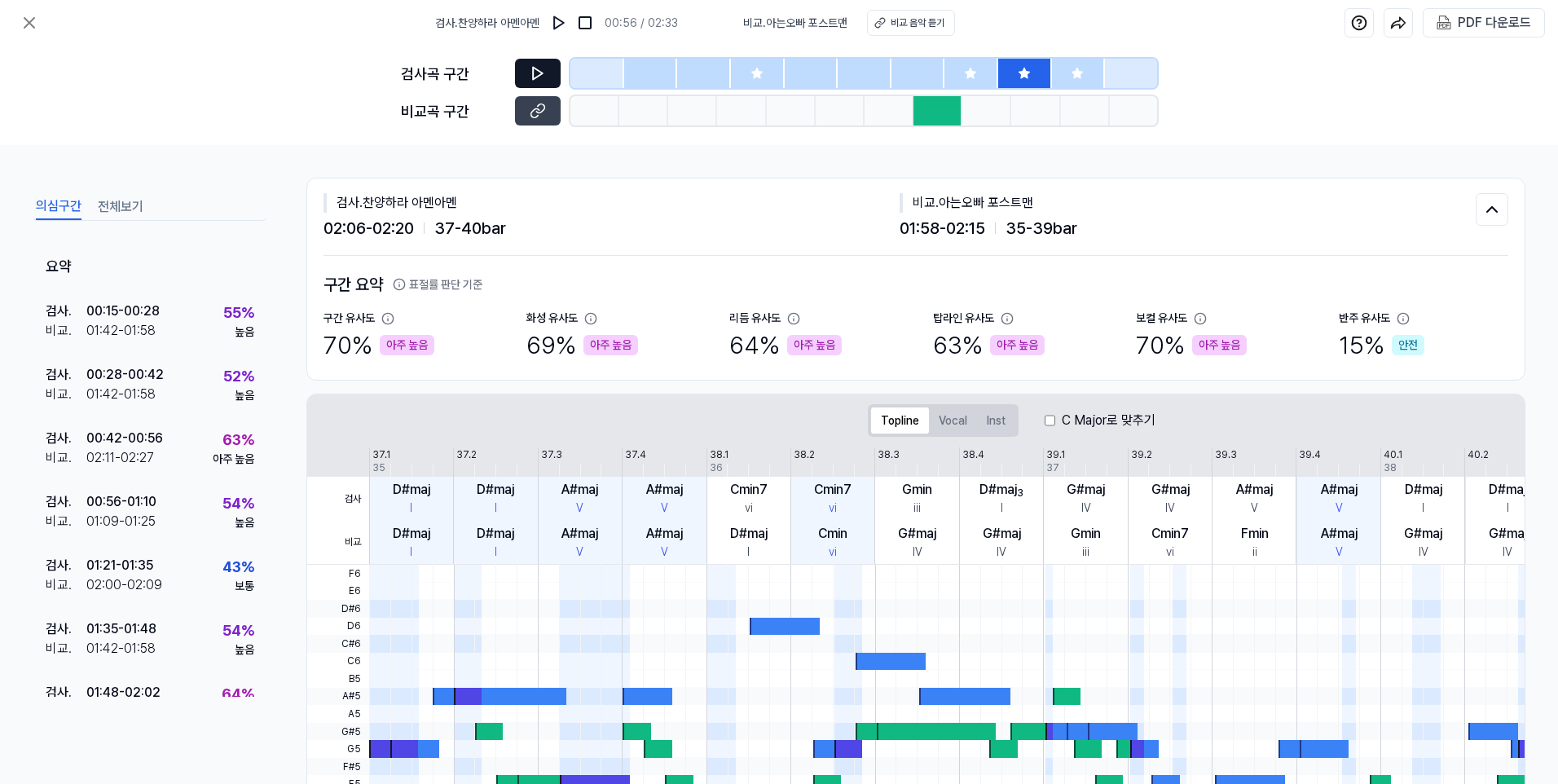
click at [1084, 74] on icon at bounding box center [1077, 73] width 13 height 13
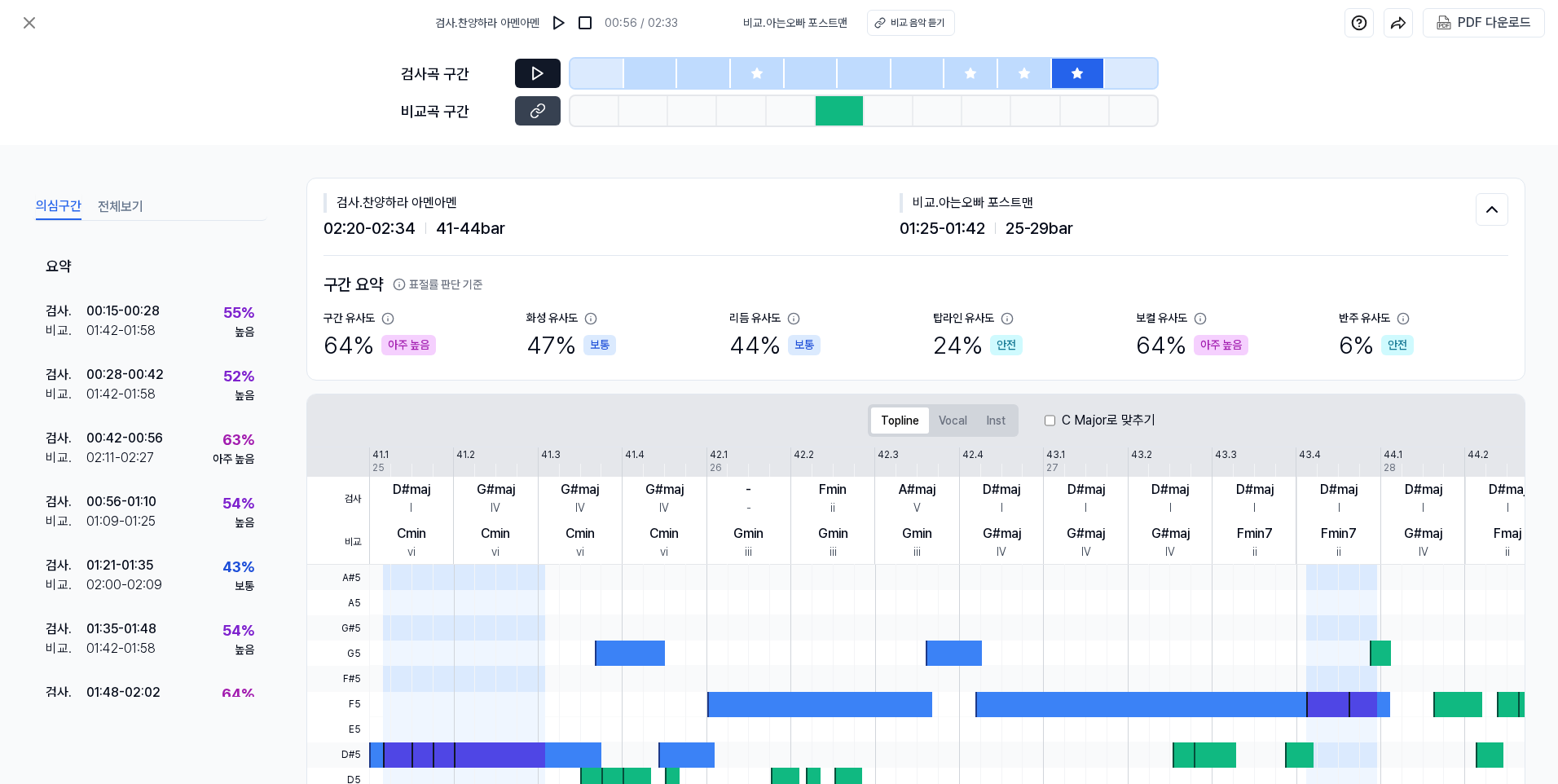
click at [745, 66] on div at bounding box center [757, 73] width 54 height 29
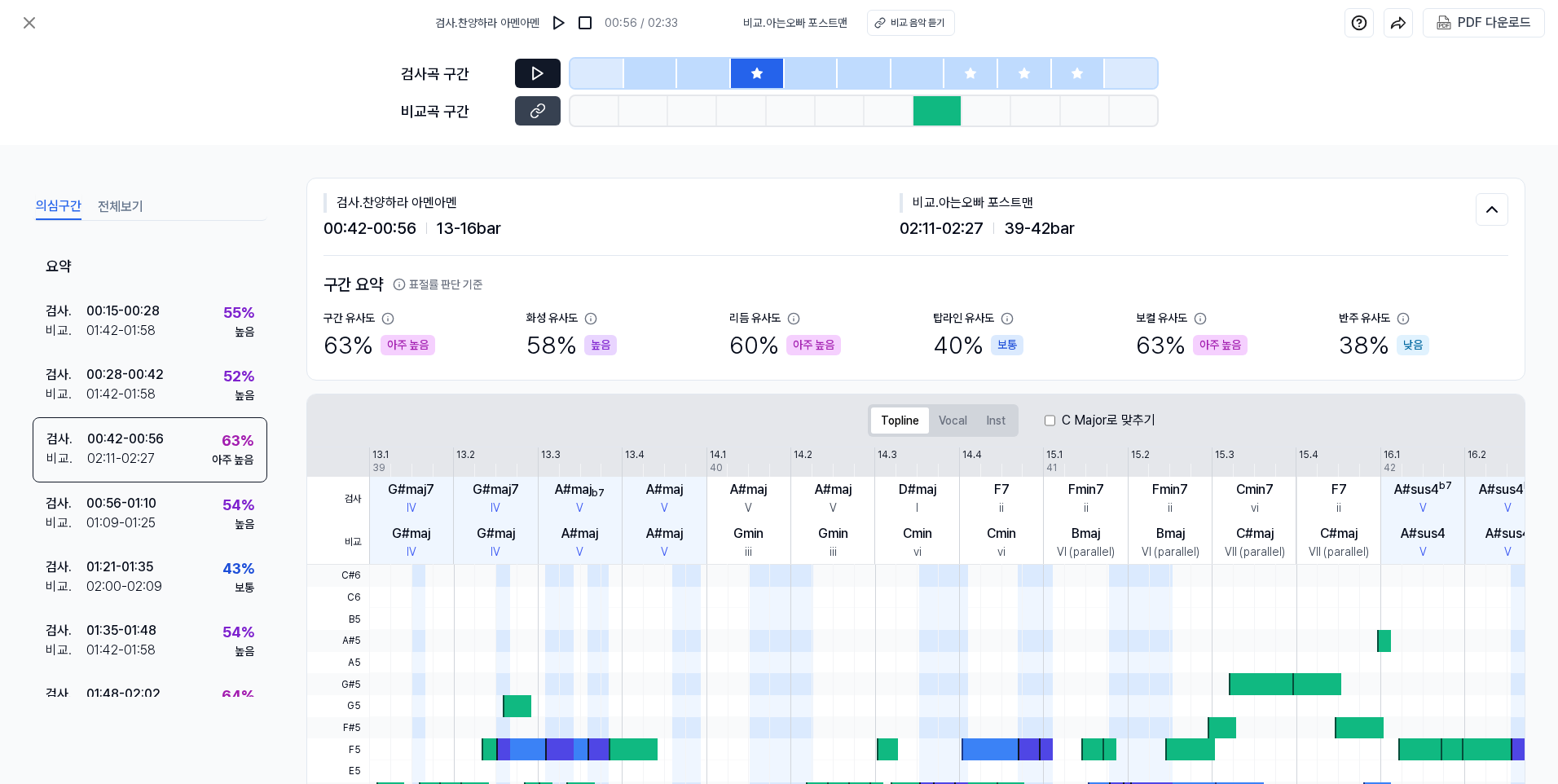
click at [985, 66] on div at bounding box center [971, 73] width 54 height 29
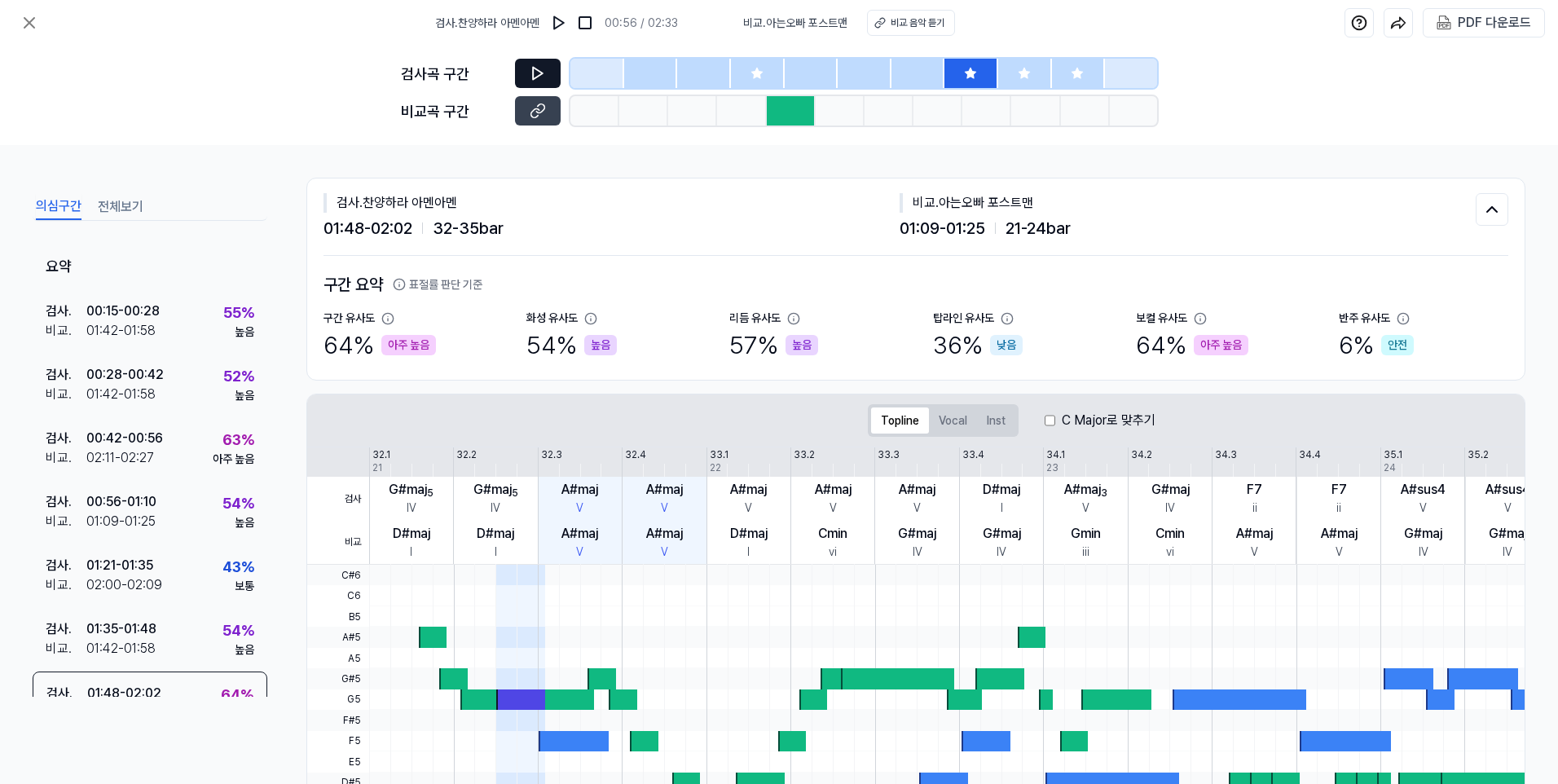
click at [539, 70] on icon at bounding box center [538, 73] width 10 height 12
click at [1019, 71] on icon at bounding box center [1025, 73] width 13 height 13
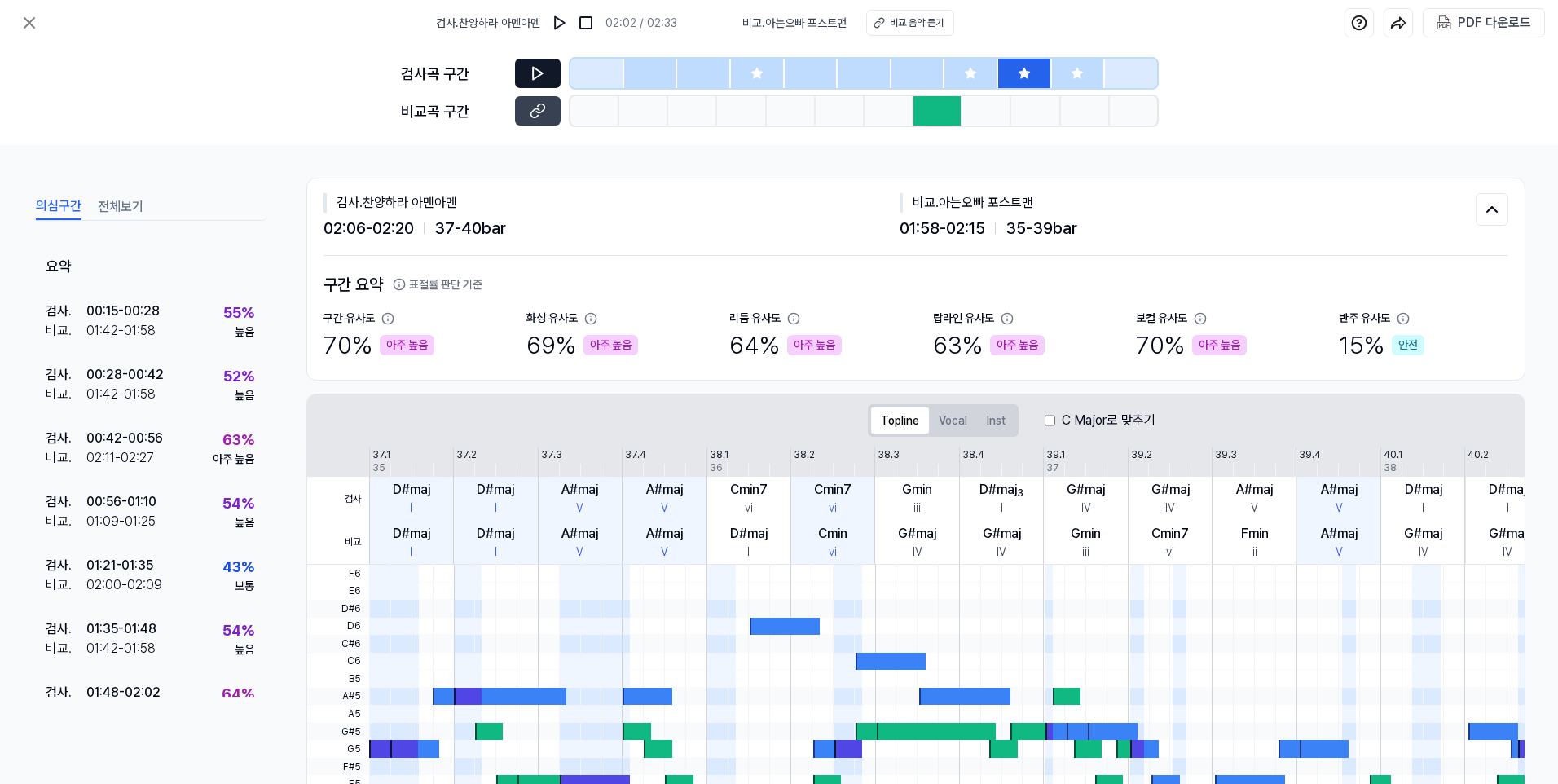
drag, startPoint x: 521, startPoint y: 68, endPoint x: 524, endPoint y: 76, distance: 8.5
click at [521, 68] on button at bounding box center [538, 73] width 45 height 29
click at [1075, 68] on icon at bounding box center [1077, 73] width 13 height 13
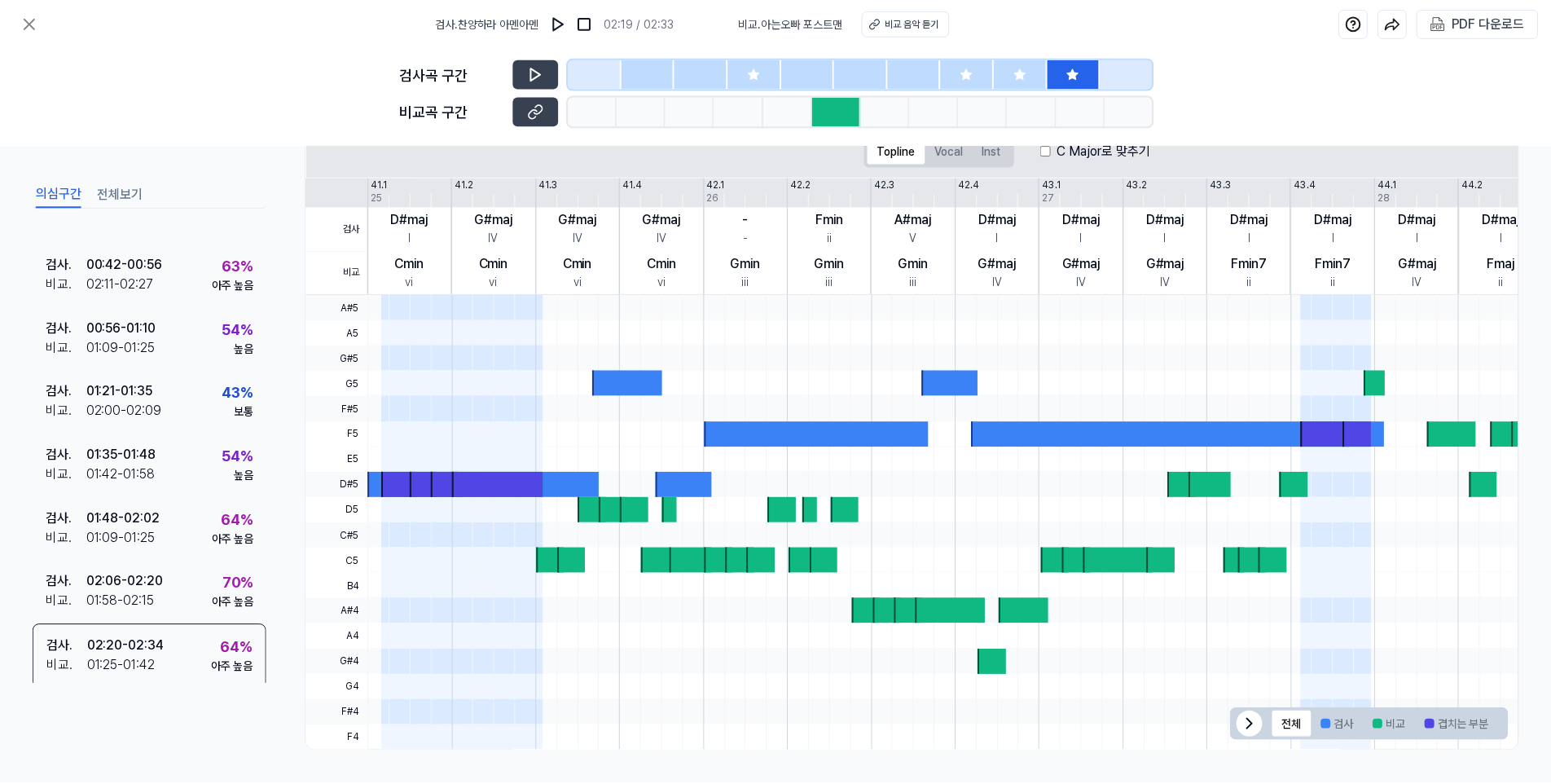
scroll to position [167, 0]
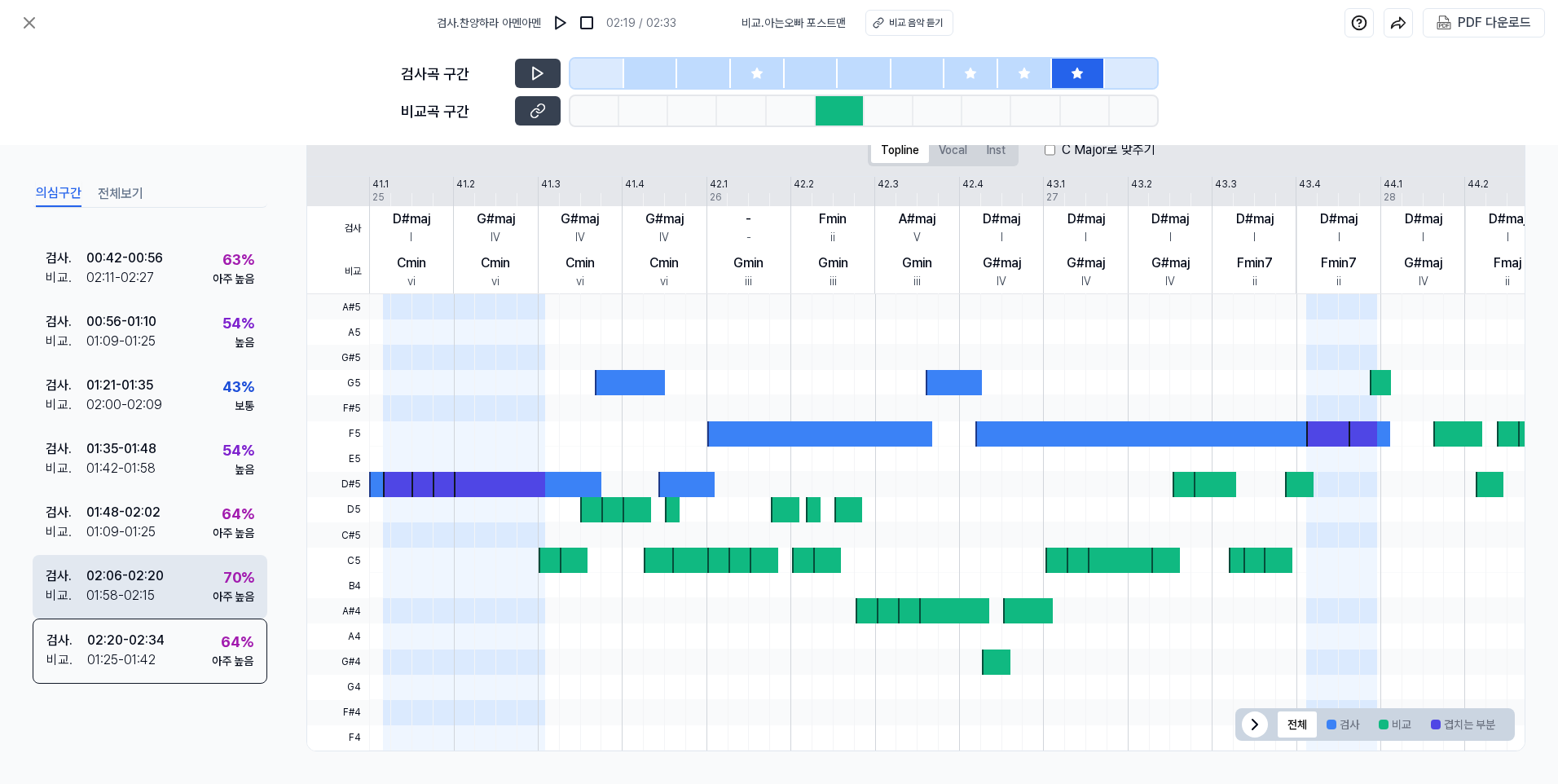
click at [213, 576] on div "70 % 아주 높음" at bounding box center [234, 586] width 42 height 39
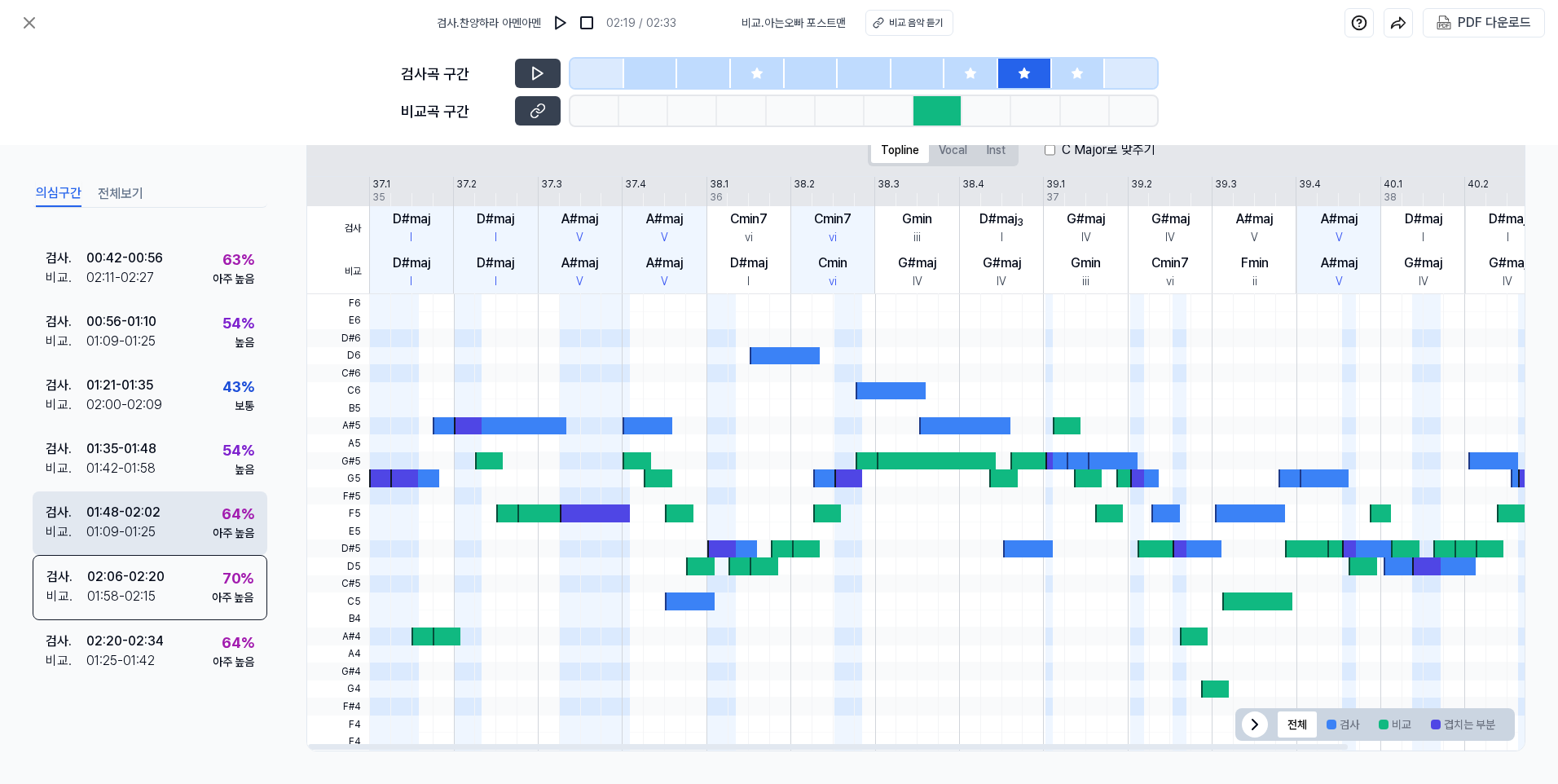
click at [219, 525] on div "아주 높음" at bounding box center [234, 533] width 42 height 17
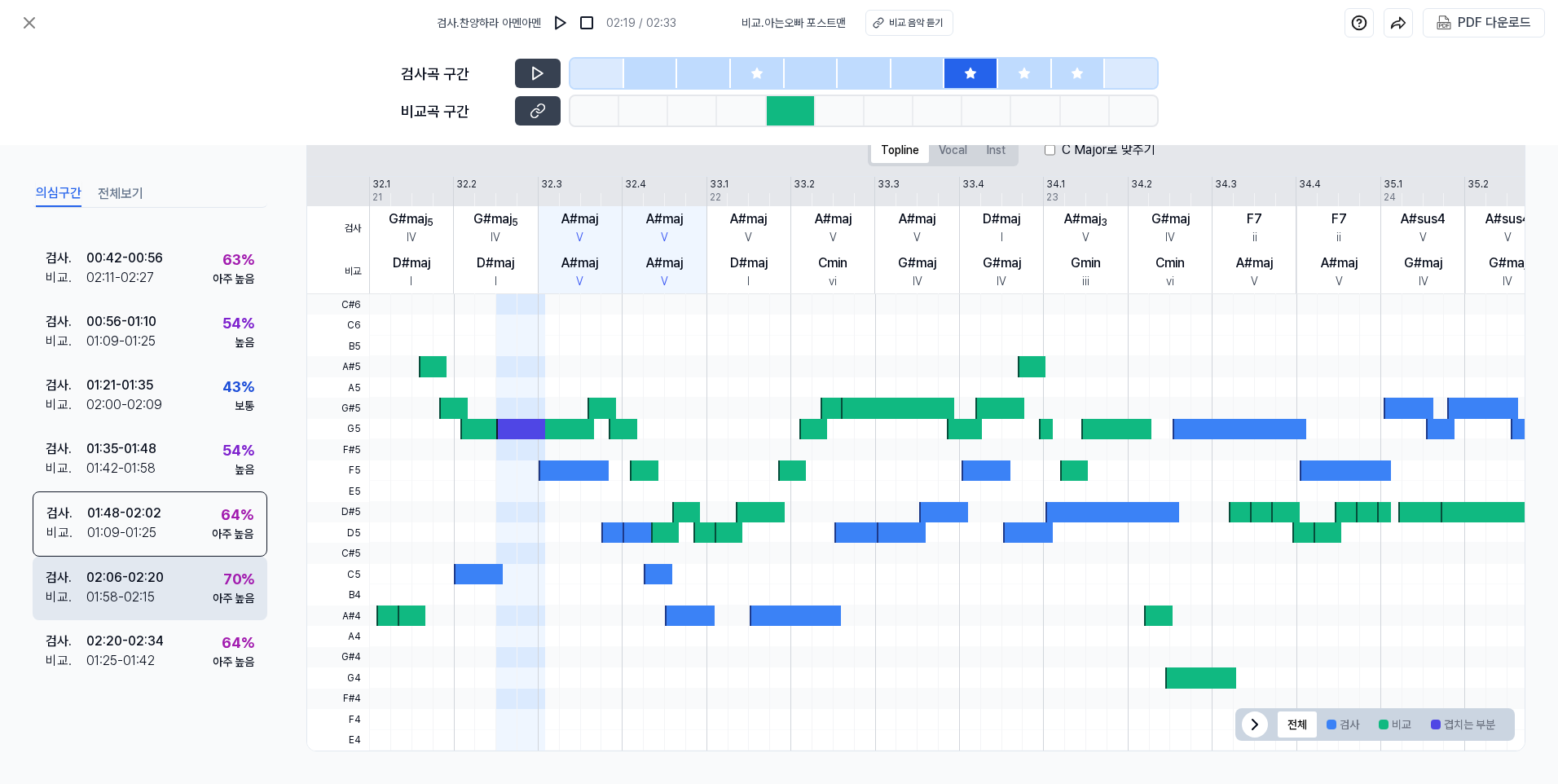
click at [219, 593] on div "아주 높음" at bounding box center [234, 598] width 42 height 17
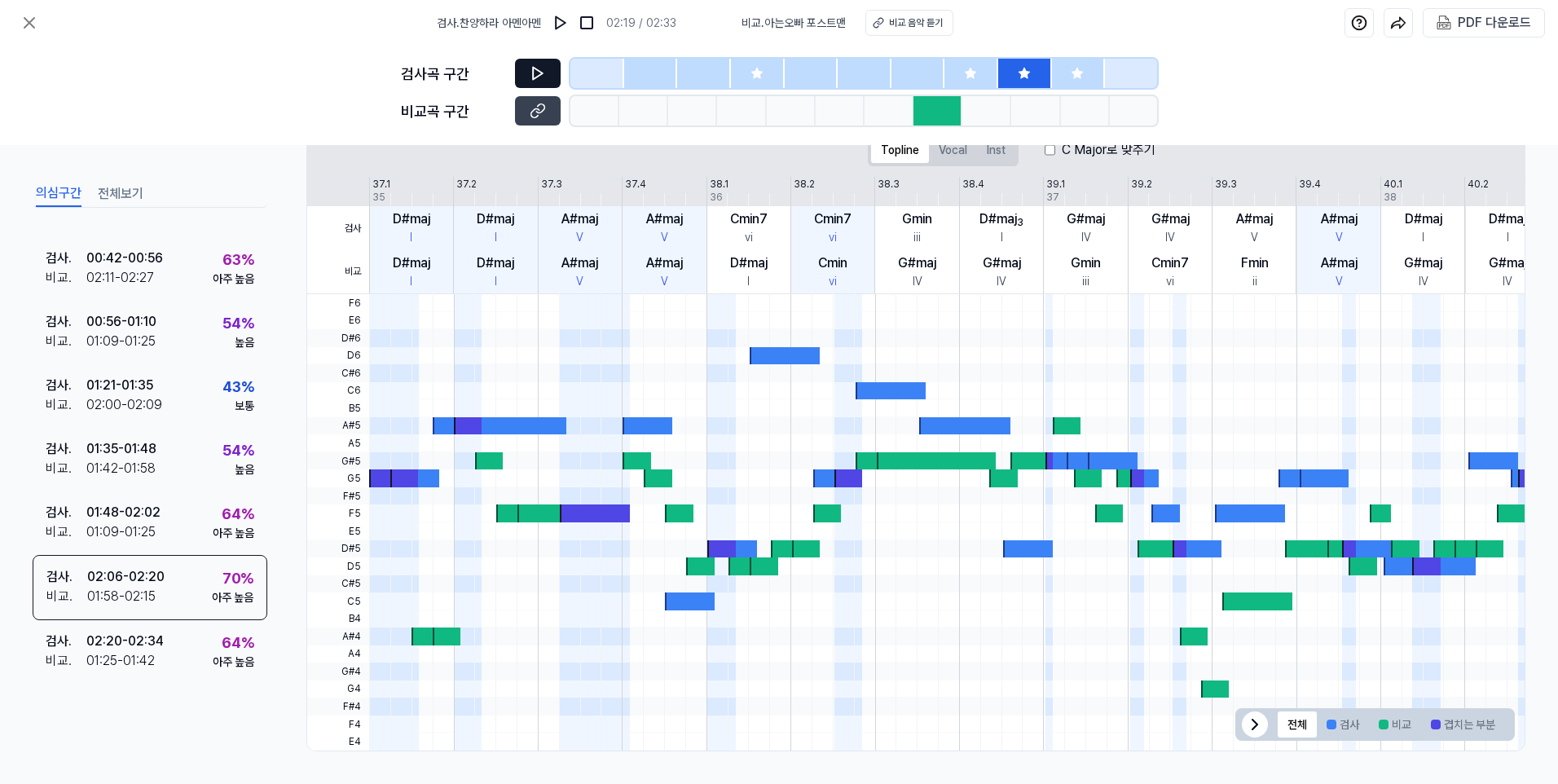
click at [544, 76] on icon at bounding box center [538, 73] width 16 height 16
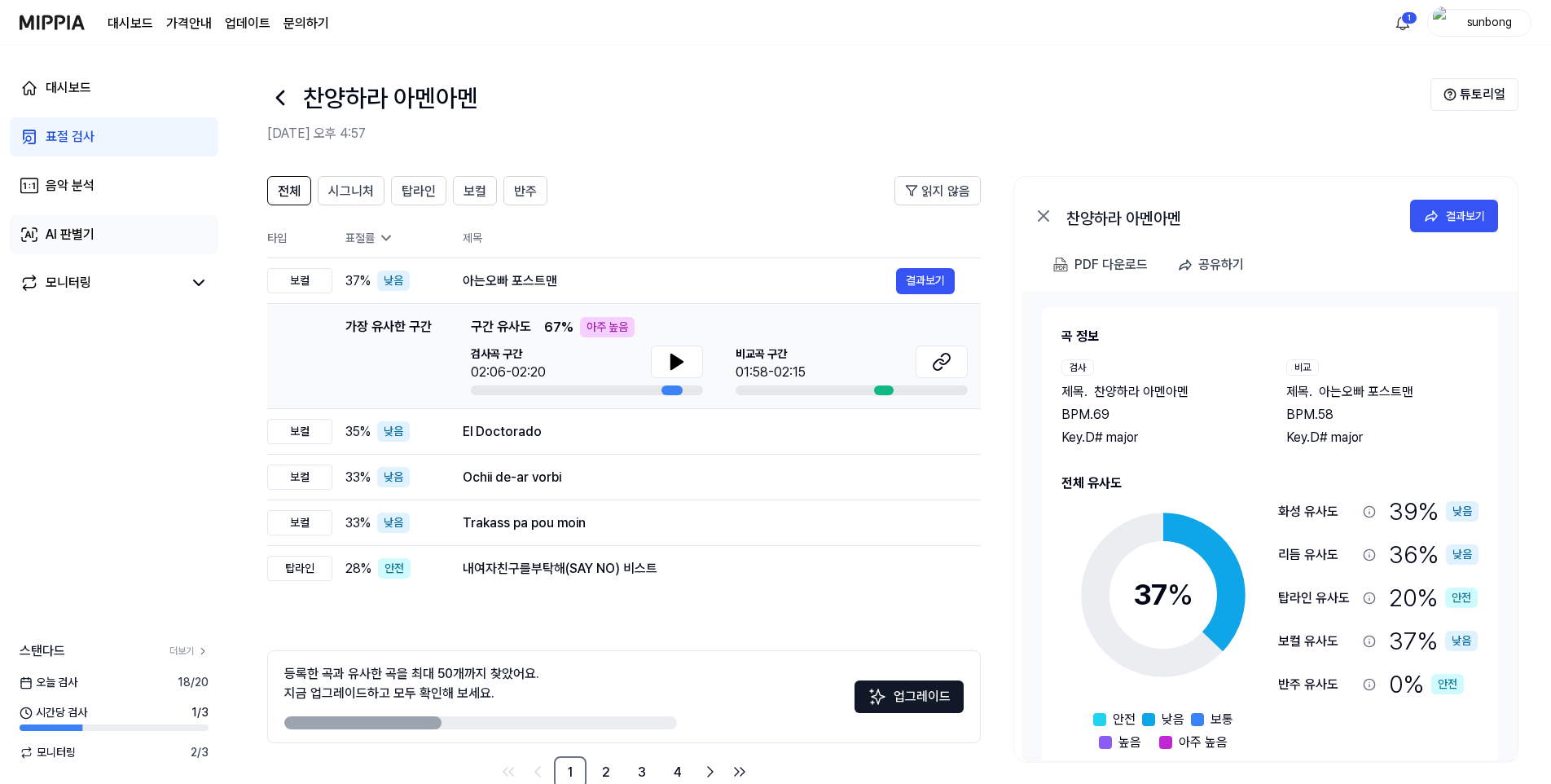
click at [79, 235] on div "AI 판별기" at bounding box center [70, 235] width 49 height 20
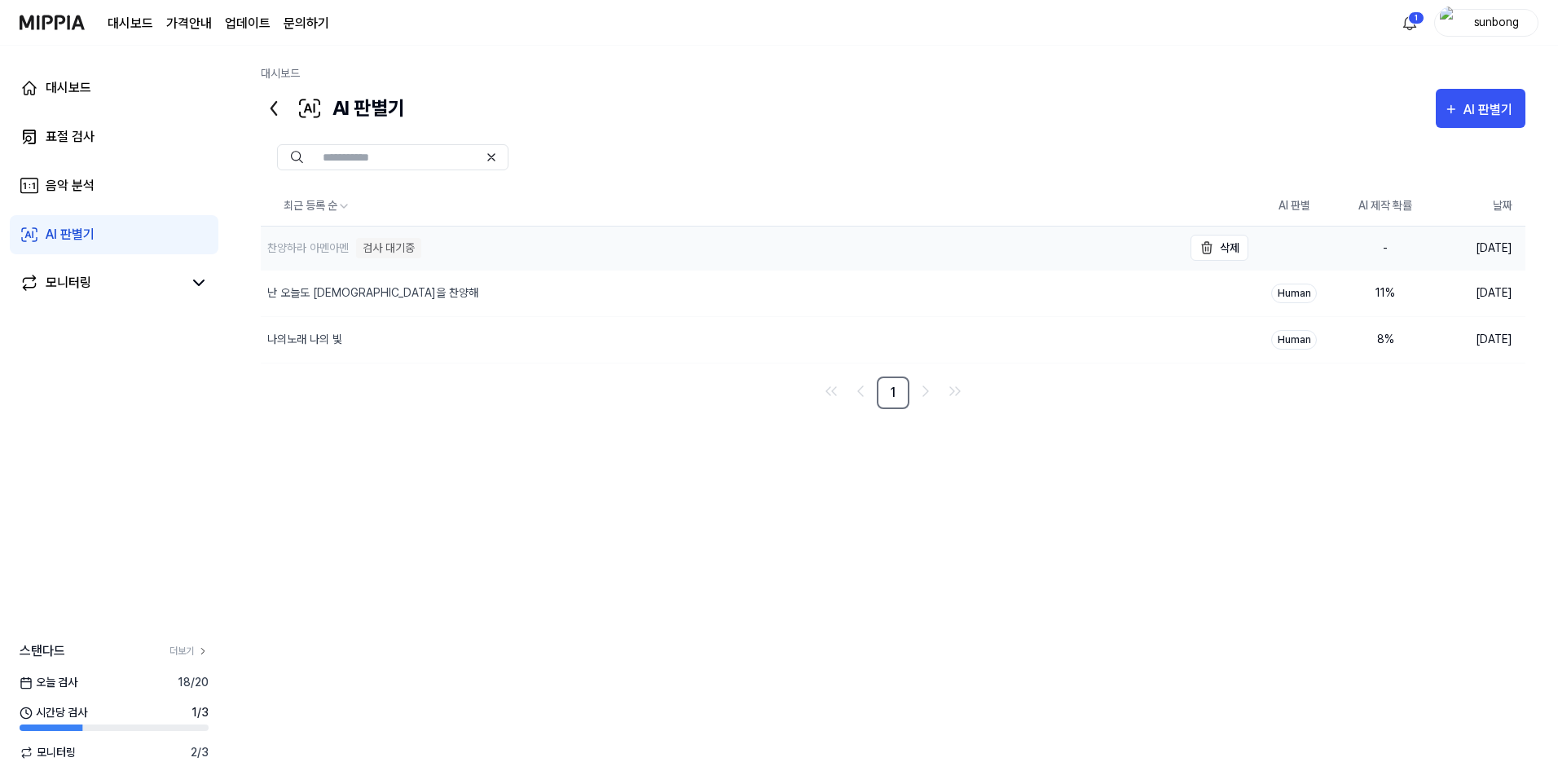
click at [393, 247] on div "검사 대기중" at bounding box center [389, 247] width 65 height 20
click at [1494, 248] on td "[DATE]" at bounding box center [1478, 247] width 94 height 44
click at [353, 248] on div "찬양하라 아멘아멘 검사 대기중" at bounding box center [341, 247] width 161 height 20
click at [385, 251] on div "검사 대기중" at bounding box center [389, 247] width 65 height 20
click at [132, 24] on link "대시보드" at bounding box center [131, 24] width 45 height 20
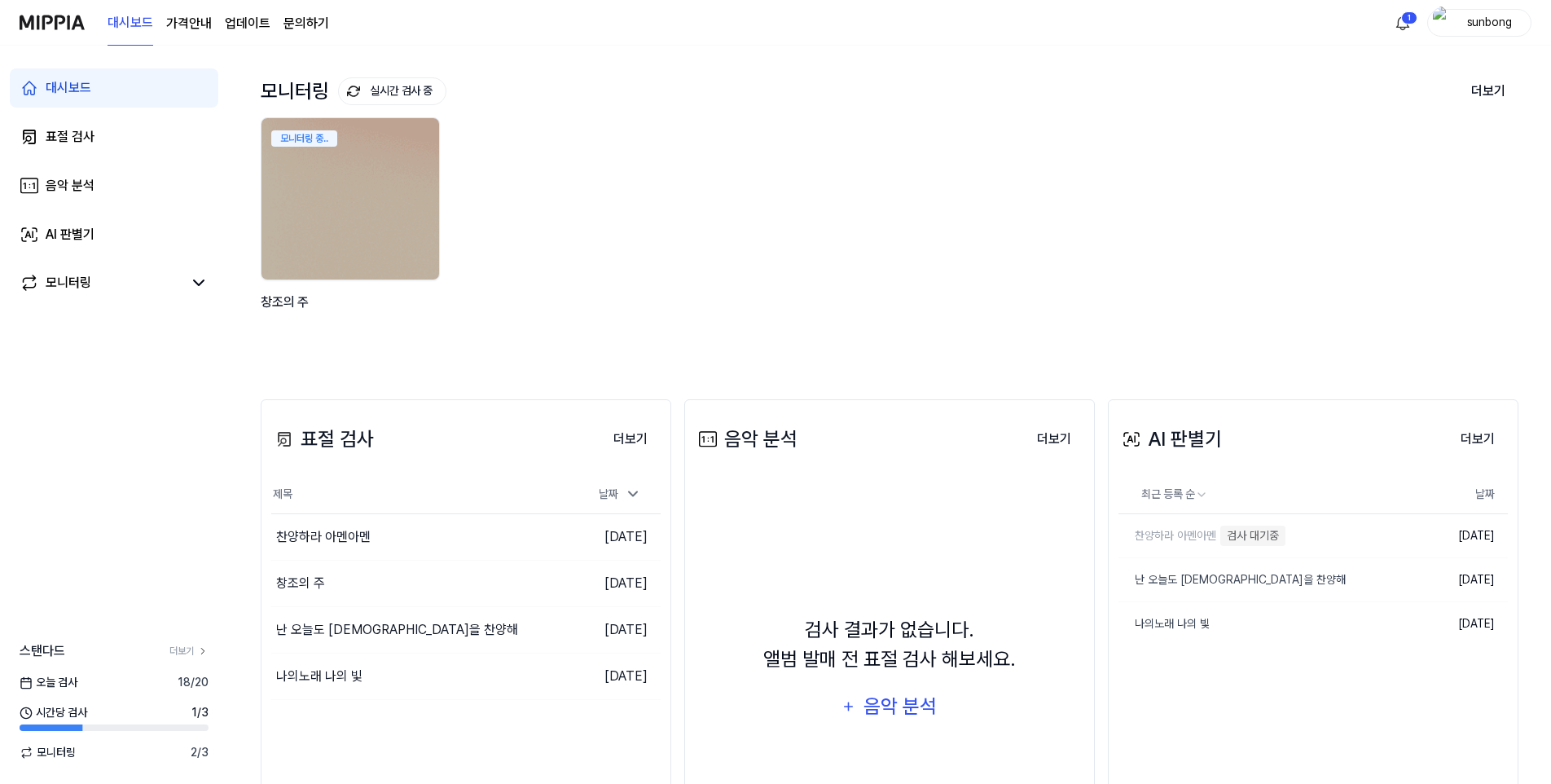
scroll to position [163, 0]
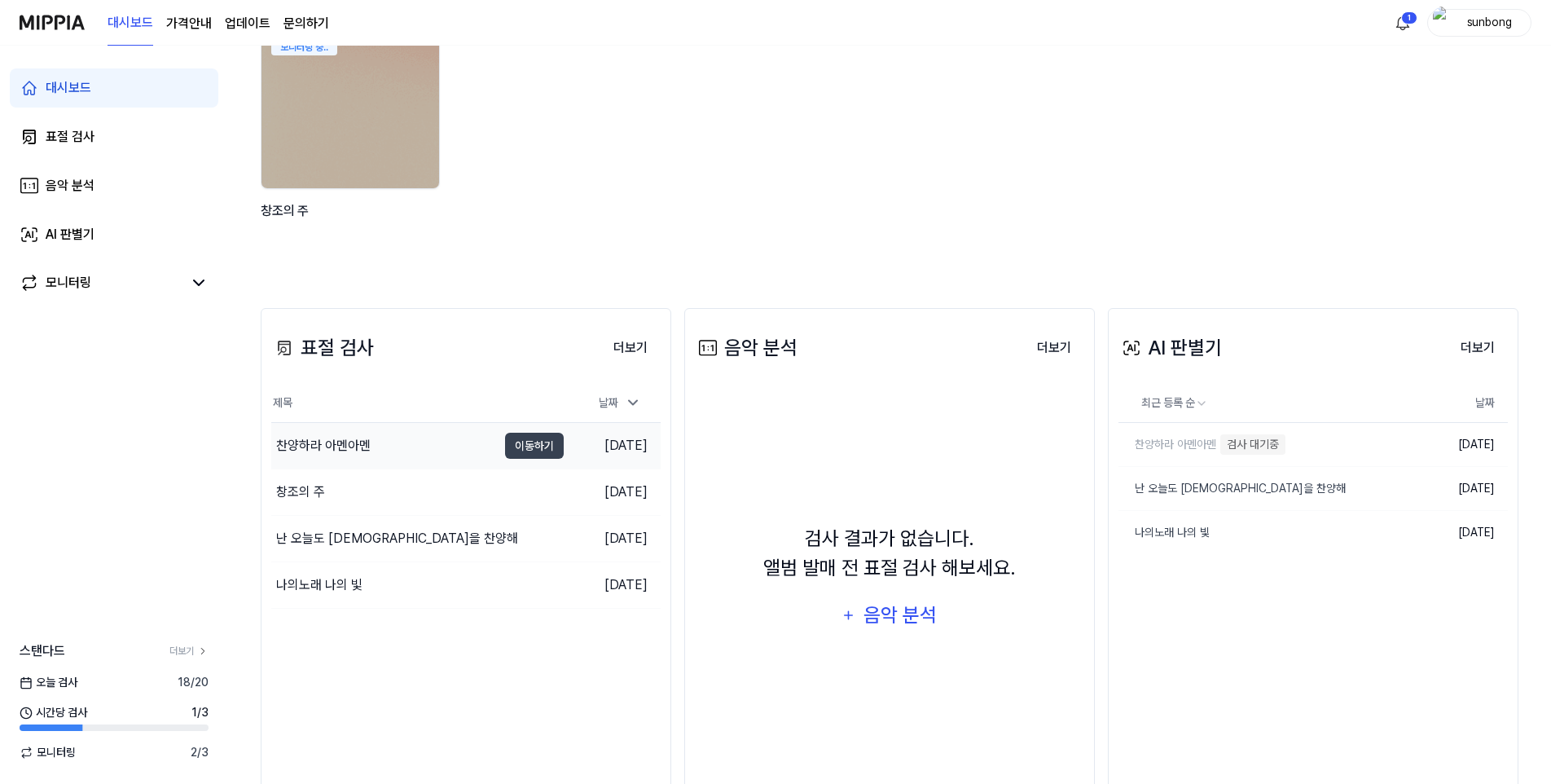
click at [342, 445] on div "찬양하라 아멘아멘" at bounding box center [324, 446] width 94 height 20
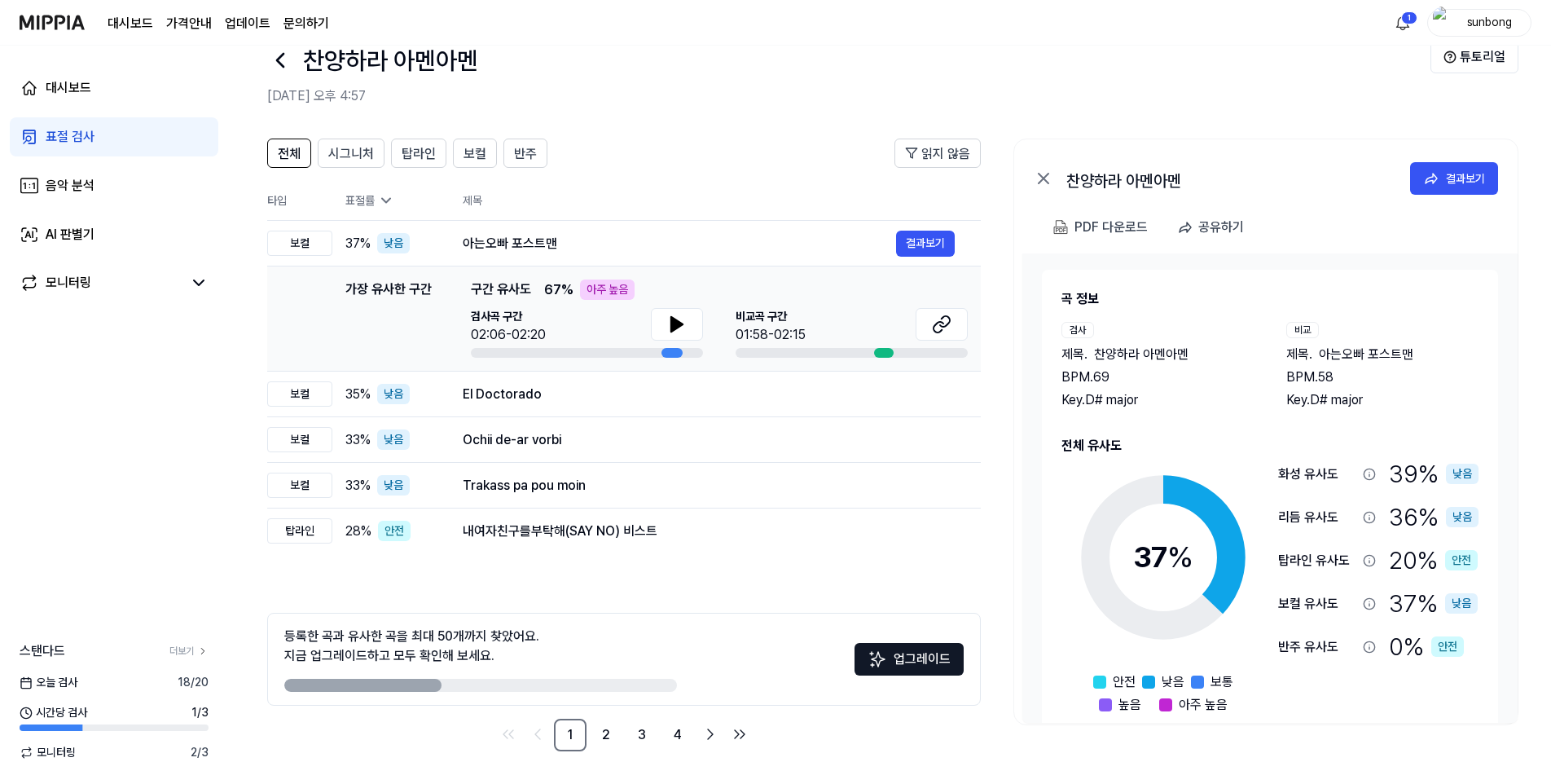
scroll to position [37, 0]
click at [937, 237] on button "결과보기" at bounding box center [926, 243] width 59 height 26
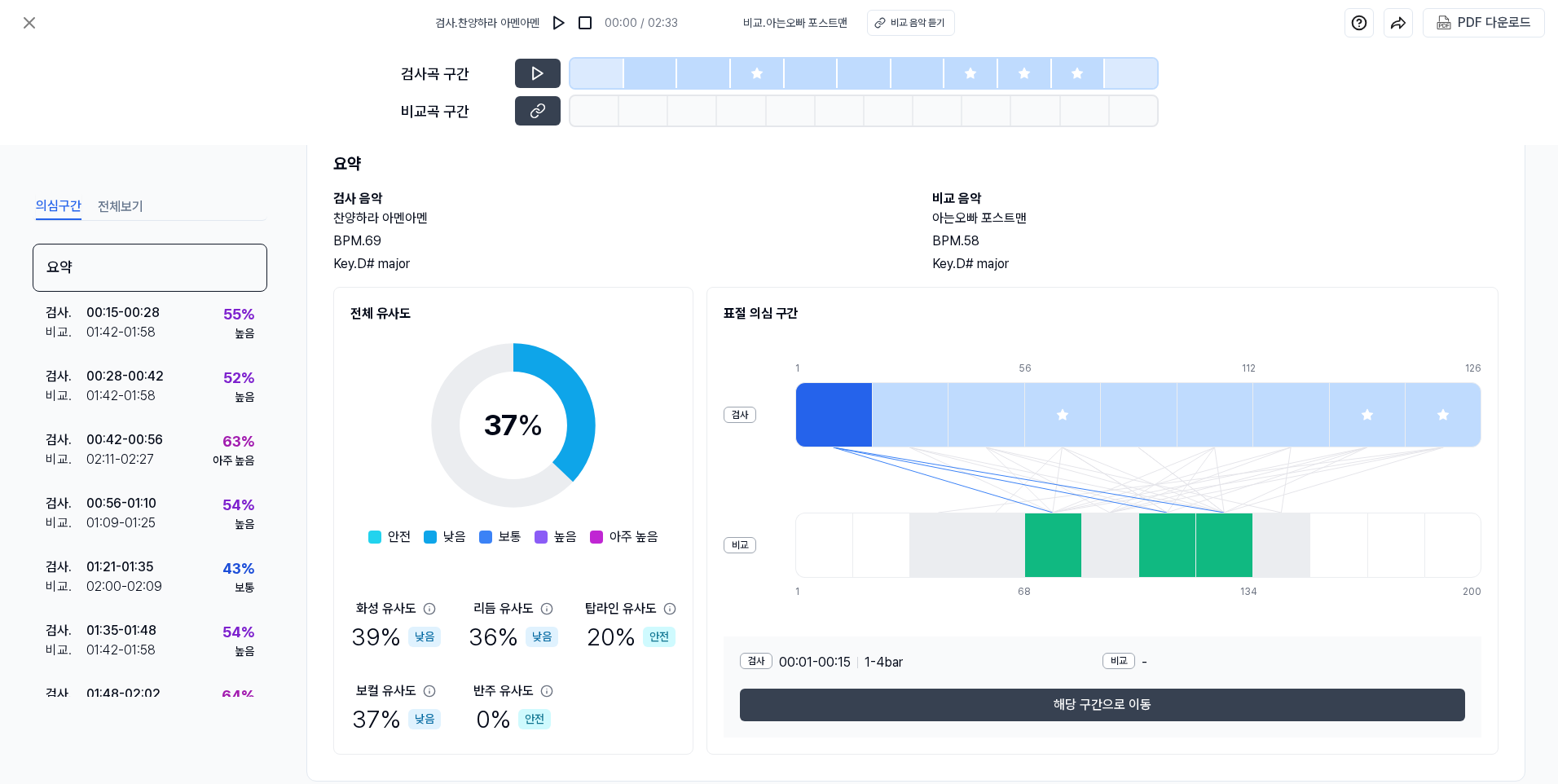
scroll to position [82, 0]
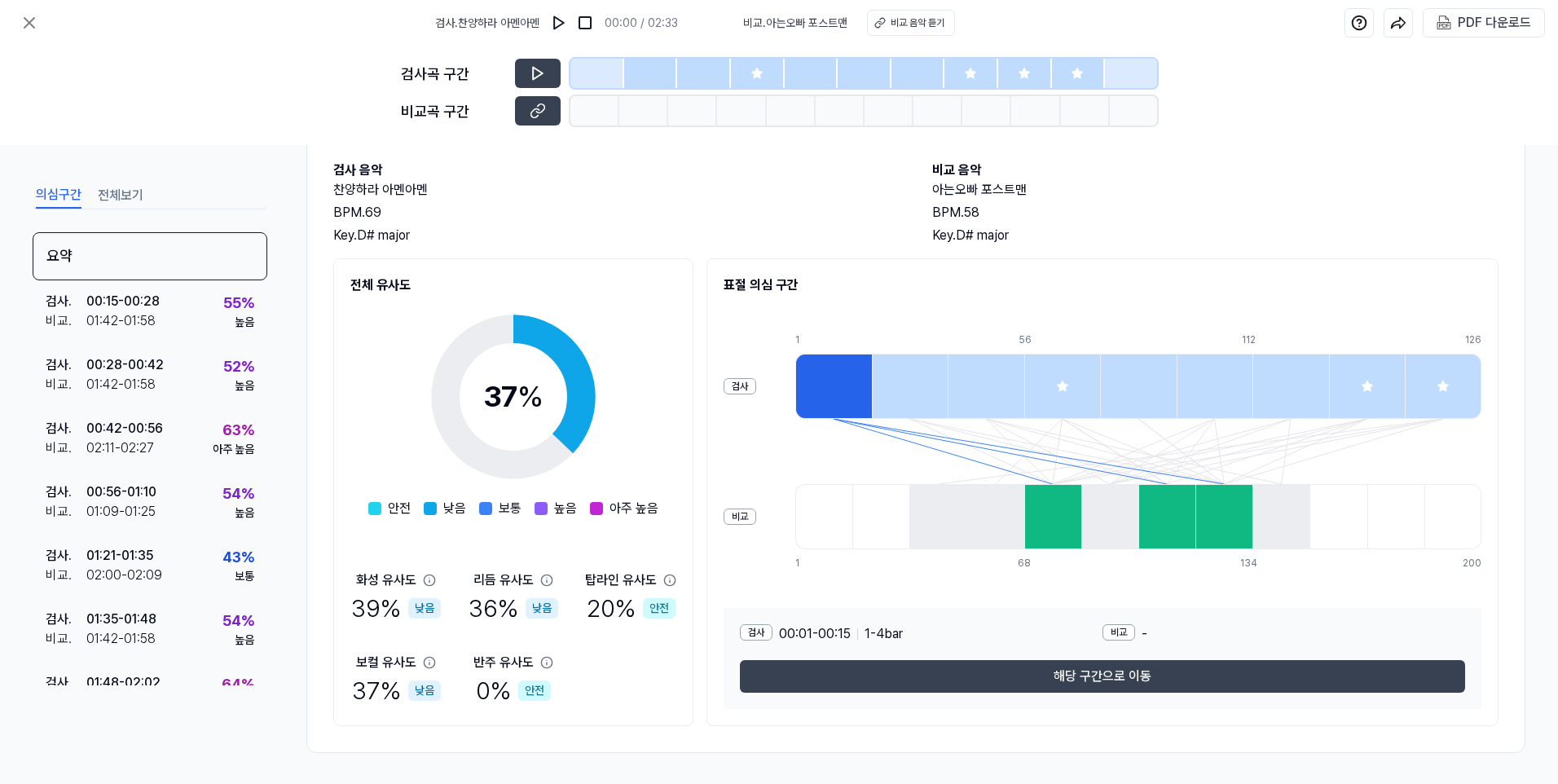
click at [1057, 386] on icon at bounding box center [1063, 386] width 13 height 13
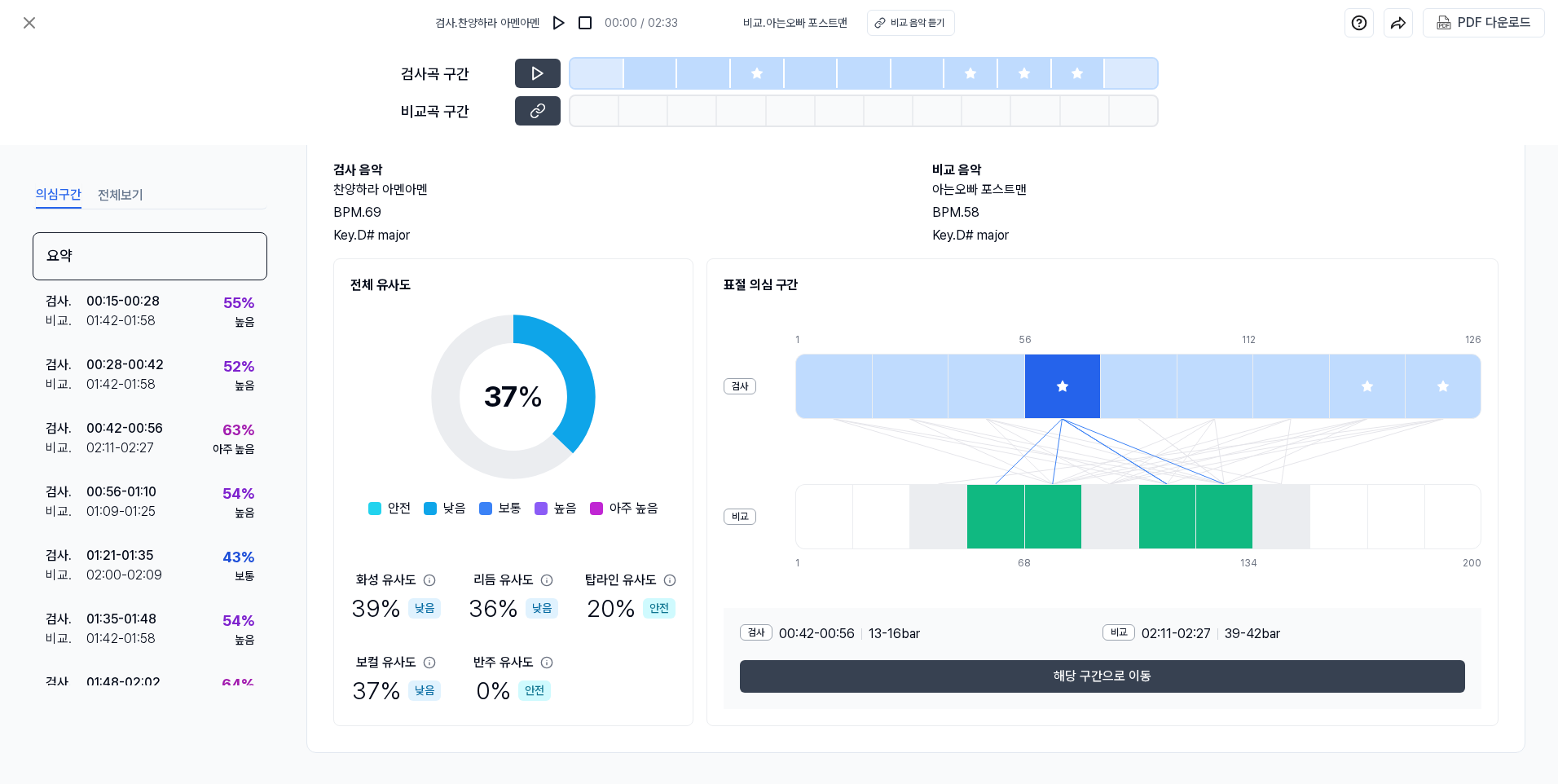
click at [1355, 387] on div at bounding box center [1368, 386] width 76 height 65
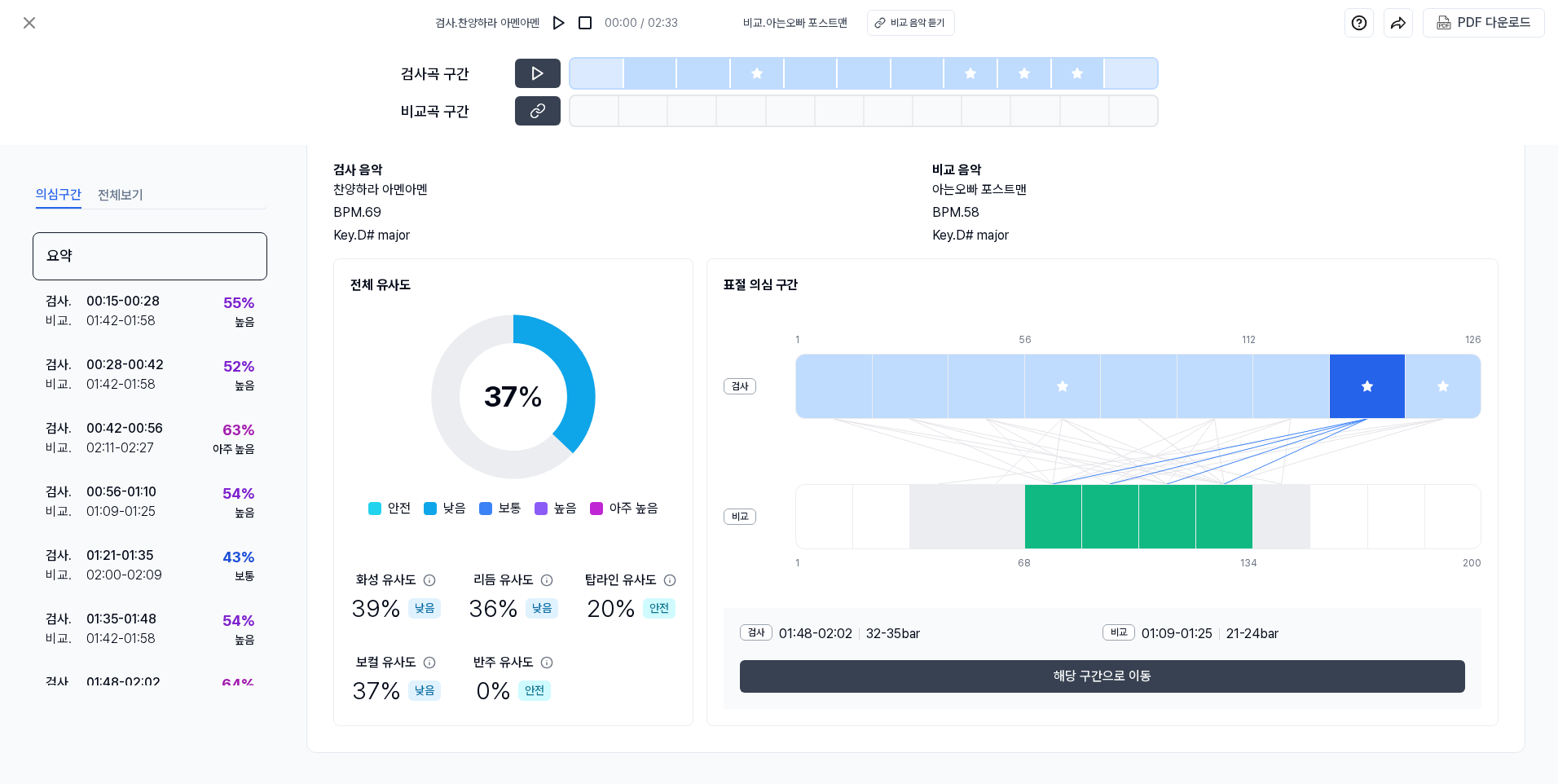
click at [1415, 382] on div at bounding box center [1443, 386] width 76 height 65
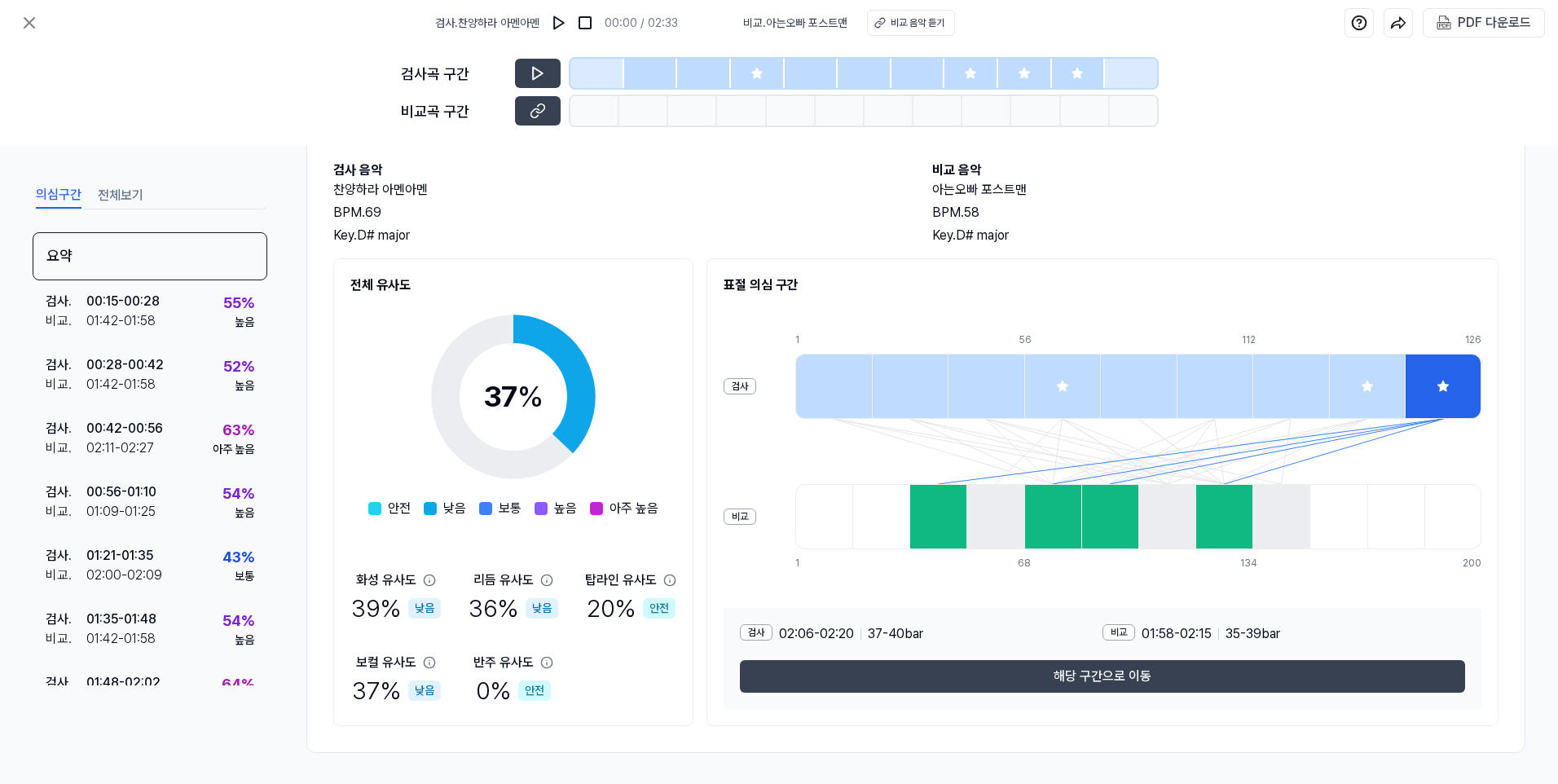
click at [1054, 394] on div at bounding box center [1063, 386] width 76 height 65
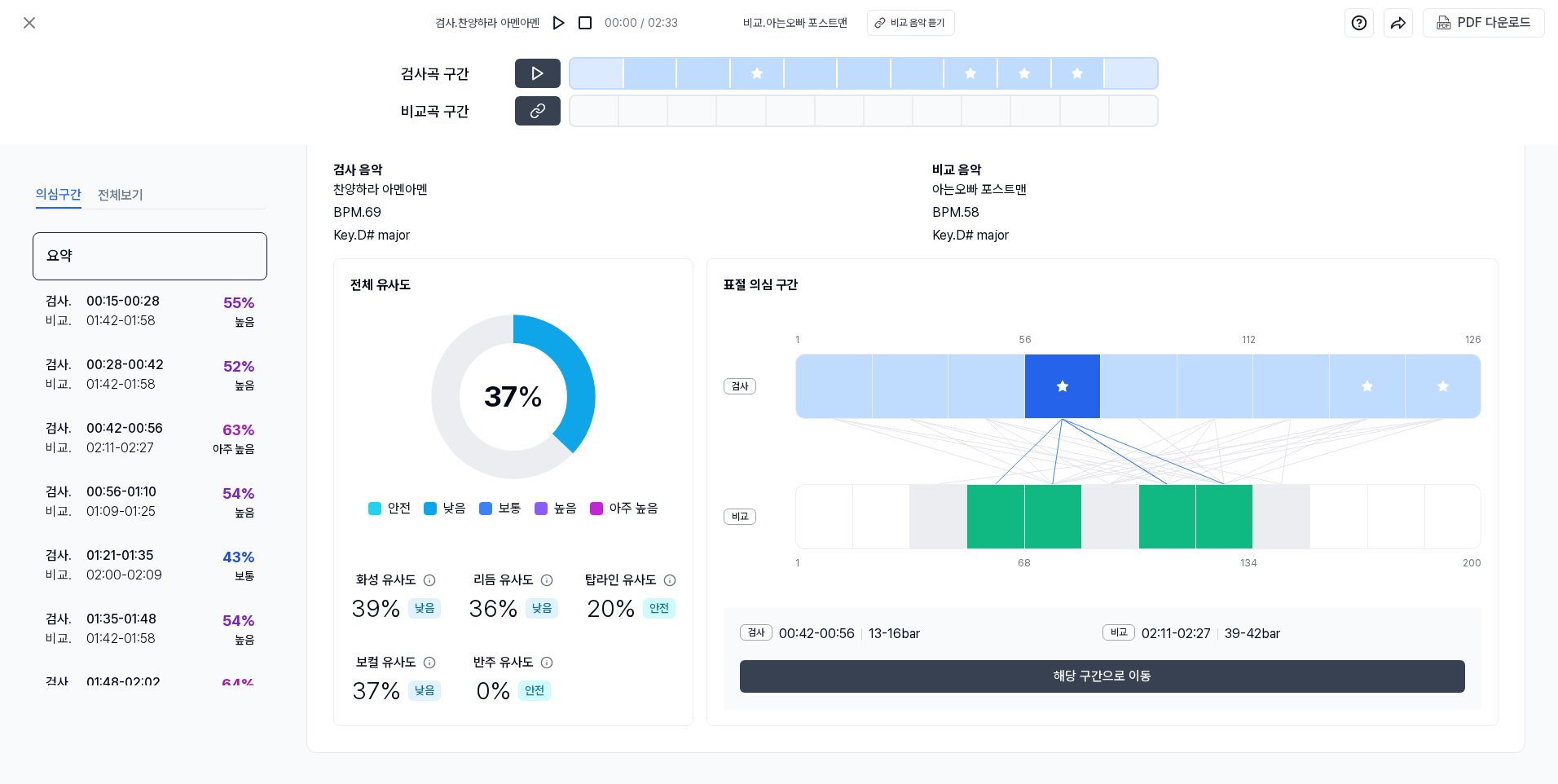
scroll to position [83, 0]
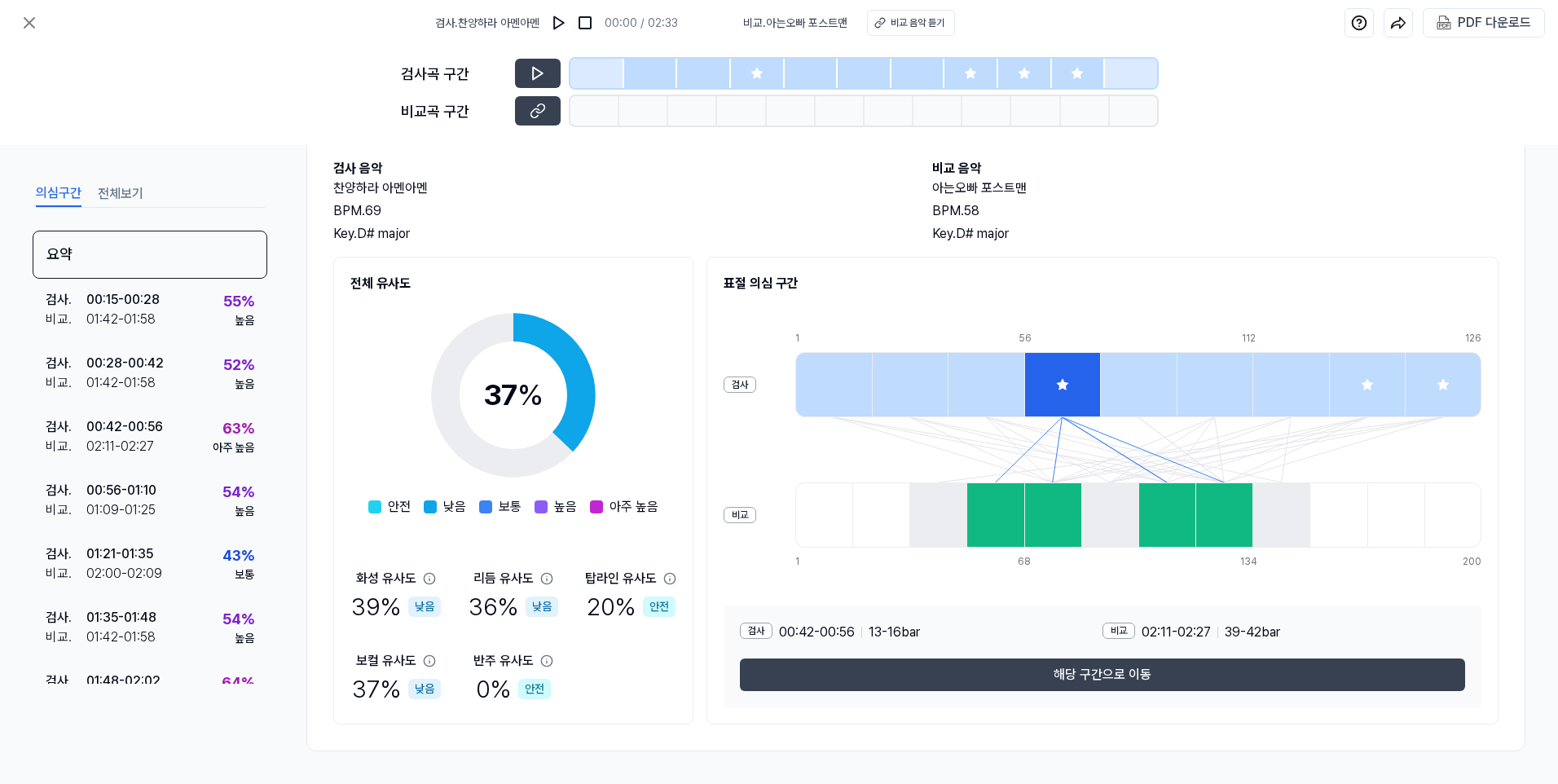
click at [616, 680] on div "화성 유사도 39 % 낮음 리듬 유사도 36 % 낮음 탑라인 유사도 20 % 안전 보컬 유사도 37 % 낮음 반주 유사도 0 % 안전" at bounding box center [512, 637] width 326 height 139
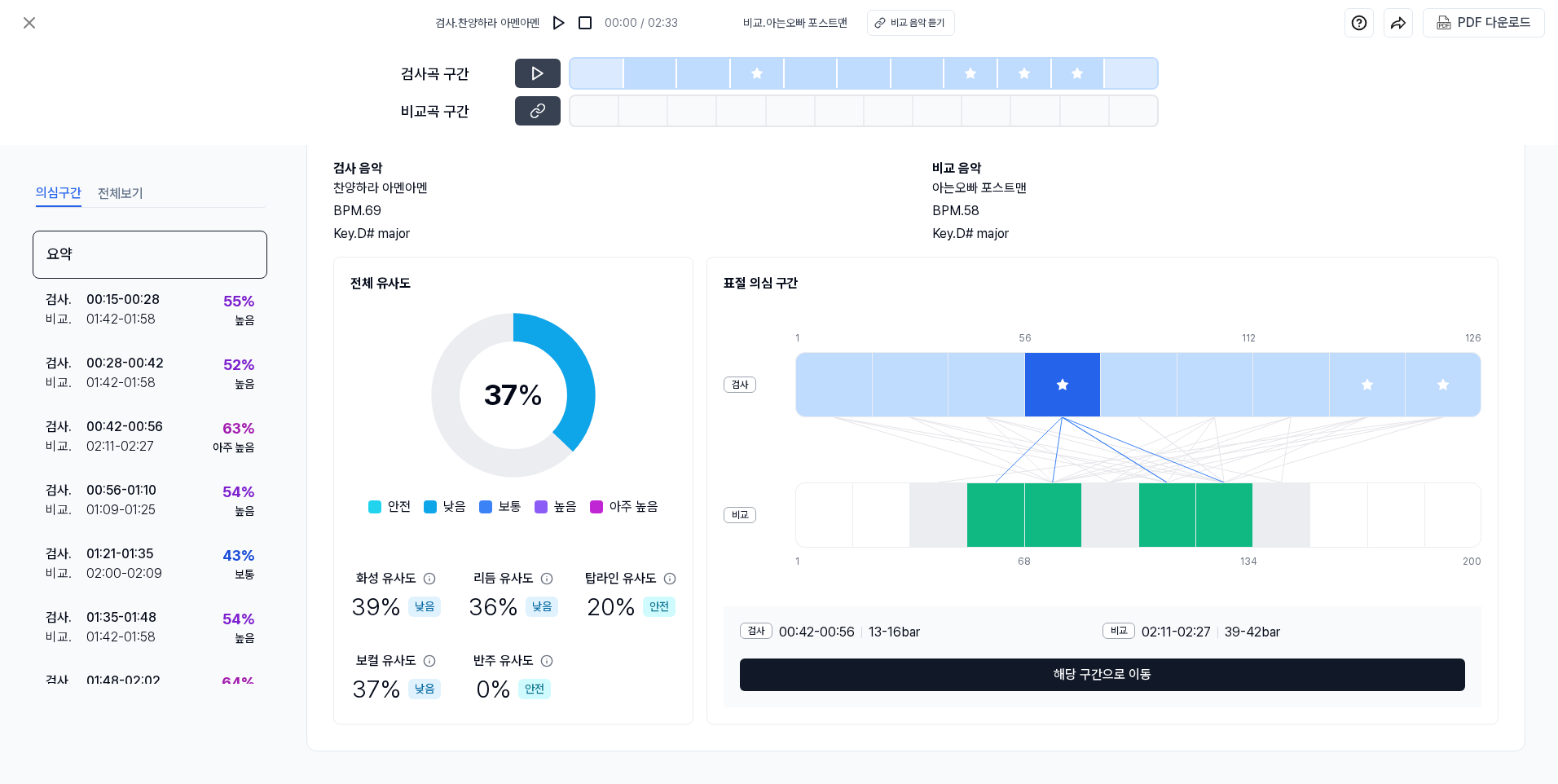
click at [1079, 676] on button "해당 구간으로 이동" at bounding box center [1103, 674] width 725 height 33
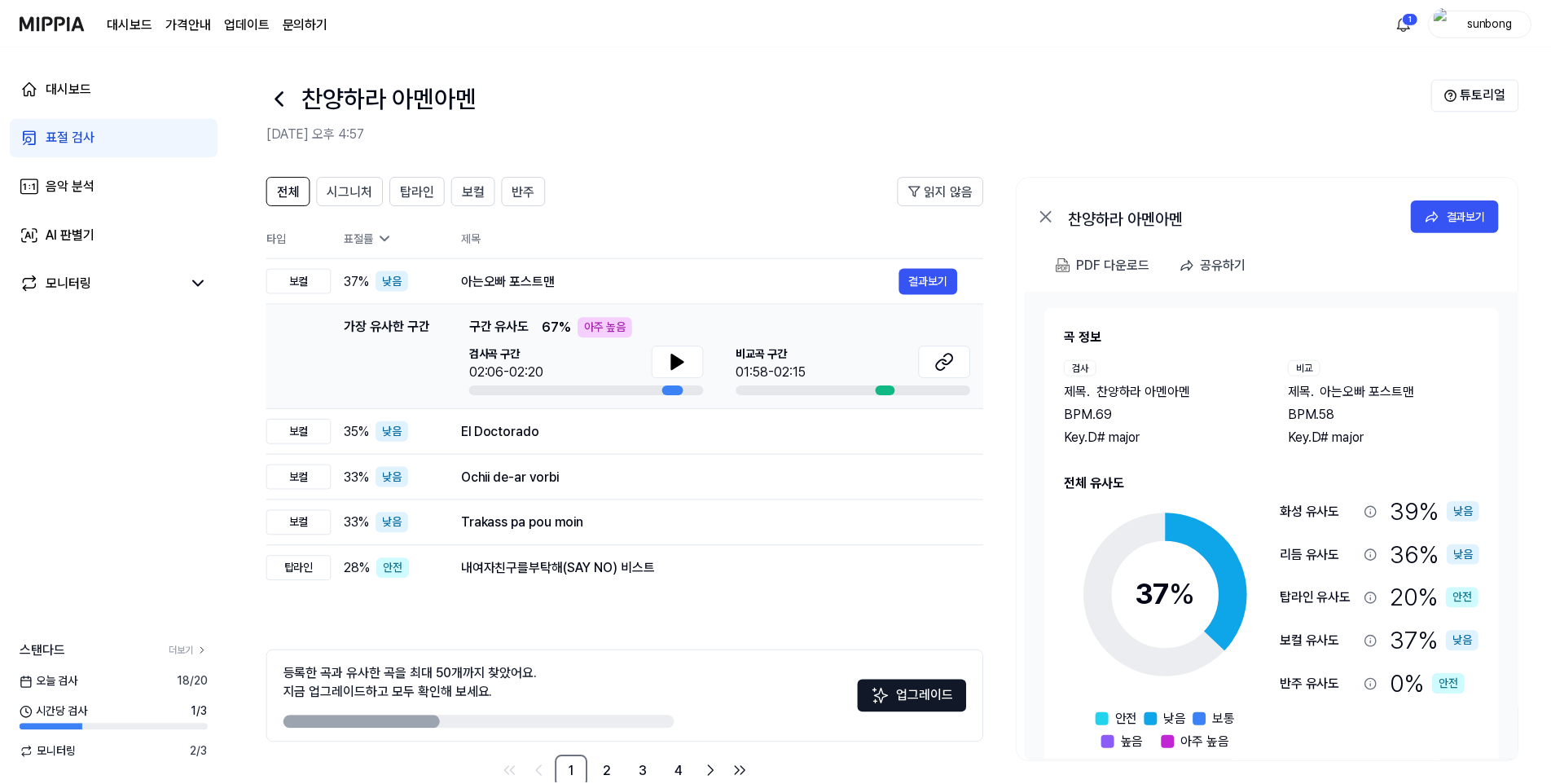
scroll to position [37, 0]
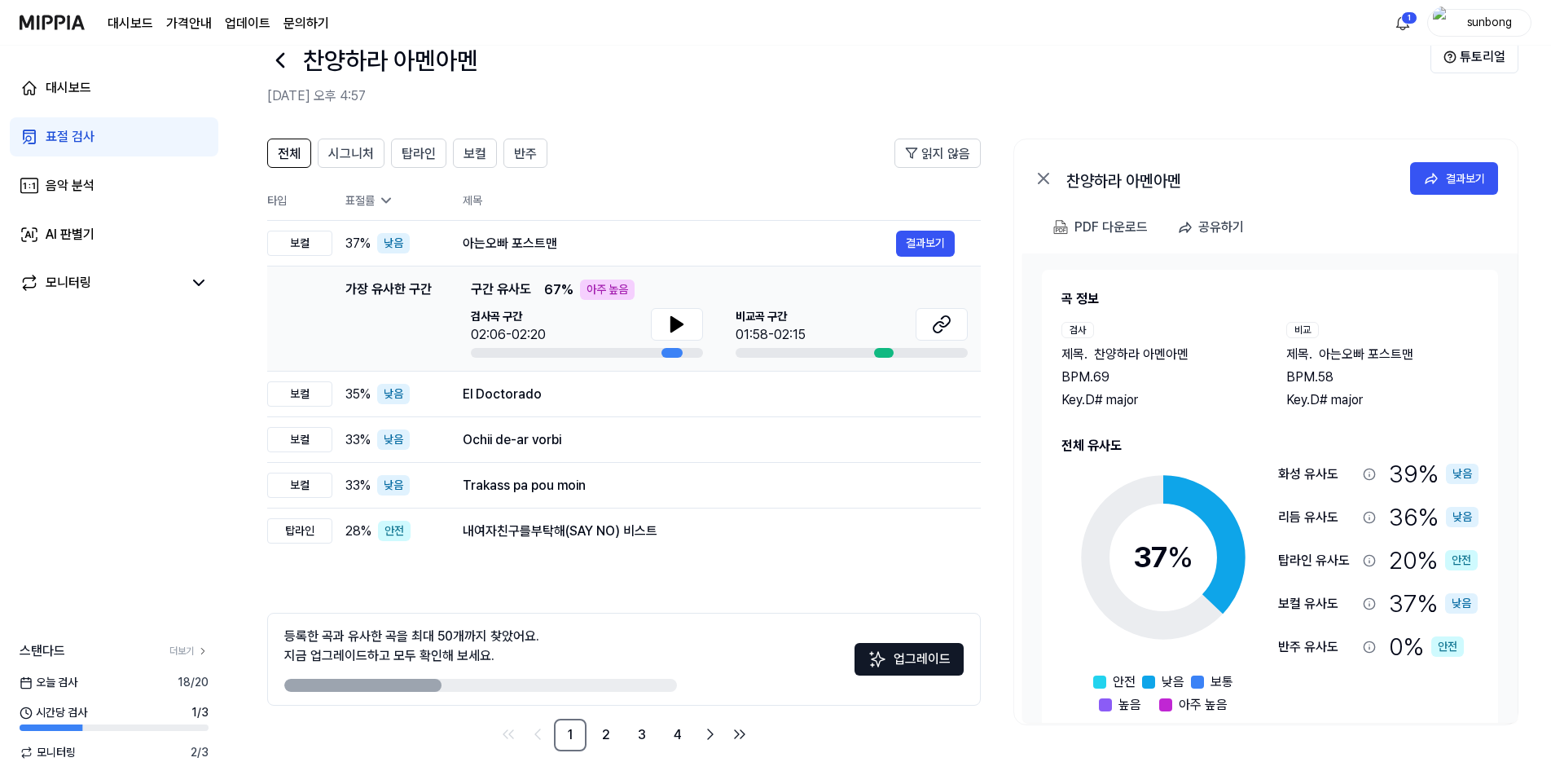
click at [744, 103] on h2 "[DATE] 오후 4:57" at bounding box center [848, 96] width 1163 height 20
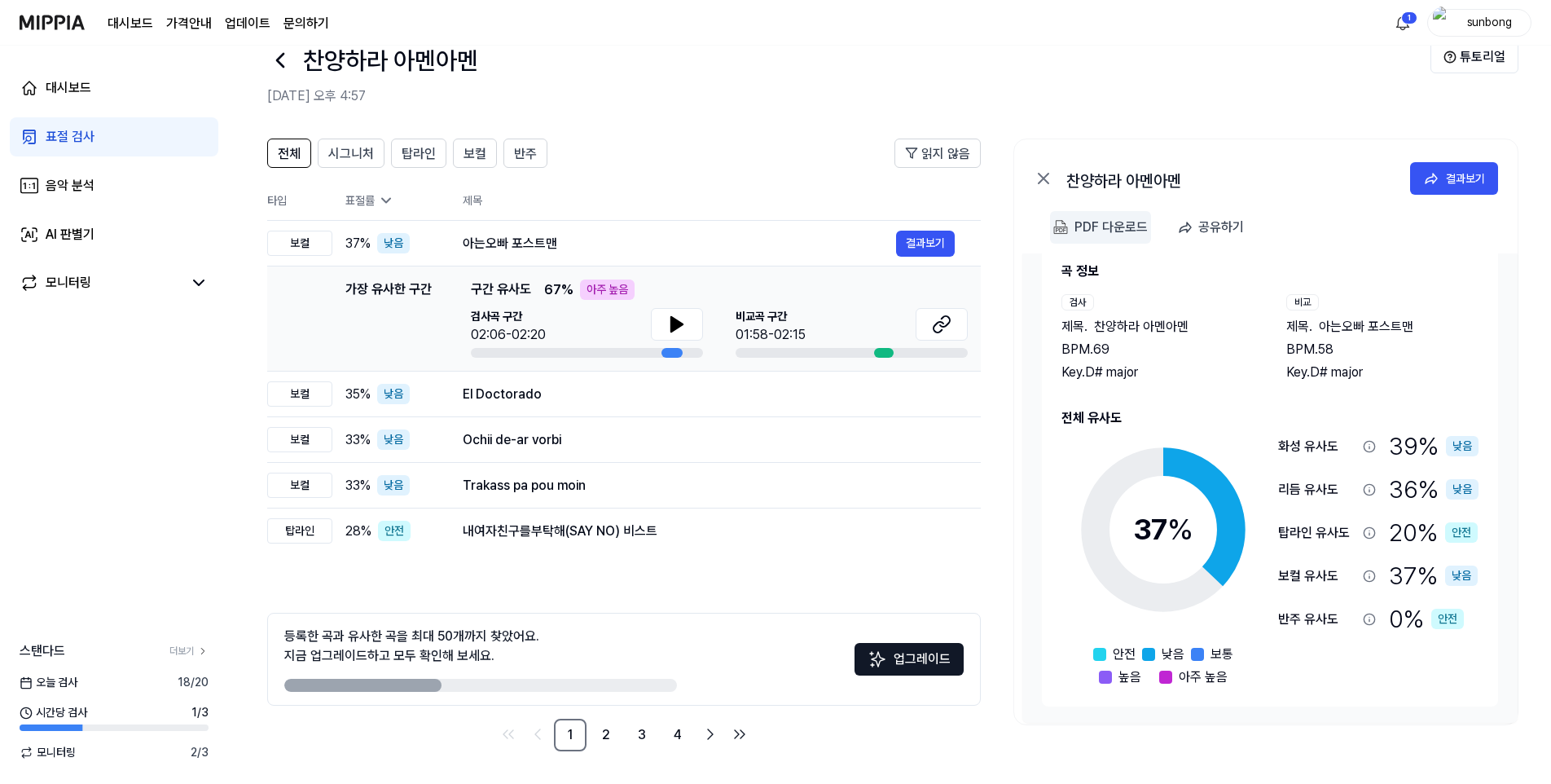
click at [1106, 223] on div "PDF 다운로드" at bounding box center [1110, 227] width 73 height 21
click at [915, 650] on button "업그레이드" at bounding box center [909, 659] width 109 height 33
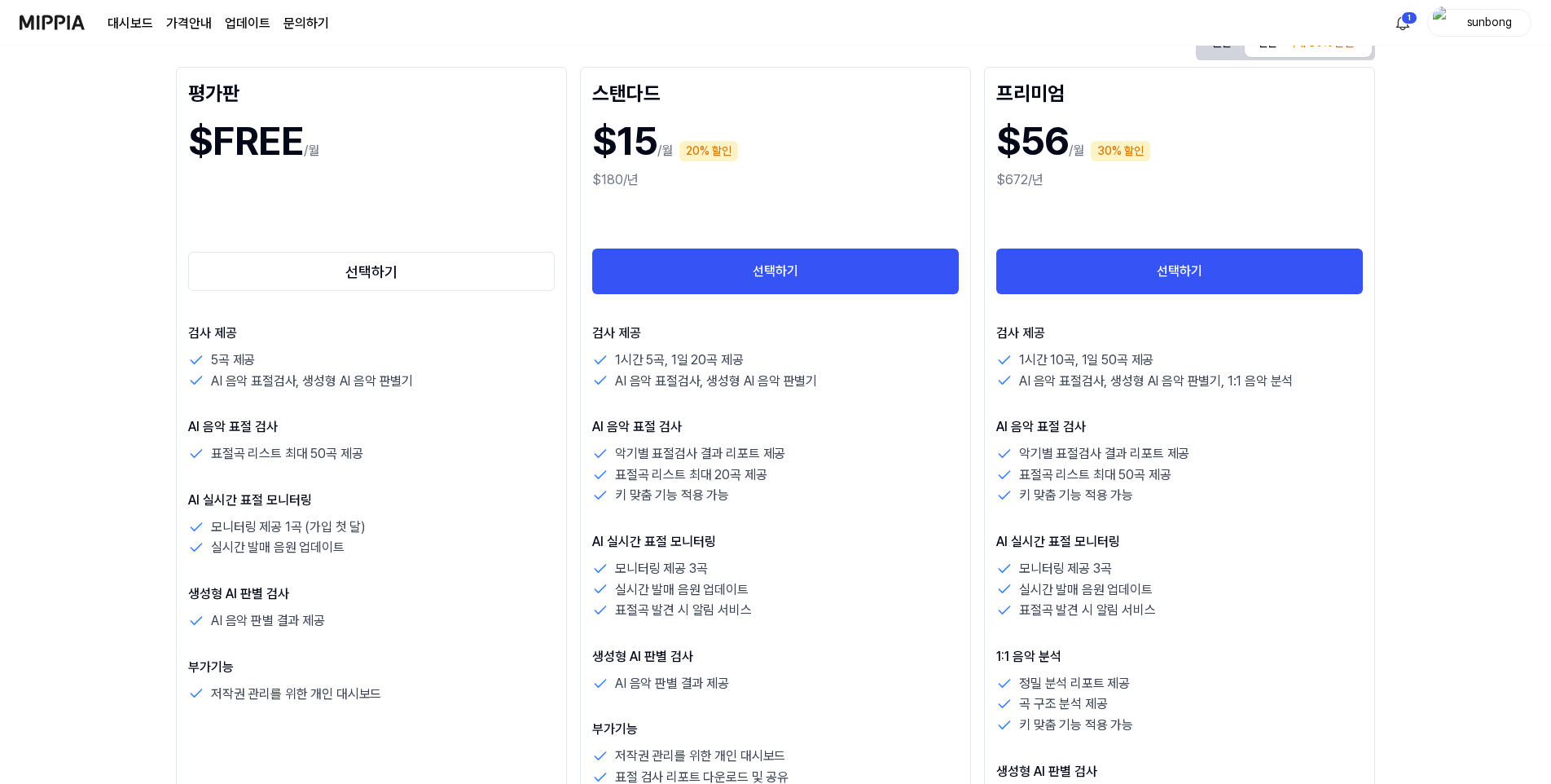
scroll to position [0, 0]
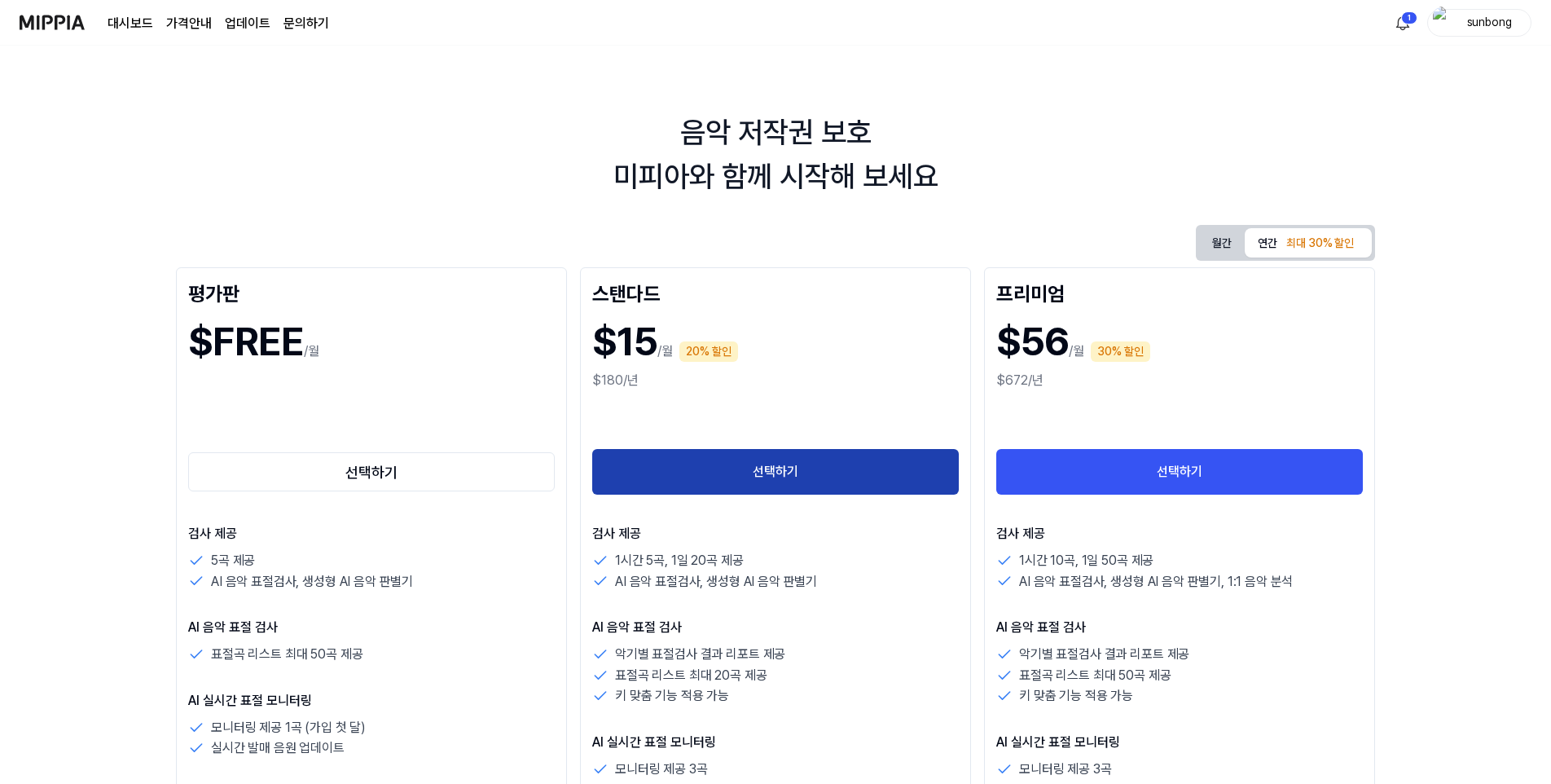
click at [780, 464] on button "선택하기" at bounding box center [775, 471] width 366 height 45
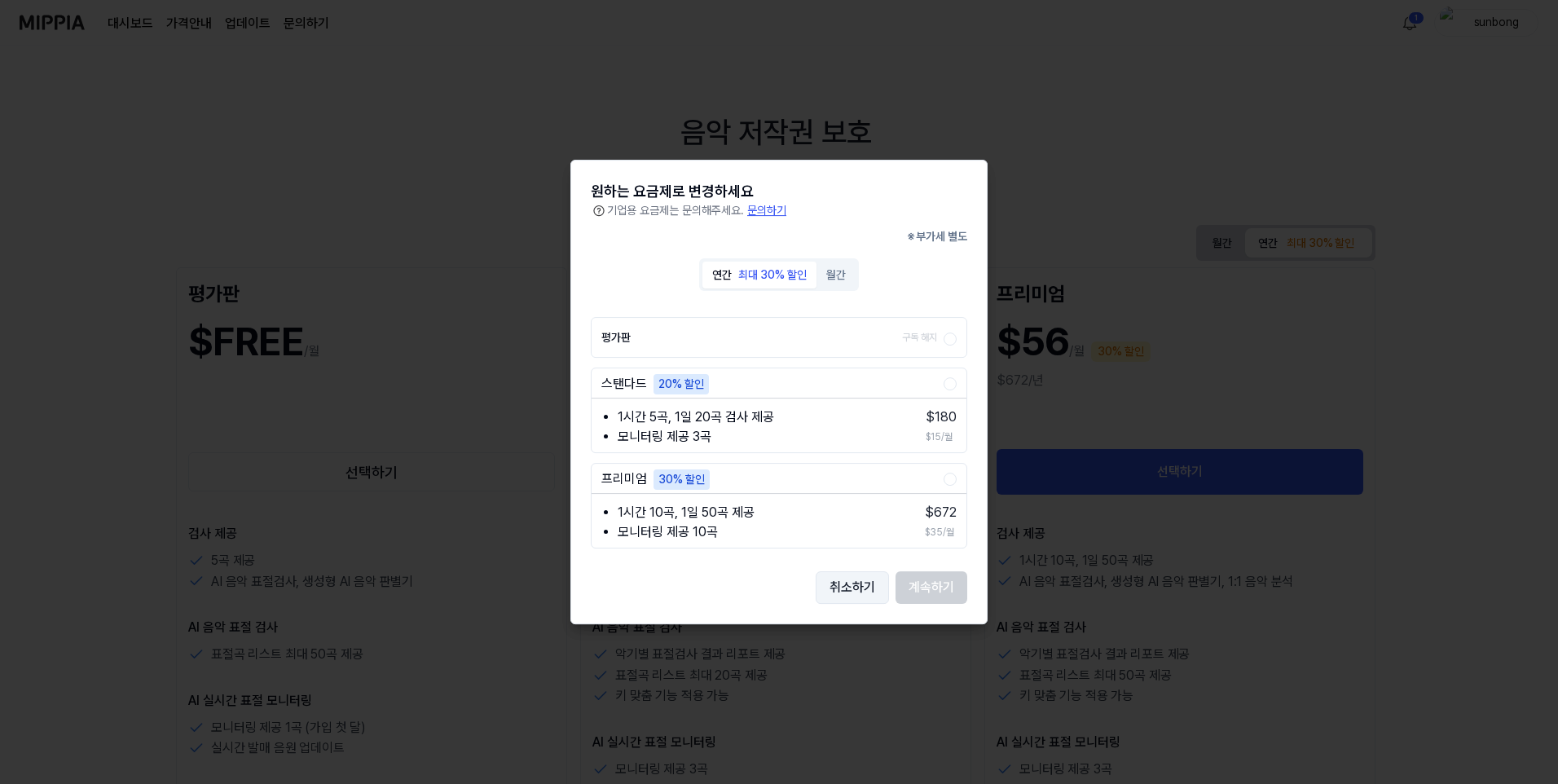
click at [850, 584] on button "취소하기" at bounding box center [852, 587] width 73 height 33
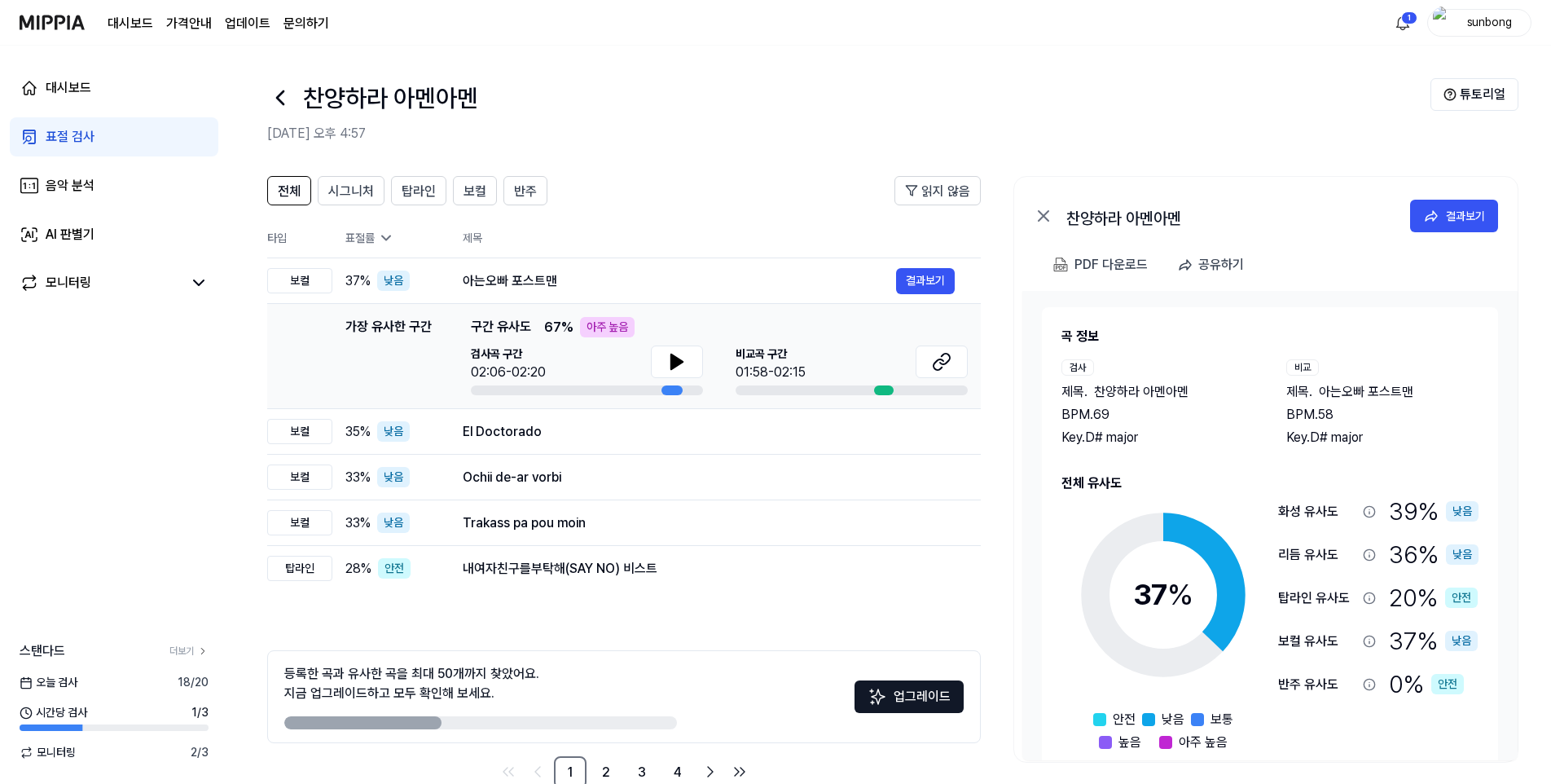
scroll to position [37, 0]
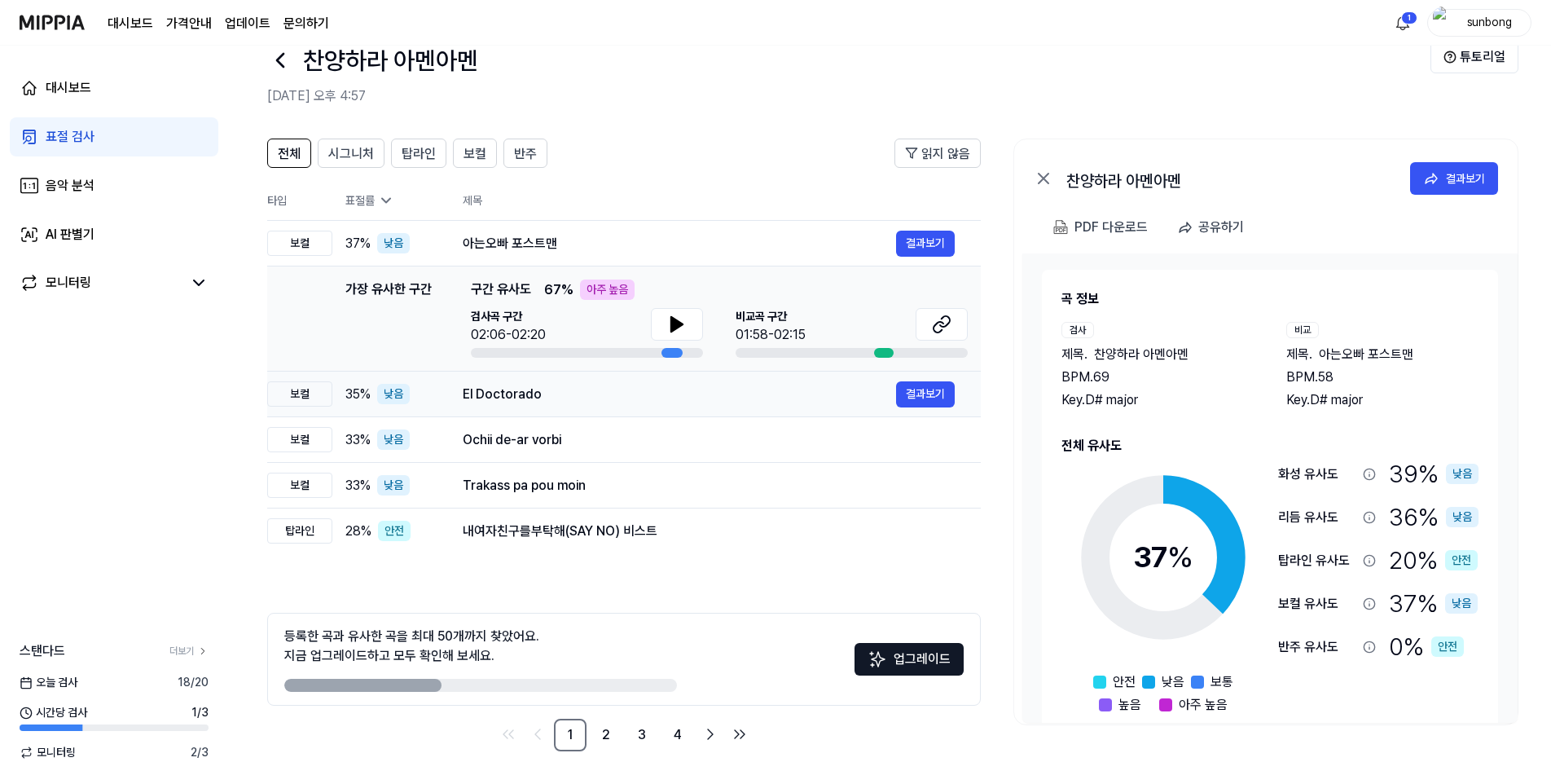
click at [497, 374] on td "El Doctorado 결과보기" at bounding box center [709, 394] width 544 height 45
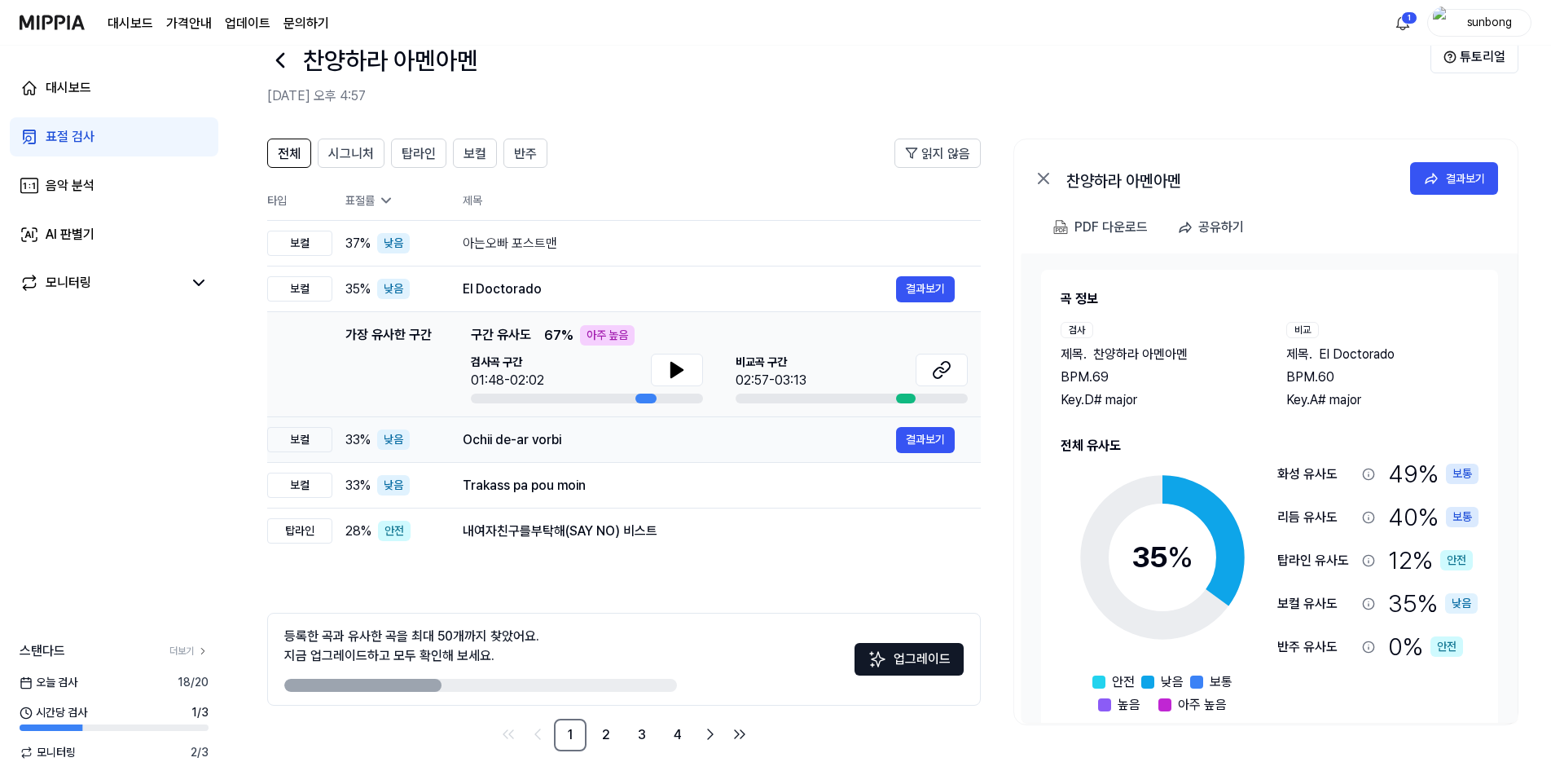
click at [550, 444] on div "Ochii de-ar vorbi" at bounding box center [679, 440] width 433 height 20
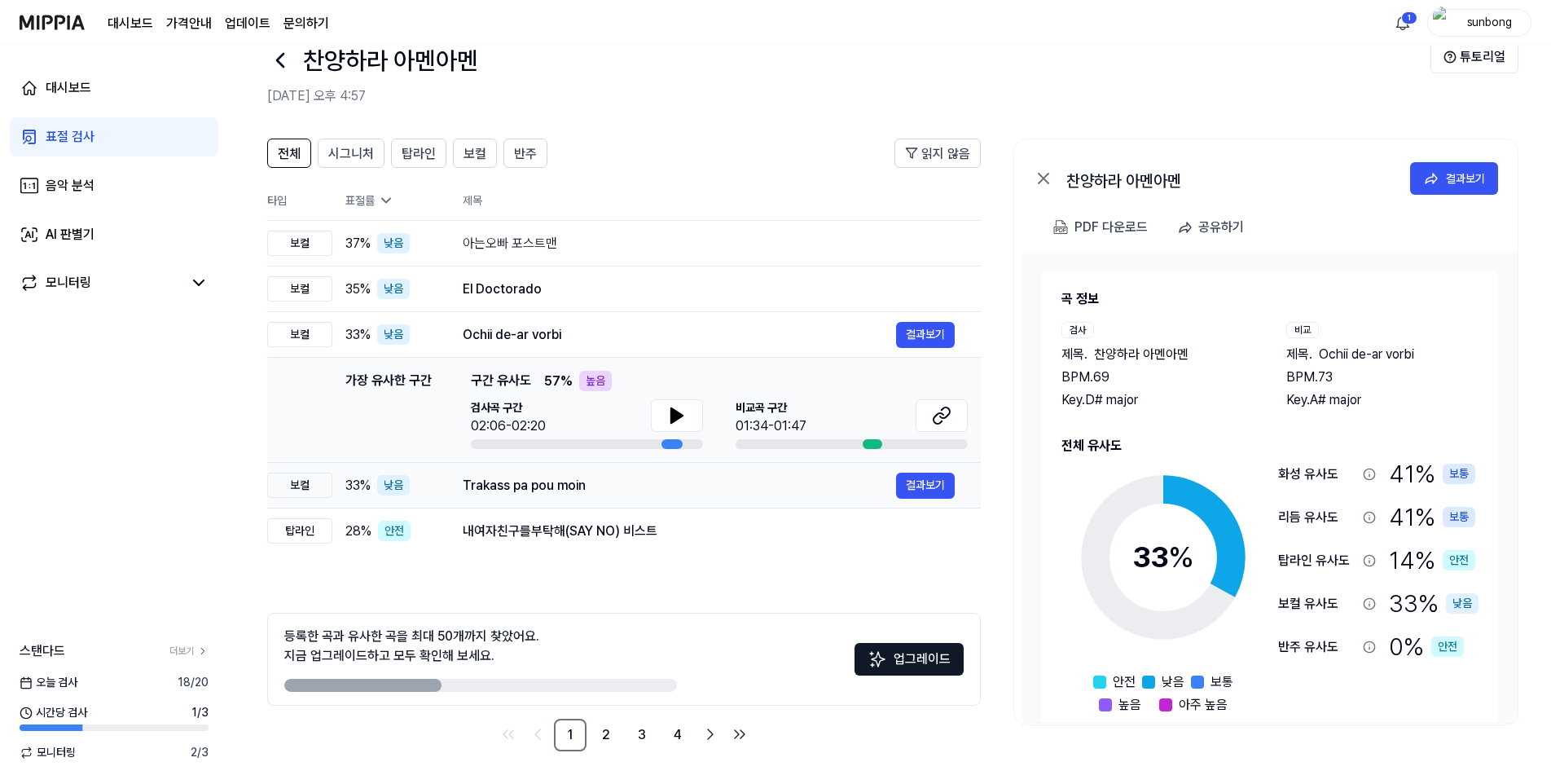
click at [541, 486] on div "Trakass pa pou moin" at bounding box center [679, 486] width 433 height 20
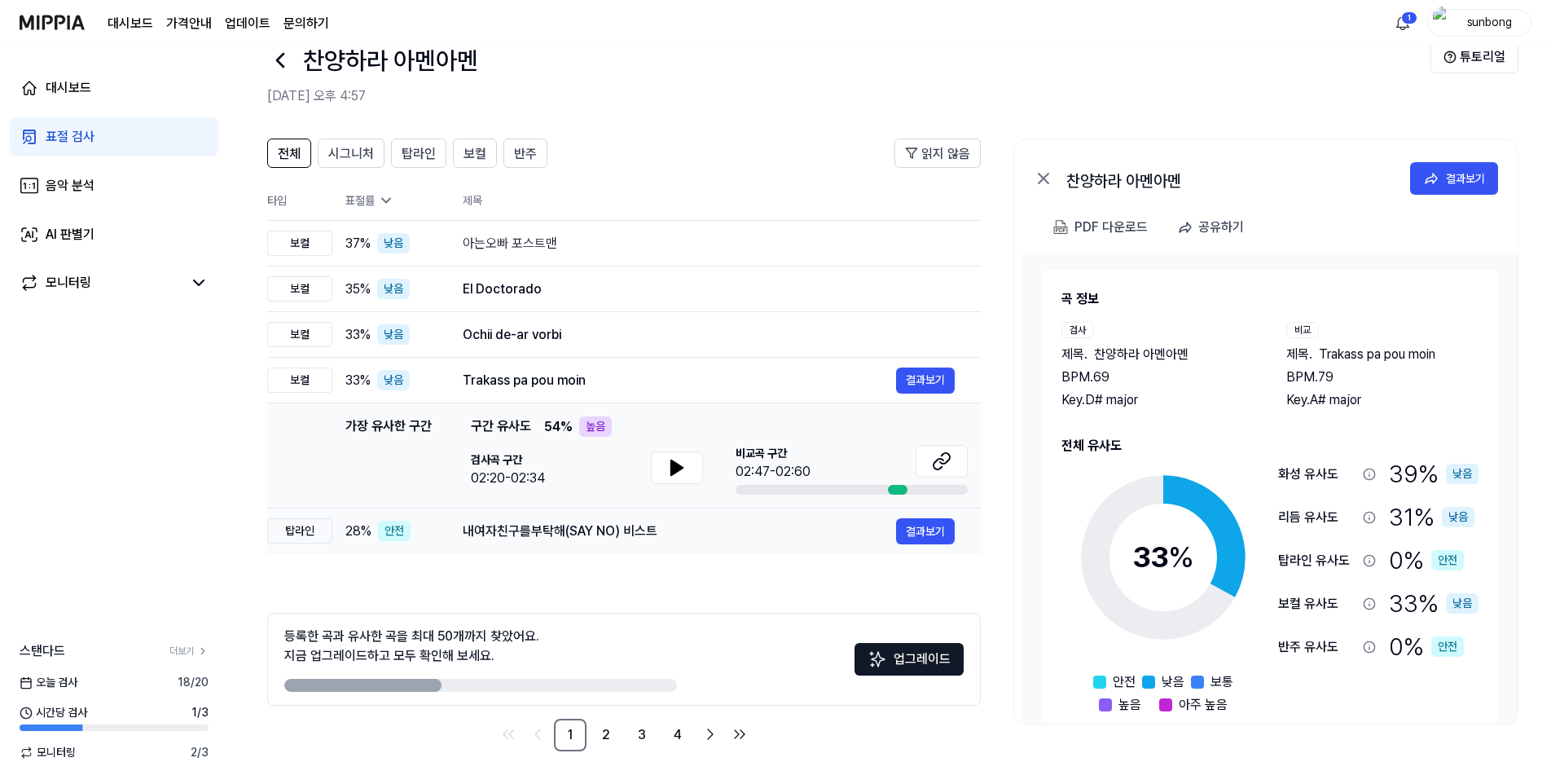
click at [558, 533] on div "내여자친구를부탁해(SAY NO) 비스트" at bounding box center [679, 531] width 433 height 20
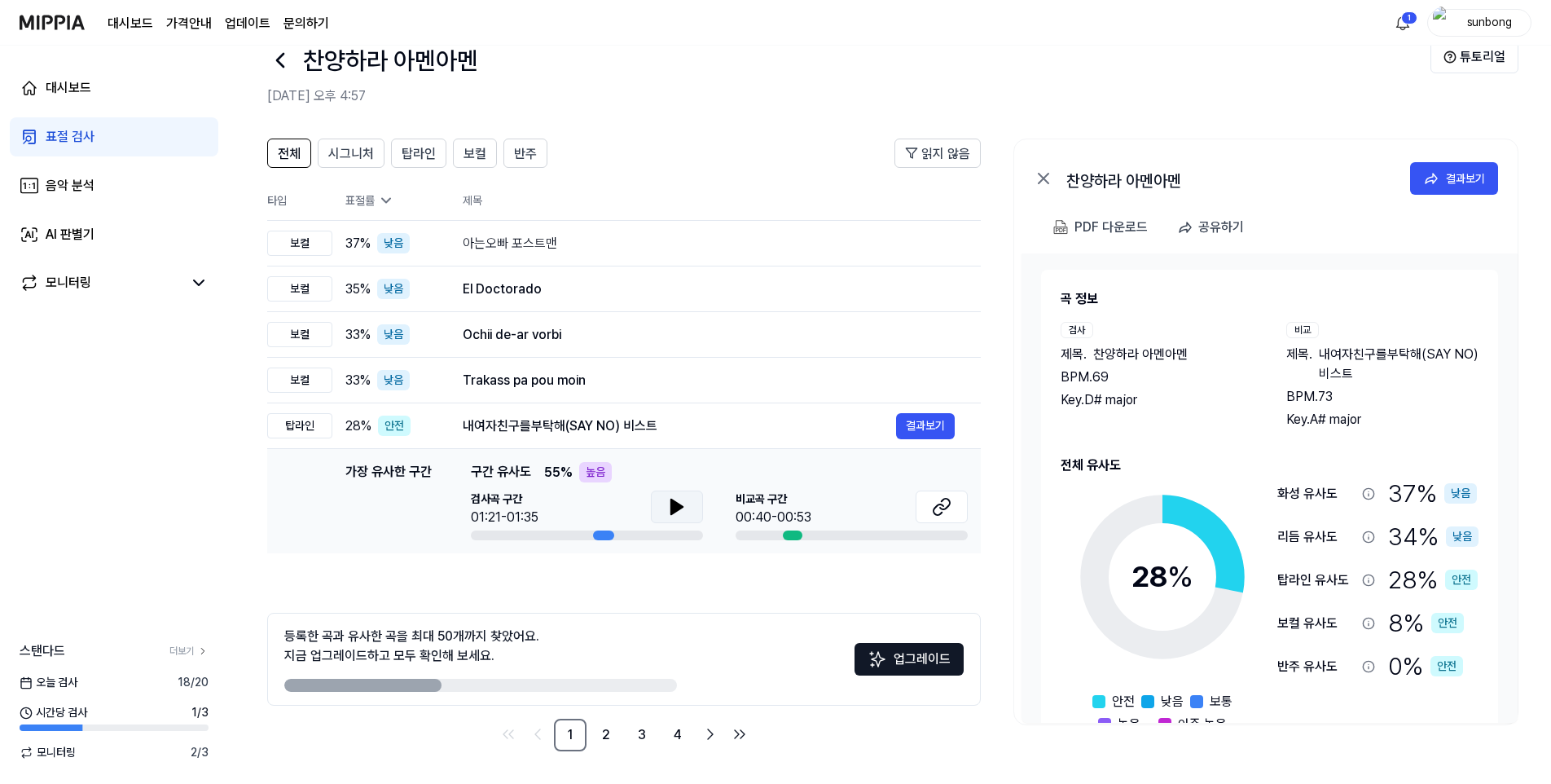
click at [677, 509] on icon at bounding box center [677, 507] width 12 height 15
click at [676, 502] on icon at bounding box center [677, 507] width 20 height 20
click at [649, 427] on div "내여자친구를부탁해(SAY NO) 비스트" at bounding box center [679, 426] width 433 height 20
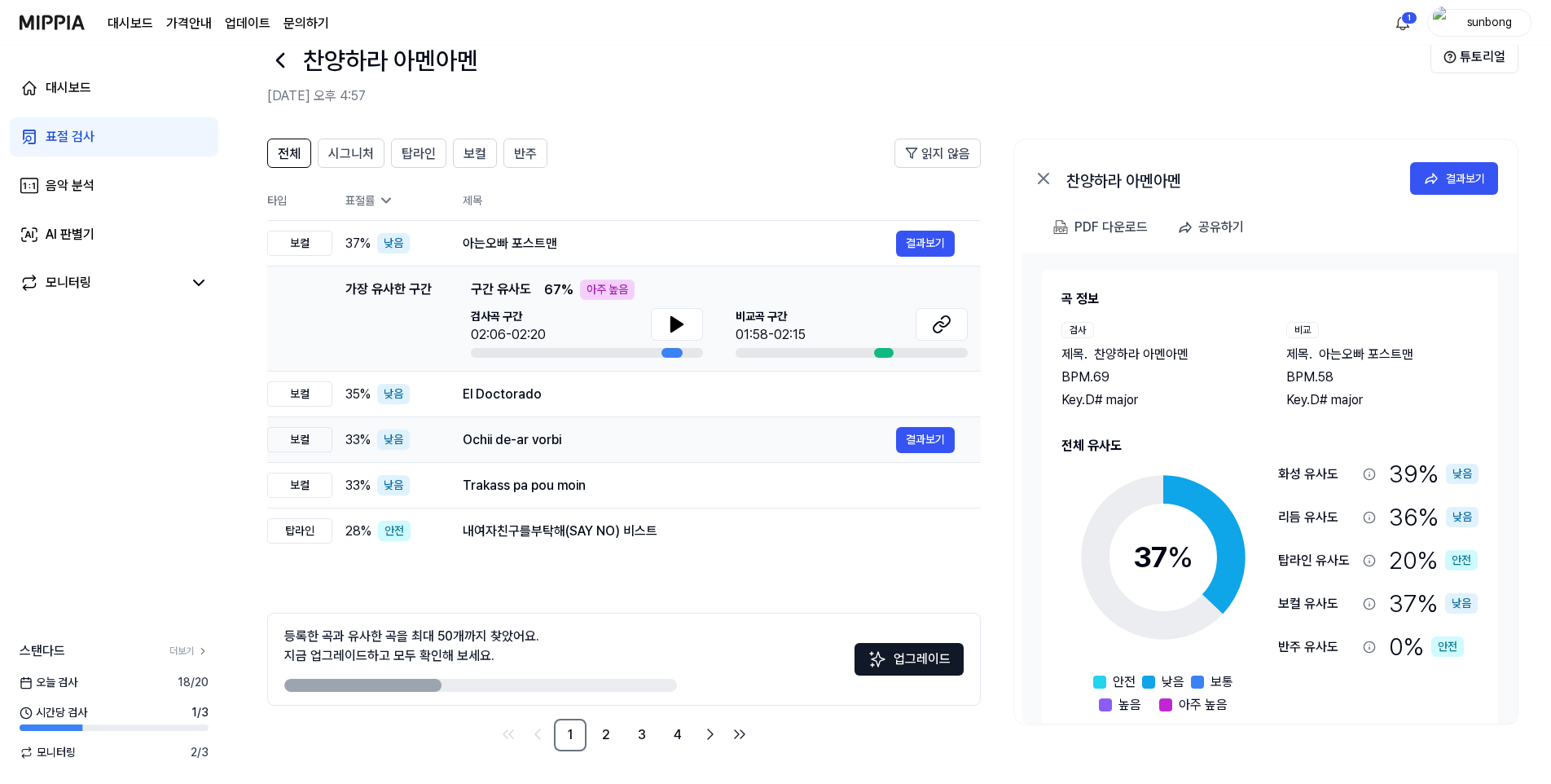
click at [518, 439] on div "Ochii de-ar vorbi" at bounding box center [679, 440] width 433 height 20
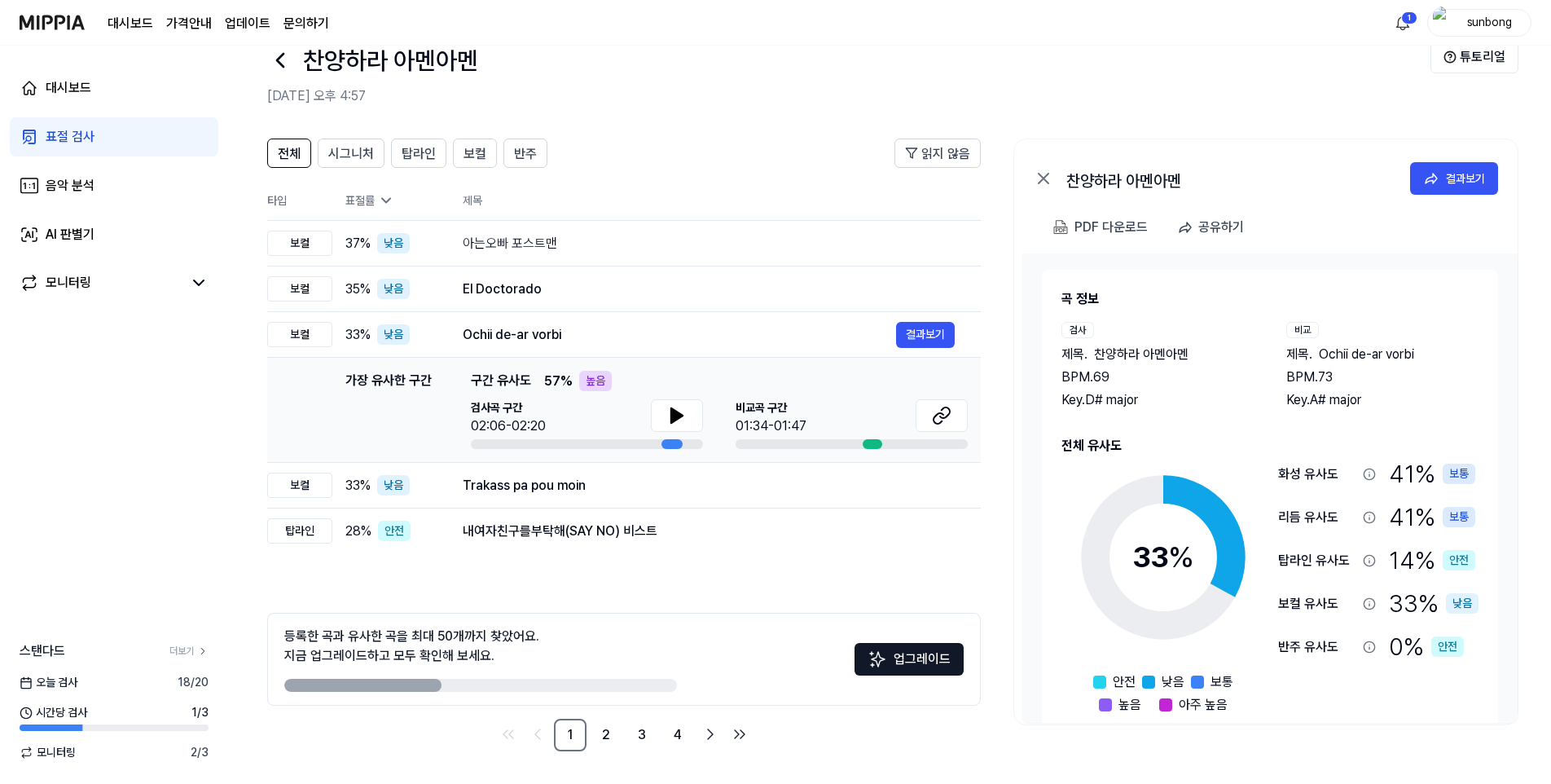
click at [776, 411] on span "비교곡 구간" at bounding box center [771, 407] width 71 height 17
click at [942, 417] on icon at bounding box center [945, 412] width 10 height 11
click at [545, 243] on div "아는오빠 포스트맨" at bounding box center [679, 244] width 433 height 20
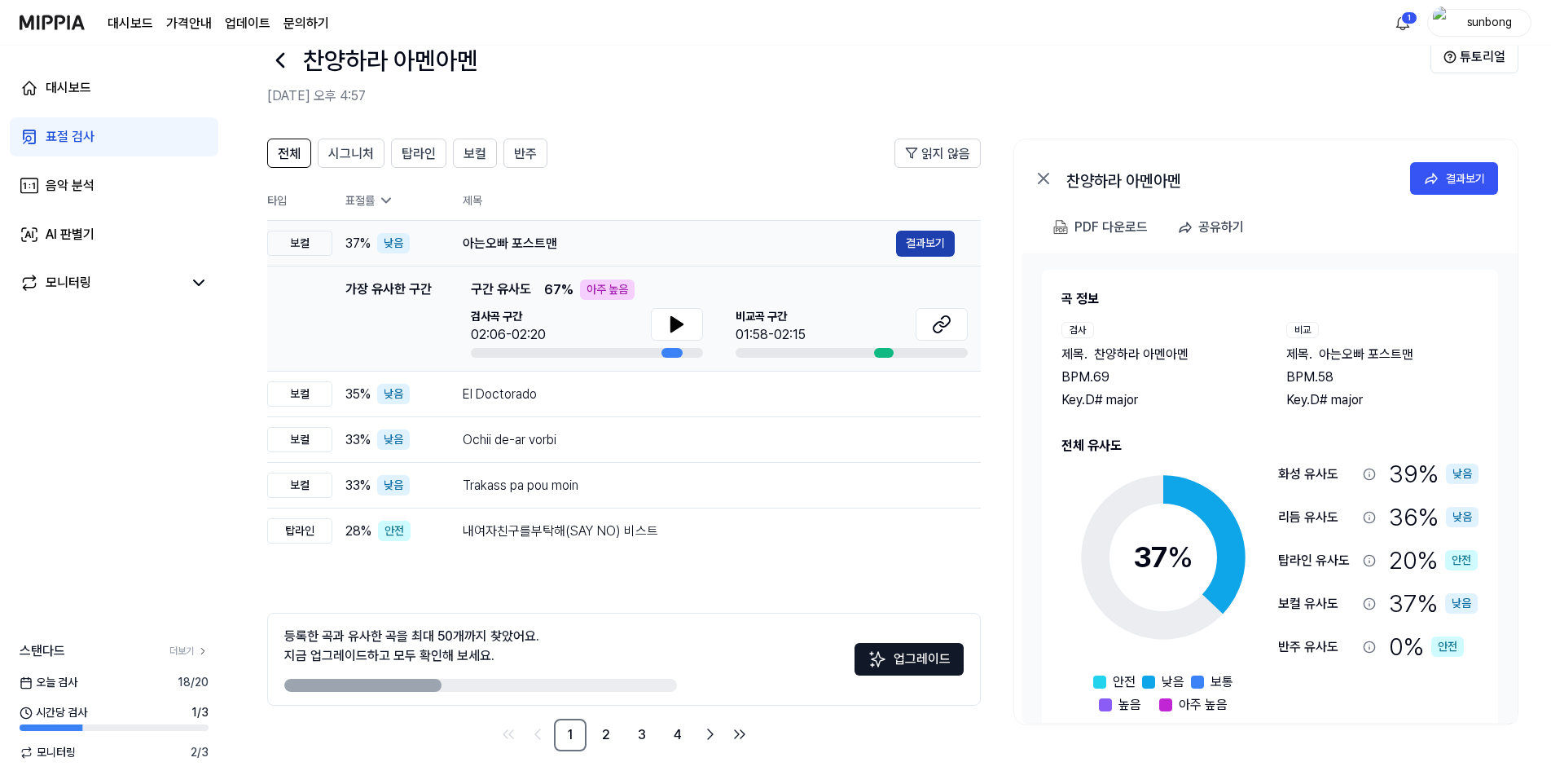
click at [936, 241] on button "결과보기" at bounding box center [926, 243] width 59 height 26
click at [678, 328] on icon at bounding box center [677, 324] width 20 height 20
click at [680, 322] on icon at bounding box center [681, 324] width 4 height 13
click at [770, 324] on span "비교곡 구간" at bounding box center [771, 316] width 70 height 17
click at [935, 322] on icon at bounding box center [942, 324] width 20 height 20
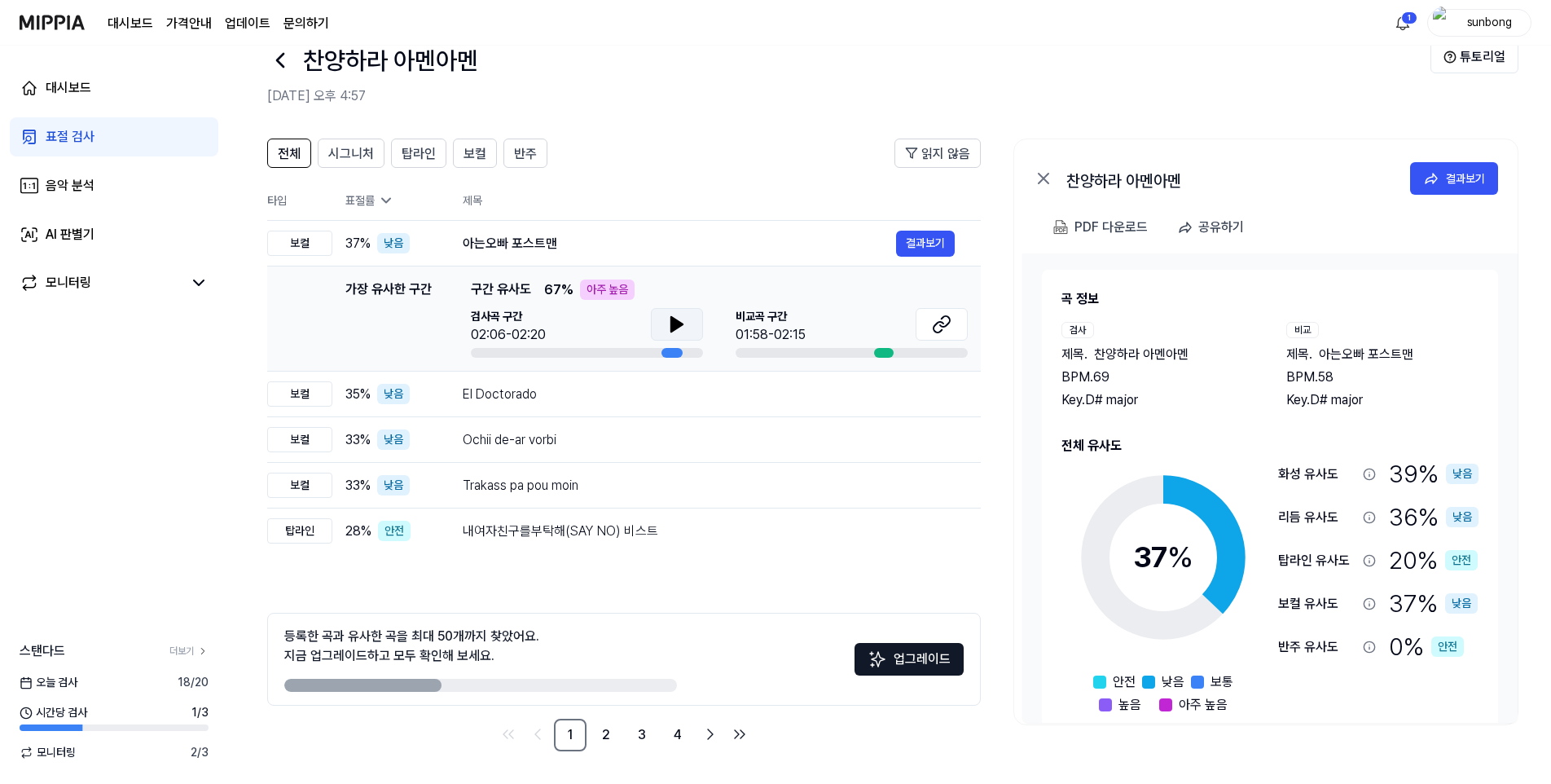
scroll to position [28, 0]
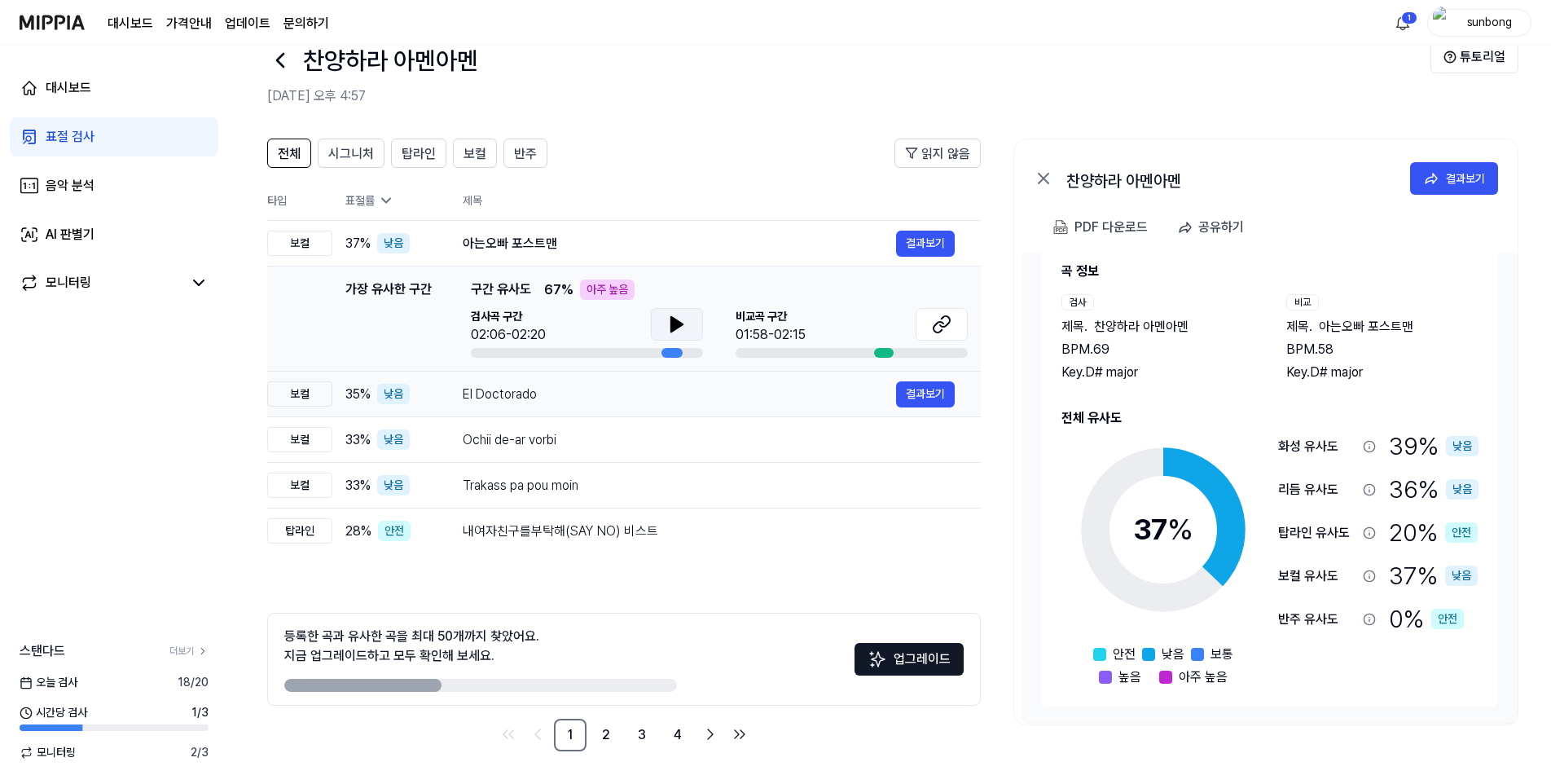
click at [484, 394] on div "El Doctorado" at bounding box center [679, 394] width 433 height 20
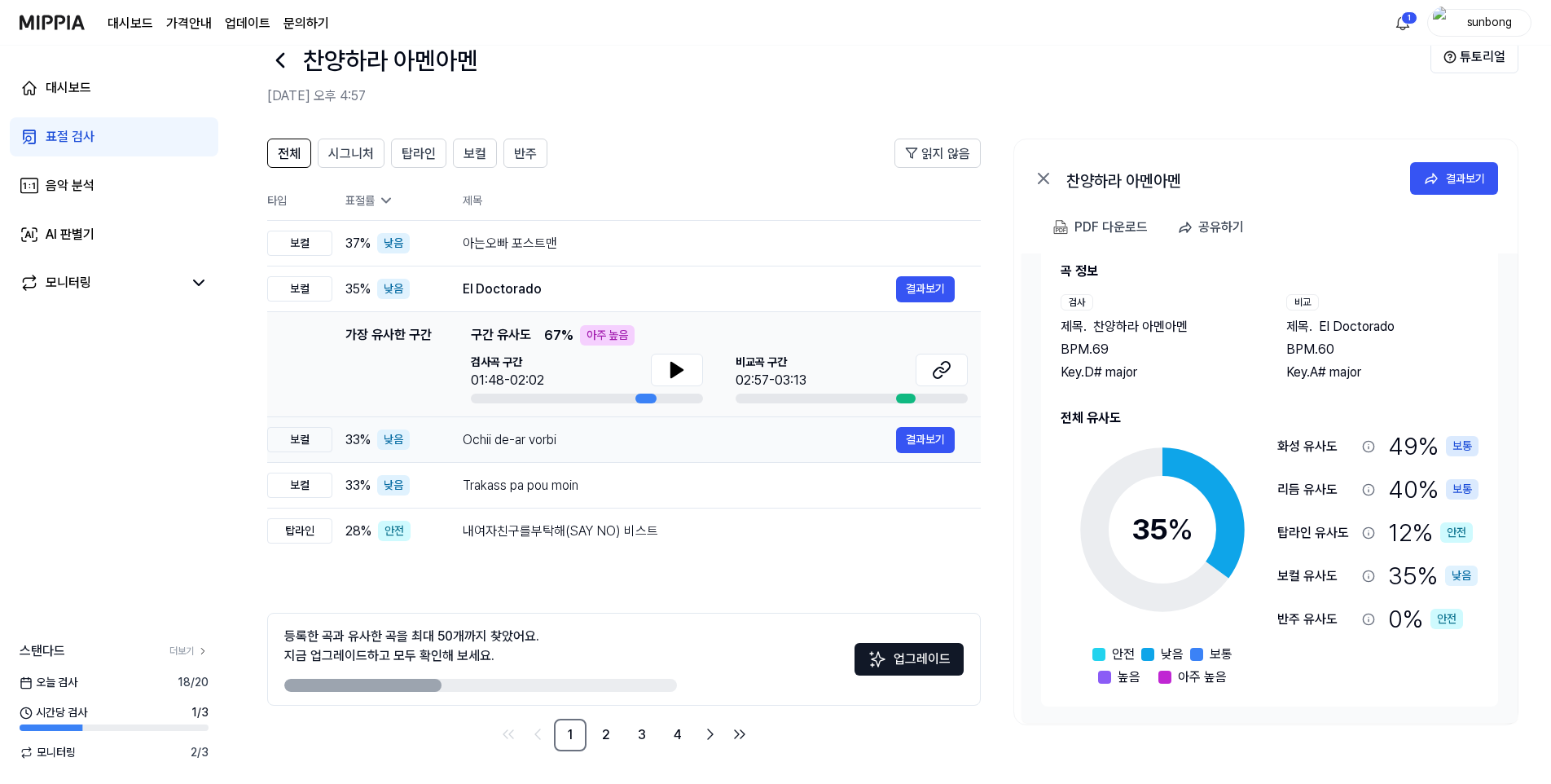
click at [505, 442] on div "Ochii de-ar vorbi" at bounding box center [679, 440] width 433 height 20
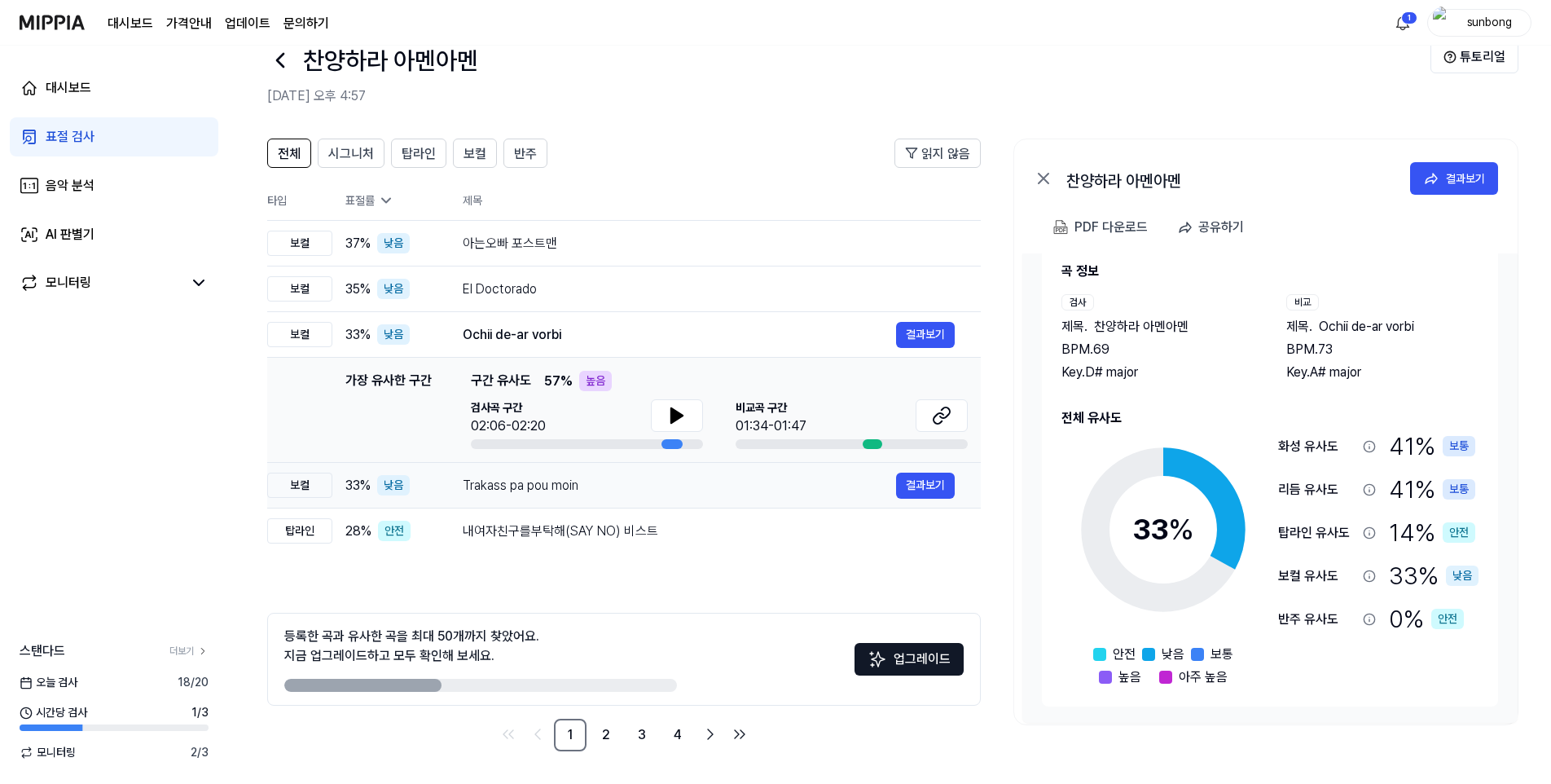
click at [520, 488] on div "Trakass pa pou moin" at bounding box center [679, 486] width 433 height 20
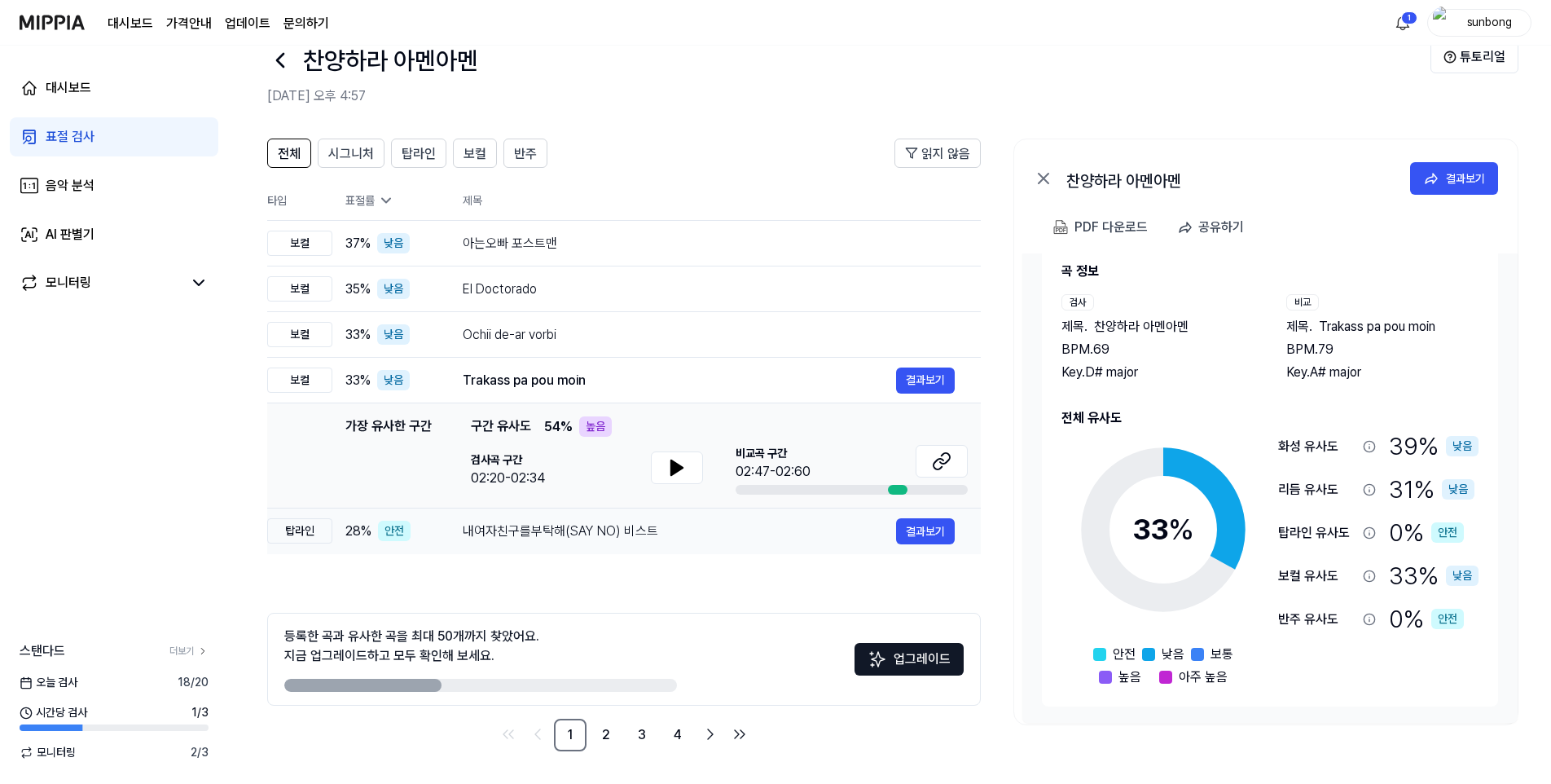
click at [548, 534] on div "내여자친구를부탁해(SAY NO) 비스트" at bounding box center [679, 531] width 433 height 20
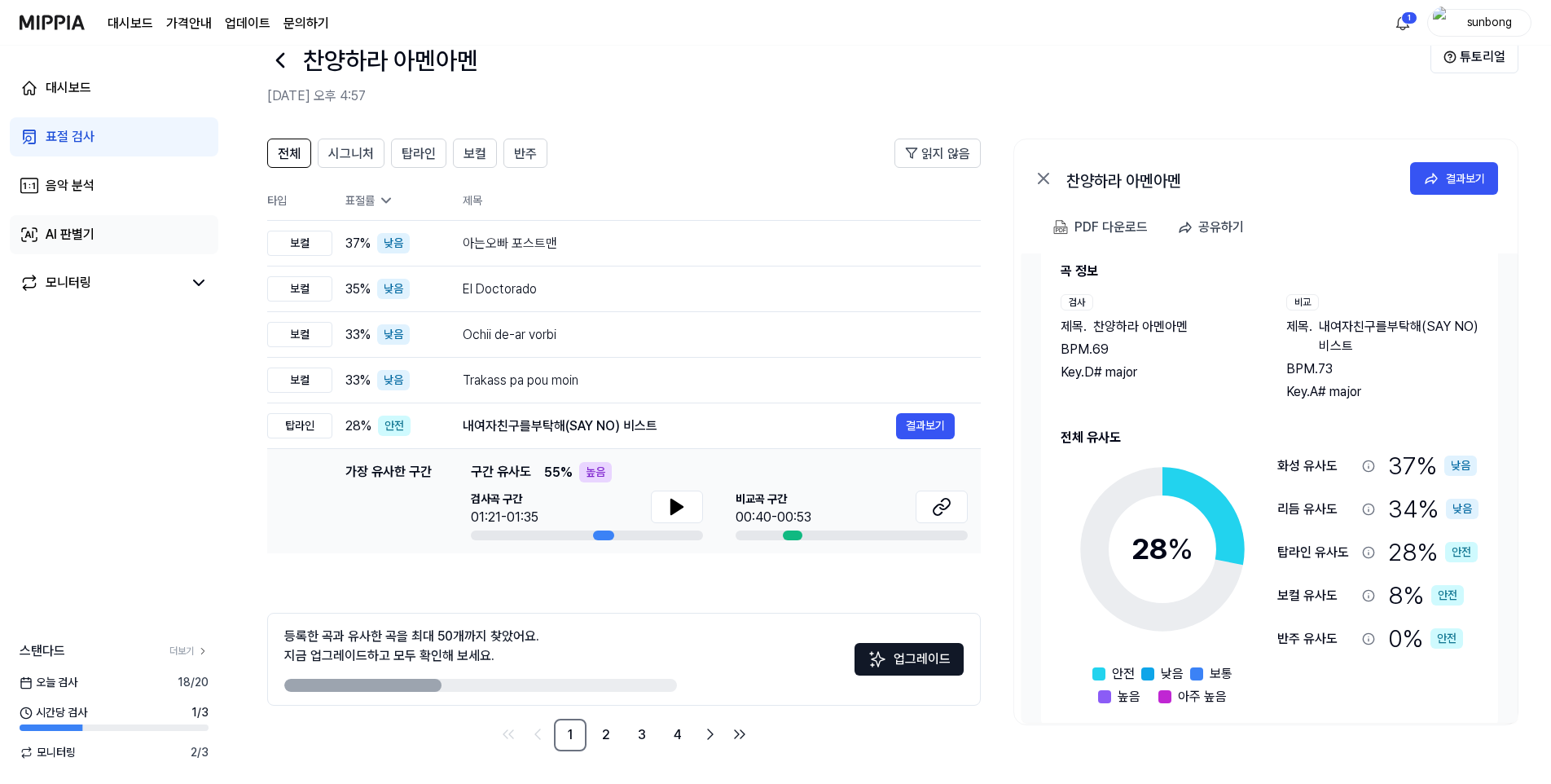
click at [73, 230] on div "AI 판별기" at bounding box center [70, 235] width 49 height 20
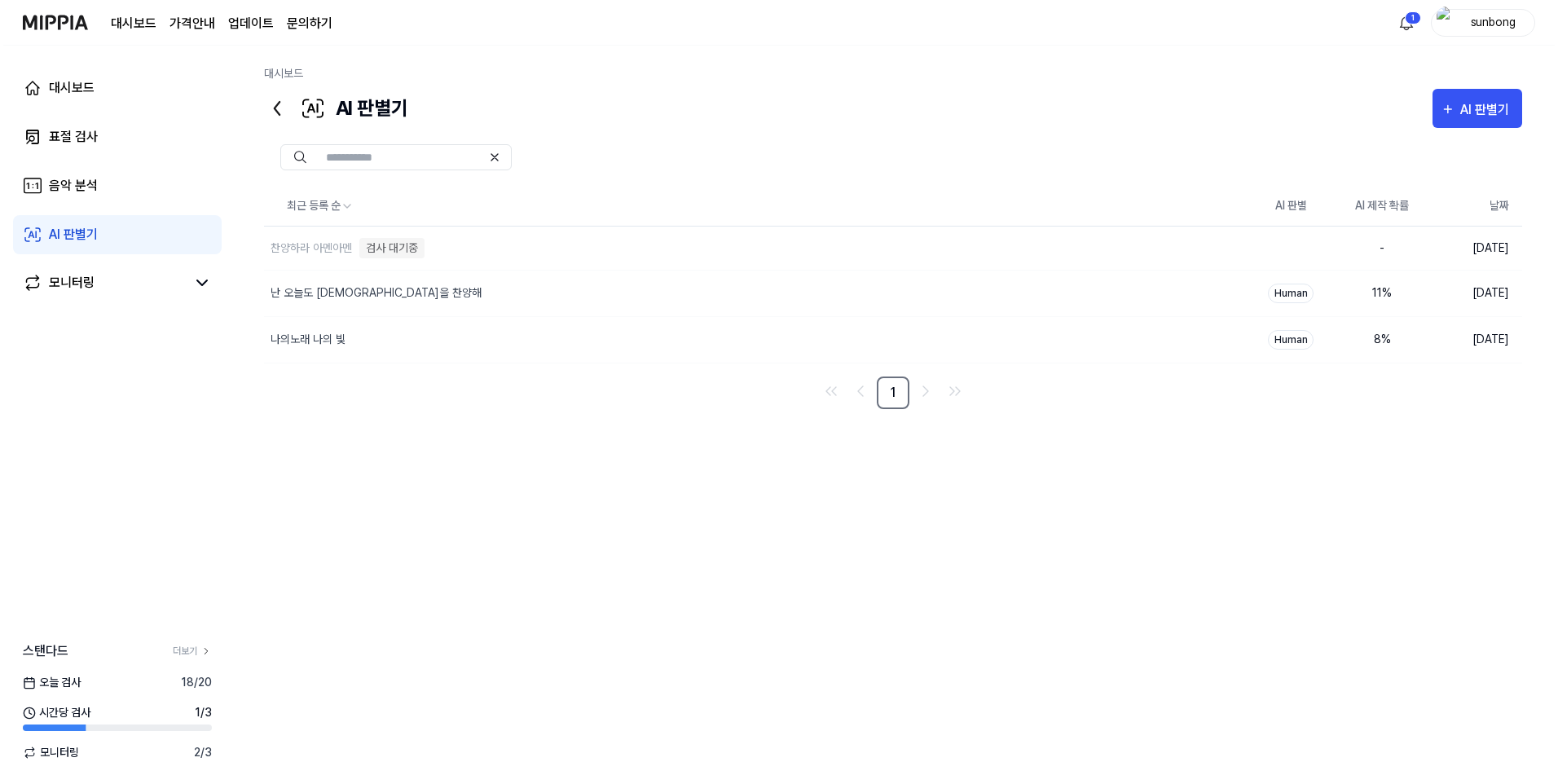
scroll to position [0, 0]
click at [399, 247] on div "검사 대기중" at bounding box center [389, 247] width 65 height 20
click at [580, 61] on div "대시보드 AI 판별기 AI 판별기 표절 검사 음악 분석 AI 판별기 최근 등록 순 AI 판별 AI 제작 확률 날짜 찬양하라 아멘아멘 검사 대기…" at bounding box center [893, 414] width 1330 height 738
click at [84, 274] on div "모니터링" at bounding box center [68, 283] width 45 height 20
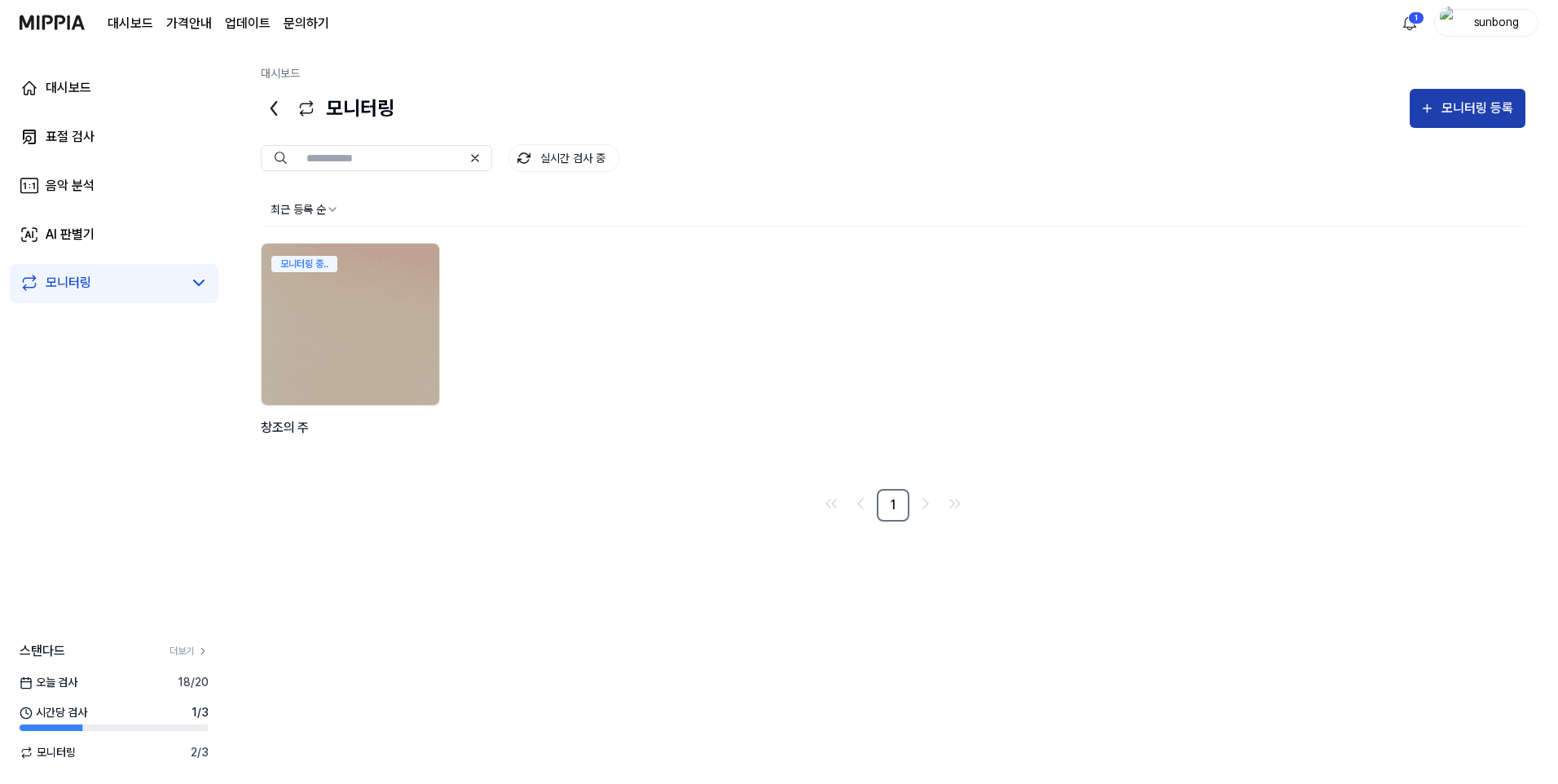
click at [1469, 111] on div "모니터링 등록" at bounding box center [1478, 108] width 76 height 21
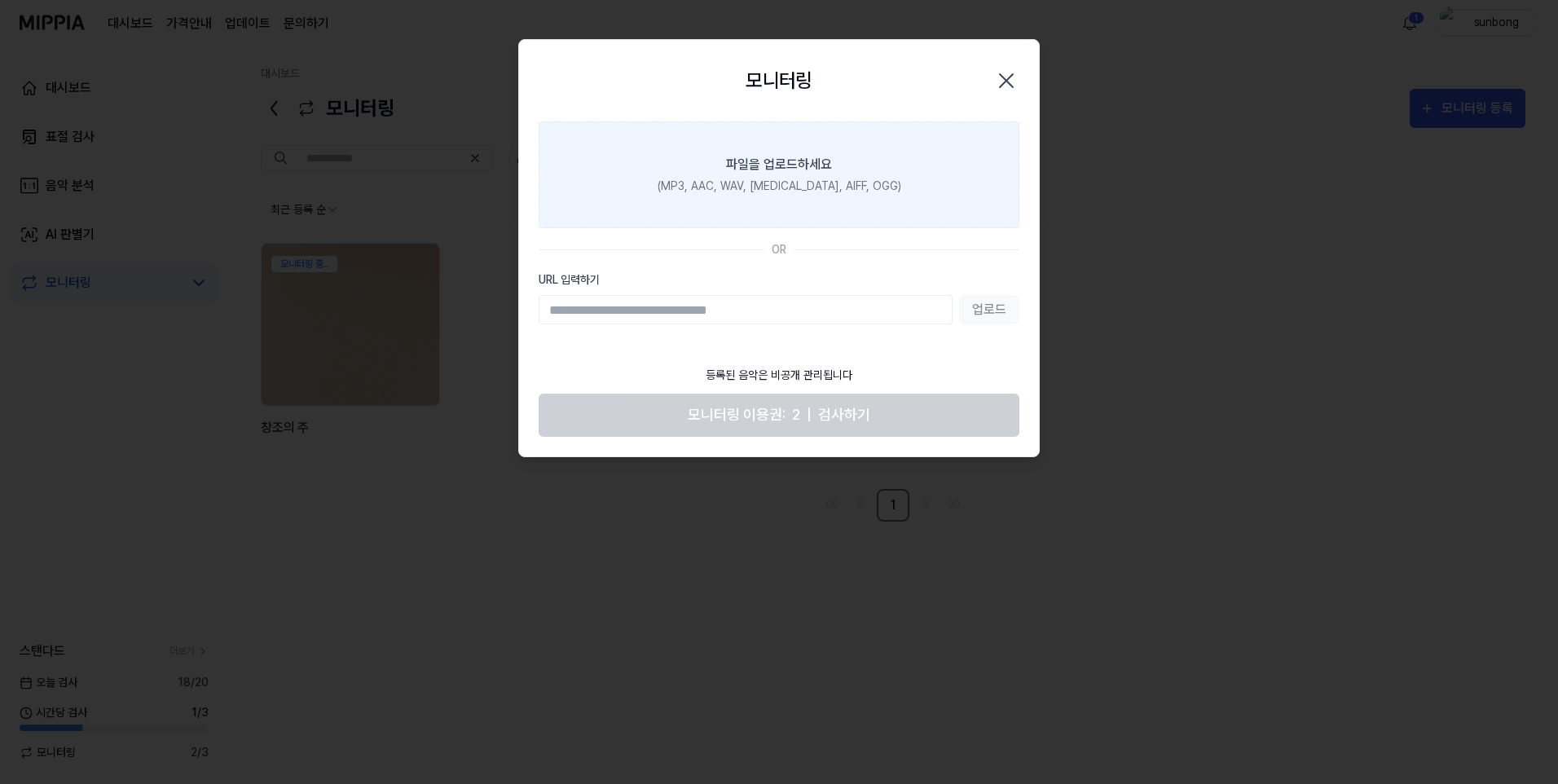
click at [776, 162] on div "파일을 업로드하세요" at bounding box center [779, 165] width 106 height 20
click at [0, 0] on input "파일을 업로드하세요 (MP3, AAC, WAV, FLAC, AIFF, OGG)" at bounding box center [0, 0] width 0 height 0
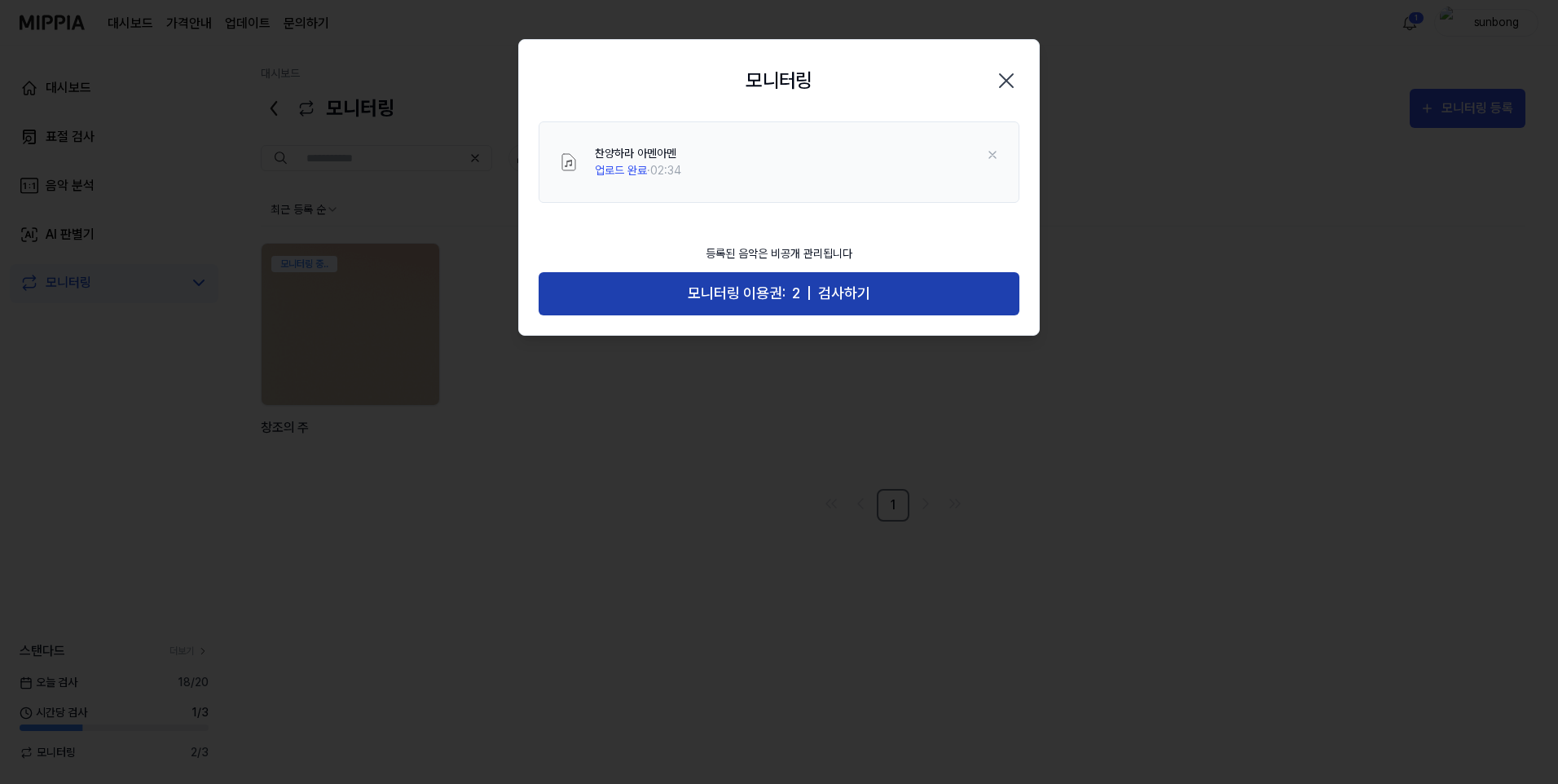
click at [817, 291] on button "모니터링 이용권: 2 | 검사하기" at bounding box center [779, 294] width 481 height 44
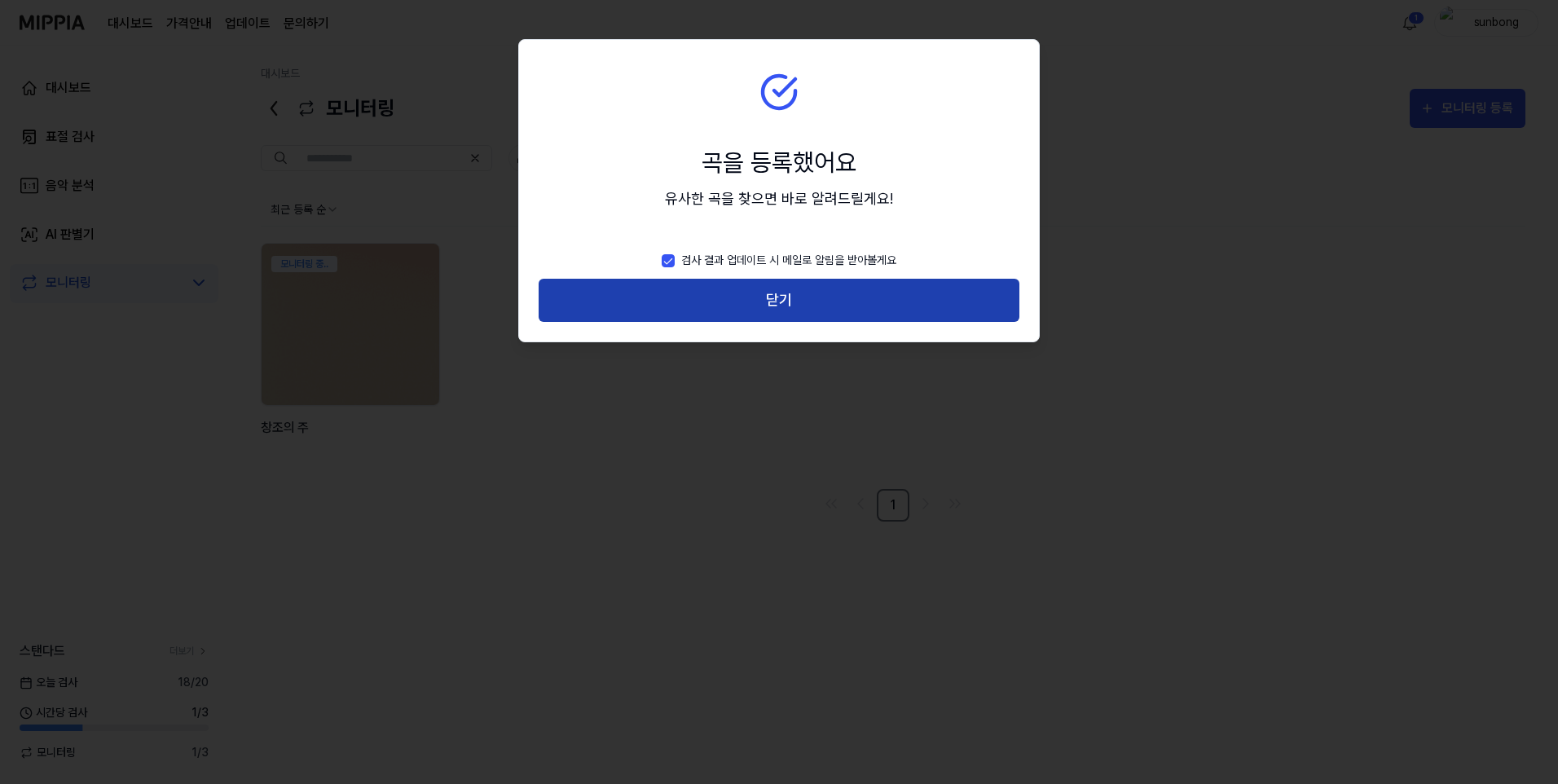
click at [767, 291] on button "닫기" at bounding box center [779, 300] width 481 height 44
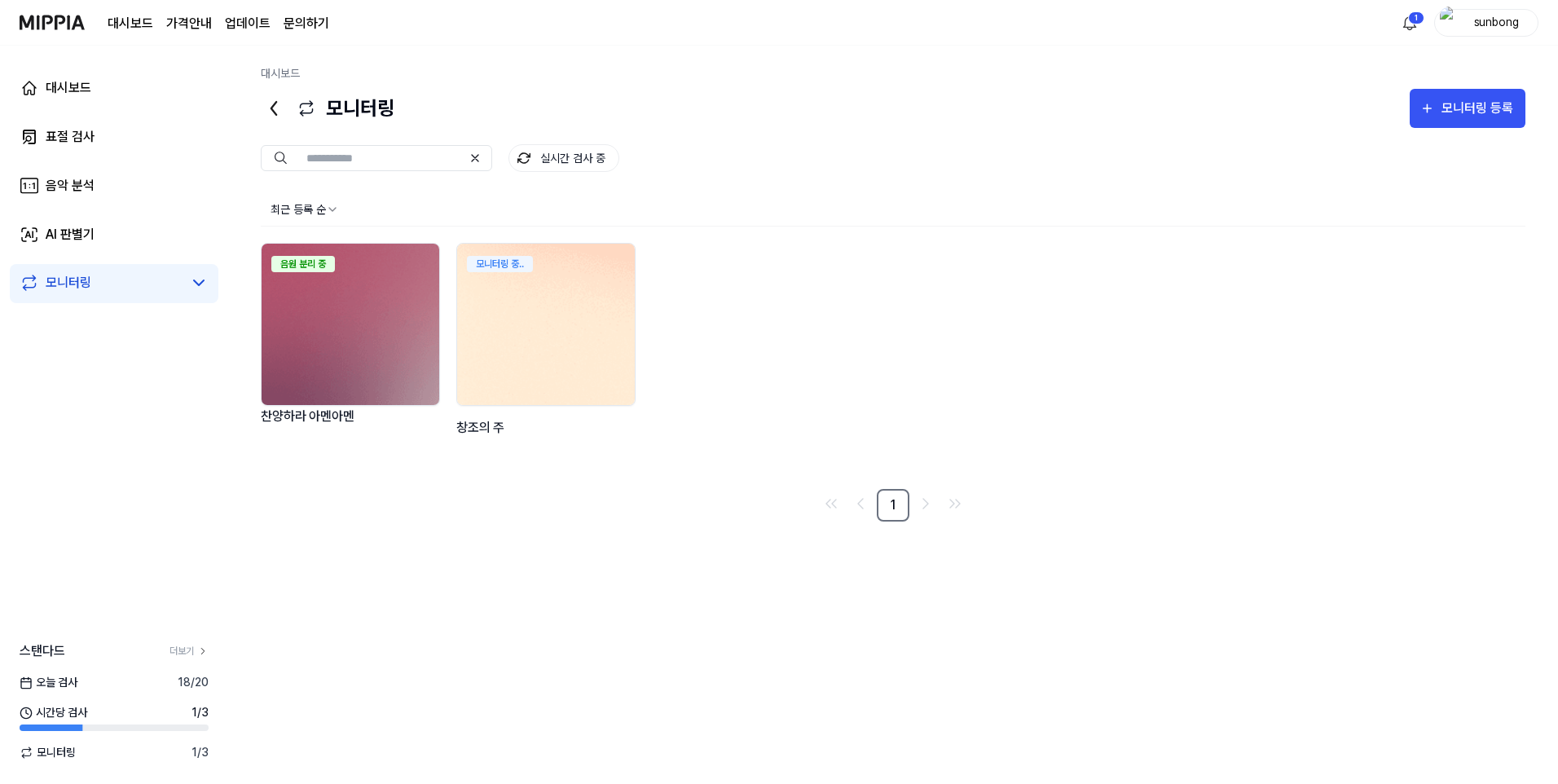
click at [542, 321] on img at bounding box center [546, 324] width 196 height 178
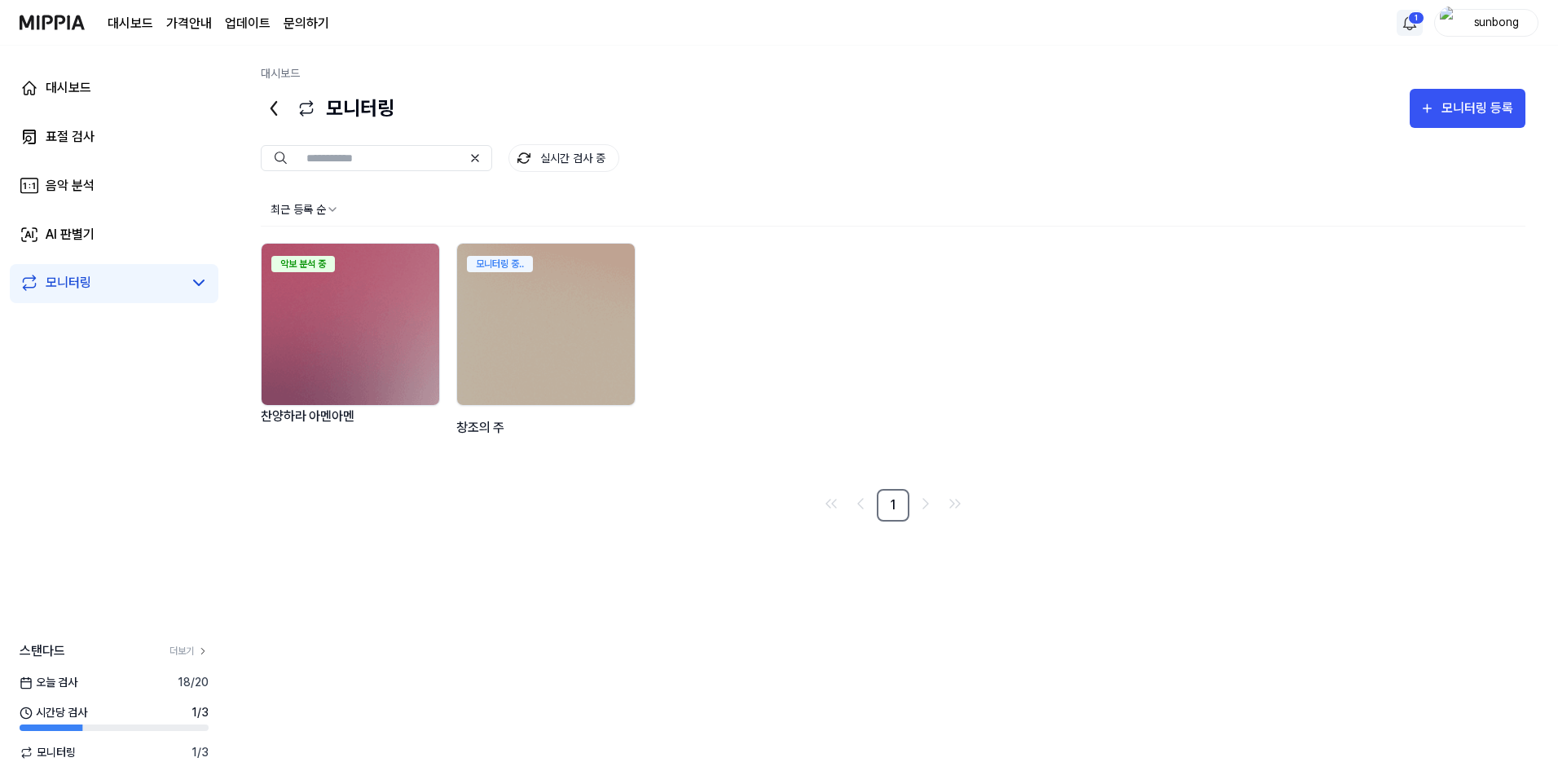
click at [1409, 18] on html "대시보드 가격안내 업데이트 문의하기 1 sunbong 대시보드 표절 검사 음악 분석 AI 판별기 모니터링 스탠다드 더보기 오늘 검사 18 / …" at bounding box center [779, 392] width 1558 height 784
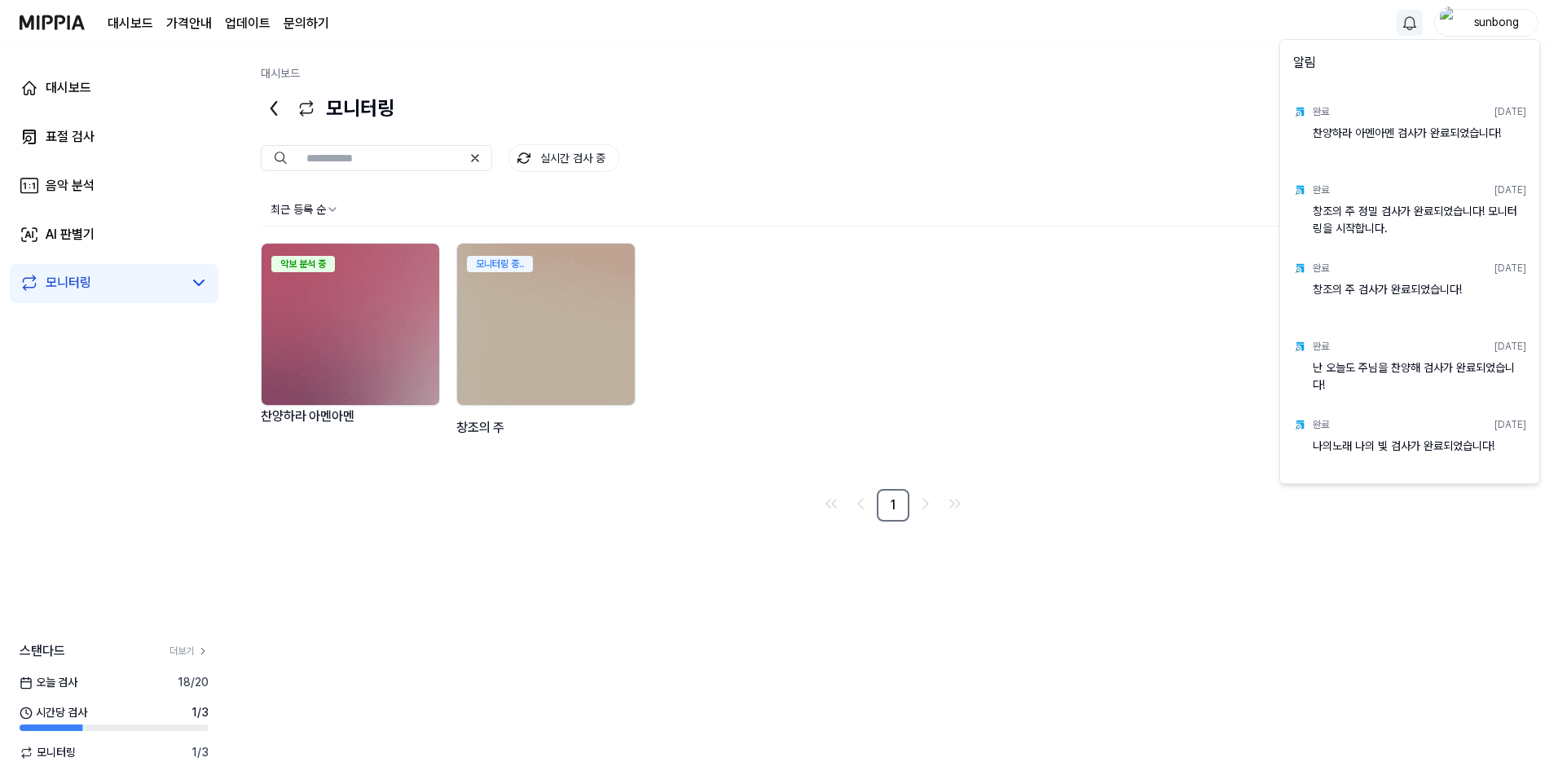
click at [1099, 139] on html "대시보드 가격안내 업데이트 문의하기 sunbong 대시보드 표절 검사 음악 분석 AI 판별기 모니터링 스탠다드 더보기 오늘 검사 18 / 20…" at bounding box center [779, 392] width 1558 height 784
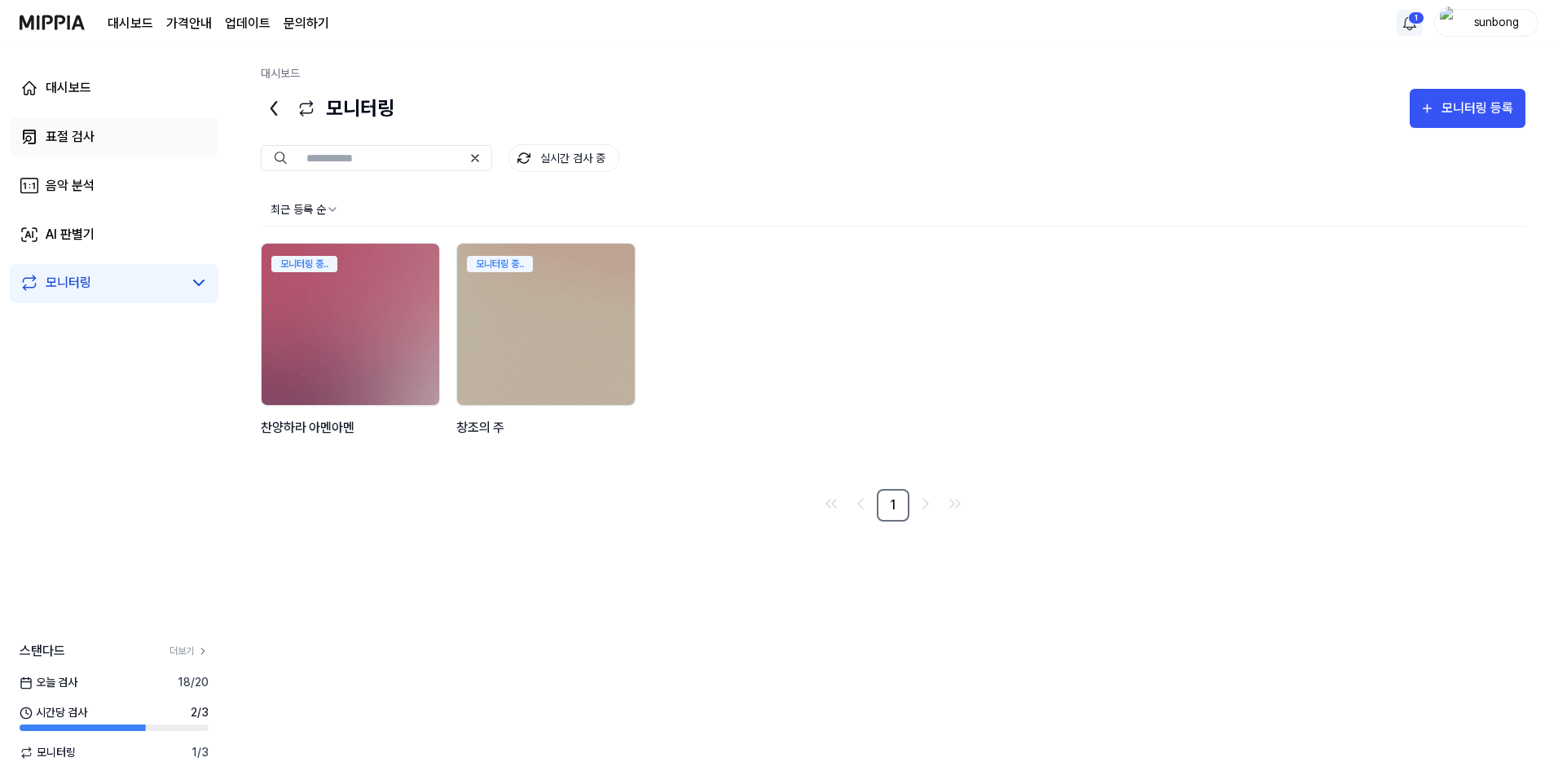
click at [92, 133] on div "표절 검사" at bounding box center [70, 137] width 49 height 20
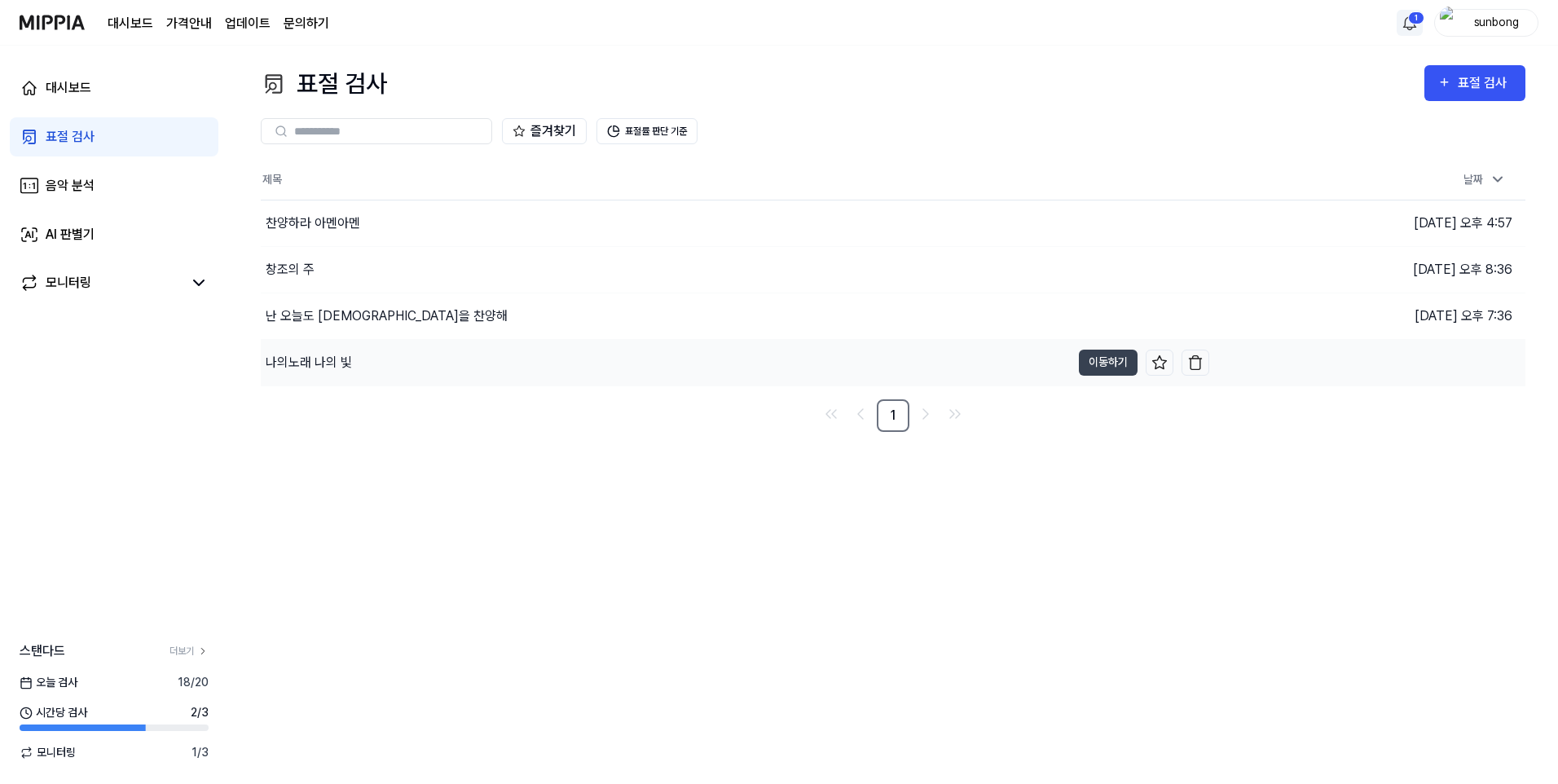
click at [326, 359] on div "나의노래 나의 빛" at bounding box center [308, 363] width 86 height 20
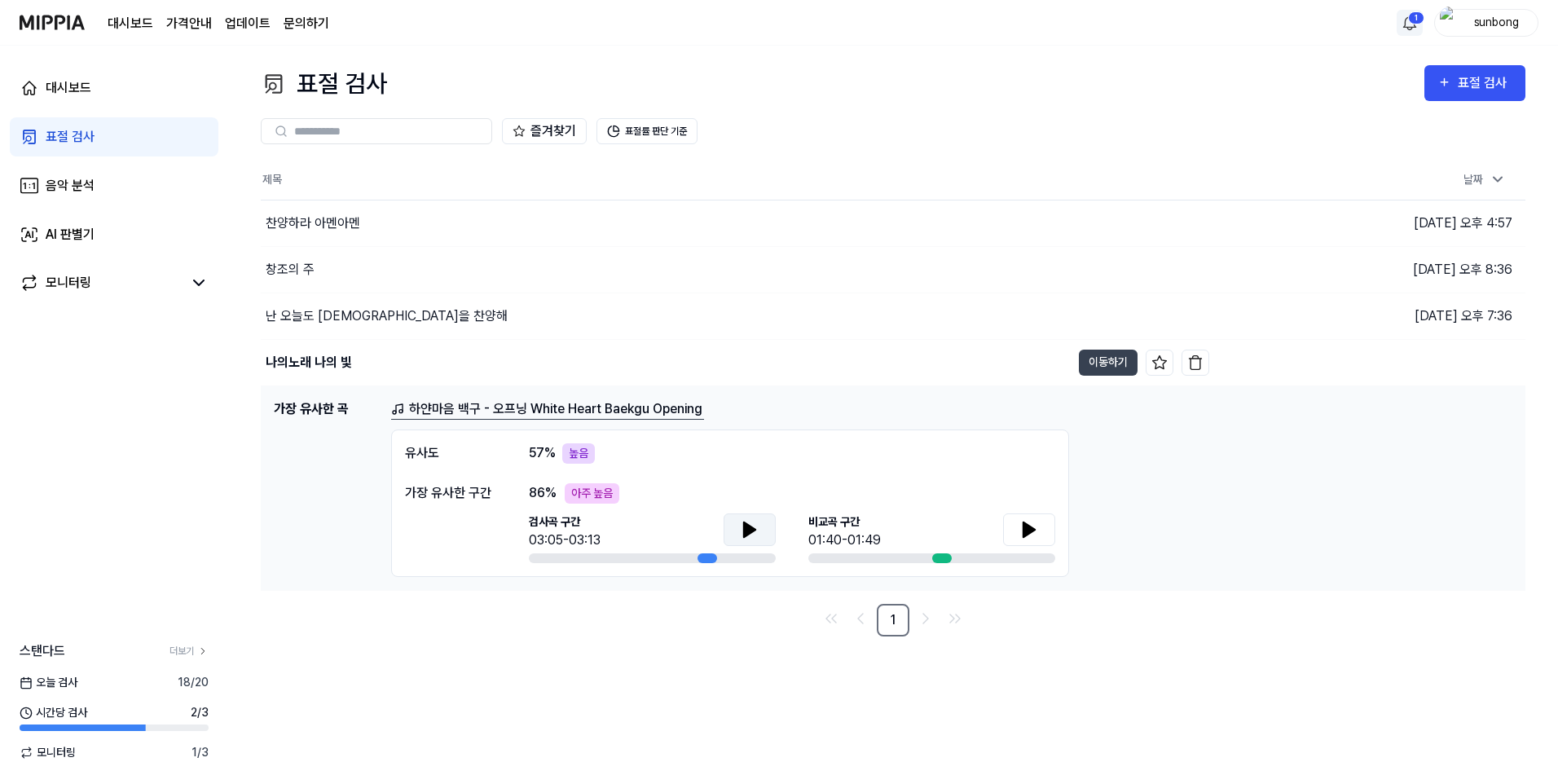
click at [742, 528] on icon at bounding box center [750, 529] width 20 height 20
click at [744, 525] on icon at bounding box center [750, 529] width 20 height 20
drag, startPoint x: 758, startPoint y: 531, endPoint x: 695, endPoint y: 475, distance: 84.3
click at [759, 531] on icon at bounding box center [750, 529] width 20 height 20
click at [745, 531] on icon at bounding box center [750, 529] width 12 height 15
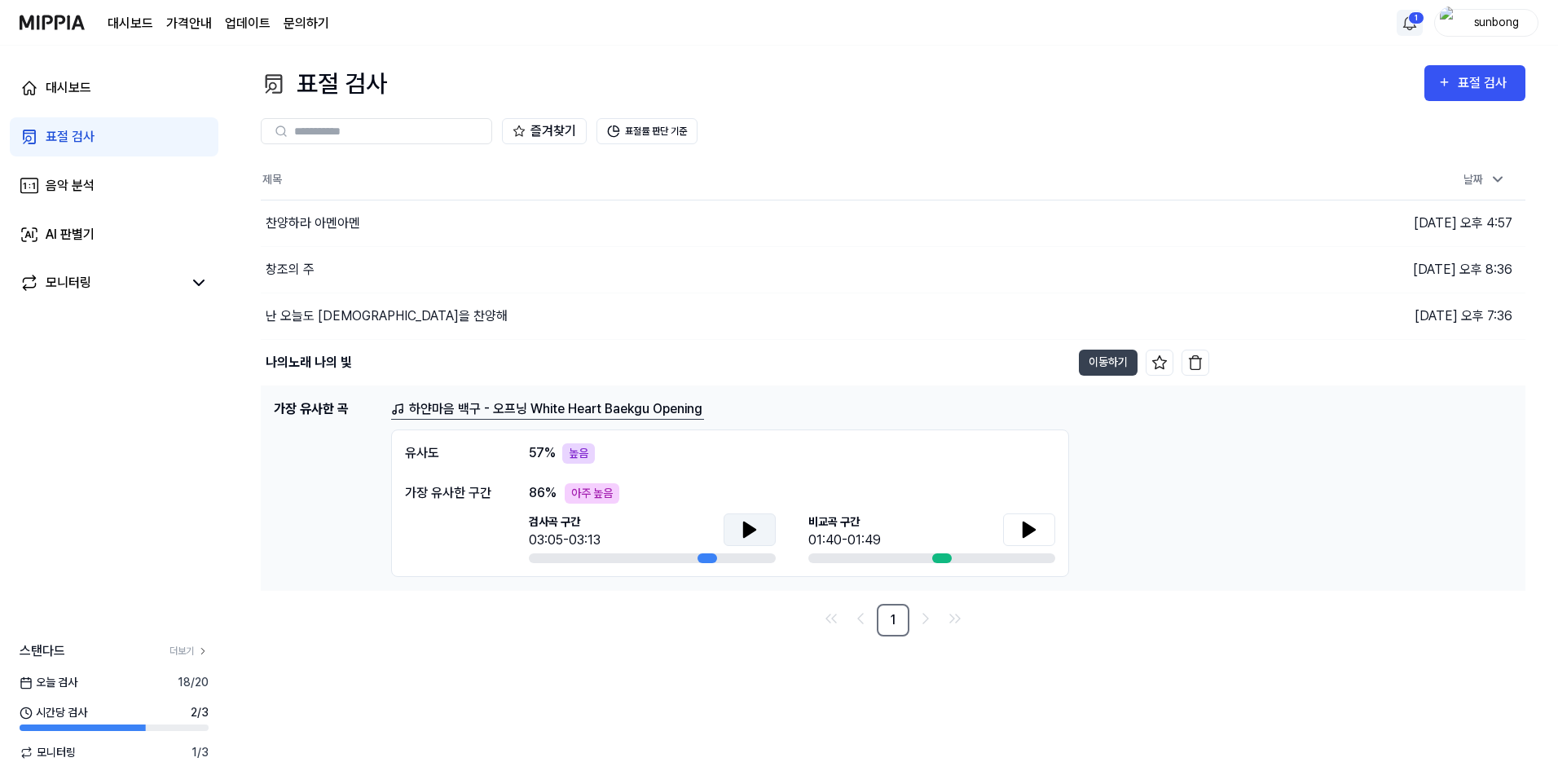
click at [752, 528] on icon at bounding box center [750, 529] width 12 height 15
click at [748, 527] on icon at bounding box center [746, 528] width 4 height 13
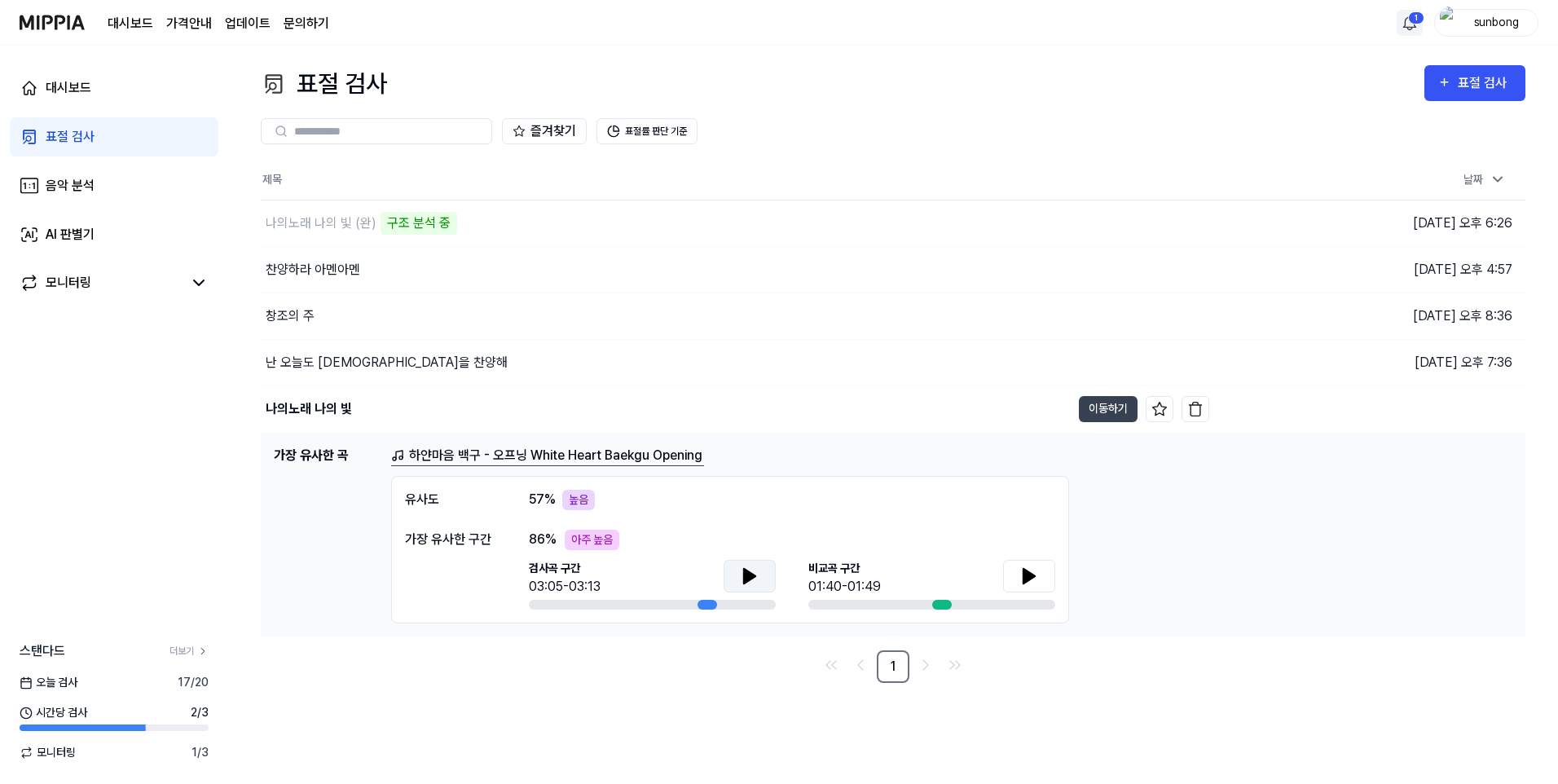
click at [760, 577] on button at bounding box center [750, 576] width 53 height 33
click at [750, 579] on icon at bounding box center [750, 576] width 20 height 20
click at [1027, 575] on icon at bounding box center [1029, 576] width 12 height 15
click at [1032, 571] on icon at bounding box center [1033, 575] width 4 height 13
click at [650, 450] on link "하얀마음 백구 - 오프닝 White Heart Baekgu Opening" at bounding box center [547, 456] width 313 height 20
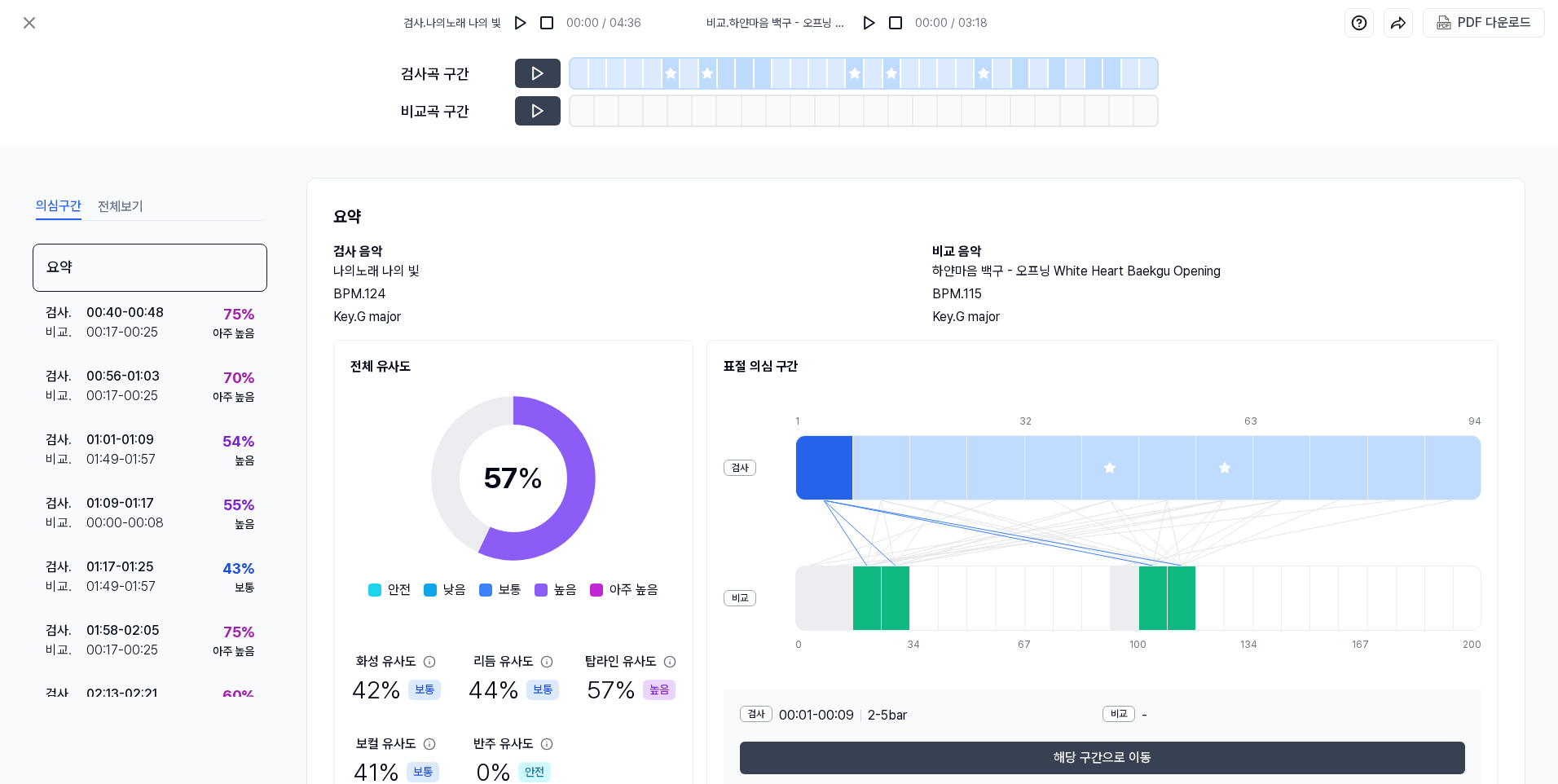
click at [1105, 469] on icon at bounding box center [1111, 468] width 11 height 11
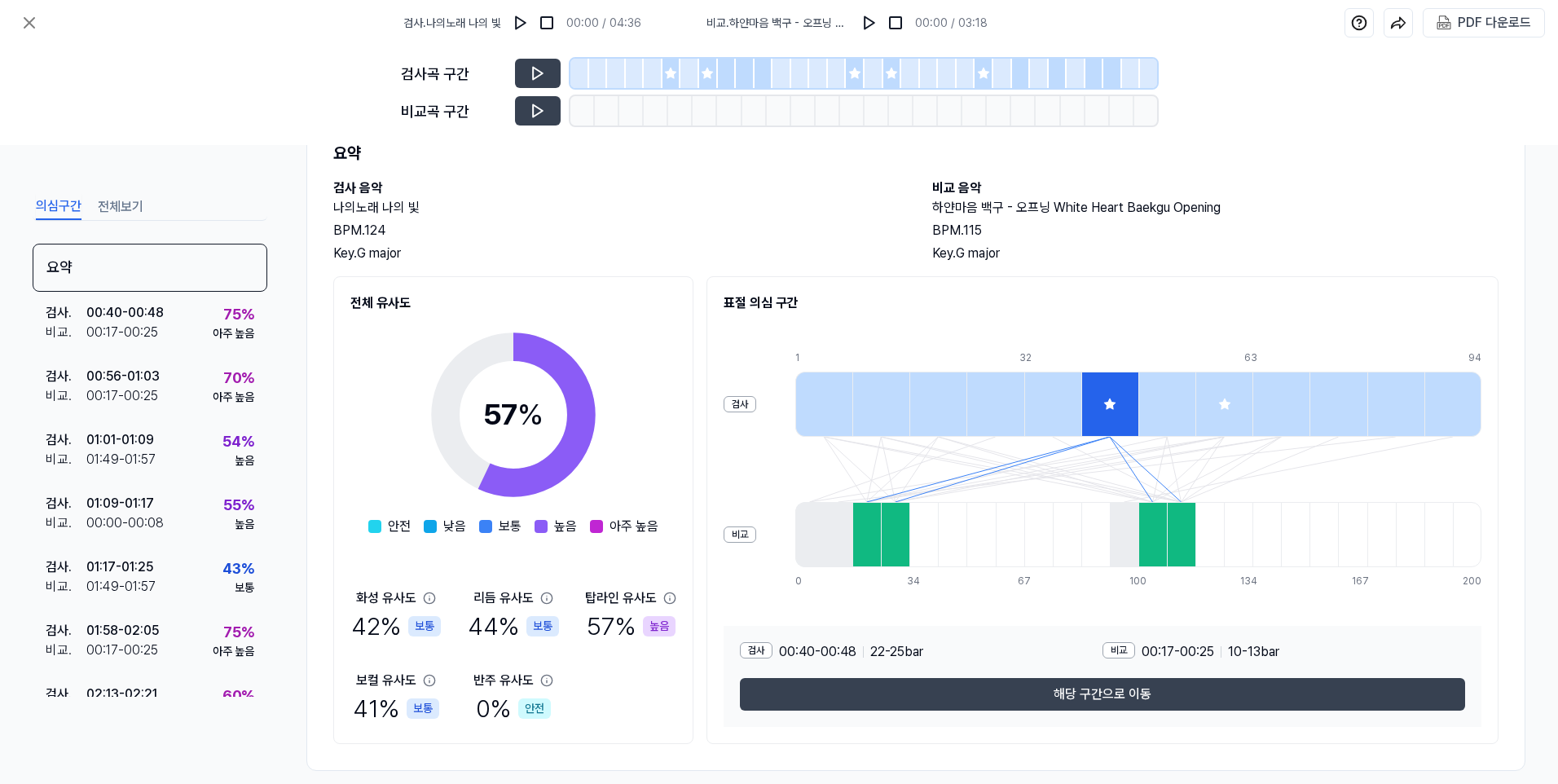
scroll to position [82, 0]
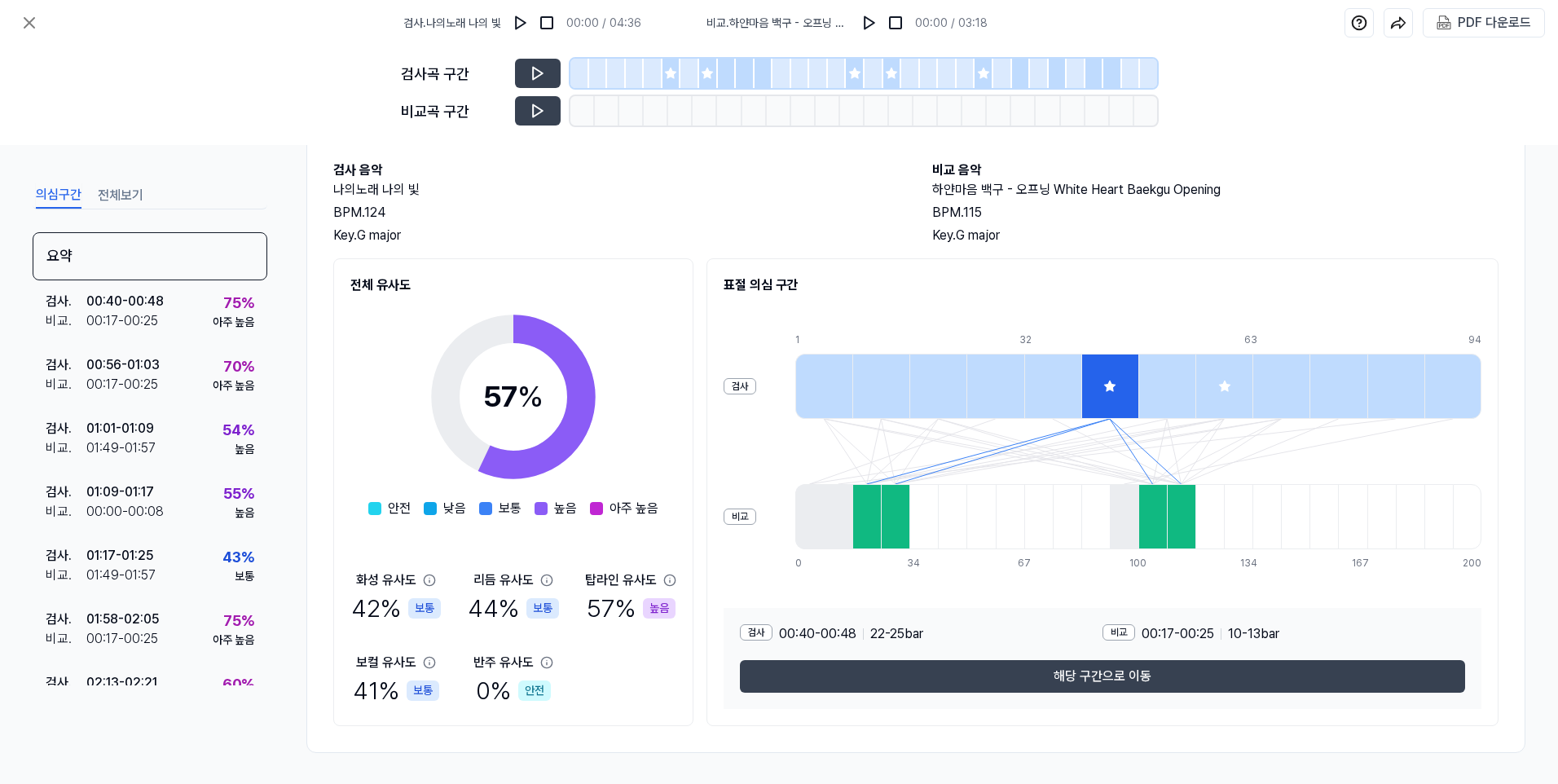
drag, startPoint x: 668, startPoint y: 74, endPoint x: 596, endPoint y: 74, distance: 72.0
click at [668, 73] on icon at bounding box center [670, 73] width 11 height 11
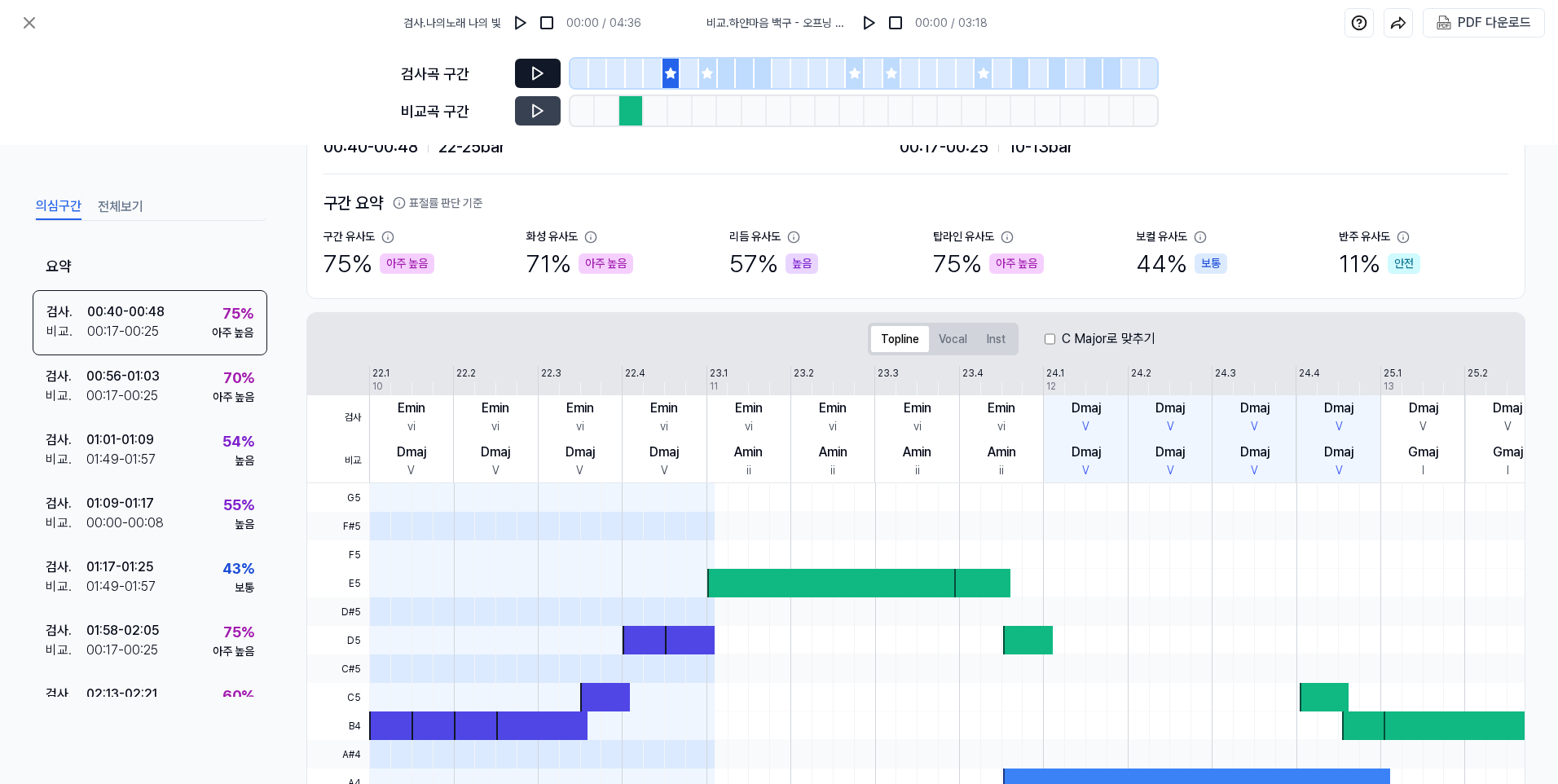
click at [527, 63] on button at bounding box center [538, 73] width 45 height 29
click at [534, 67] on icon at bounding box center [538, 73] width 16 height 16
click at [701, 72] on icon at bounding box center [707, 73] width 13 height 13
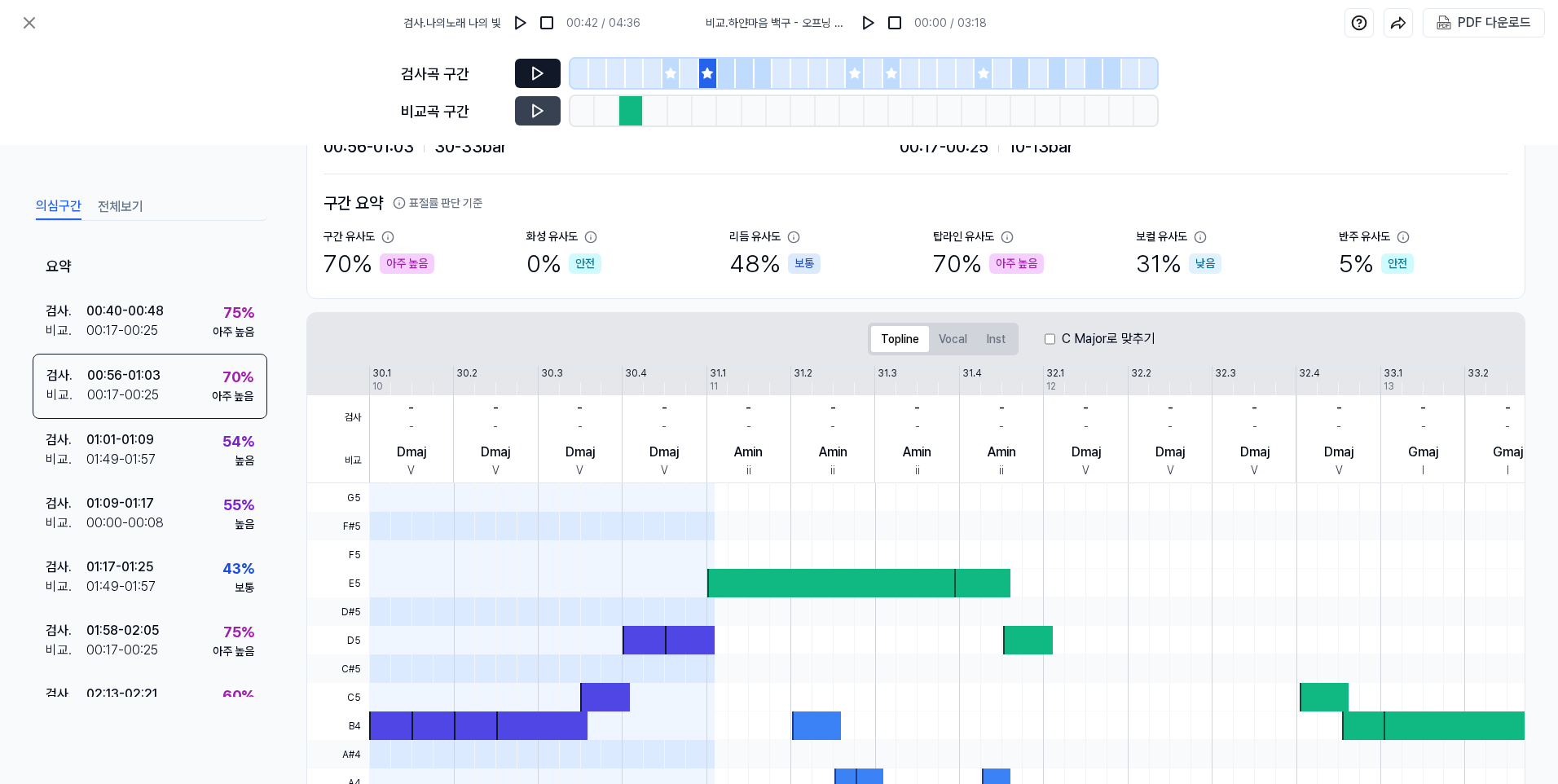
click at [664, 72] on icon at bounding box center [670, 73] width 13 height 13
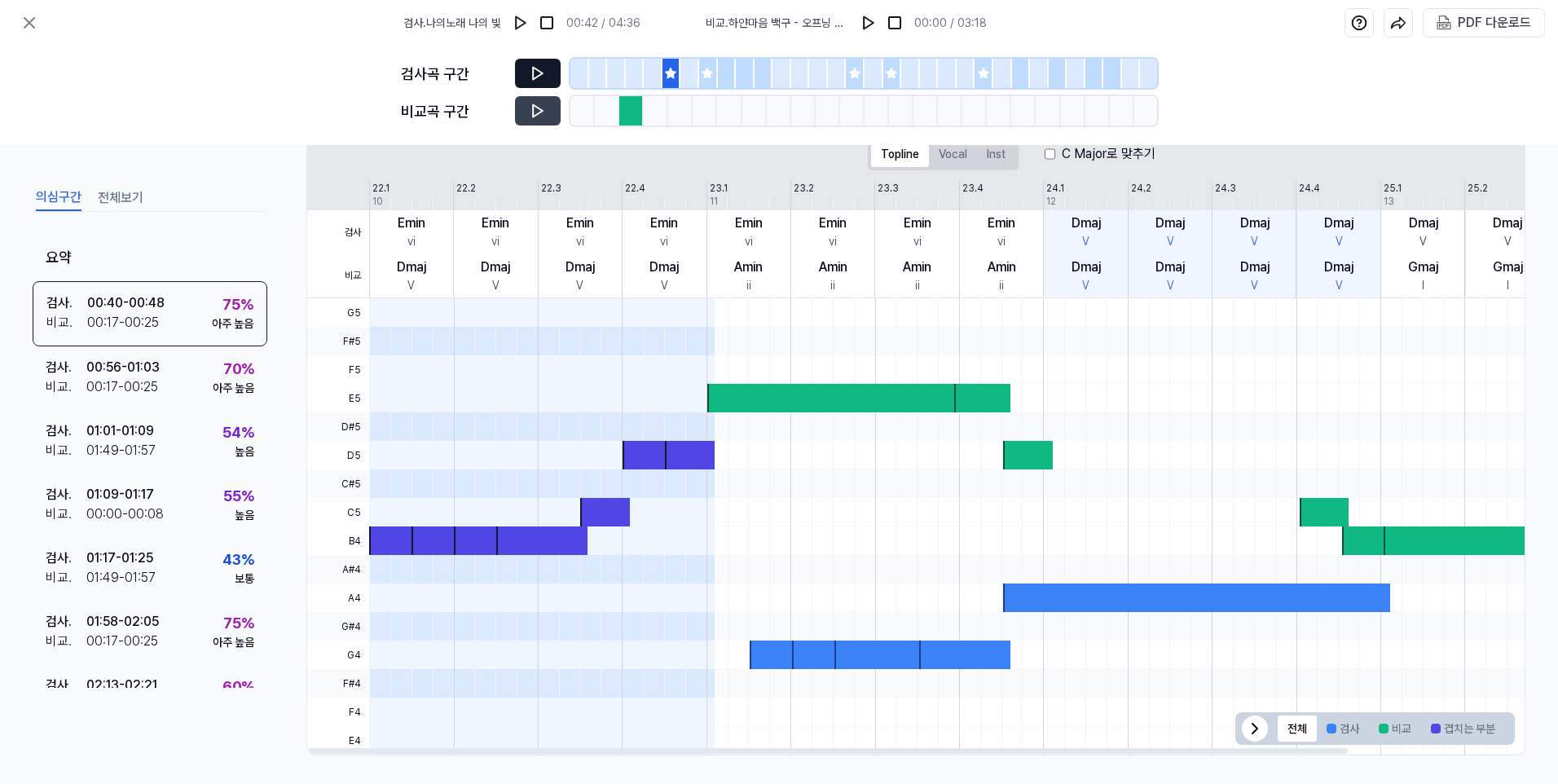
scroll to position [270, 0]
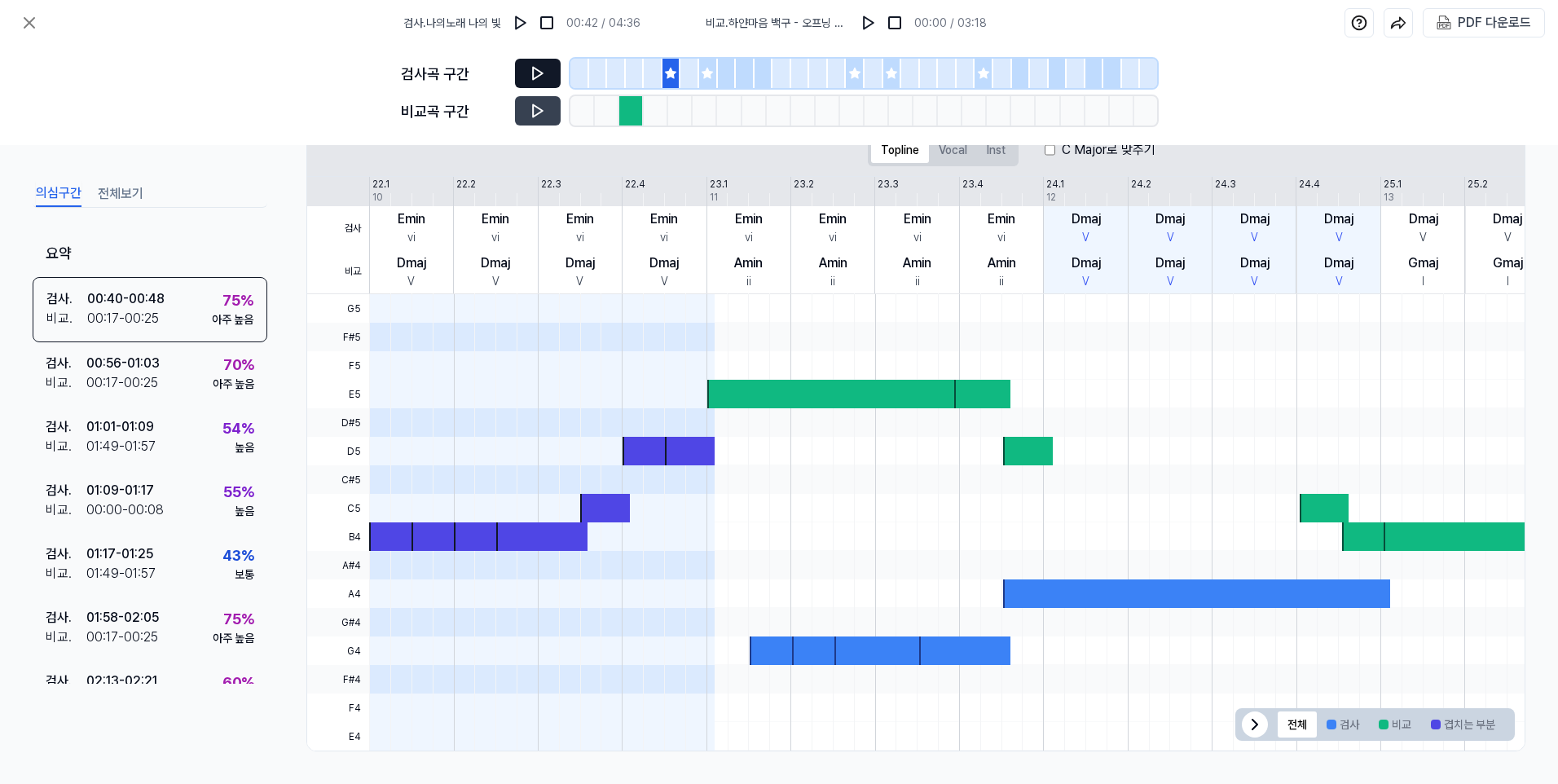
click at [705, 70] on icon at bounding box center [707, 73] width 13 height 13
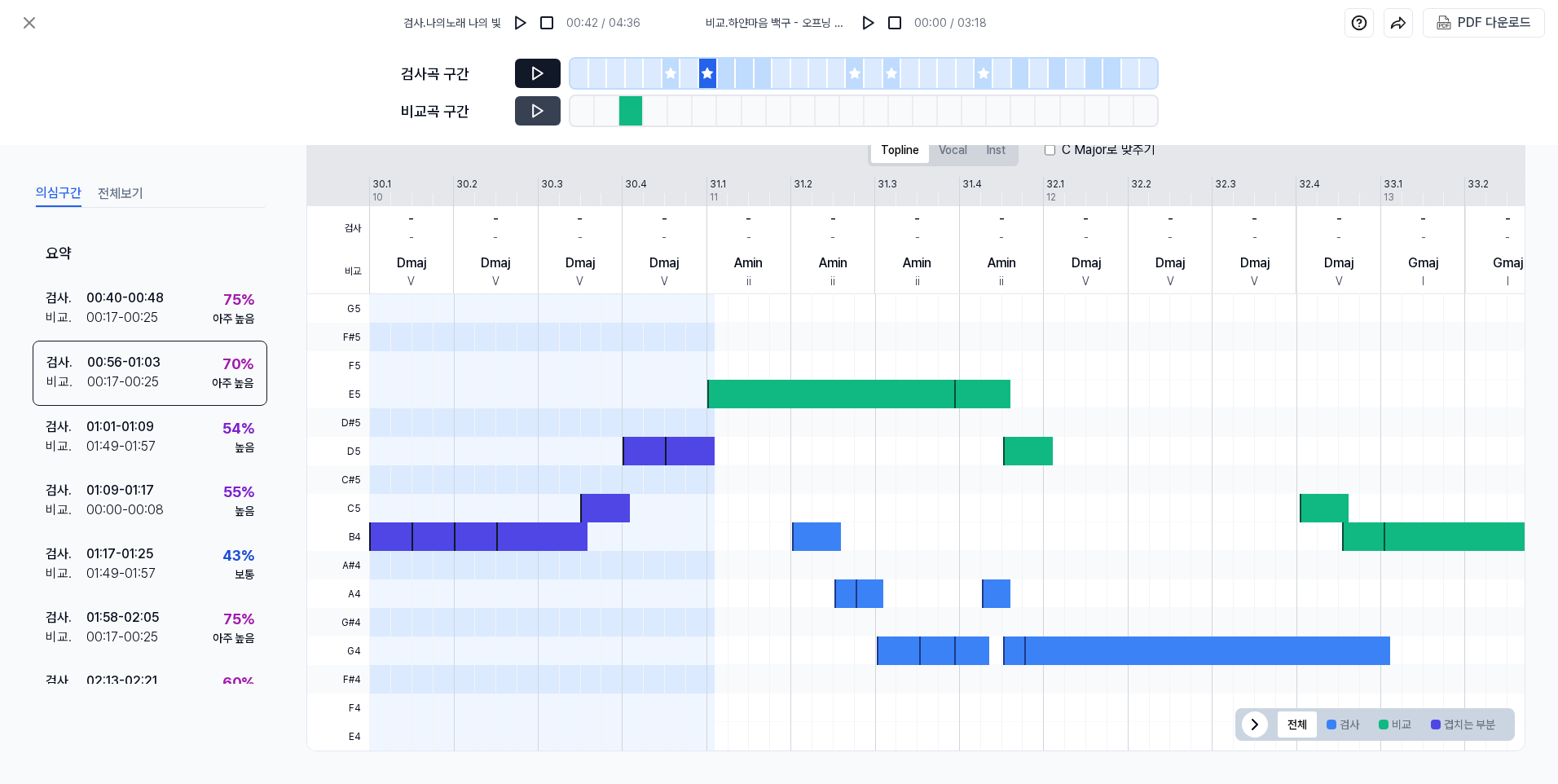
click at [530, 71] on icon at bounding box center [538, 73] width 16 height 16
click at [539, 74] on icon at bounding box center [538, 73] width 16 height 16
click at [624, 112] on div at bounding box center [631, 111] width 24 height 29
click at [635, 105] on div at bounding box center [631, 111] width 24 height 29
click at [542, 109] on icon at bounding box center [538, 111] width 16 height 16
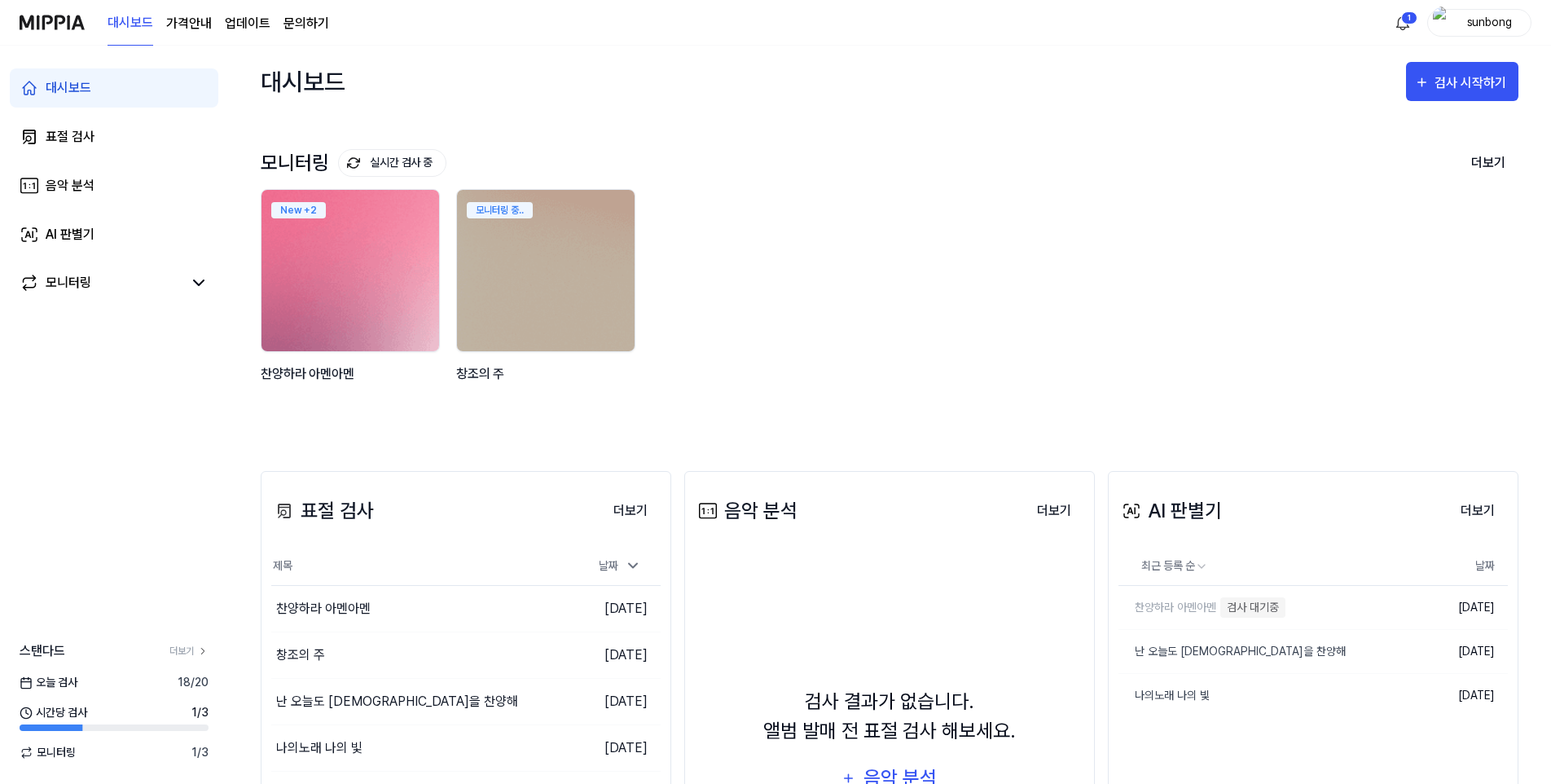
click at [363, 274] on img at bounding box center [351, 270] width 196 height 178
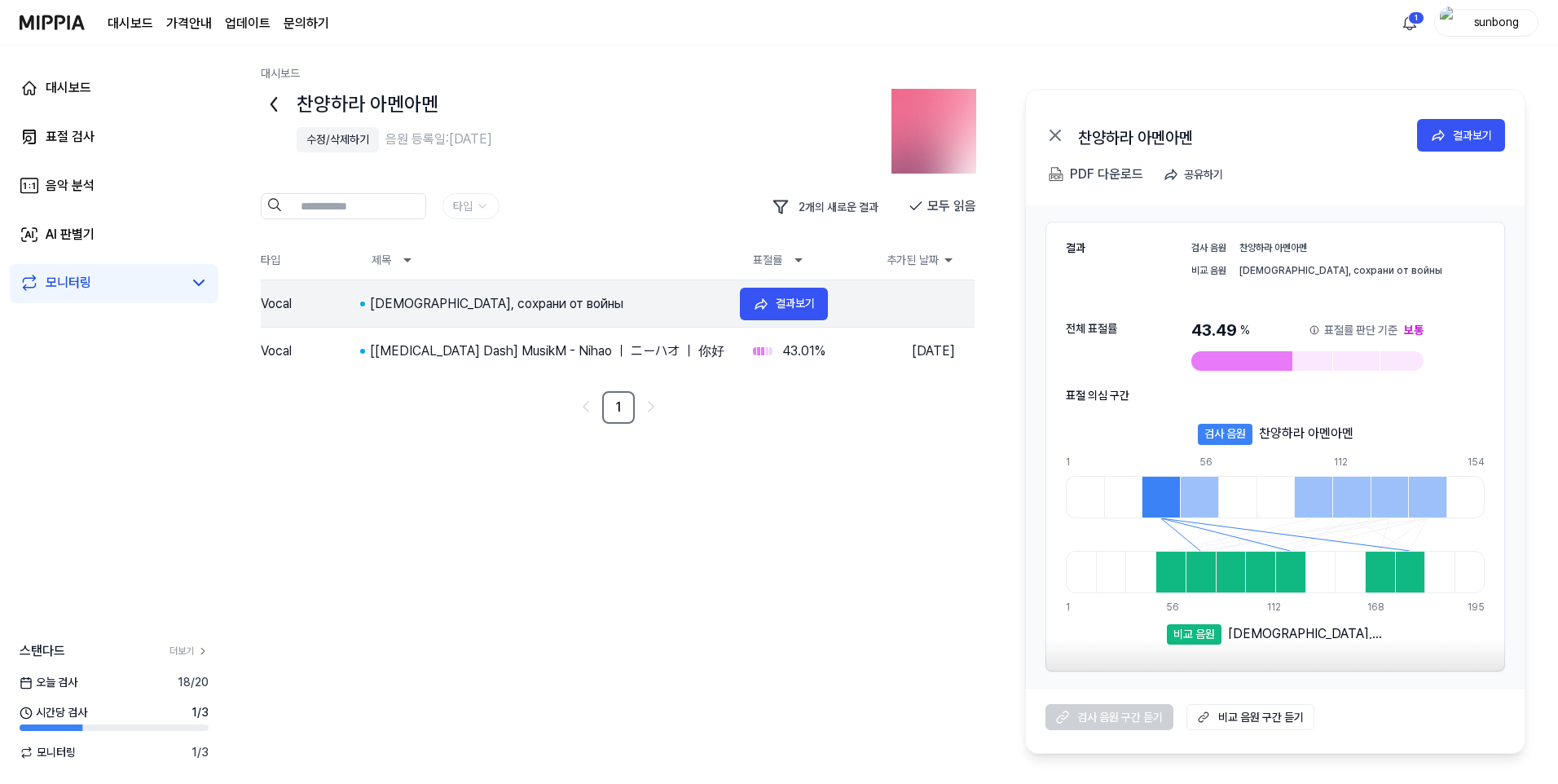
click at [466, 303] on div "[DEMOGRAPHIC_DATA], сохрани от войны" at bounding box center [549, 304] width 357 height 20
click at [482, 350] on div "[[MEDICAL_DATA] Dash] MusikM - Nihao ｜ ニーハオ ｜ 你好" at bounding box center [549, 352] width 357 height 20
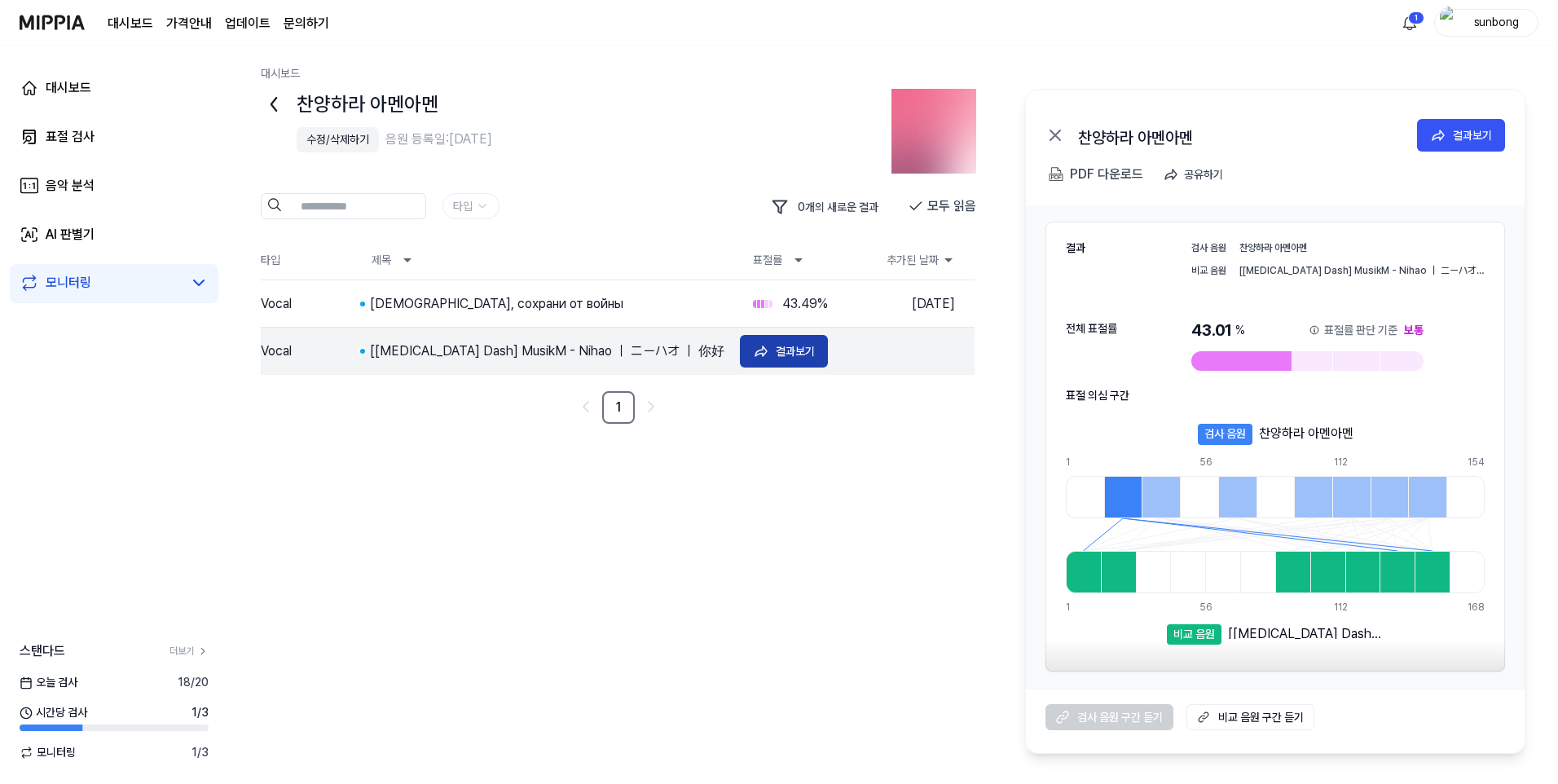
click at [784, 347] on div "결과보기" at bounding box center [795, 351] width 39 height 18
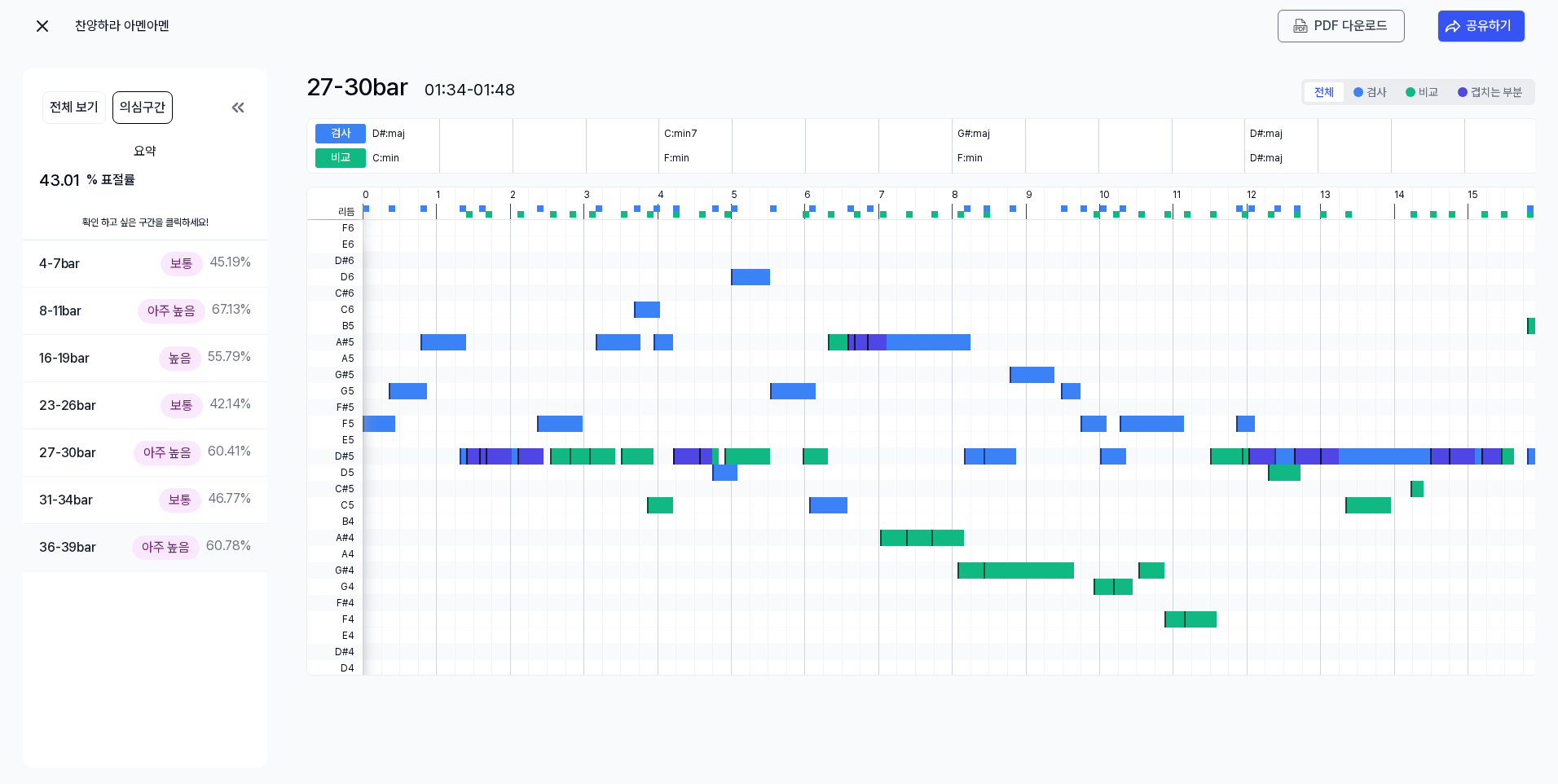
click at [171, 540] on div "아주 높음" at bounding box center [166, 547] width 68 height 24
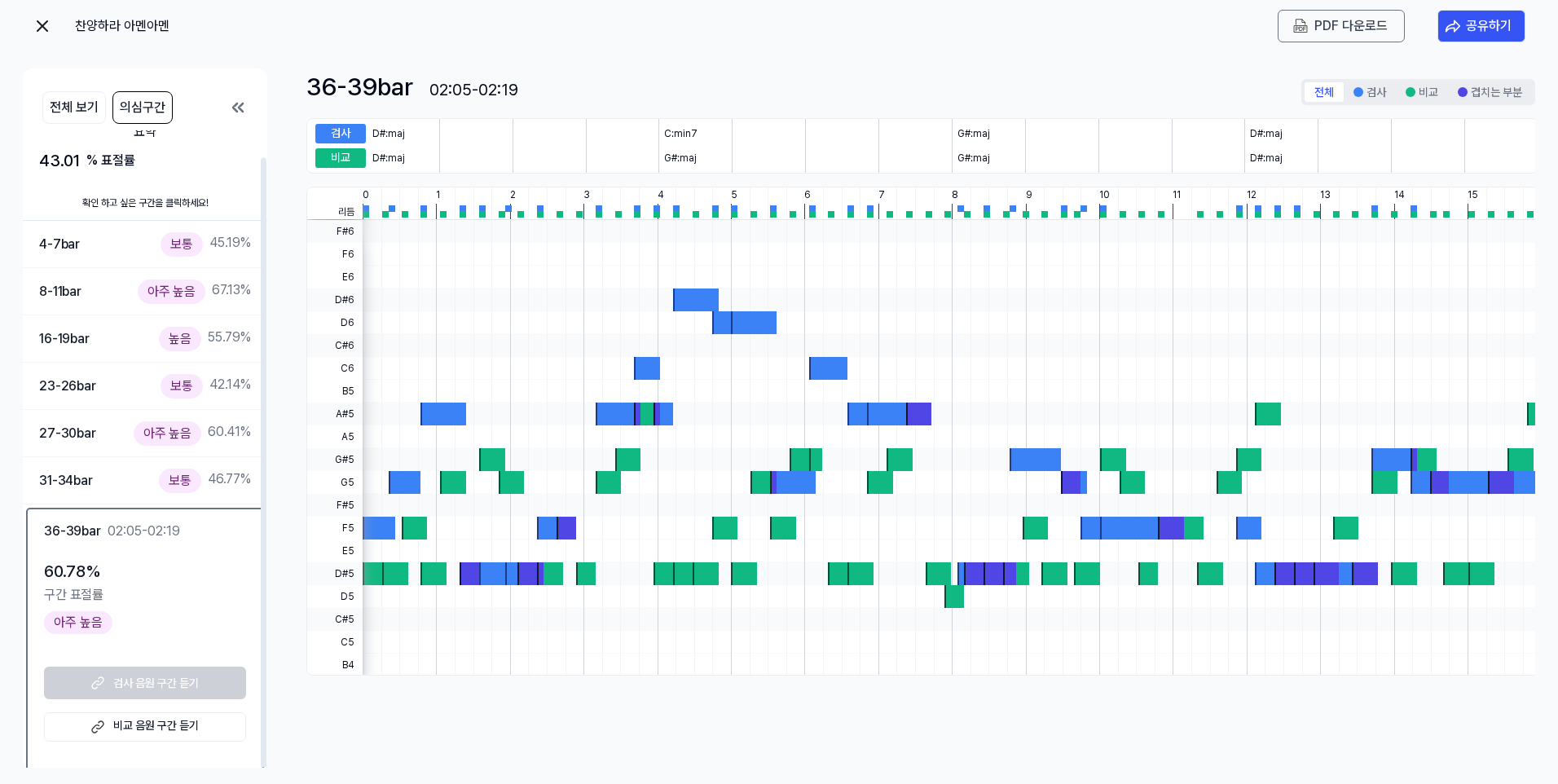
scroll to position [28, 0]
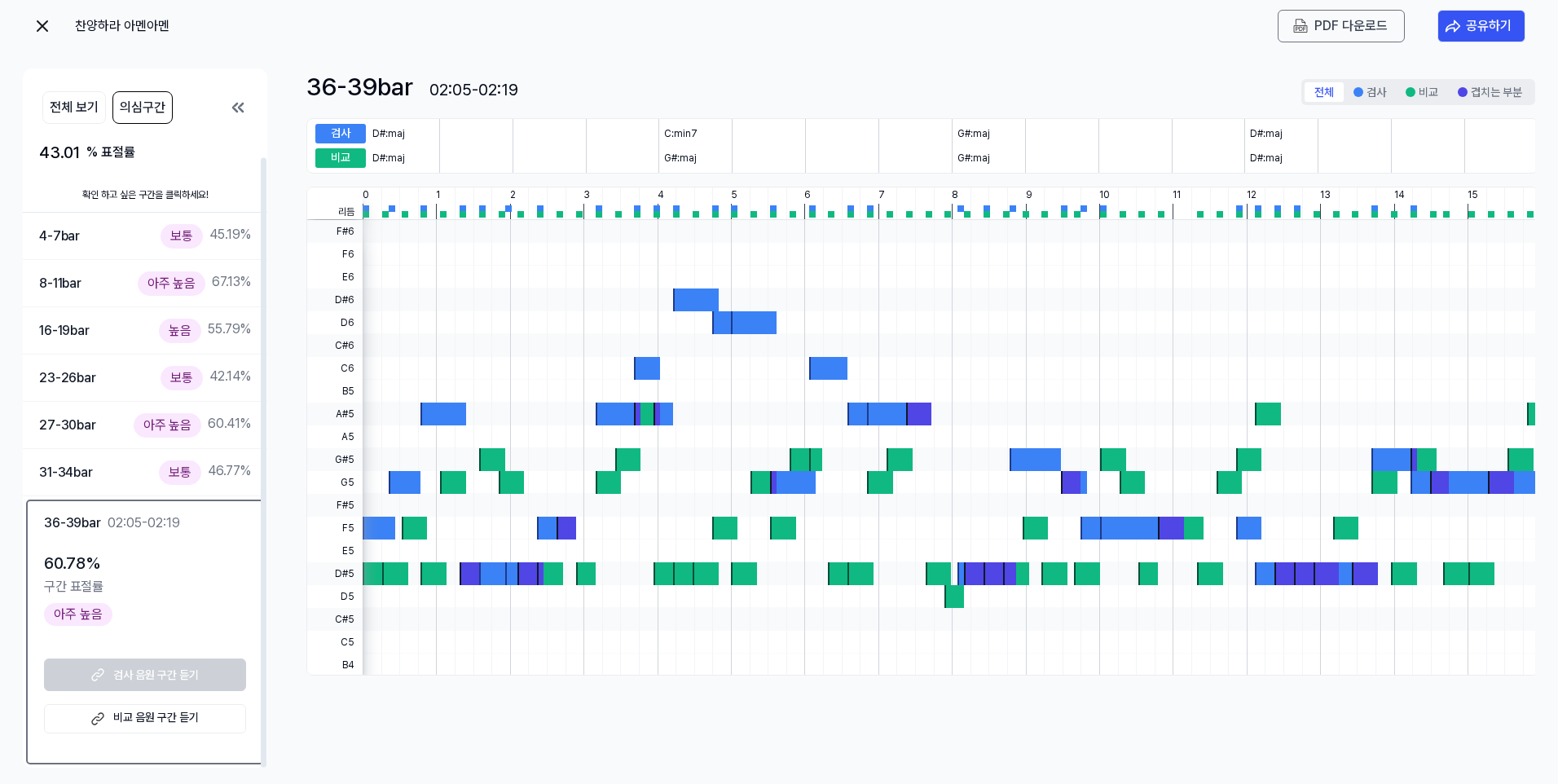
click at [176, 669] on div "검사 음원 구간 듣기 비교 음원 구간 듣기" at bounding box center [145, 695] width 202 height 75
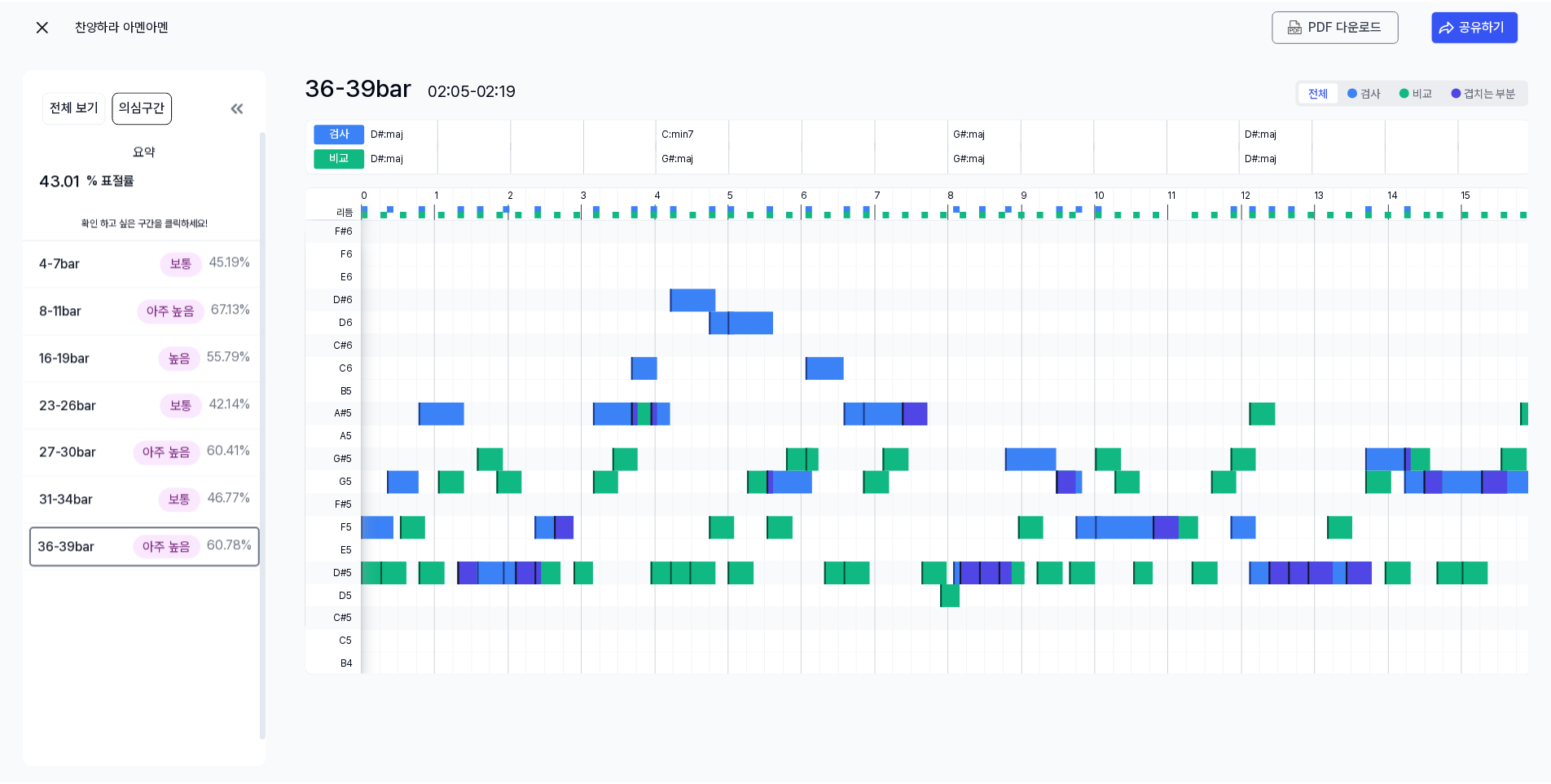
scroll to position [0, 0]
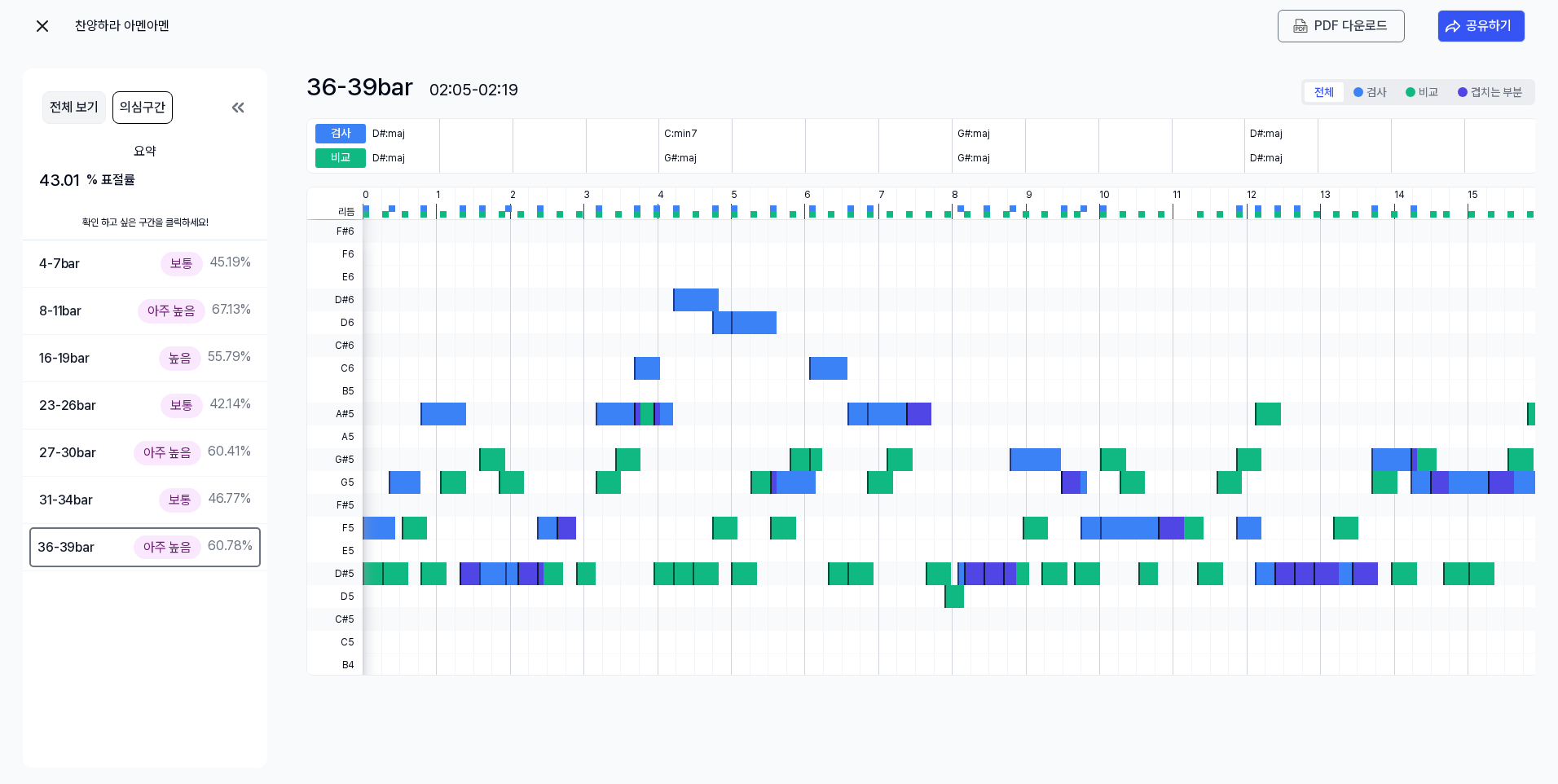
click at [82, 104] on button "전체 보기" at bounding box center [74, 108] width 63 height 33
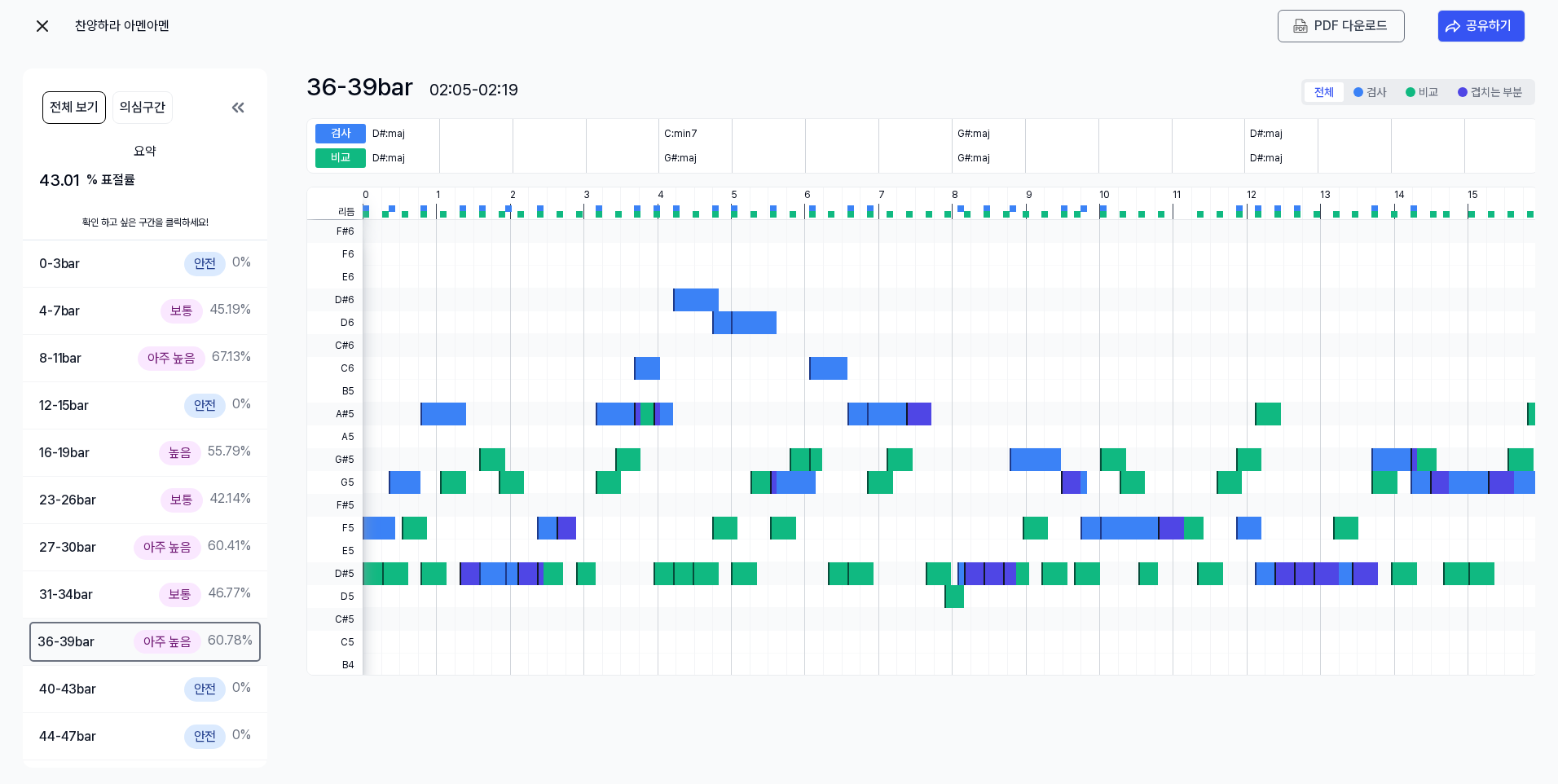
click at [182, 637] on div "아주 높음" at bounding box center [167, 642] width 68 height 24
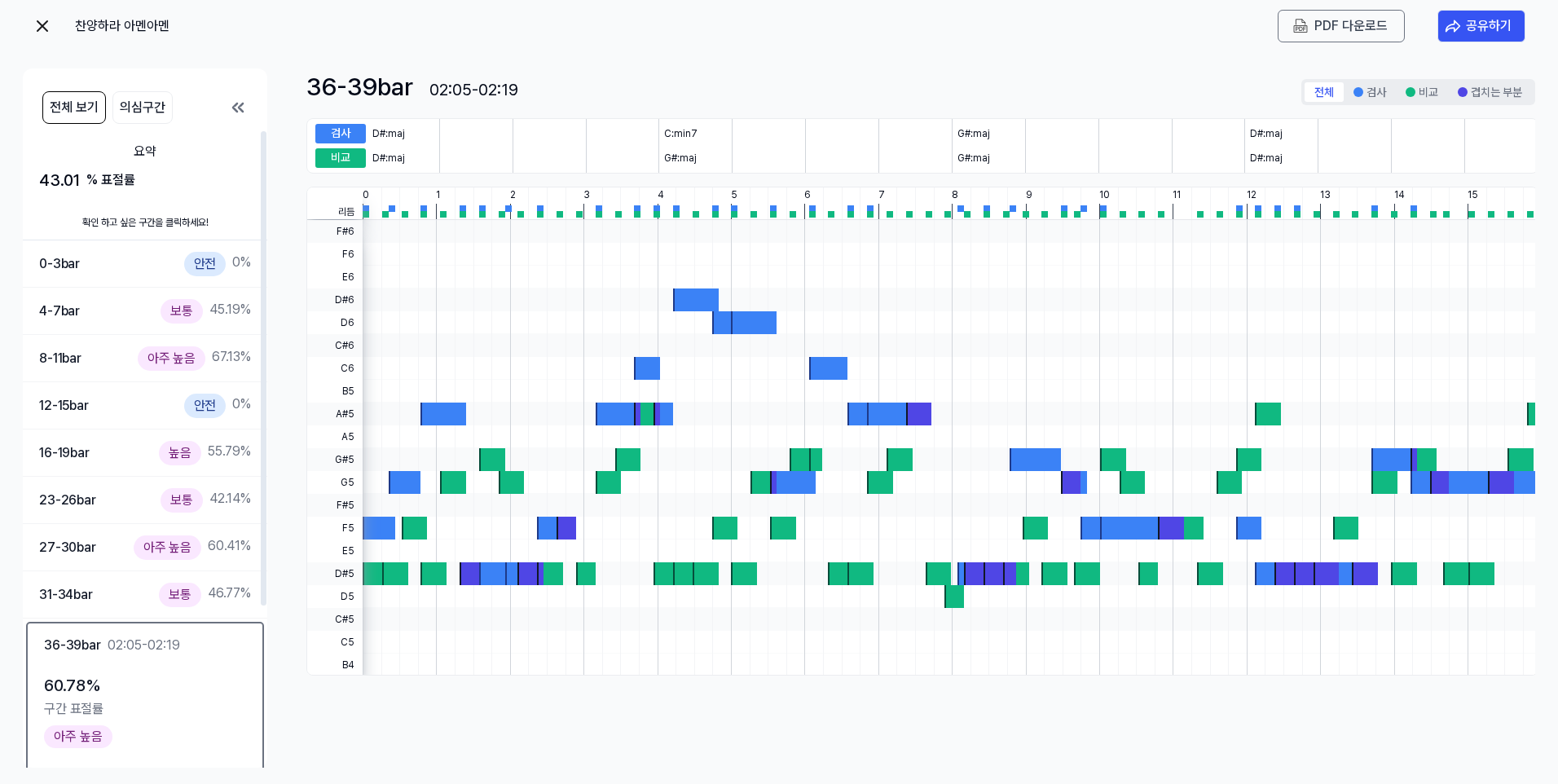
click at [134, 643] on div "02:05-02:19" at bounding box center [144, 645] width 73 height 20
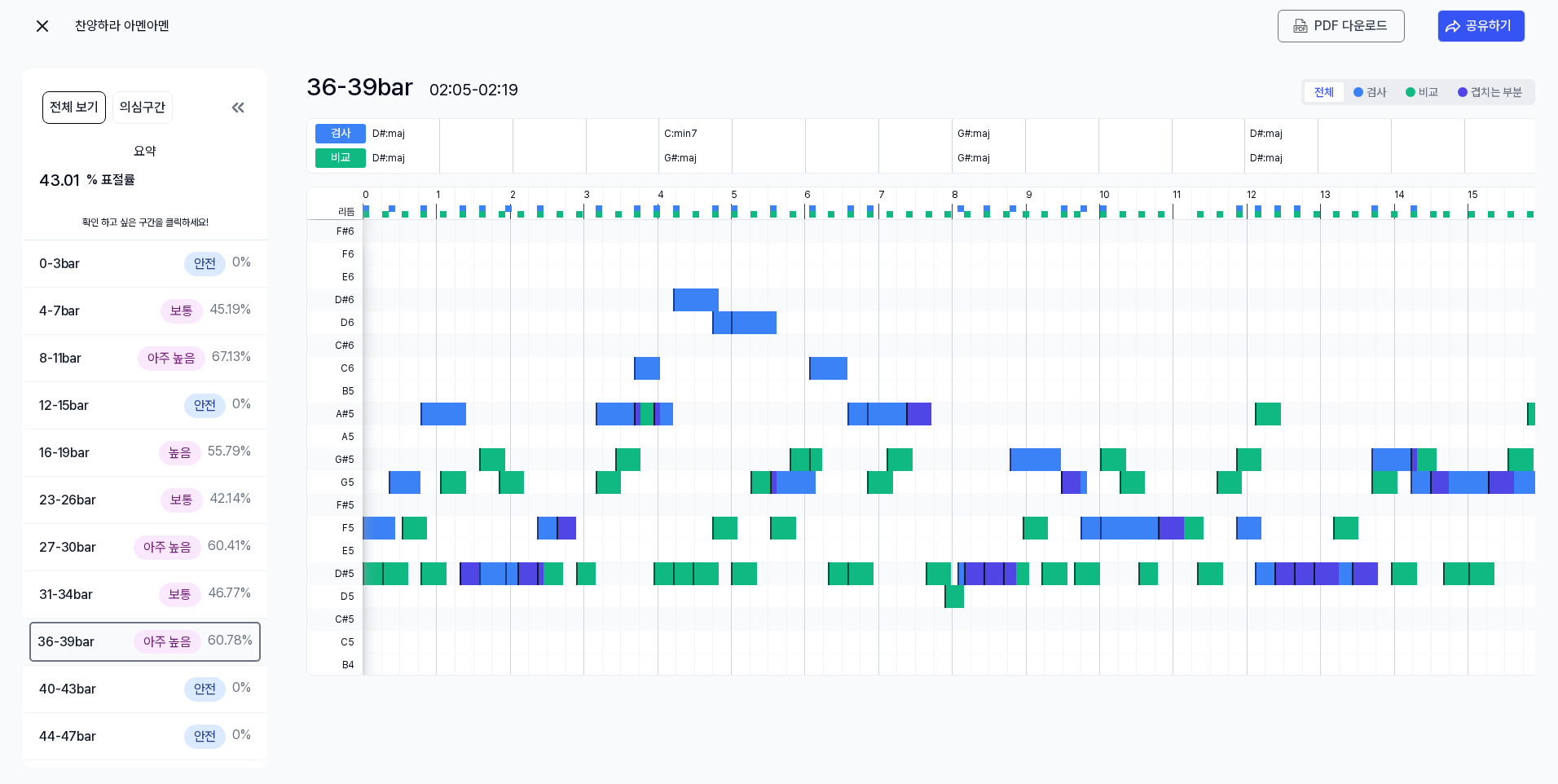
click at [166, 635] on div "아주 높음" at bounding box center [167, 642] width 68 height 24
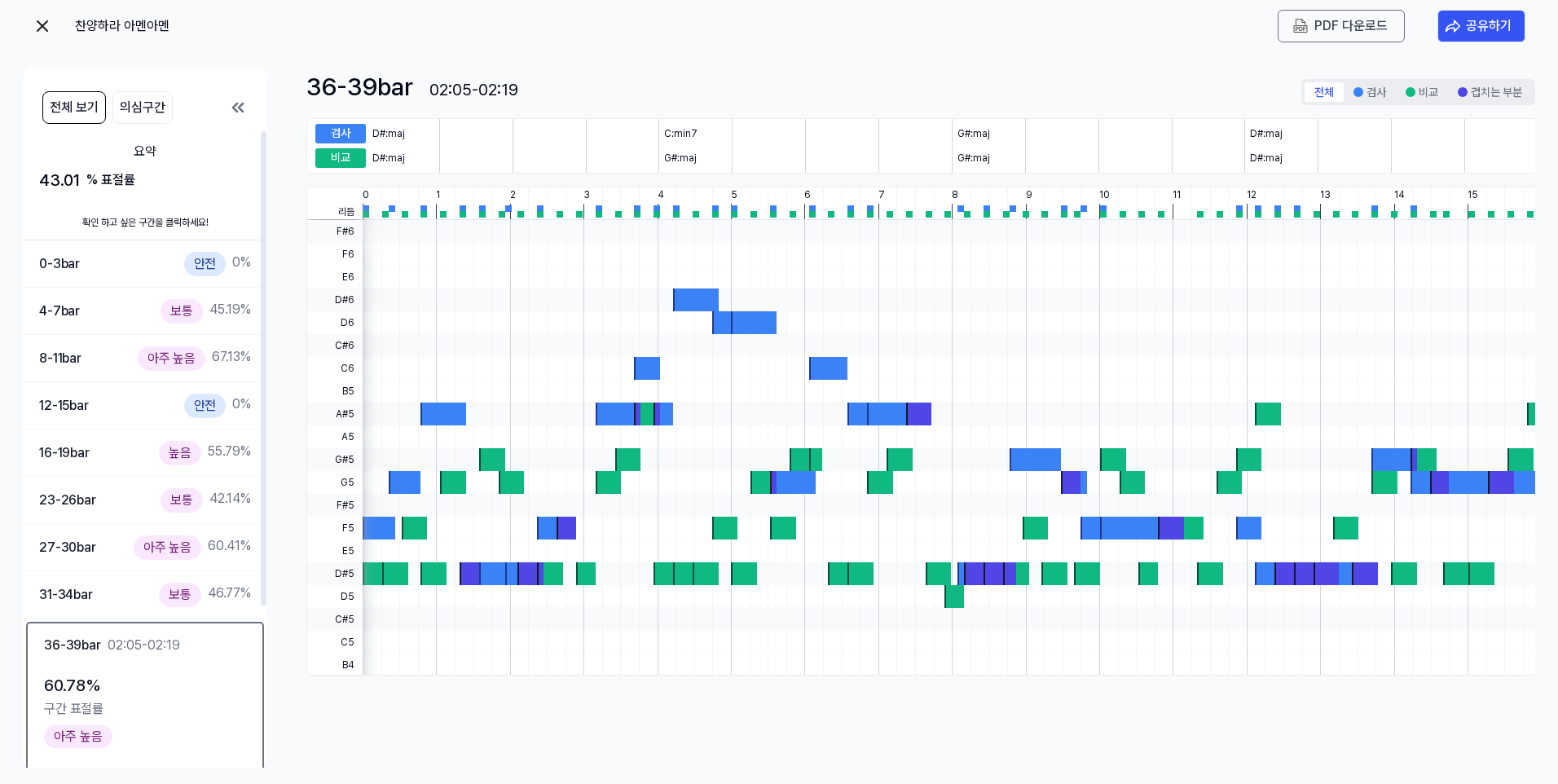
click at [76, 735] on div "아주 높음" at bounding box center [78, 736] width 68 height 23
click at [343, 132] on div "검사" at bounding box center [341, 134] width 51 height 20
click at [349, 157] on div "비교" at bounding box center [341, 159] width 51 height 20
click at [39, 28] on img at bounding box center [43, 26] width 20 height 20
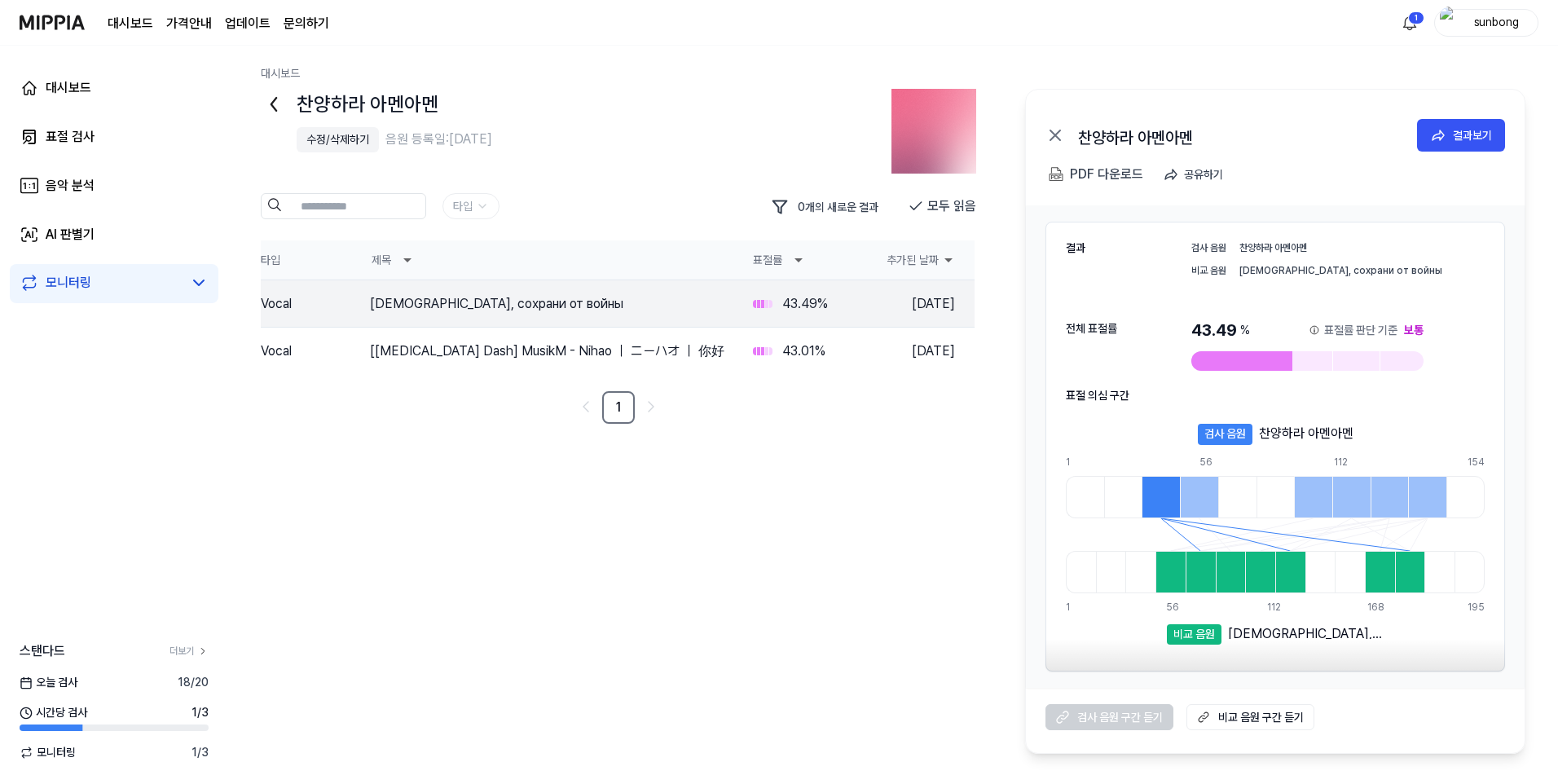
click at [949, 258] on icon at bounding box center [949, 260] width 8 height 4
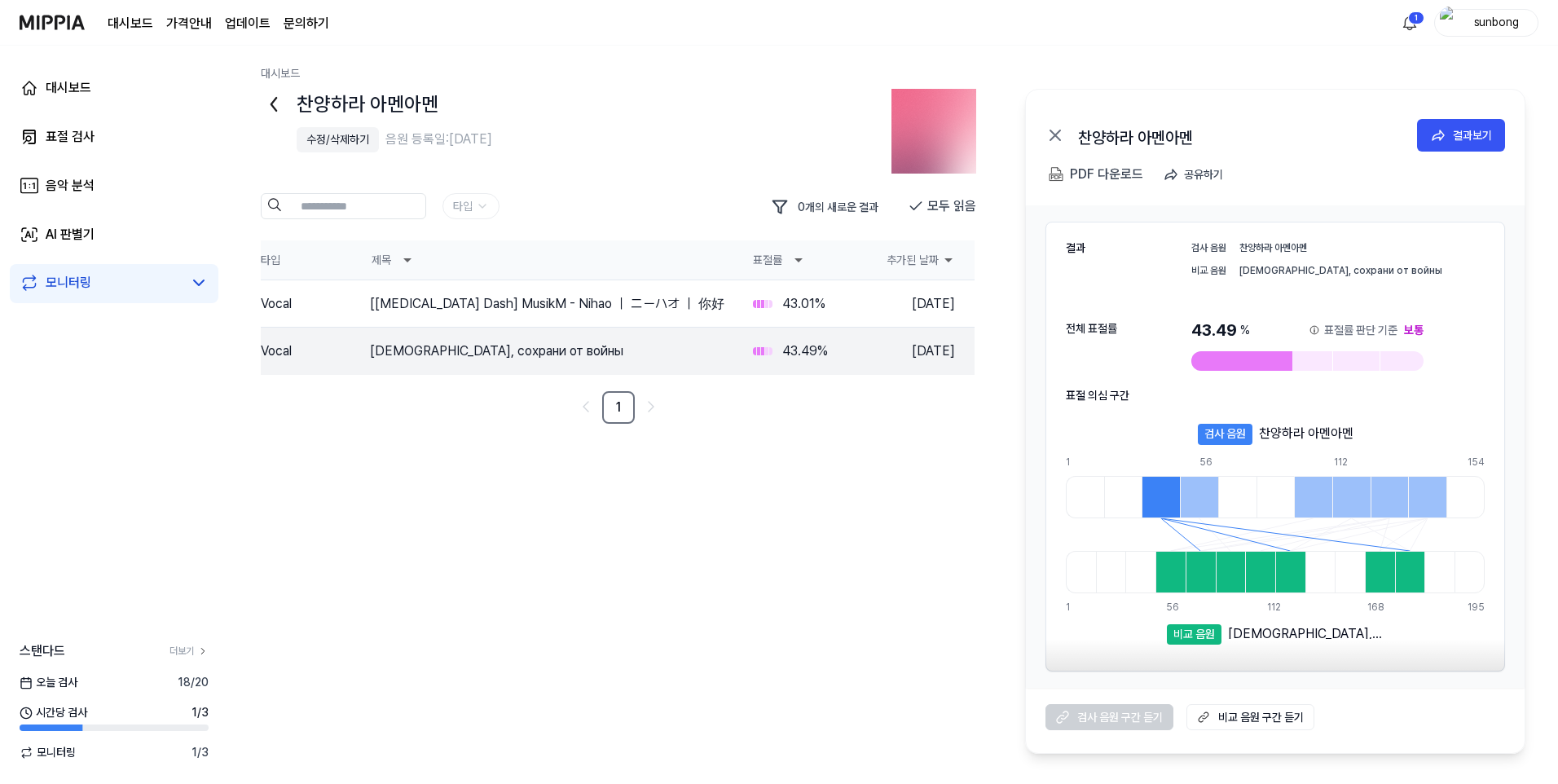
click at [949, 258] on icon at bounding box center [949, 260] width 8 height 4
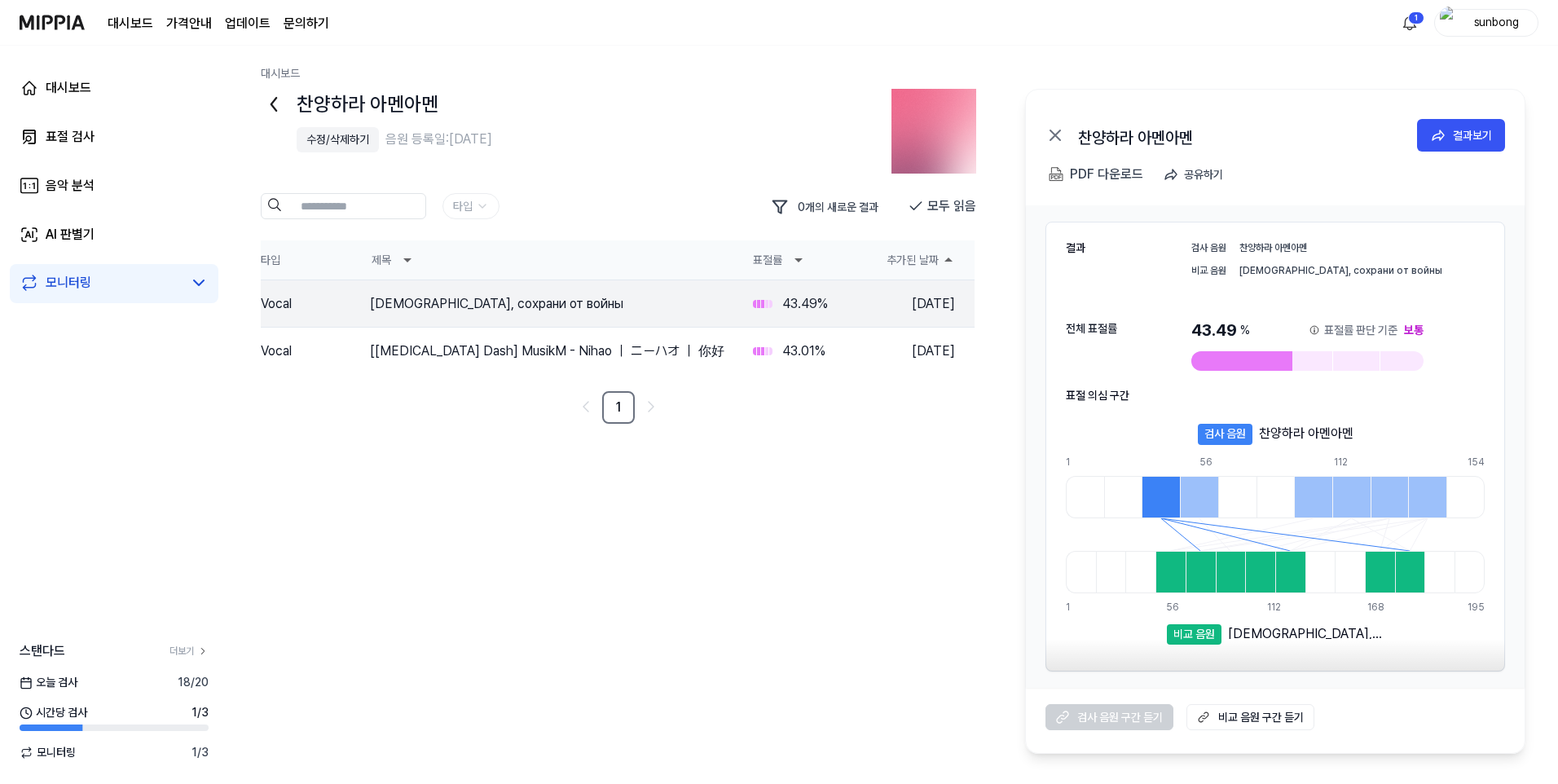
click at [949, 258] on icon at bounding box center [949, 259] width 8 height 4
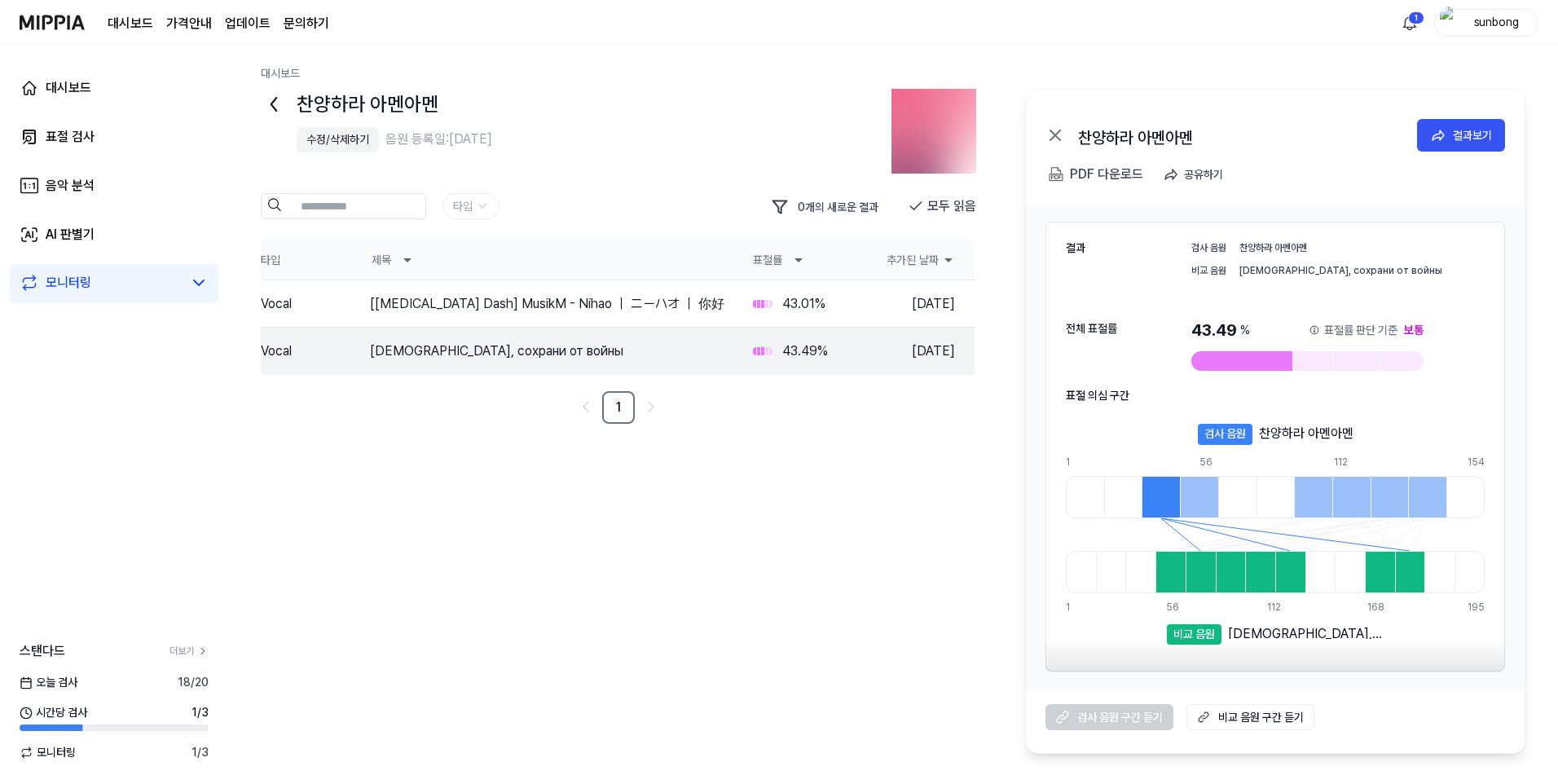
click at [949, 258] on icon at bounding box center [949, 260] width 8 height 4
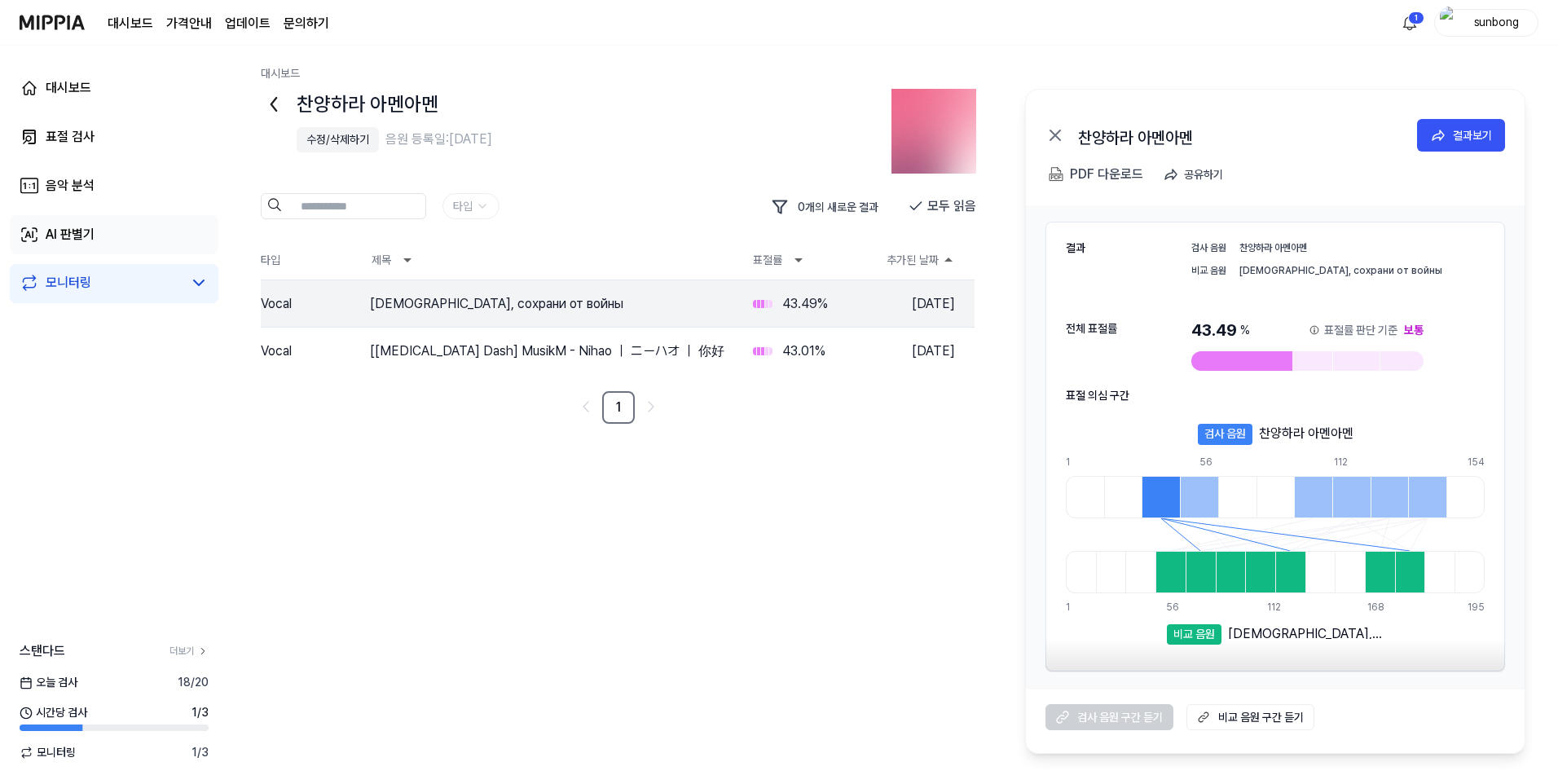
click at [65, 232] on div "AI 판별기" at bounding box center [70, 235] width 49 height 20
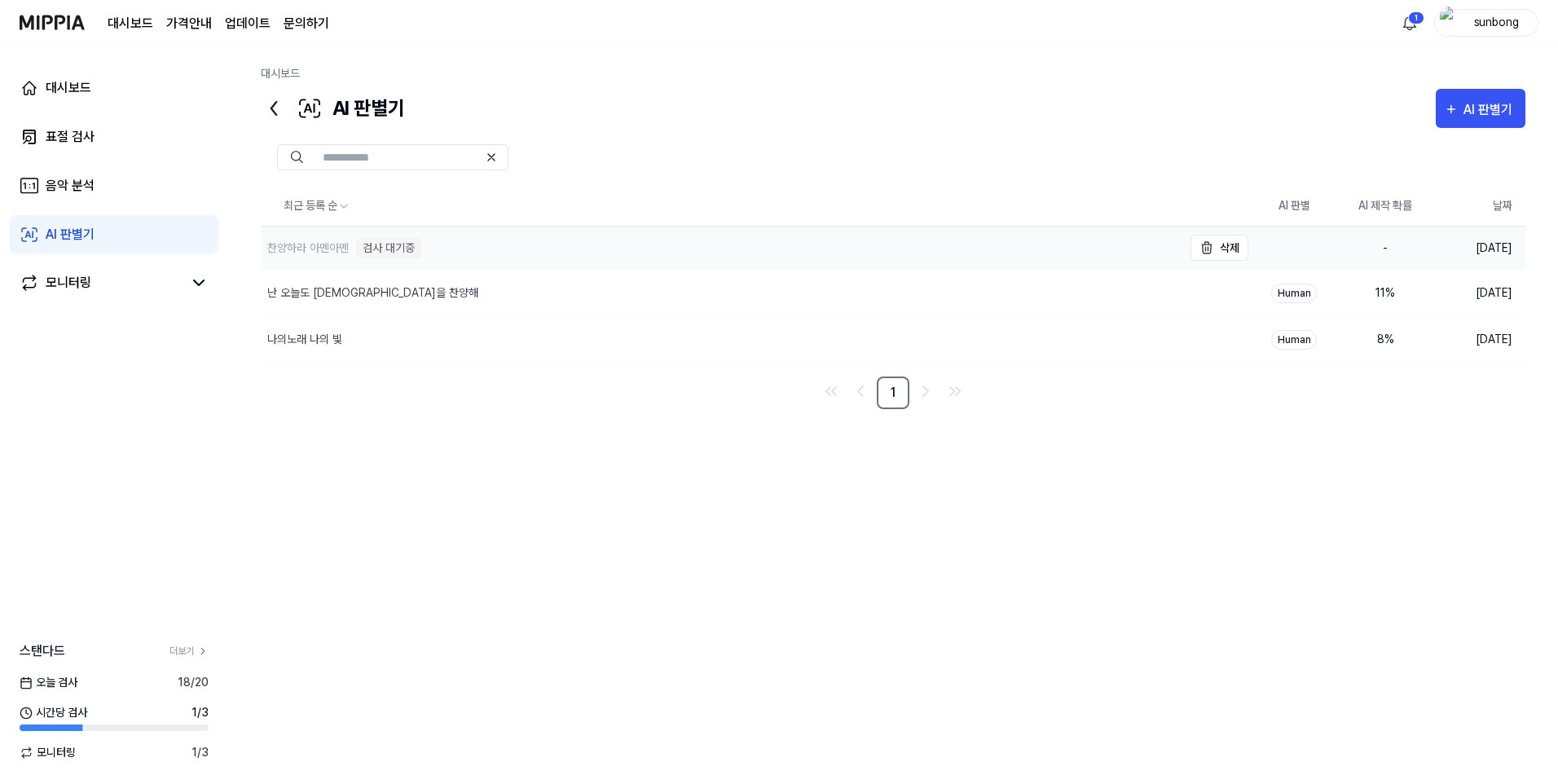
click at [390, 252] on div "검사 대기중" at bounding box center [389, 247] width 65 height 20
click at [83, 186] on div "음악 분석" at bounding box center [70, 186] width 49 height 20
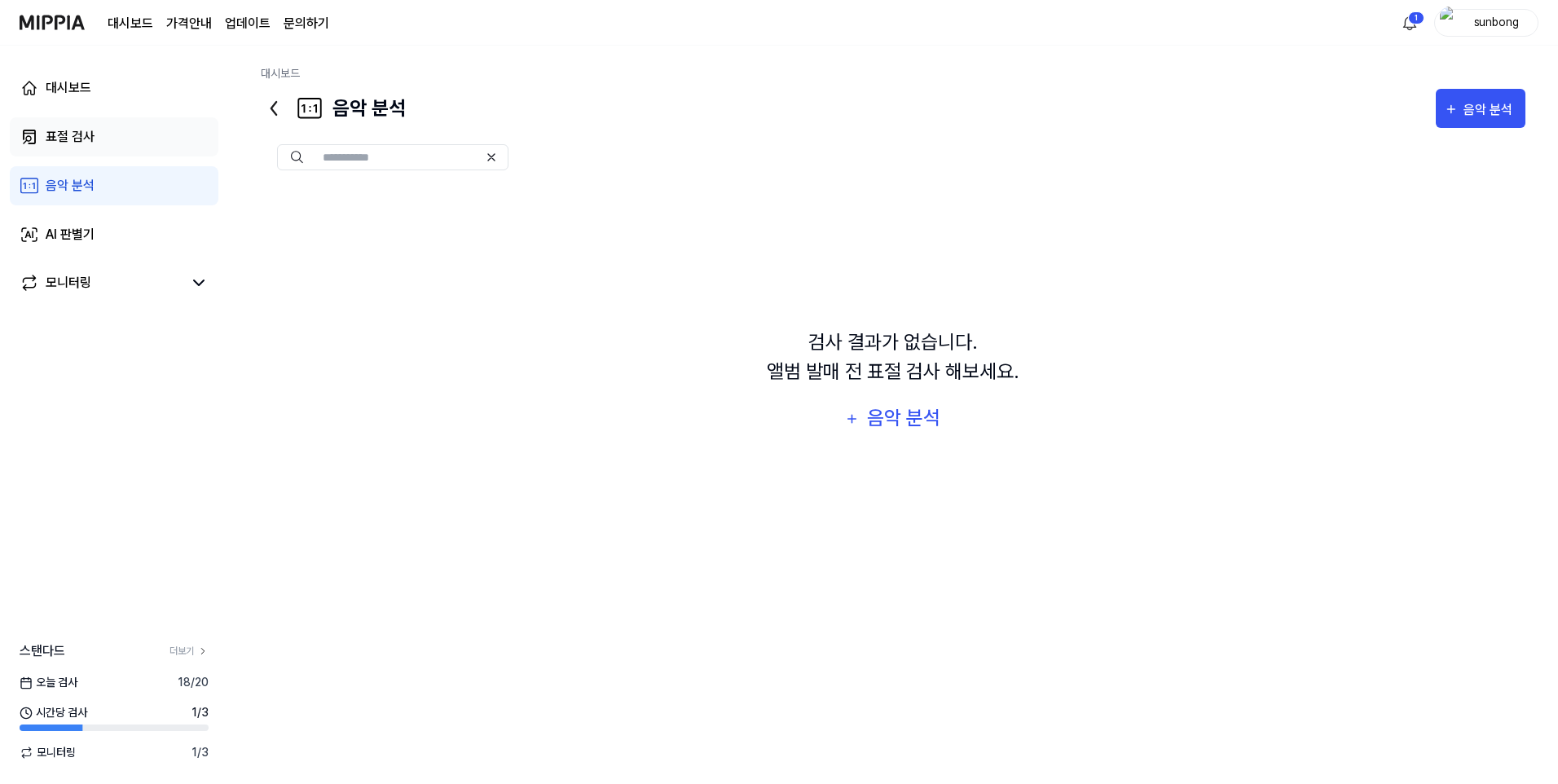
click at [76, 135] on div "표절 검사" at bounding box center [70, 137] width 49 height 20
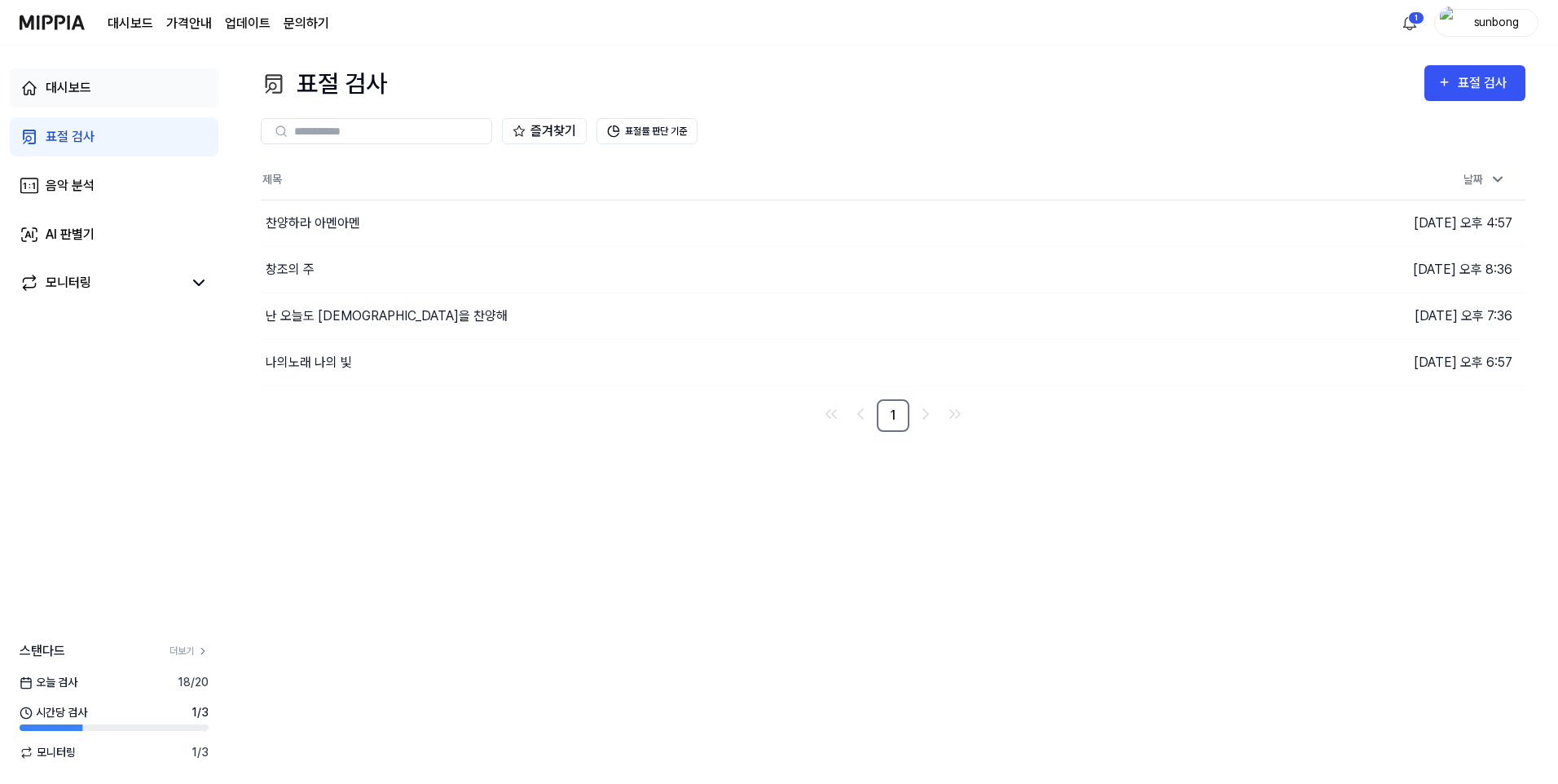
click at [74, 87] on div "대시보드" at bounding box center [68, 88] width 45 height 20
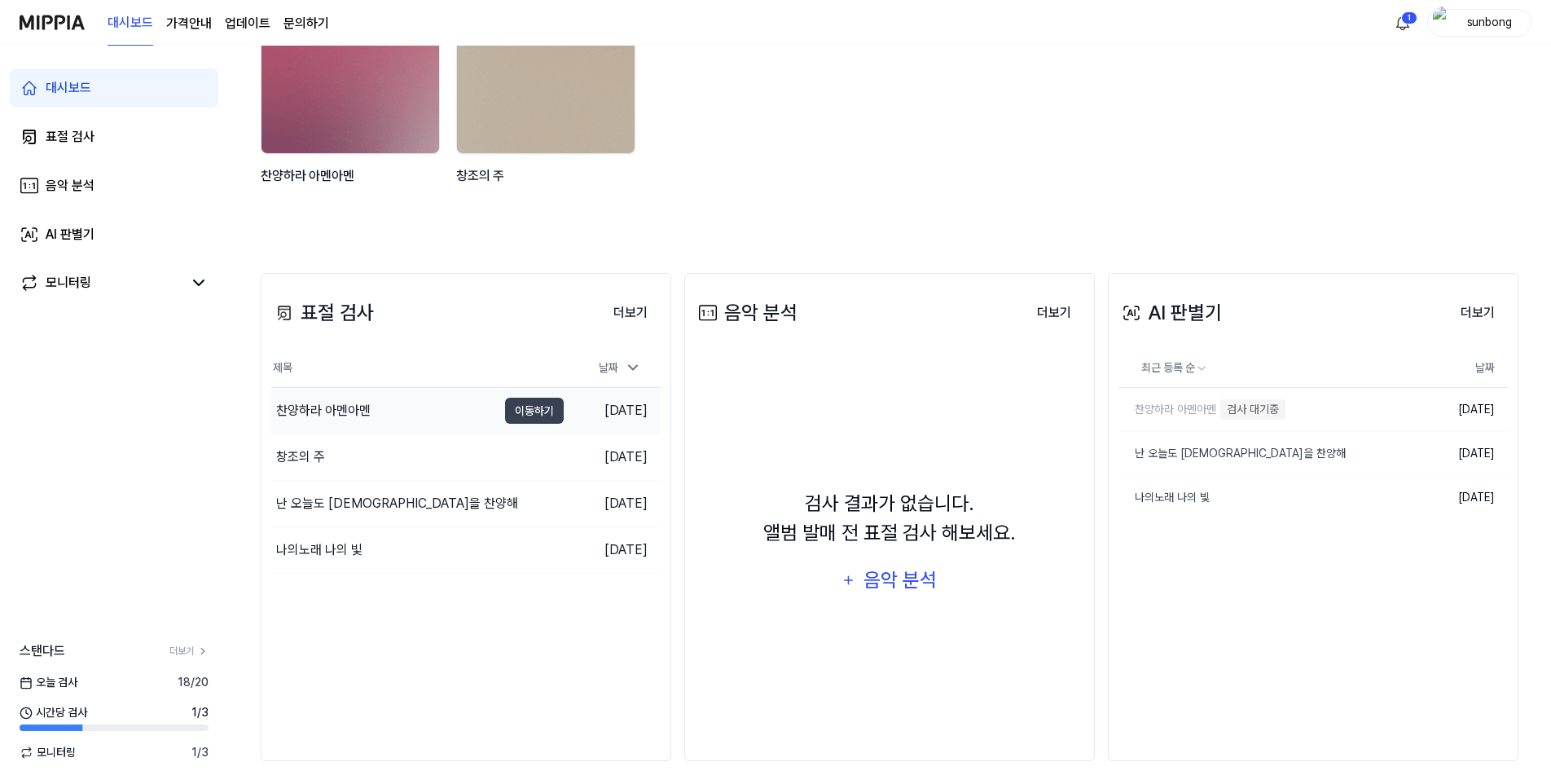
scroll to position [208, 0]
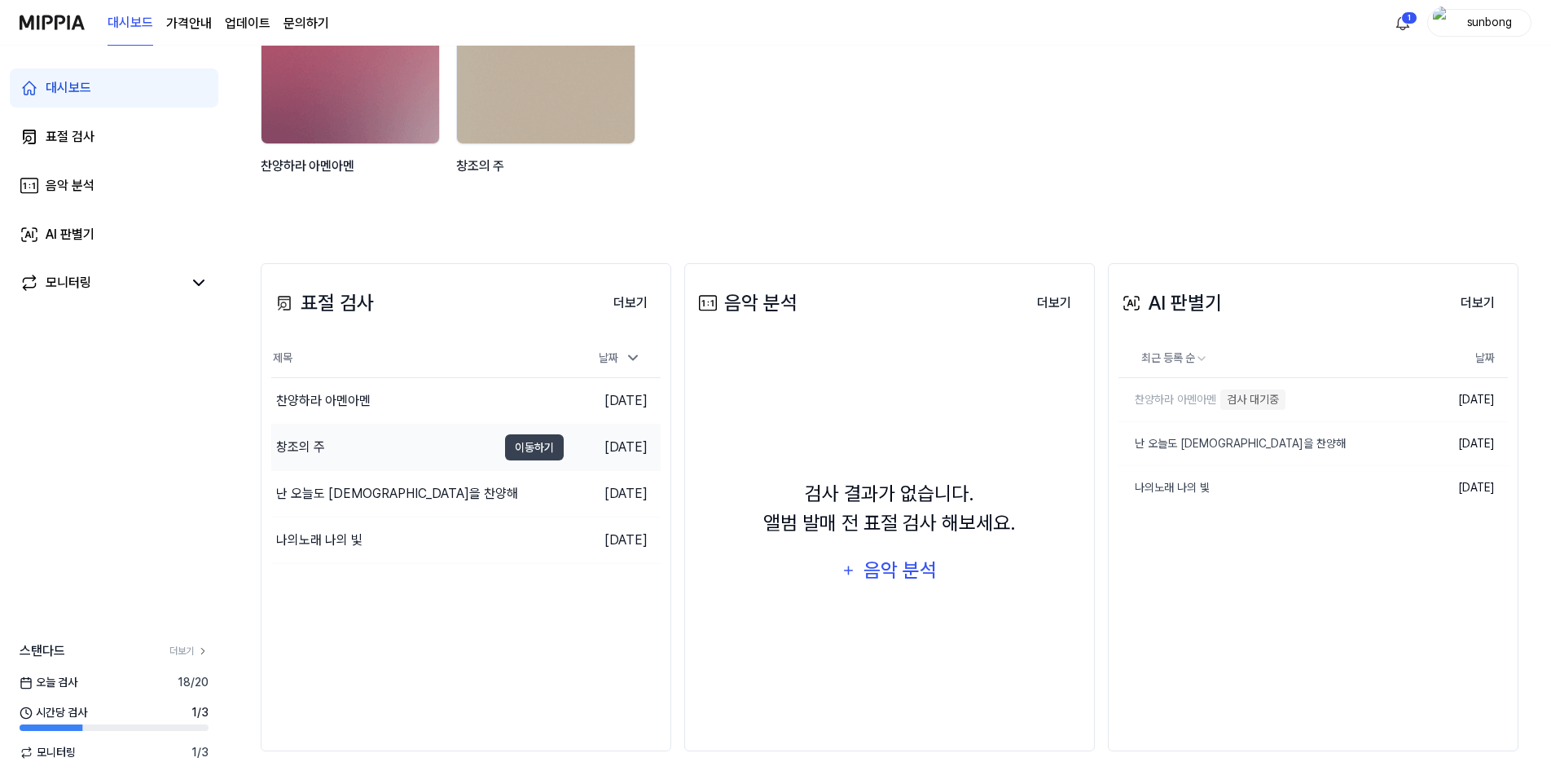
click at [286, 448] on div "창조의 주" at bounding box center [301, 448] width 49 height 20
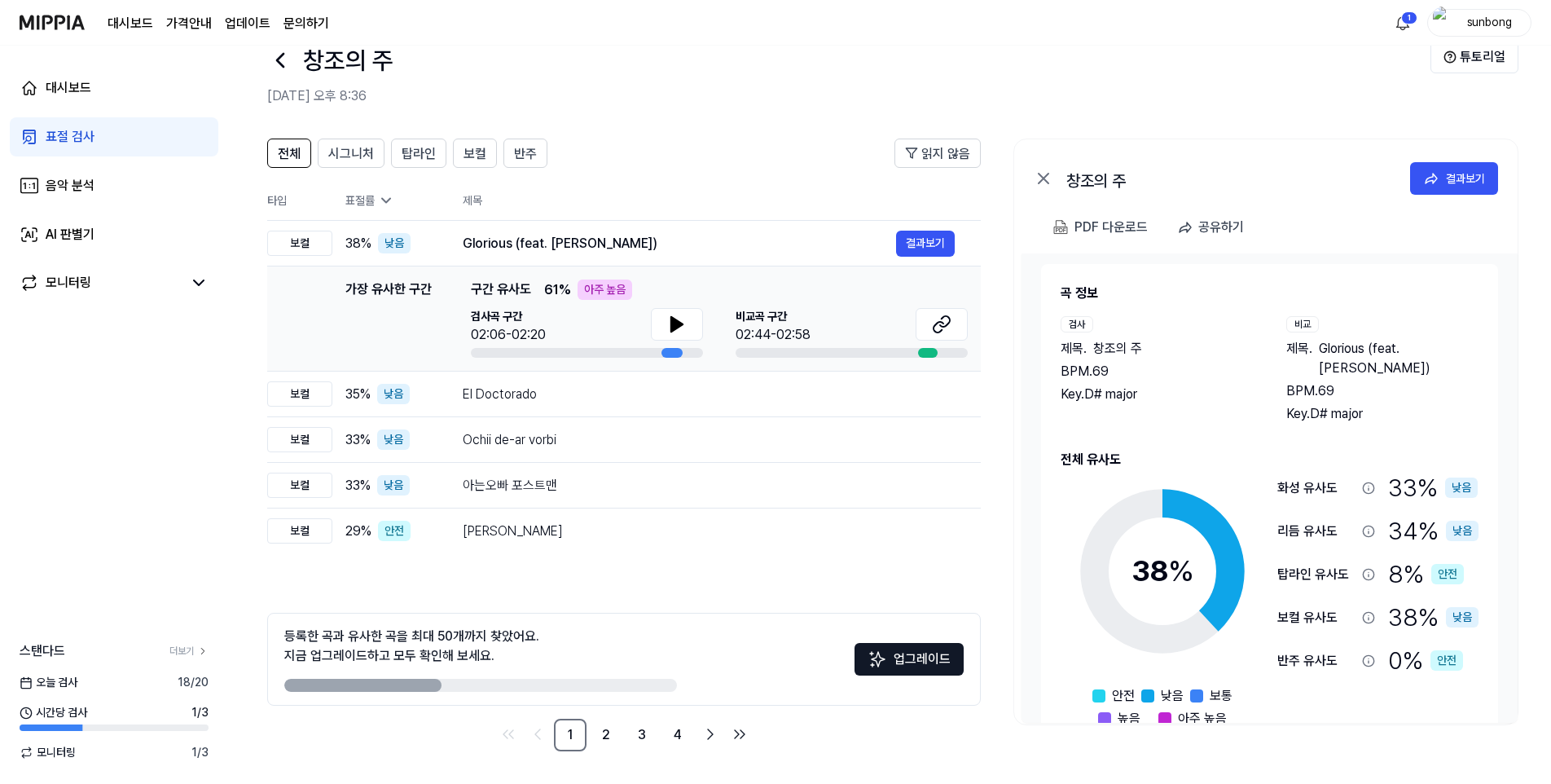
scroll to position [0, 0]
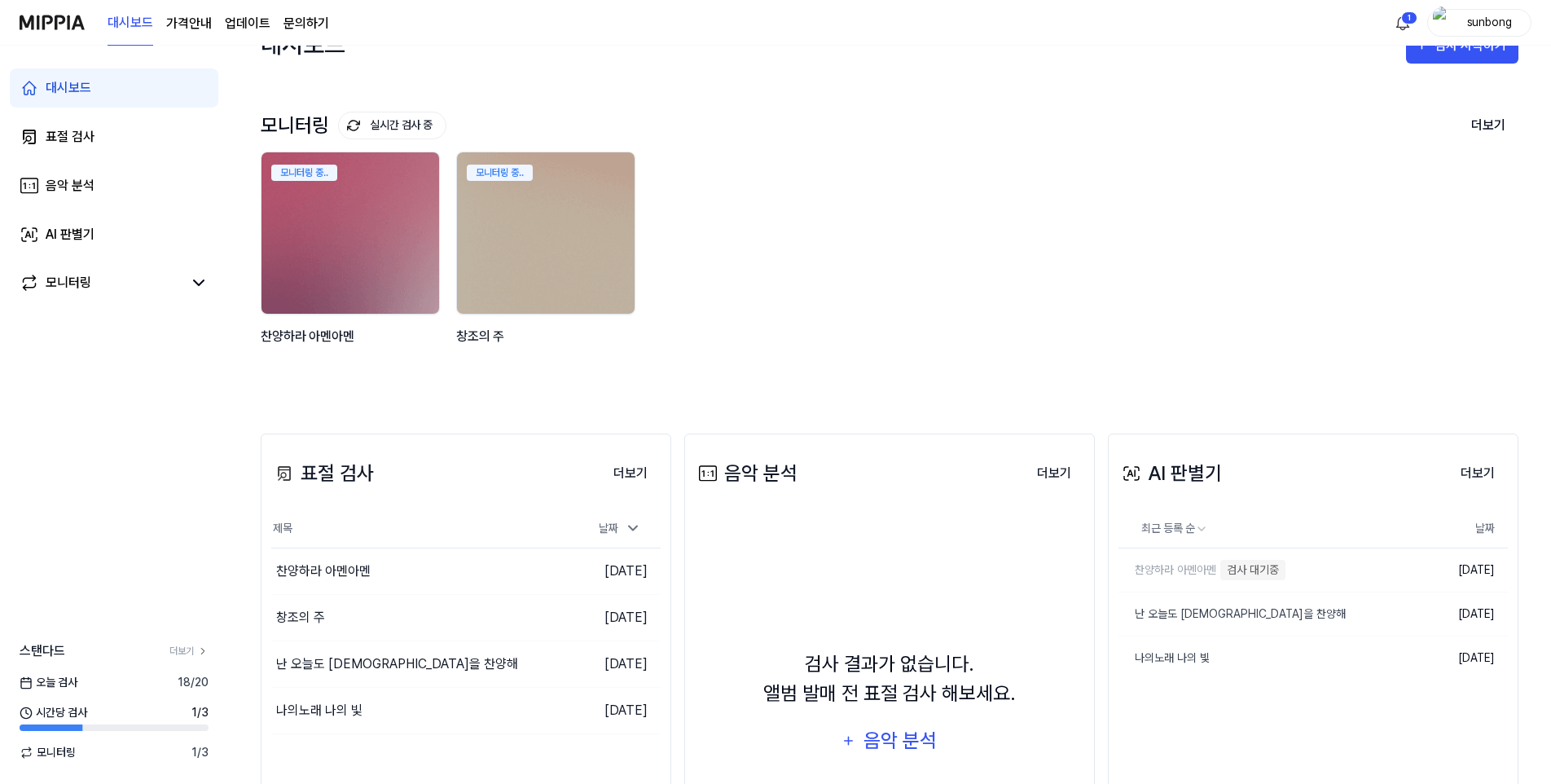
scroll to position [208, 0]
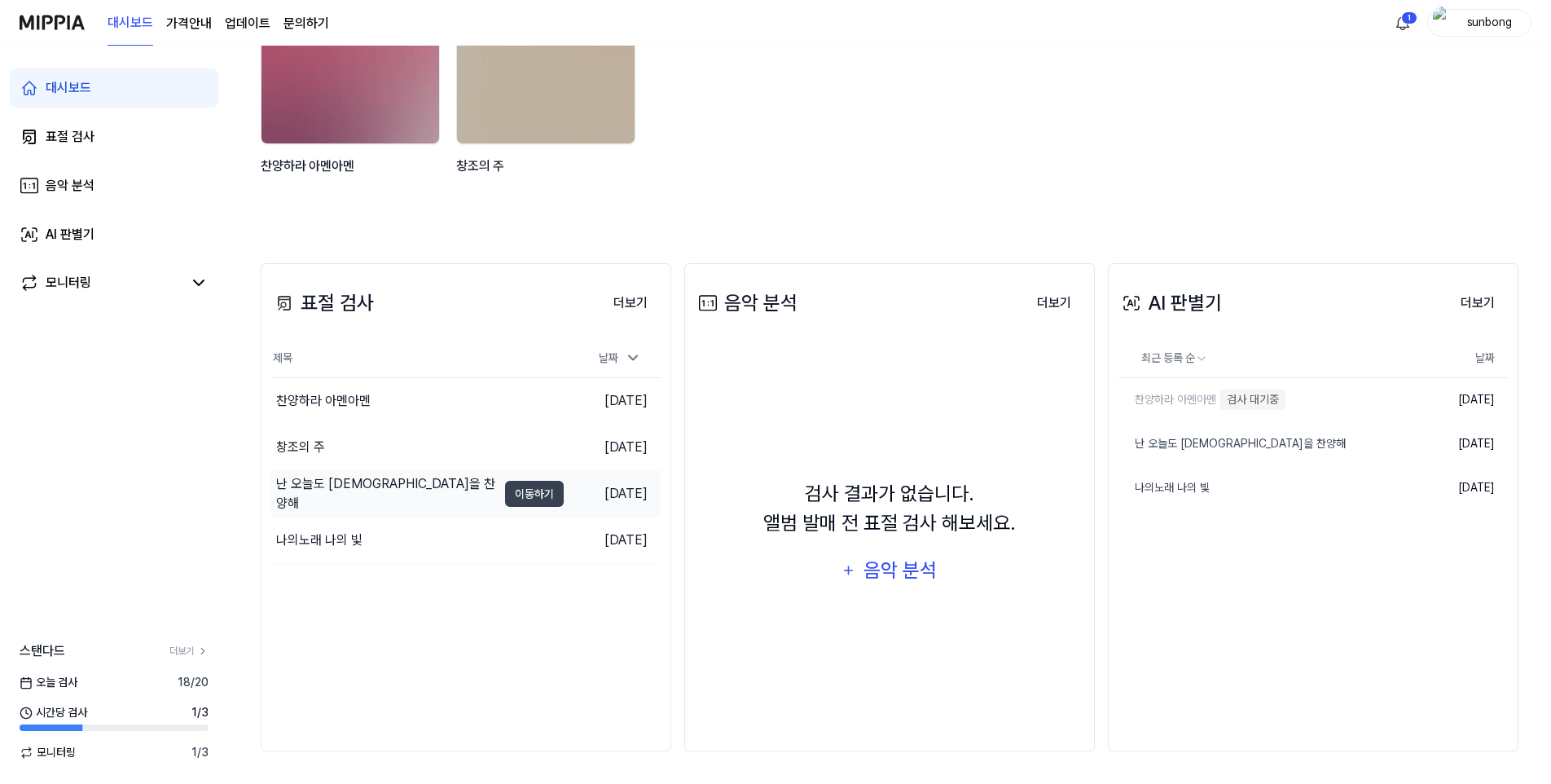
click at [361, 491] on div "난 오늘도 [DEMOGRAPHIC_DATA]을 찬양해" at bounding box center [387, 493] width 221 height 39
click at [334, 538] on div "나의노래 나의 빛" at bounding box center [319, 540] width 86 height 20
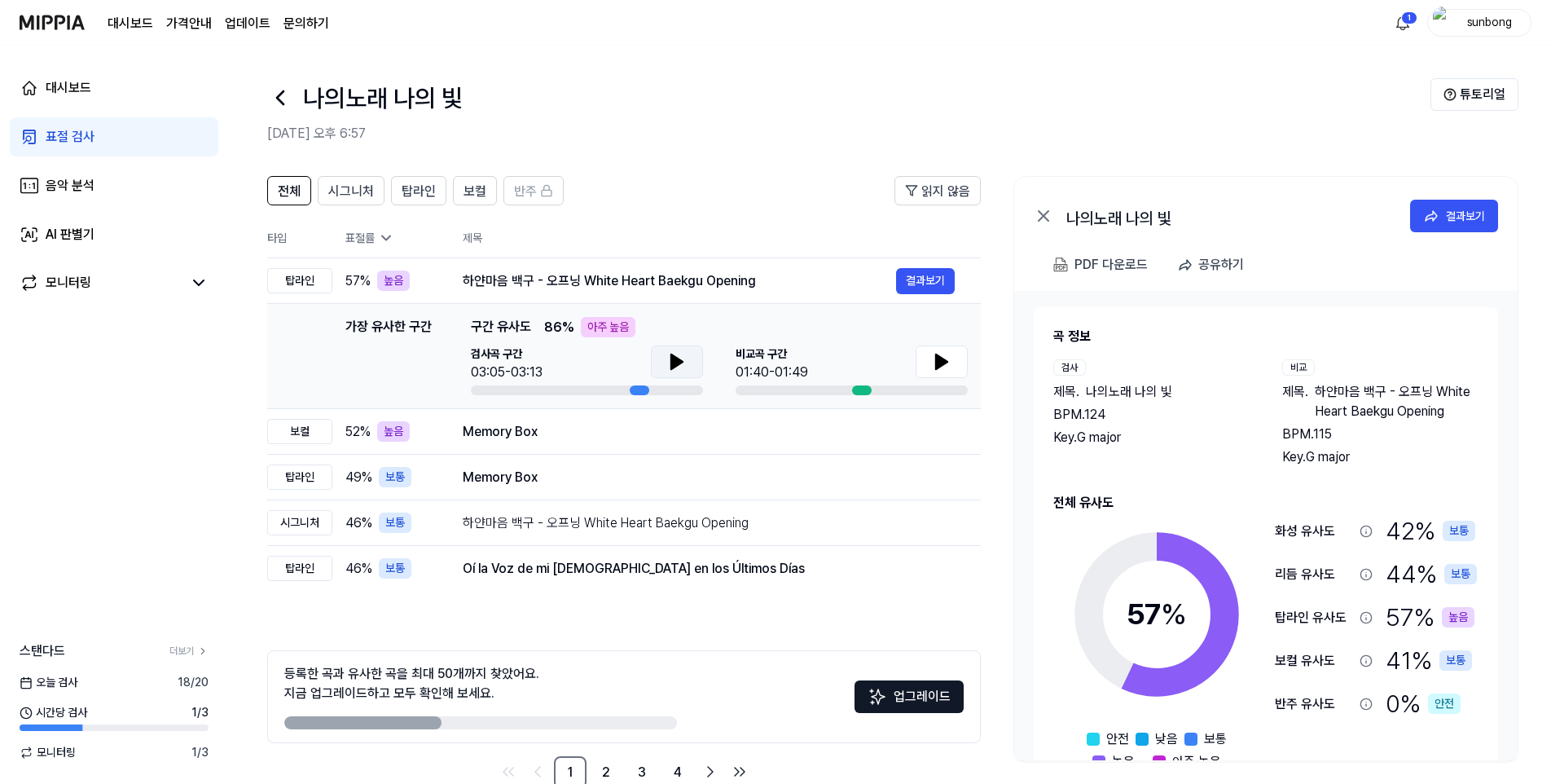
click at [661, 358] on button at bounding box center [677, 362] width 53 height 33
click at [672, 372] on button at bounding box center [677, 362] width 53 height 33
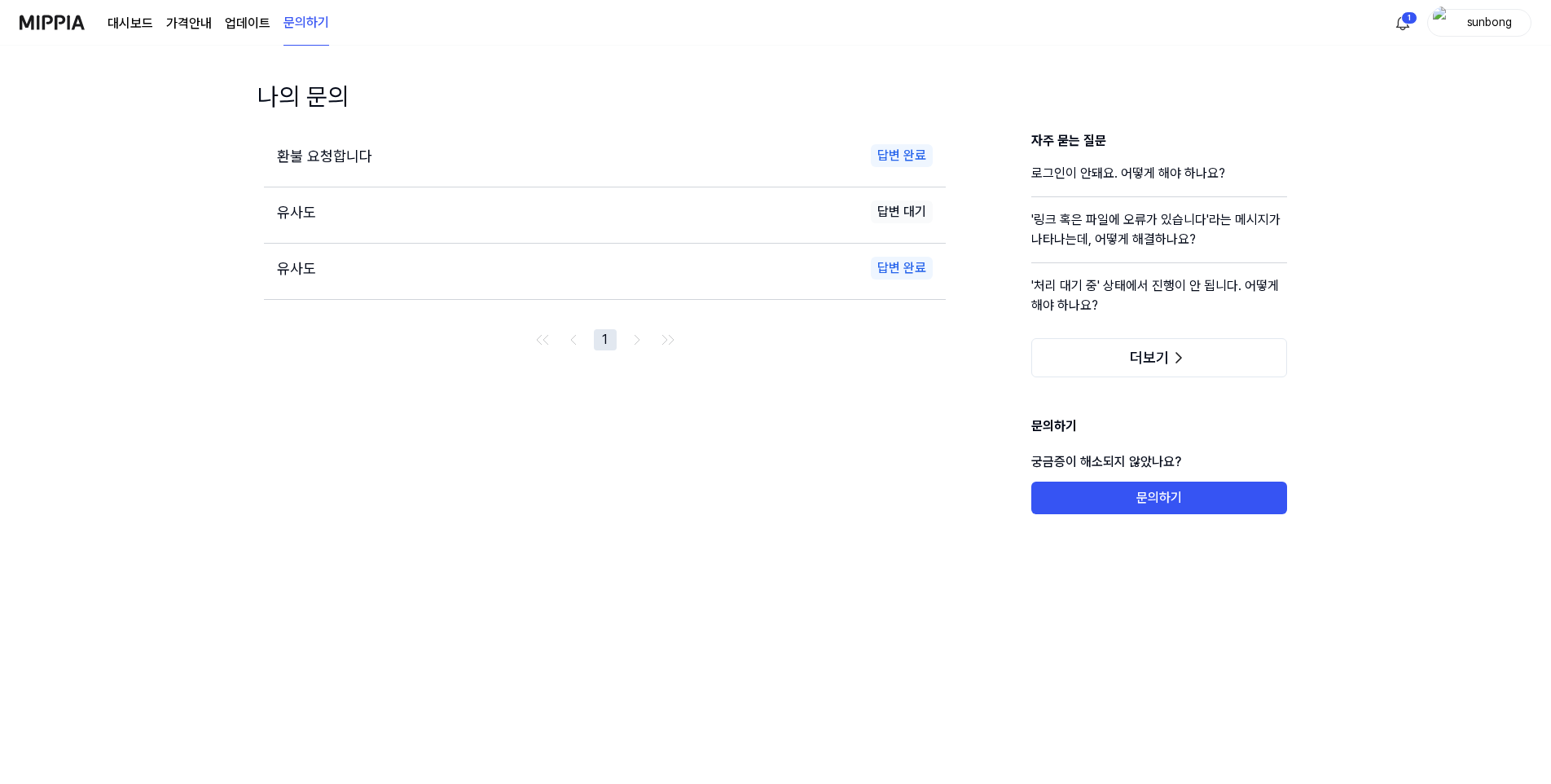
click at [341, 155] on span "환불 요청합니다" at bounding box center [325, 156] width 95 height 17
click at [139, 18] on link "대시보드" at bounding box center [131, 24] width 45 height 20
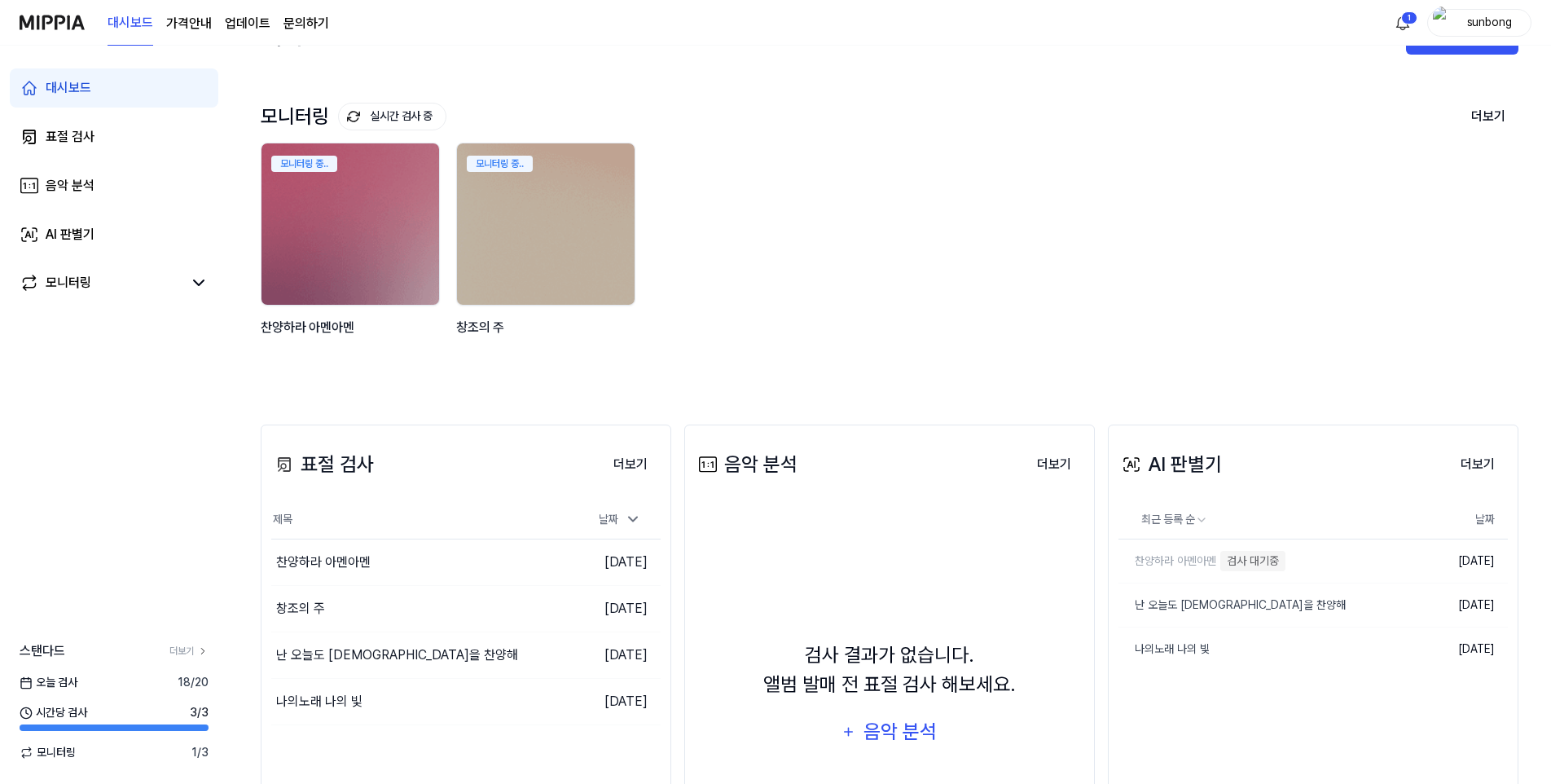
scroll to position [44, 0]
click at [68, 133] on div "표절 검사" at bounding box center [70, 137] width 49 height 20
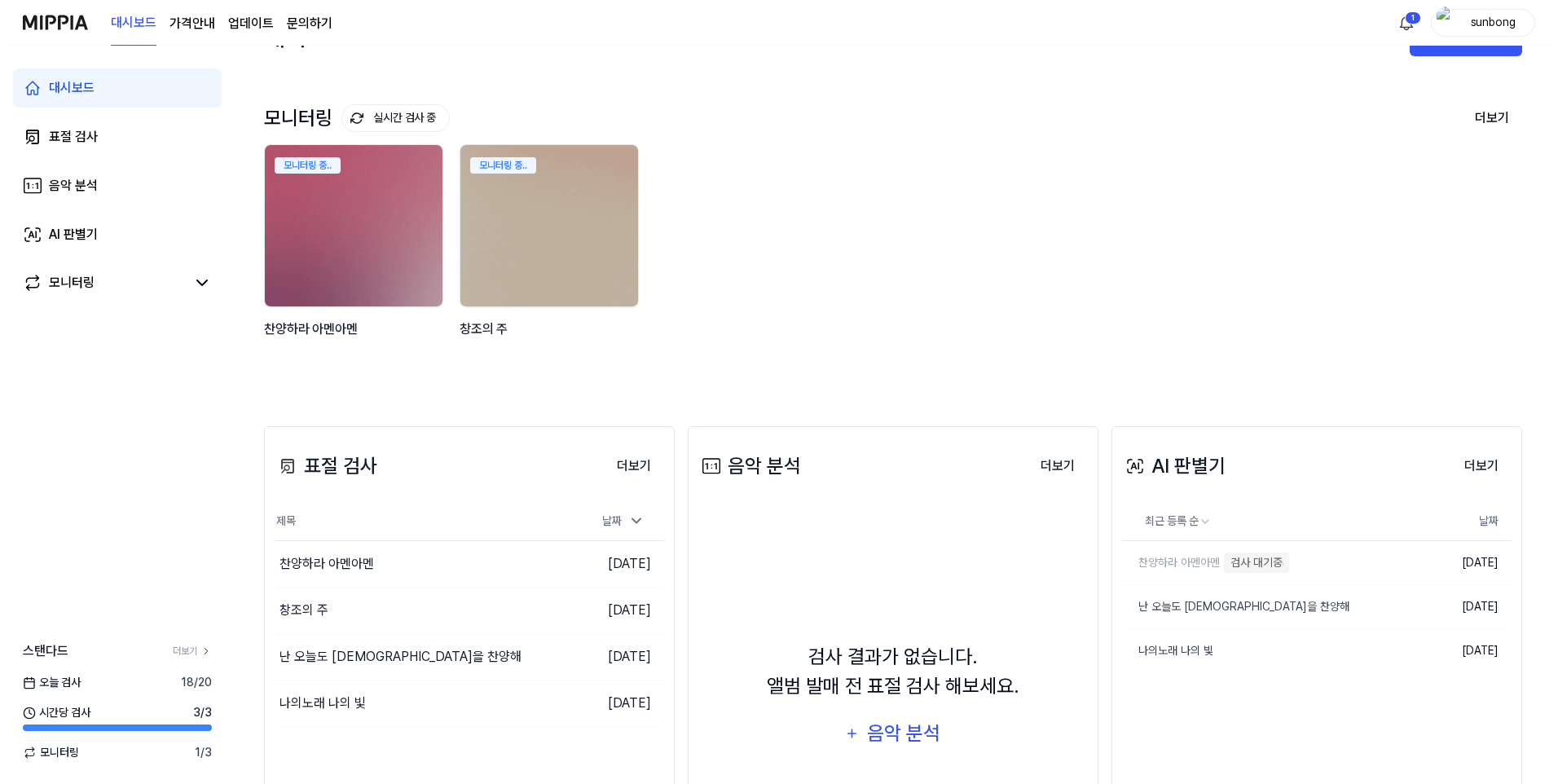
scroll to position [0, 0]
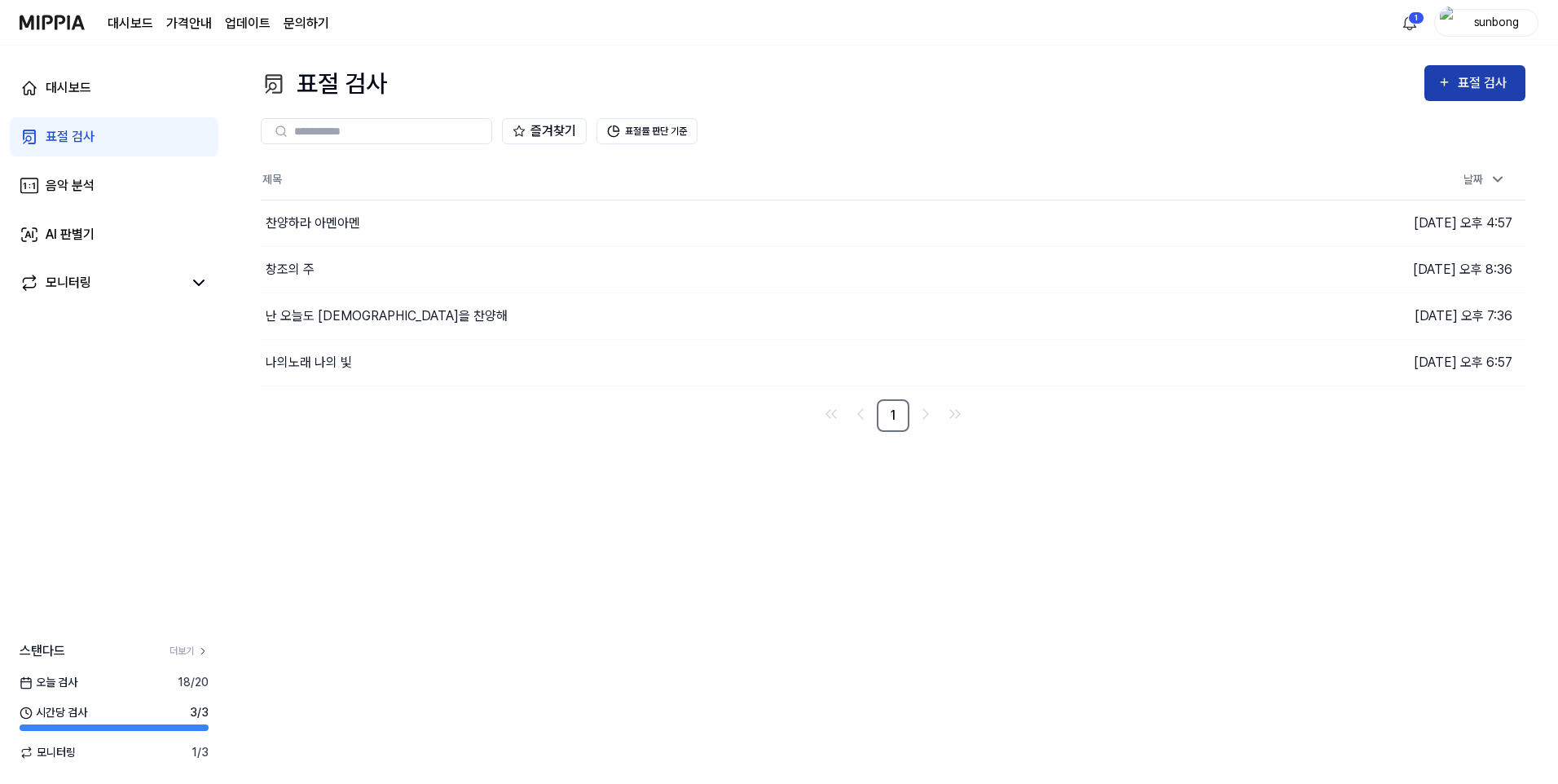
click at [1485, 82] on div "표절 검사" at bounding box center [1485, 82] width 54 height 21
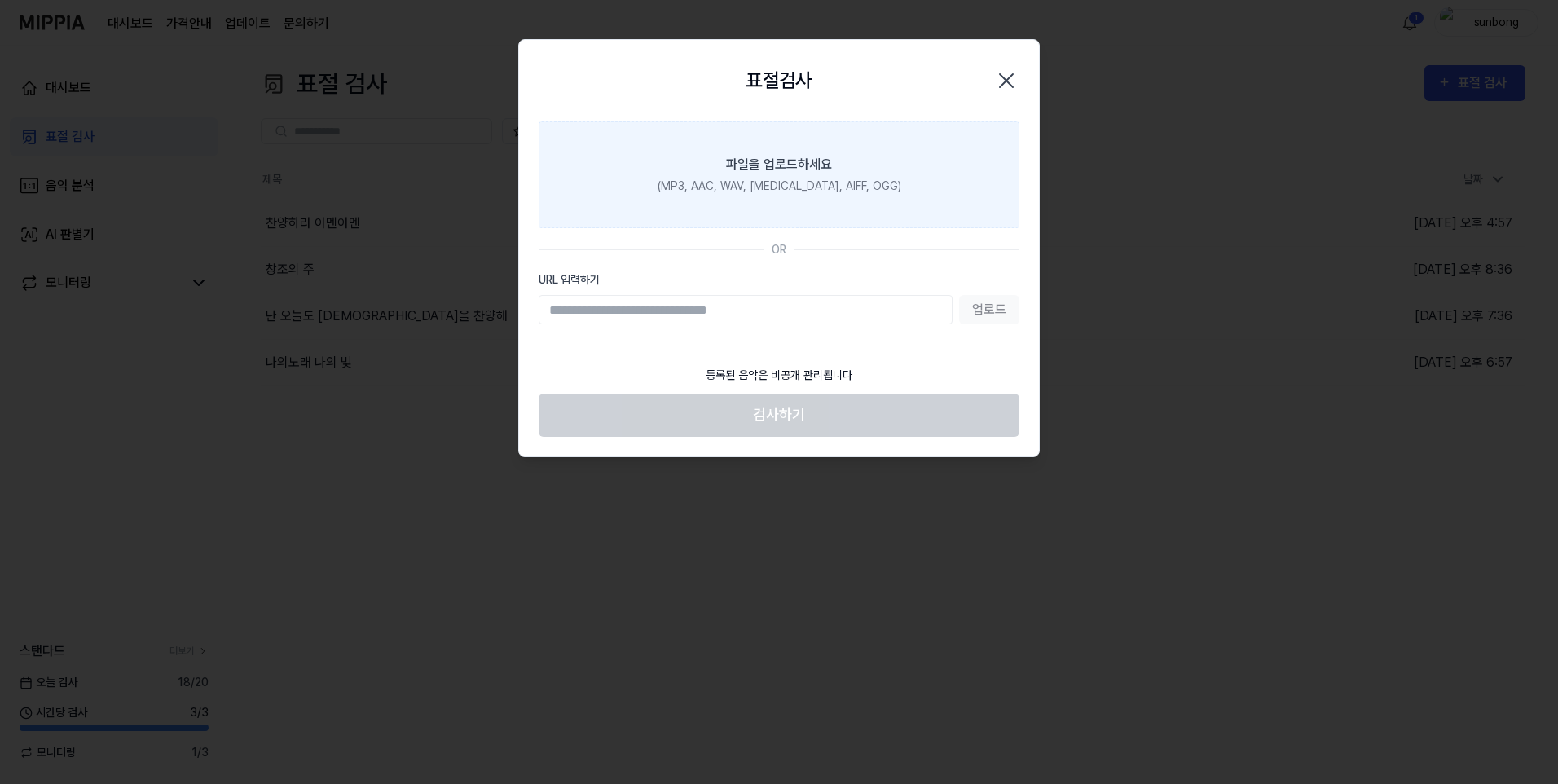
click at [776, 163] on div "파일을 업로드하세요" at bounding box center [779, 165] width 106 height 20
click at [0, 0] on input "파일을 업로드하세요 (MP3, AAC, WAV, FLAC, AIFF, OGG)" at bounding box center [0, 0] width 0 height 0
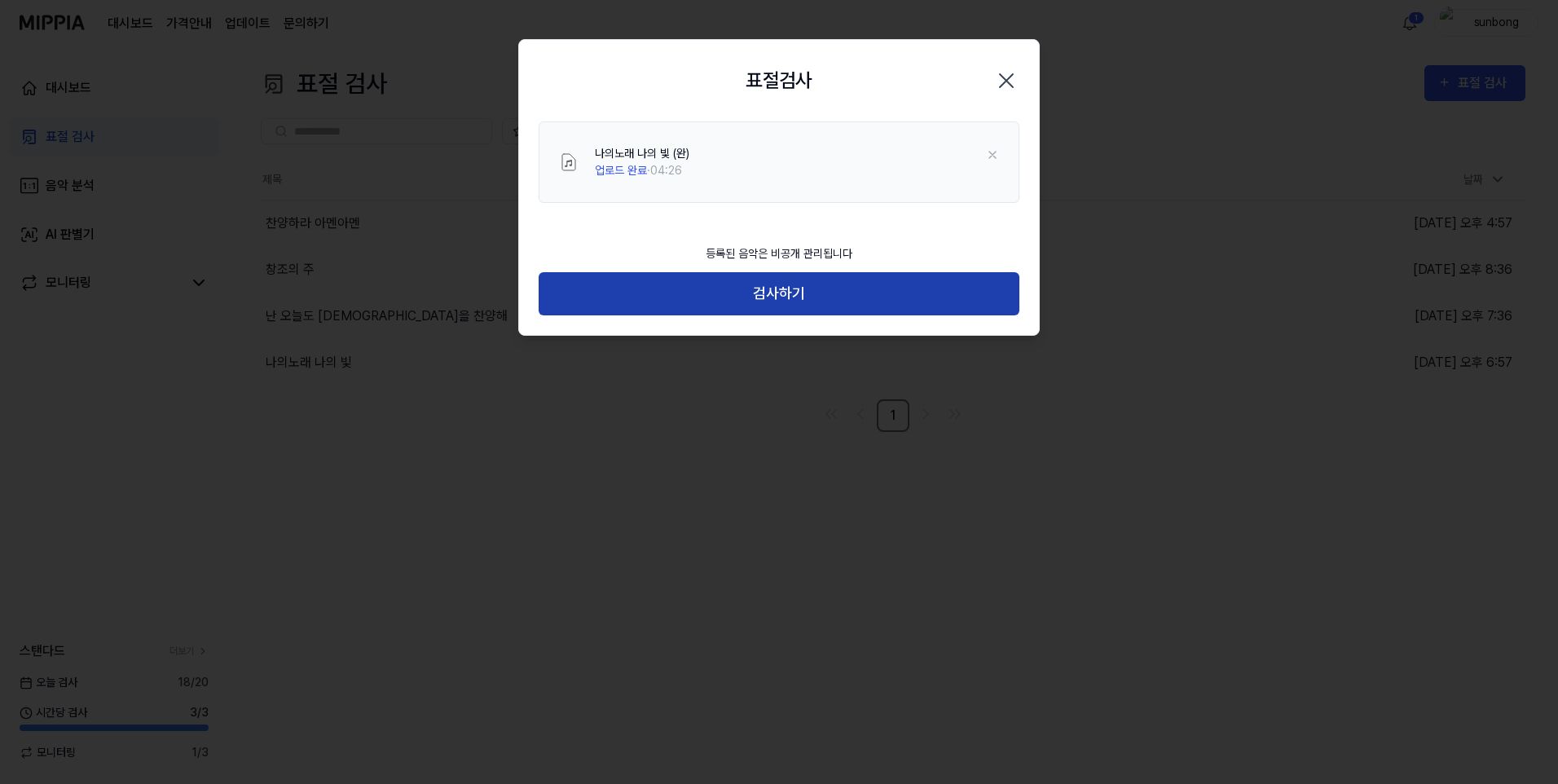
click at [776, 292] on button "검사하기" at bounding box center [779, 294] width 481 height 44
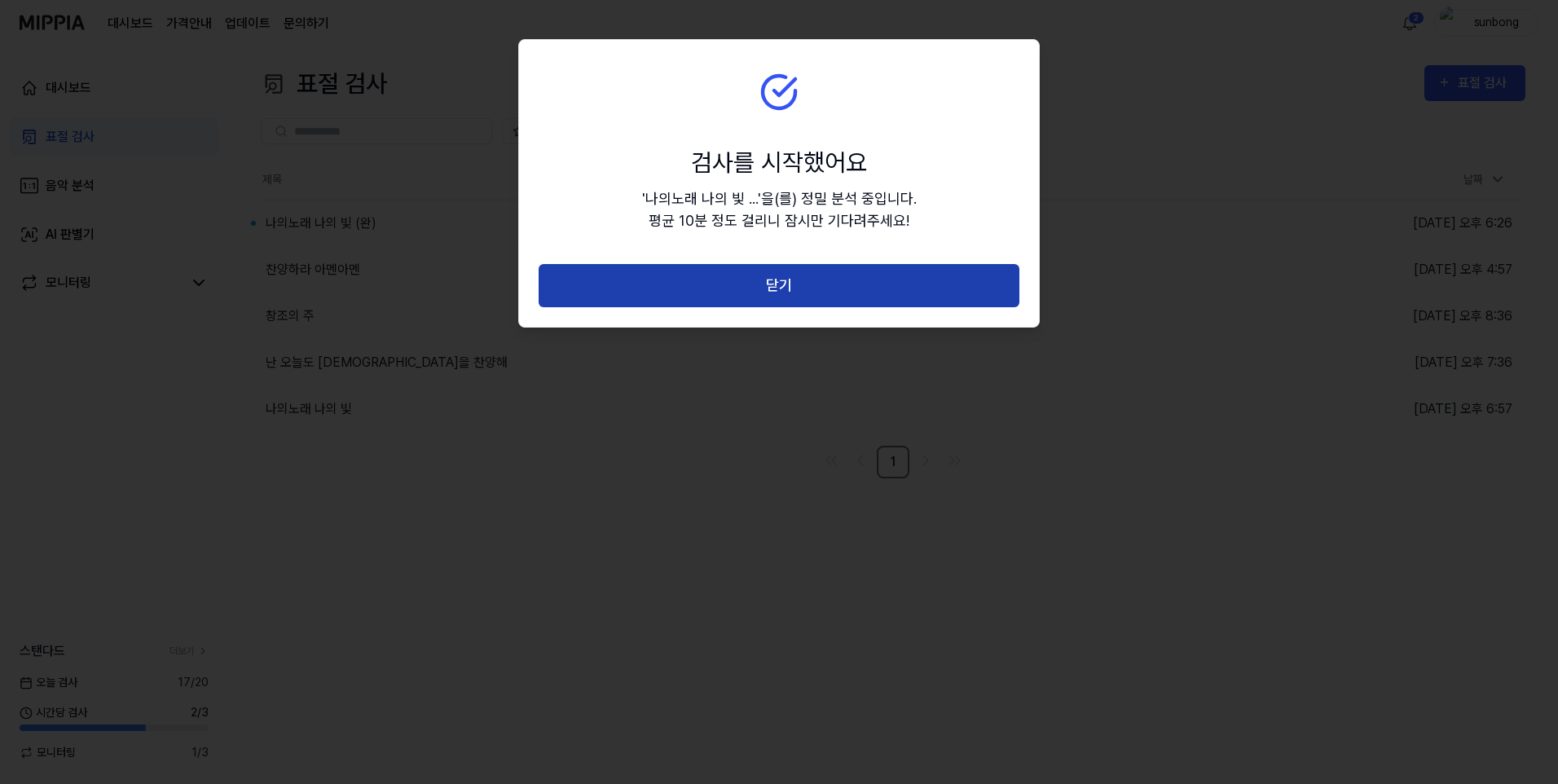
click at [784, 282] on button "닫기" at bounding box center [779, 286] width 481 height 44
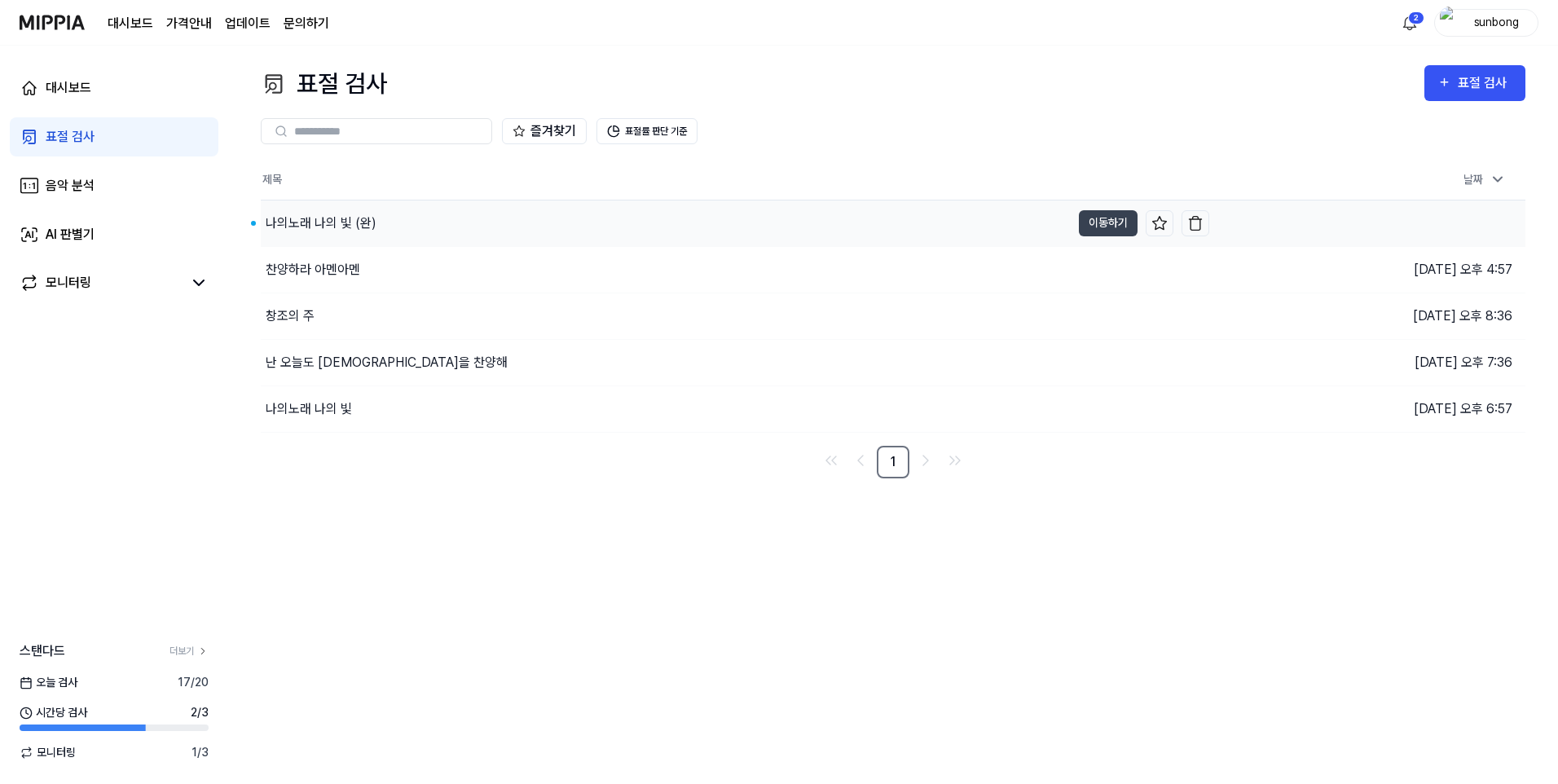
click at [356, 224] on div "나의노래 나의 빛 (완)" at bounding box center [321, 223] width 111 height 20
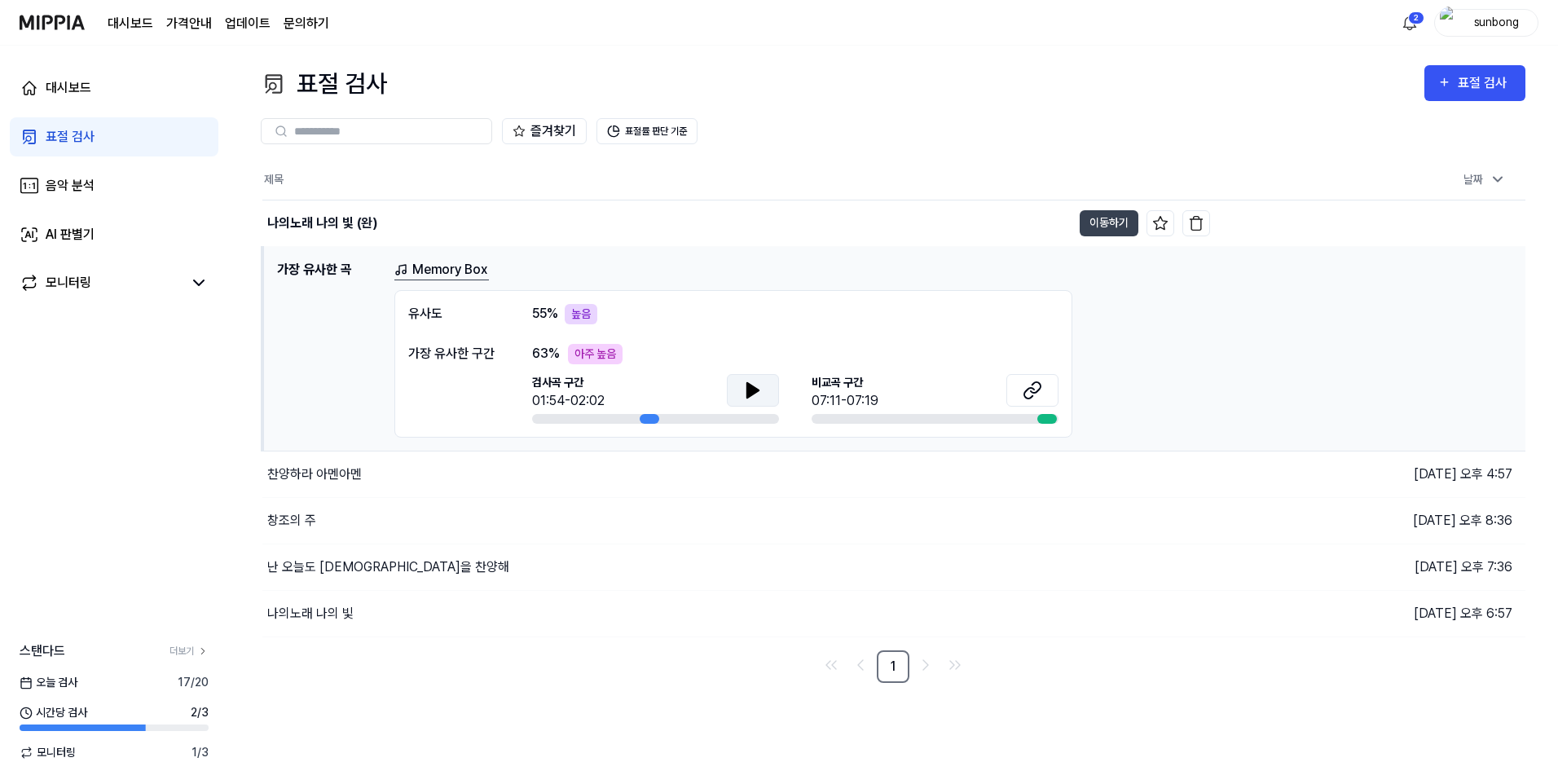
click at [753, 387] on icon at bounding box center [753, 390] width 12 height 15
click at [753, 392] on icon at bounding box center [753, 390] width 12 height 15
click at [752, 396] on icon at bounding box center [754, 391] width 20 height 20
click at [753, 387] on icon at bounding box center [753, 390] width 12 height 15
click at [1034, 384] on icon at bounding box center [1033, 391] width 20 height 20
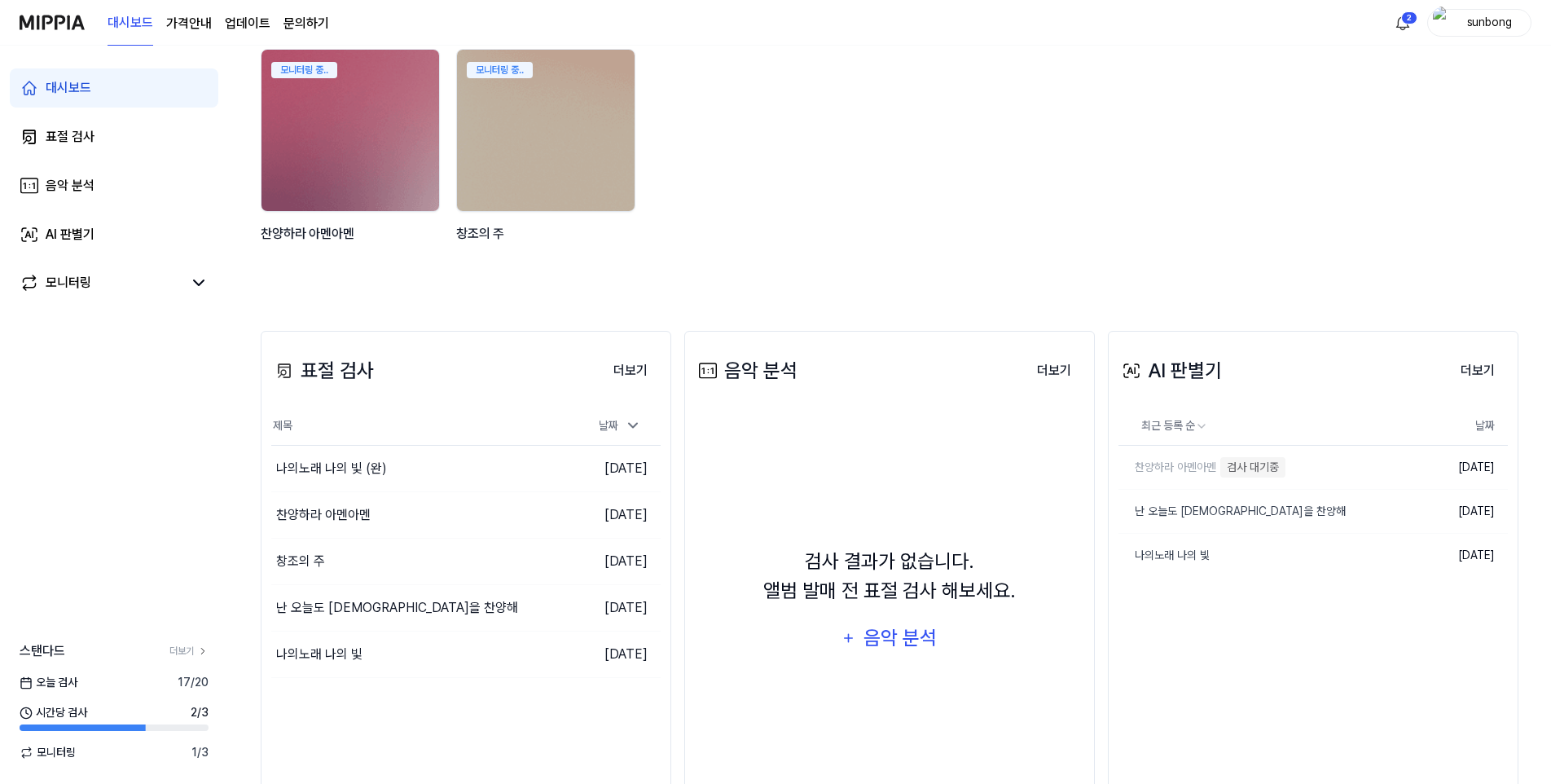
scroll to position [208, 0]
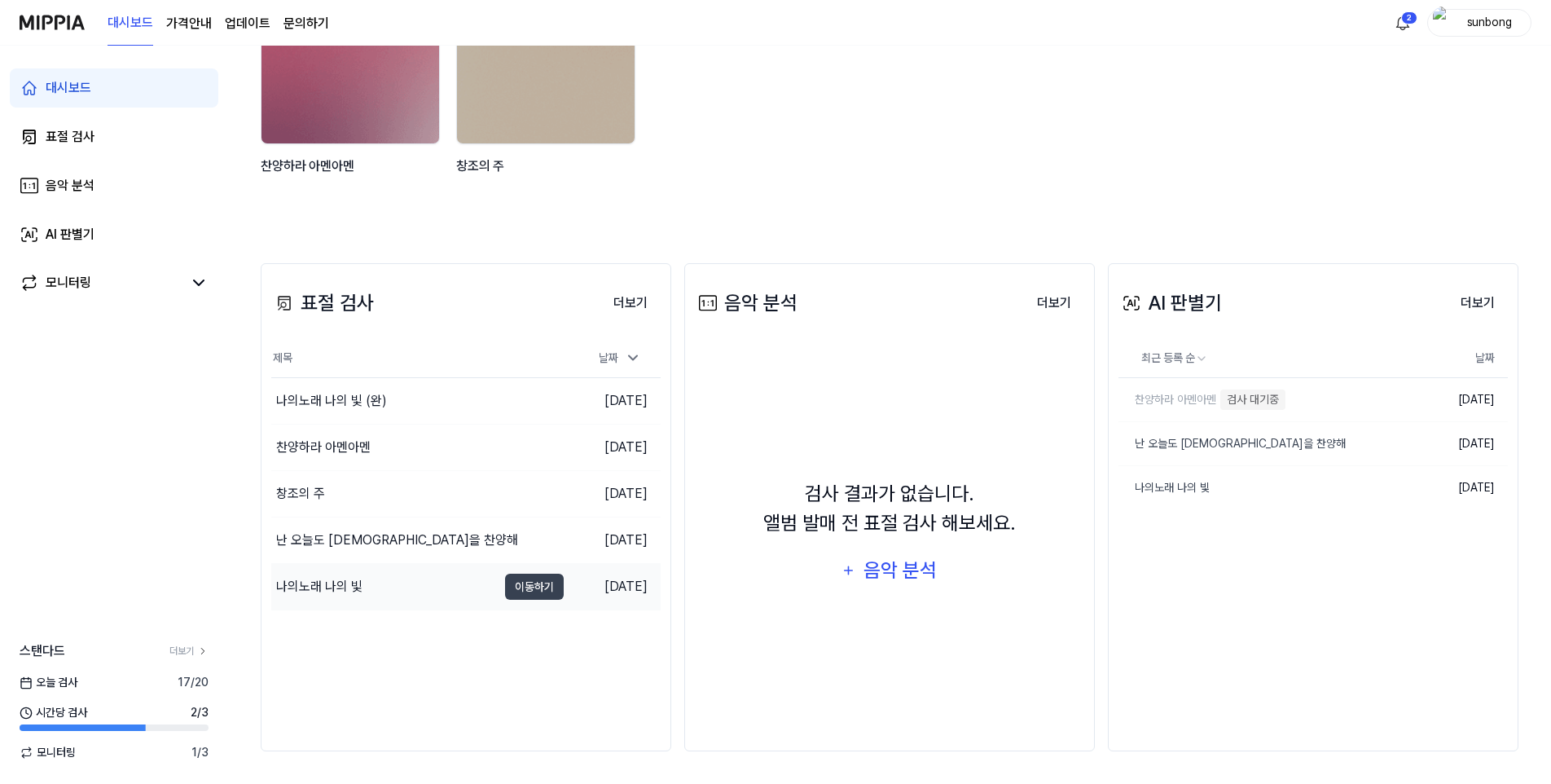
click at [331, 583] on div "나의노래 나의 빛" at bounding box center [319, 586] width 86 height 20
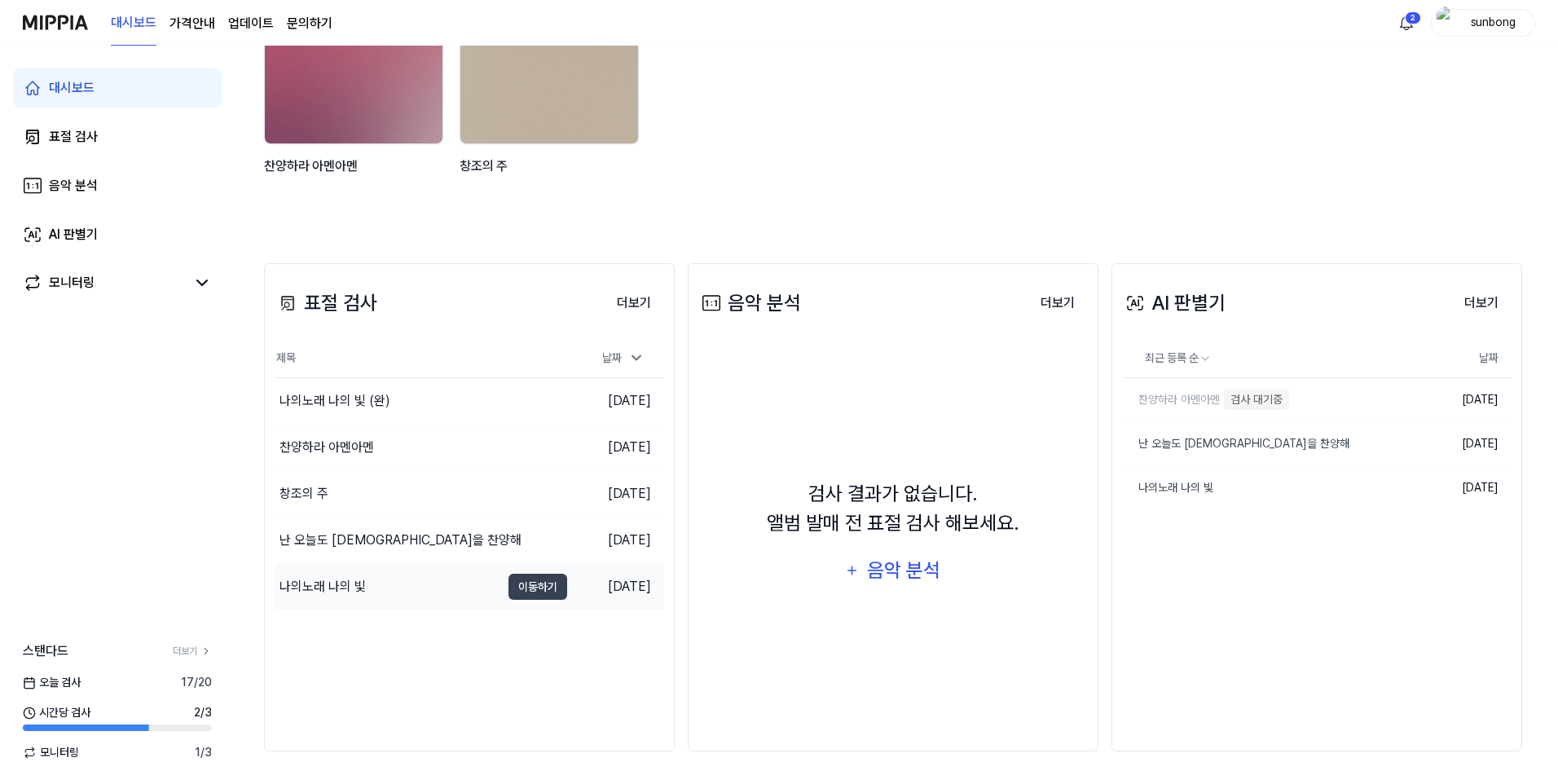
scroll to position [0, 0]
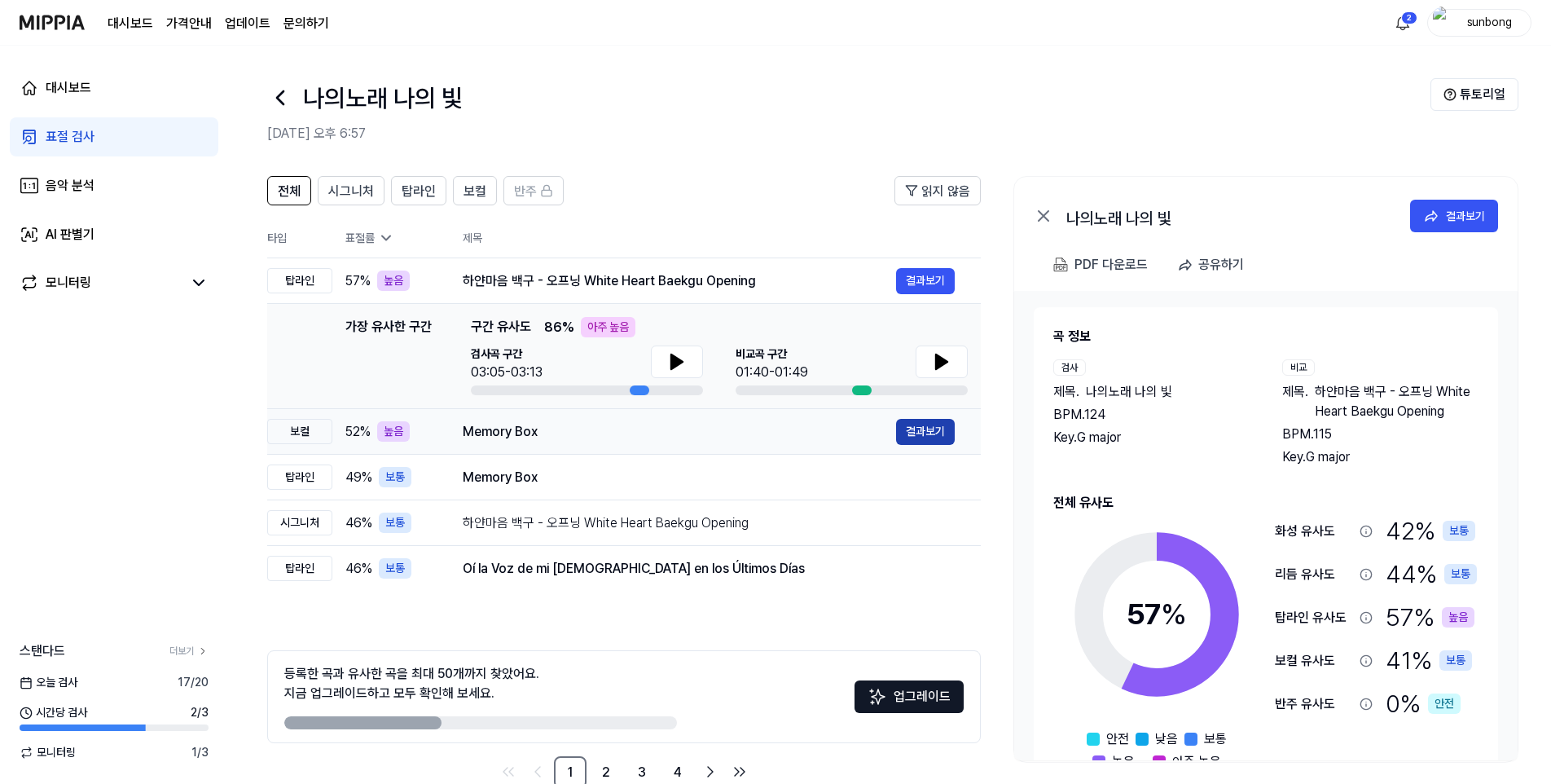
click at [937, 429] on button "결과보기" at bounding box center [926, 431] width 59 height 26
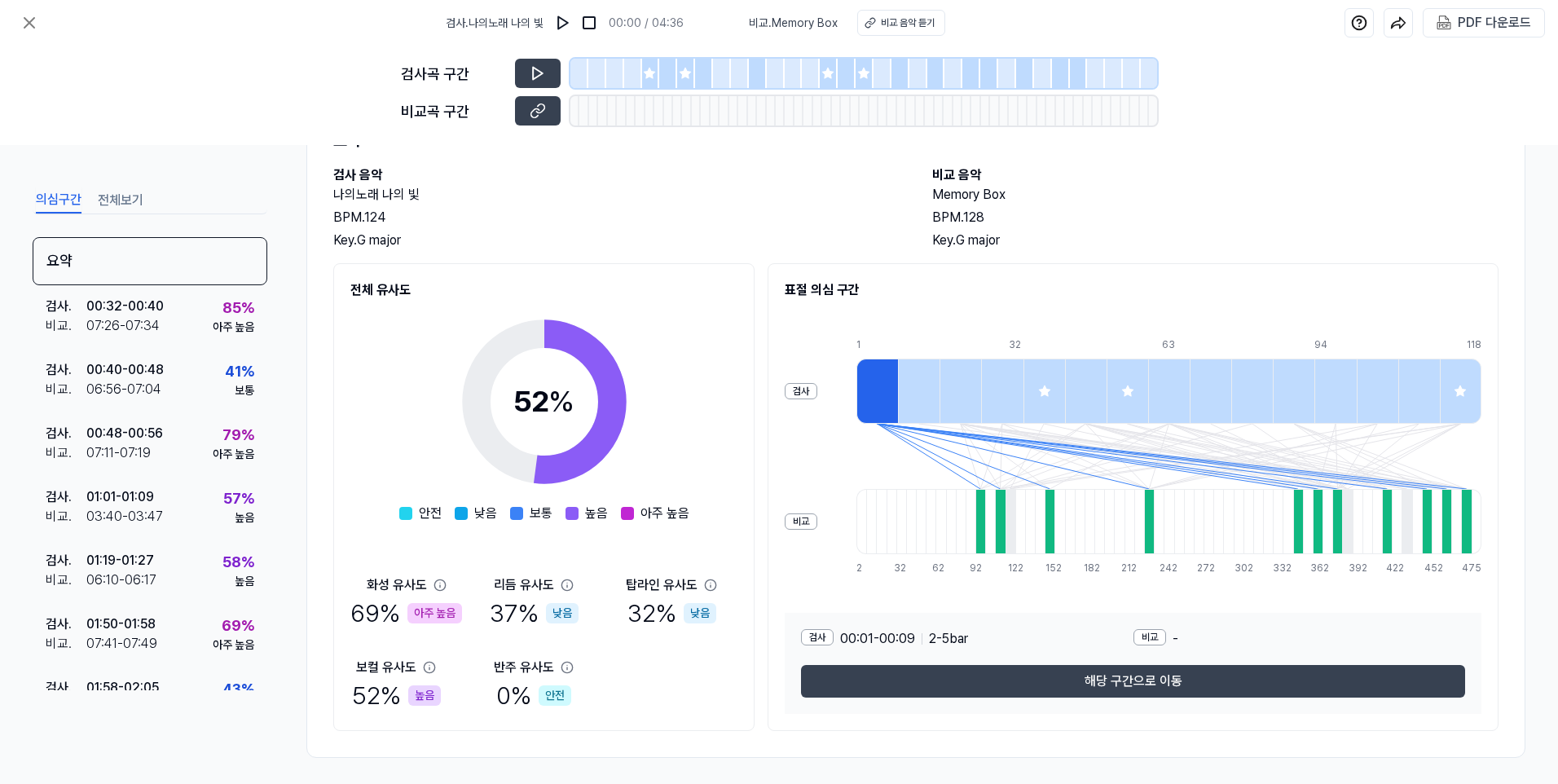
scroll to position [83, 0]
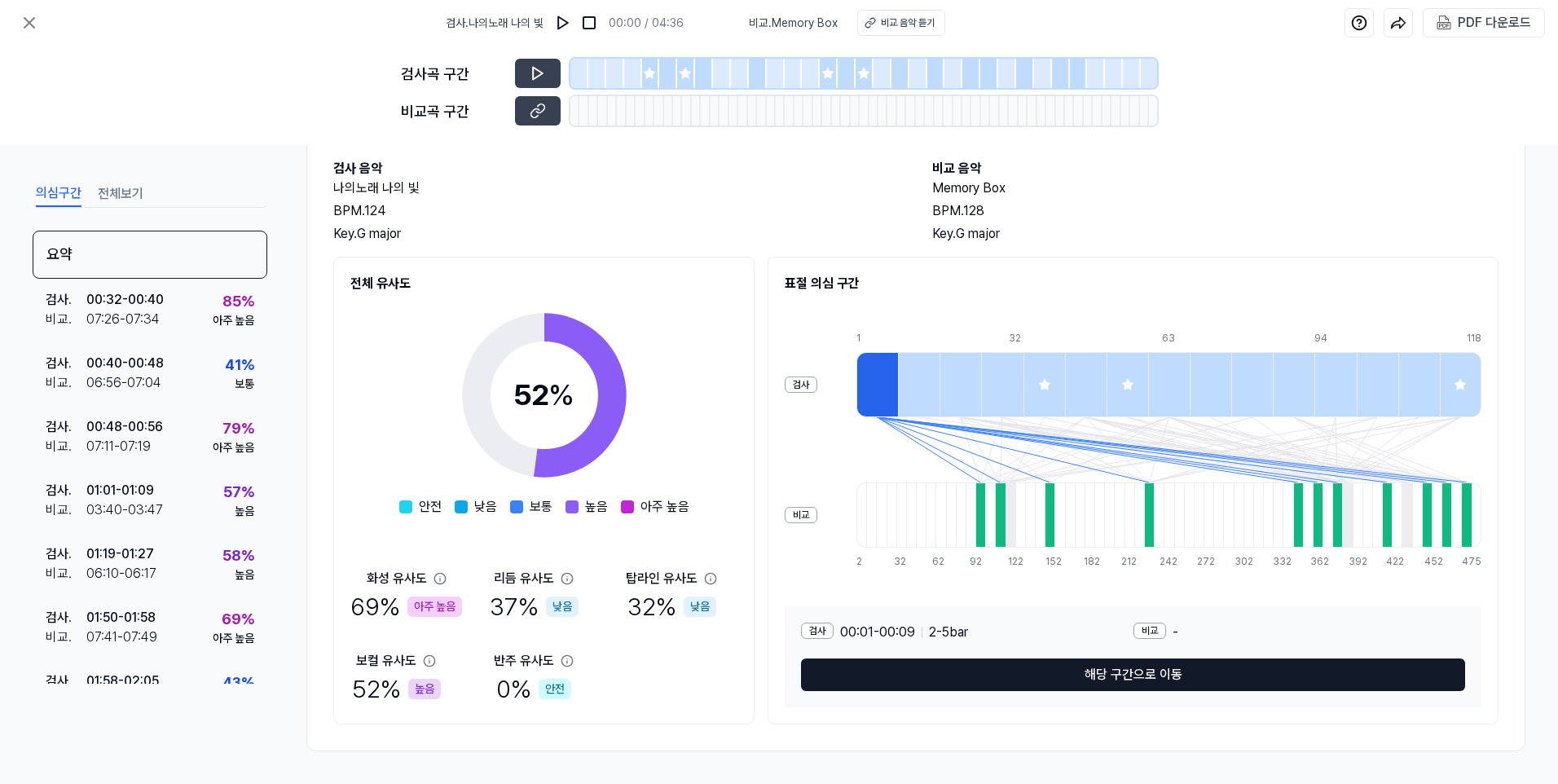
click at [1134, 679] on button "해당 구간으로 이동" at bounding box center [1133, 674] width 664 height 33
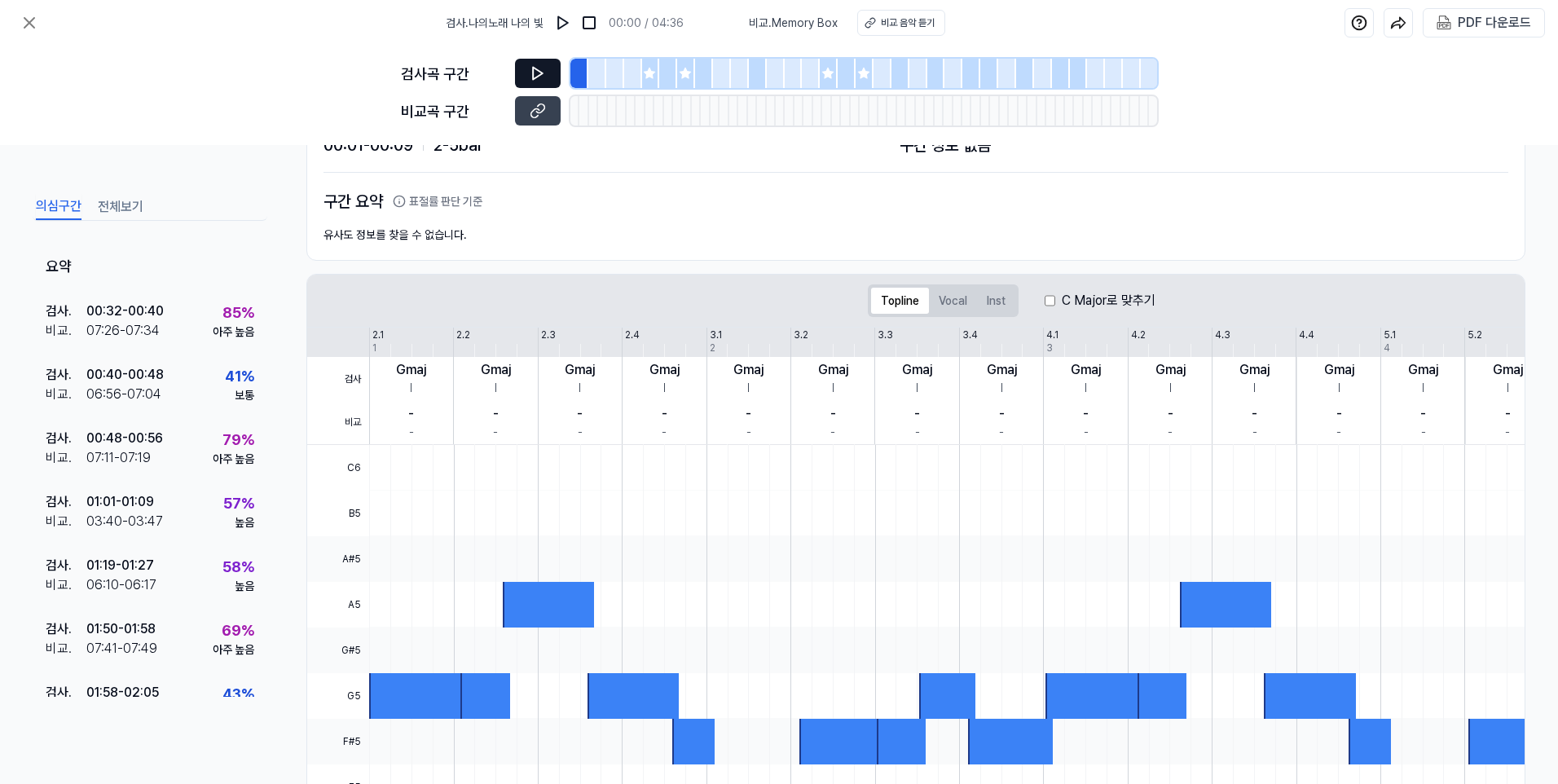
click at [534, 72] on icon at bounding box center [538, 73] width 10 height 12
click at [649, 73] on icon at bounding box center [650, 73] width 11 height 11
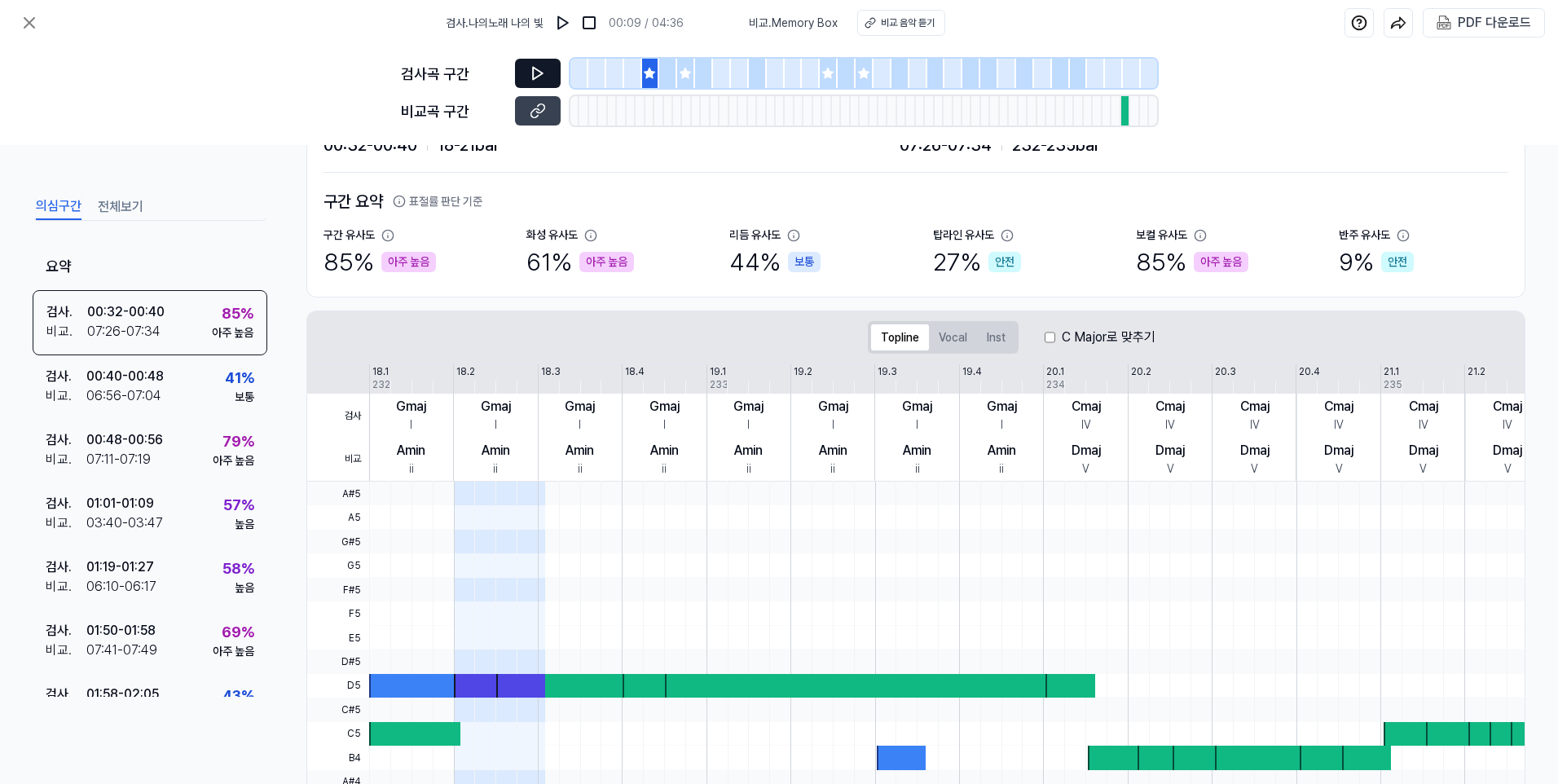
click at [540, 67] on icon at bounding box center [538, 73] width 16 height 16
click at [1194, 261] on div "아주 높음" at bounding box center [1222, 262] width 54 height 20
click at [1212, 260] on div "아주 높음" at bounding box center [1222, 262] width 54 height 20
click at [212, 312] on div "85 % 아주 높음" at bounding box center [233, 321] width 42 height 39
click at [540, 73] on icon at bounding box center [538, 73] width 16 height 16
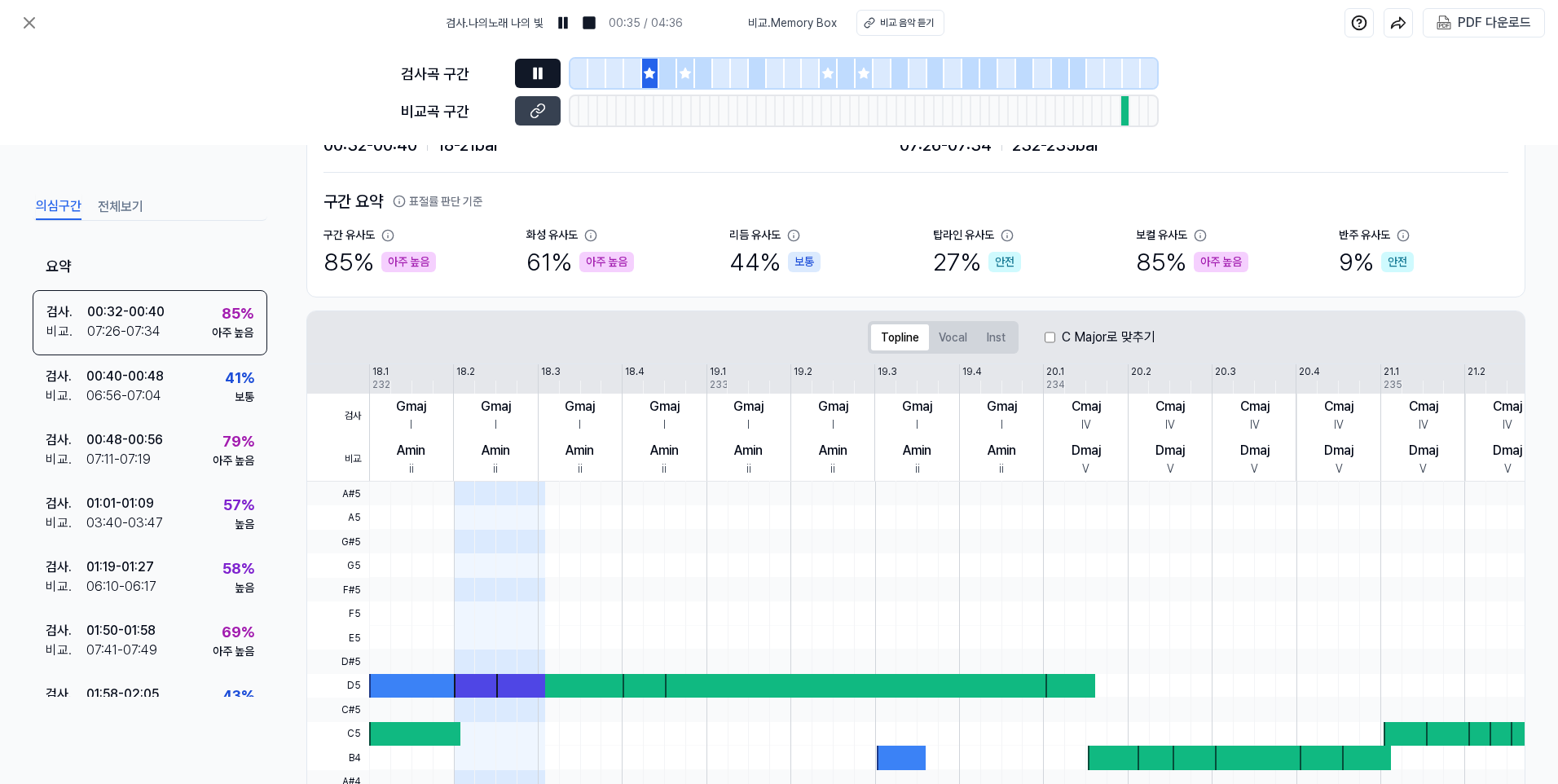
click at [685, 72] on icon at bounding box center [686, 73] width 11 height 11
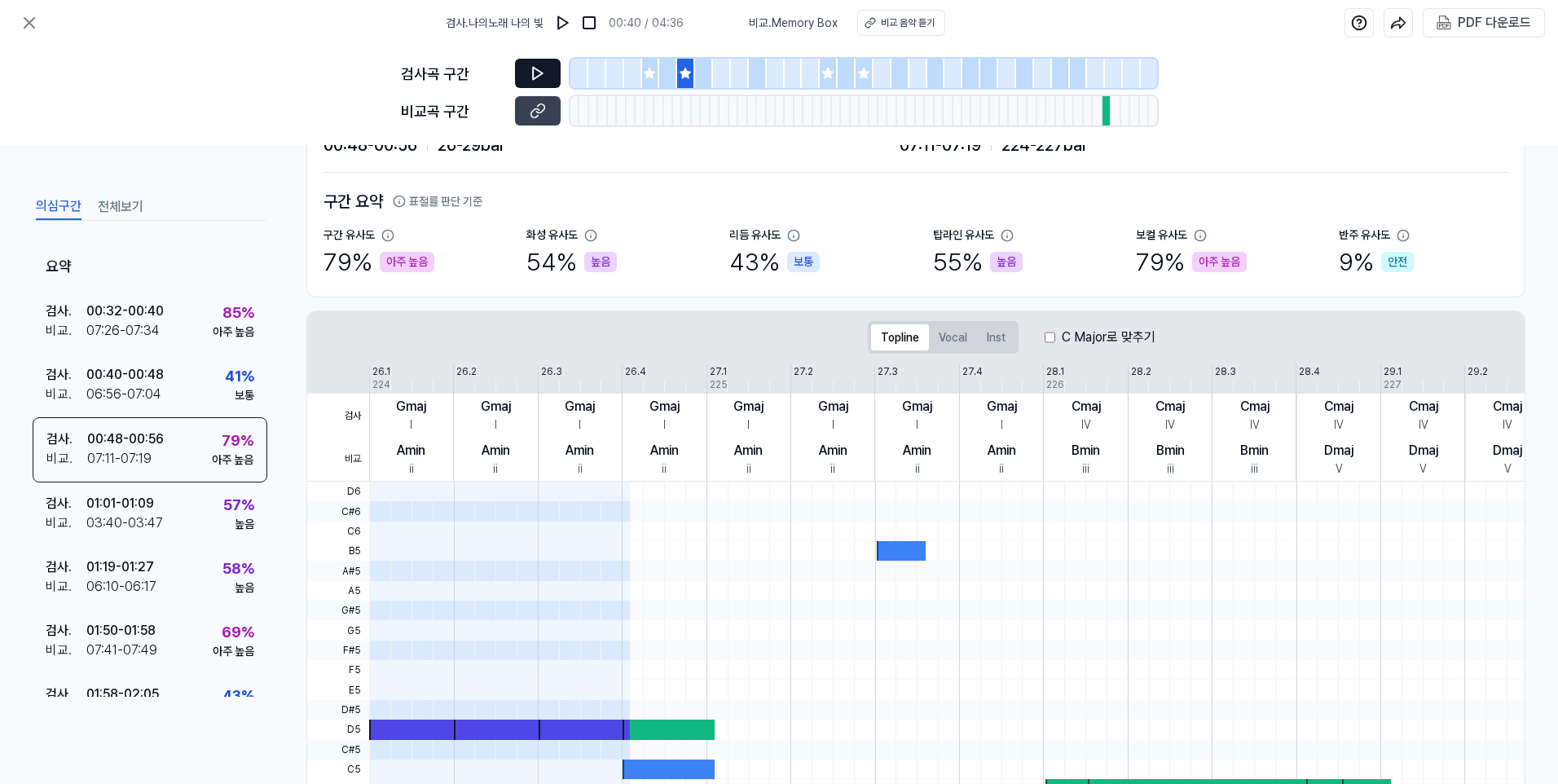
click at [543, 72] on icon at bounding box center [538, 73] width 16 height 16
click at [651, 72] on icon at bounding box center [650, 73] width 11 height 11
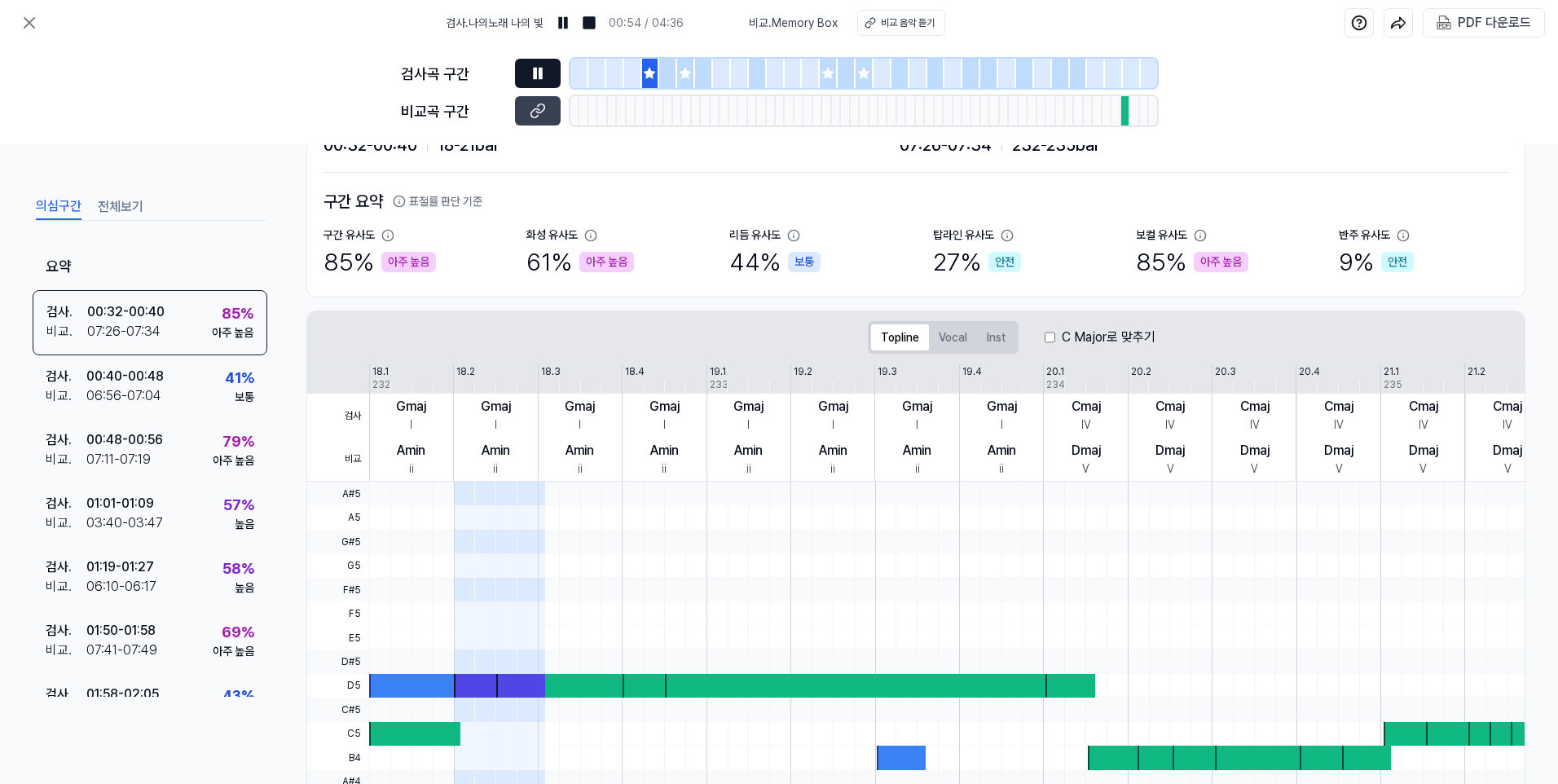
click at [550, 73] on button at bounding box center [538, 73] width 45 height 29
click at [534, 70] on icon at bounding box center [538, 73] width 10 height 12
click at [536, 64] on button at bounding box center [538, 73] width 45 height 29
click at [826, 70] on icon at bounding box center [828, 73] width 13 height 13
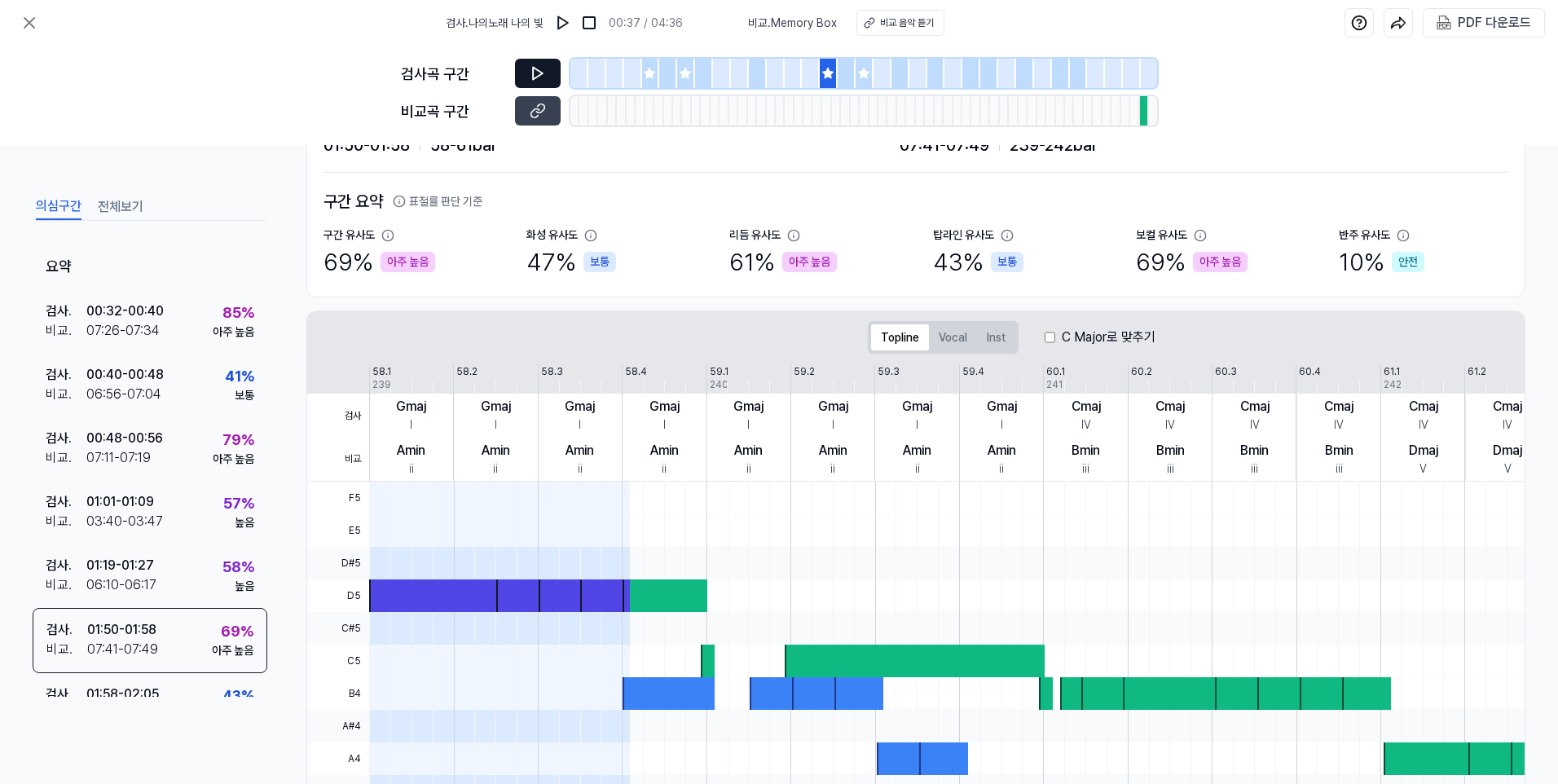
click at [536, 70] on icon at bounding box center [538, 73] width 10 height 12
click at [540, 68] on icon at bounding box center [538, 73] width 16 height 16
click at [865, 72] on icon at bounding box center [863, 73] width 11 height 11
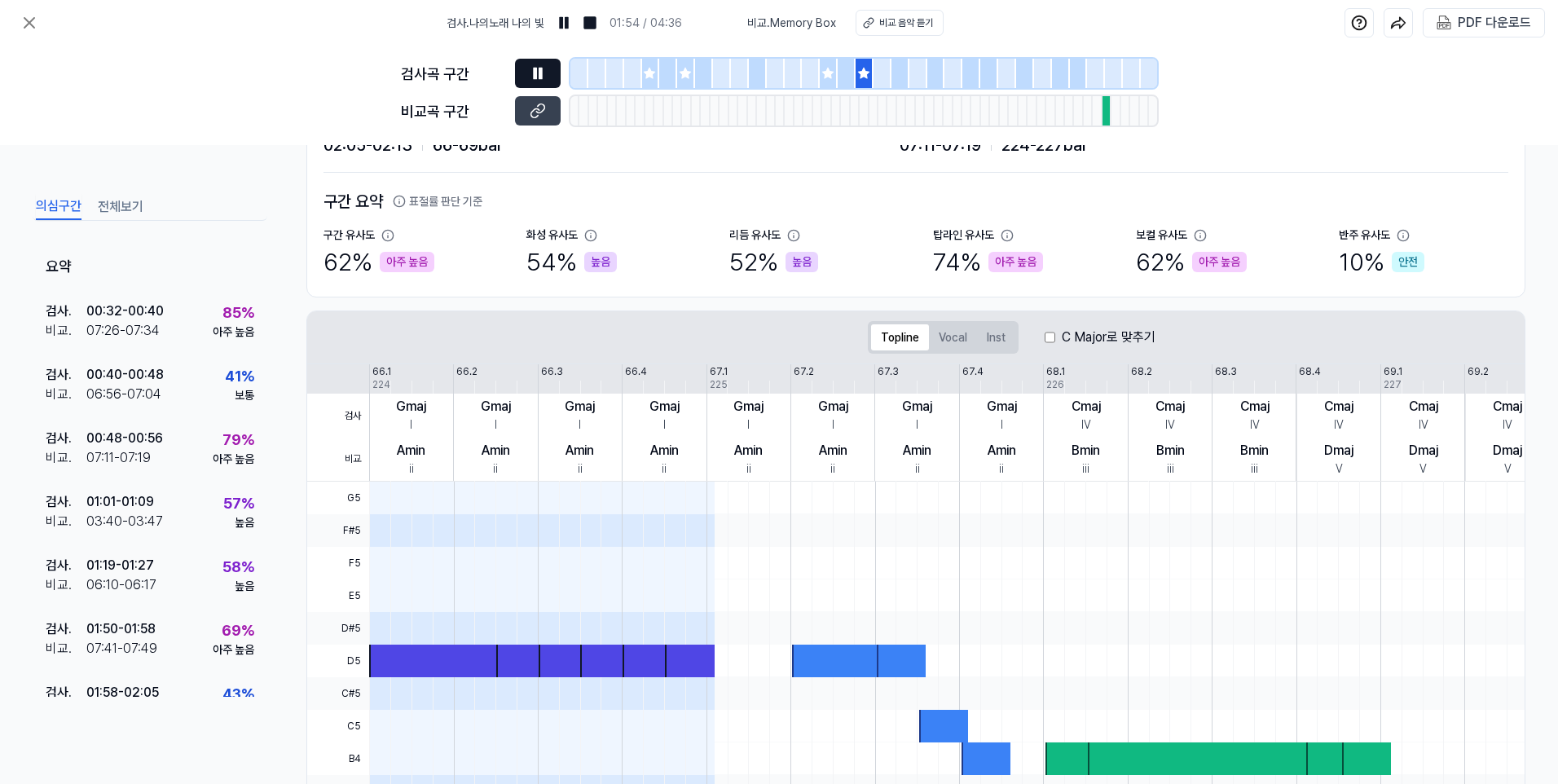
click at [531, 66] on icon at bounding box center [538, 73] width 16 height 16
click at [539, 74] on icon at bounding box center [538, 73] width 16 height 16
click at [546, 67] on button at bounding box center [538, 73] width 45 height 29
click at [535, 71] on icon at bounding box center [535, 73] width 3 height 11
click at [1106, 111] on div at bounding box center [1107, 111] width 9 height 29
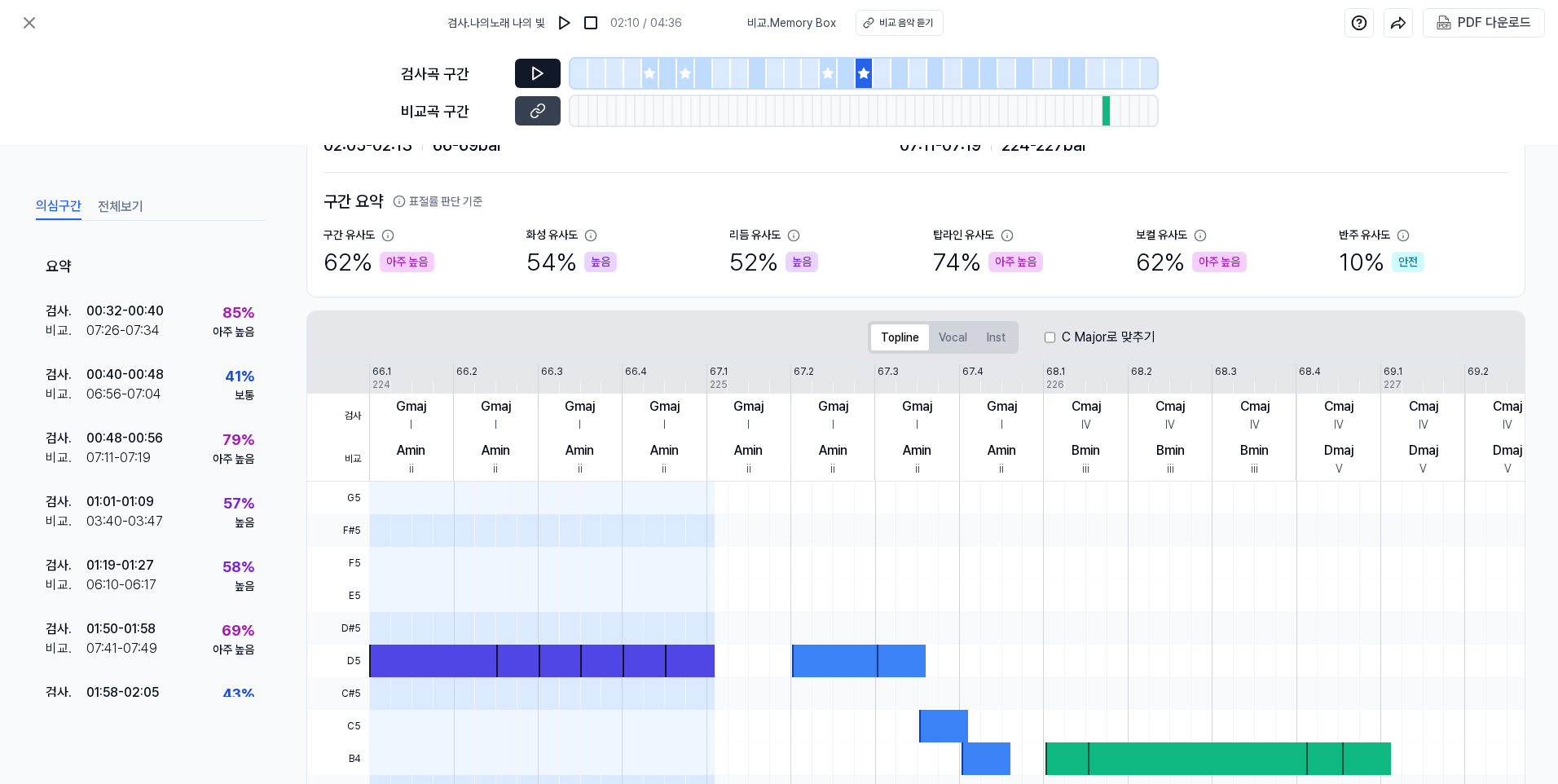
click at [1107, 120] on div at bounding box center [1107, 111] width 9 height 29
click at [1107, 109] on div at bounding box center [1107, 111] width 9 height 29
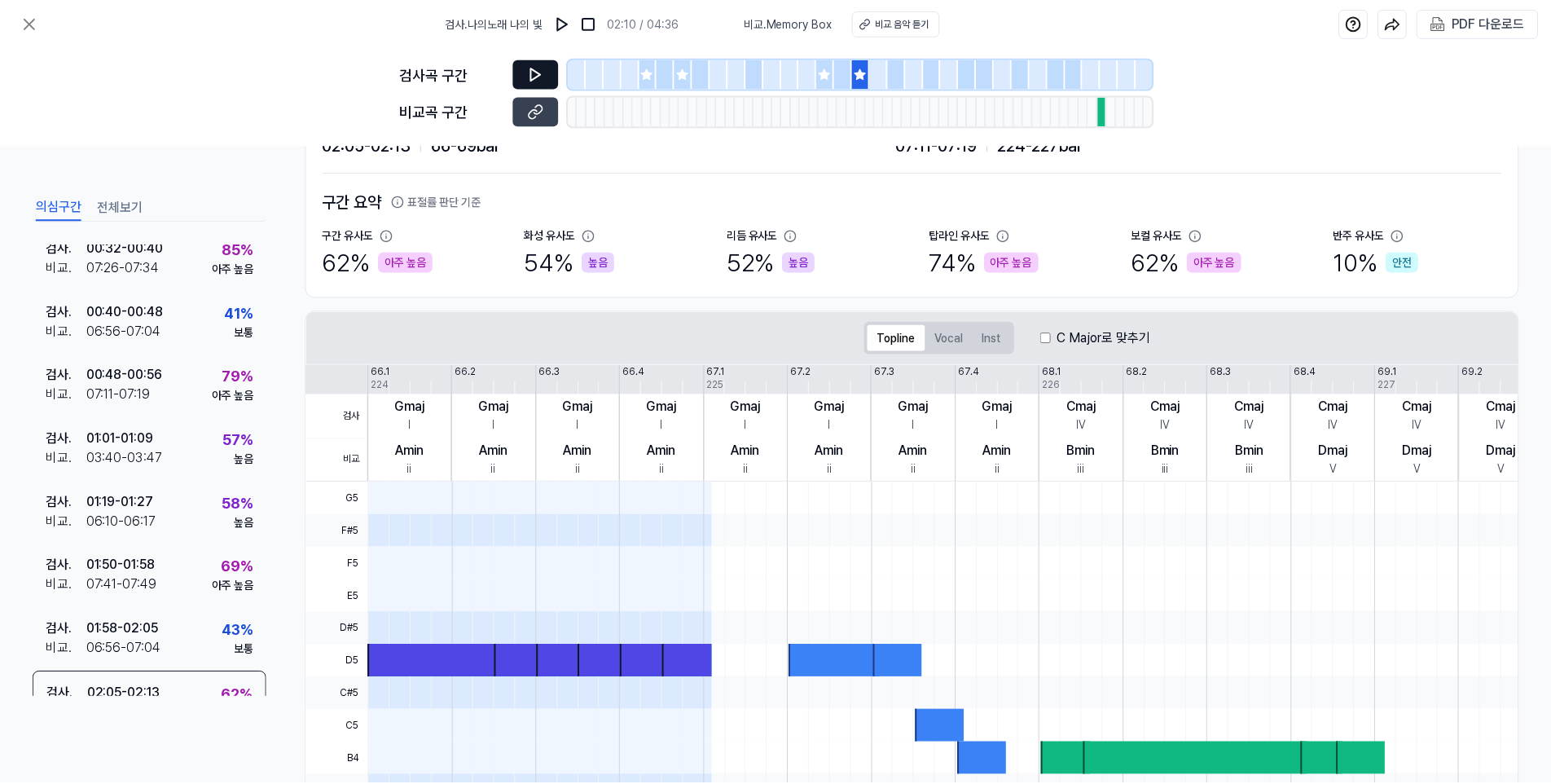
scroll to position [0, 0]
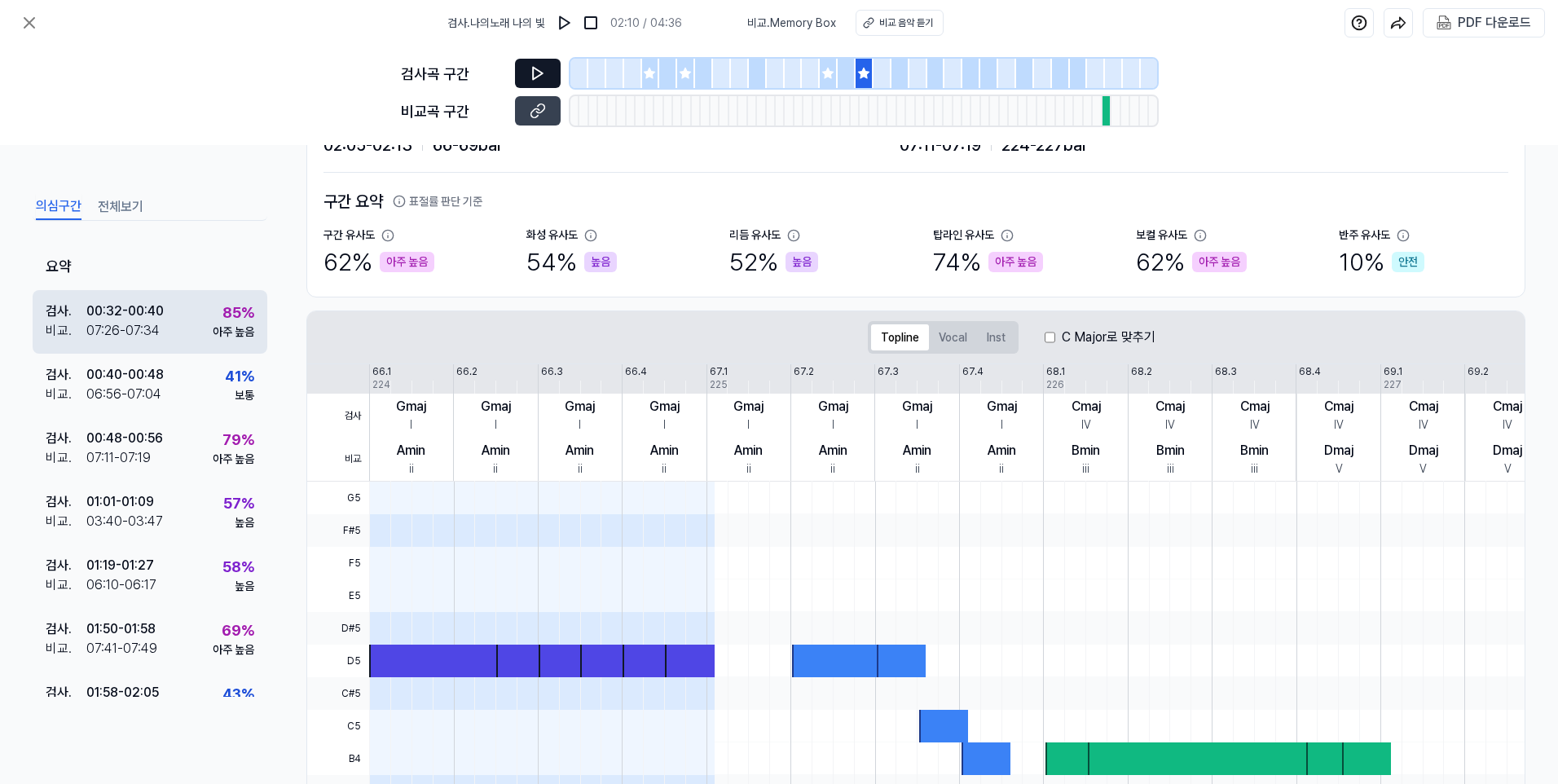
click at [230, 317] on div "85 %" at bounding box center [238, 313] width 32 height 22
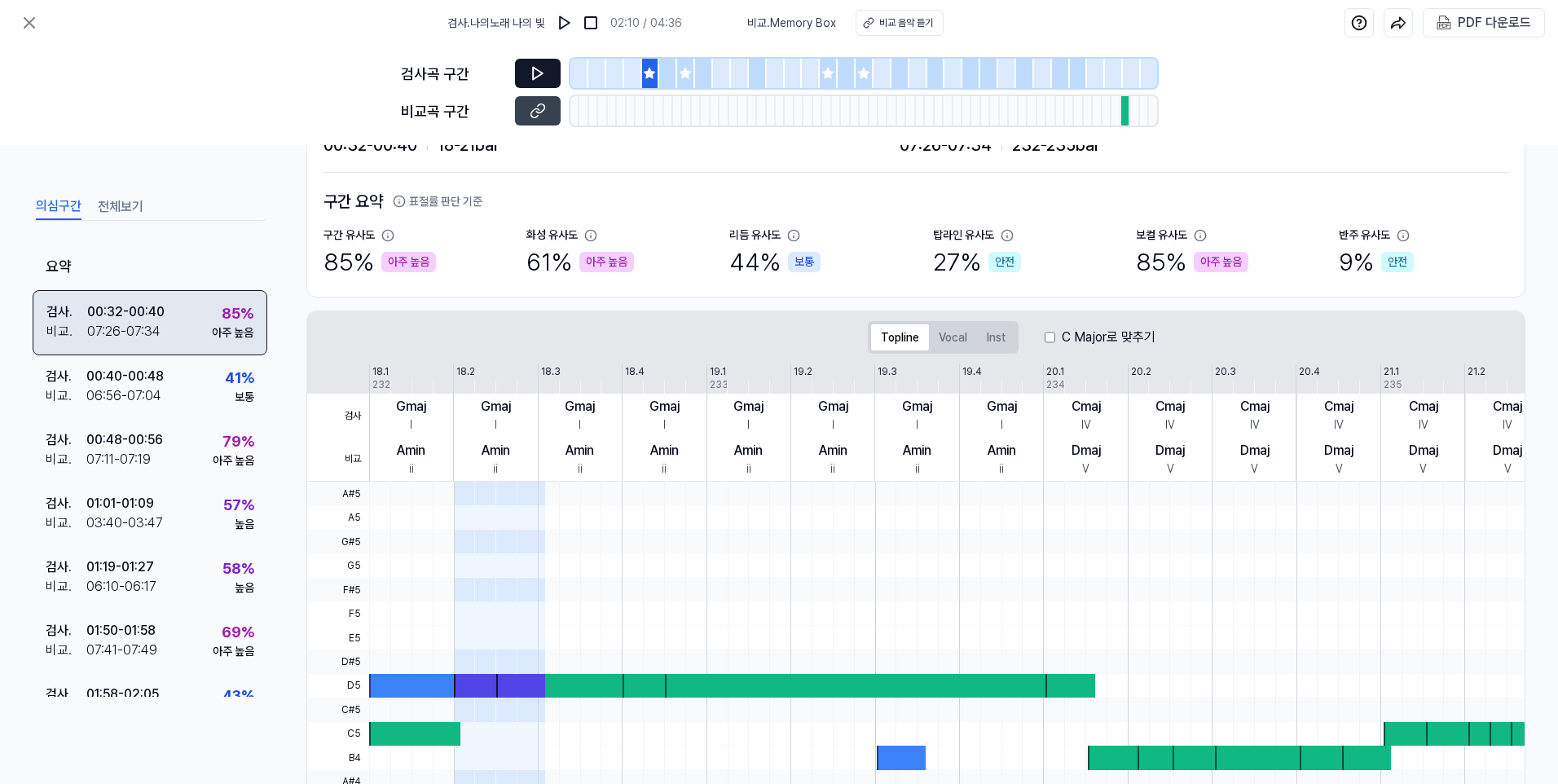
click at [230, 317] on div "85 %" at bounding box center [237, 313] width 32 height 22
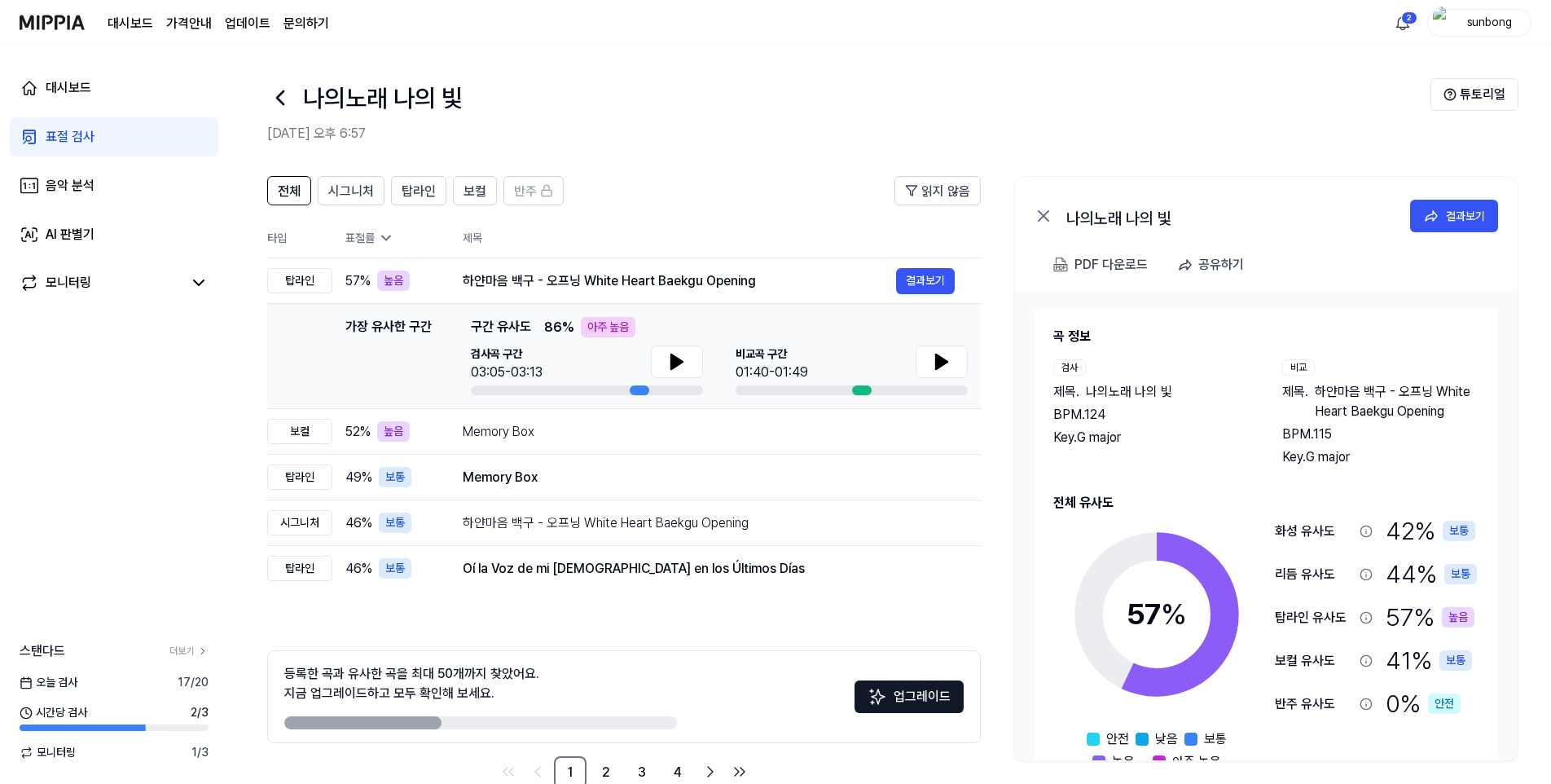
click at [74, 137] on div "표절 검사" at bounding box center [70, 137] width 49 height 20
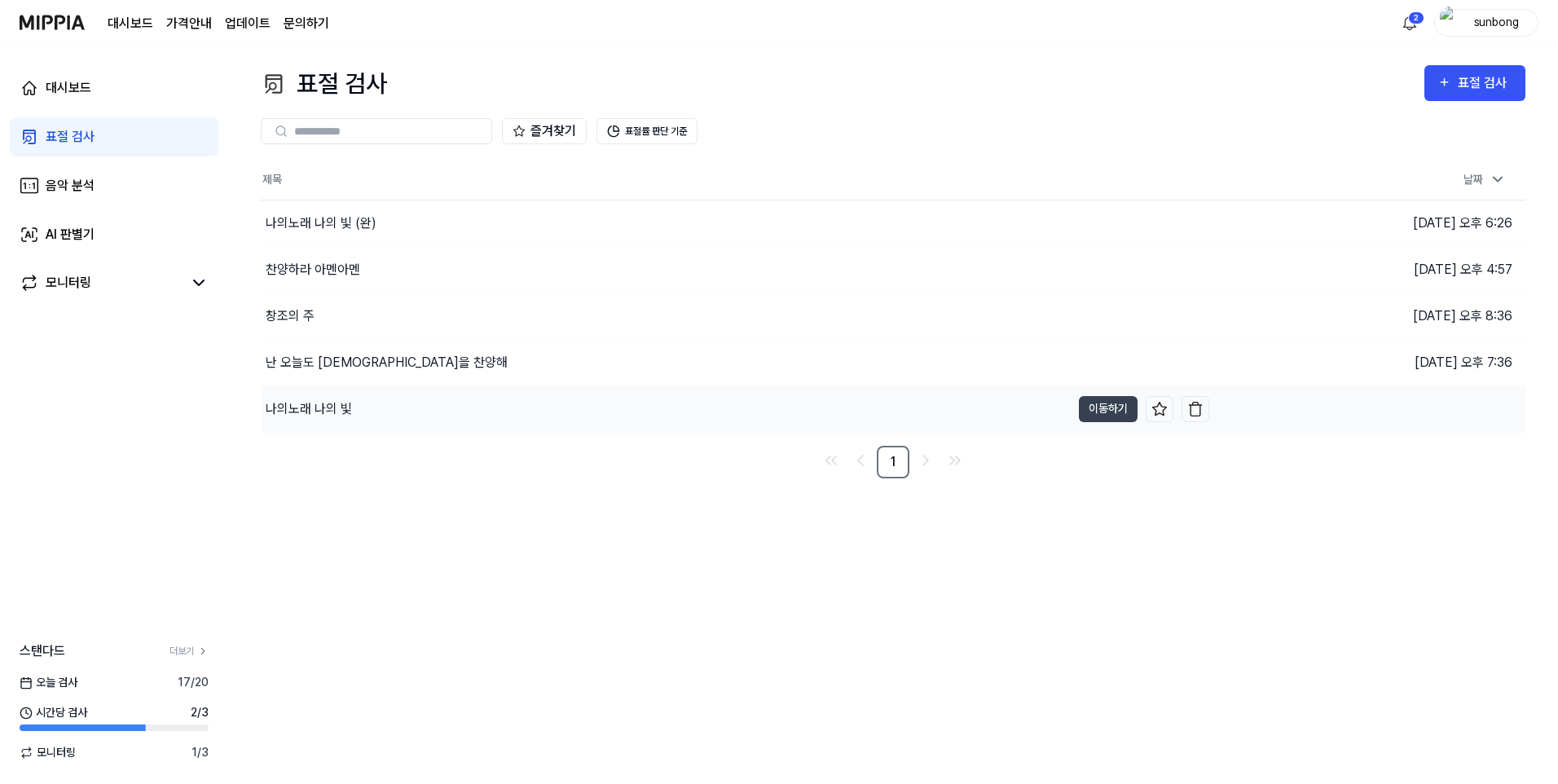
click at [325, 411] on div "나의노래 나의 빛" at bounding box center [308, 409] width 86 height 20
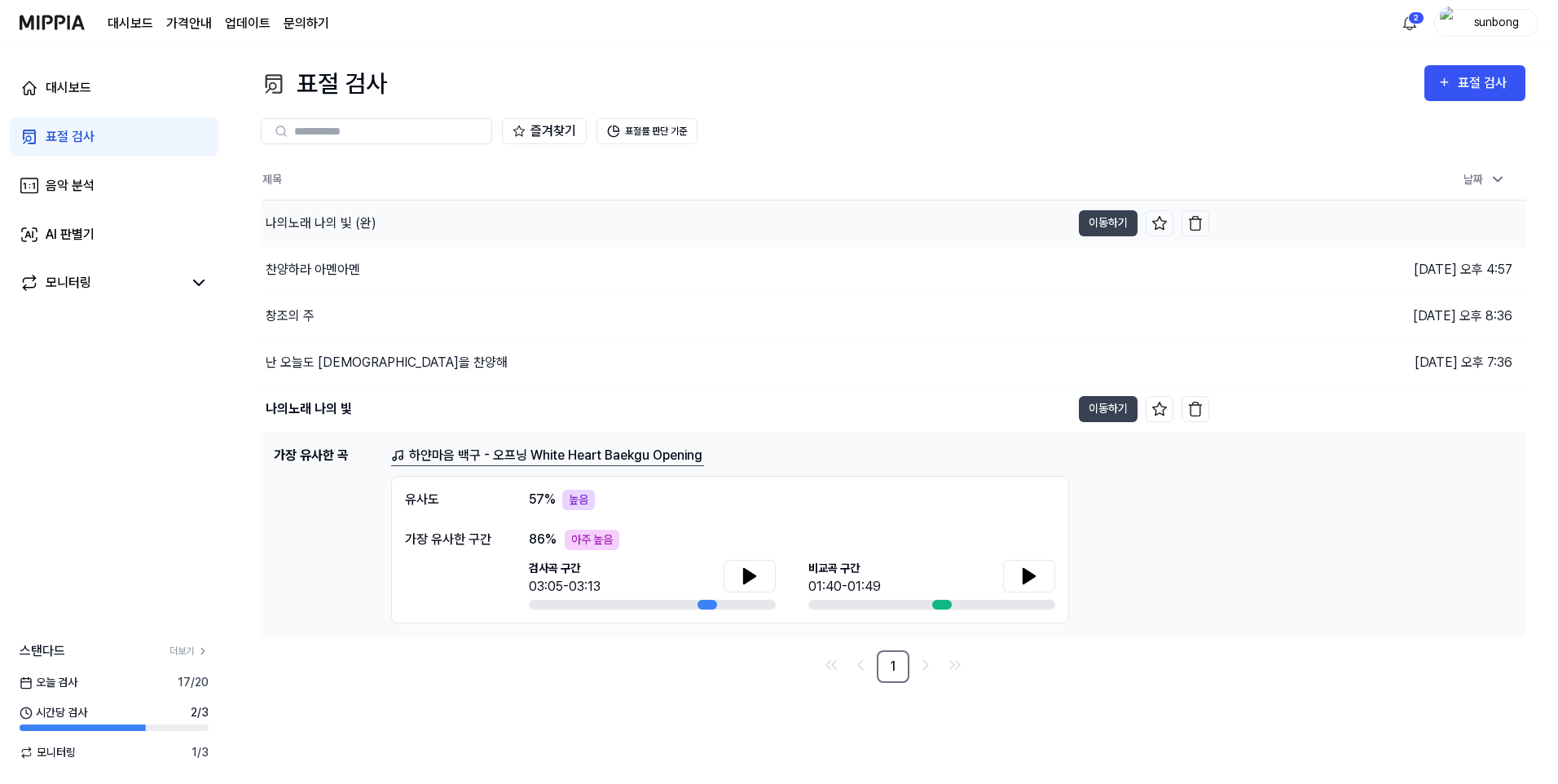
click at [342, 223] on div "나의노래 나의 빛 (완)" at bounding box center [321, 223] width 111 height 20
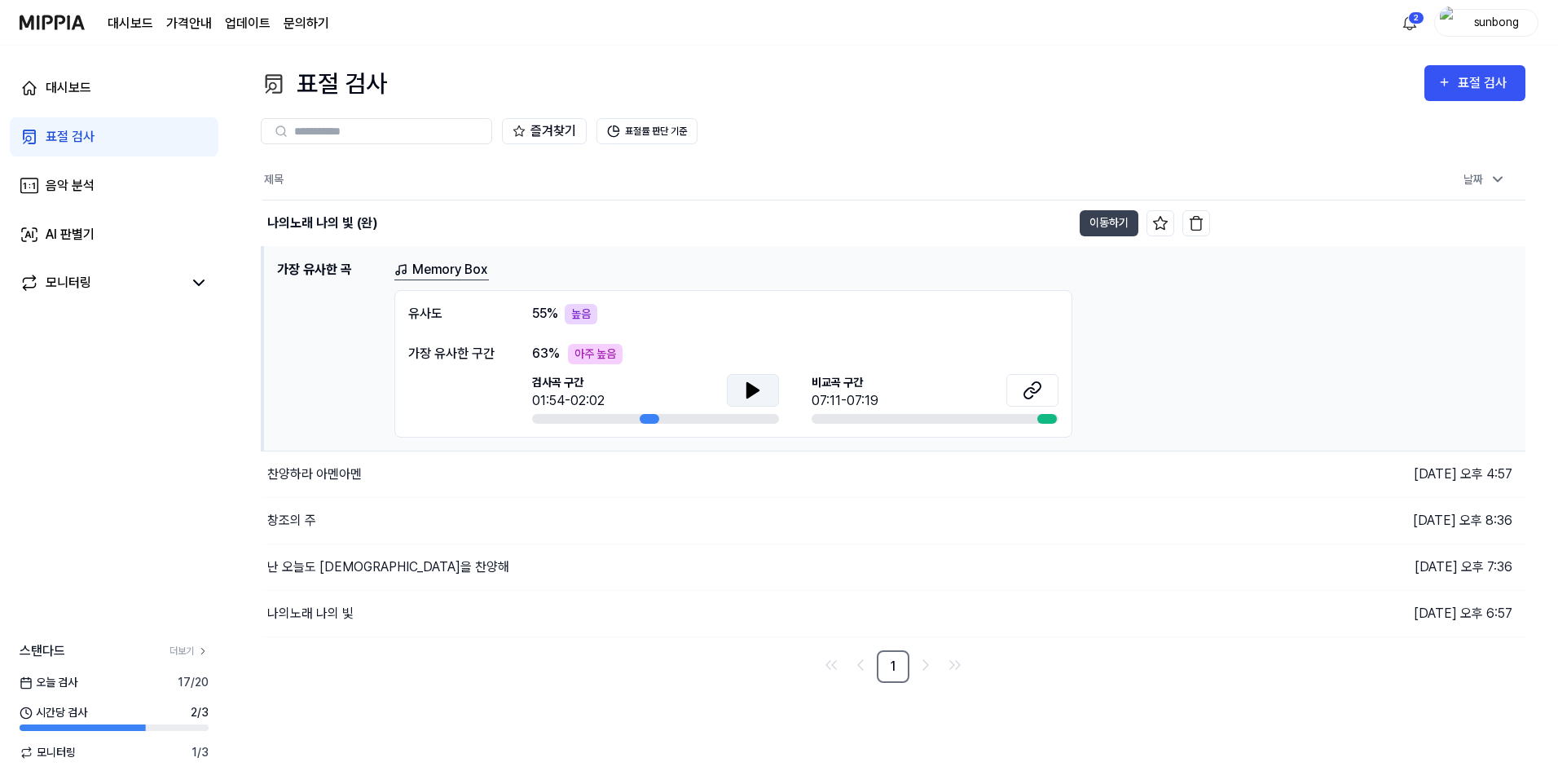
click at [741, 391] on button at bounding box center [754, 391] width 53 height 33
click at [753, 389] on icon at bounding box center [753, 390] width 12 height 15
click at [748, 386] on icon at bounding box center [750, 389] width 4 height 13
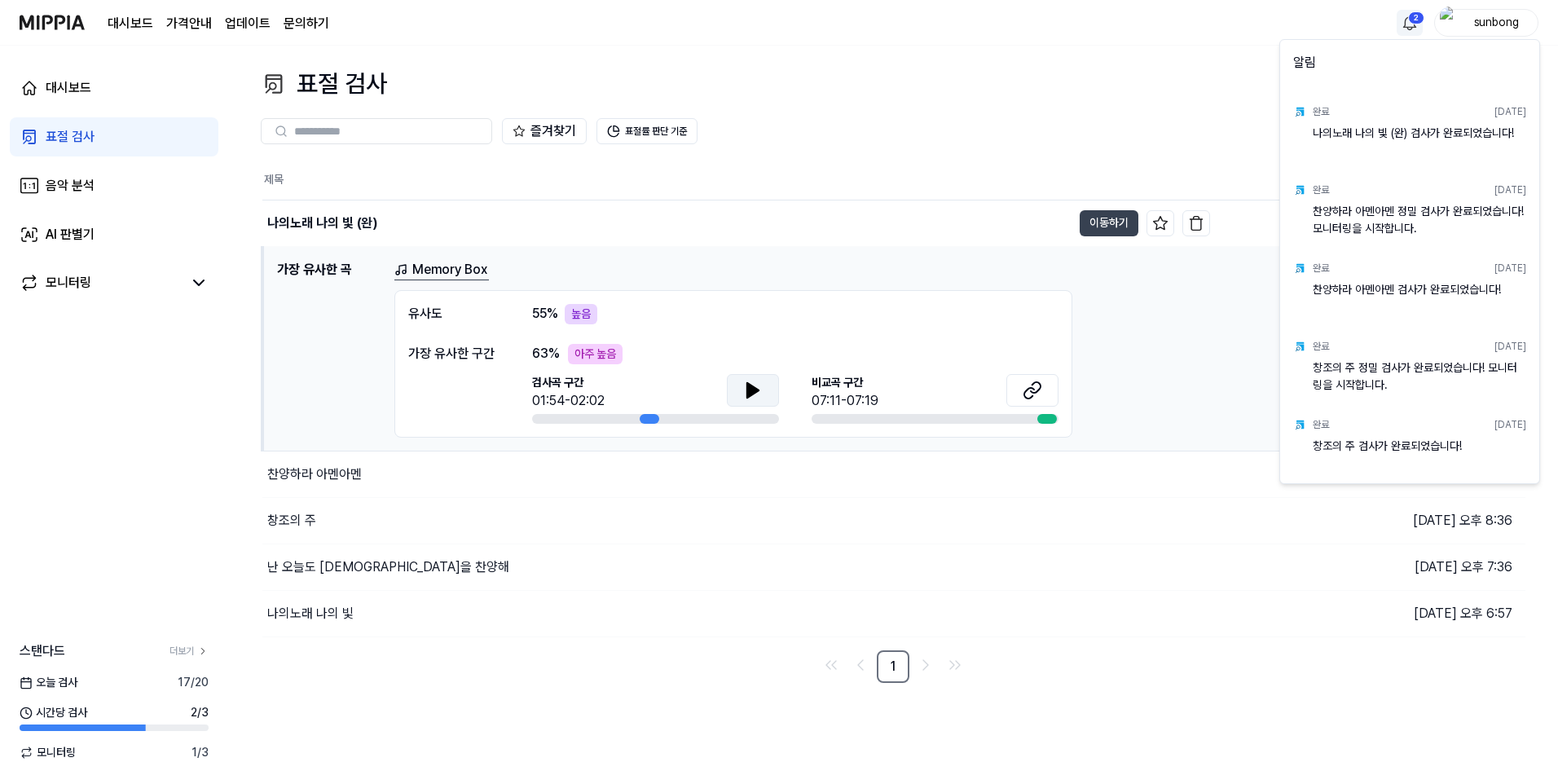
click at [1415, 20] on html "대시보드 가격안내 업데이트 문의하기 2 sunbong 대시보드 표절 검사 음악 분석 AI 판별기 모니터링 스탠다드 더보기 오늘 검사 17 / …" at bounding box center [779, 392] width 1558 height 784
click at [882, 108] on html "대시보드 가격안내 업데이트 문의하기 sunbong 대시보드 표절 검사 음악 분석 AI 판별기 모니터링 스탠다드 더보기 오늘 검사 17 / 20…" at bounding box center [779, 392] width 1558 height 784
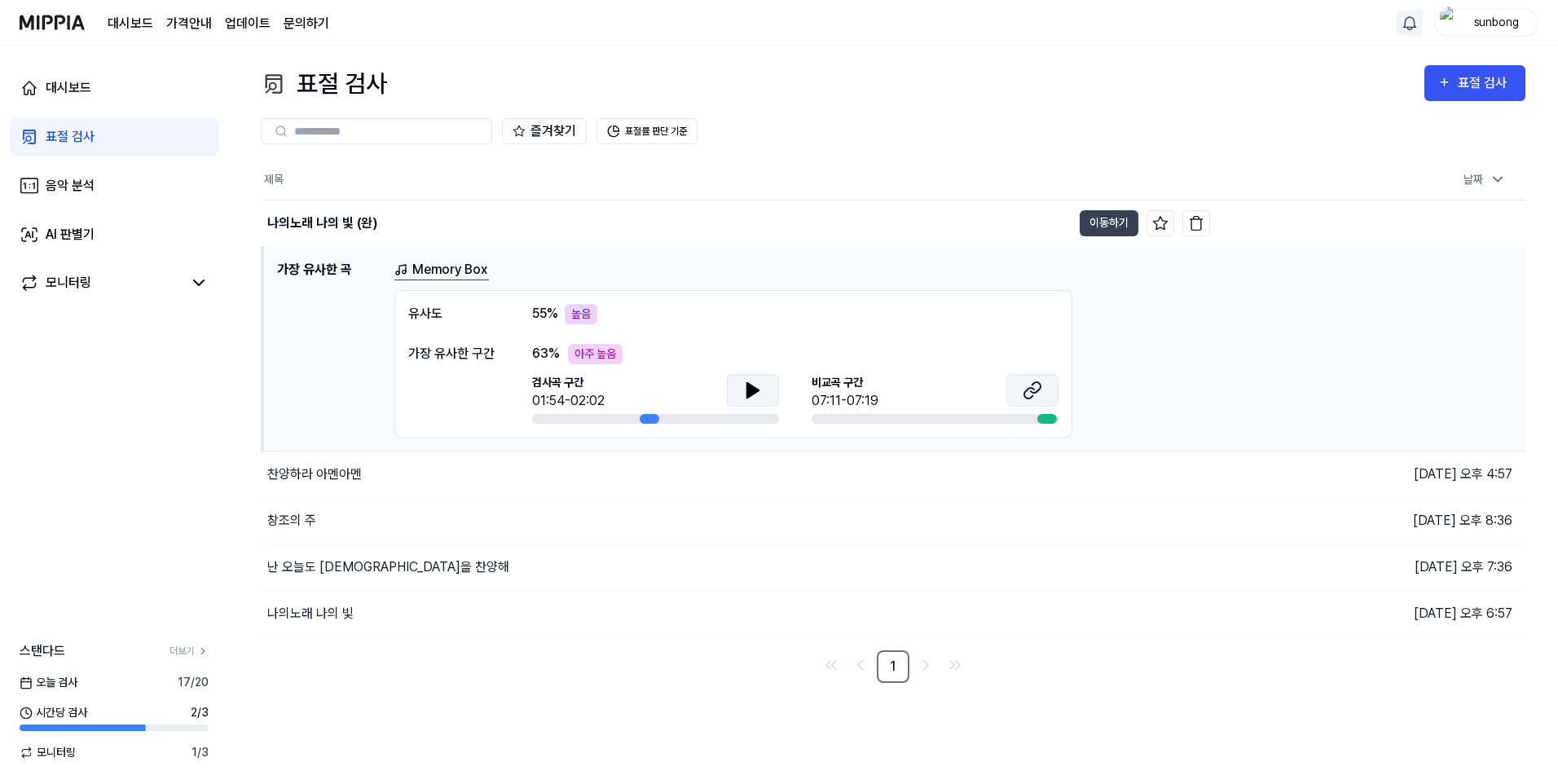
click at [1032, 390] on icon at bounding box center [1033, 391] width 20 height 20
click at [745, 384] on icon at bounding box center [754, 391] width 20 height 20
click at [750, 394] on icon at bounding box center [750, 389] width 4 height 13
click at [65, 235] on div "AI 판별기" at bounding box center [70, 235] width 49 height 20
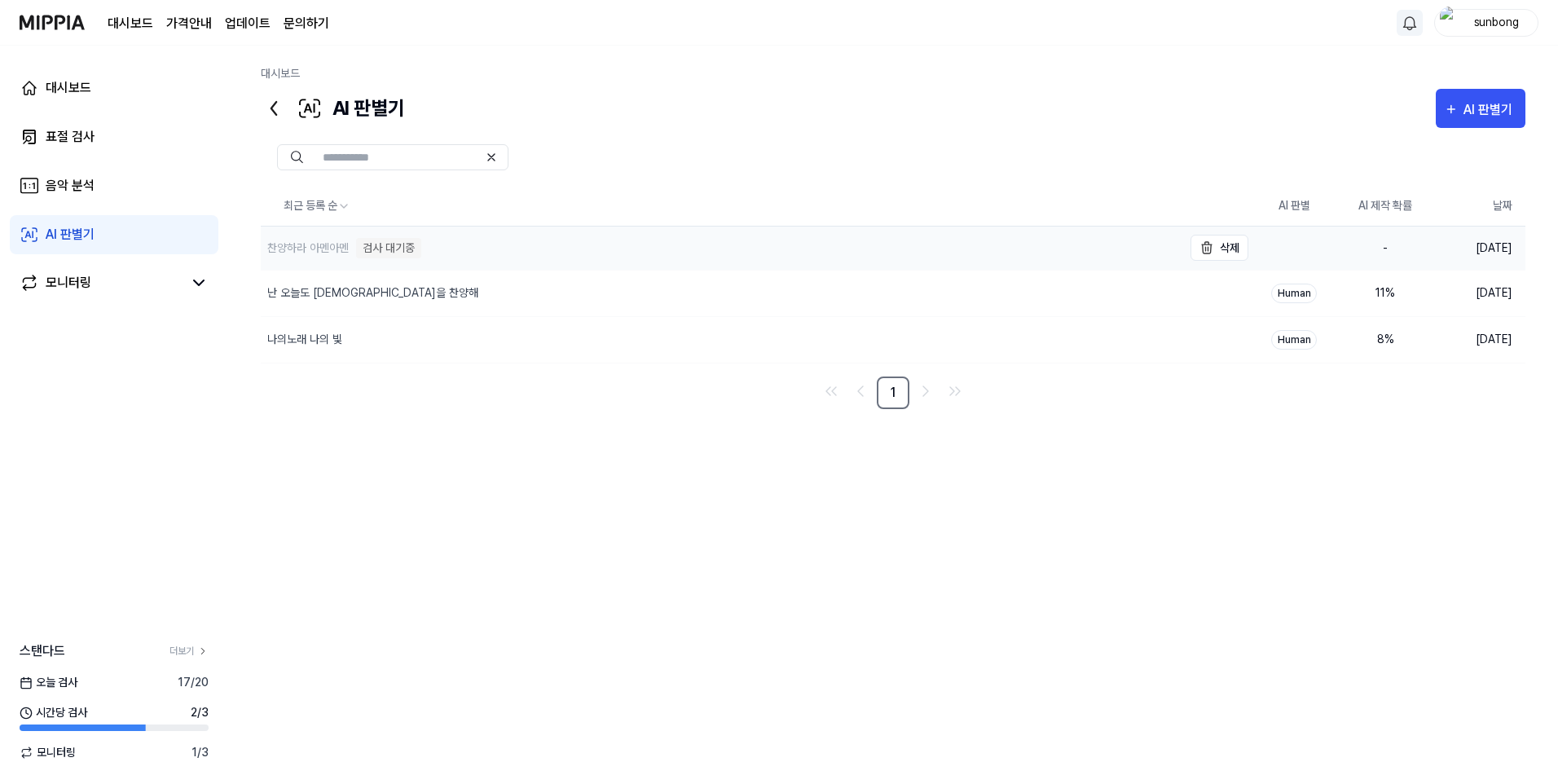
click at [390, 251] on div "검사 대기중" at bounding box center [389, 247] width 65 height 20
click at [311, 247] on div "찬양하라 아멘아멘" at bounding box center [308, 247] width 82 height 17
click at [878, 73] on div "대시보드" at bounding box center [893, 77] width 1265 height 24
click at [400, 243] on div "검사 대기중" at bounding box center [389, 247] width 65 height 20
click at [846, 114] on div "AI 판별기 AI 판별기" at bounding box center [893, 108] width 1265 height 39
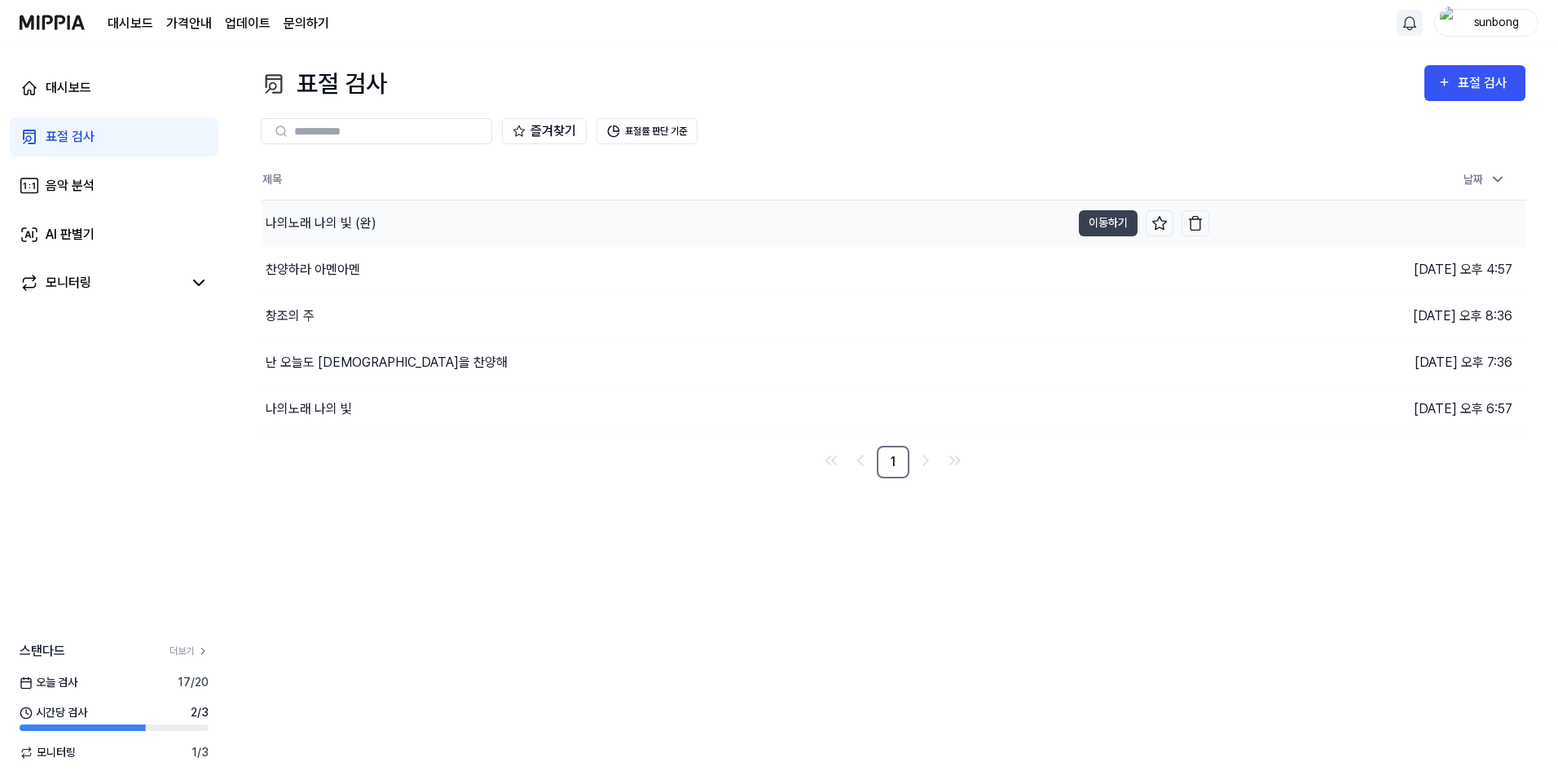
click at [341, 217] on div "나의노래 나의 빛 (완)" at bounding box center [321, 223] width 111 height 20
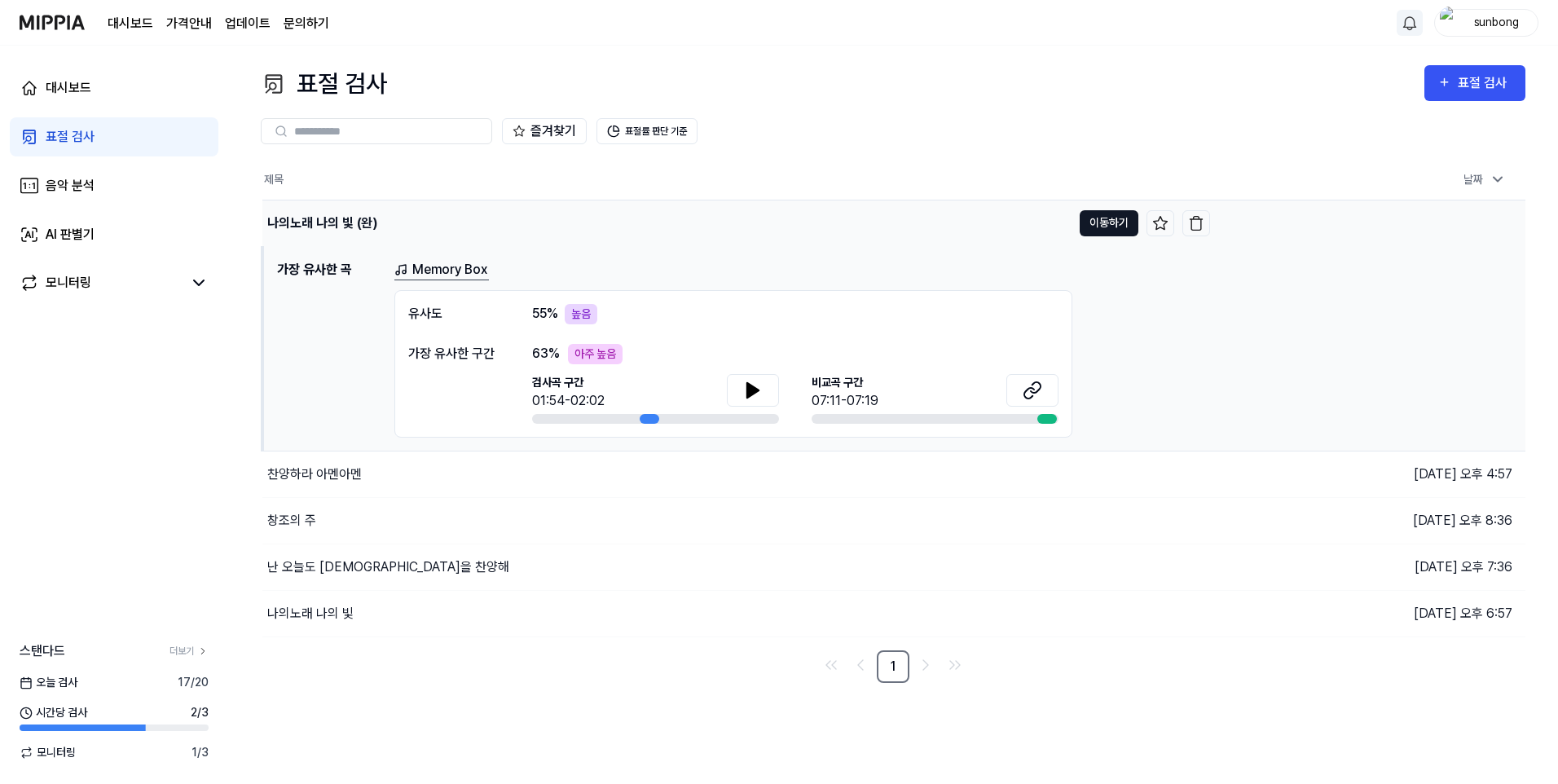
click at [1093, 221] on button "이동하기" at bounding box center [1109, 223] width 59 height 26
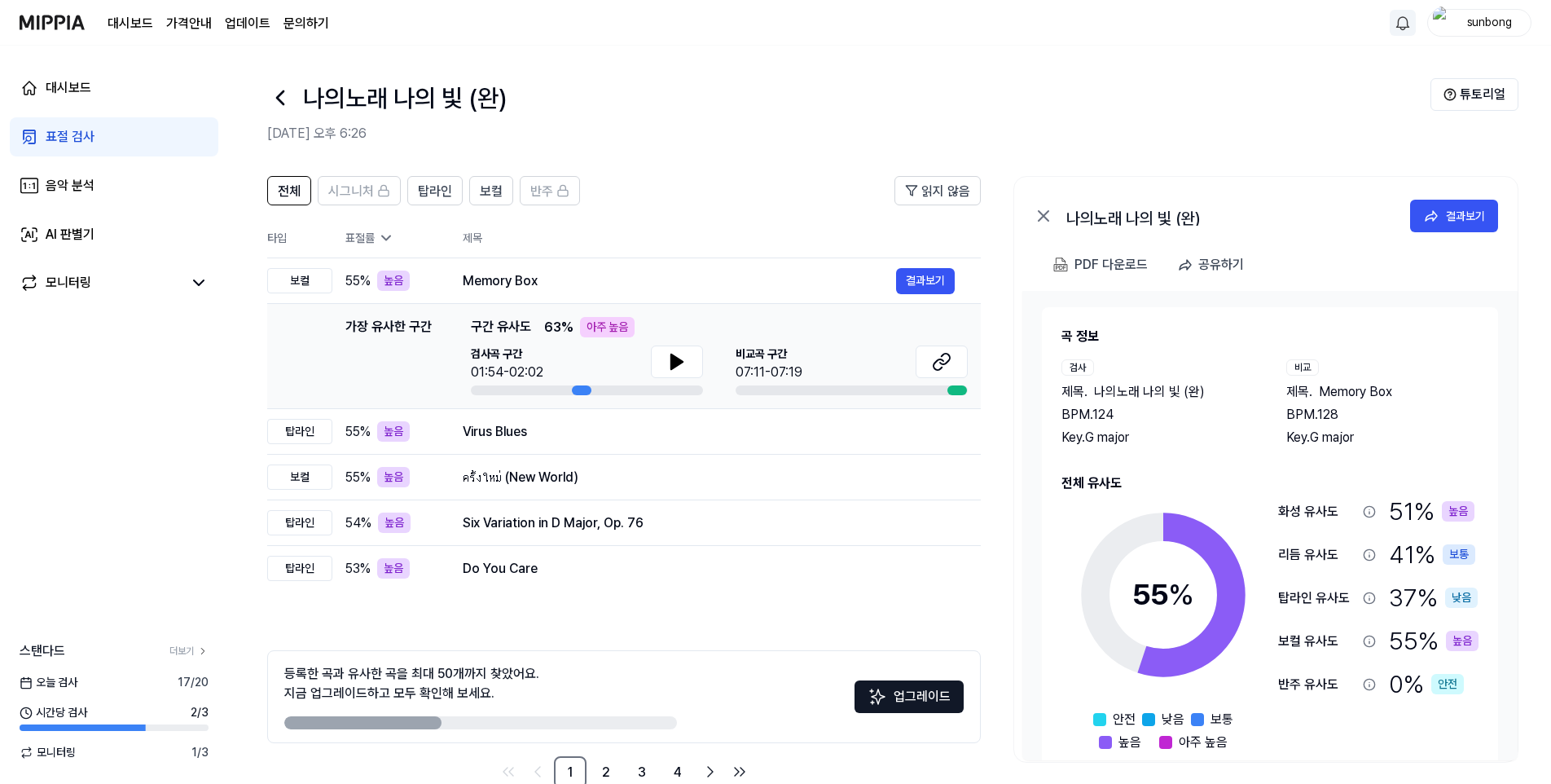
click at [1120, 92] on div "나의노래 나의 빛 (완)" at bounding box center [848, 97] width 1163 height 39
click at [1192, 81] on div "나의노래 나의 빛 (완)" at bounding box center [848, 97] width 1163 height 39
click at [1114, 82] on div "나의노래 나의 빛 (완)" at bounding box center [848, 97] width 1163 height 39
click at [678, 358] on icon at bounding box center [677, 362] width 20 height 20
click at [511, 429] on div "Virus Blues" at bounding box center [679, 432] width 433 height 20
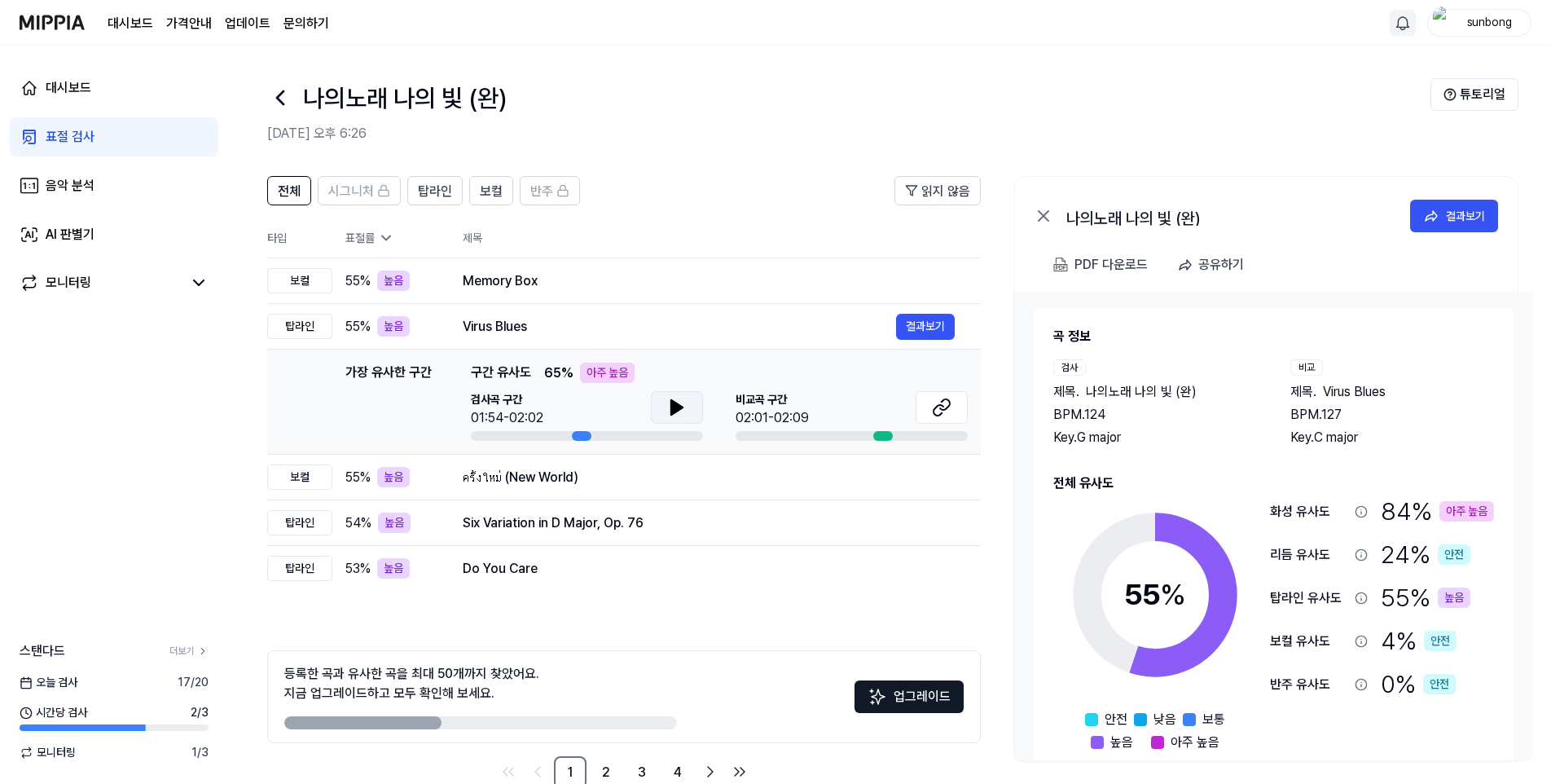
click at [672, 402] on icon at bounding box center [677, 407] width 12 height 15
click at [506, 518] on div "Six Variation in D Major, Op. 76" at bounding box center [679, 523] width 433 height 20
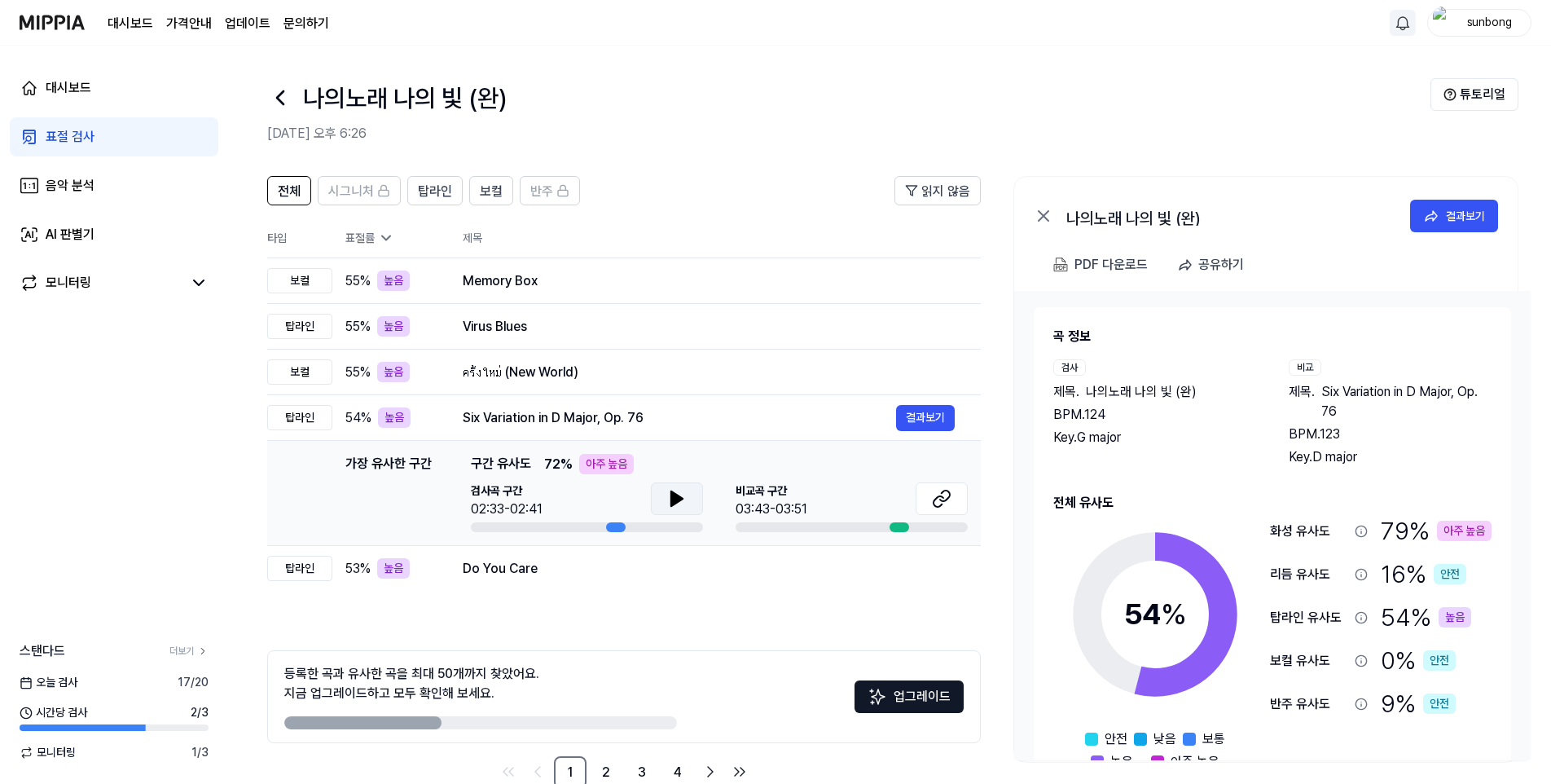
click at [683, 502] on icon at bounding box center [677, 498] width 20 height 20
click at [505, 567] on div "Do You Care" at bounding box center [679, 569] width 433 height 20
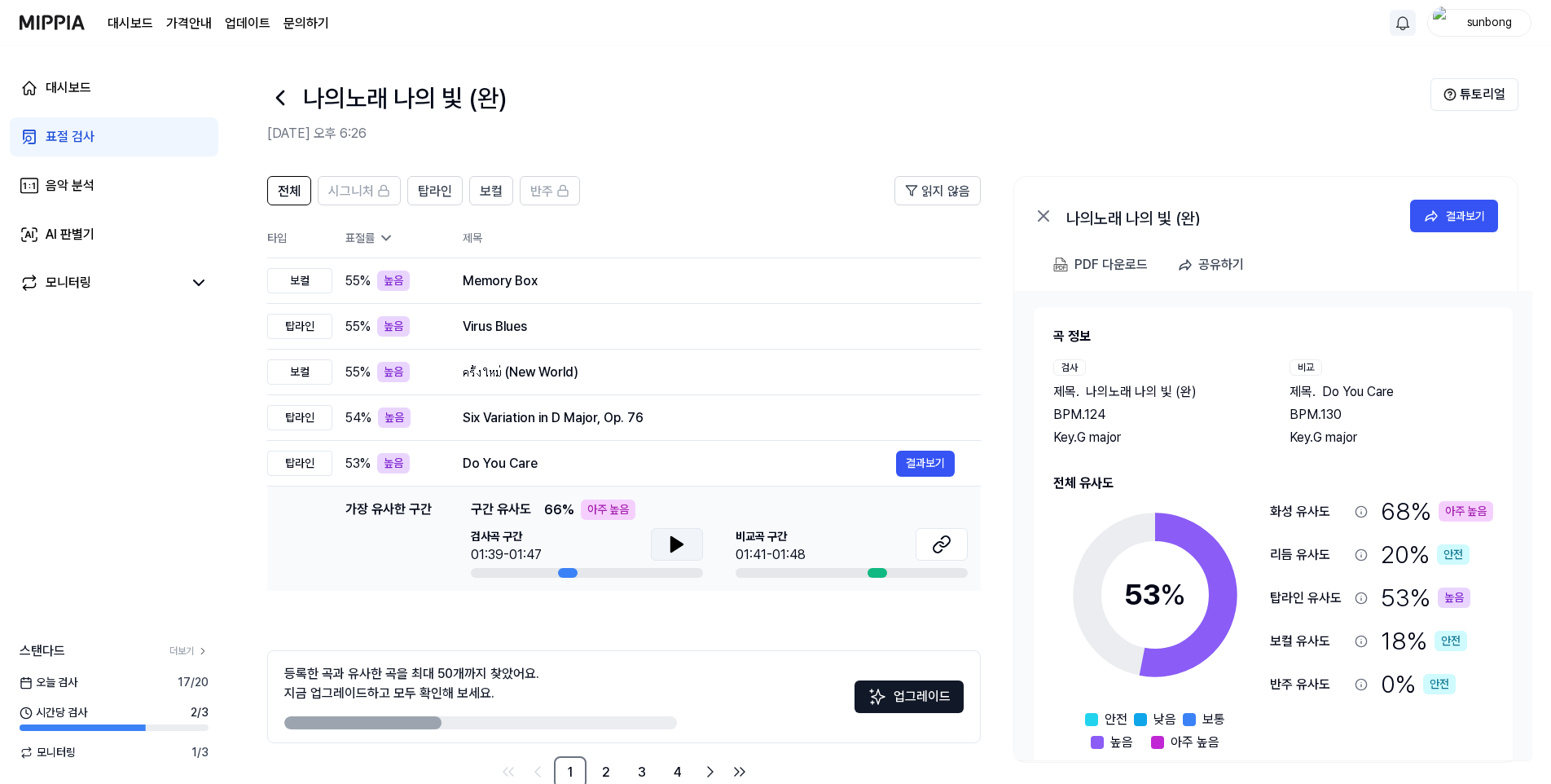
click at [666, 535] on button at bounding box center [677, 544] width 53 height 33
click at [751, 294] on div "Memory Box 결과보기" at bounding box center [708, 281] width 492 height 26
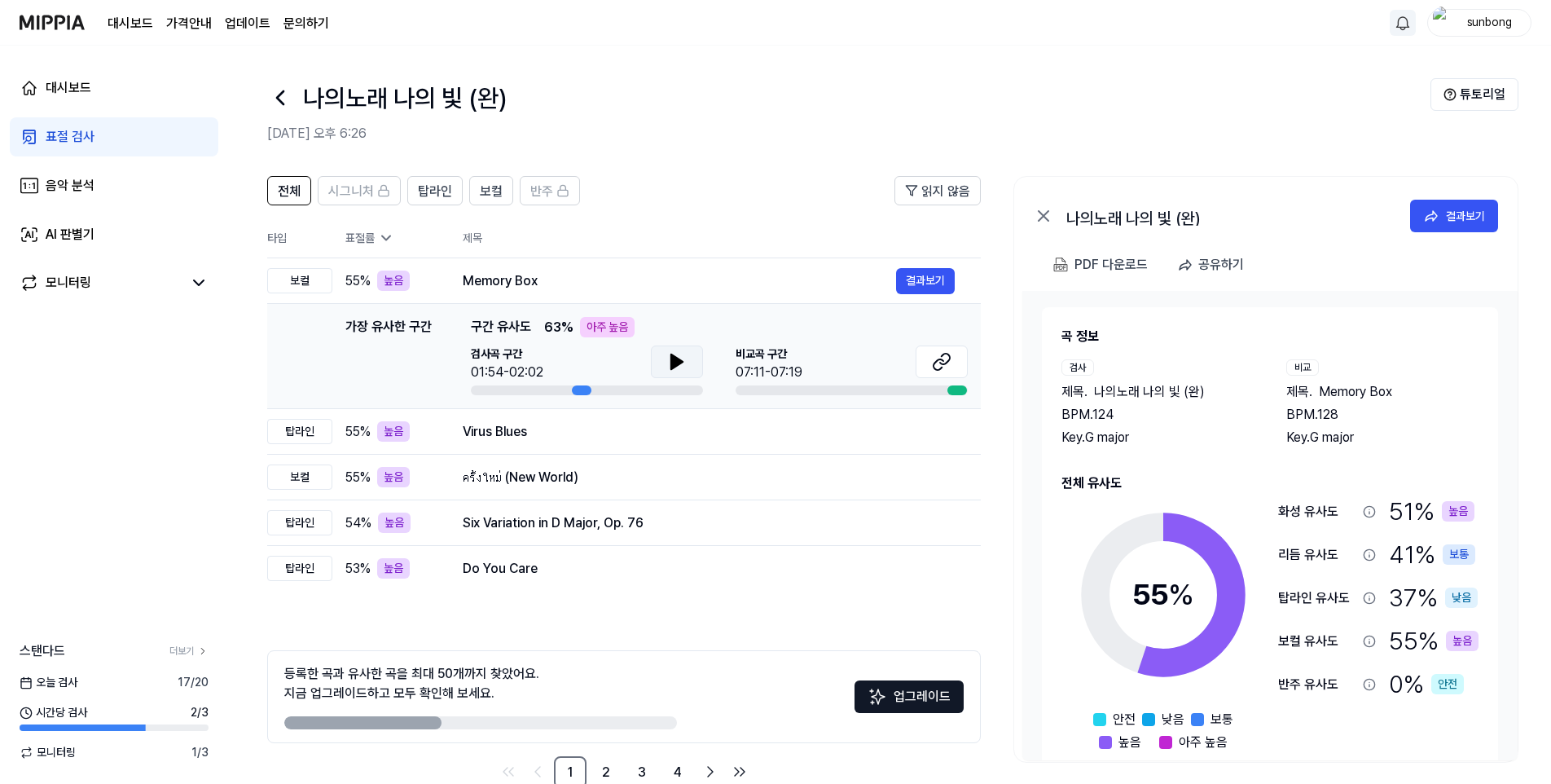
click at [672, 354] on icon at bounding box center [677, 362] width 12 height 15
click at [534, 432] on div "Virus Blues" at bounding box center [679, 432] width 433 height 20
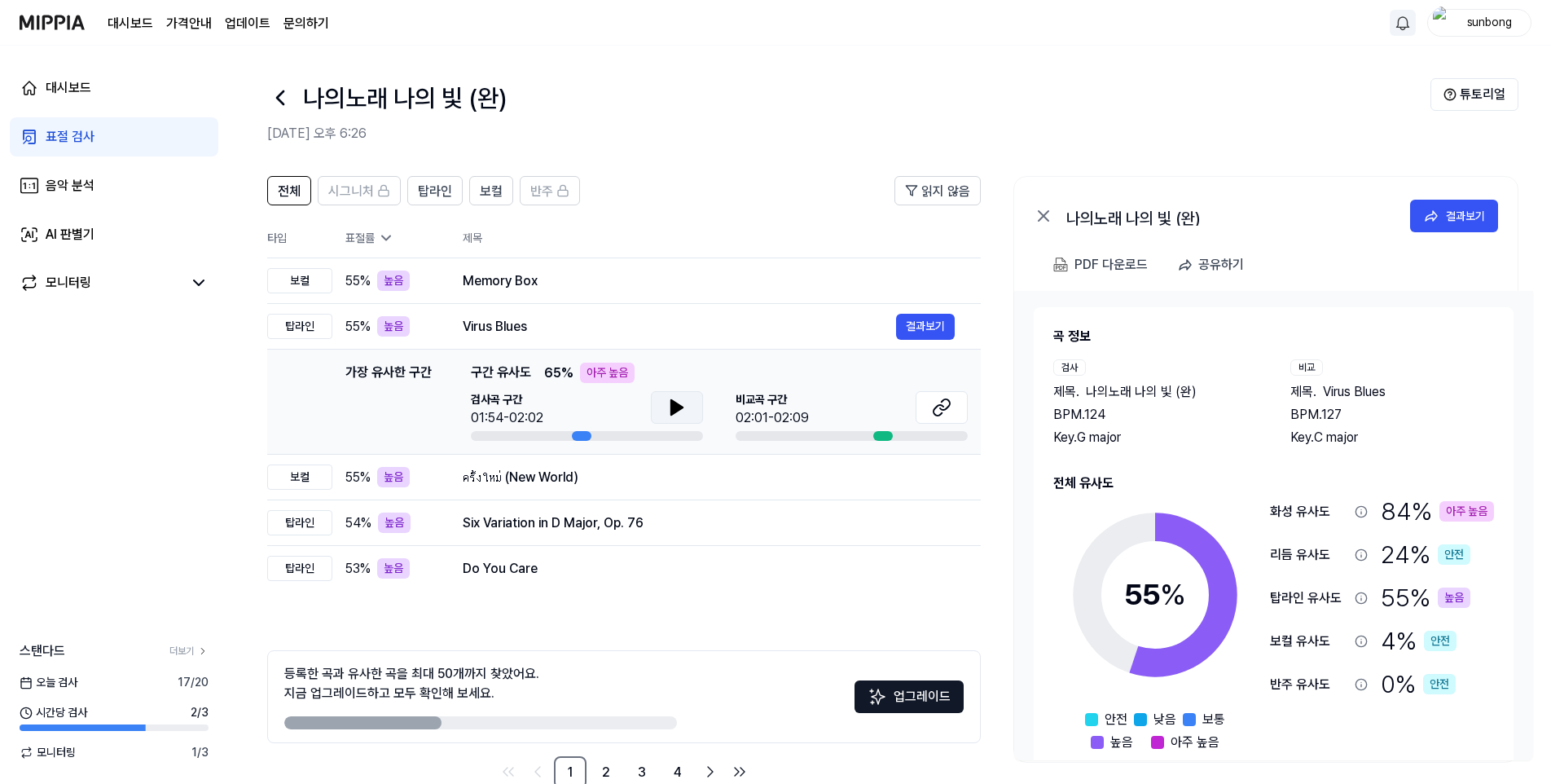
click at [683, 402] on icon at bounding box center [677, 408] width 20 height 20
click at [670, 403] on icon at bounding box center [677, 408] width 20 height 20
click at [617, 474] on div "ครั้งใหม่ (New World)" at bounding box center [679, 478] width 433 height 20
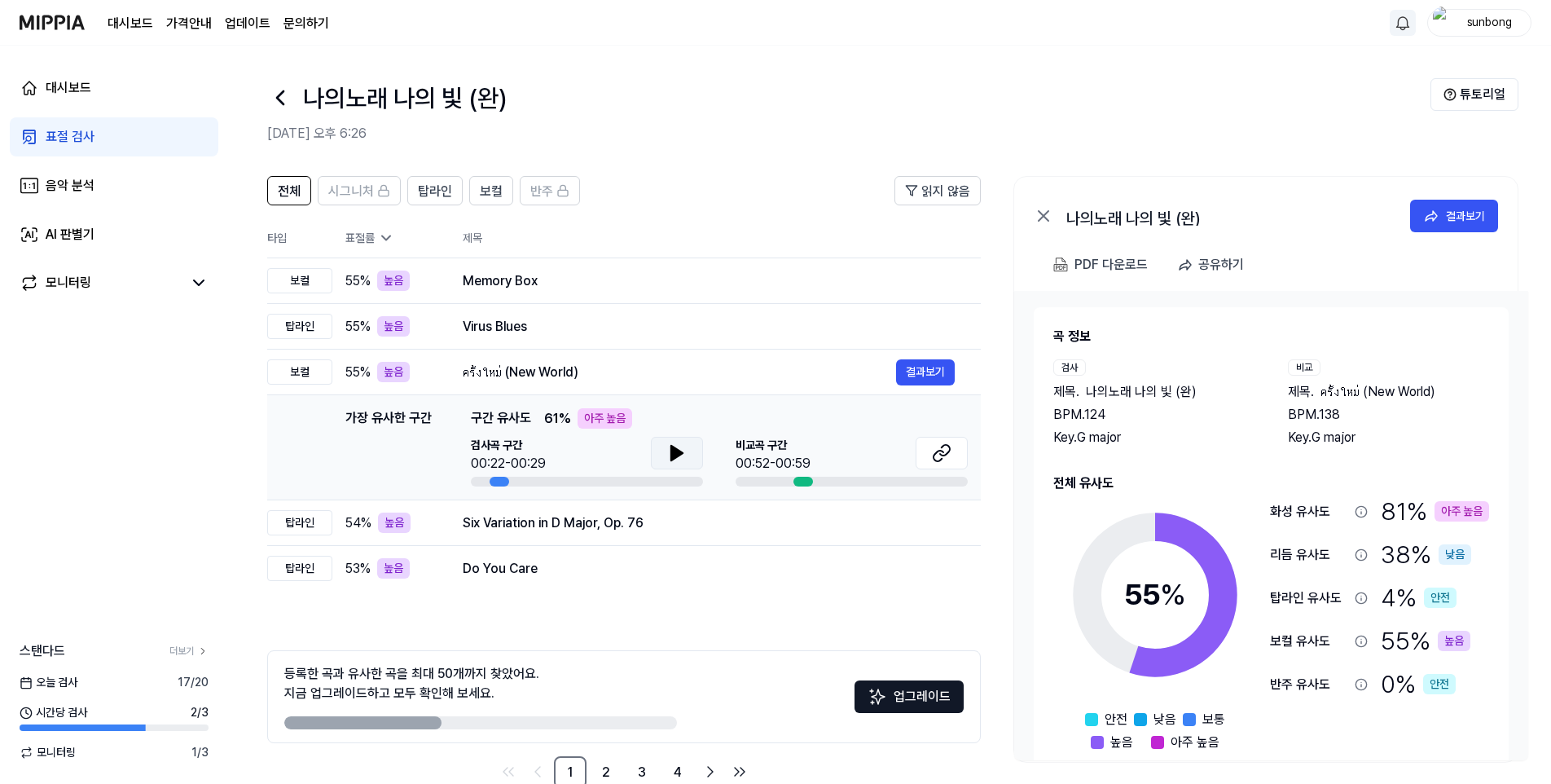
click at [683, 450] on icon at bounding box center [677, 453] width 20 height 20
click at [677, 453] on icon at bounding box center [677, 453] width 12 height 15
click at [675, 448] on icon at bounding box center [674, 453] width 4 height 13
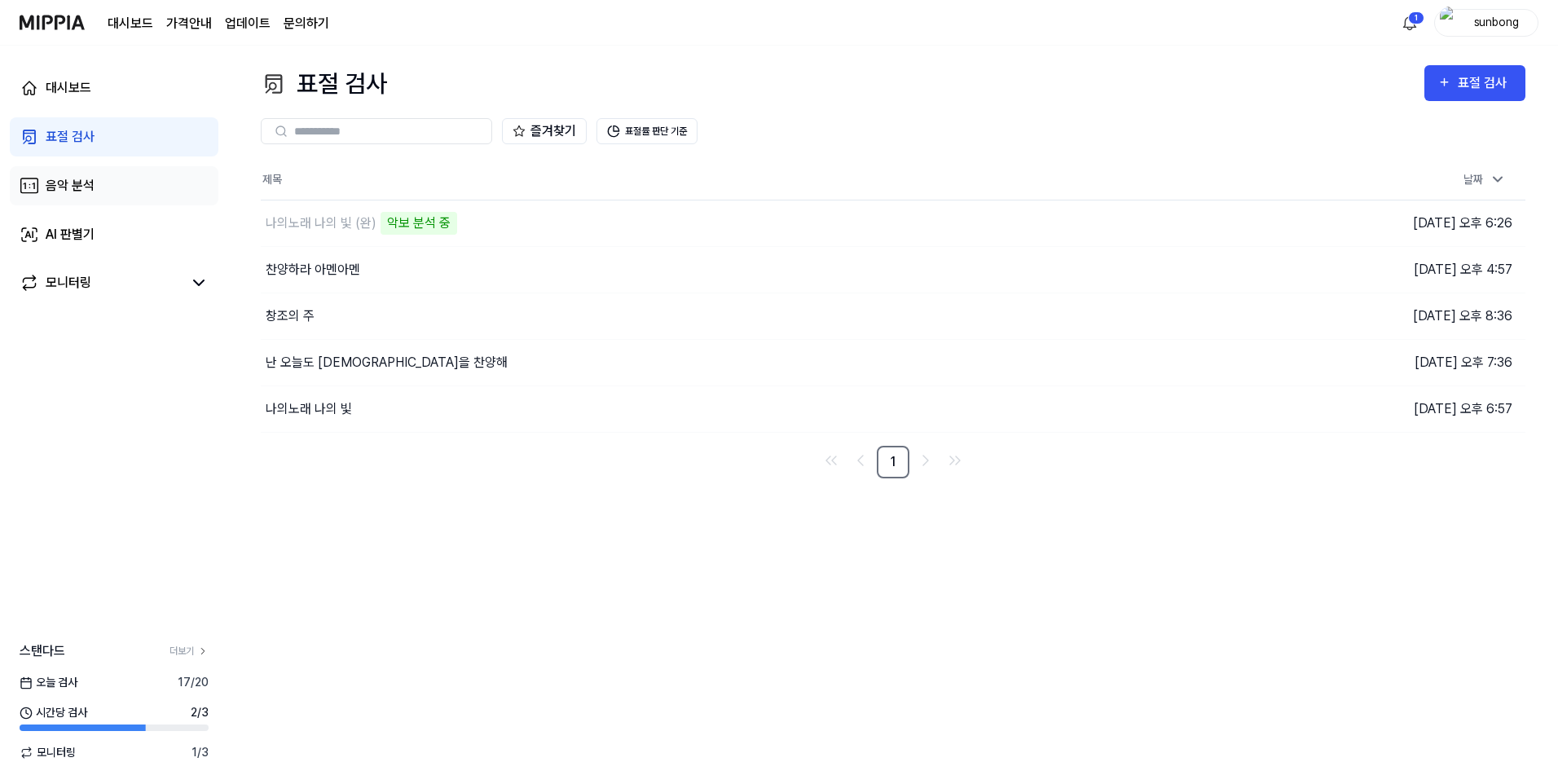
click at [64, 185] on div "음악 분석" at bounding box center [70, 186] width 49 height 20
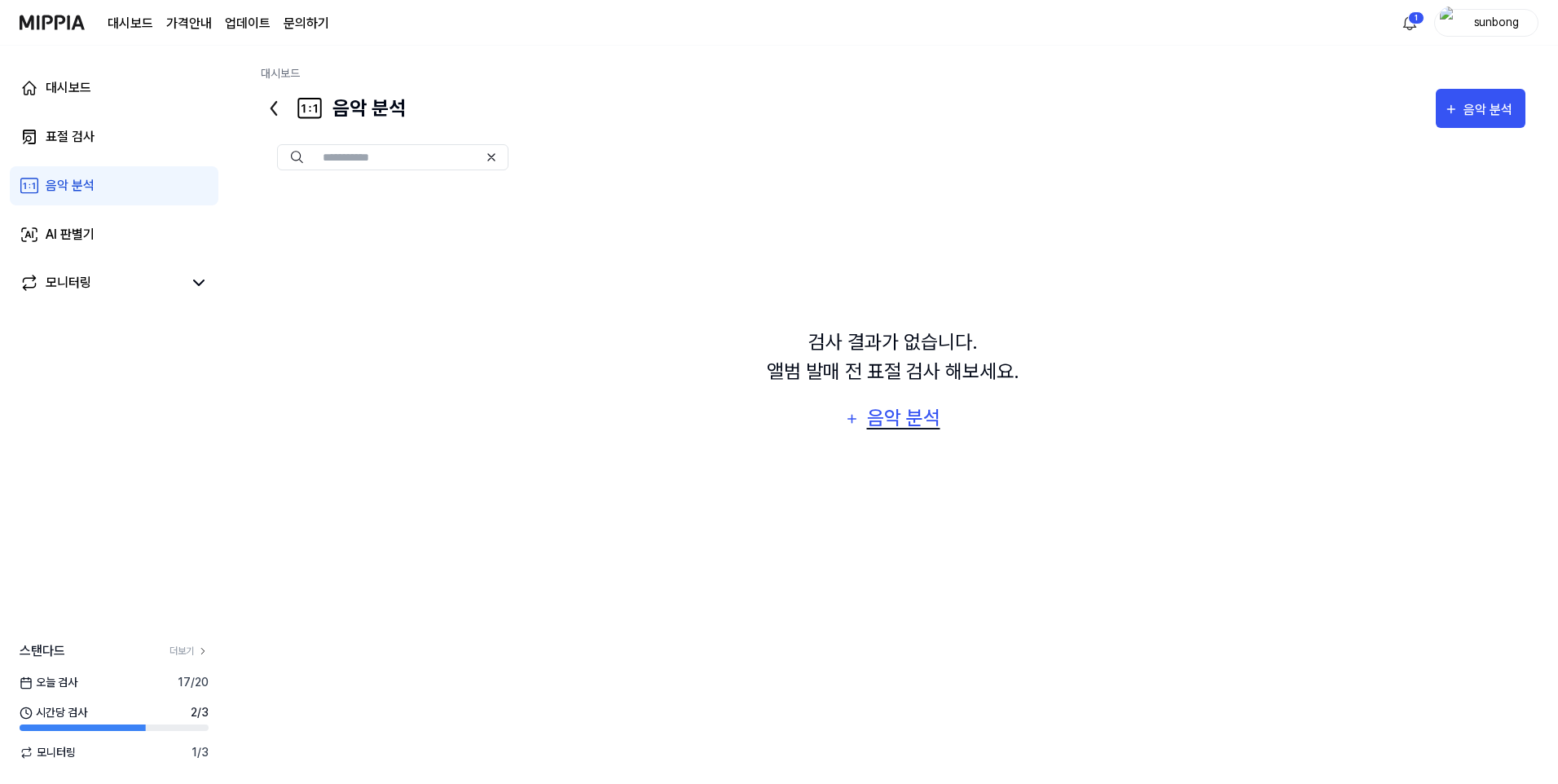
click at [895, 411] on div "음악 분석" at bounding box center [903, 418] width 77 height 31
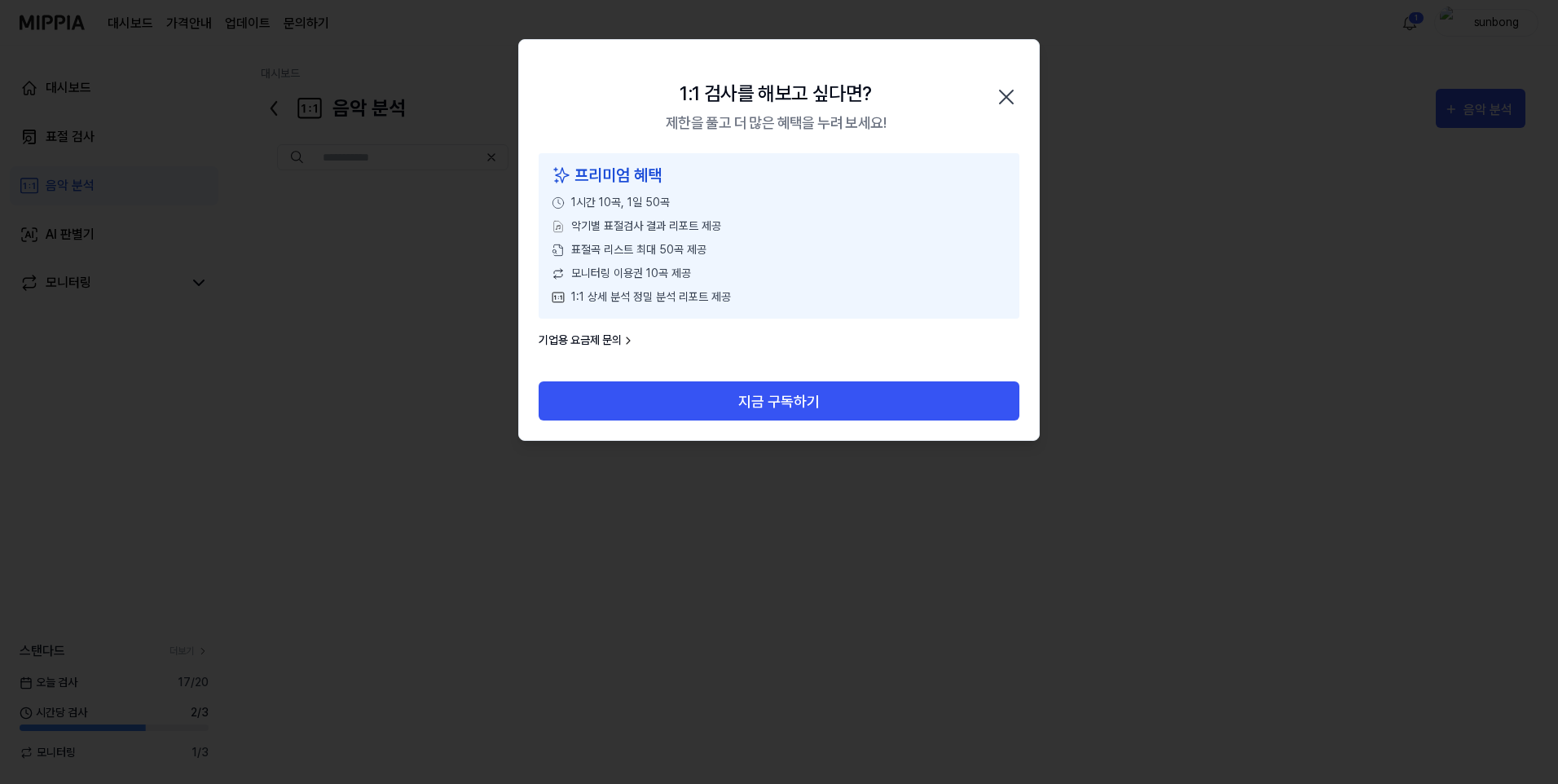
click at [1014, 98] on icon "button" at bounding box center [1007, 97] width 26 height 26
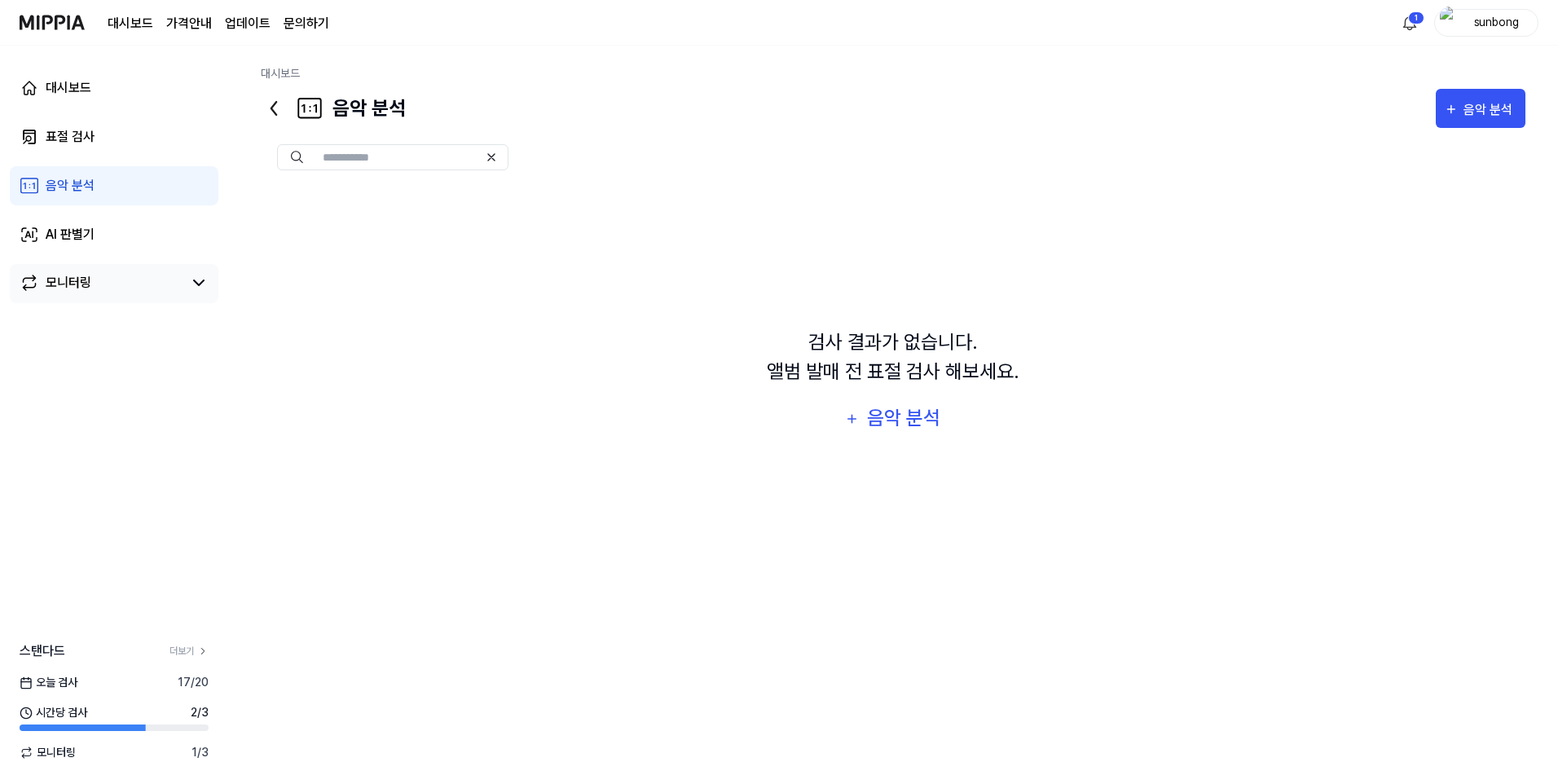
click at [62, 287] on div "모니터링" at bounding box center [68, 283] width 45 height 20
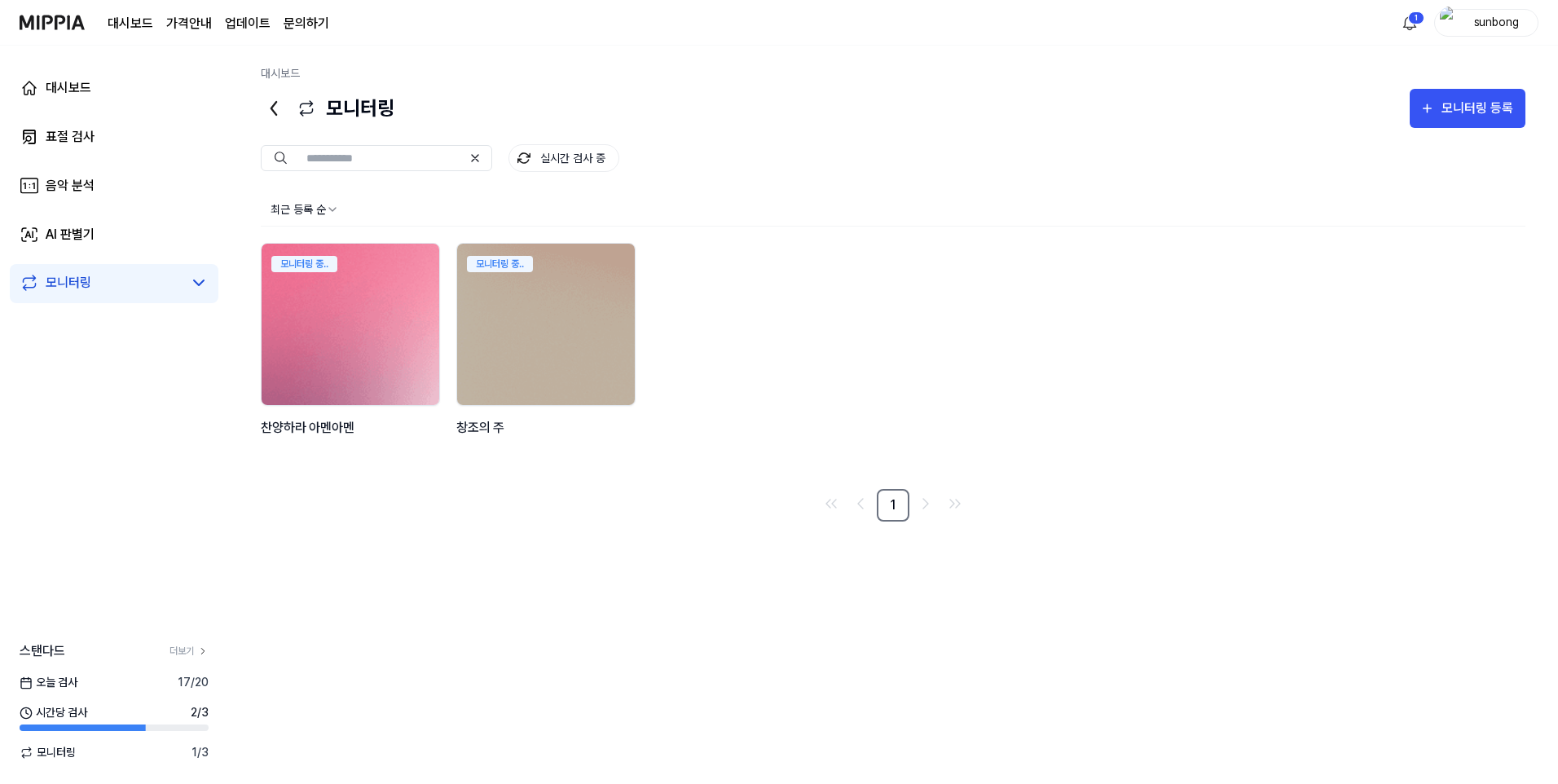
drag, startPoint x: 326, startPoint y: 289, endPoint x: 334, endPoint y: 292, distance: 8.5
click at [326, 289] on img at bounding box center [351, 324] width 196 height 178
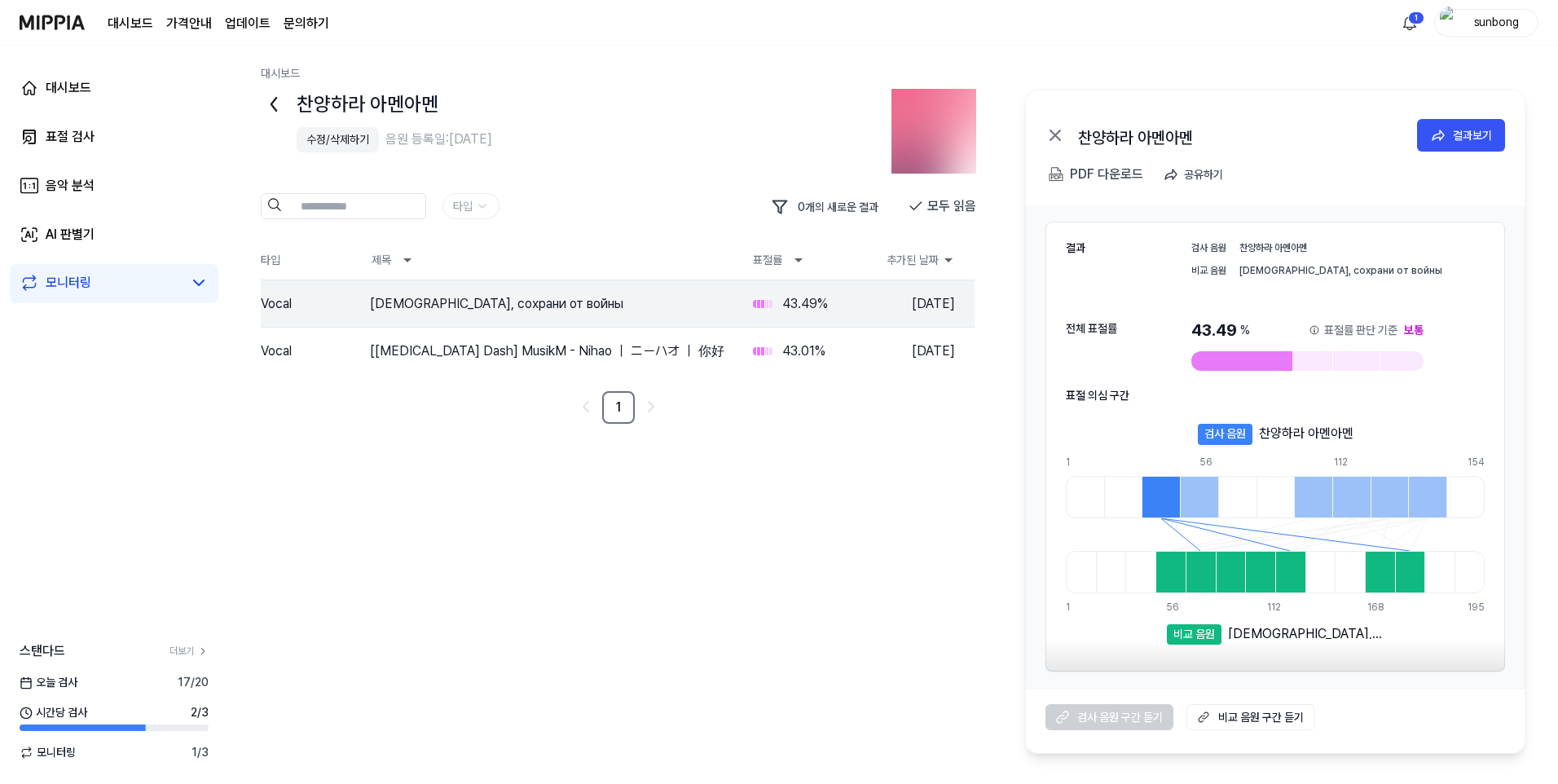
click at [74, 290] on div "모니터링" at bounding box center [68, 283] width 45 height 20
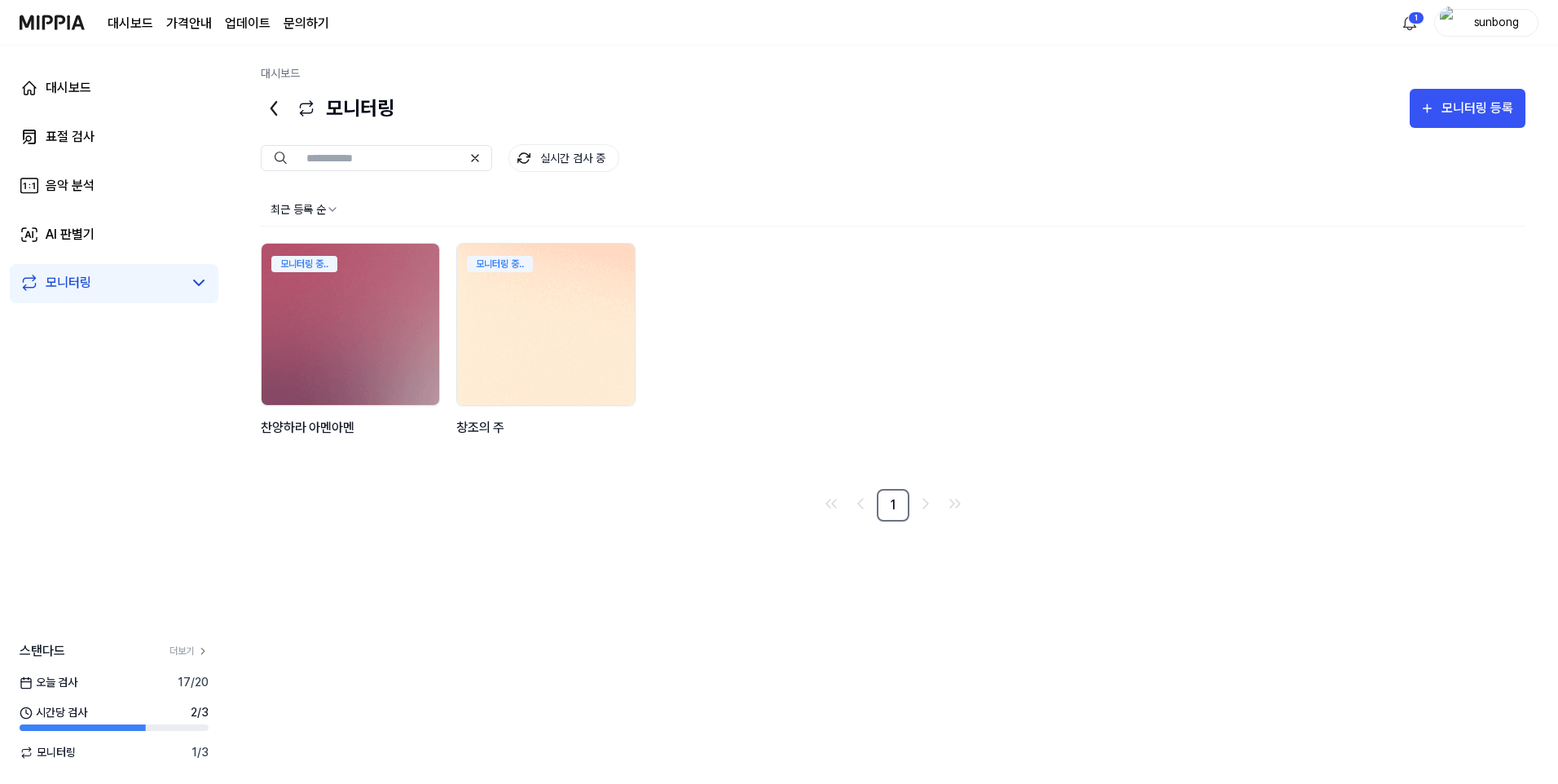
click at [511, 343] on img at bounding box center [546, 324] width 196 height 178
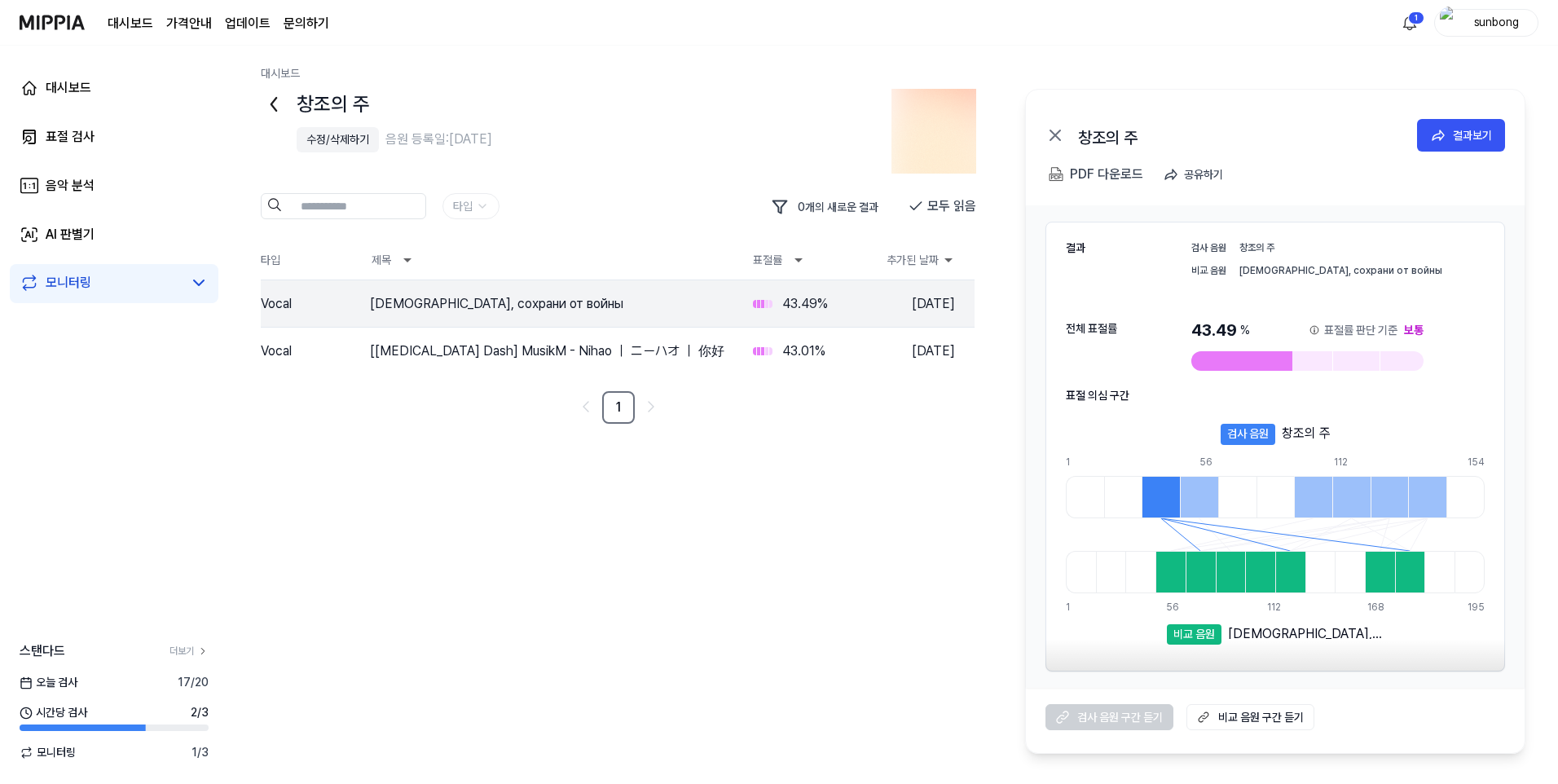
click at [1155, 493] on div at bounding box center [1161, 497] width 38 height 43
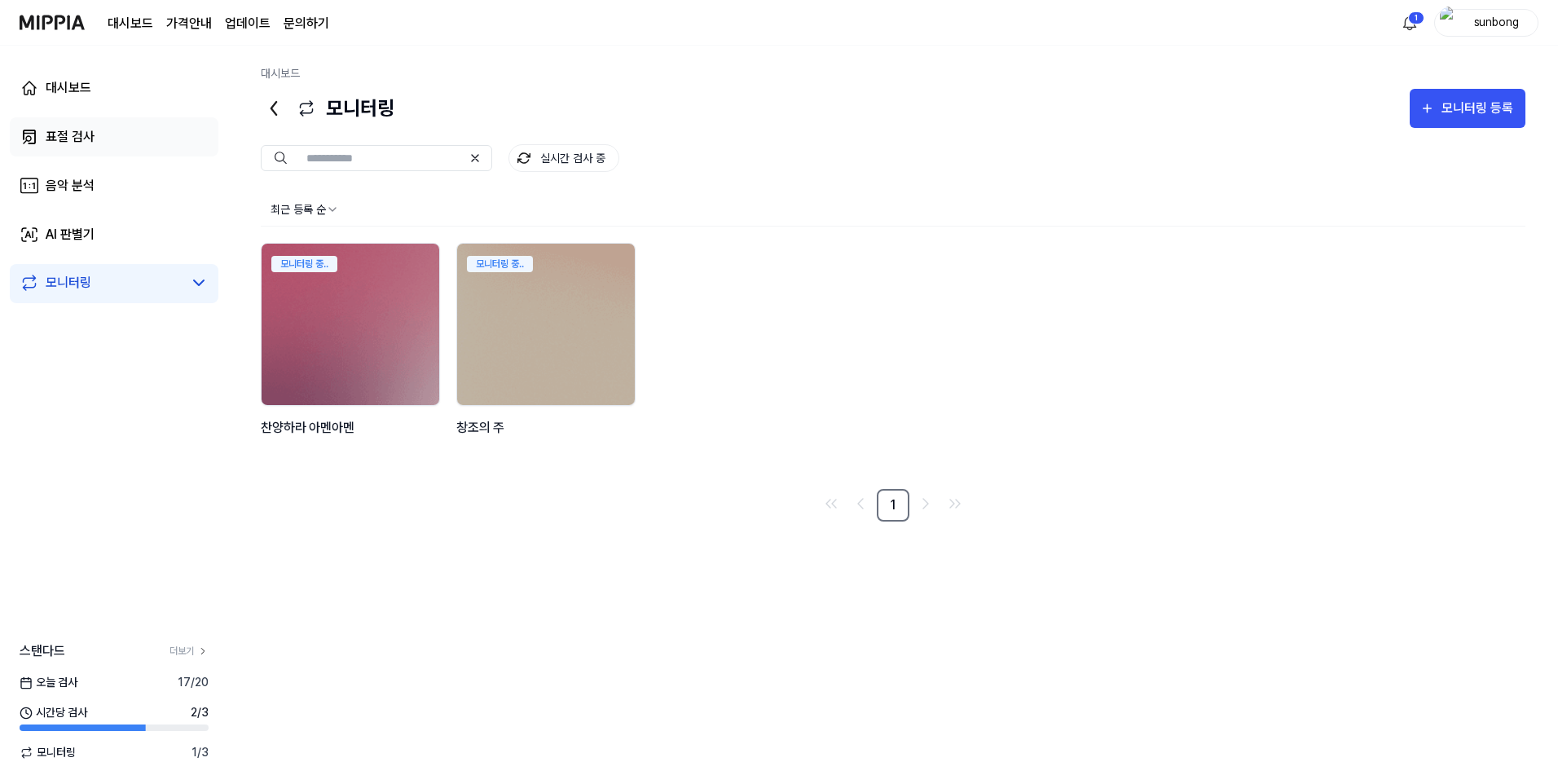
click at [56, 129] on div "표절 검사" at bounding box center [70, 137] width 49 height 20
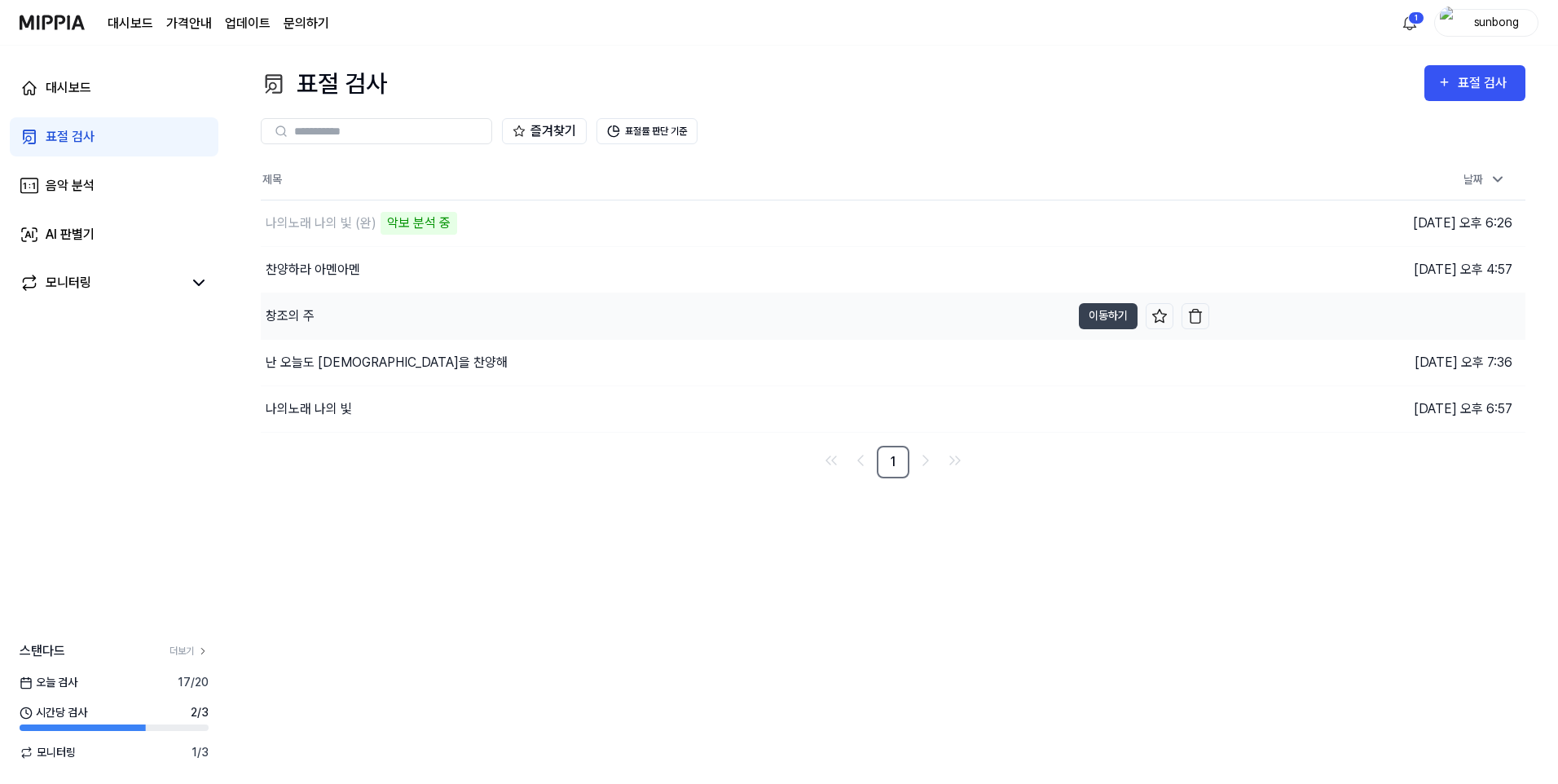
click at [297, 318] on div "창조의 주" at bounding box center [290, 316] width 49 height 20
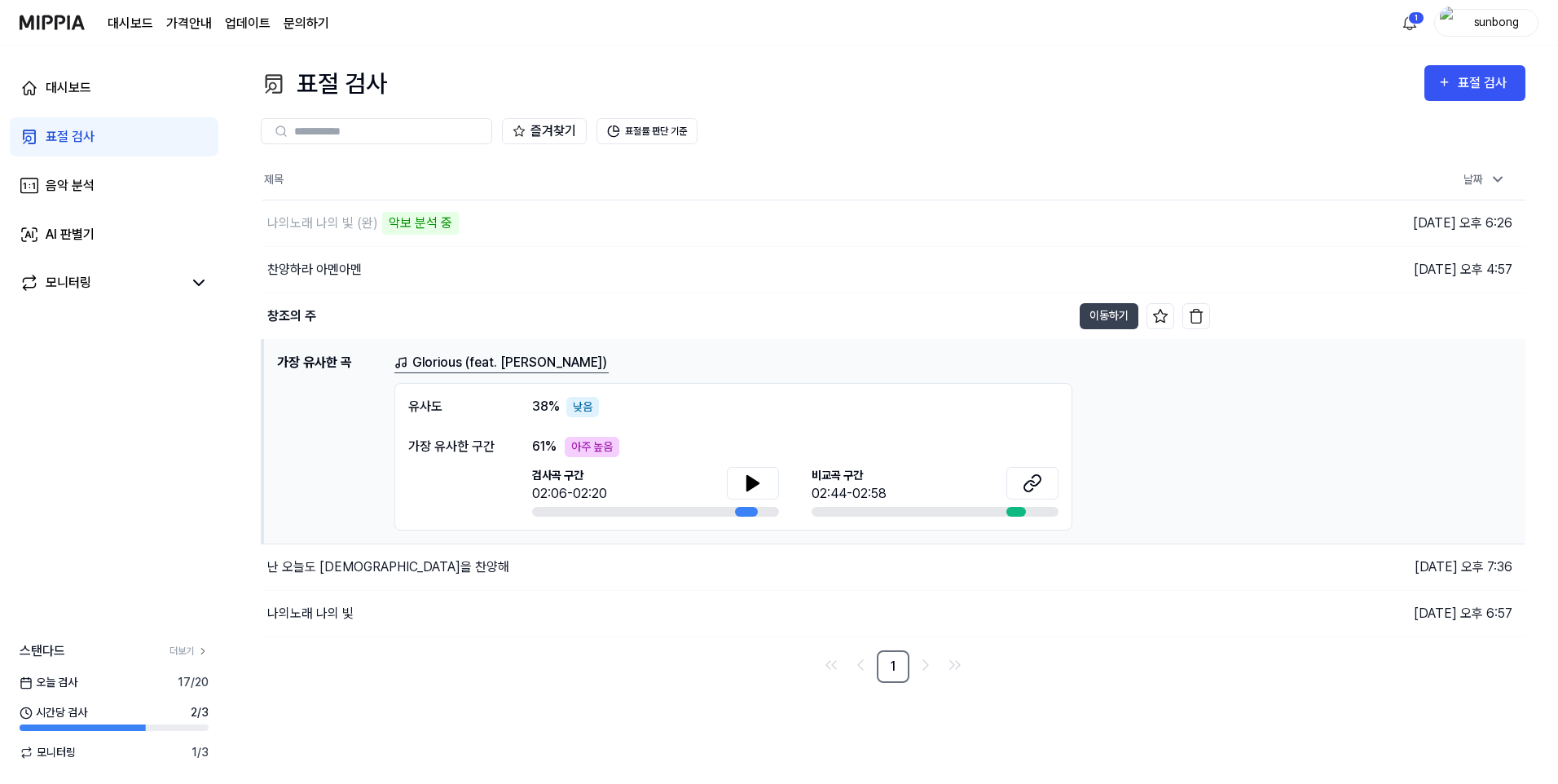
click at [200, 374] on div "대시보드 표절 검사 음악 분석 AI 판별기 모니터링 스탠다드 더보기 [DATE] 검사 17 / 20 시간당 검사 2 / 3 모니터링 1 / 3" at bounding box center [114, 414] width 229 height 738
click at [306, 265] on div "찬양하라 아멘아멘" at bounding box center [315, 270] width 94 height 20
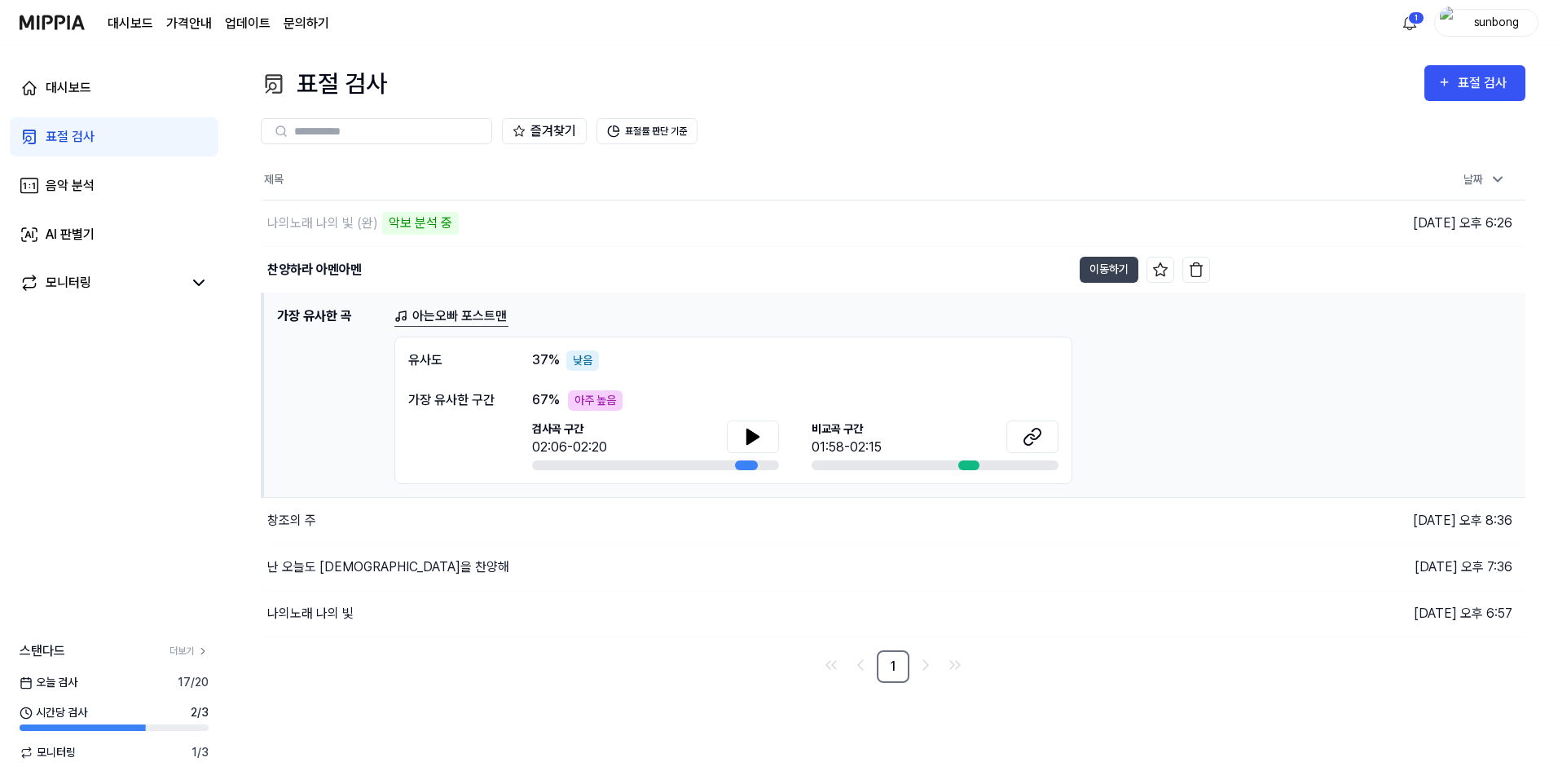
click at [181, 406] on div "대시보드 표절 검사 음악 분석 AI 판별기 모니터링 스탠다드 더보기 [DATE] 검사 17 / 20 시간당 검사 2 / 3 모니터링 1 / 3" at bounding box center [114, 414] width 229 height 738
click at [339, 570] on div "난 오늘도 [DEMOGRAPHIC_DATA]을 찬양해" at bounding box center [388, 567] width 242 height 20
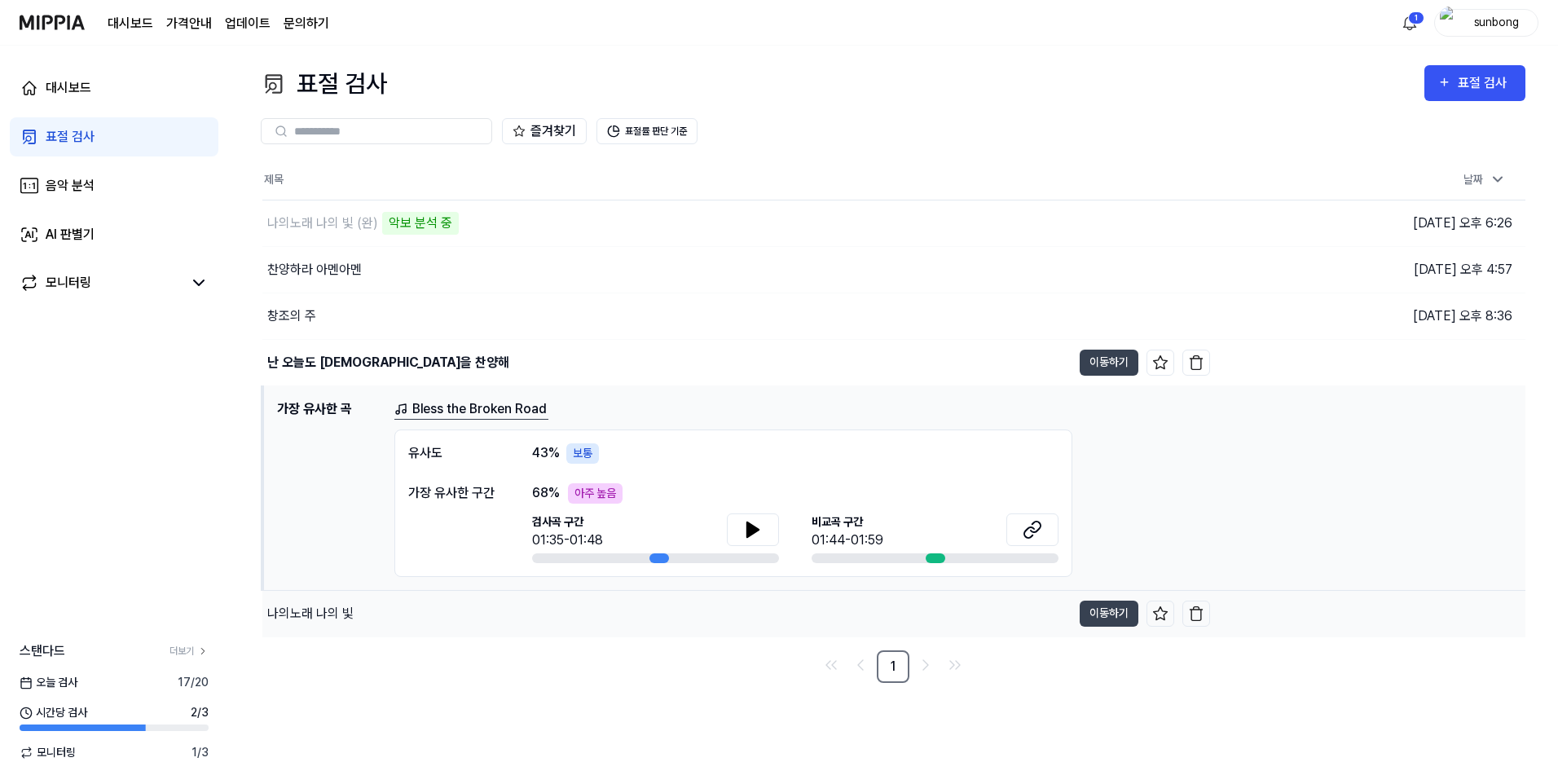
click at [308, 615] on div "나의노래 나의 빛" at bounding box center [310, 614] width 86 height 20
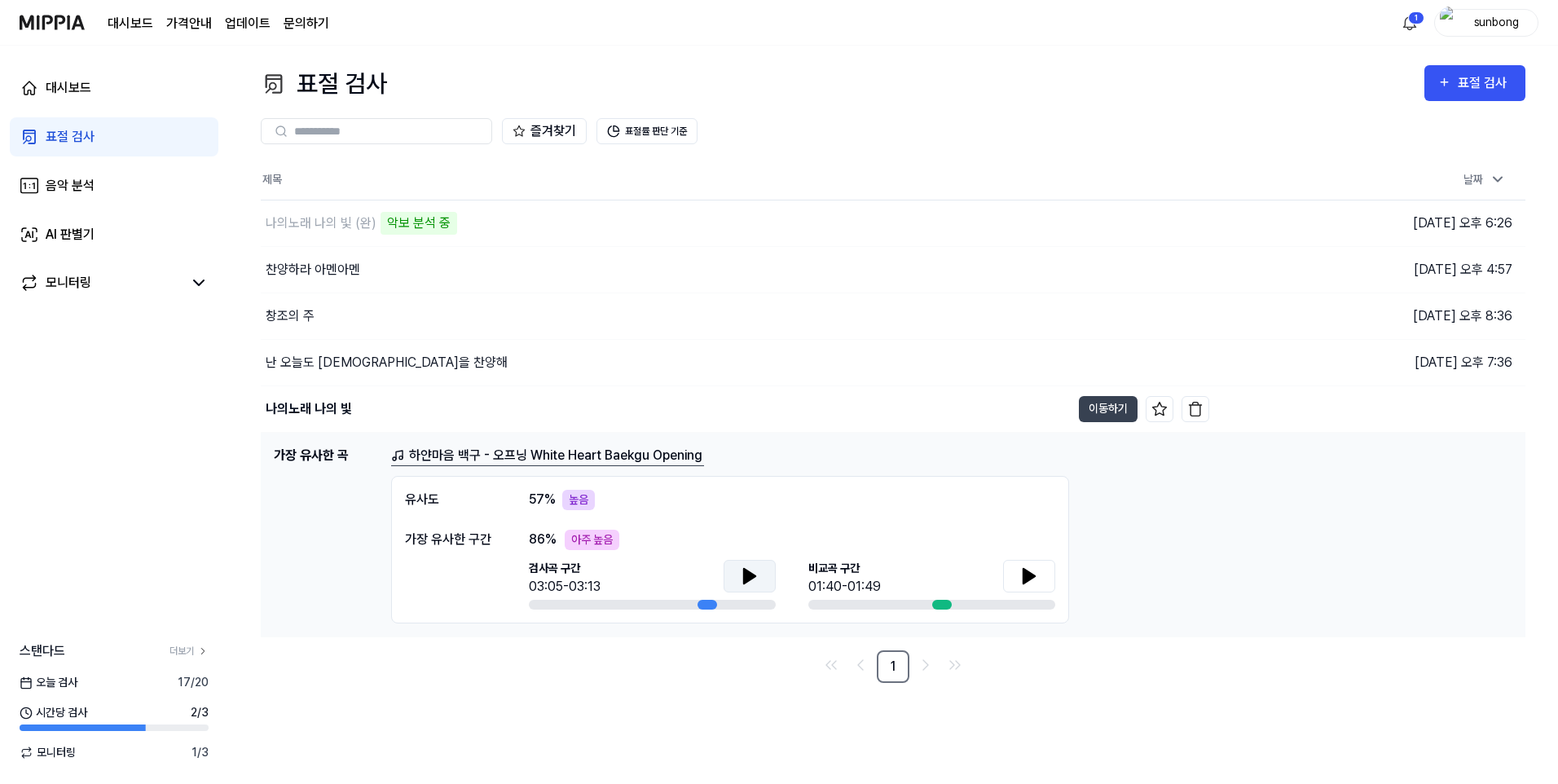
click at [751, 576] on icon at bounding box center [750, 576] width 12 height 15
click at [1031, 578] on icon at bounding box center [1029, 576] width 12 height 15
click at [745, 576] on icon at bounding box center [750, 576] width 12 height 15
click at [1032, 574] on icon at bounding box center [1029, 576] width 12 height 15
click at [747, 576] on icon at bounding box center [750, 576] width 12 height 15
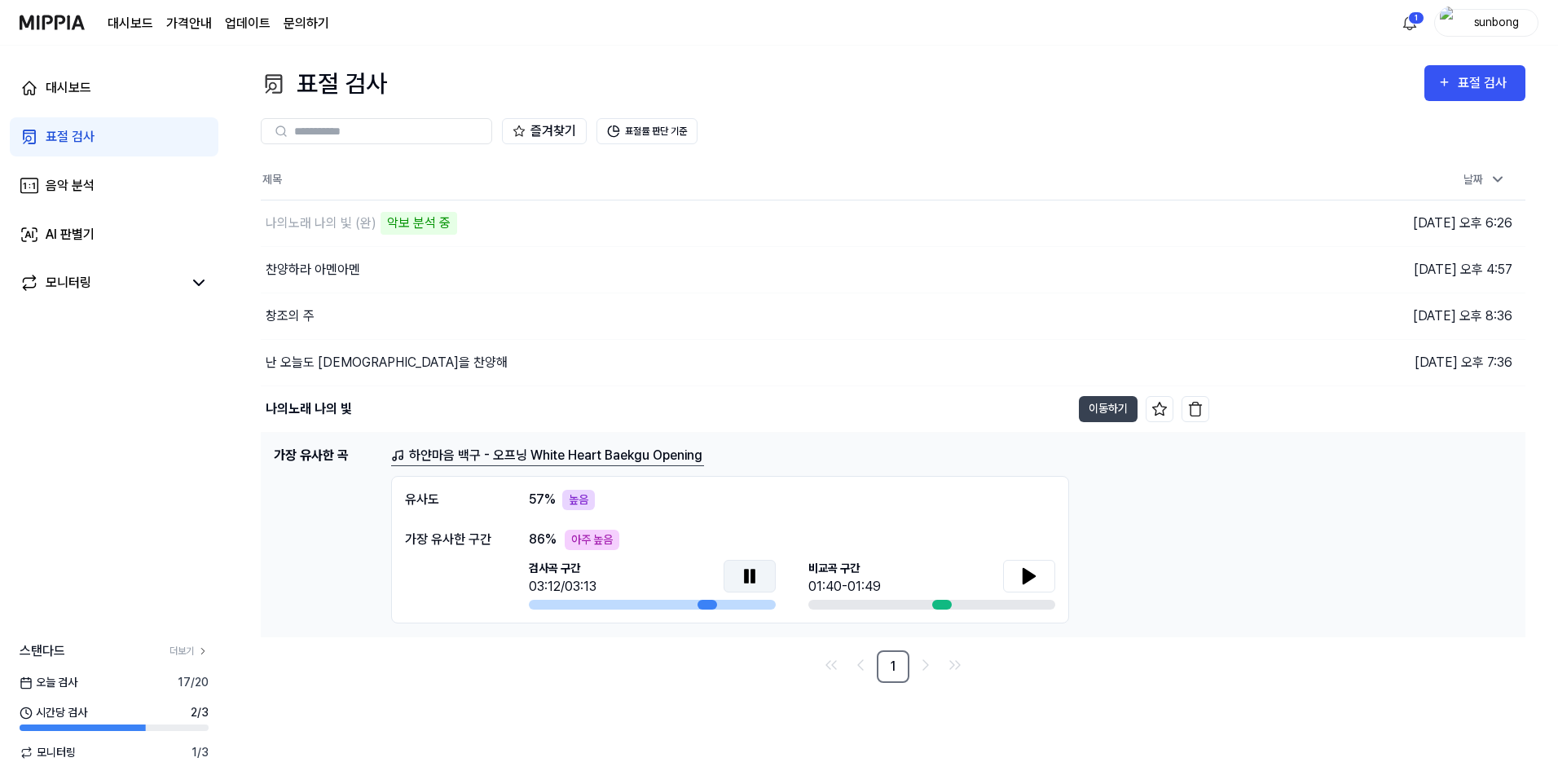
drag, startPoint x: 1034, startPoint y: 576, endPoint x: 997, endPoint y: 571, distance: 37.3
click at [1032, 576] on icon at bounding box center [1029, 576] width 12 height 15
click at [1028, 576] on icon at bounding box center [1029, 576] width 20 height 20
